Goal: Transaction & Acquisition: Purchase product/service

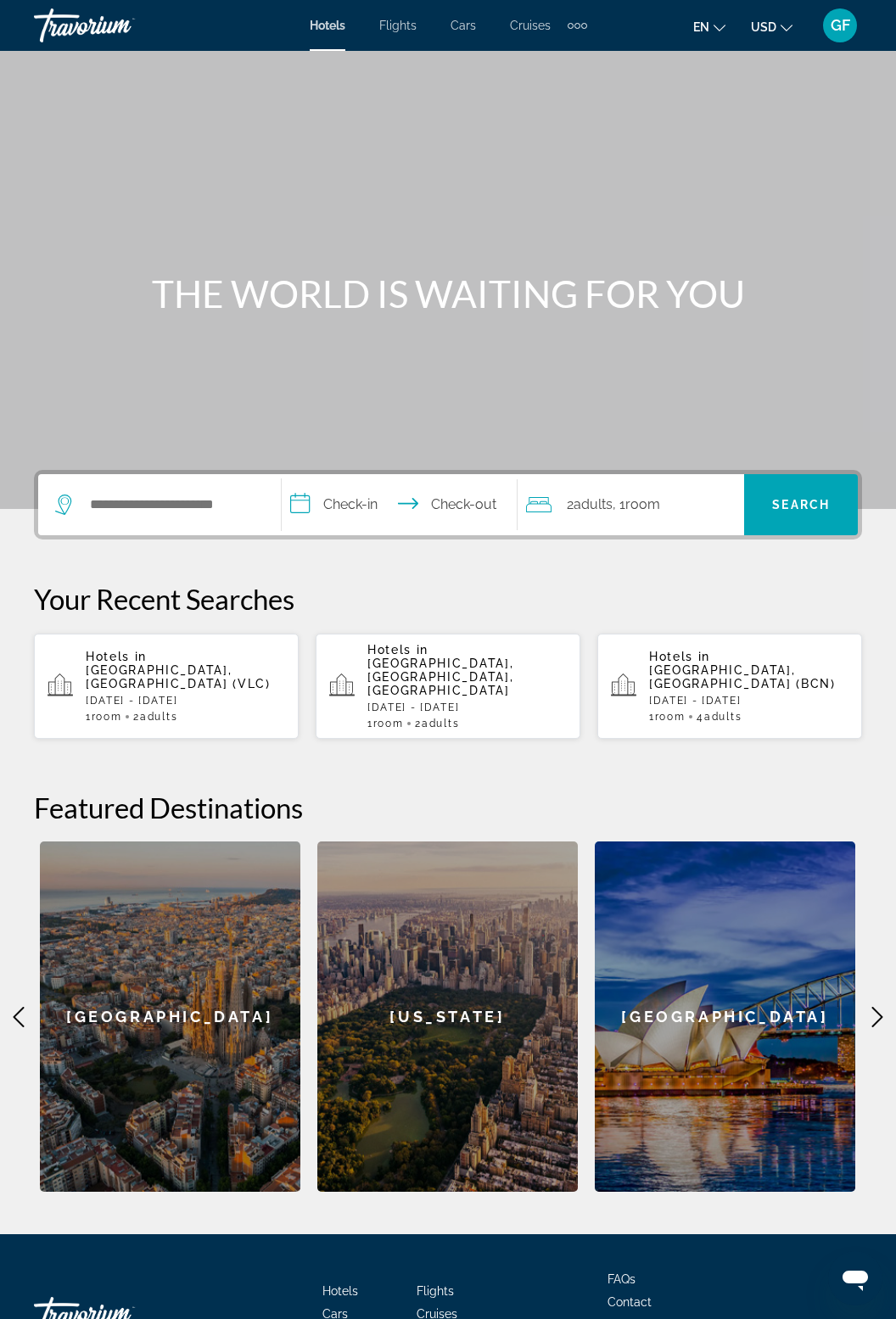
click at [845, 35] on div "GF" at bounding box center [839, 25] width 34 height 34
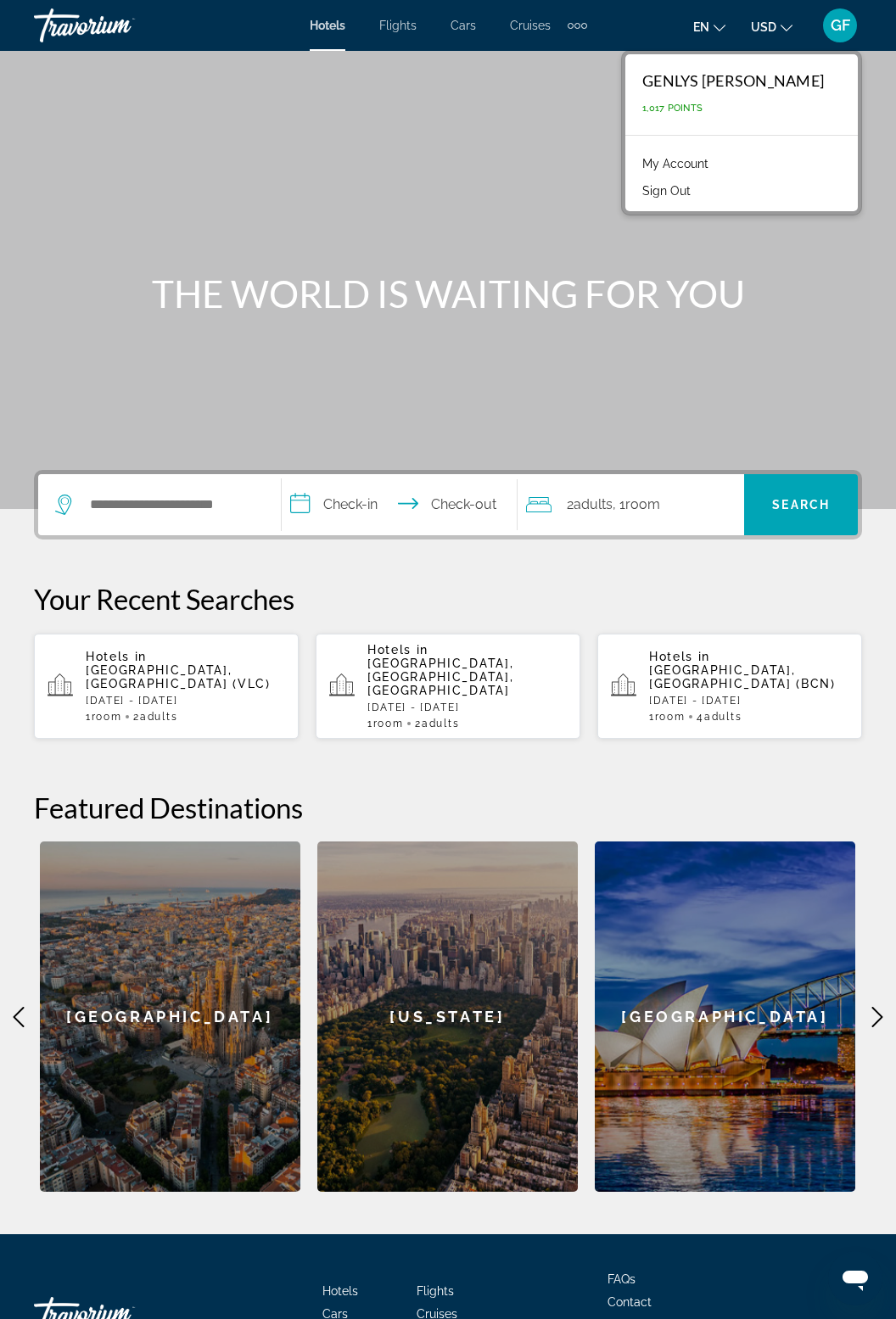
click at [717, 158] on link "My Account" at bounding box center [675, 164] width 83 height 22
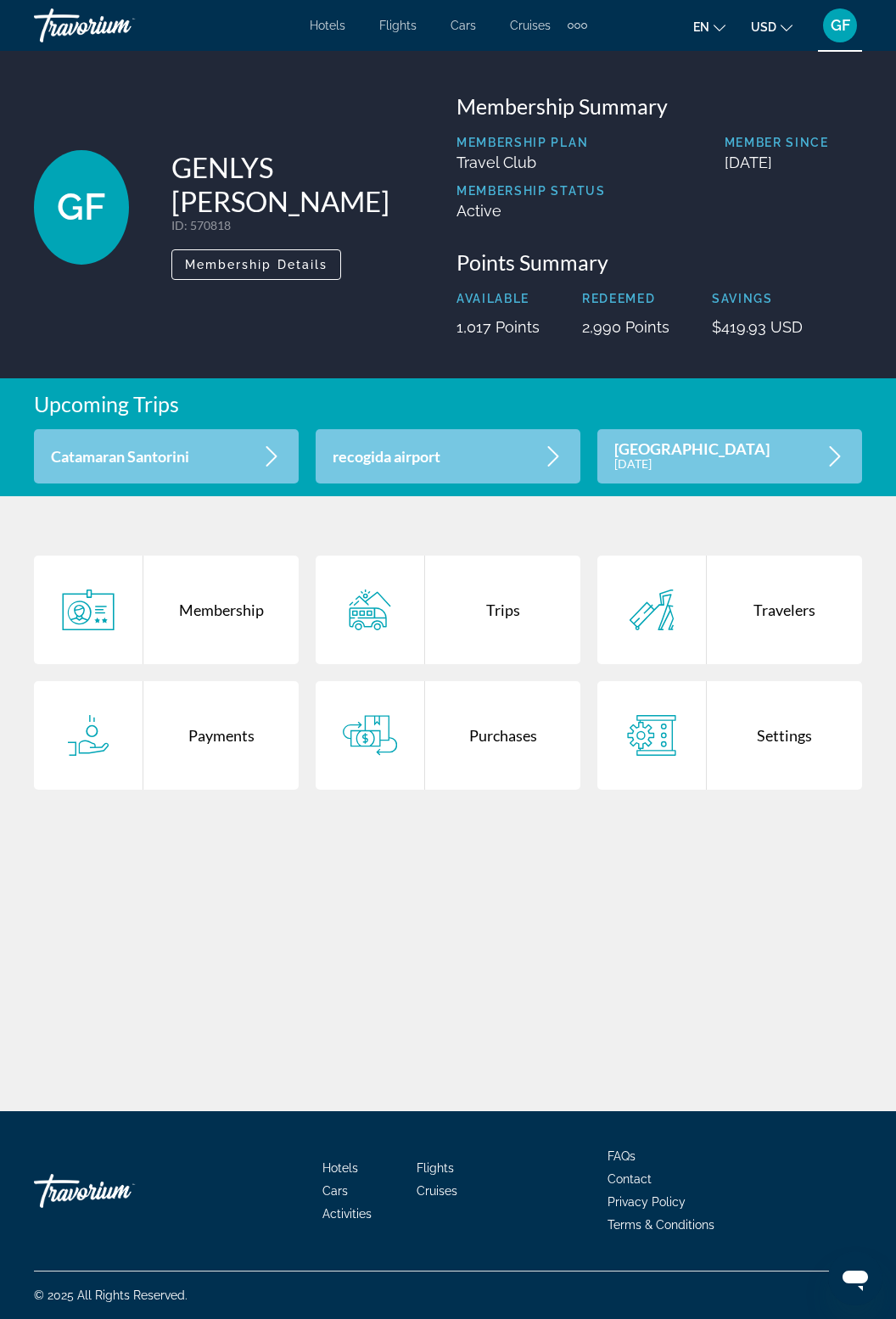
click at [492, 737] on div "Purchases" at bounding box center [502, 736] width 155 height 108
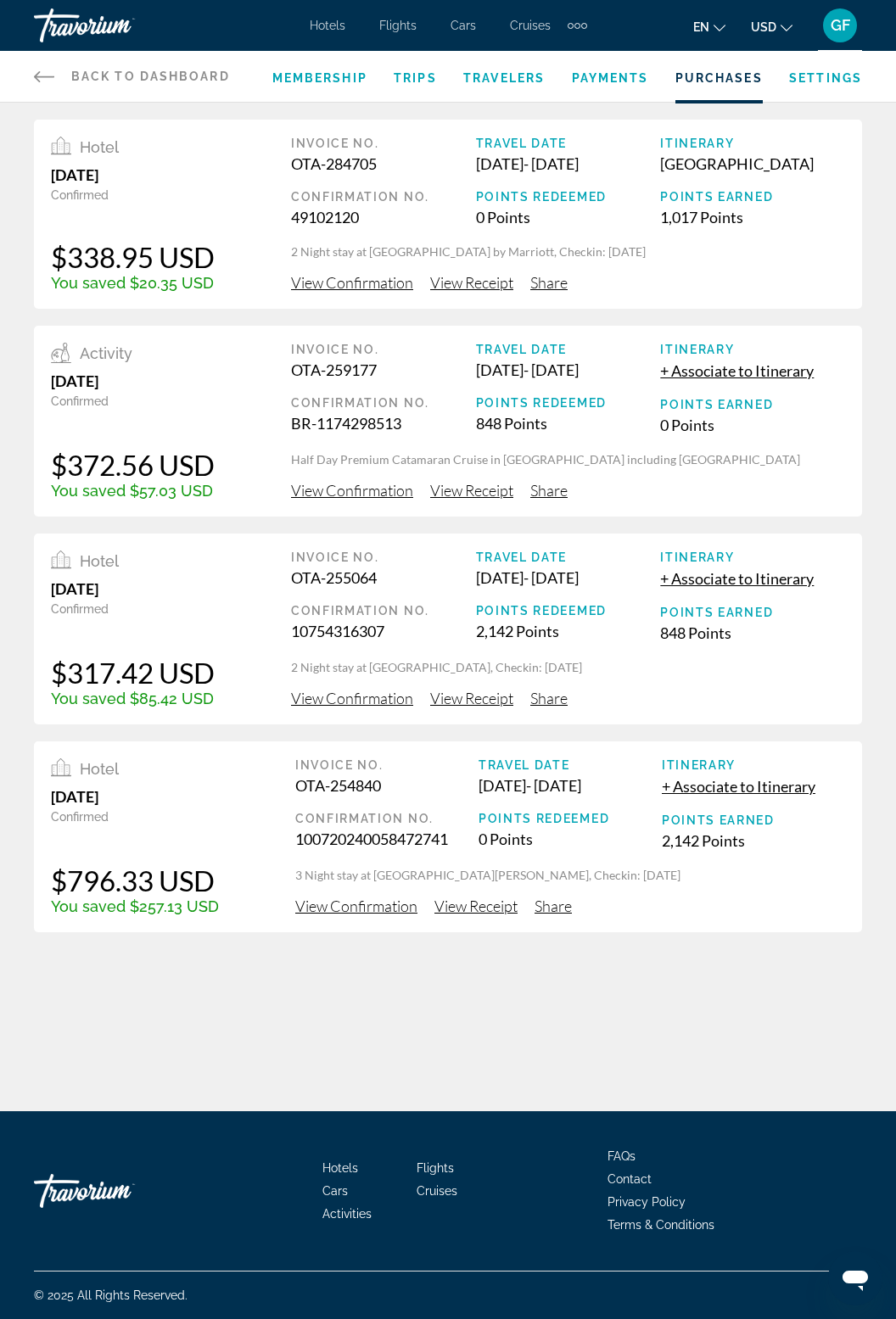
click at [835, 51] on div "Membership Trips Travelers Payments Purchases Settings" at bounding box center [567, 77] width 590 height 51
click at [841, 25] on span "GF" at bounding box center [840, 26] width 19 height 17
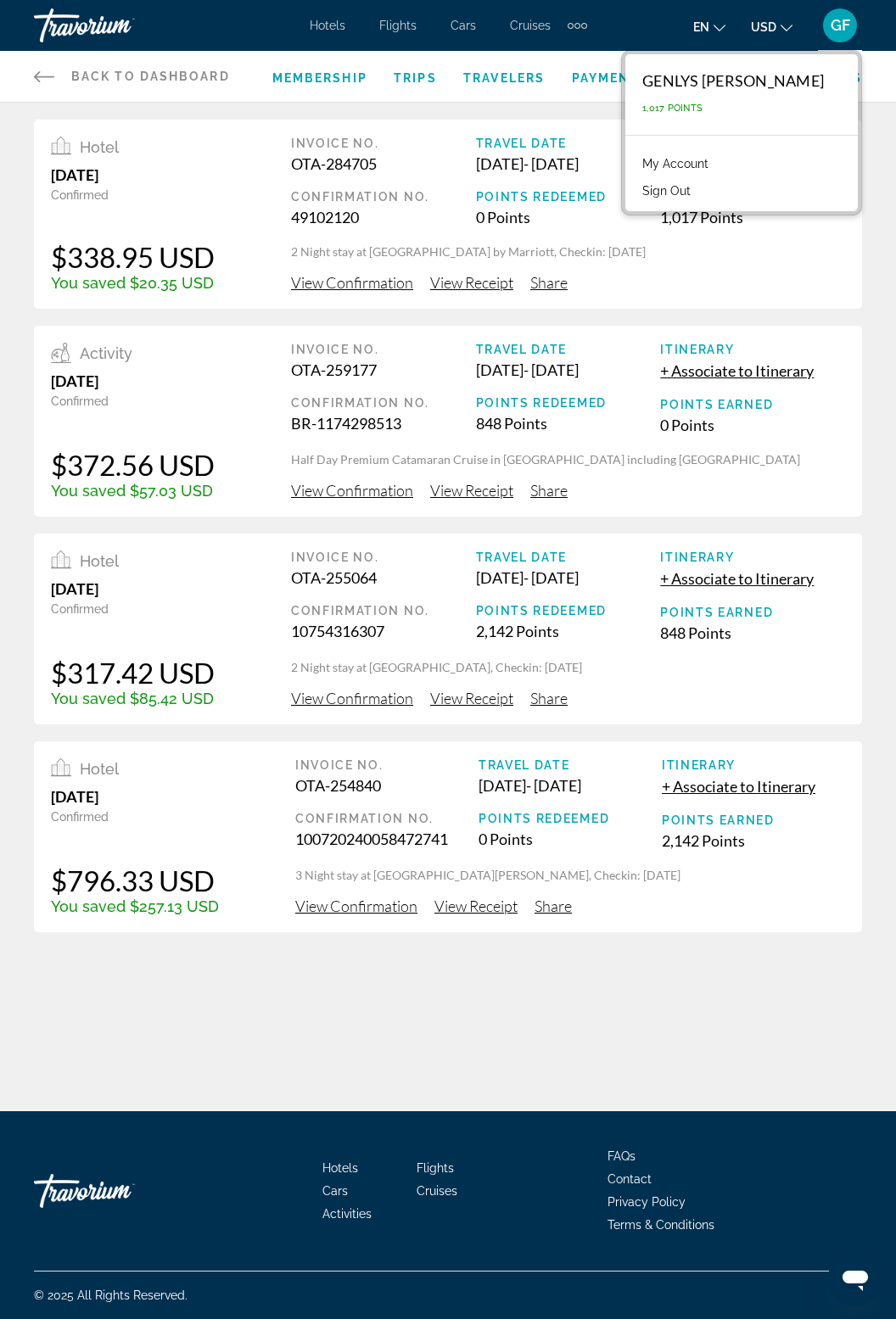
click at [699, 195] on button "Sign Out" at bounding box center [666, 191] width 65 height 22
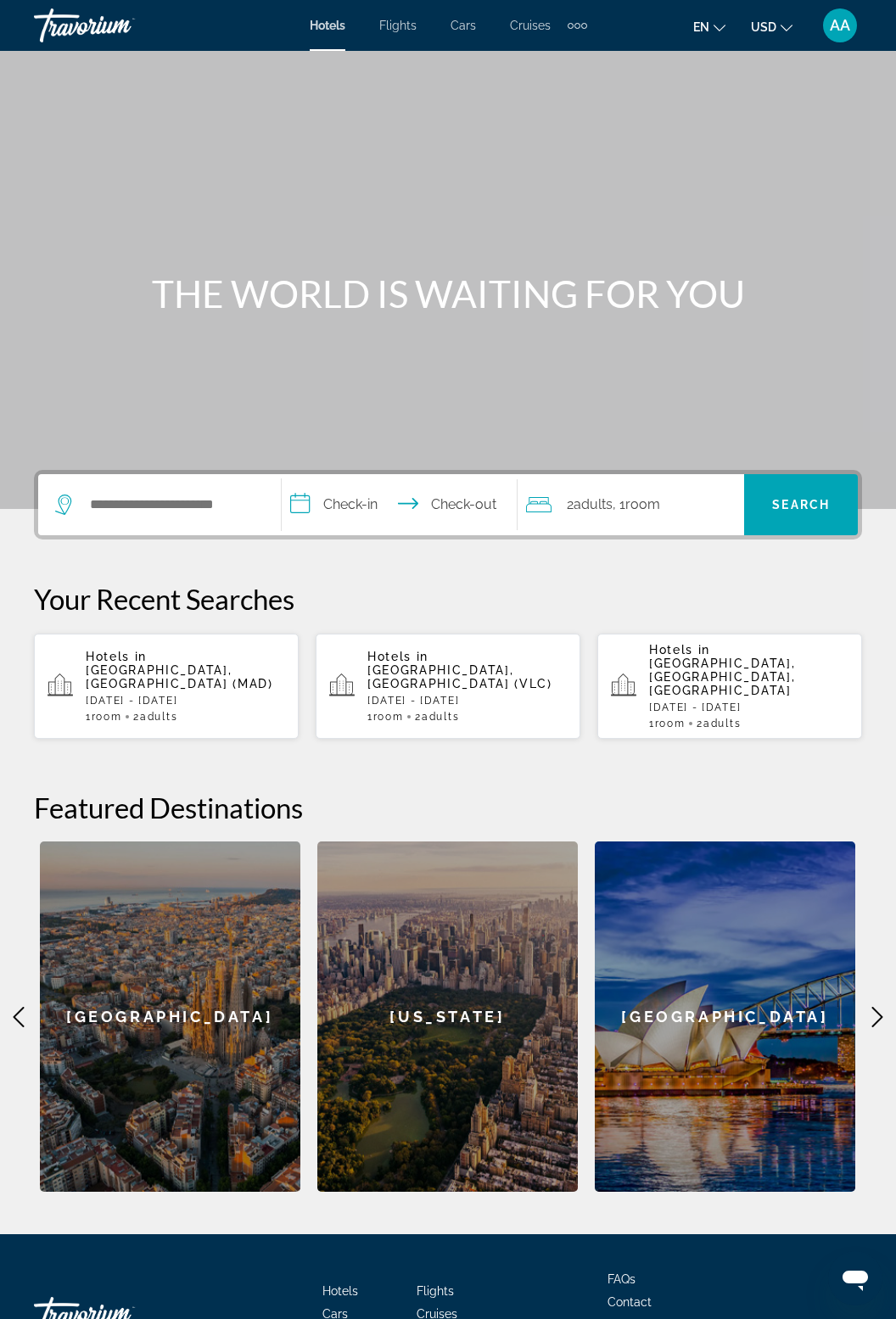
click at [832, 34] on div "AA" at bounding box center [839, 25] width 34 height 34
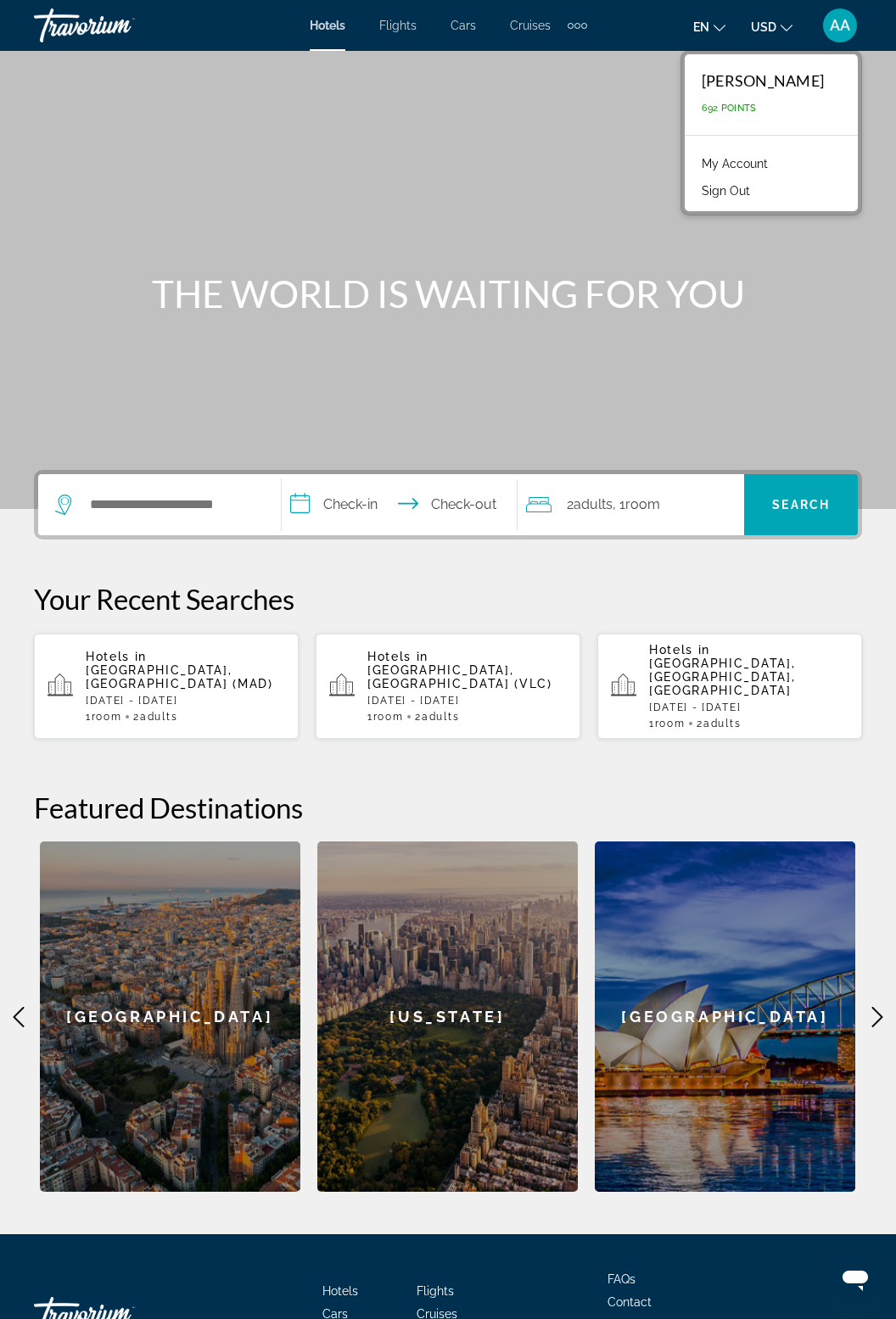
click at [697, 158] on link "My Account" at bounding box center [735, 164] width 83 height 22
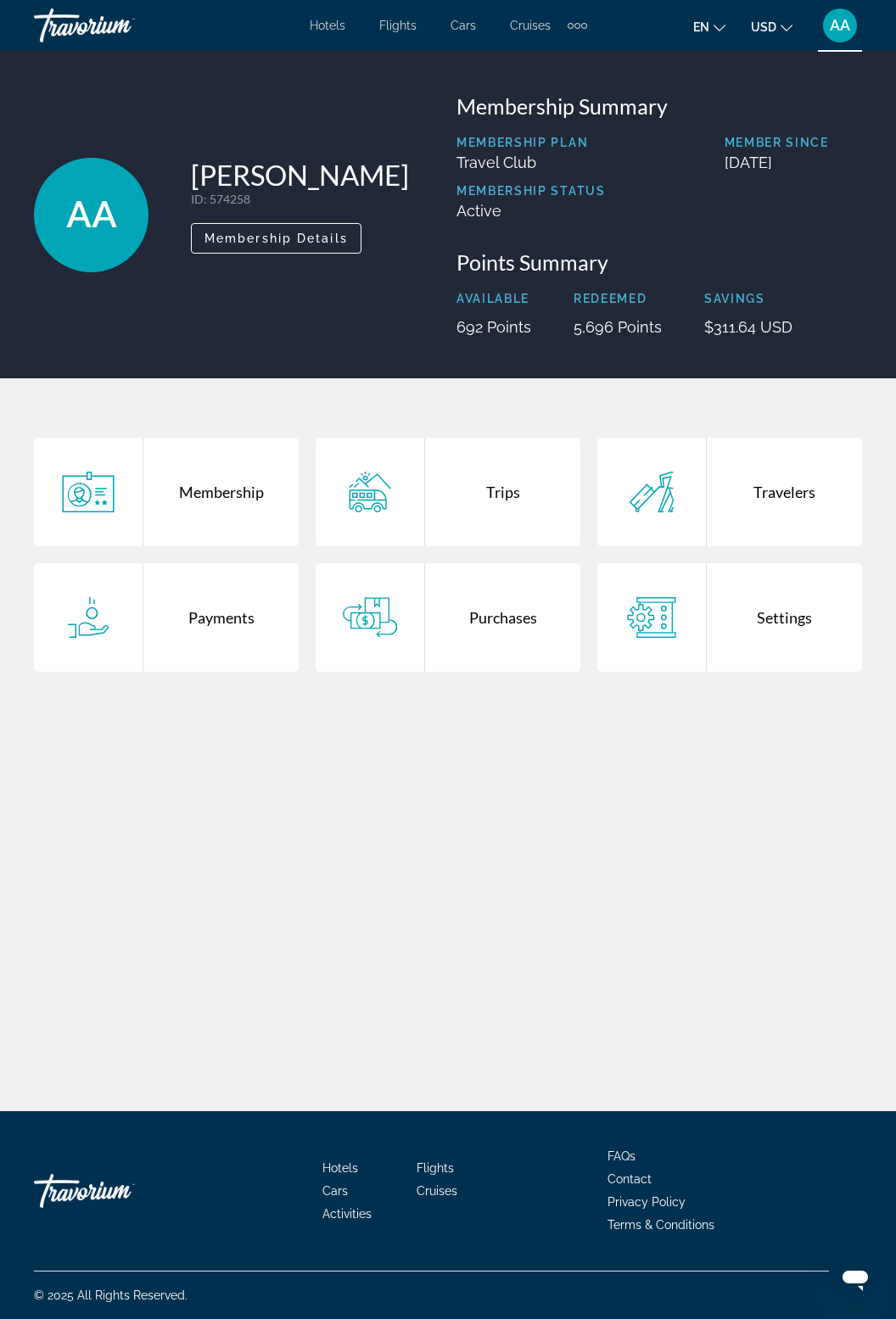
click at [500, 593] on div "Purchases" at bounding box center [502, 617] width 155 height 108
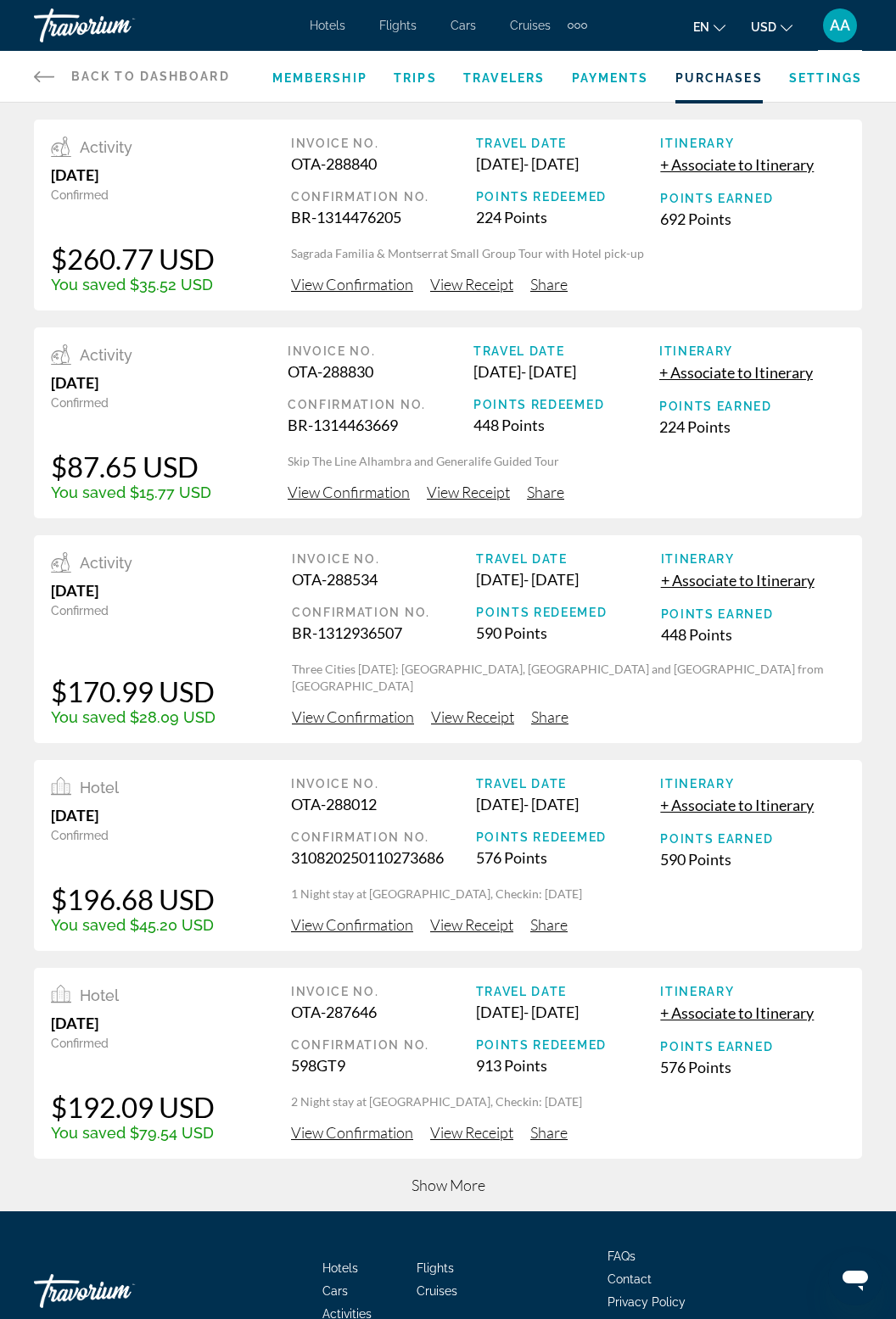
click at [443, 1195] on span "Show More" at bounding box center [448, 1185] width 73 height 18
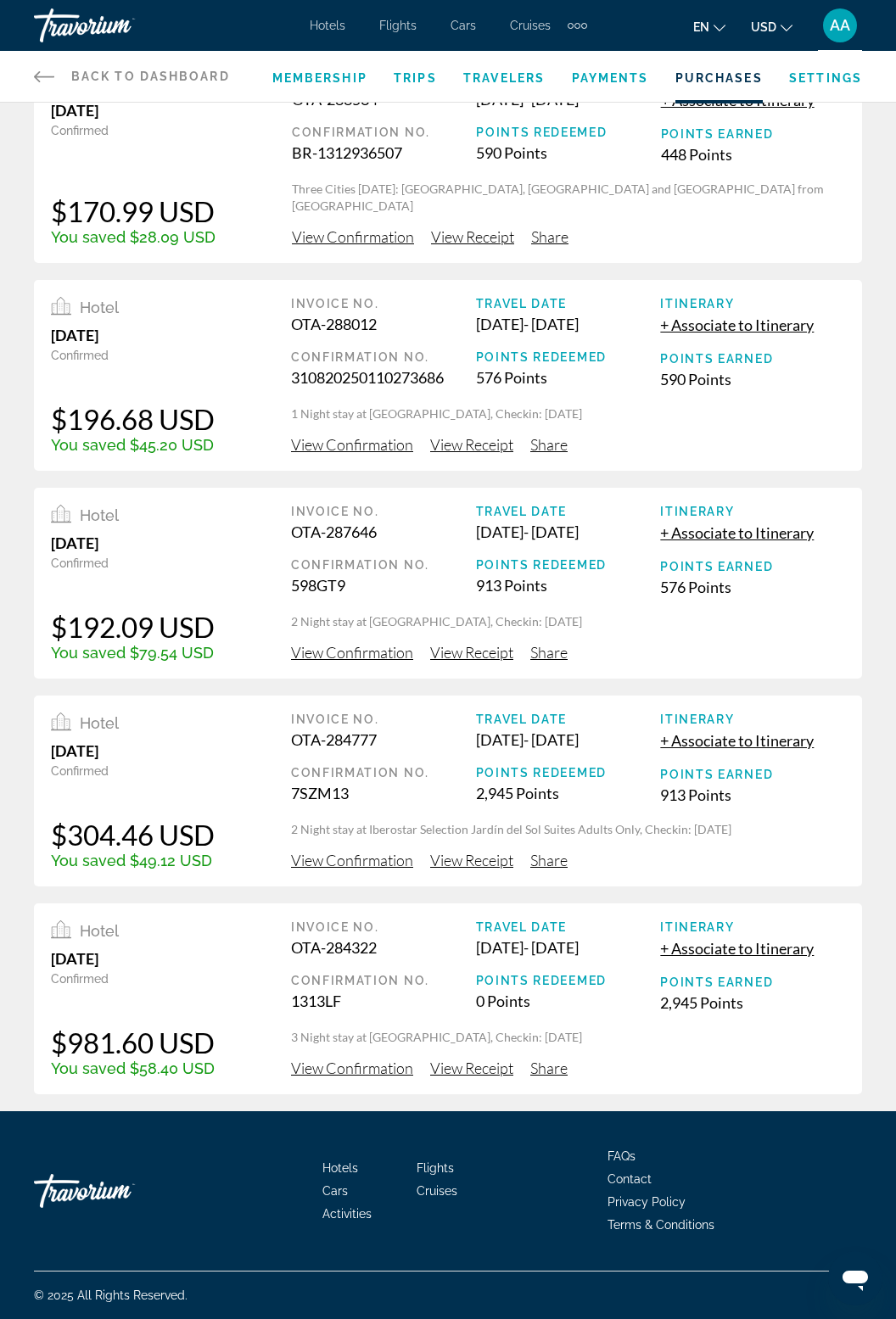
scroll to position [493, 0]
click at [794, 1029] on div "Invoice No. OTA-284322 Confirmation No. 1313LF Travel Date Oct 20, 2025 - Oct 2…" at bounding box center [568, 975] width 554 height 108
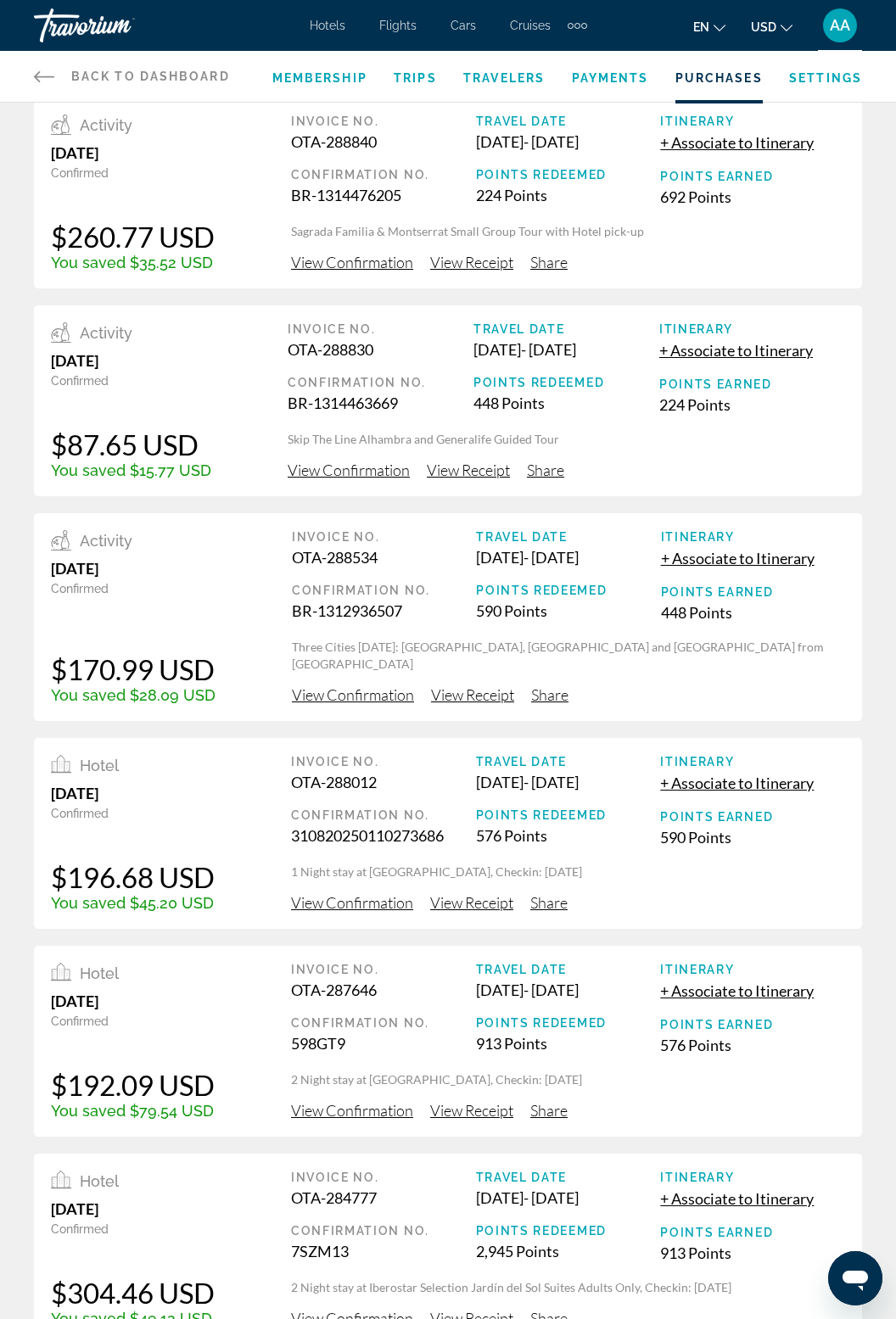
scroll to position [0, 0]
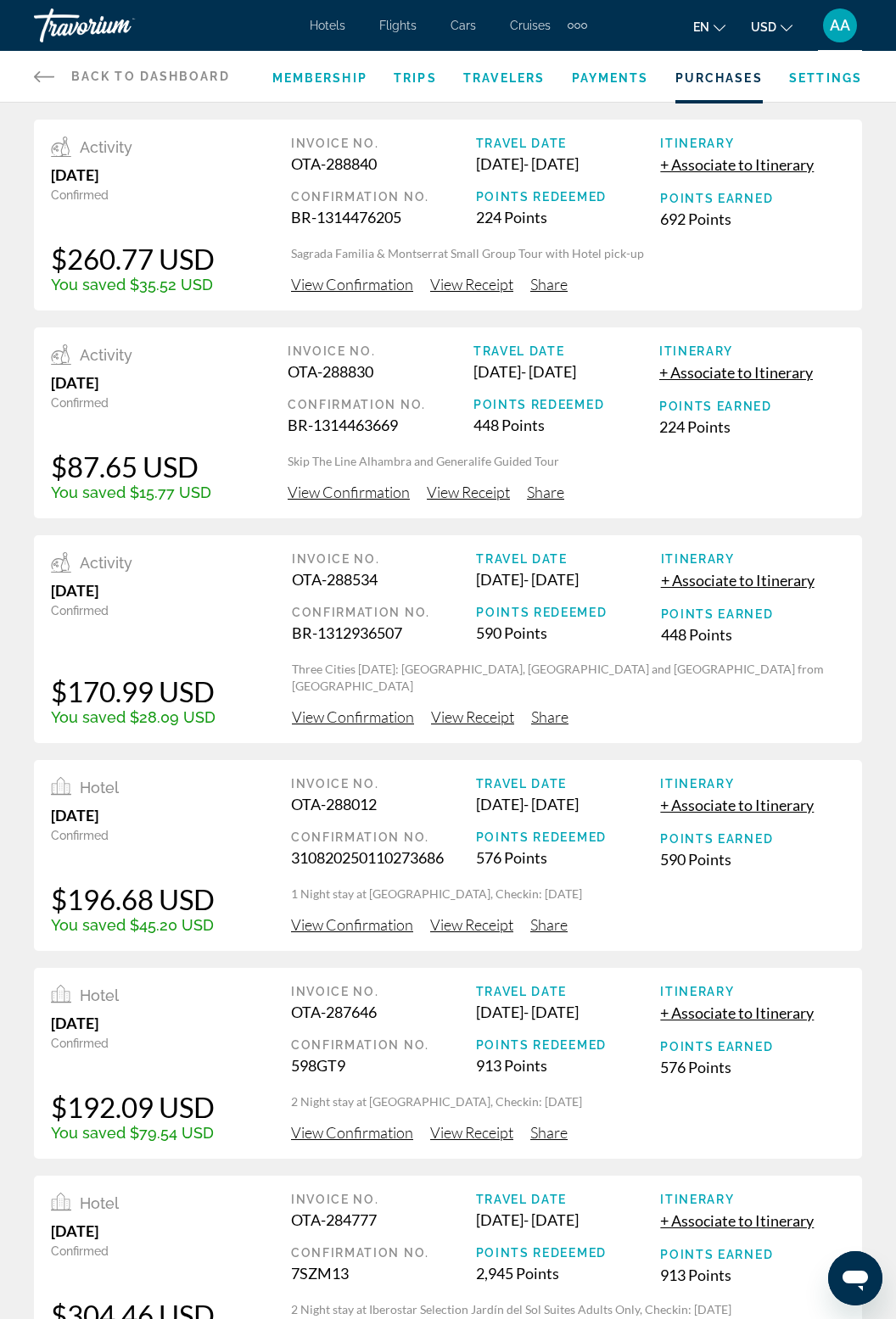
click at [368, 294] on span "View Confirmation" at bounding box center [351, 284] width 122 height 18
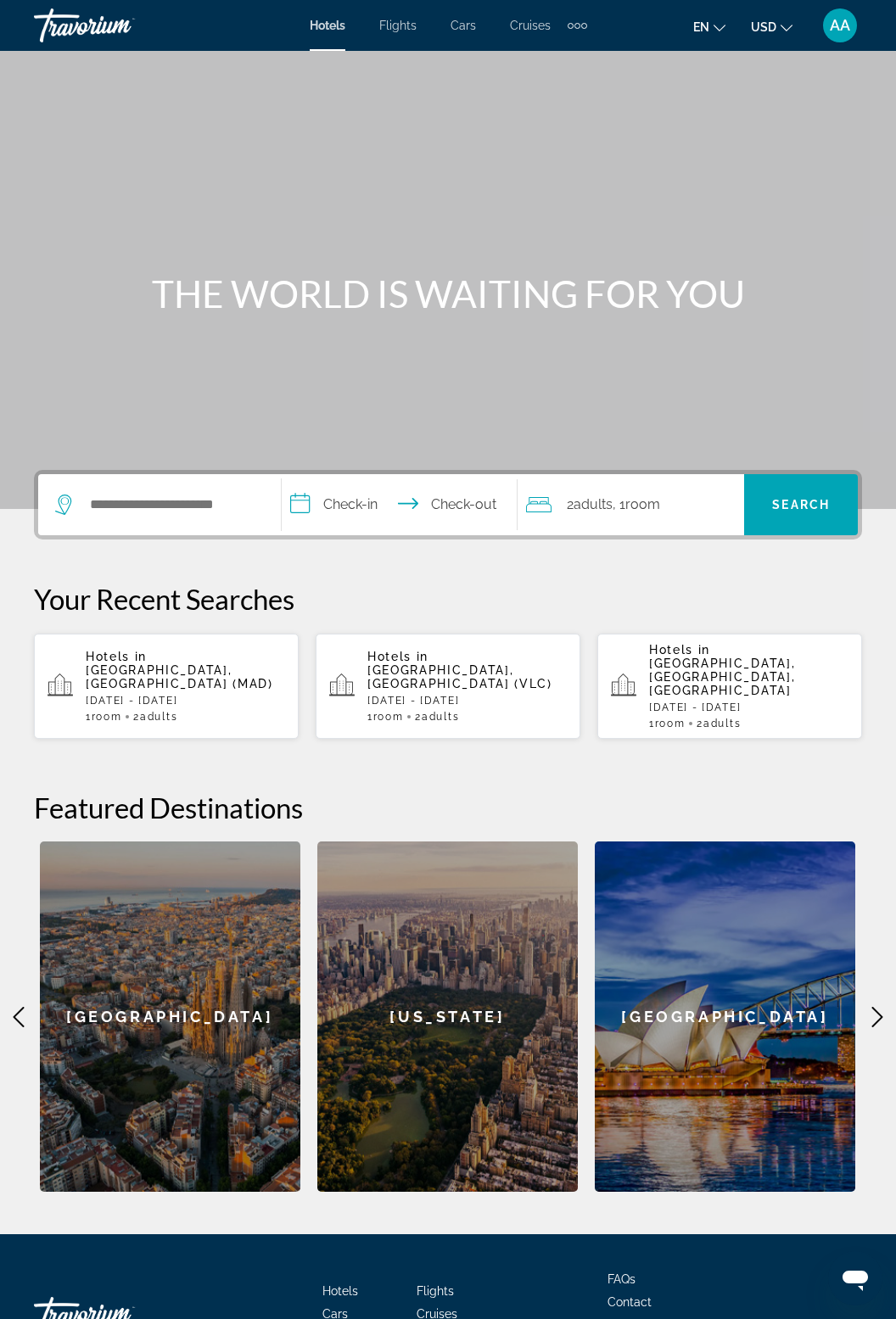
click at [361, 1319] on span "Activities" at bounding box center [348, 1337] width 50 height 14
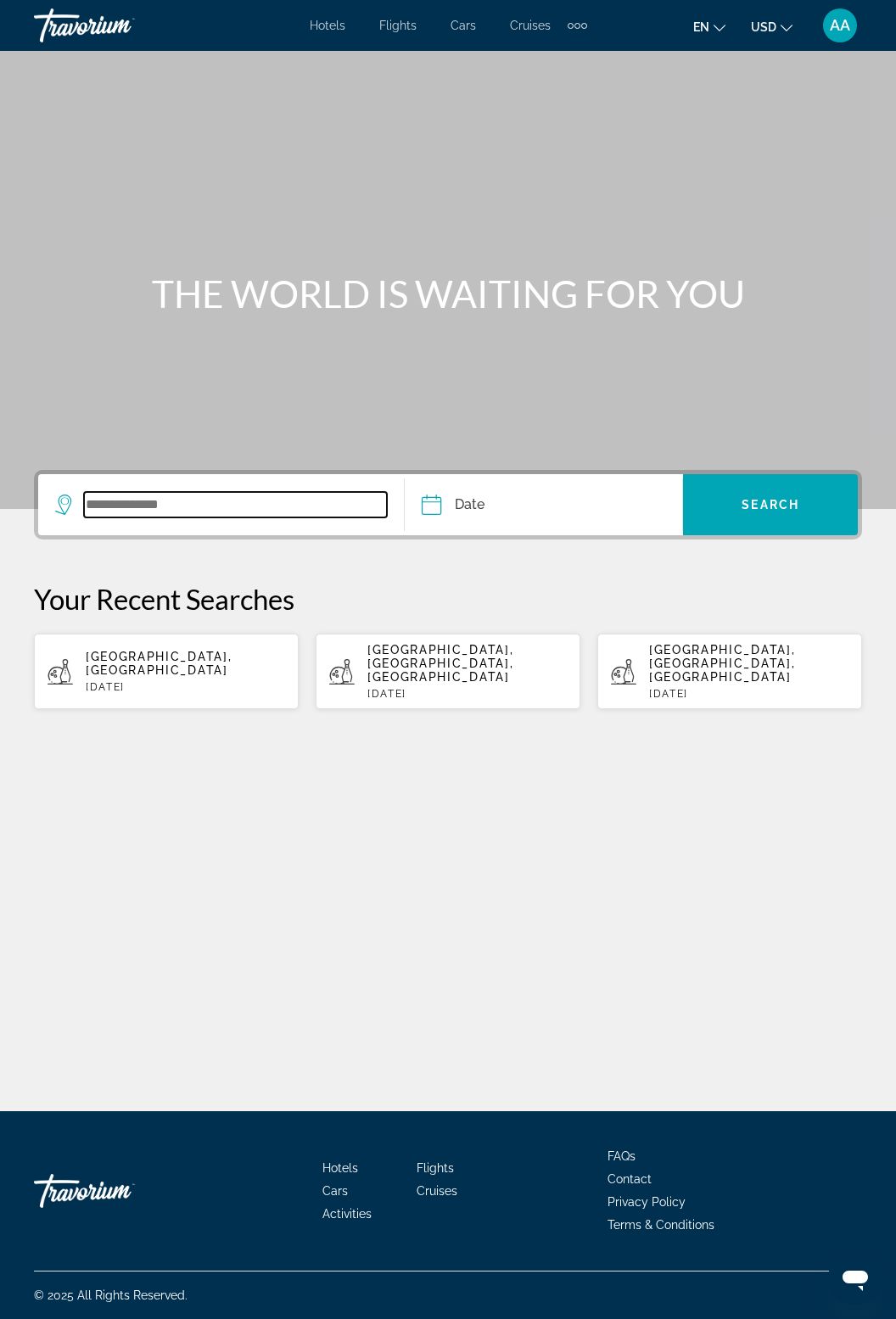
click at [165, 509] on input "Search widget" at bounding box center [236, 505] width 303 height 26
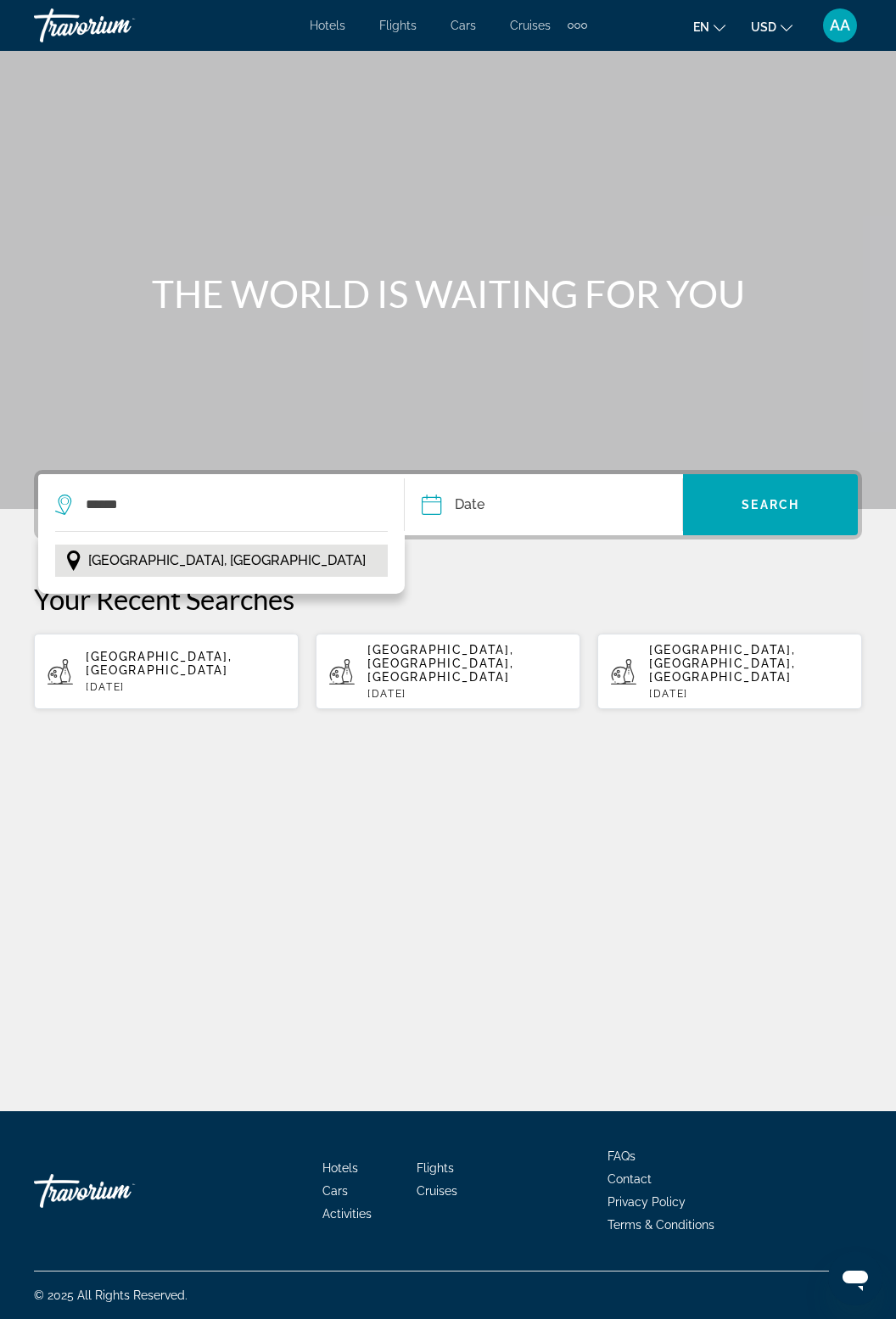
click at [142, 549] on span "[GEOGRAPHIC_DATA], [GEOGRAPHIC_DATA]" at bounding box center [227, 561] width 277 height 24
type input "**********"
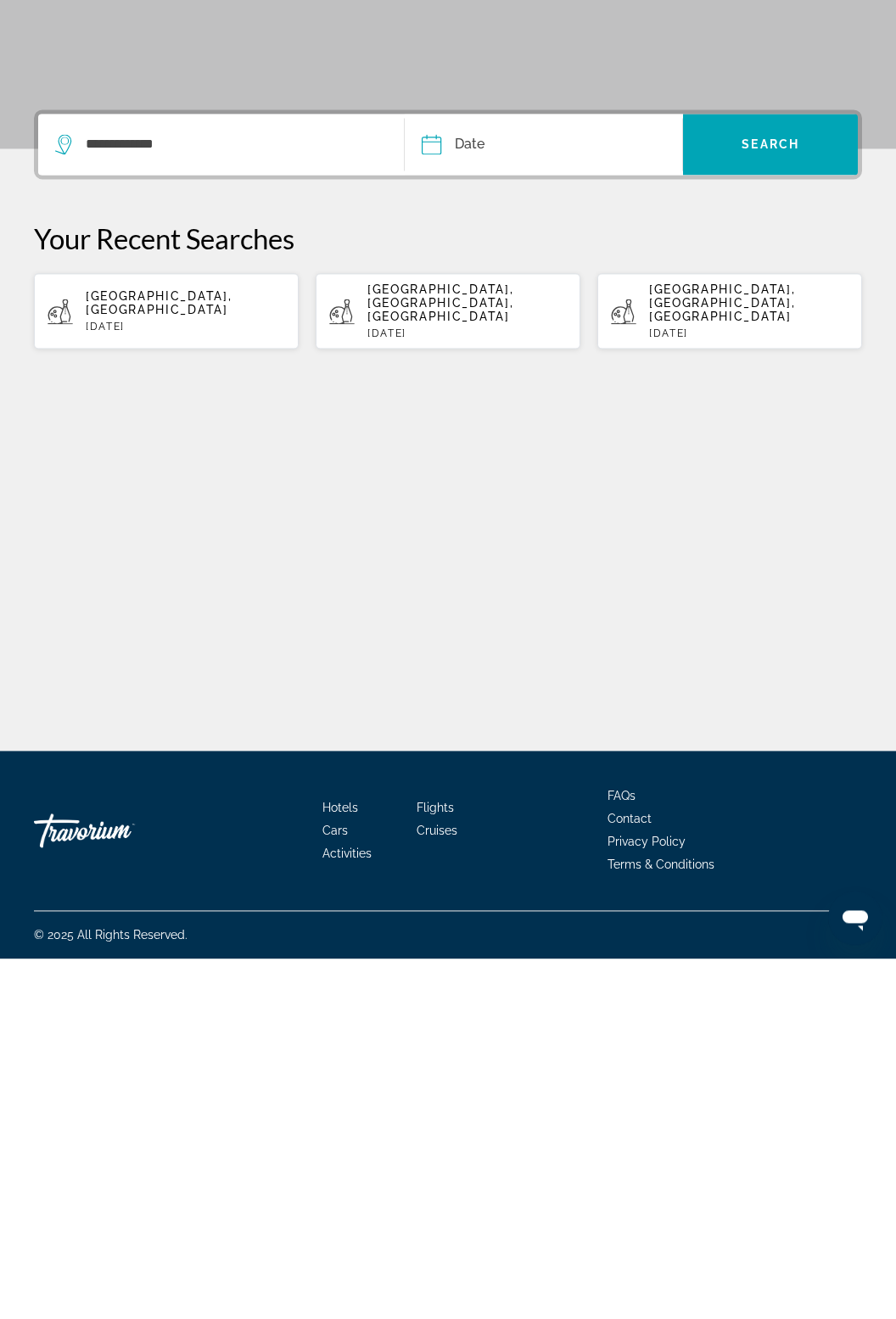
click at [477, 474] on input "Date" at bounding box center [486, 507] width 138 height 66
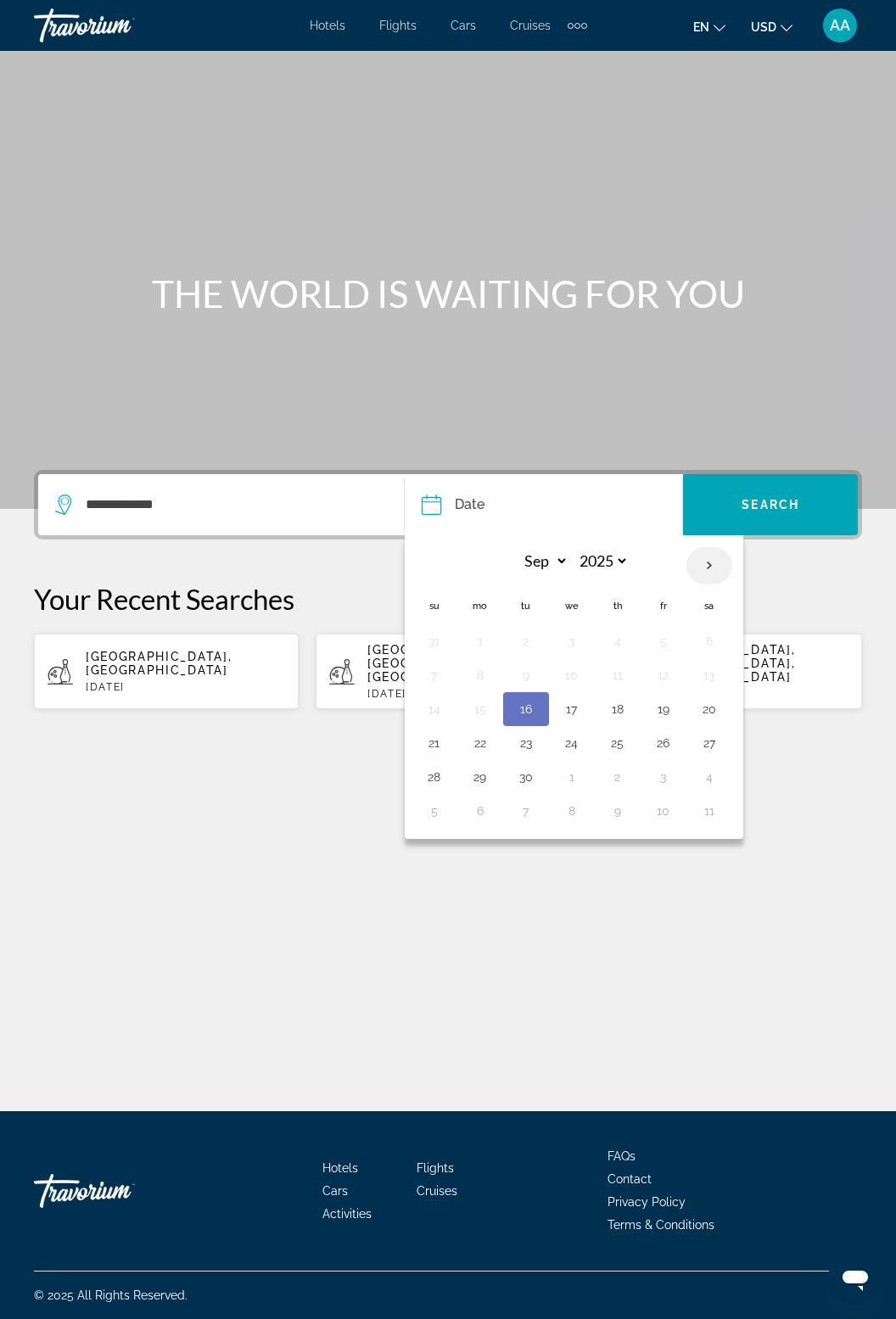
click at [719, 548] on th "Next month" at bounding box center [709, 566] width 46 height 38
select select "*"
click at [514, 731] on button "21" at bounding box center [526, 743] width 28 height 24
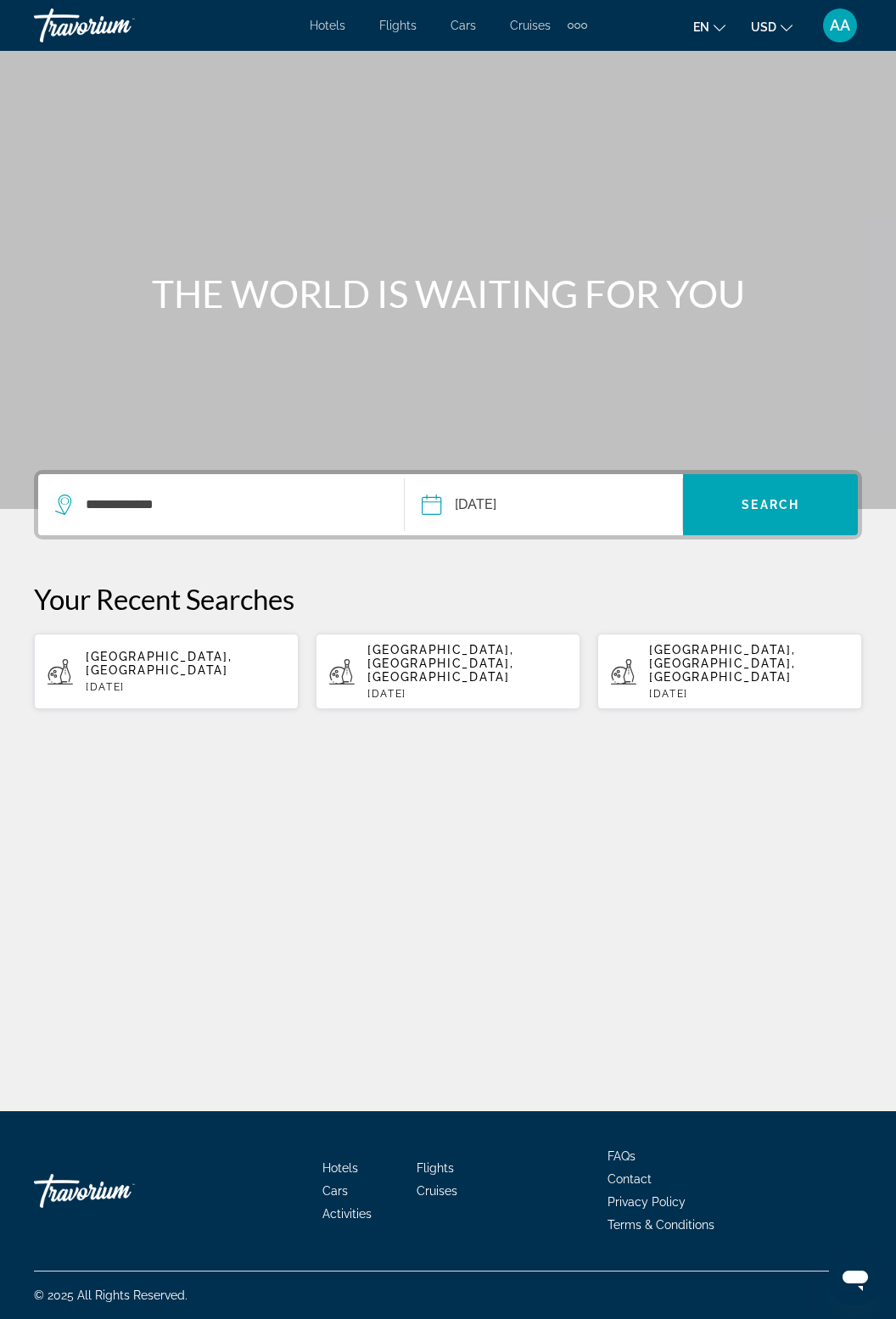
click at [496, 674] on div "**********" at bounding box center [448, 582] width 896 height 1060
click at [536, 474] on input "**********" at bounding box center [486, 507] width 138 height 66
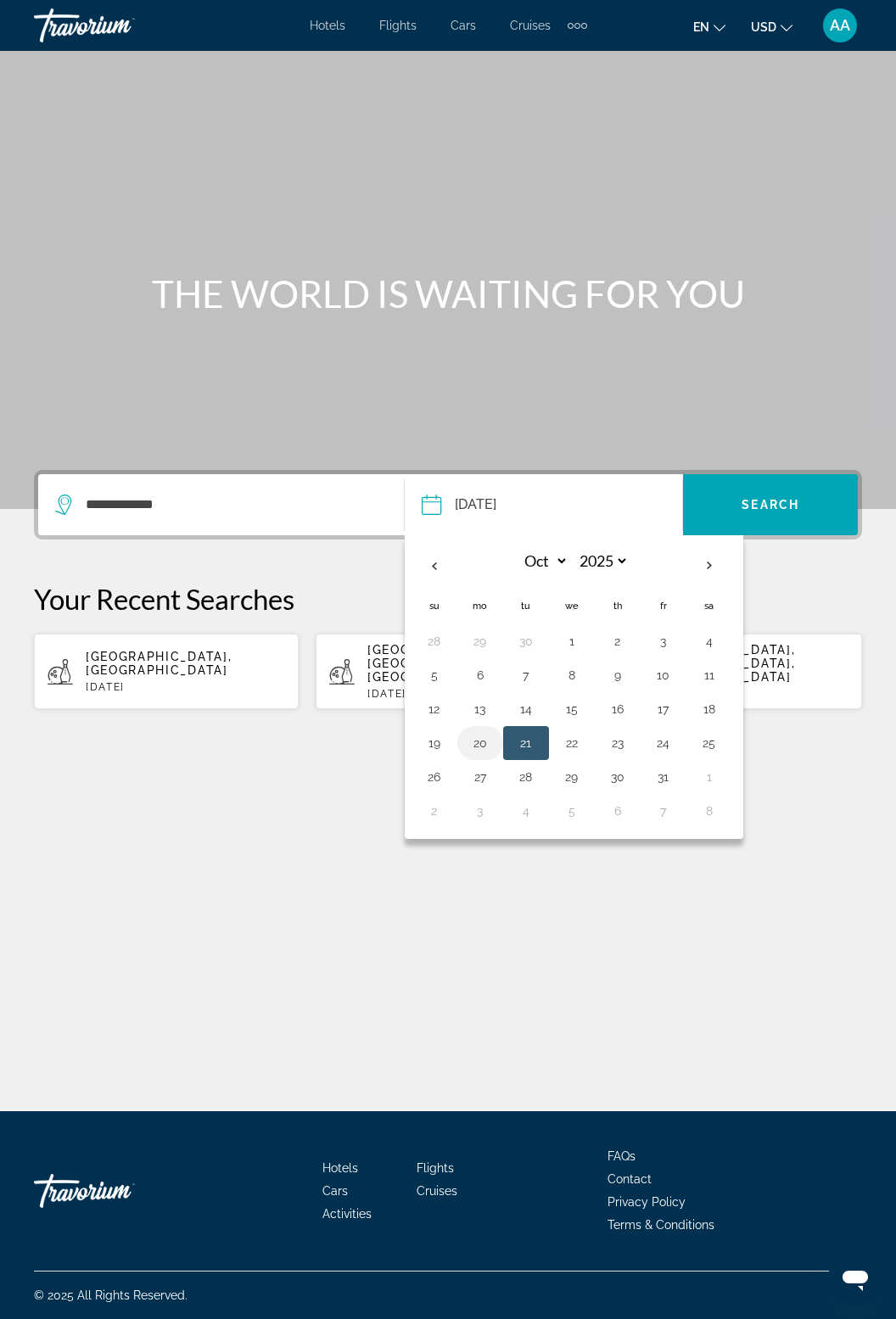
click at [492, 731] on button "20" at bounding box center [481, 743] width 28 height 24
type input "**********"
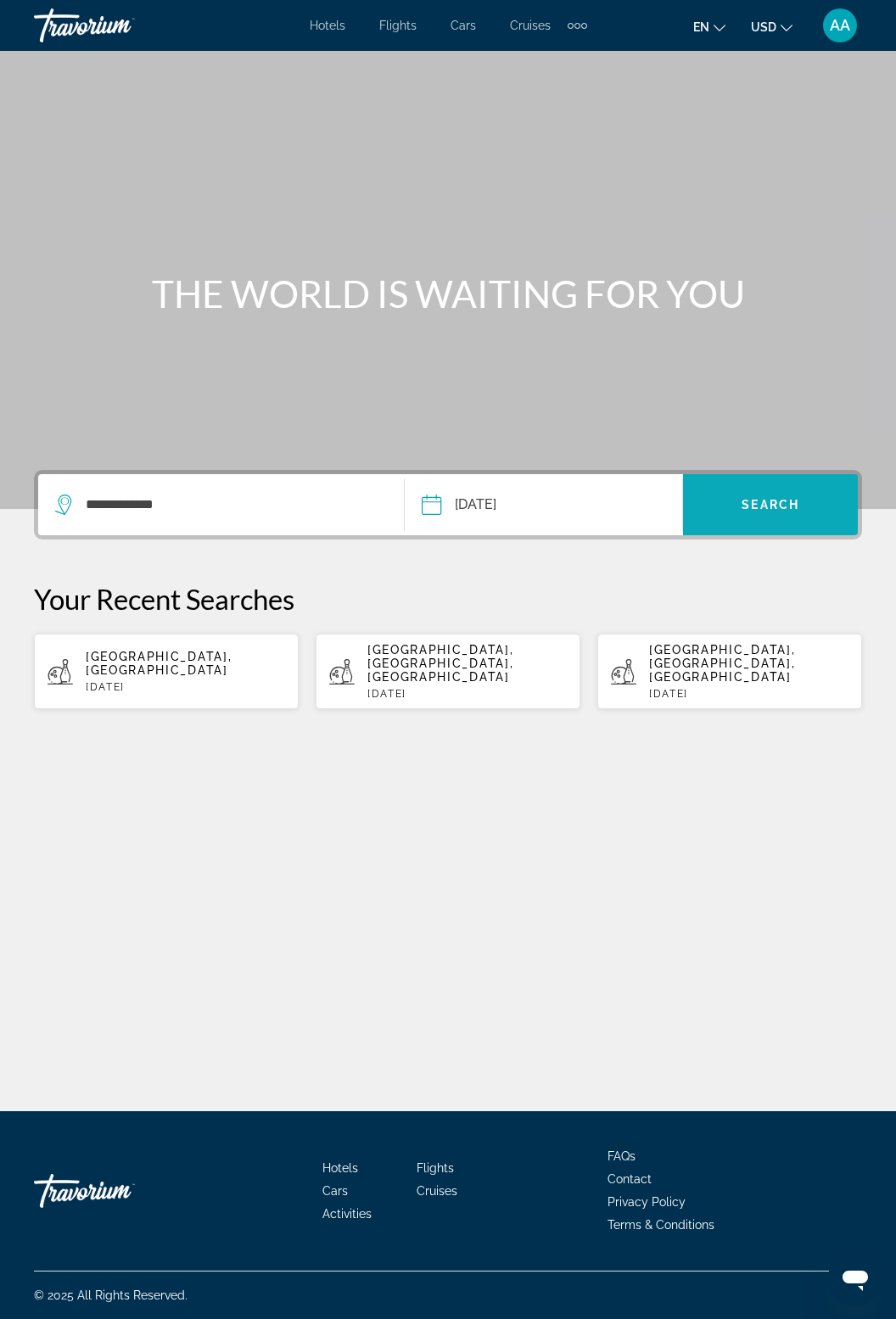
click at [793, 484] on span "Search widget" at bounding box center [770, 504] width 175 height 40
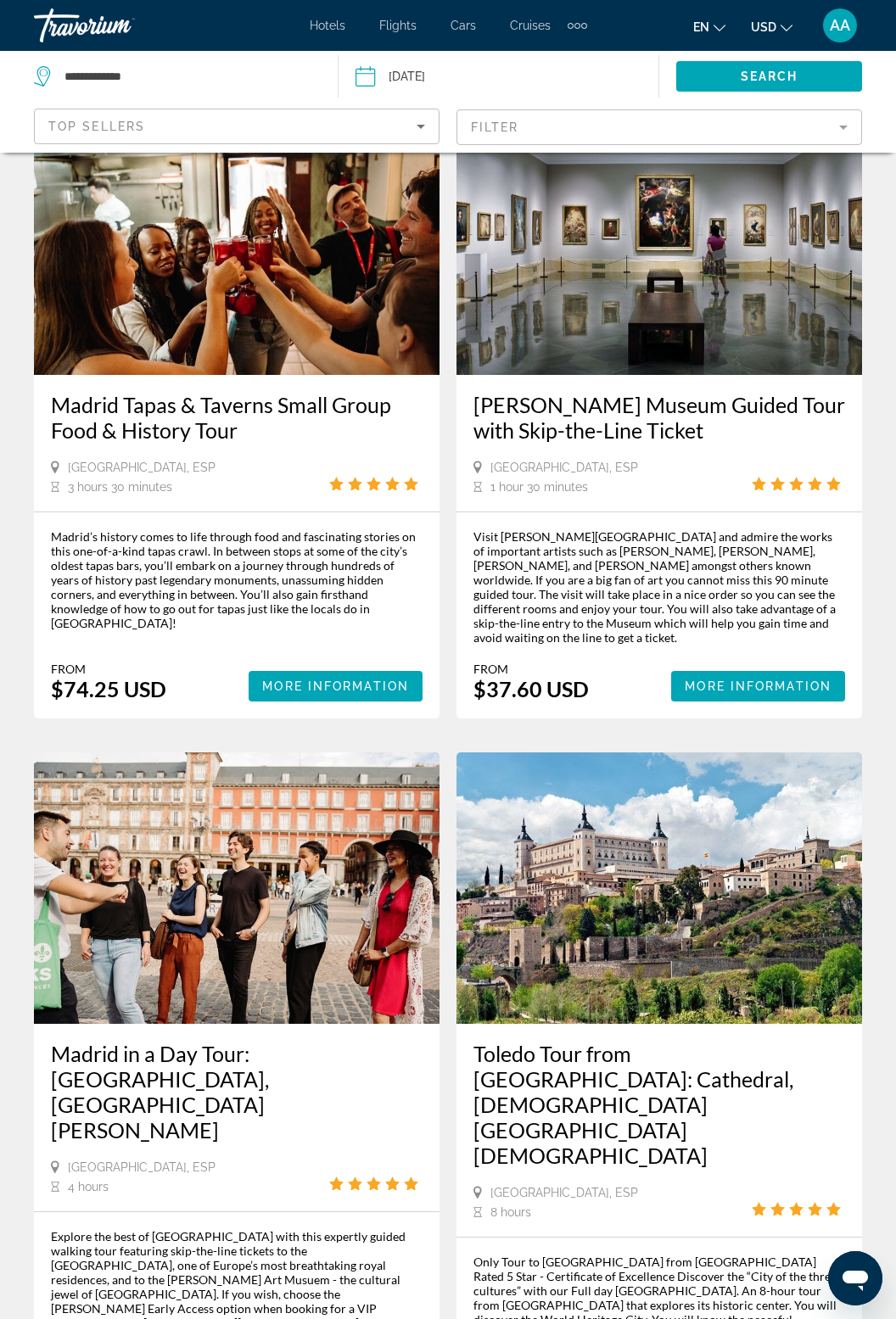
scroll to position [3193, 0]
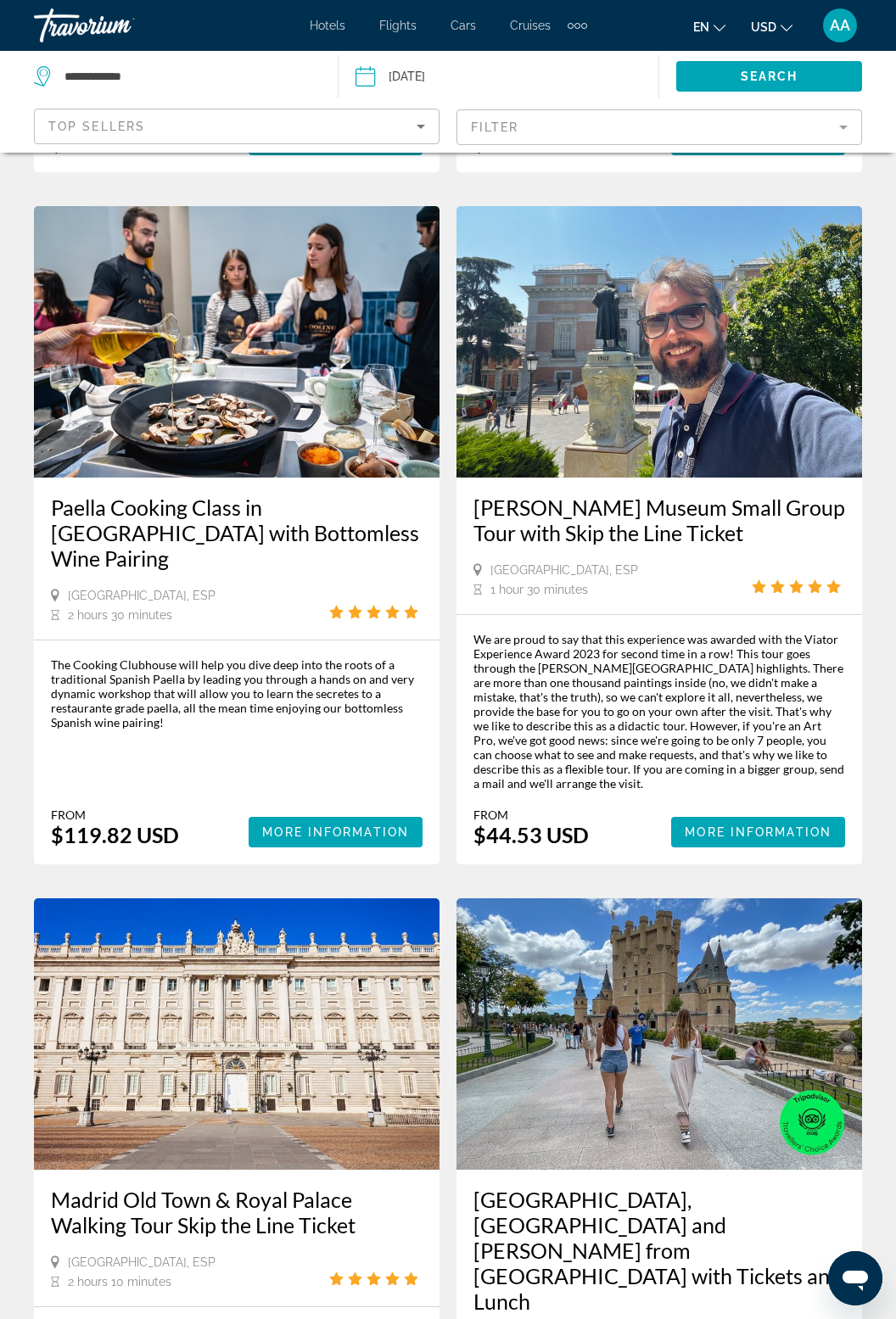
scroll to position [803, 0]
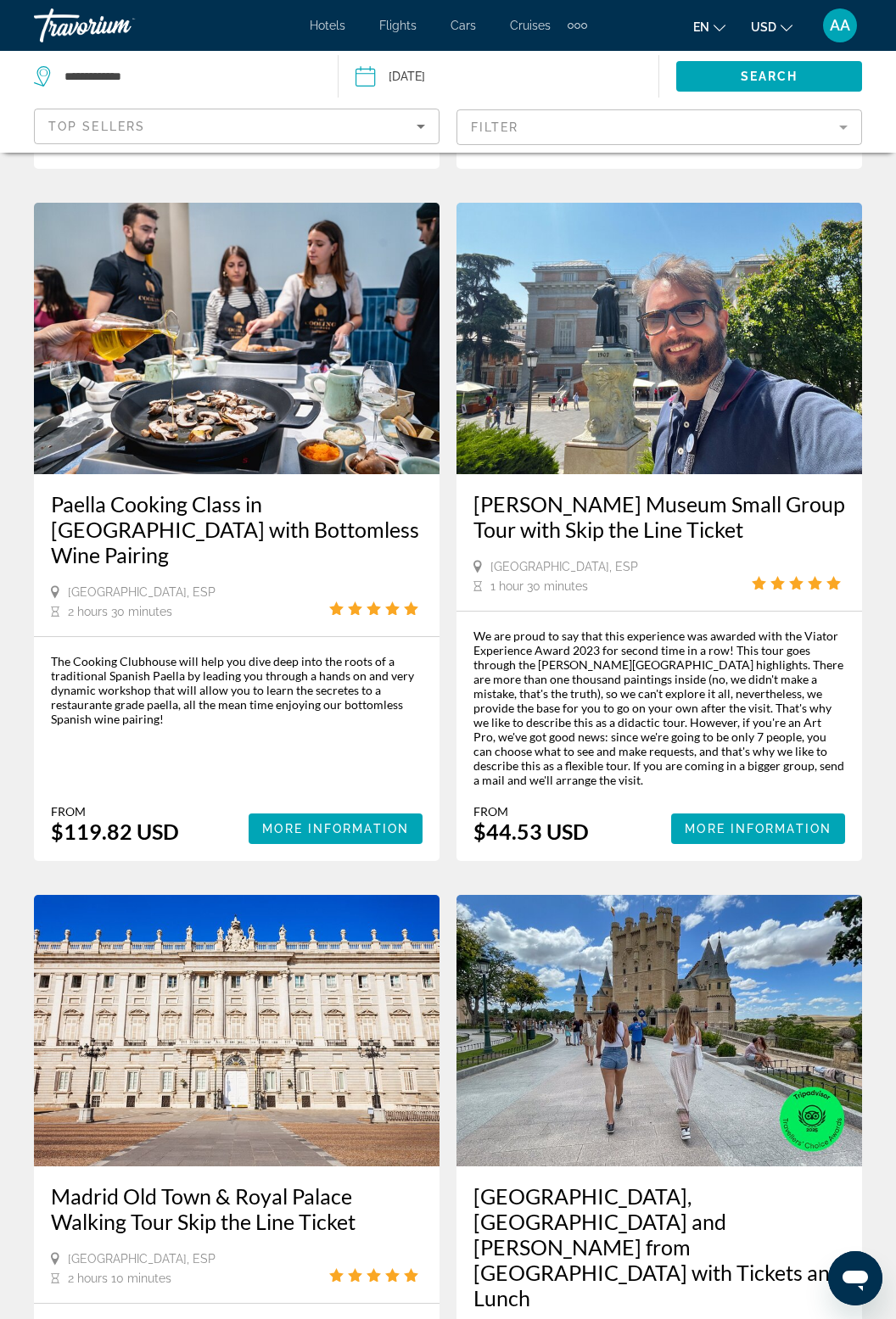
click at [572, 1189] on h3 "Toledo, Segovia and Avila from Madrid with Tickets and Lunch" at bounding box center [658, 1247] width 371 height 127
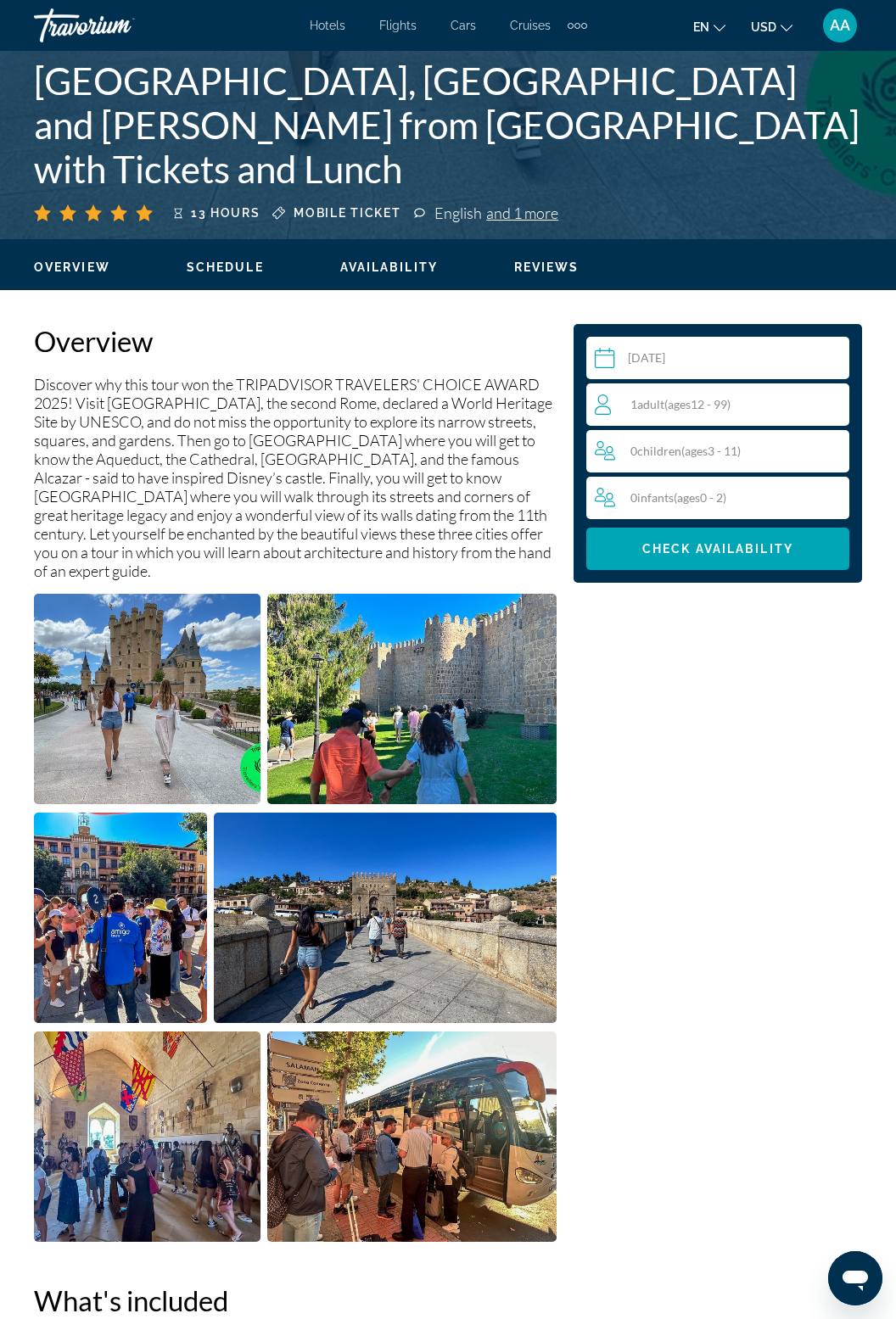
scroll to position [617, 0]
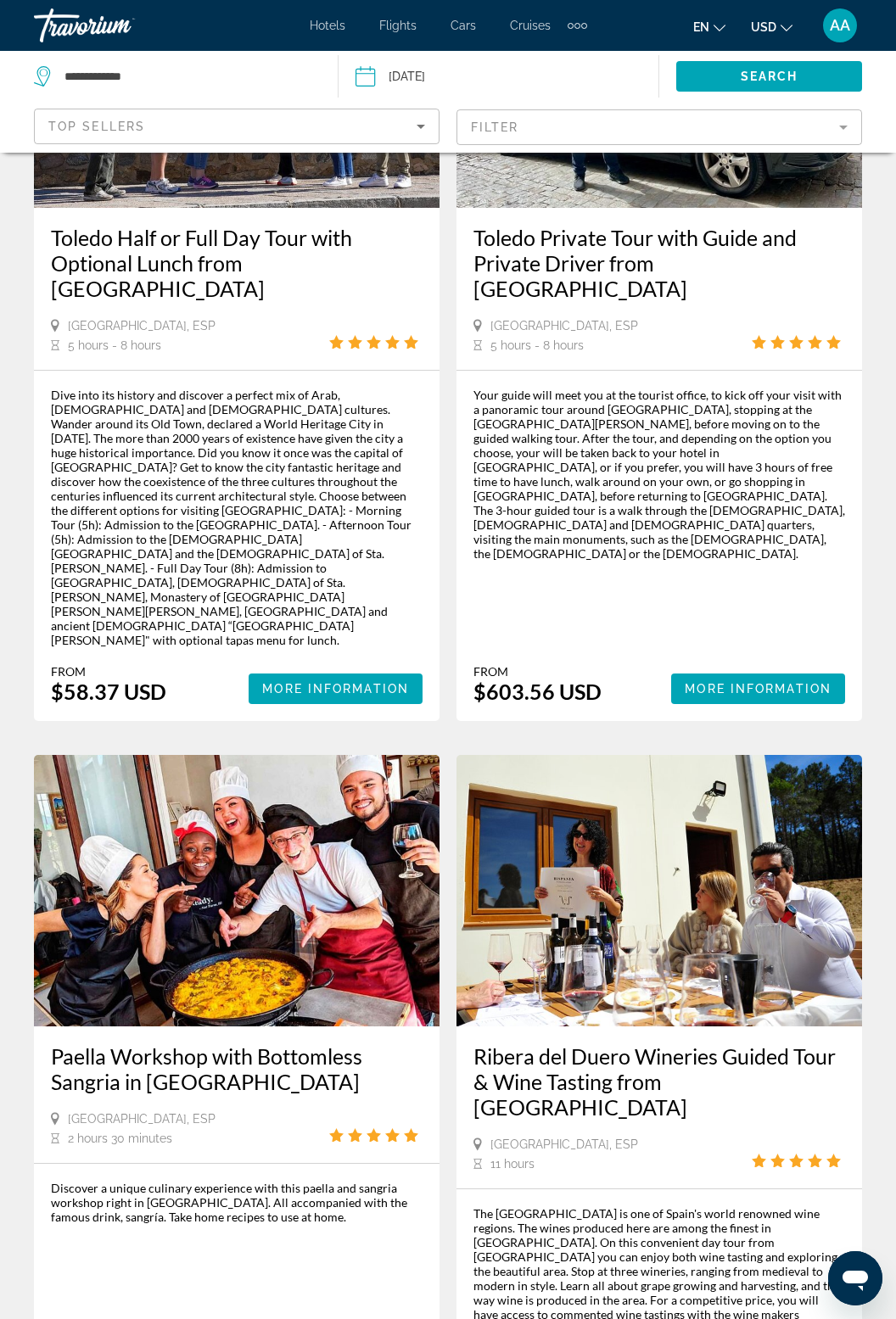
scroll to position [3337, 0]
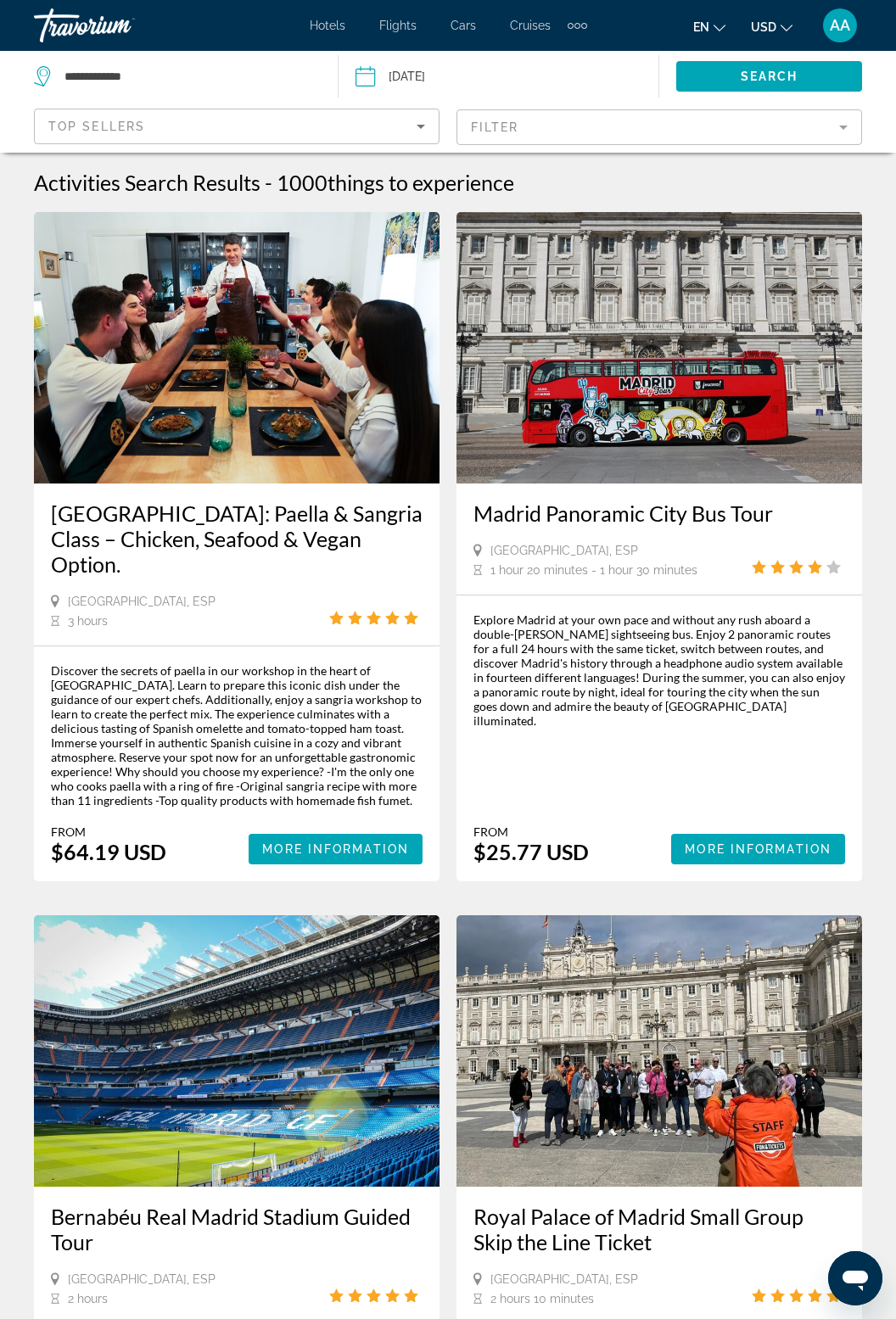
click at [715, 428] on img "Main content" at bounding box center [659, 348] width 405 height 272
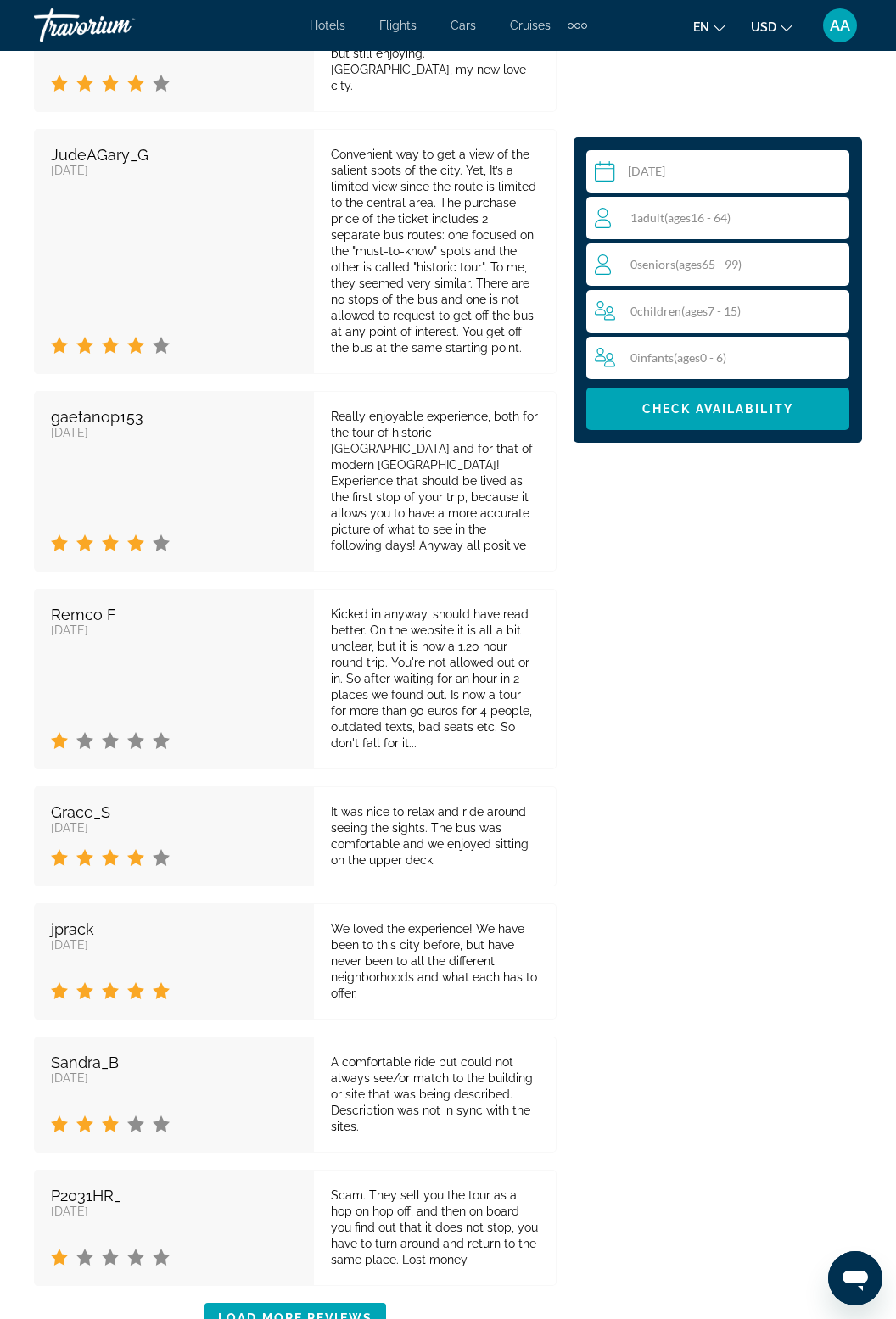
scroll to position [3996, 0]
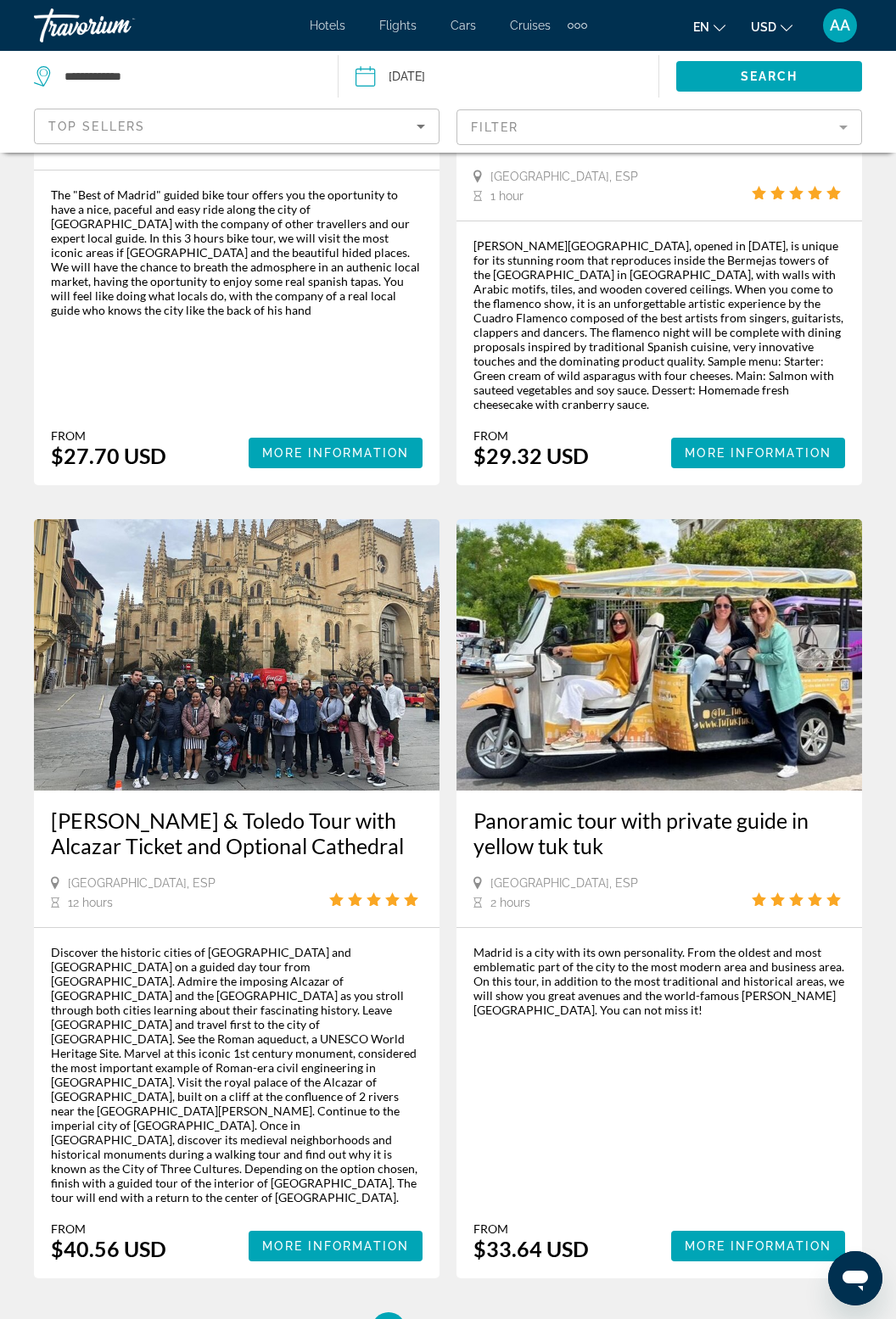
scroll to position [3292, 0]
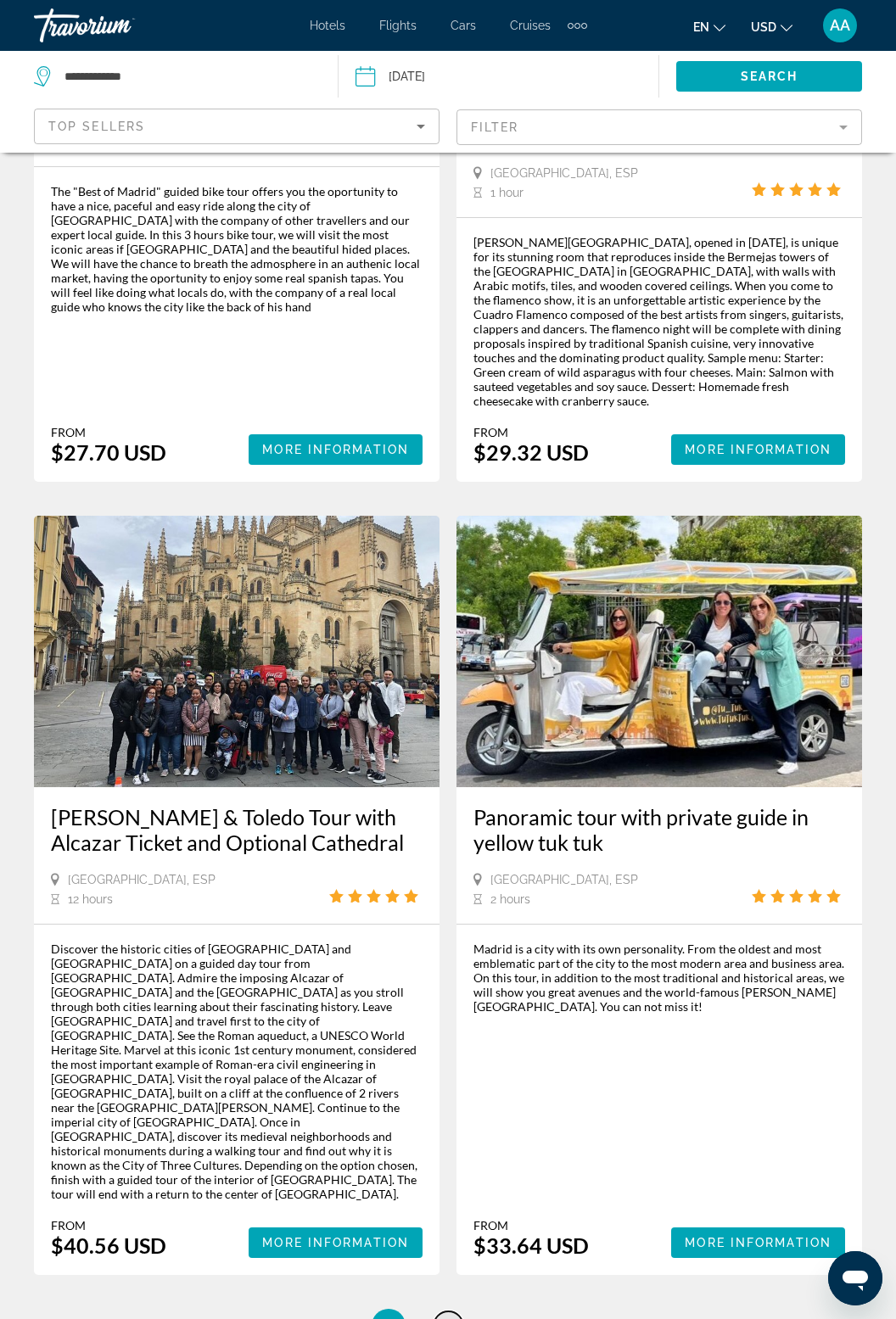
click at [446, 1317] on span "4" at bounding box center [448, 1326] width 8 height 18
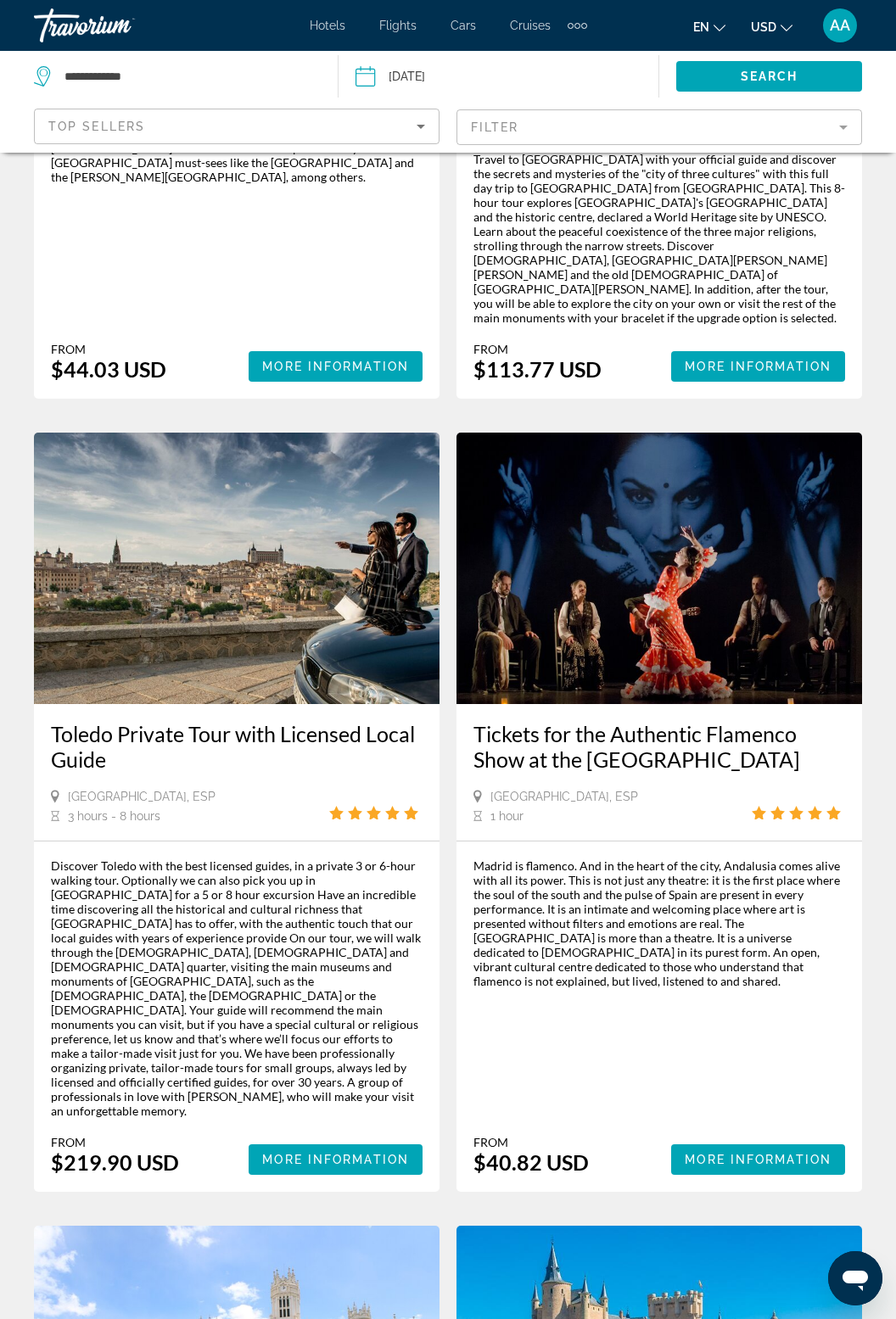
scroll to position [1287, 0]
click at [693, 538] on img "Main content" at bounding box center [659, 569] width 405 height 272
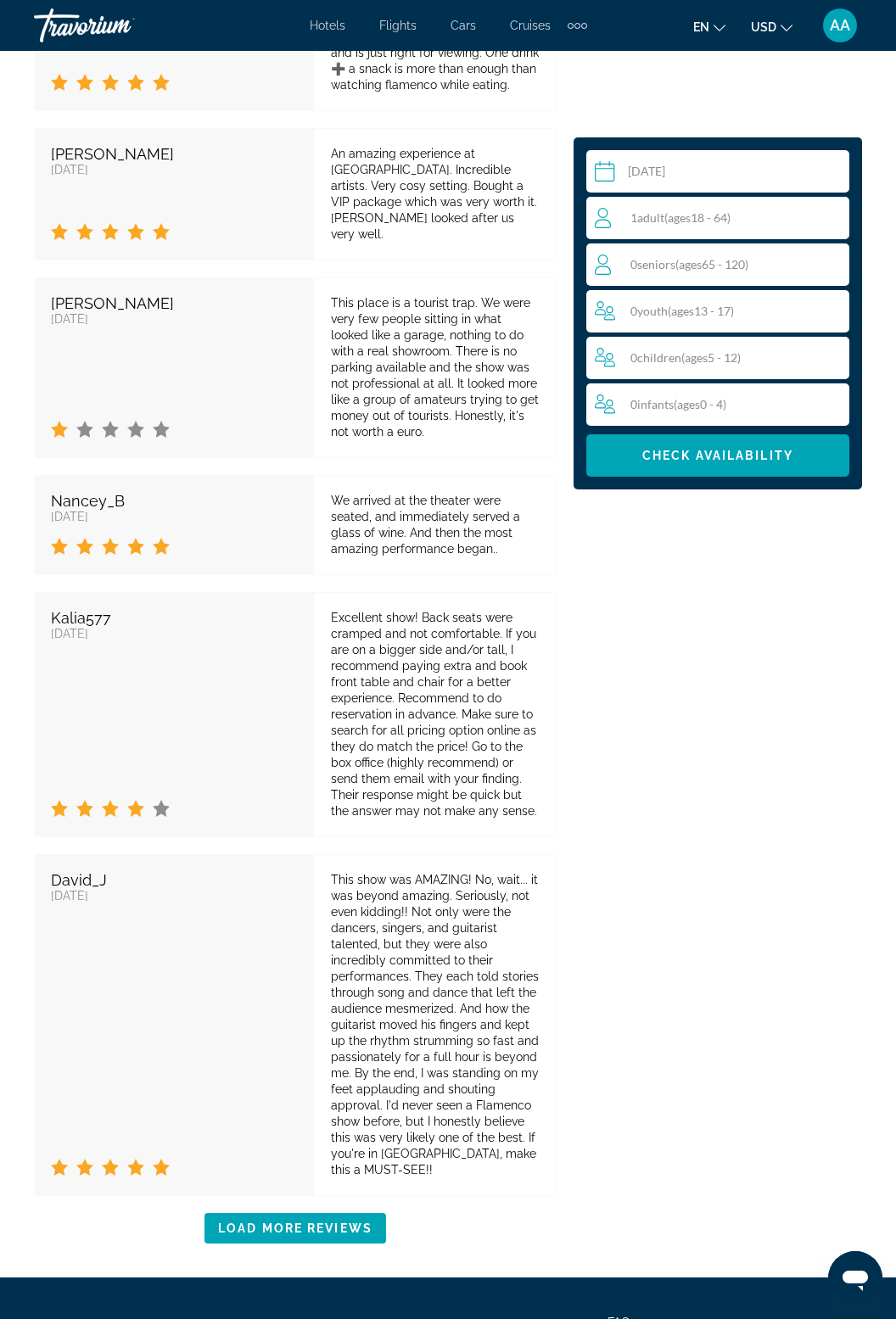
scroll to position [3852, 0]
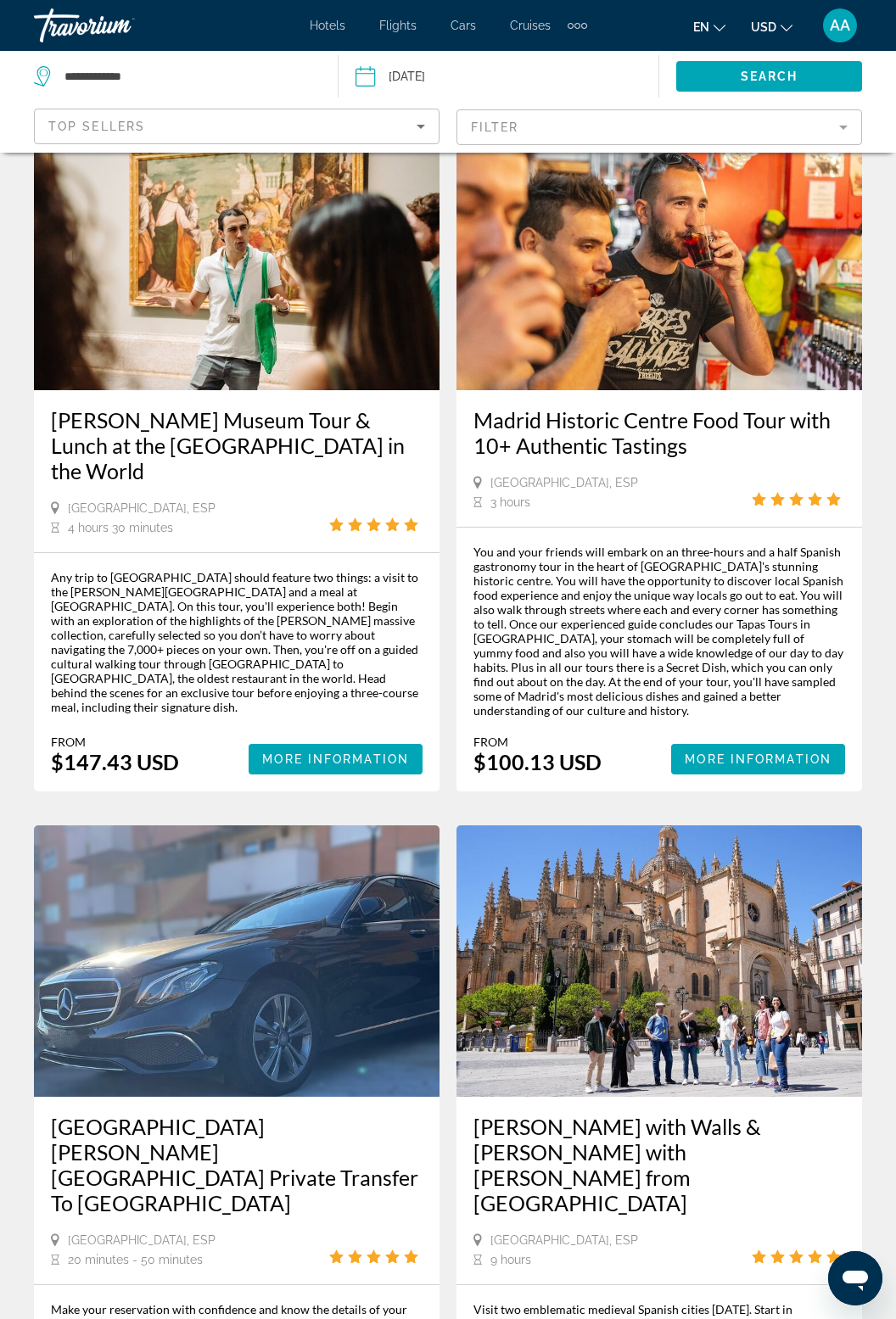
scroll to position [3294, 0]
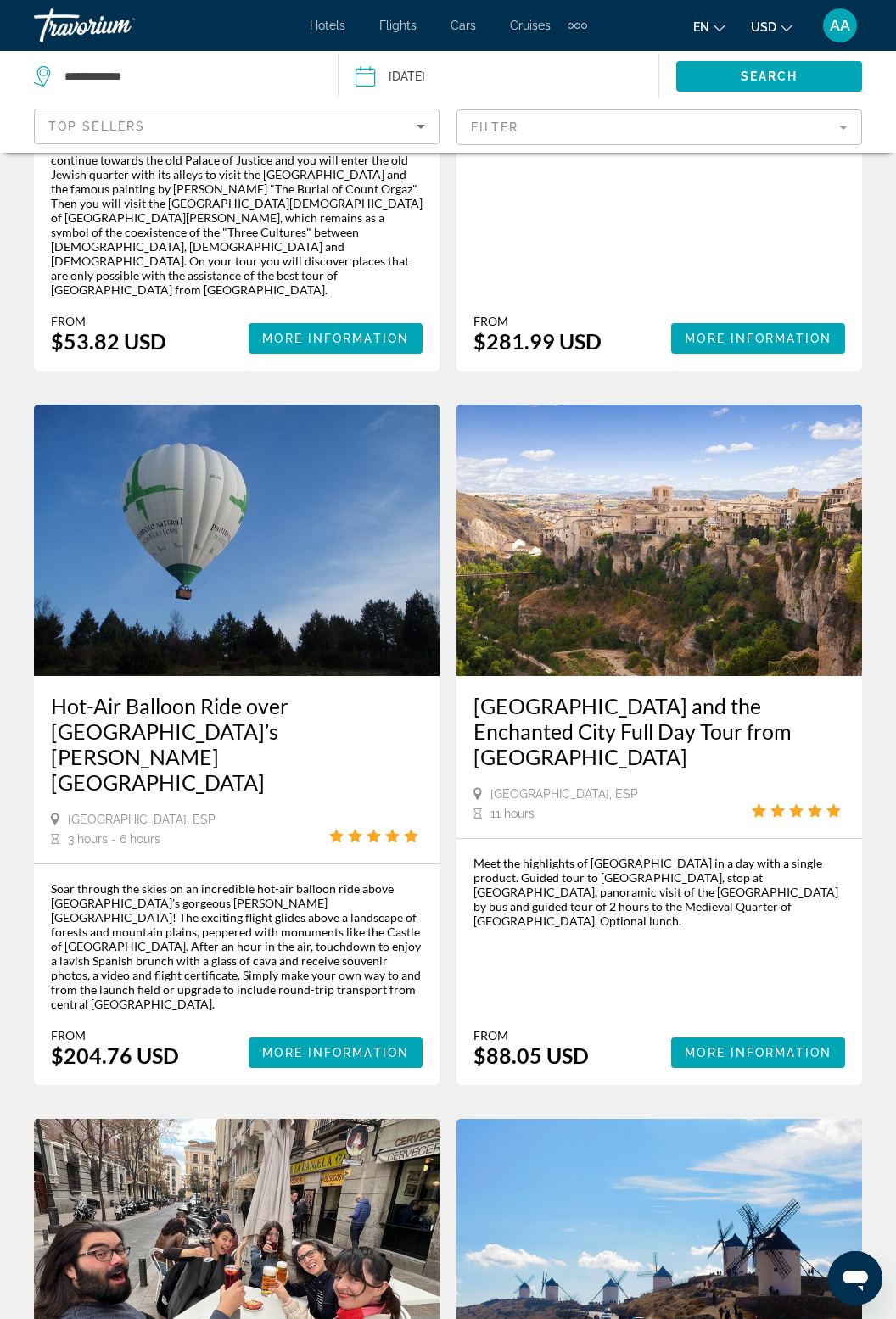
scroll to position [3427, 0]
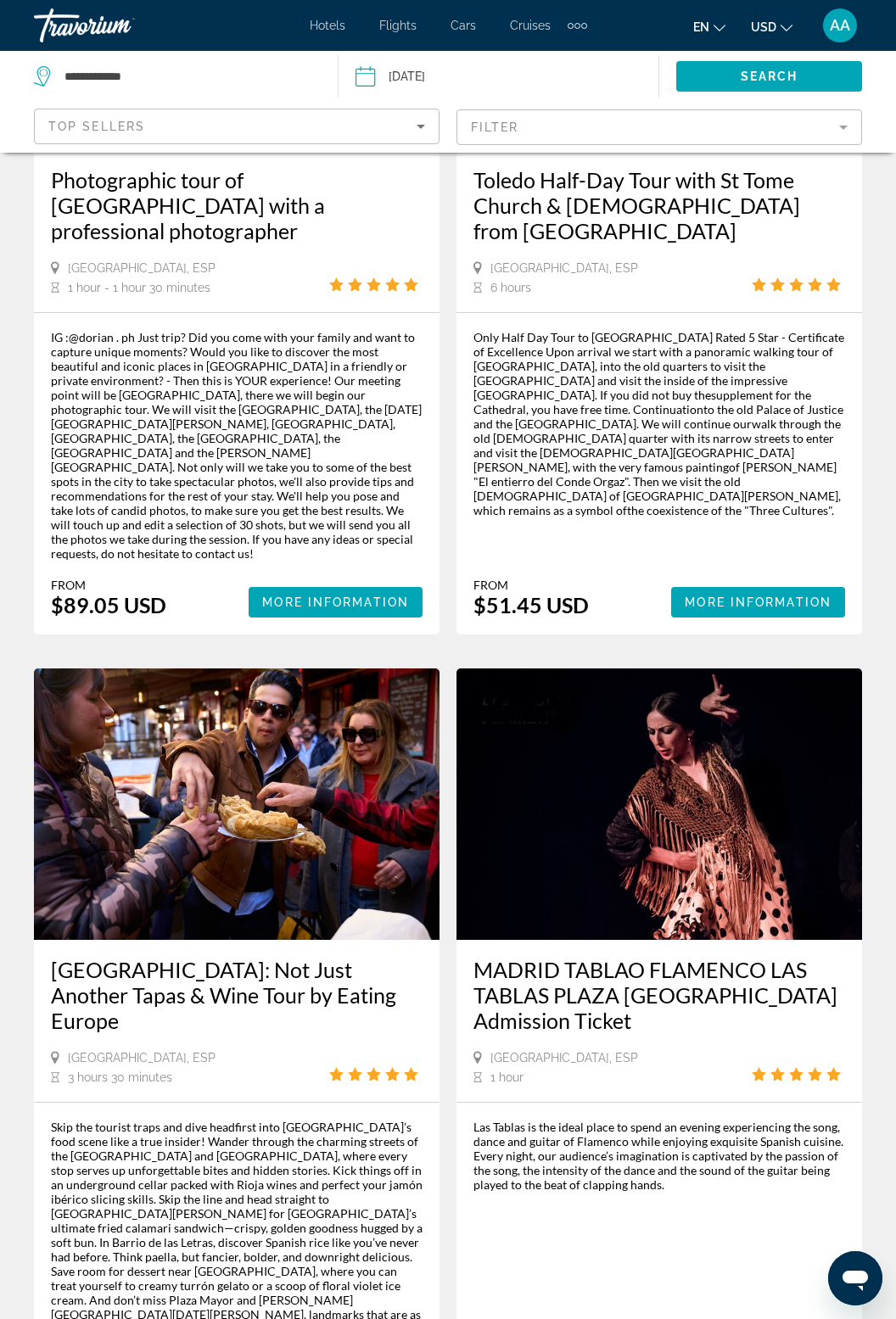
scroll to position [333, 0]
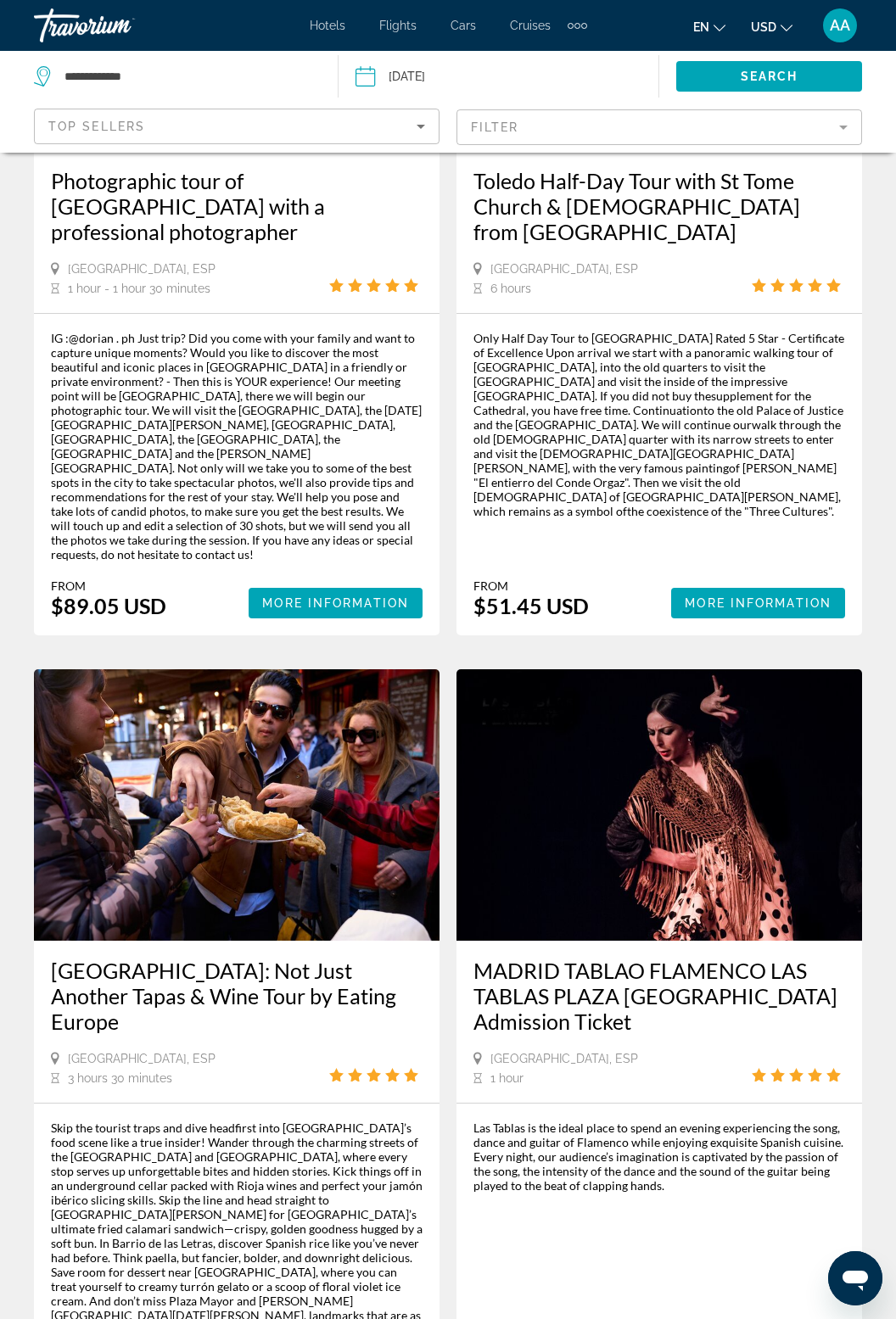
click at [717, 832] on img "Main content" at bounding box center [659, 805] width 405 height 272
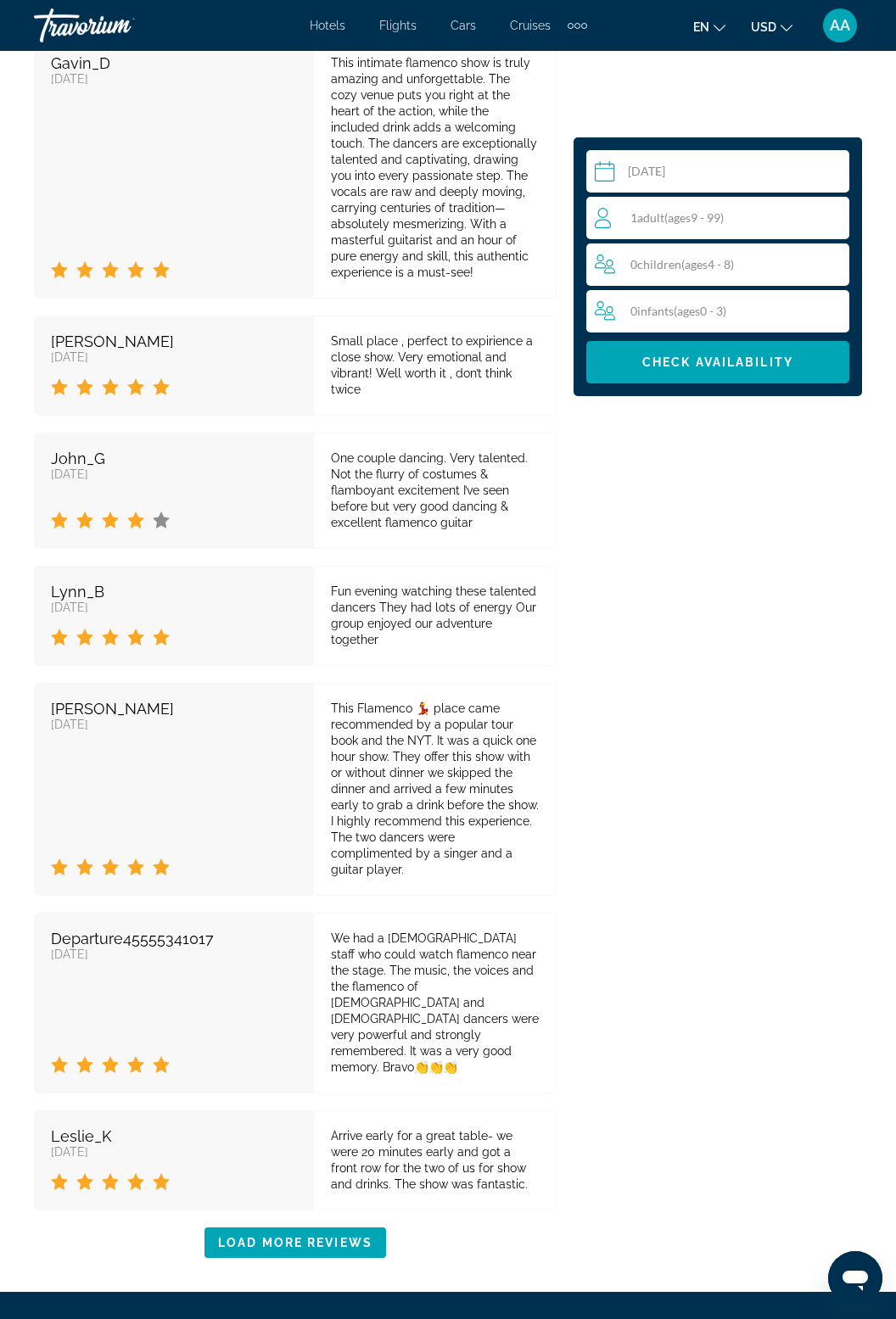
scroll to position [3853, 0]
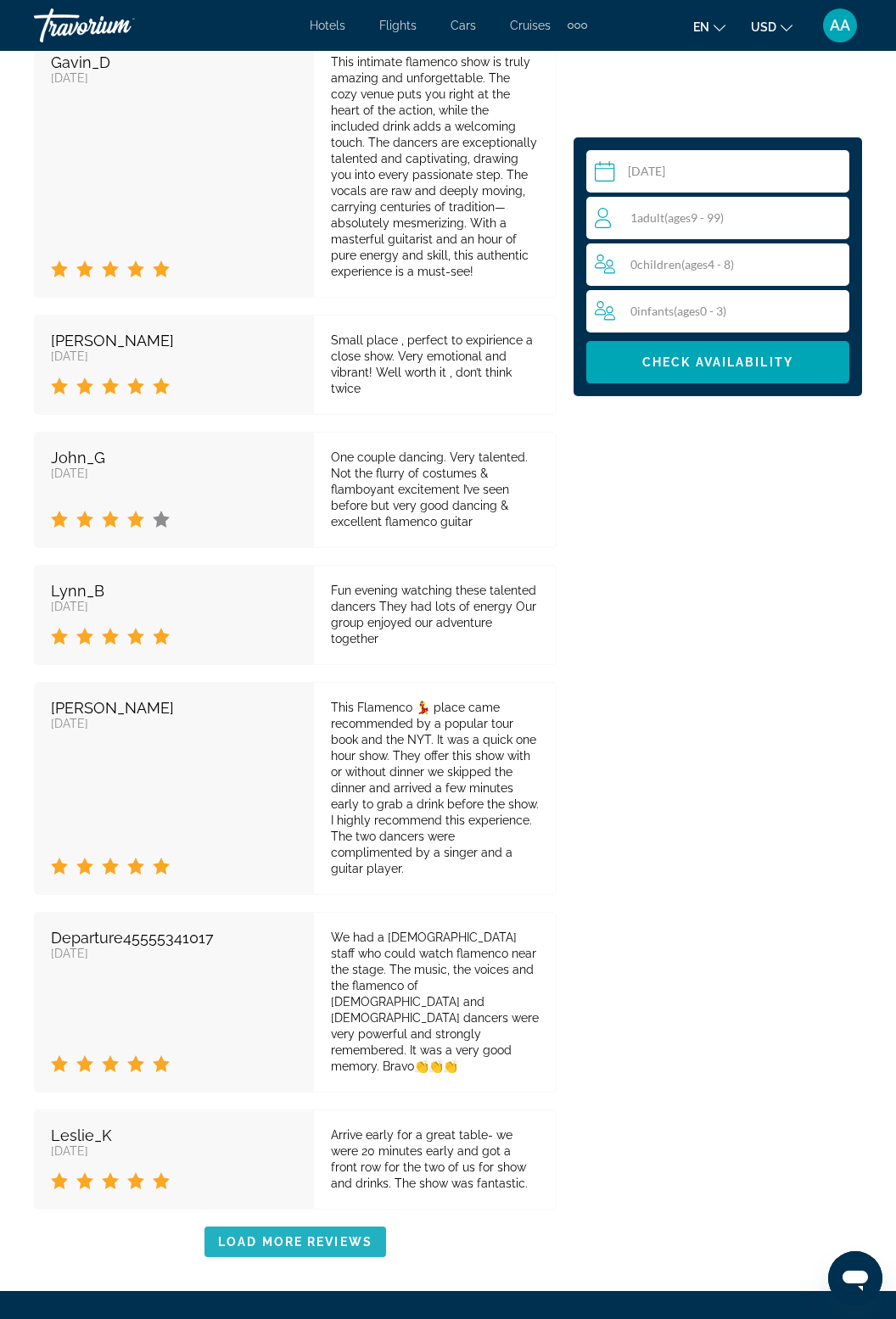
click at [275, 1222] on span "Main content" at bounding box center [295, 1242] width 182 height 40
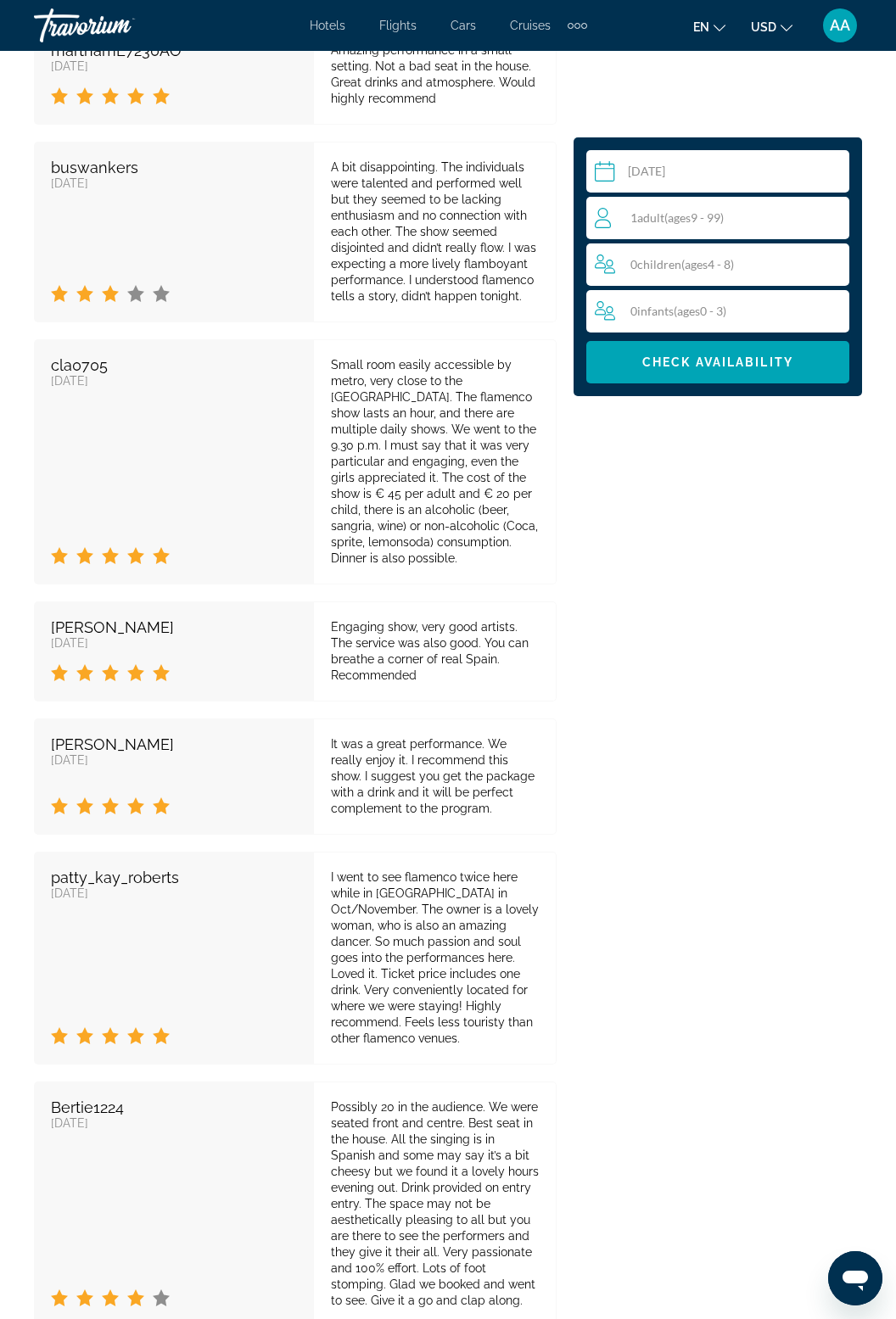
scroll to position [5566, 0]
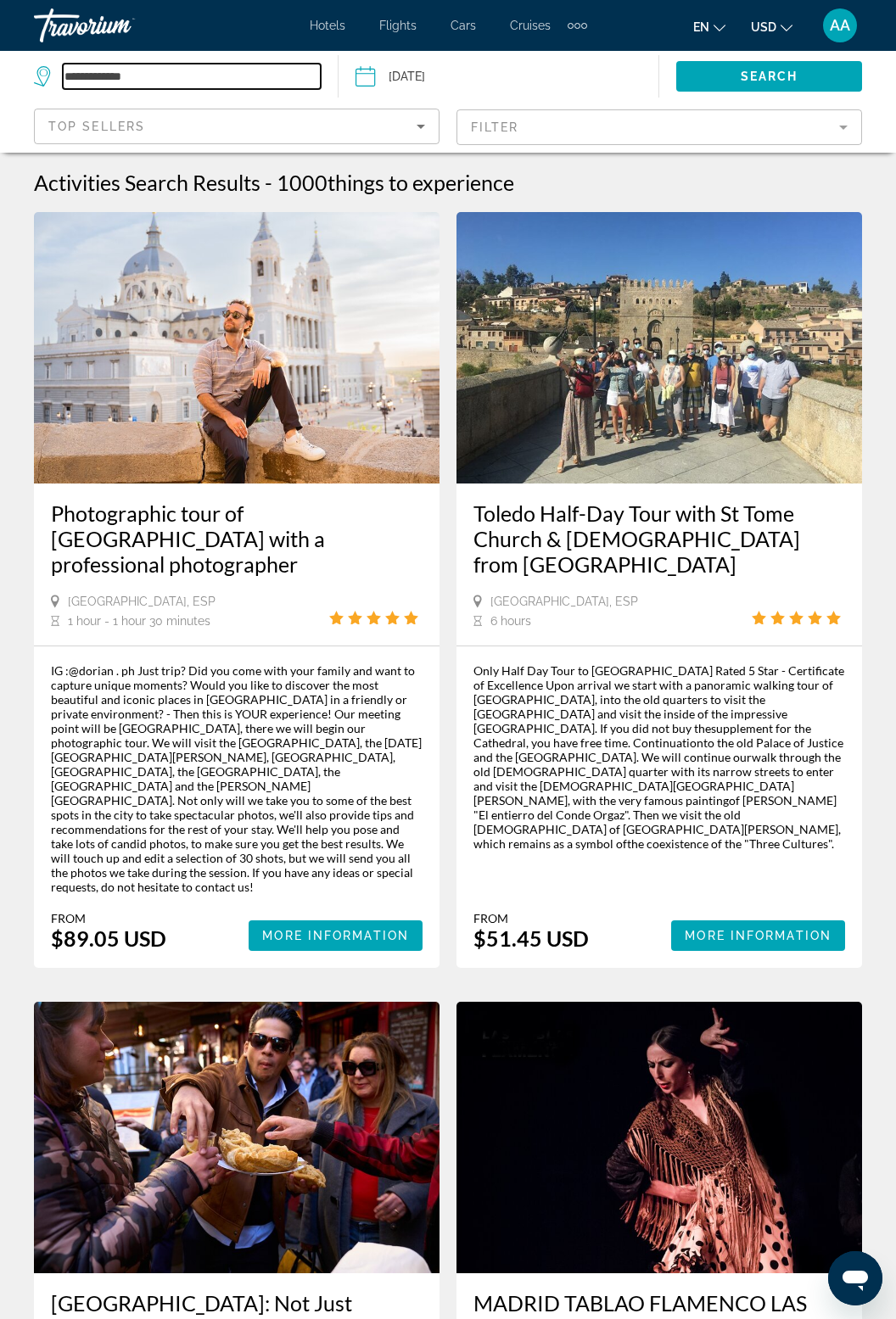
click at [119, 76] on input "**********" at bounding box center [191, 76] width 258 height 26
click at [161, 80] on input "**********" at bounding box center [191, 76] width 258 height 26
type input "***"
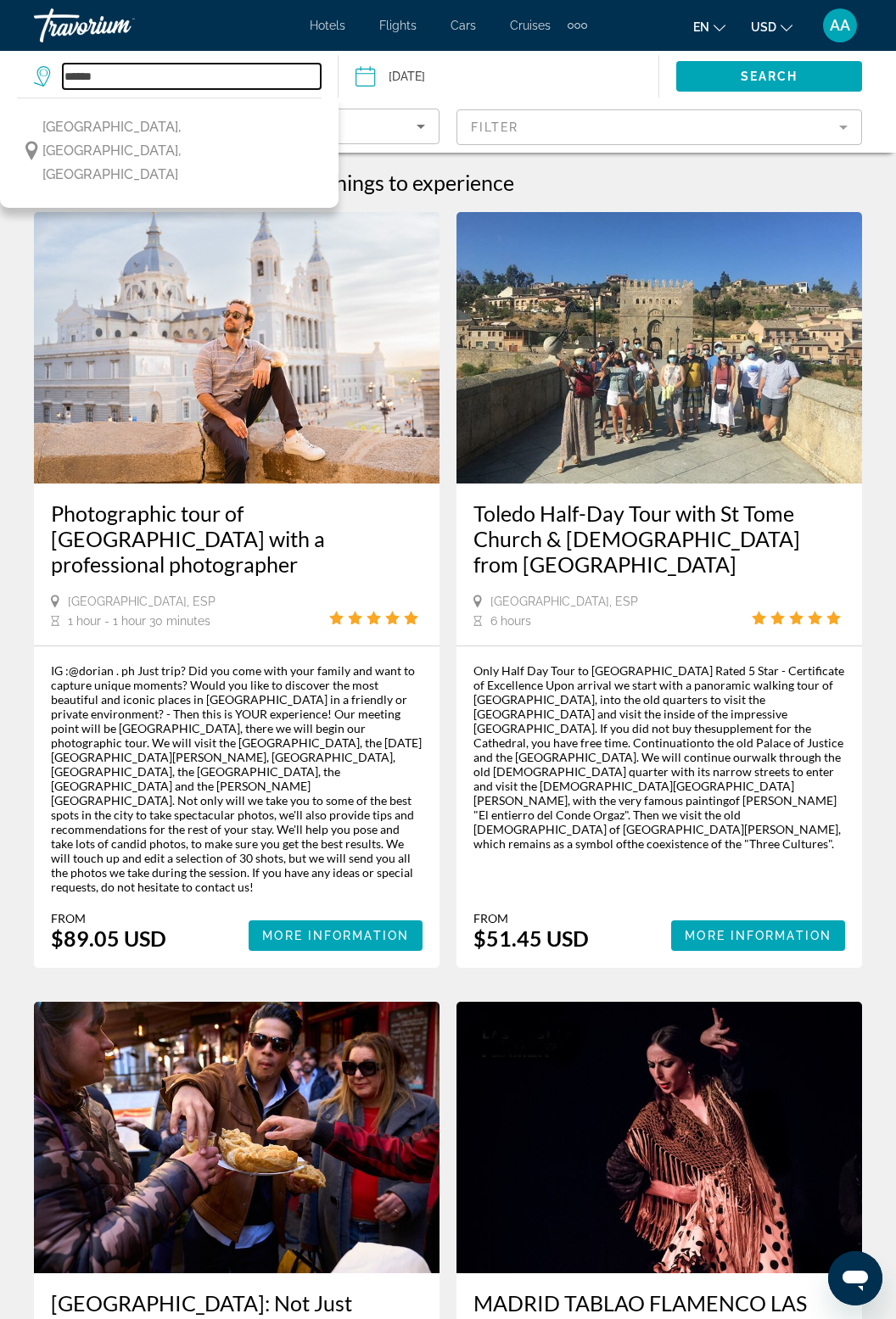
type input "******"
click at [857, 3] on mat-toolbar "Hotels Flights Cars Cruises Activities Hotels Flights Cars Cruises Activities e…" at bounding box center [448, 26] width 896 height 51
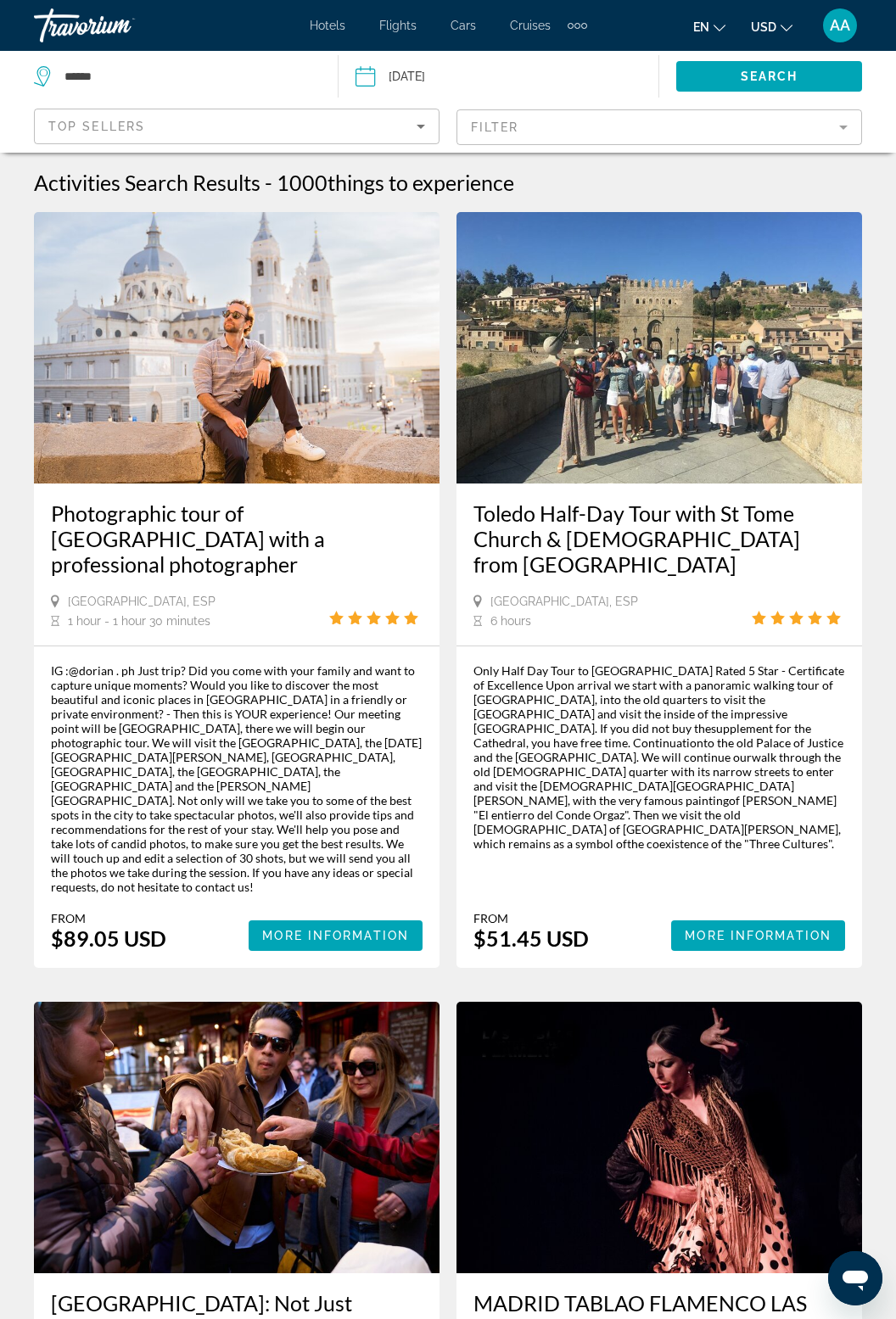
click at [835, 39] on div "AA" at bounding box center [839, 25] width 34 height 34
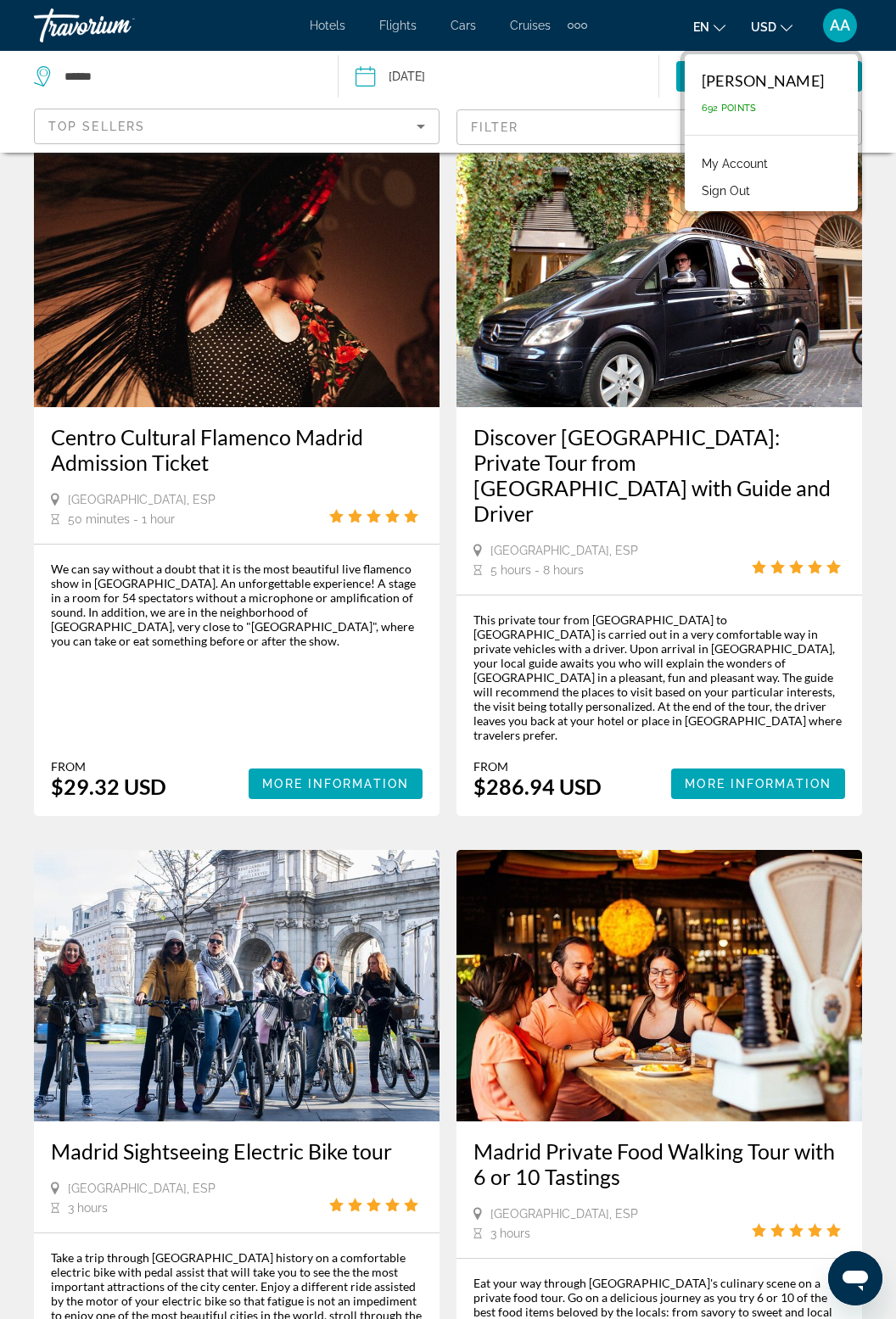
scroll to position [3352, 0]
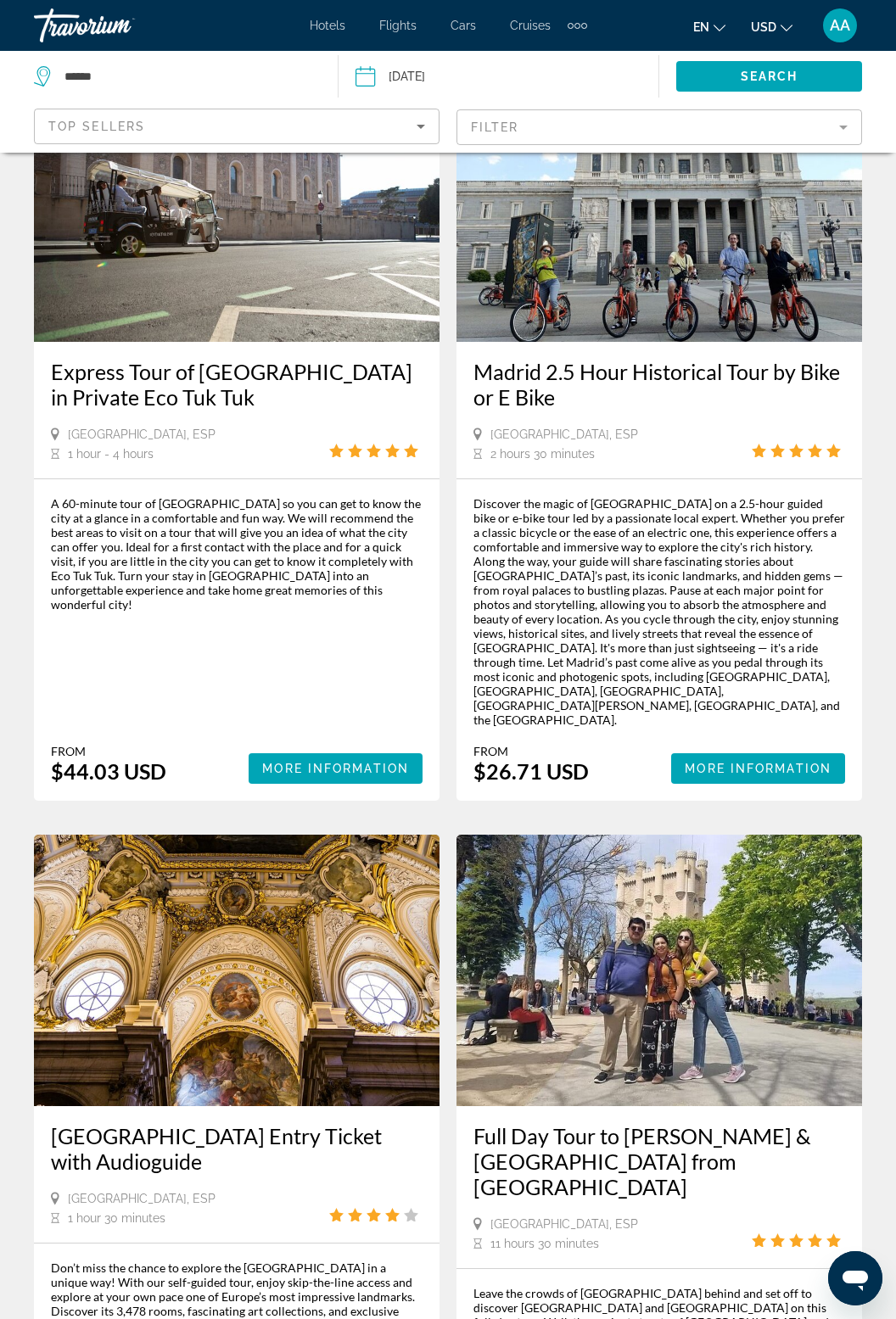
scroll to position [3182, 0]
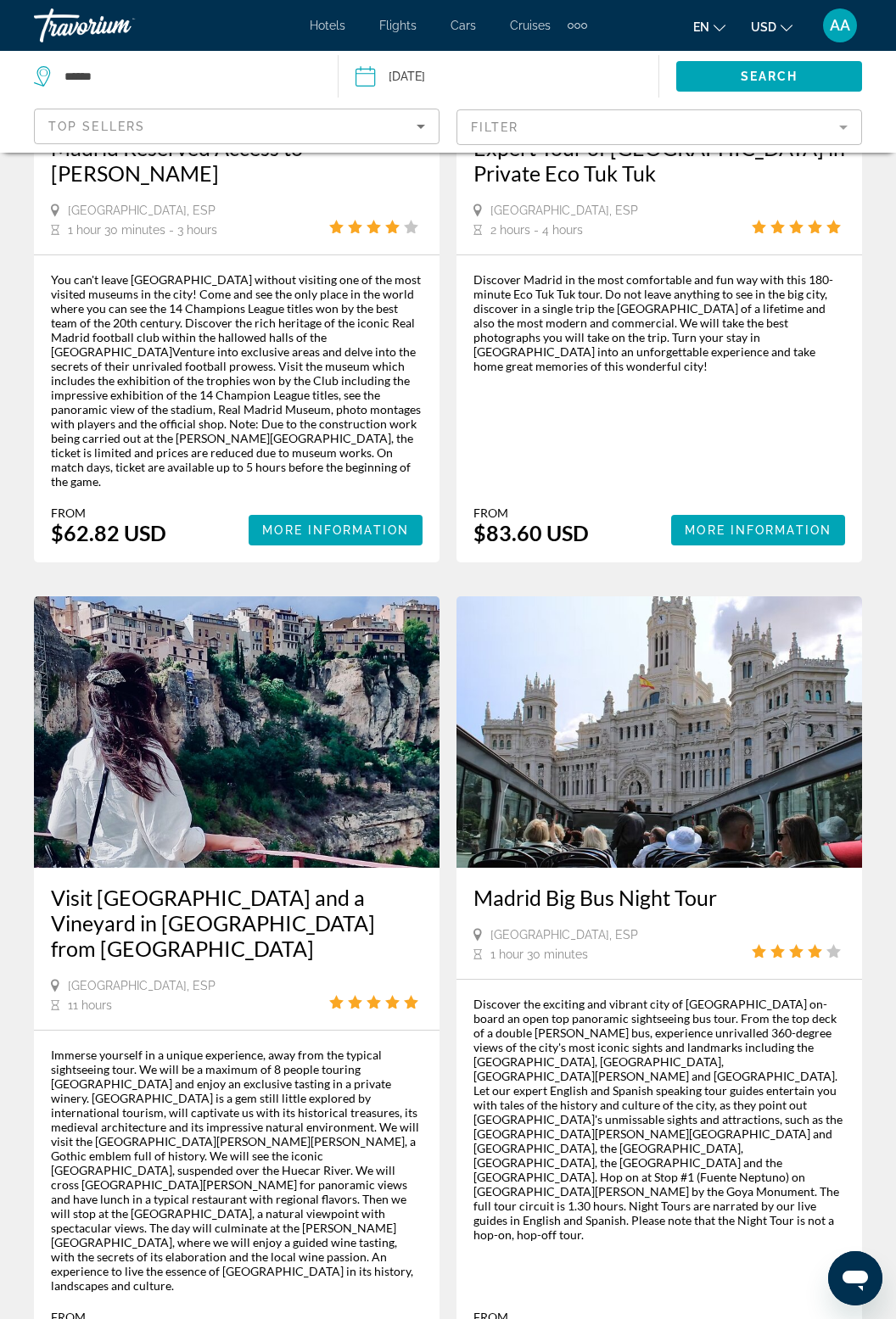
scroll to position [3321, 0]
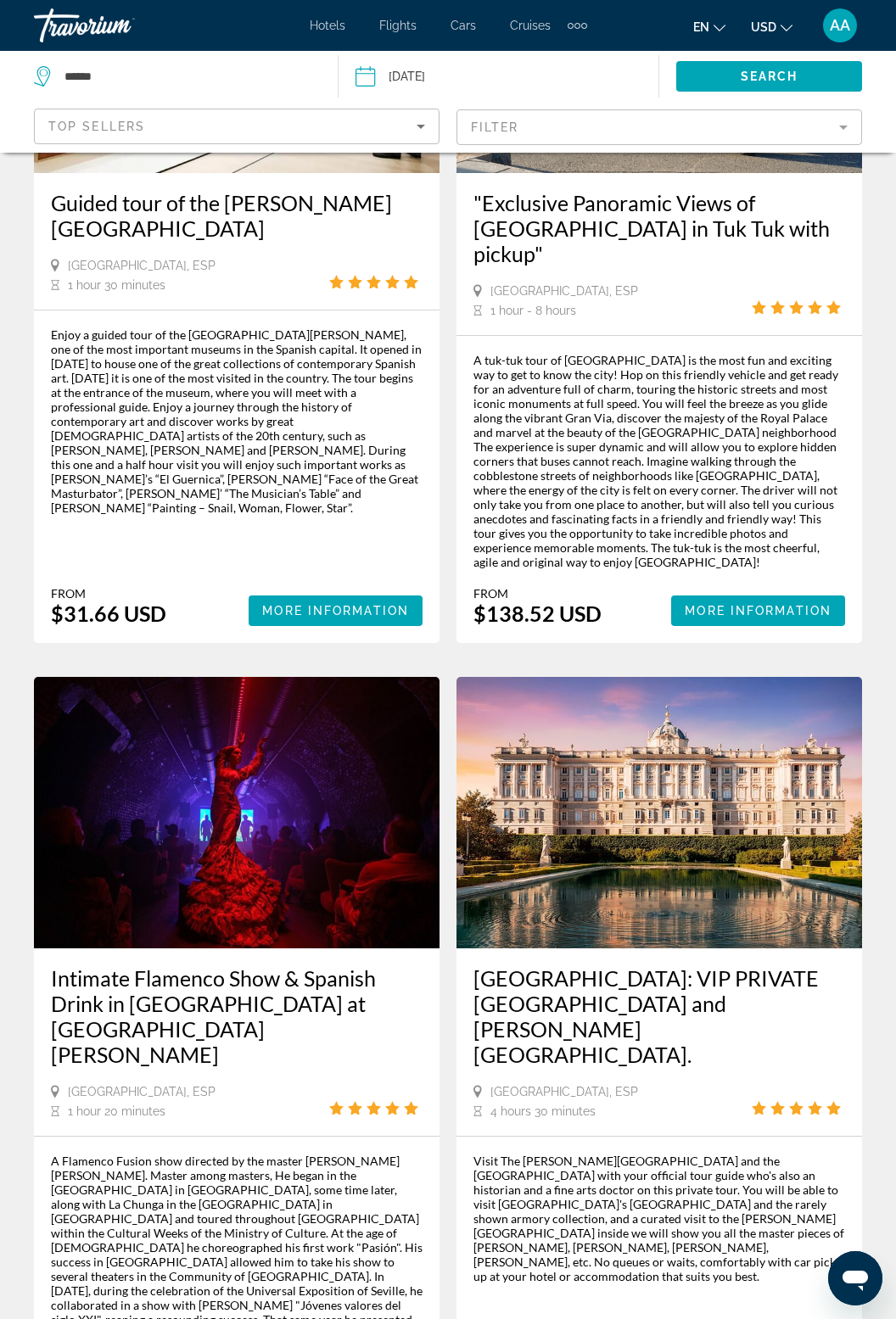
scroll to position [3303, 0]
click at [271, 677] on img "Main content" at bounding box center [237, 813] width 405 height 272
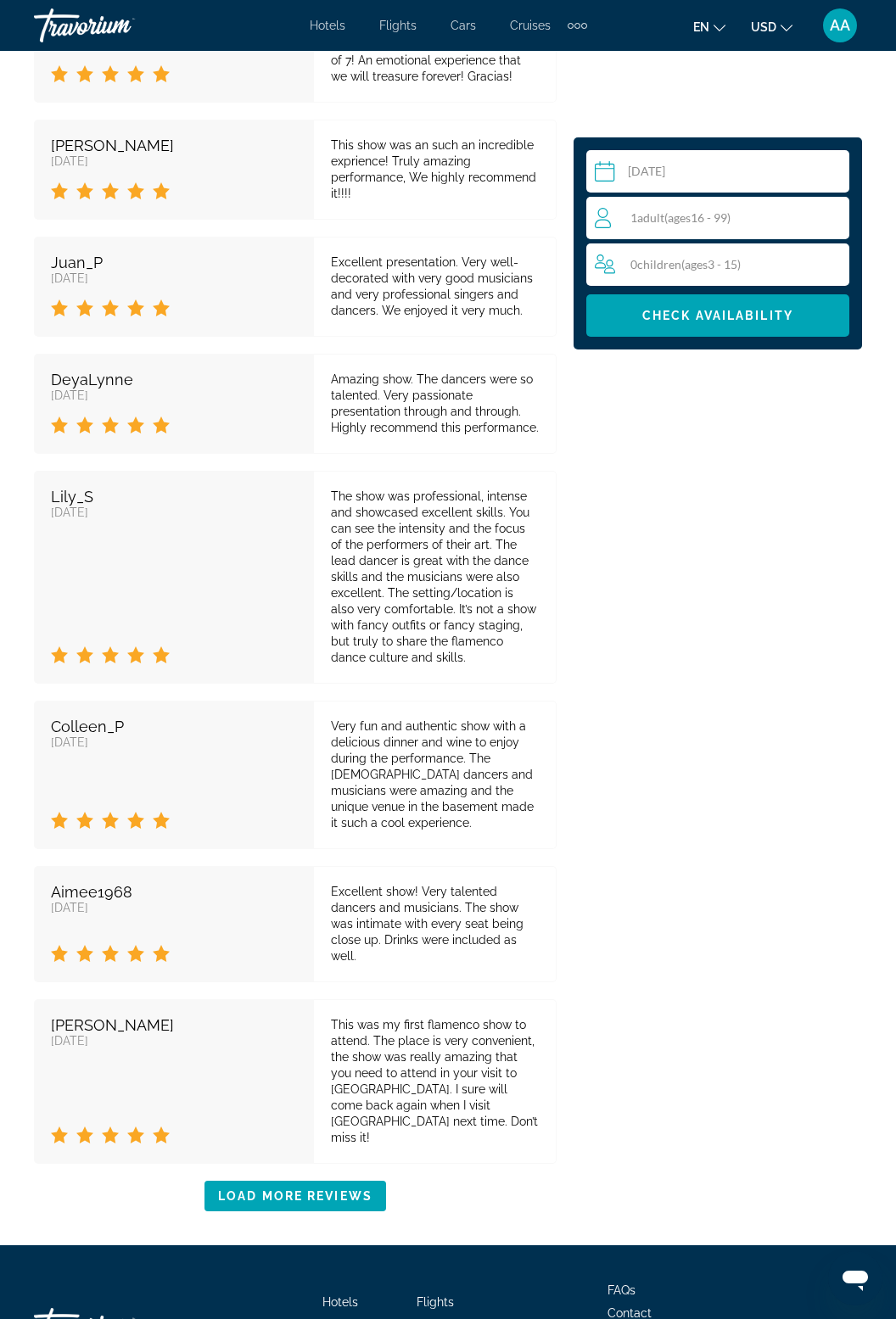
scroll to position [3551, 0]
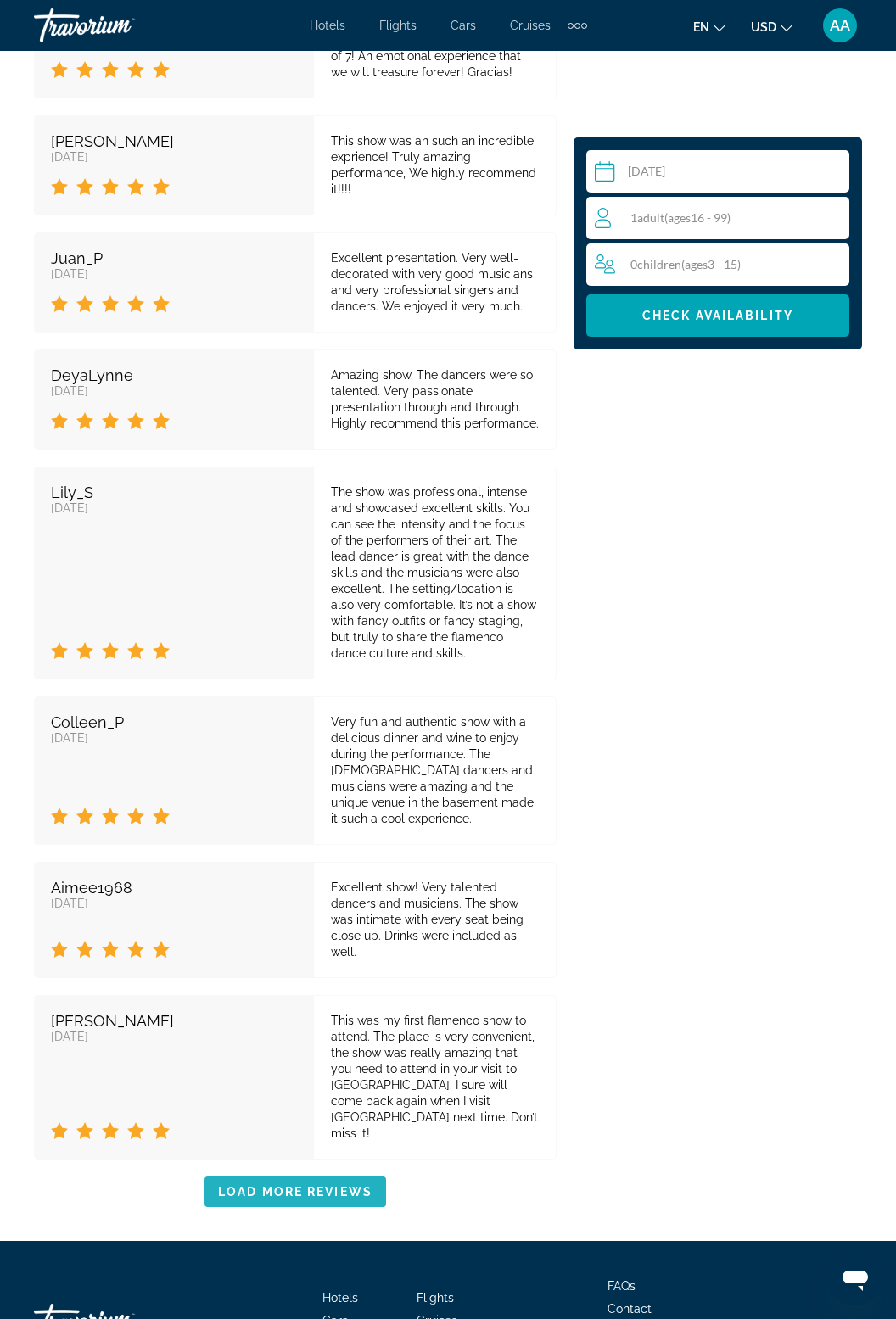
click at [280, 1185] on span "Load More Reviews" at bounding box center [295, 1192] width 154 height 14
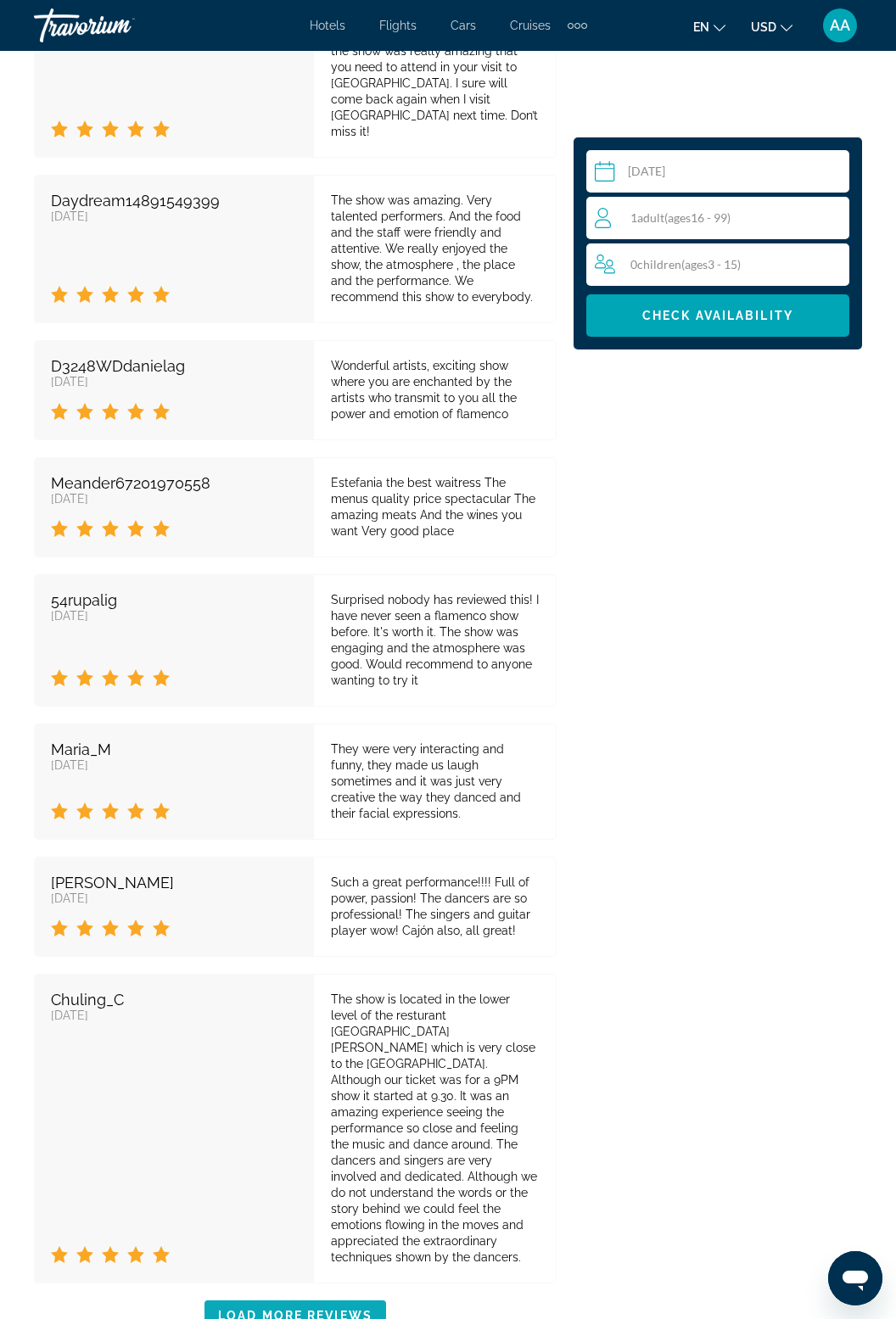
scroll to position [4606, 0]
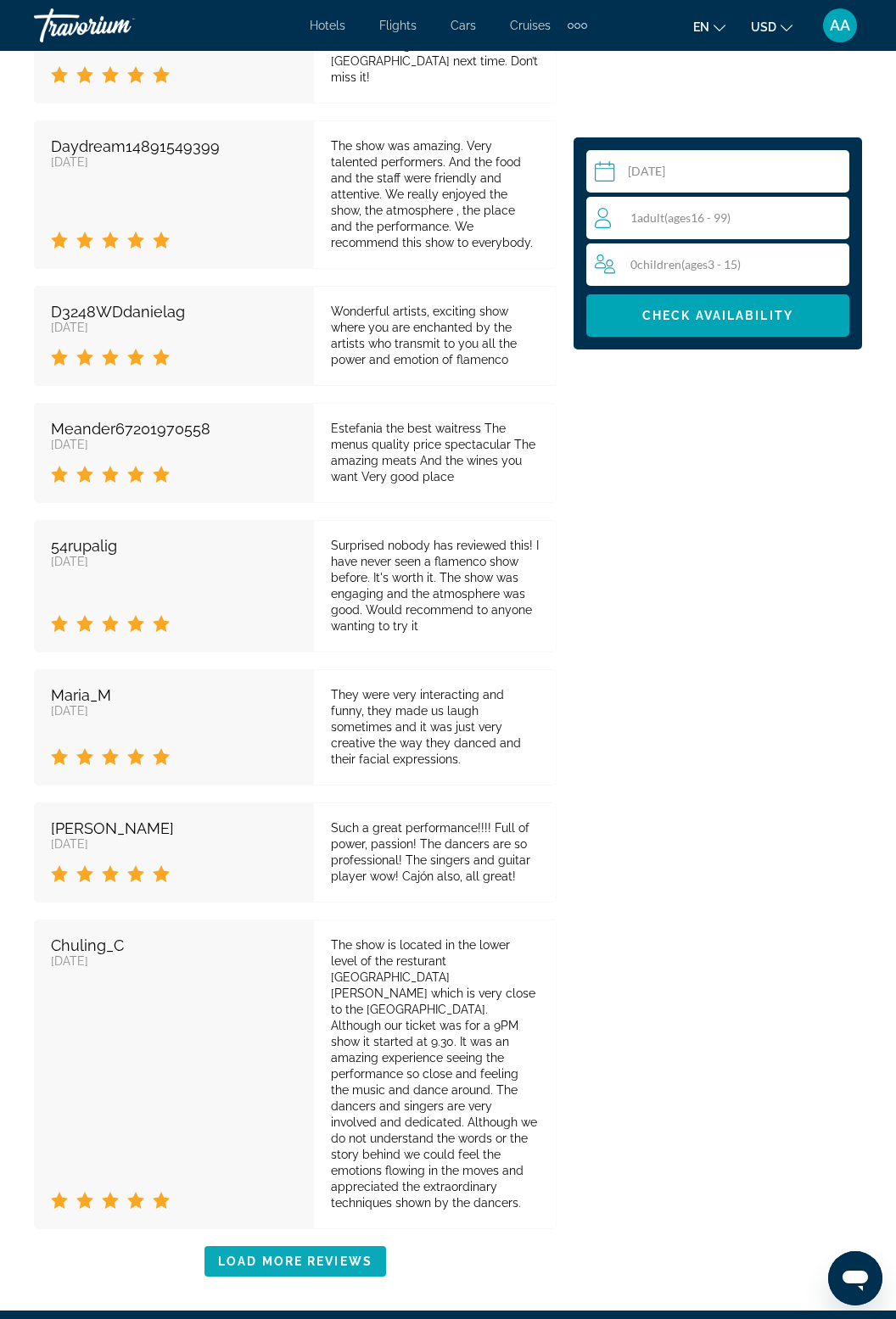
click at [259, 1255] on span "Load More Reviews" at bounding box center [295, 1261] width 154 height 14
click at [289, 1241] on span "Main content" at bounding box center [295, 1261] width 182 height 40
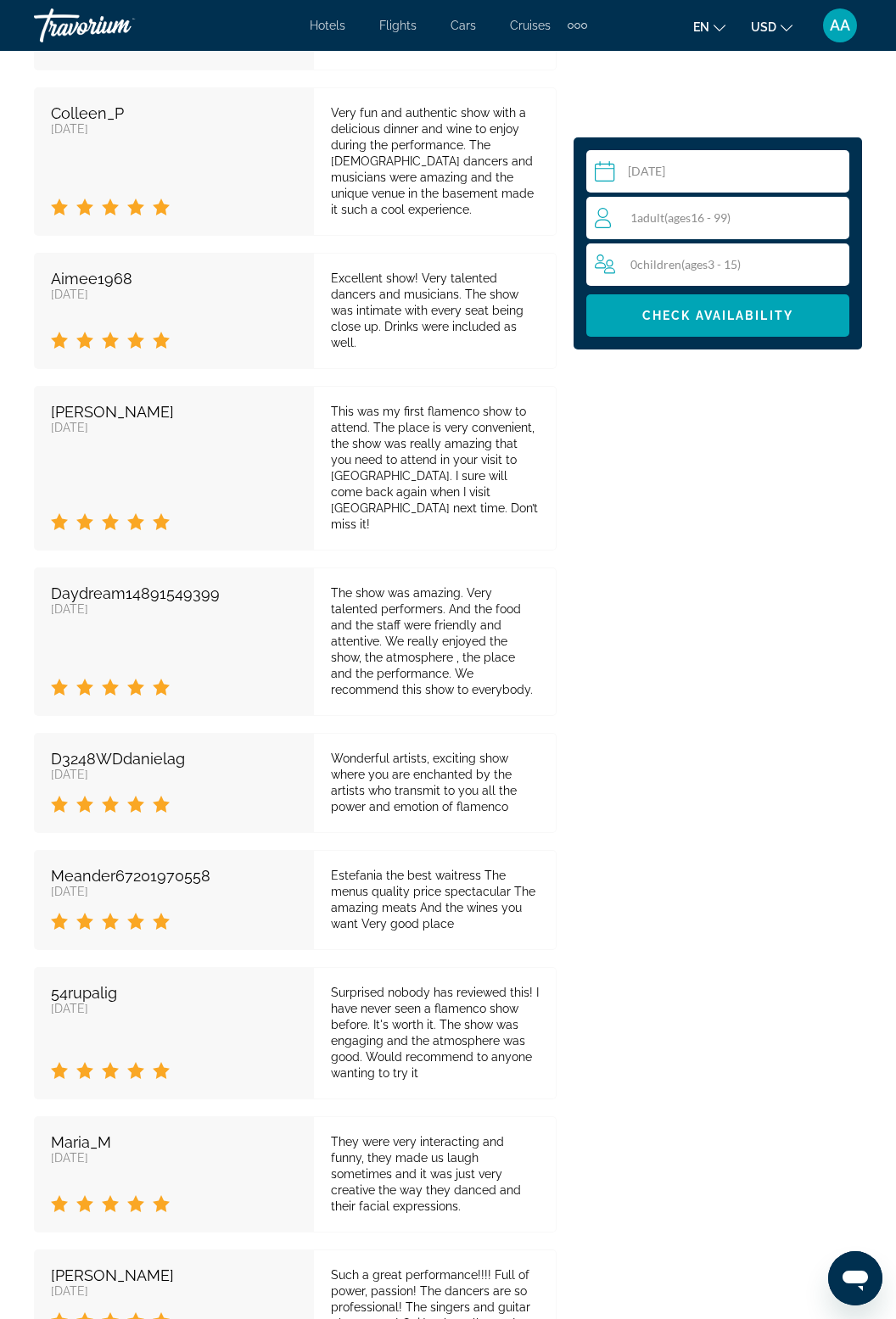
scroll to position [4156, 0]
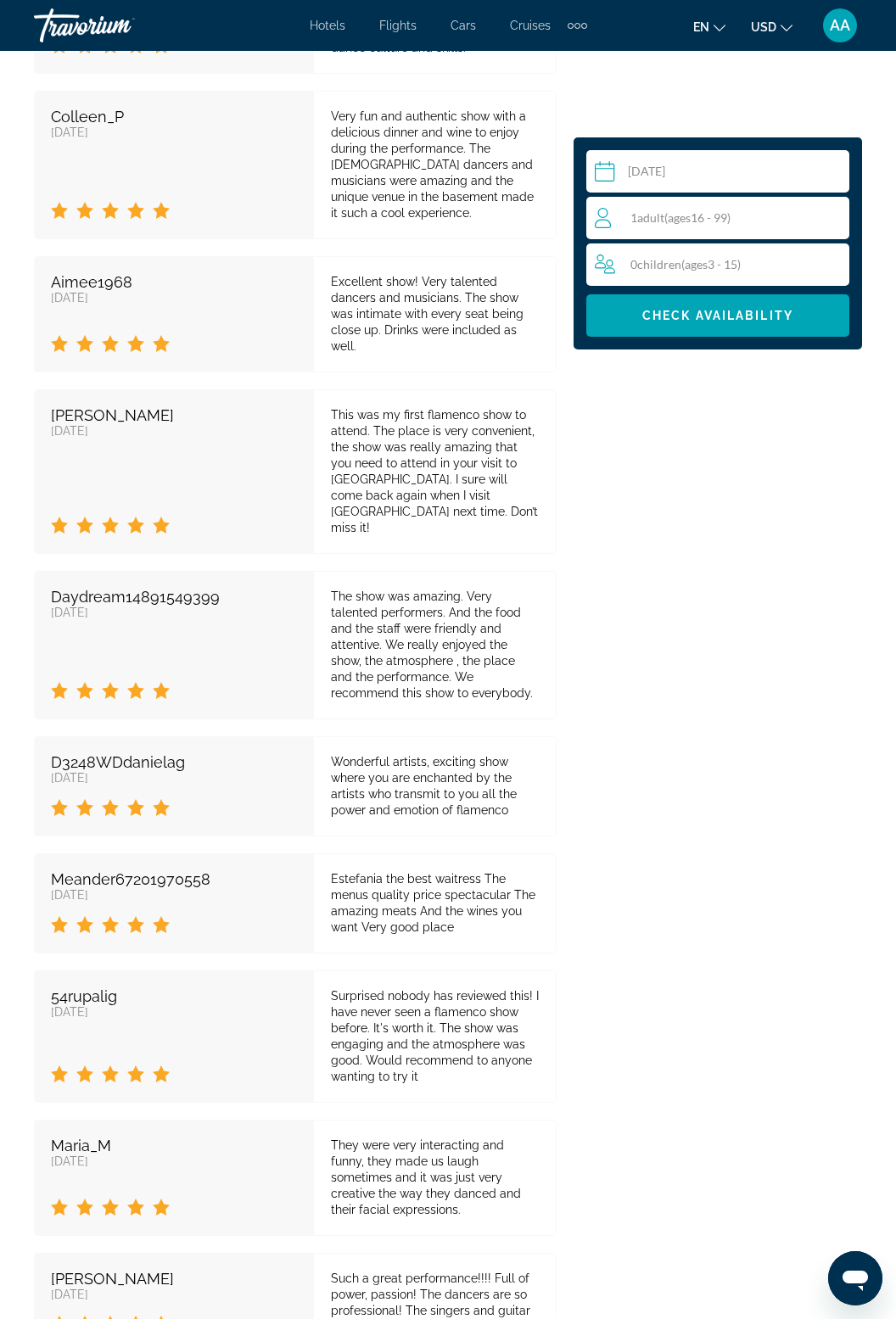
click at [749, 227] on div "1 Adult Adults ( ages 16 - 99)" at bounding box center [721, 218] width 254 height 20
click at [839, 224] on icon "Increment adults" at bounding box center [832, 217] width 16 height 20
click at [776, 309] on span "Check Availability" at bounding box center [717, 316] width 151 height 14
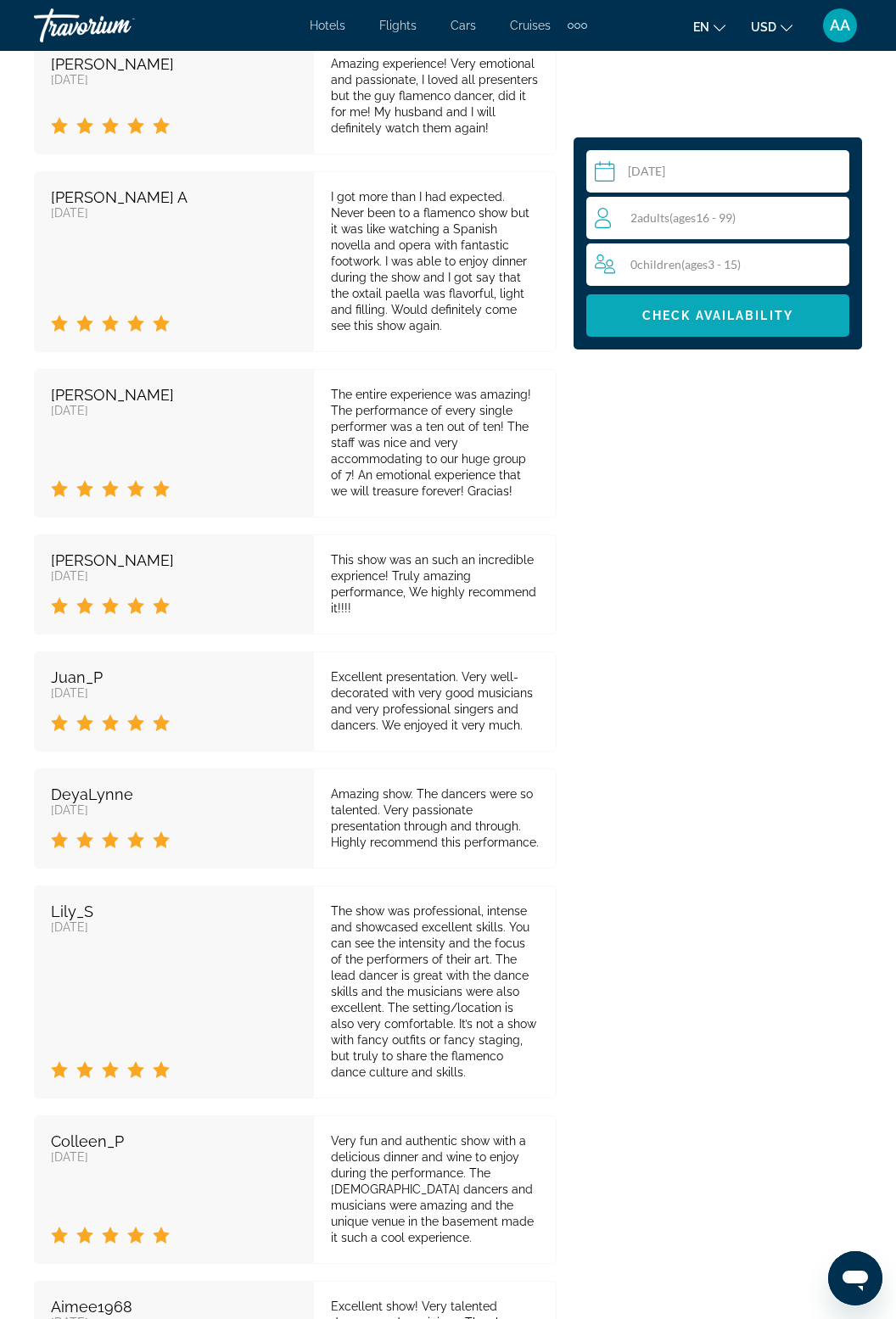
scroll to position [2894, 0]
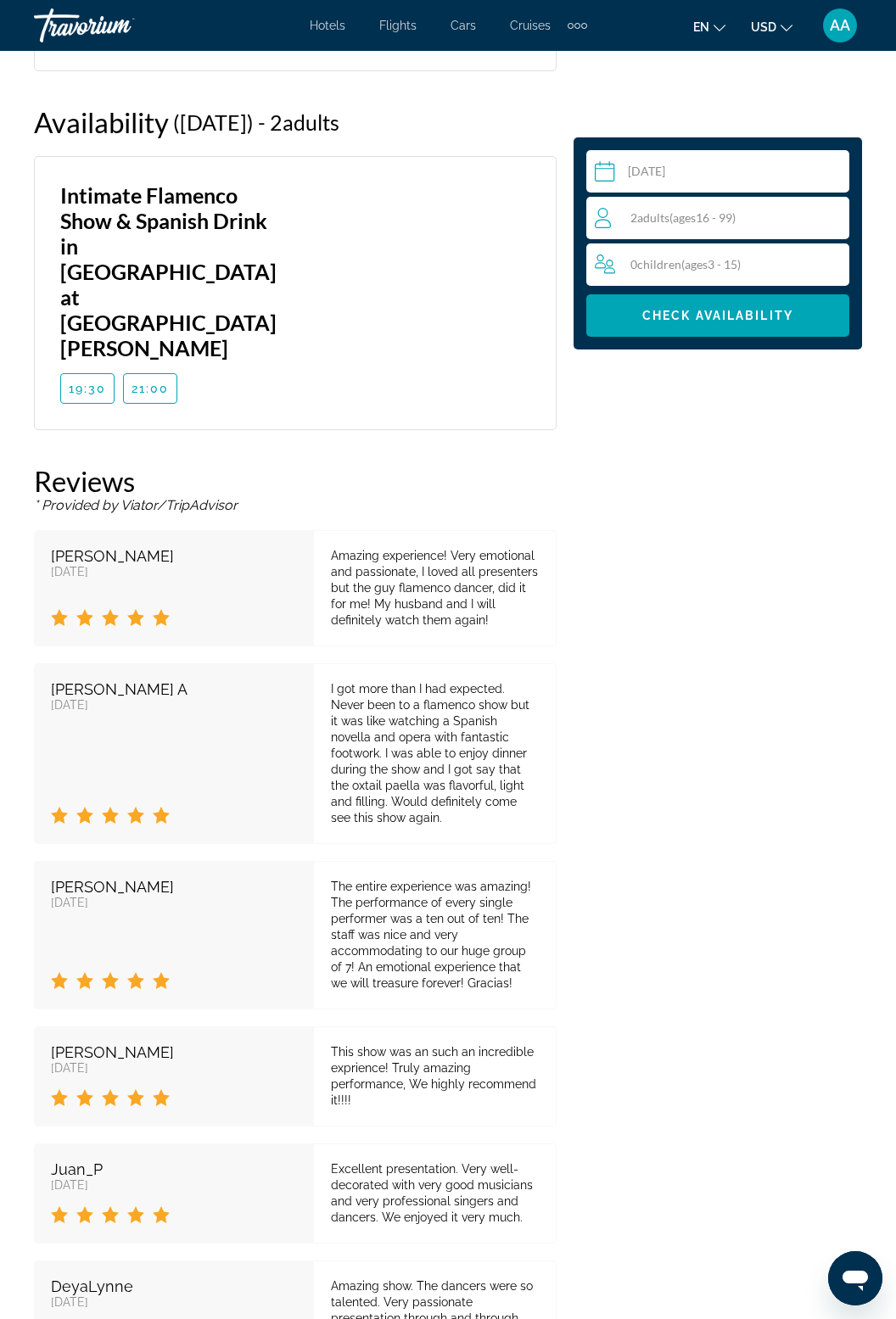
click at [696, 184] on input "Main content" at bounding box center [721, 174] width 270 height 48
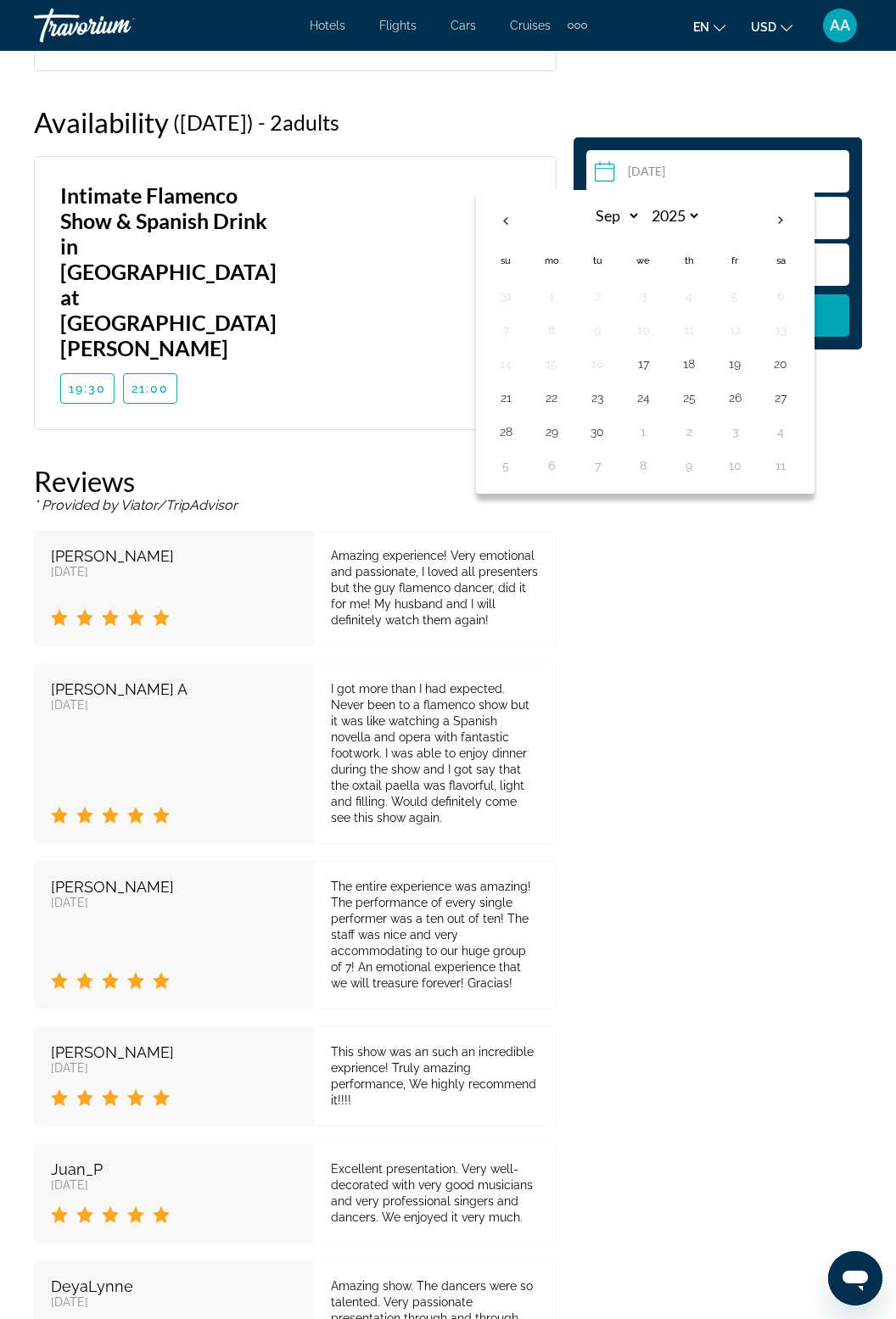
click at [768, 207] on th "Next month" at bounding box center [780, 220] width 46 height 38
click at [787, 221] on th "Next month" at bounding box center [780, 220] width 46 height 38
click at [503, 227] on th "Previous month" at bounding box center [505, 220] width 46 height 38
select select "*"
click at [652, 403] on button "22" at bounding box center [643, 398] width 28 height 24
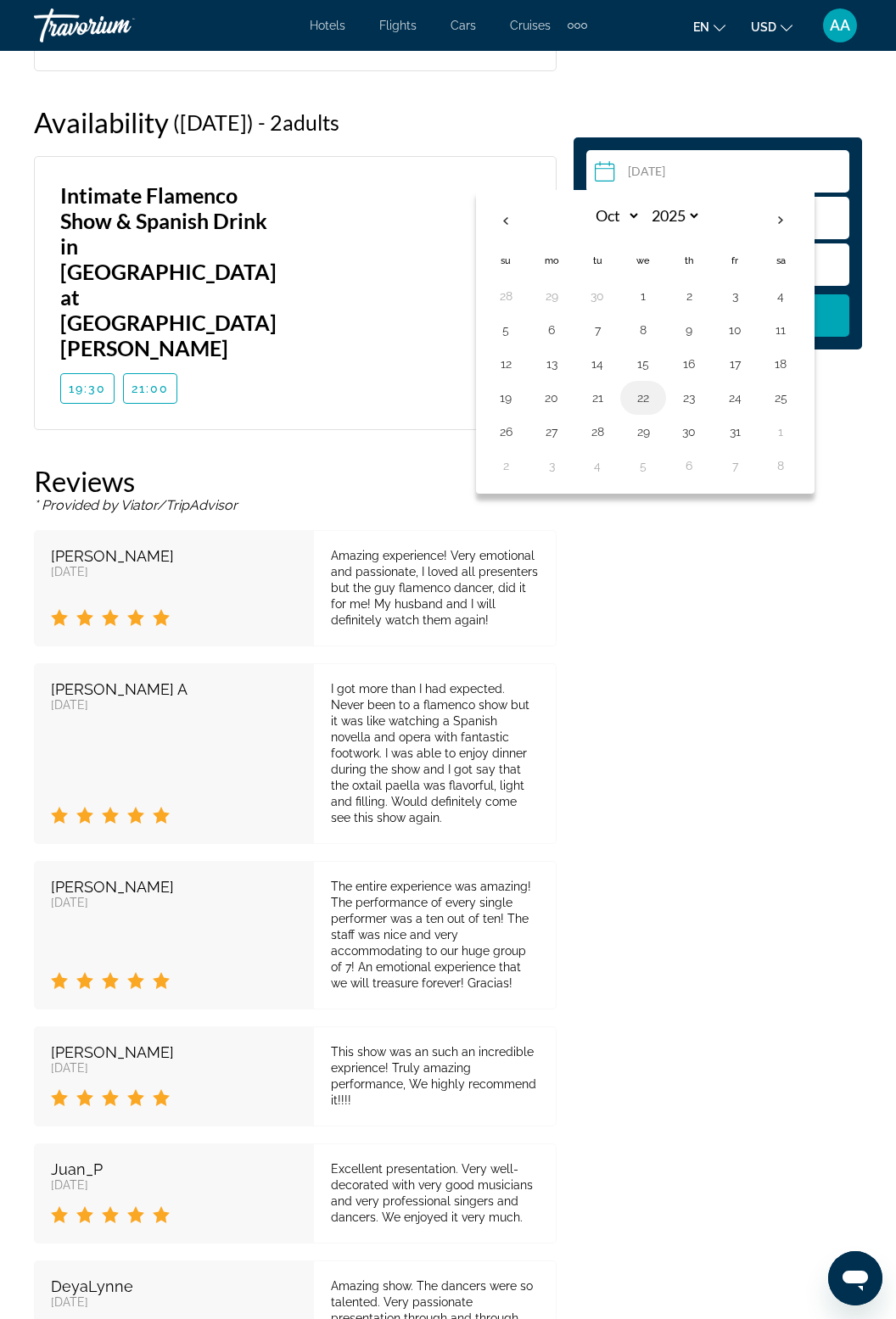
type input "**********"
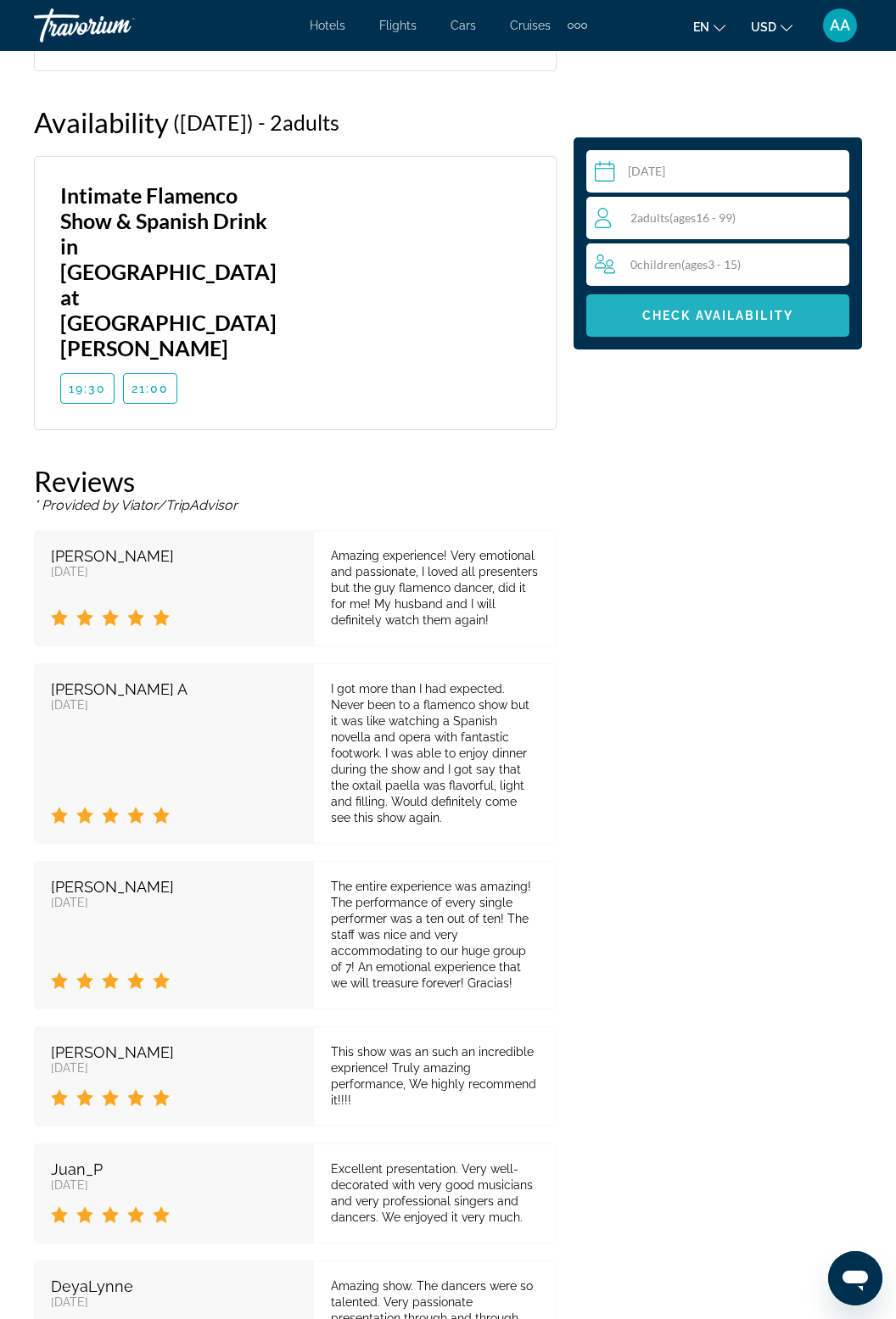
click at [760, 312] on span "Check Availability" at bounding box center [717, 316] width 151 height 14
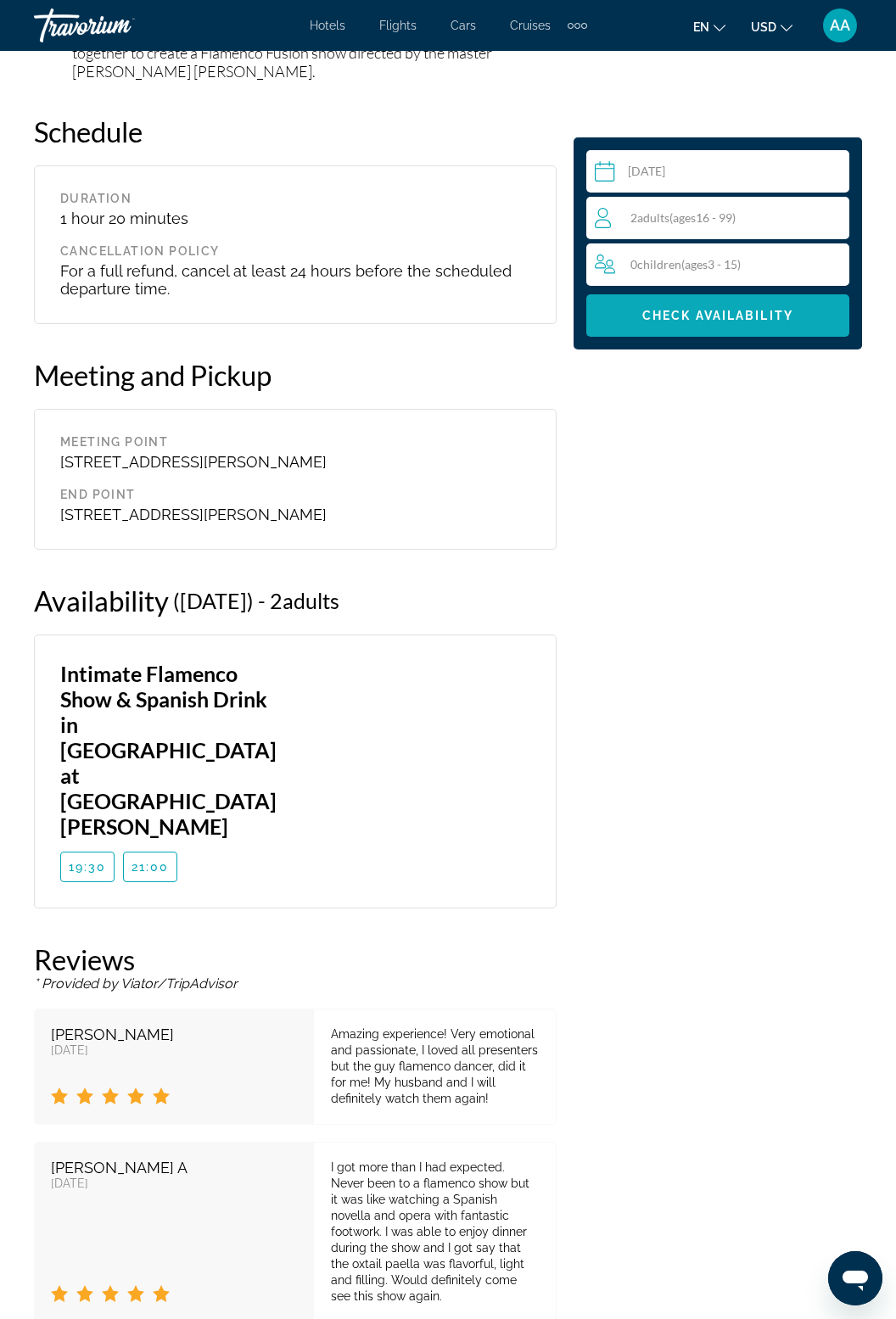
scroll to position [2430, 0]
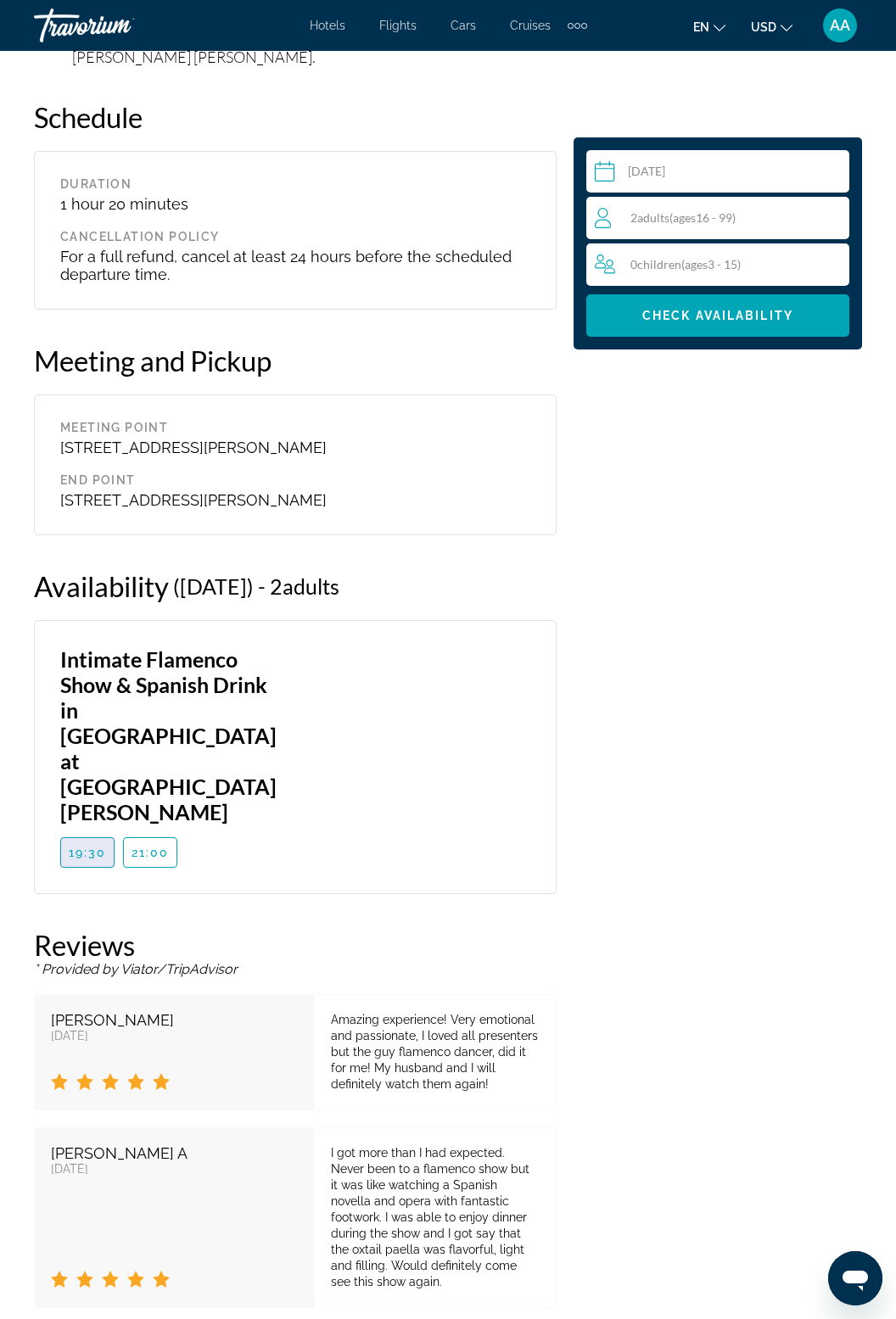
click at [83, 846] on span "19:30" at bounding box center [88, 852] width 39 height 14
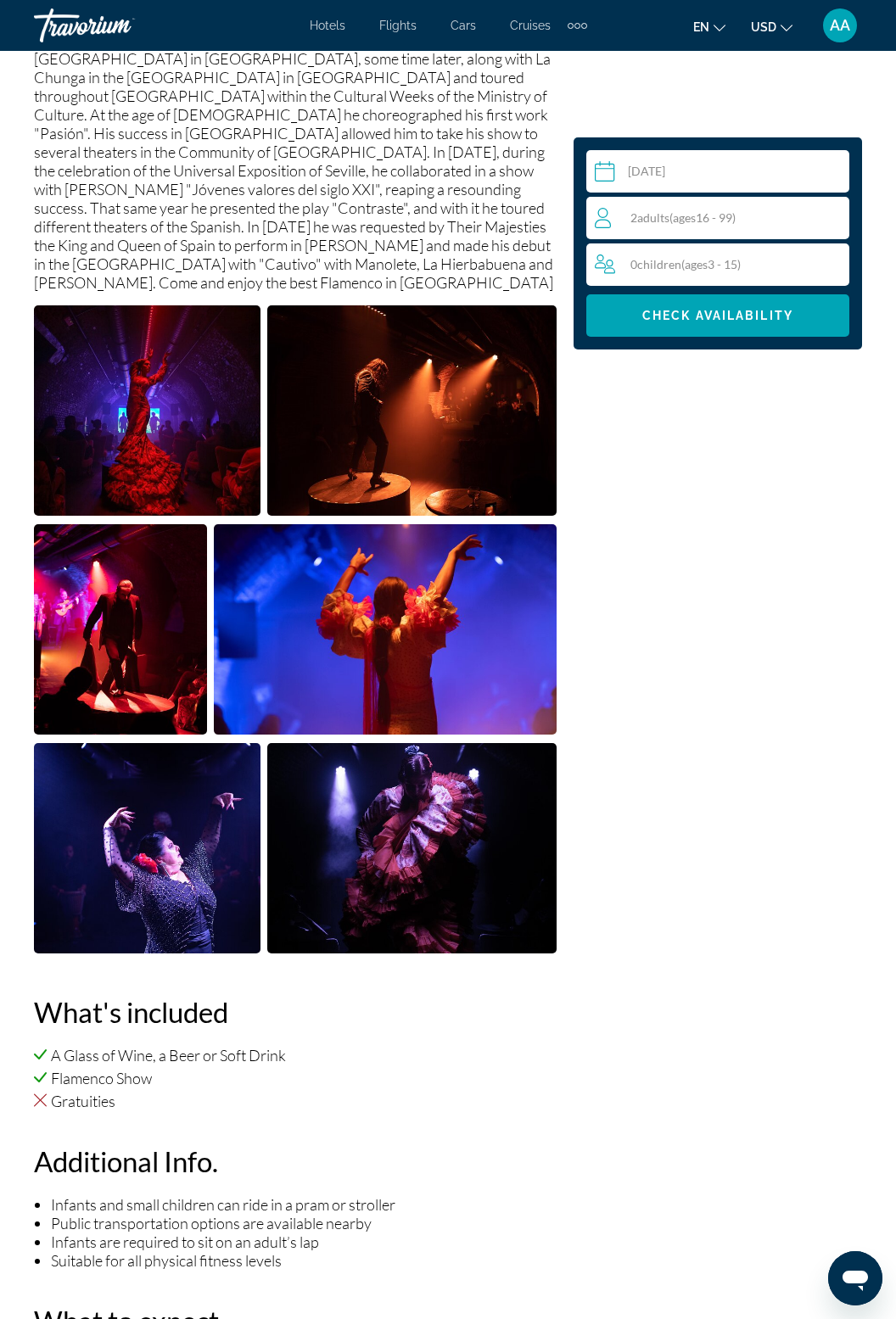
scroll to position [0, 0]
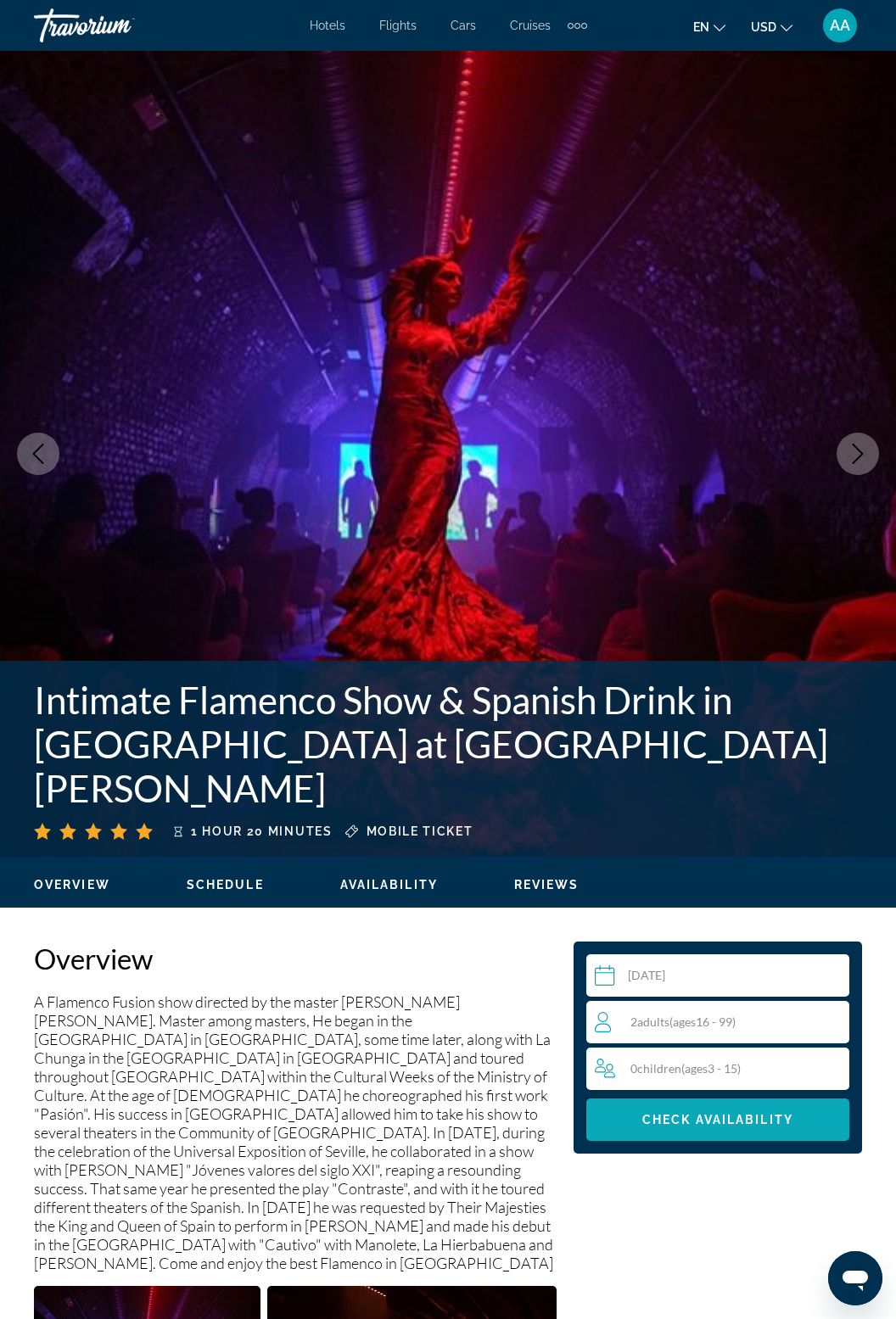
click at [703, 1138] on span "Main content" at bounding box center [717, 1120] width 263 height 40
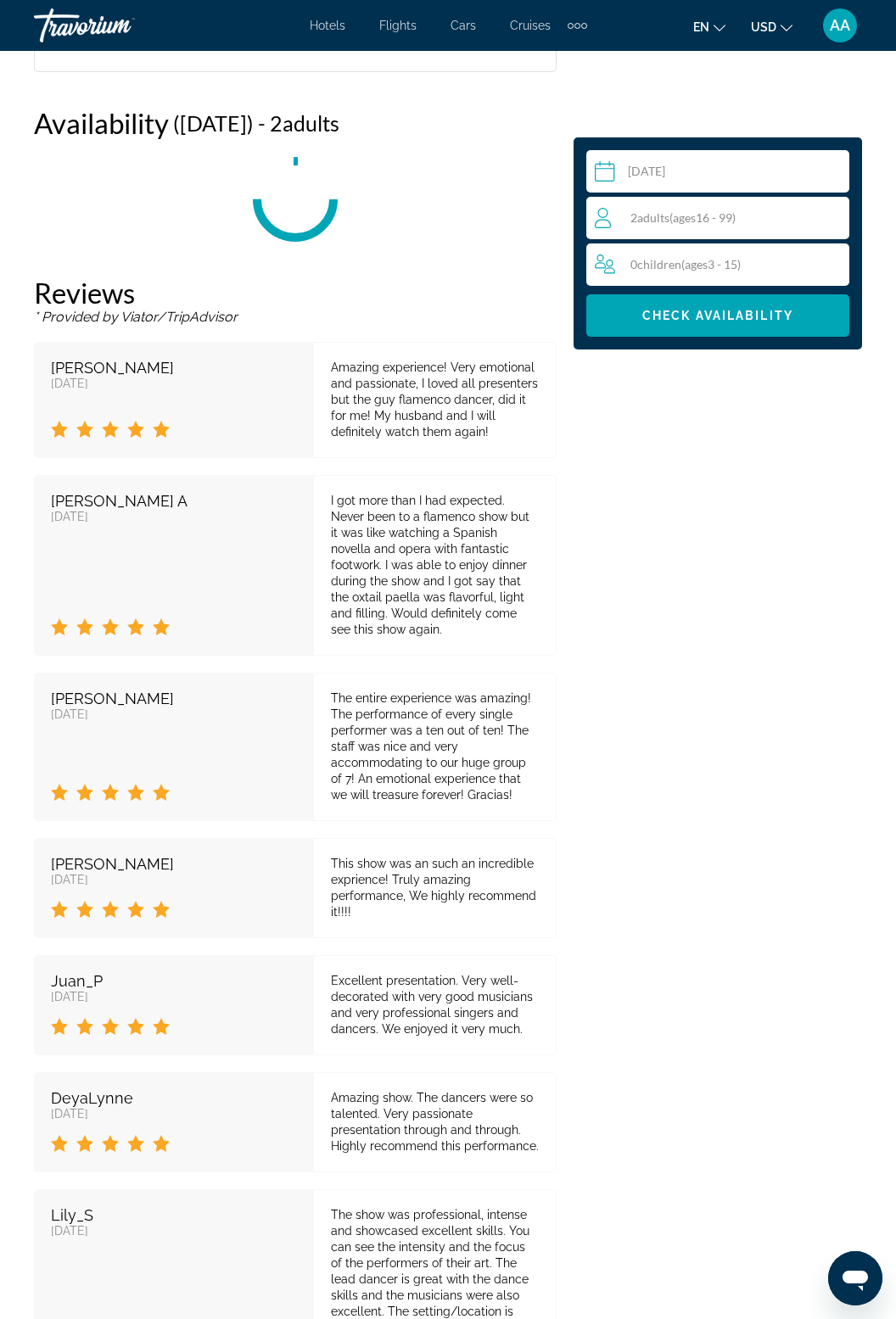
scroll to position [2894, 0]
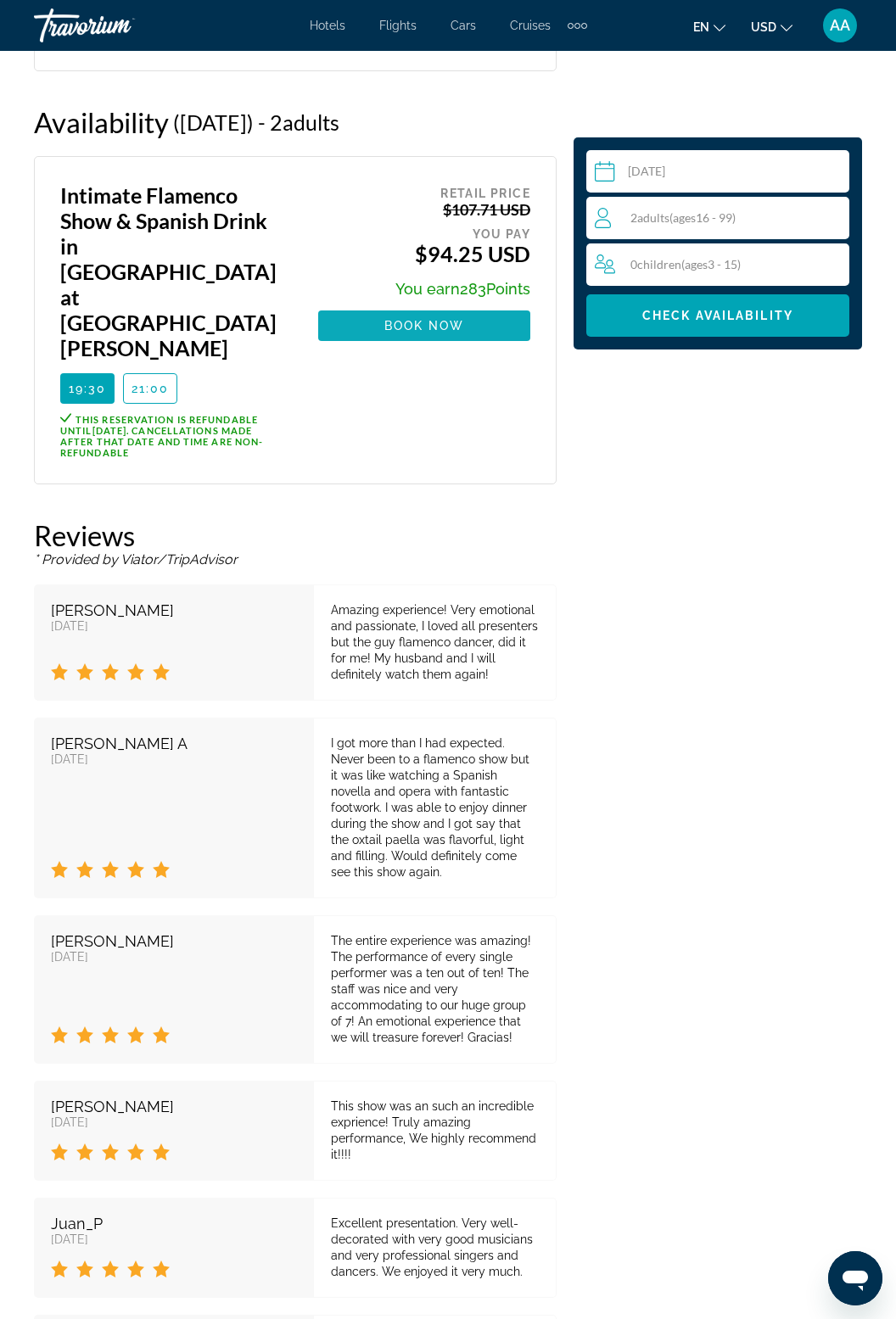
click at [465, 334] on span "Main content" at bounding box center [424, 326] width 212 height 40
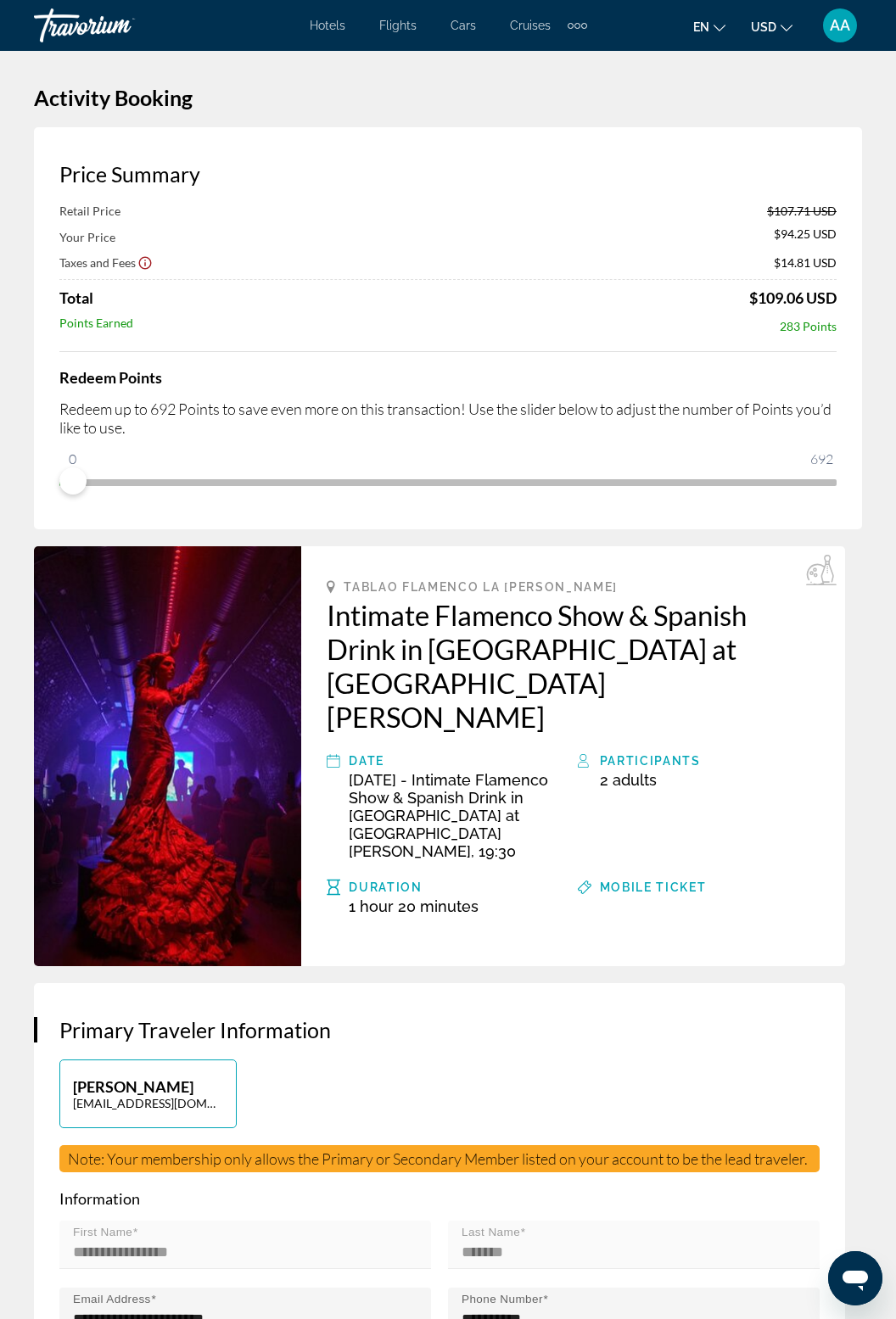
click at [846, 21] on span "AA" at bounding box center [840, 26] width 20 height 17
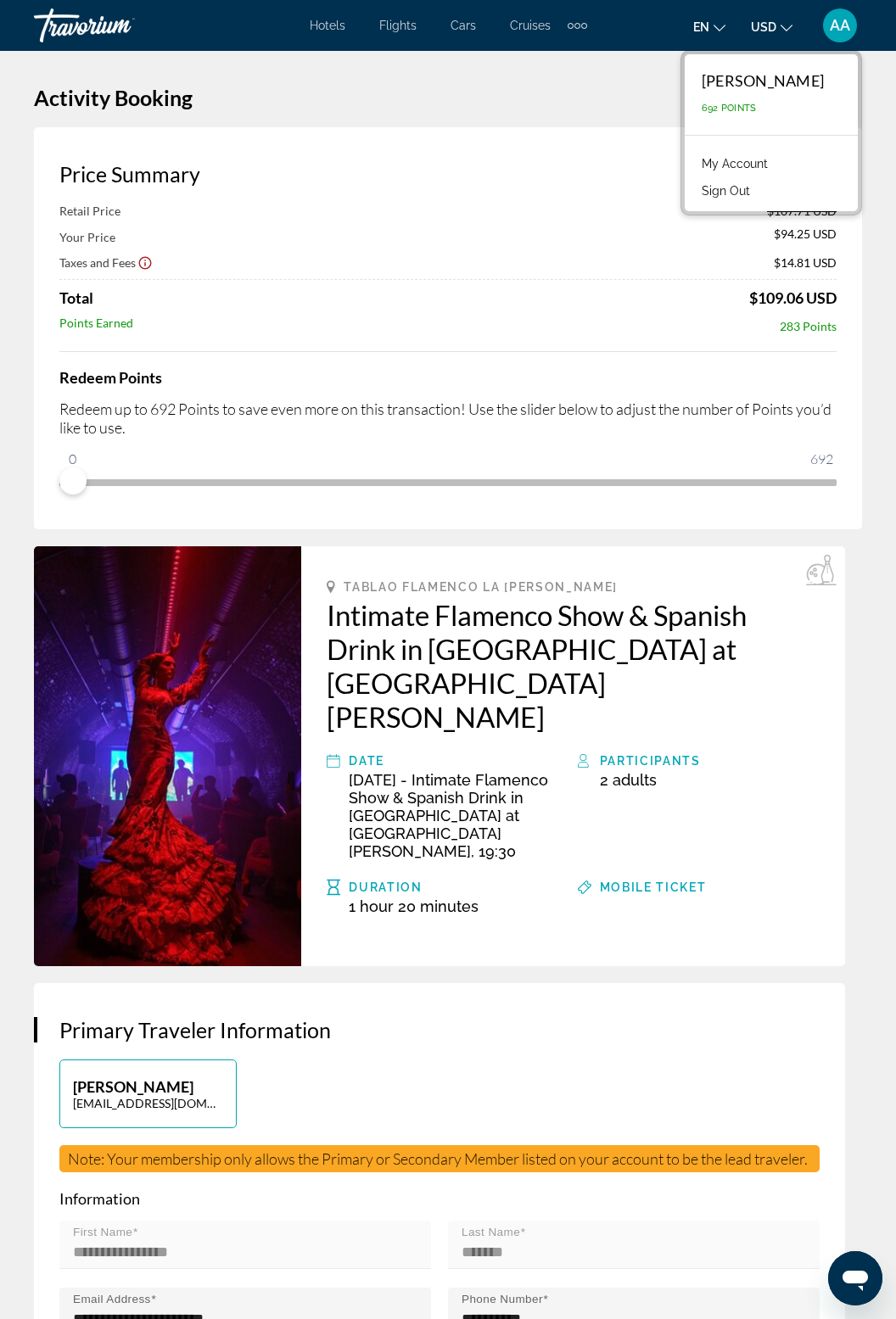
click at [693, 193] on button "Sign Out" at bounding box center [725, 191] width 65 height 22
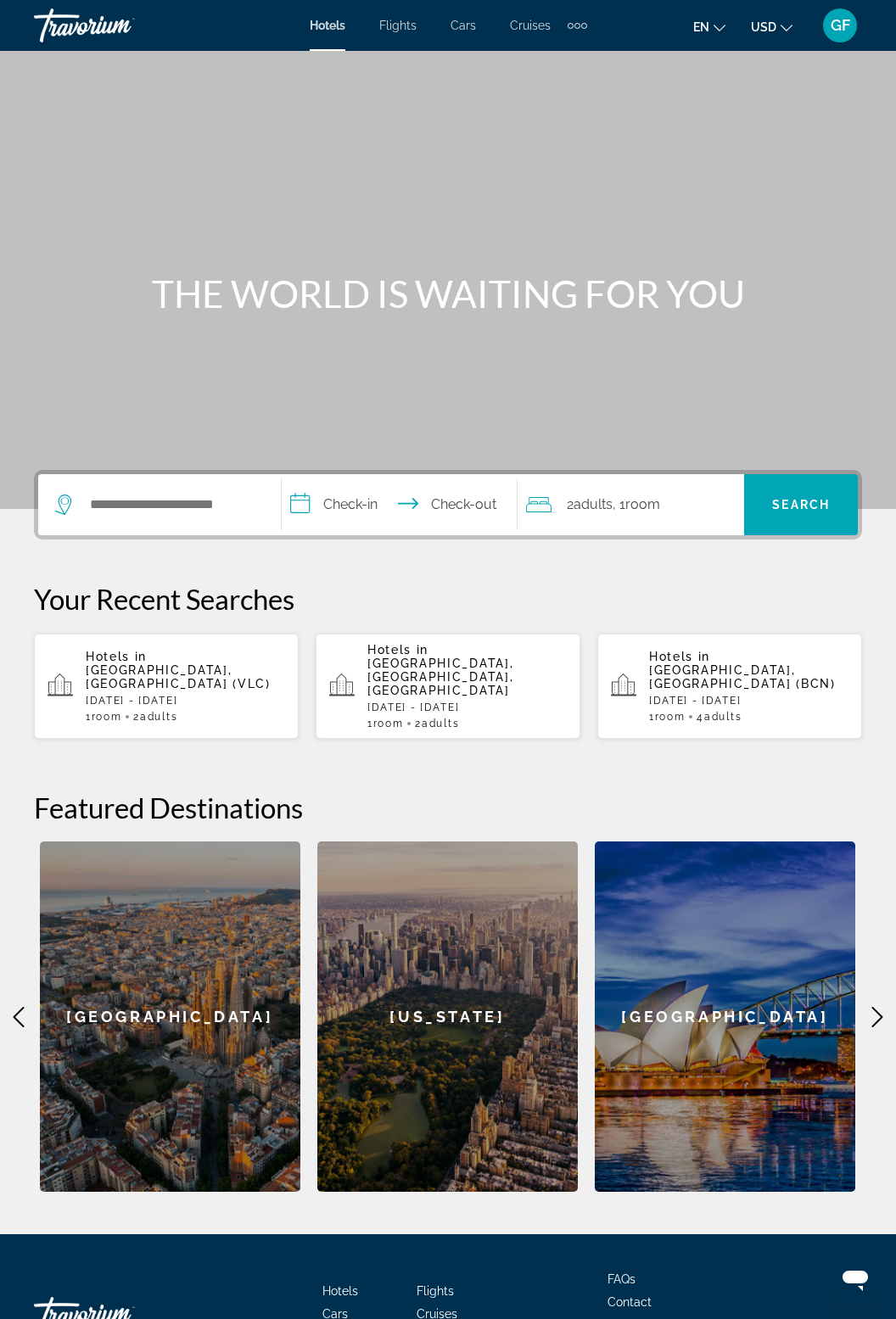
click at [360, 1319] on span "Activities" at bounding box center [348, 1337] width 50 height 14
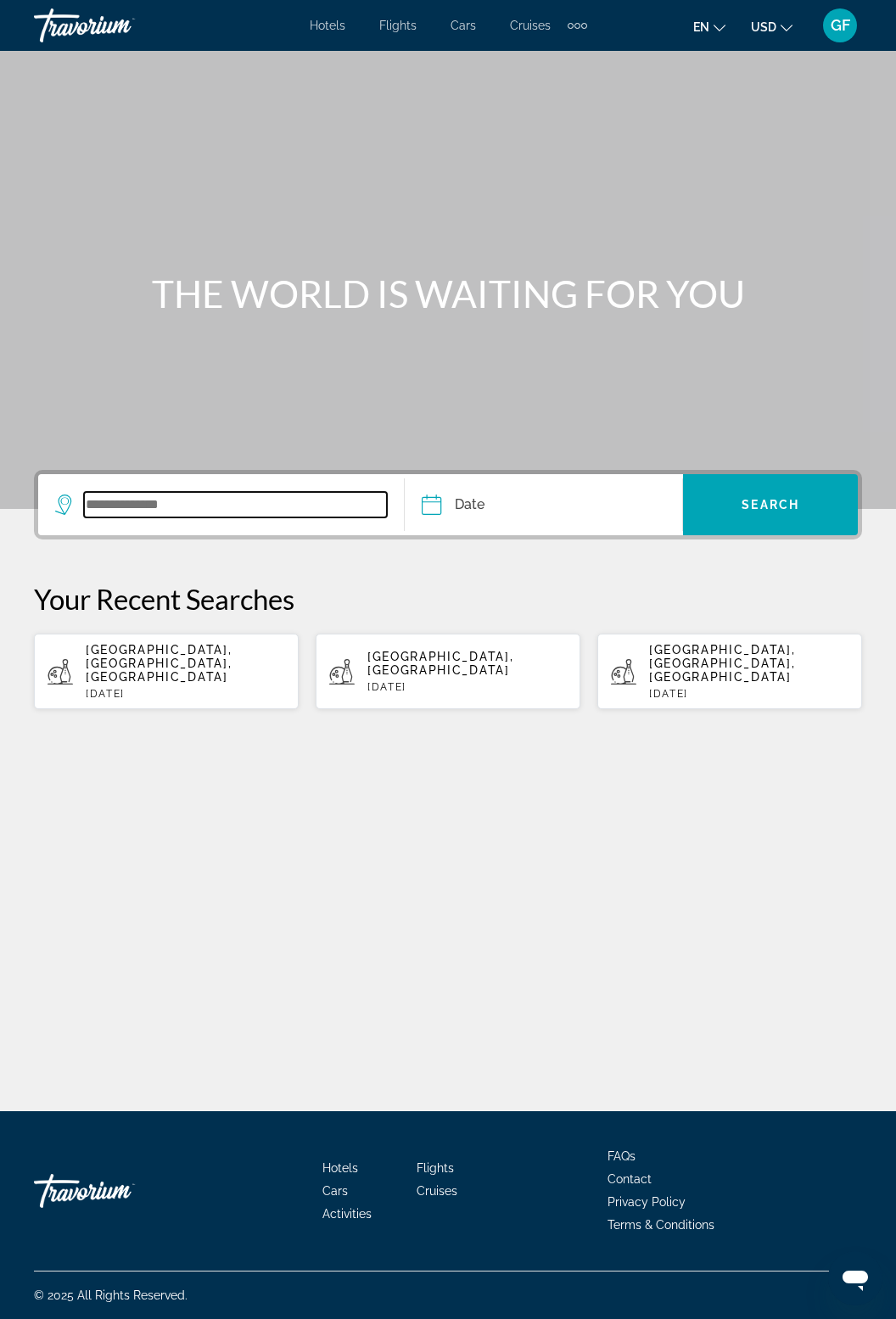
click at [149, 504] on input "Search widget" at bounding box center [236, 505] width 303 height 26
type input "******"
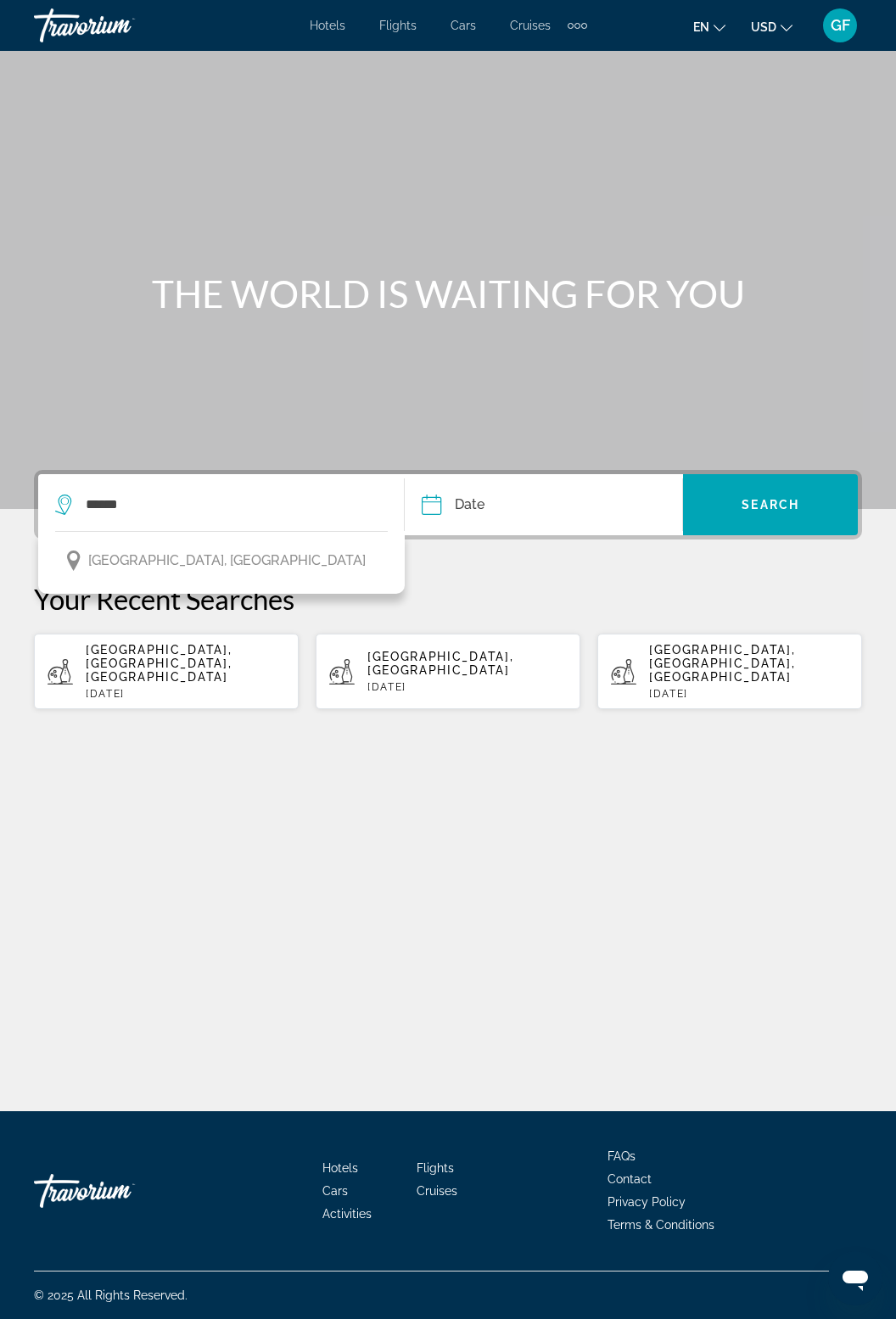
click at [482, 474] on input "Date" at bounding box center [486, 507] width 138 height 66
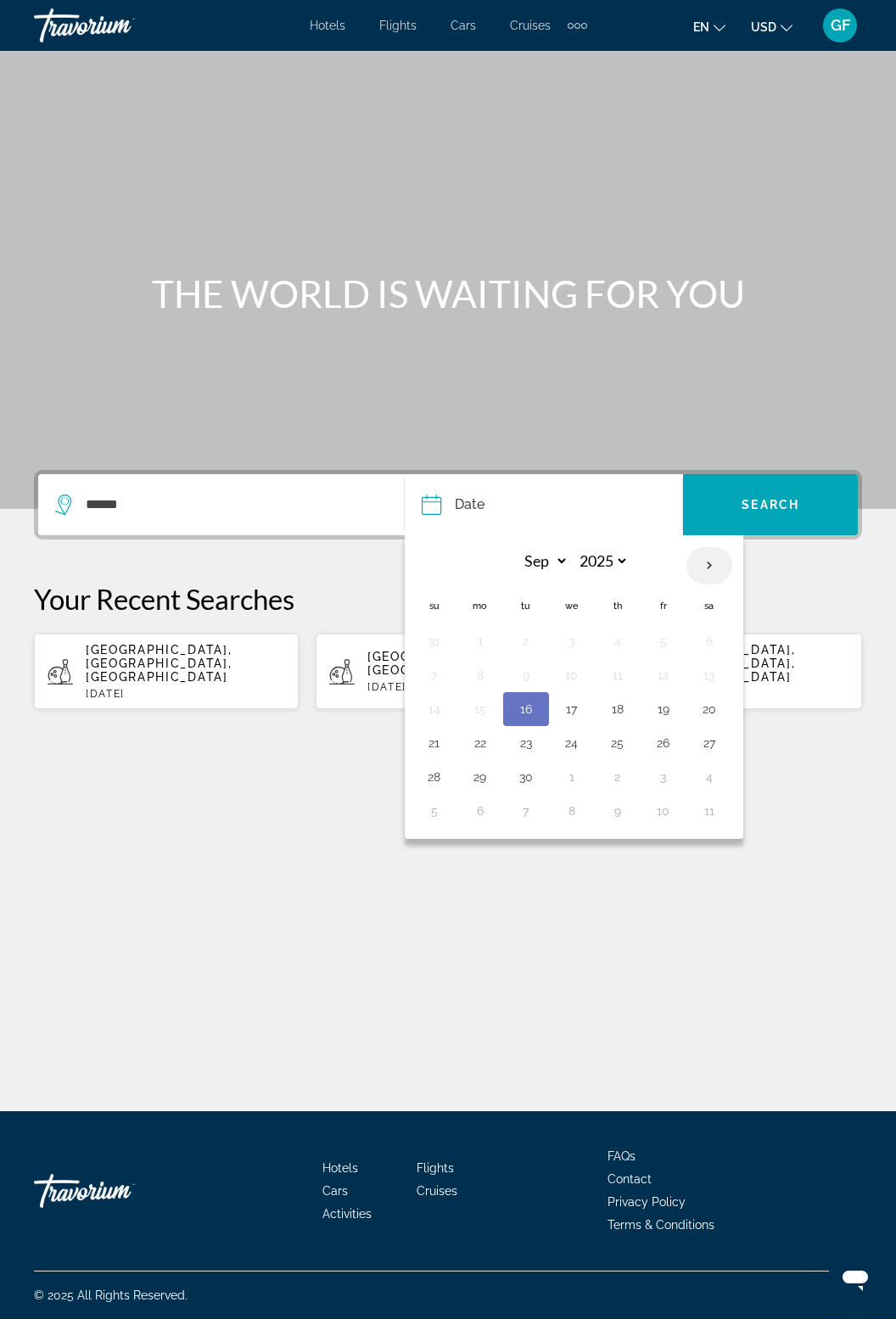
click at [711, 548] on th "Next month" at bounding box center [709, 566] width 46 height 38
select select "*"
click at [578, 731] on button "22" at bounding box center [572, 743] width 28 height 24
type input "**********"
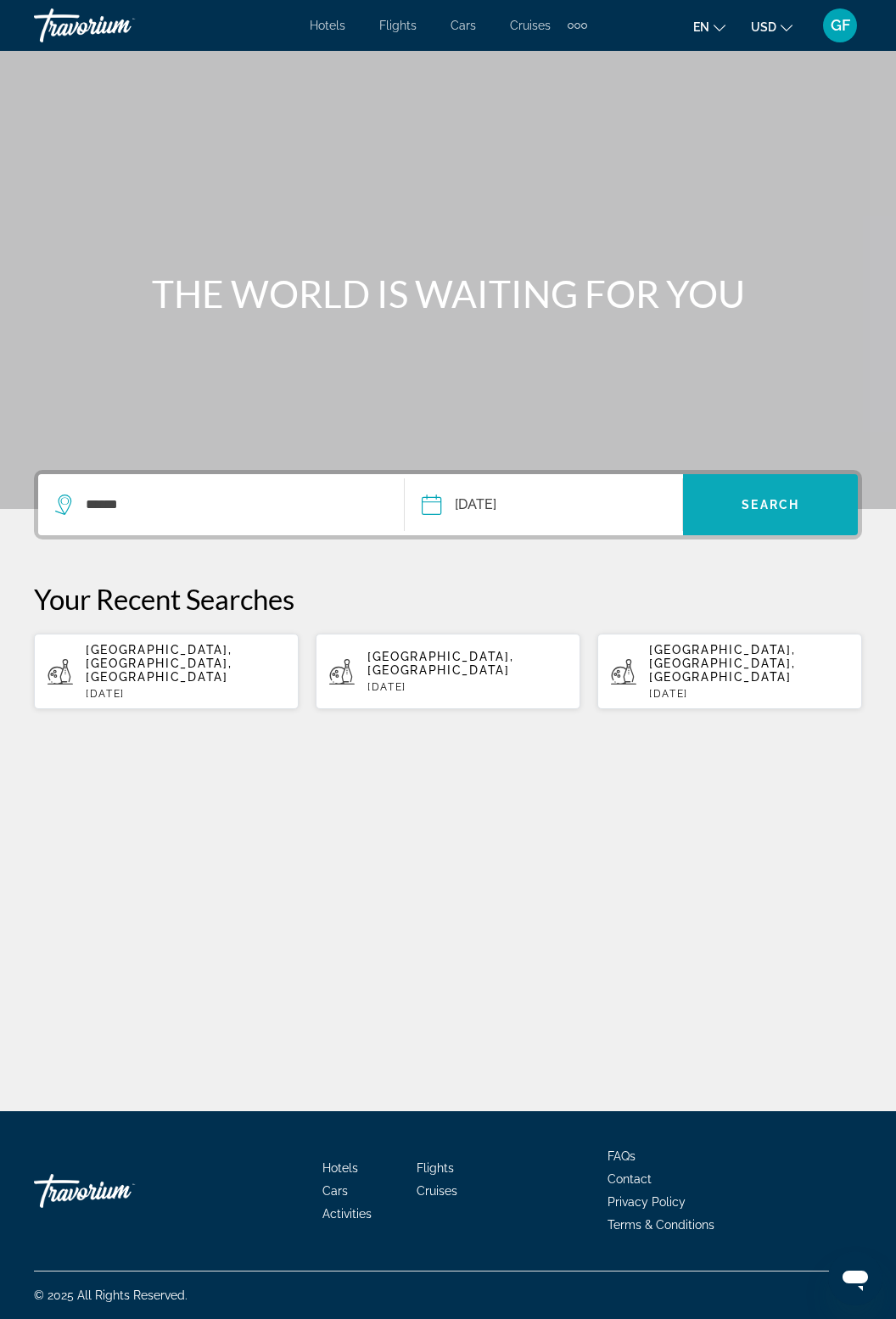
click at [818, 484] on span "Search widget" at bounding box center [770, 504] width 175 height 40
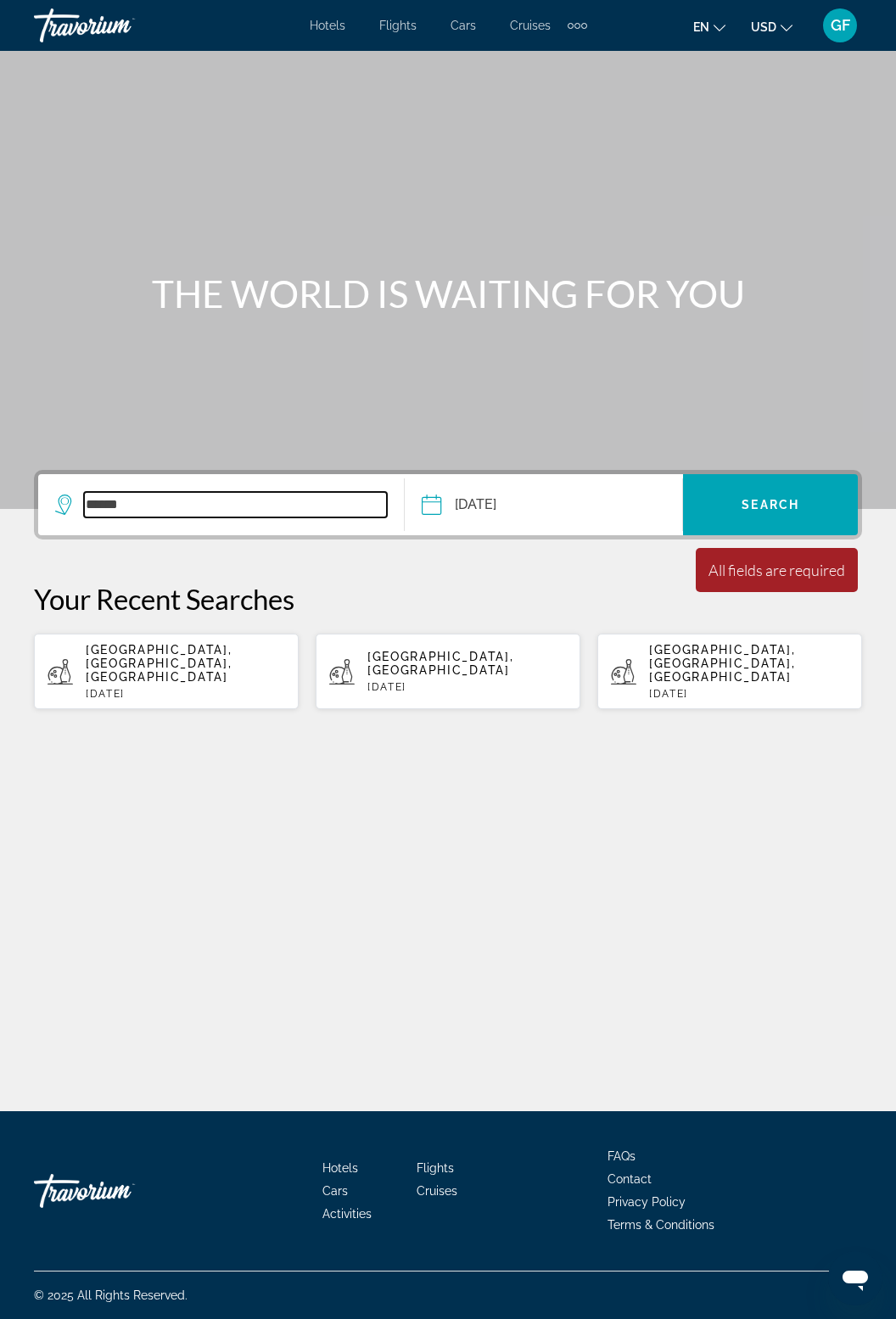
click at [187, 493] on input "******" at bounding box center [236, 505] width 303 height 26
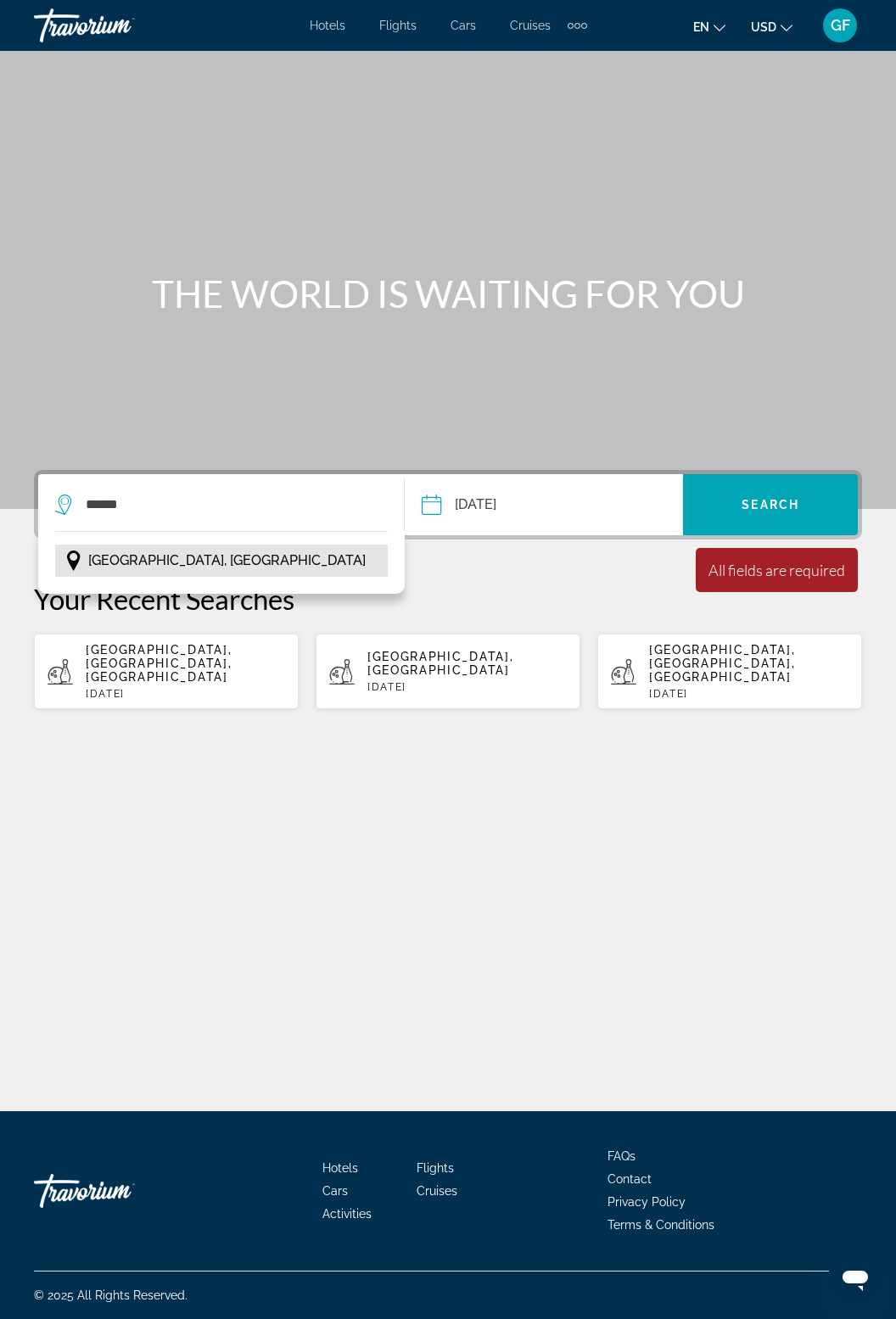
click at [175, 545] on button "Madrid, Spain" at bounding box center [221, 560] width 333 height 32
type input "**********"
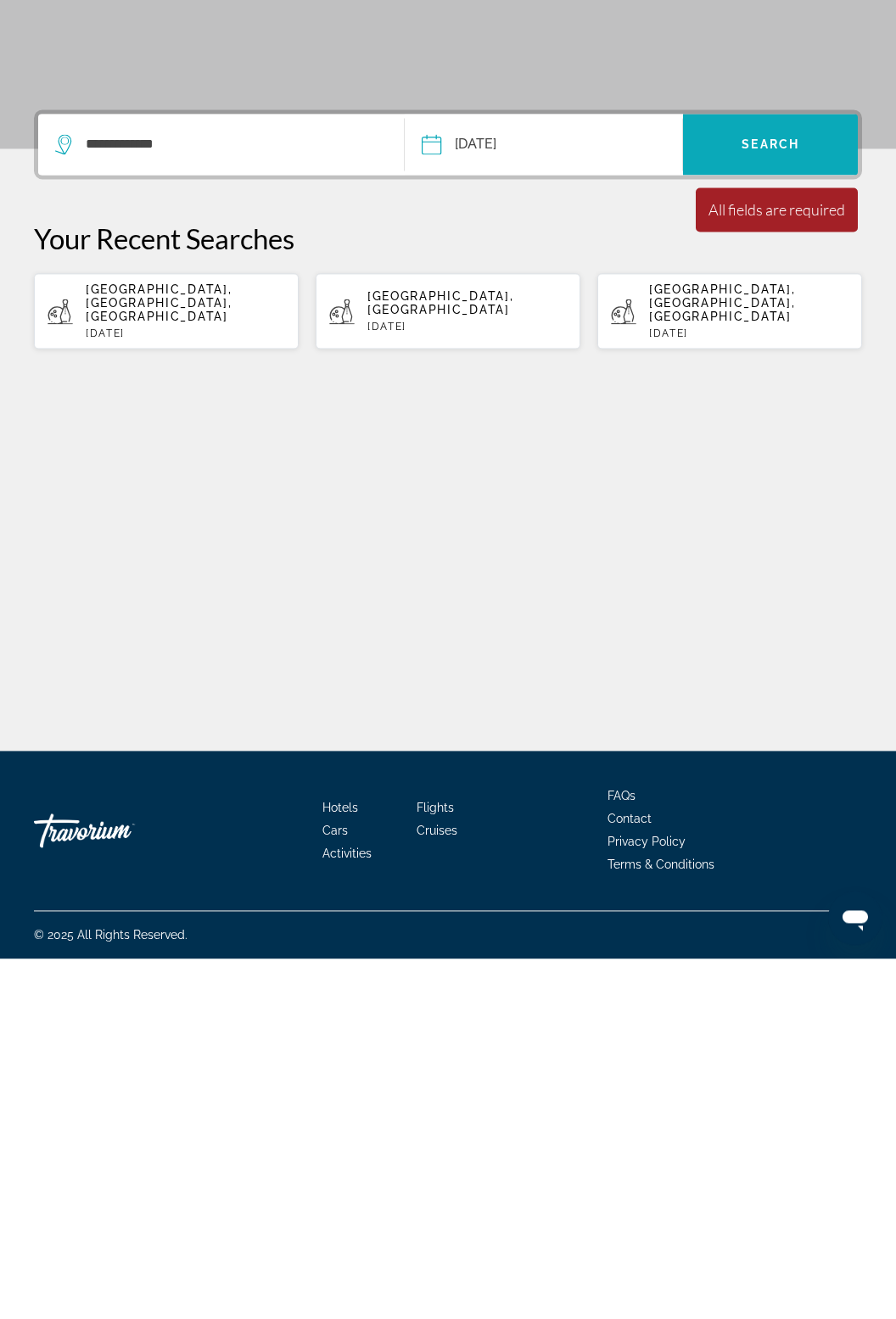
click at [770, 484] on span "Search widget" at bounding box center [770, 504] width 175 height 40
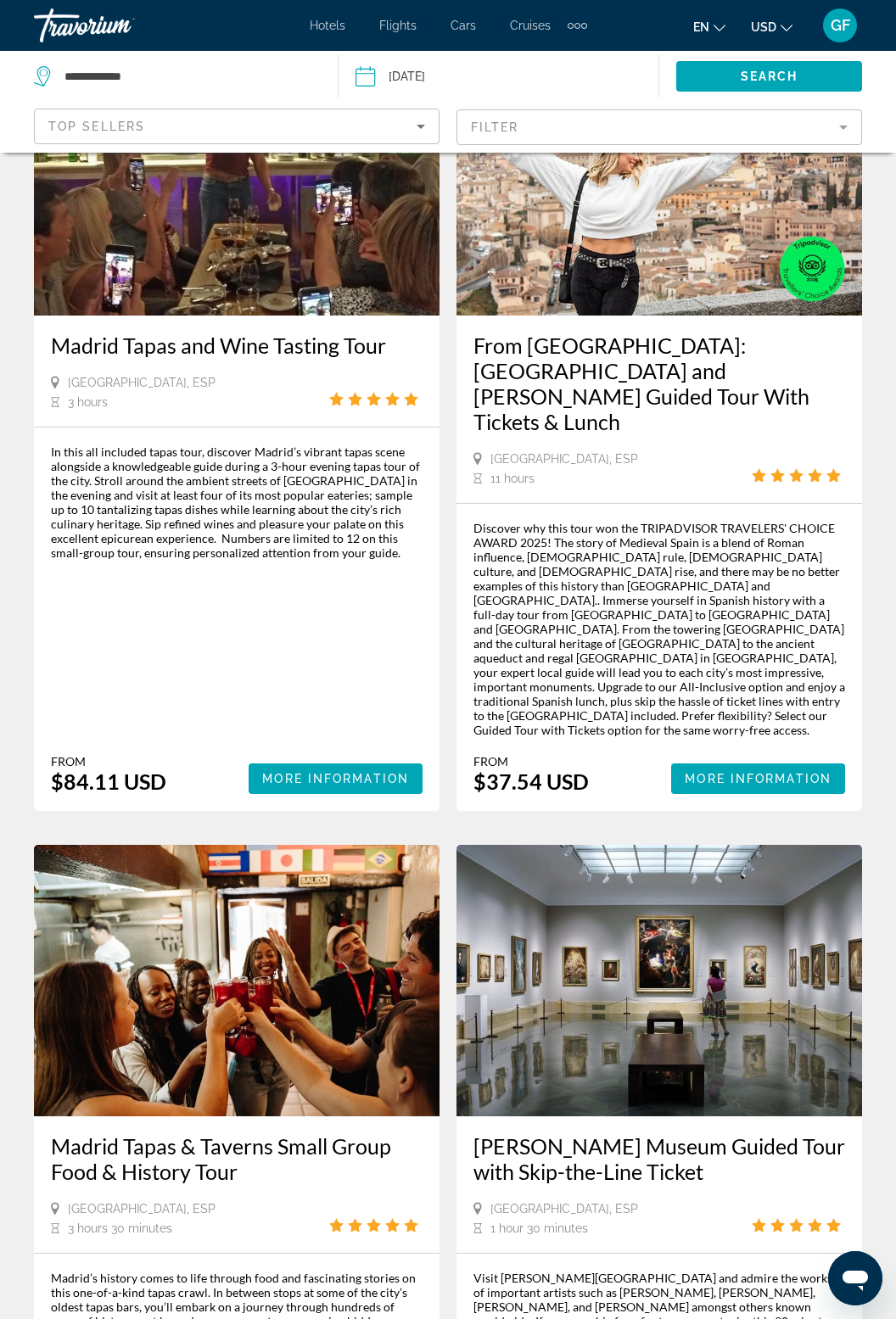
scroll to position [3193, 0]
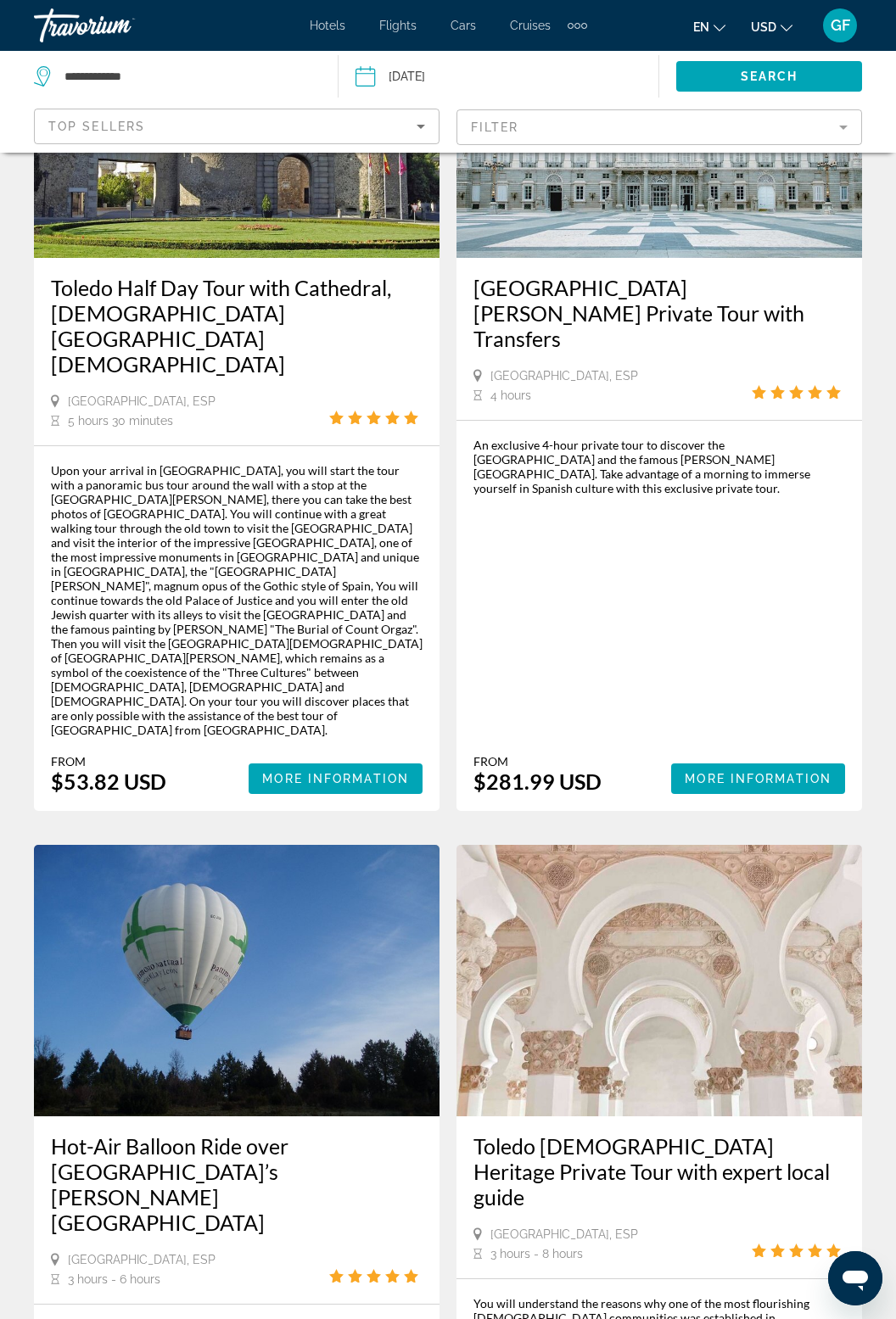
scroll to position [3409, 0]
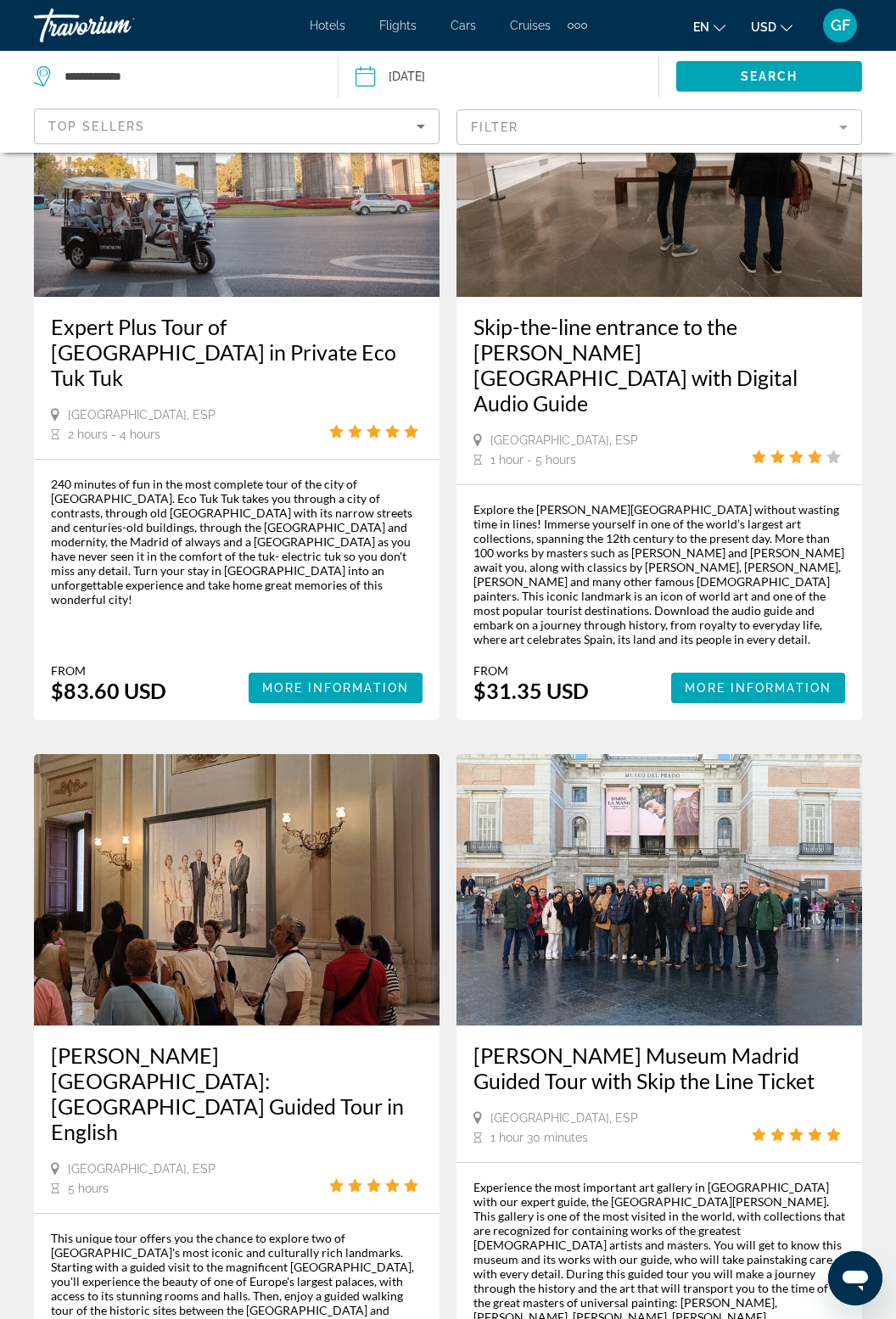
scroll to position [3453, 0]
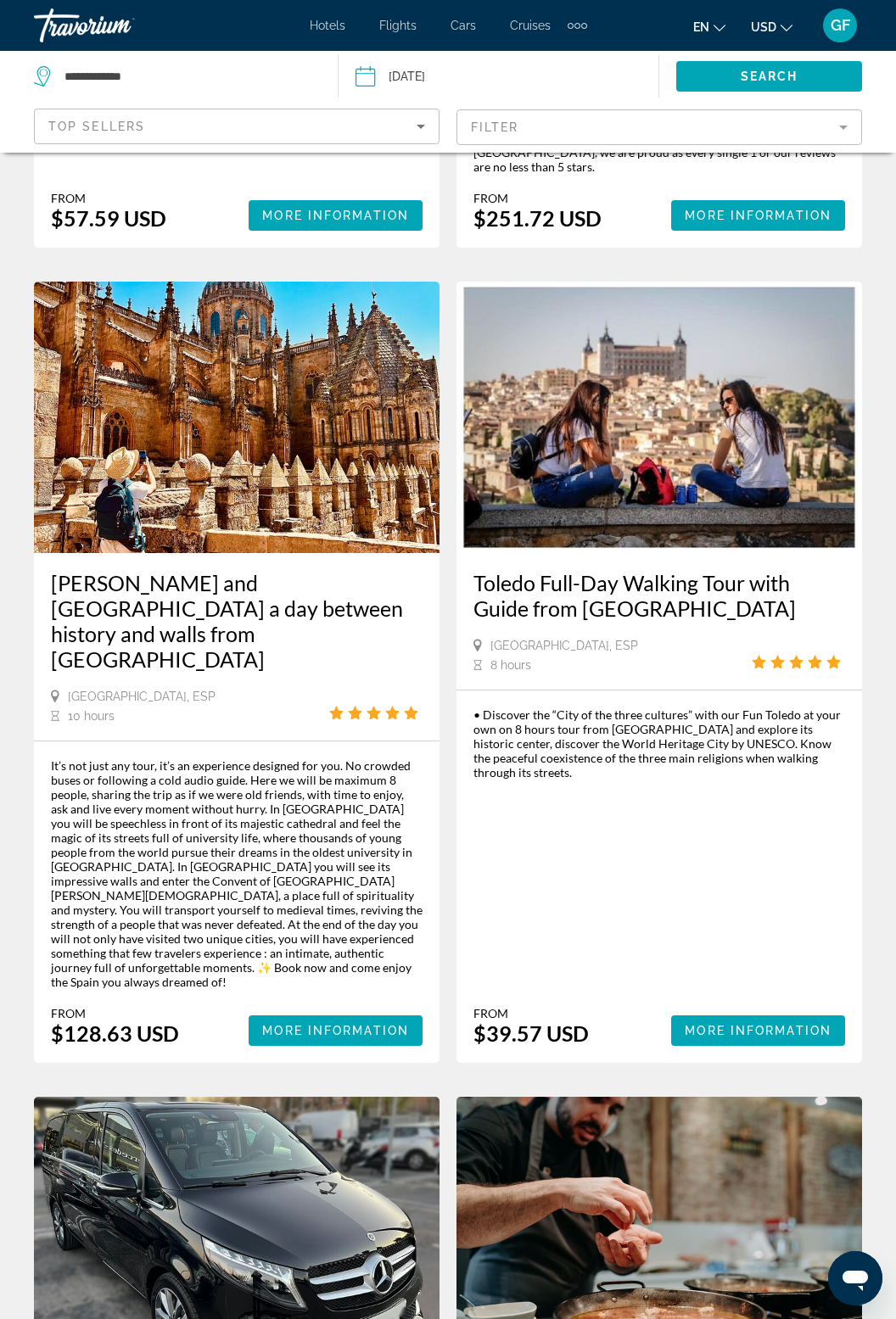
scroll to position [3265, 0]
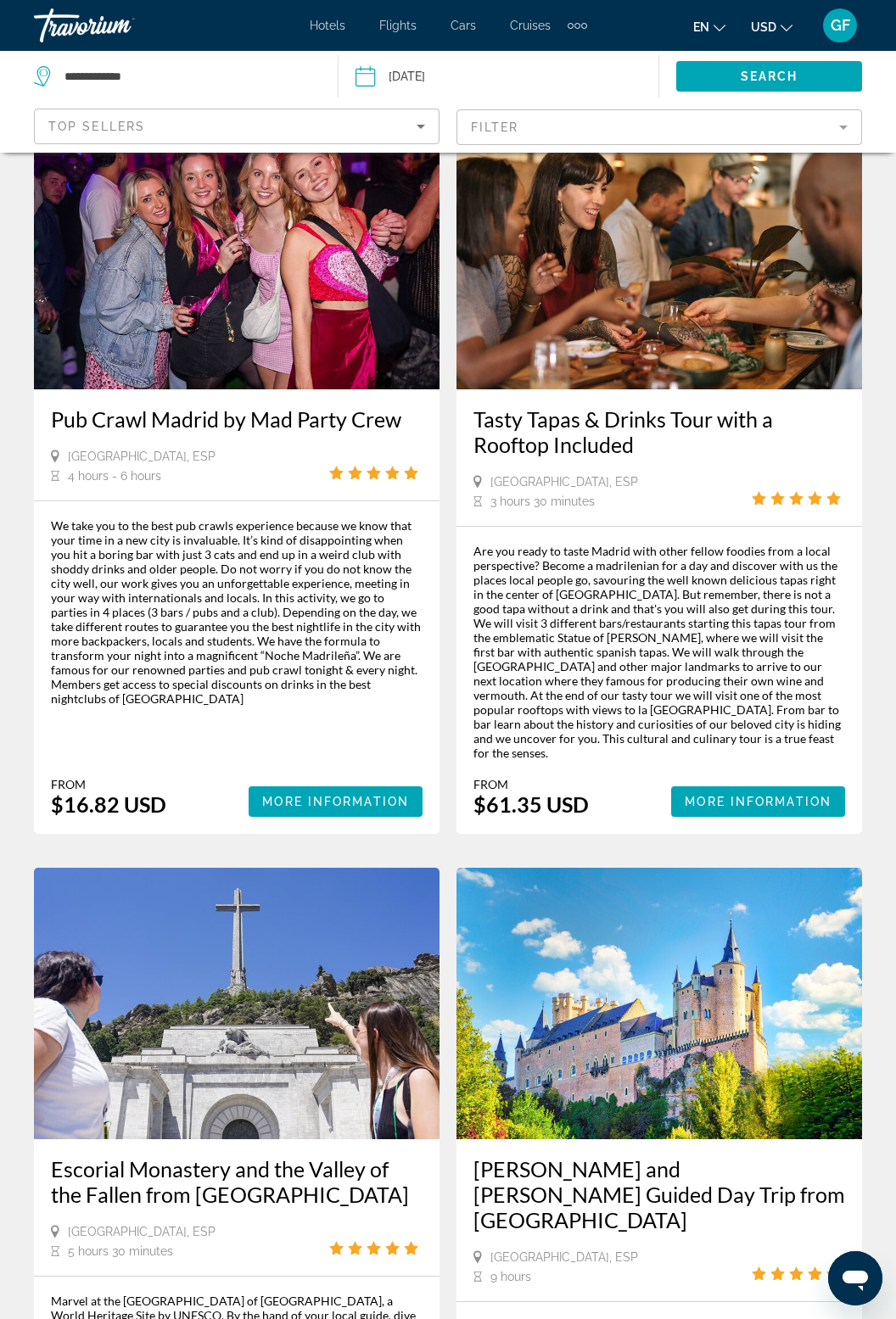
scroll to position [3222, 0]
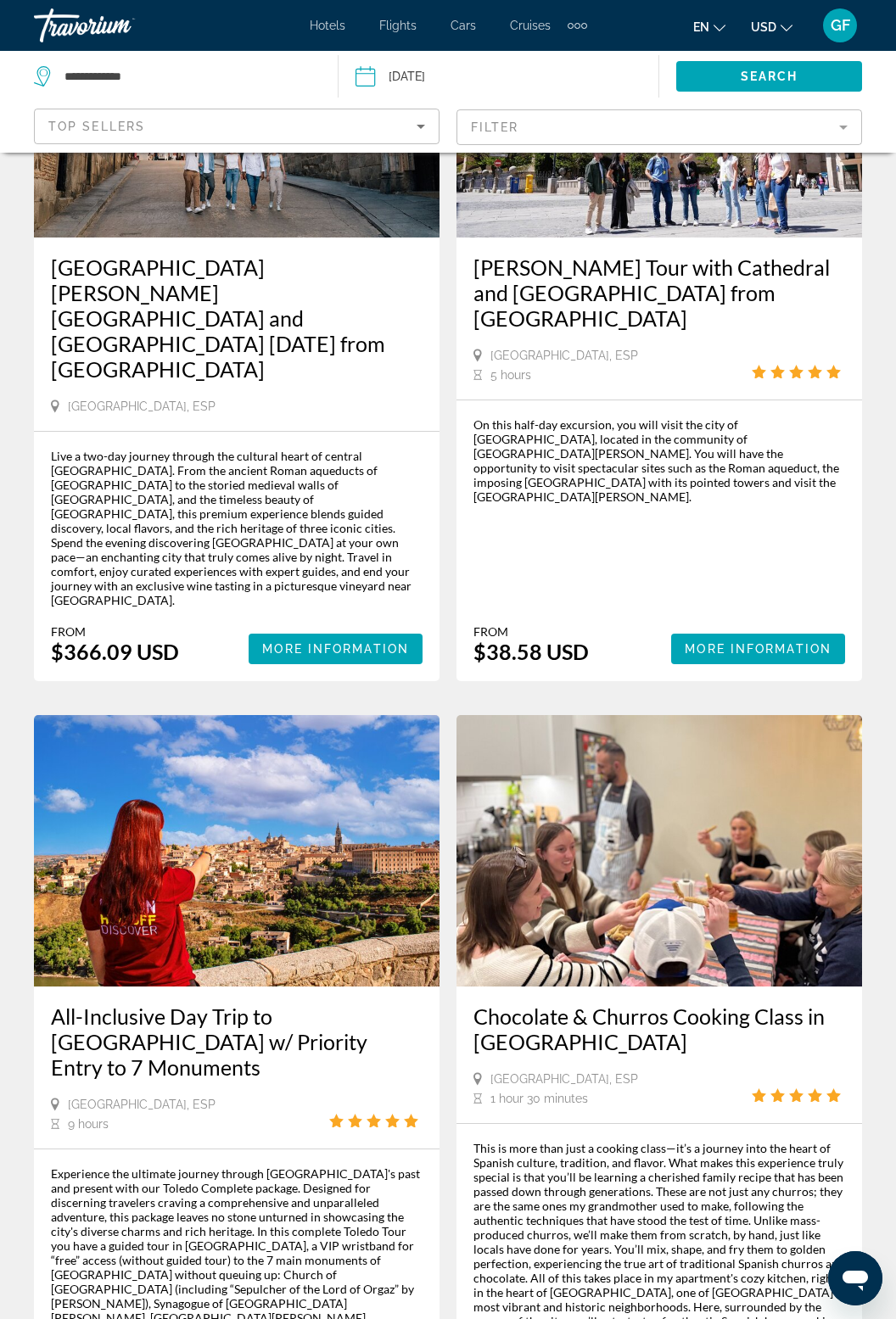
scroll to position [3328, 0]
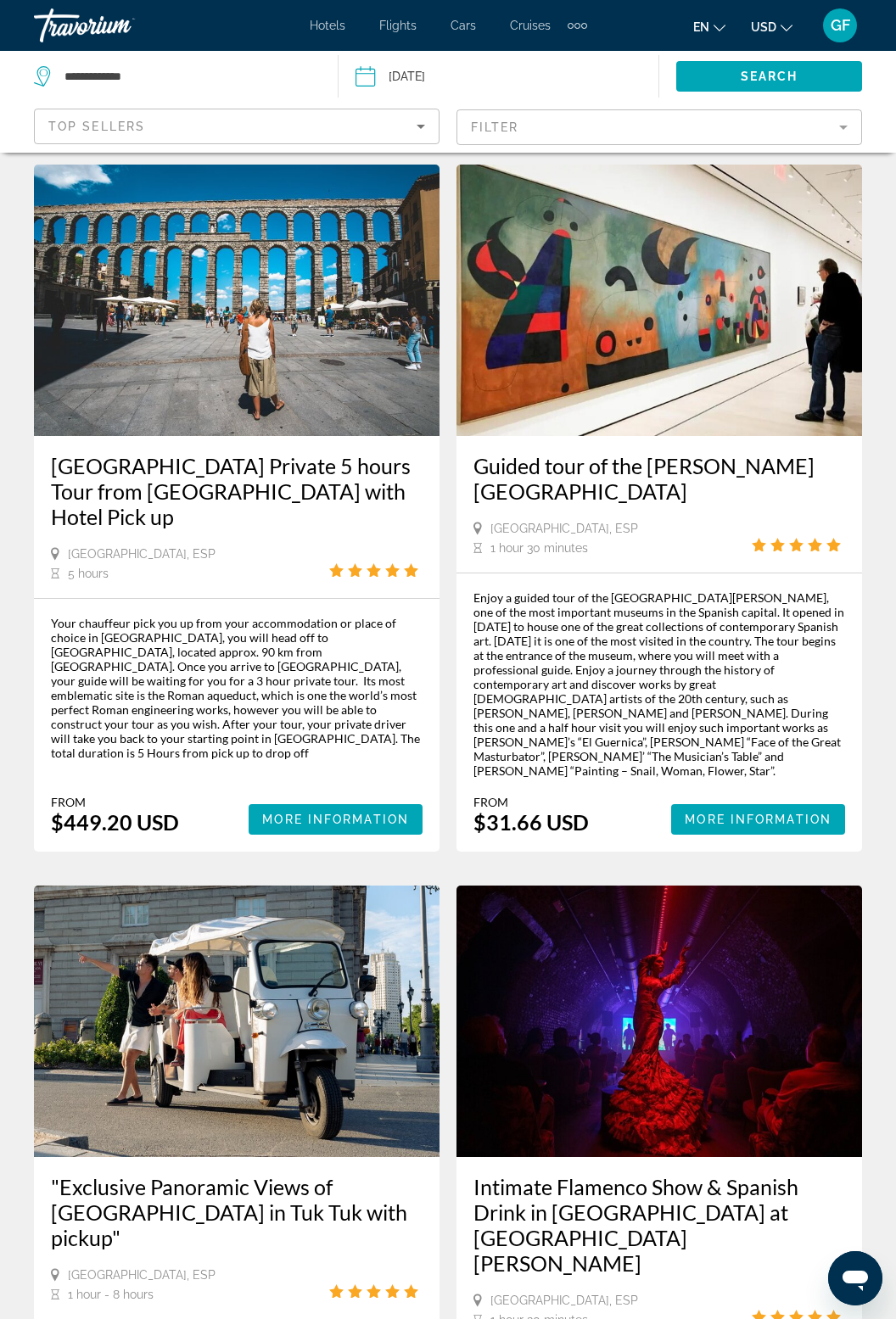
scroll to position [770, 0]
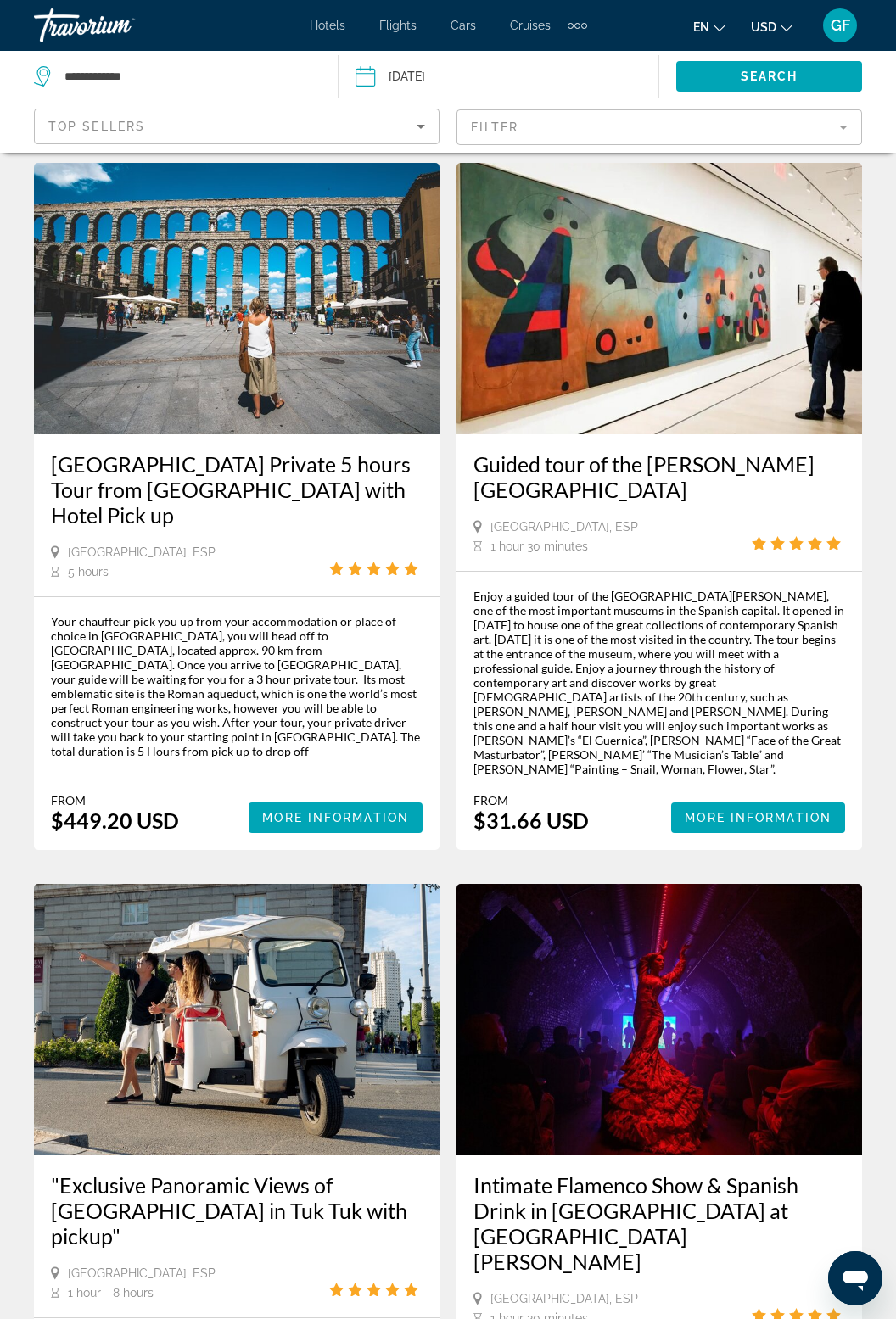
click at [713, 1015] on img "Main content" at bounding box center [659, 1020] width 405 height 272
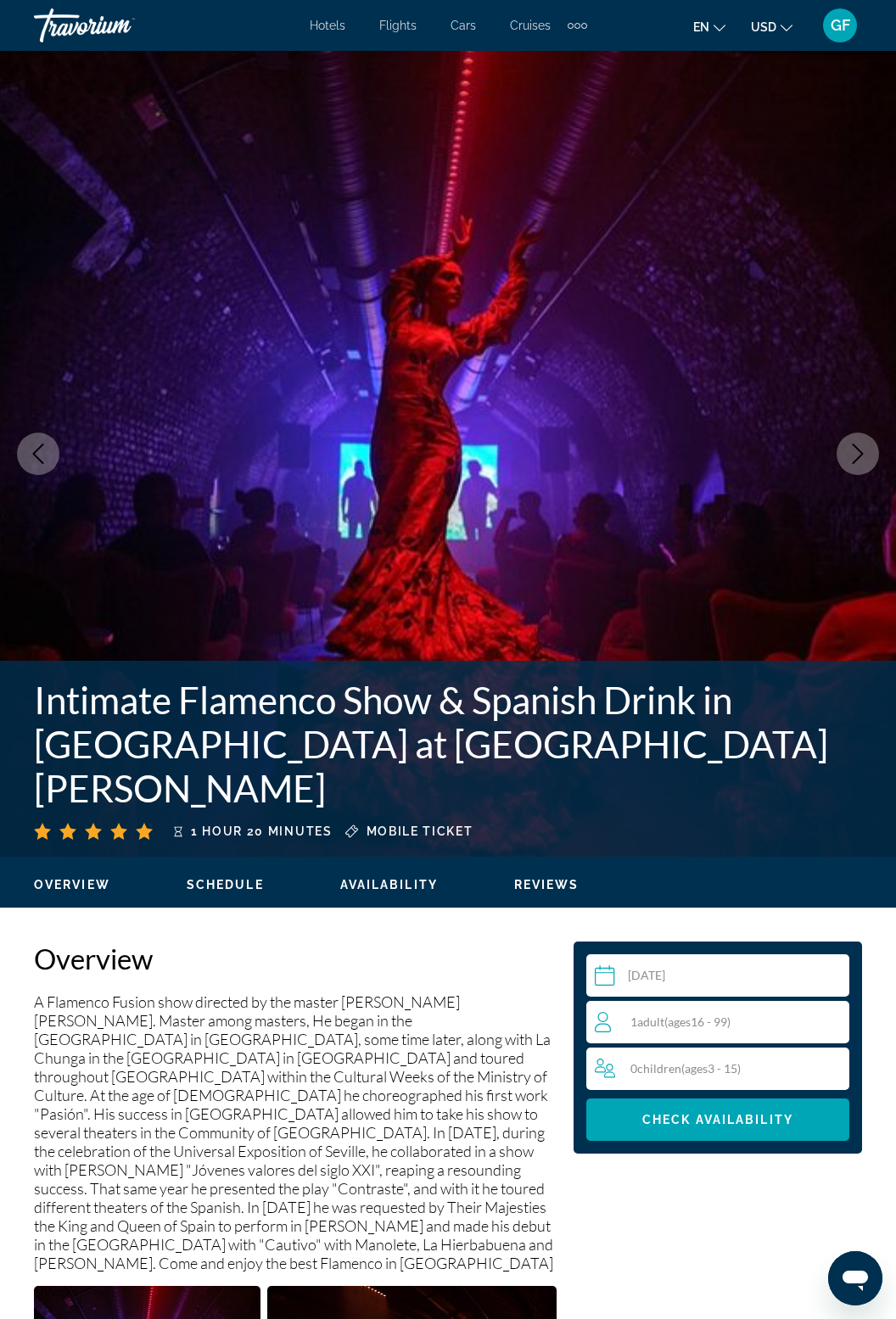
click at [719, 1029] on div "1 Adult Adults ( ages 16 - 99)" at bounding box center [721, 1023] width 254 height 20
click at [836, 1013] on icon "Increment adults" at bounding box center [832, 1022] width 16 height 20
click at [762, 1125] on span "Check Availability" at bounding box center [717, 1120] width 151 height 14
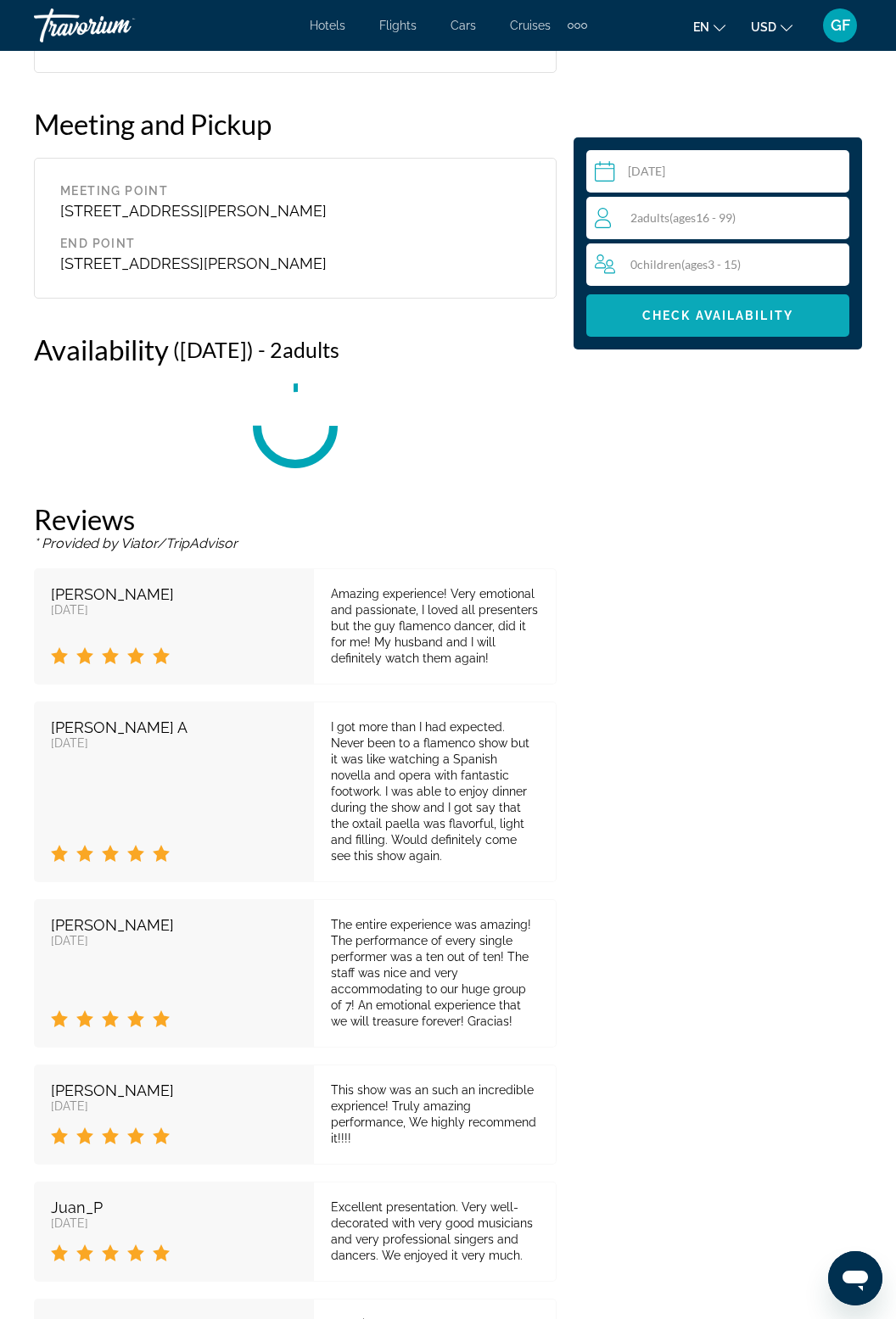
scroll to position [2894, 0]
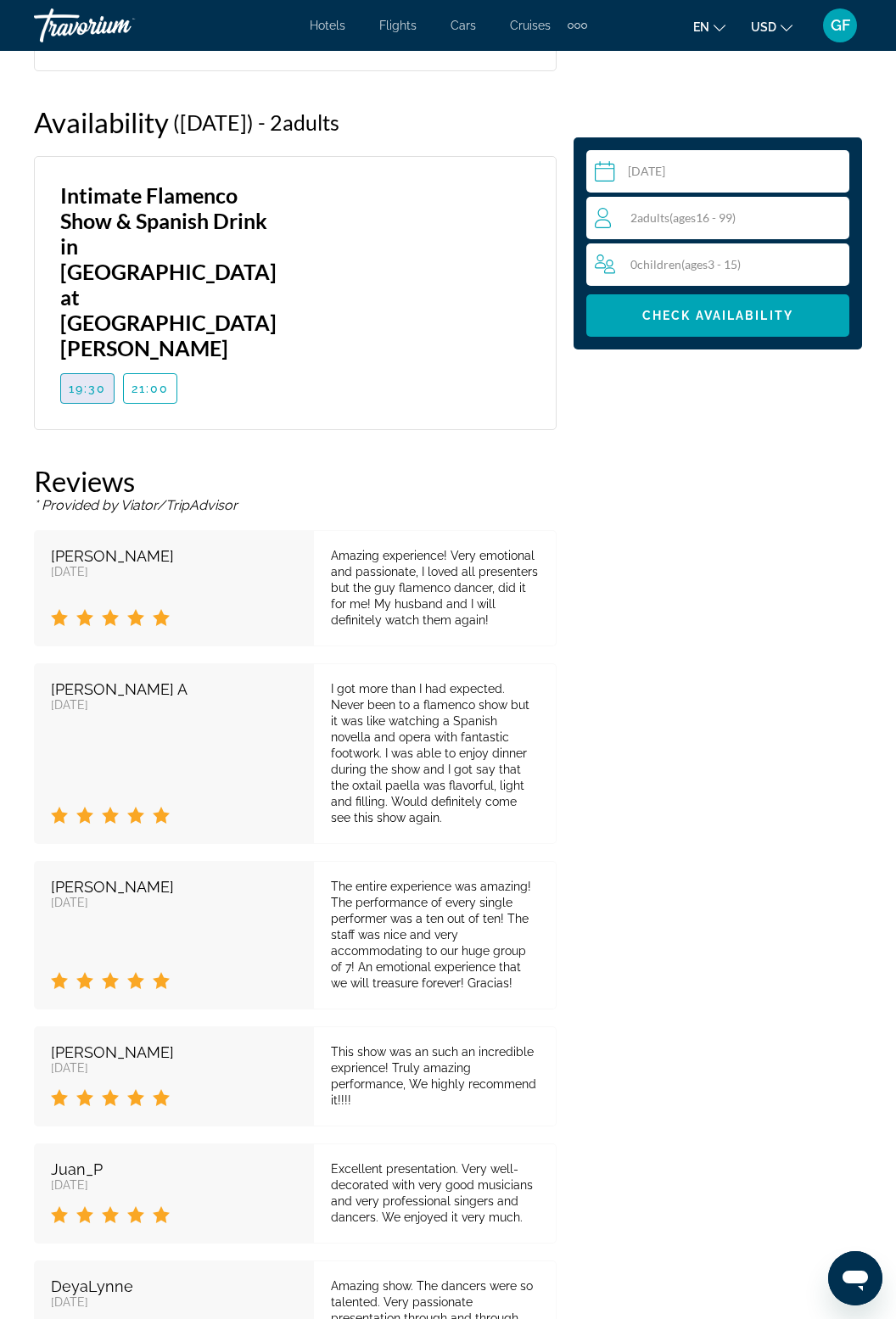
click at [77, 382] on span "19:30" at bounding box center [88, 388] width 39 height 14
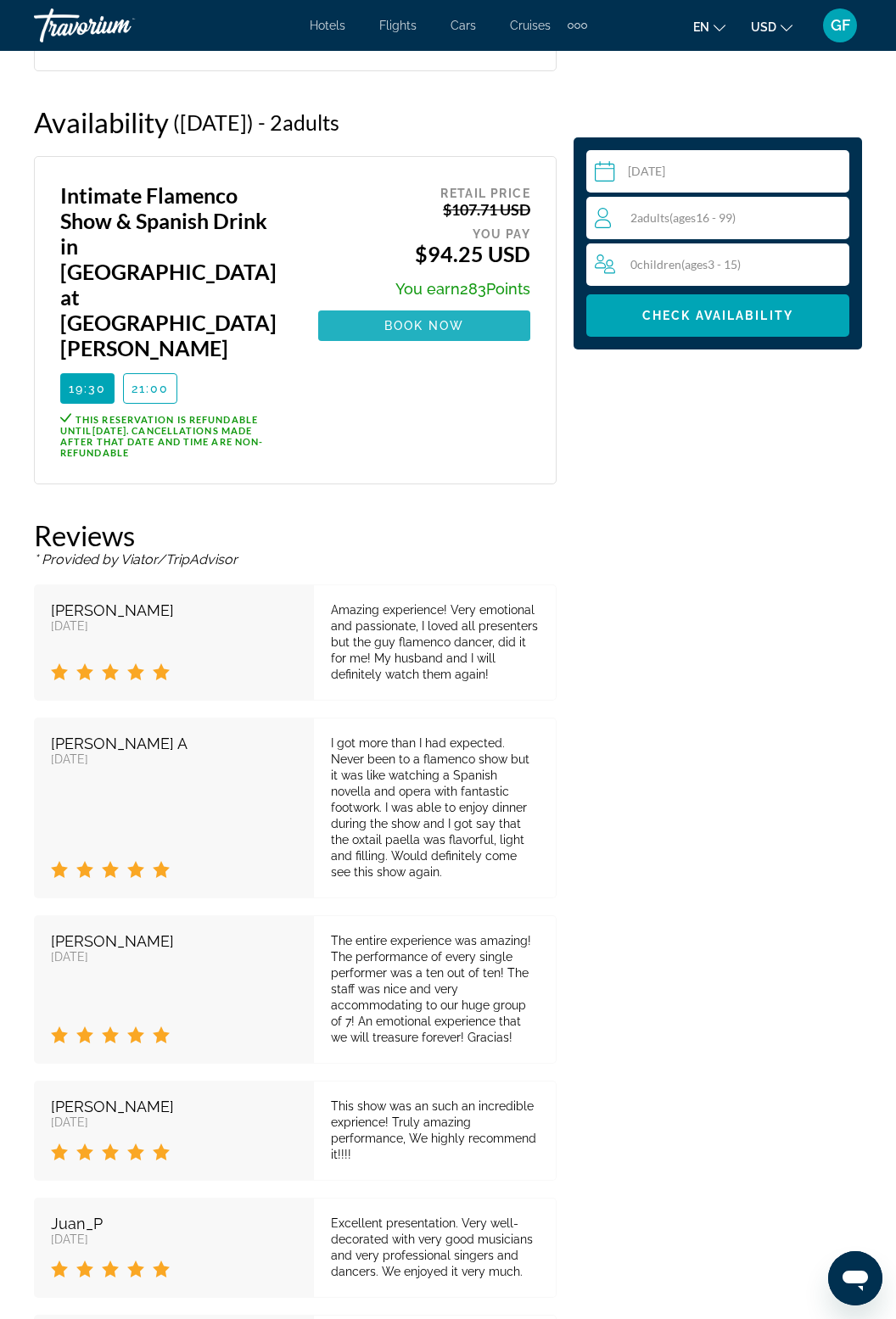
click at [475, 317] on span "Main content" at bounding box center [424, 326] width 212 height 40
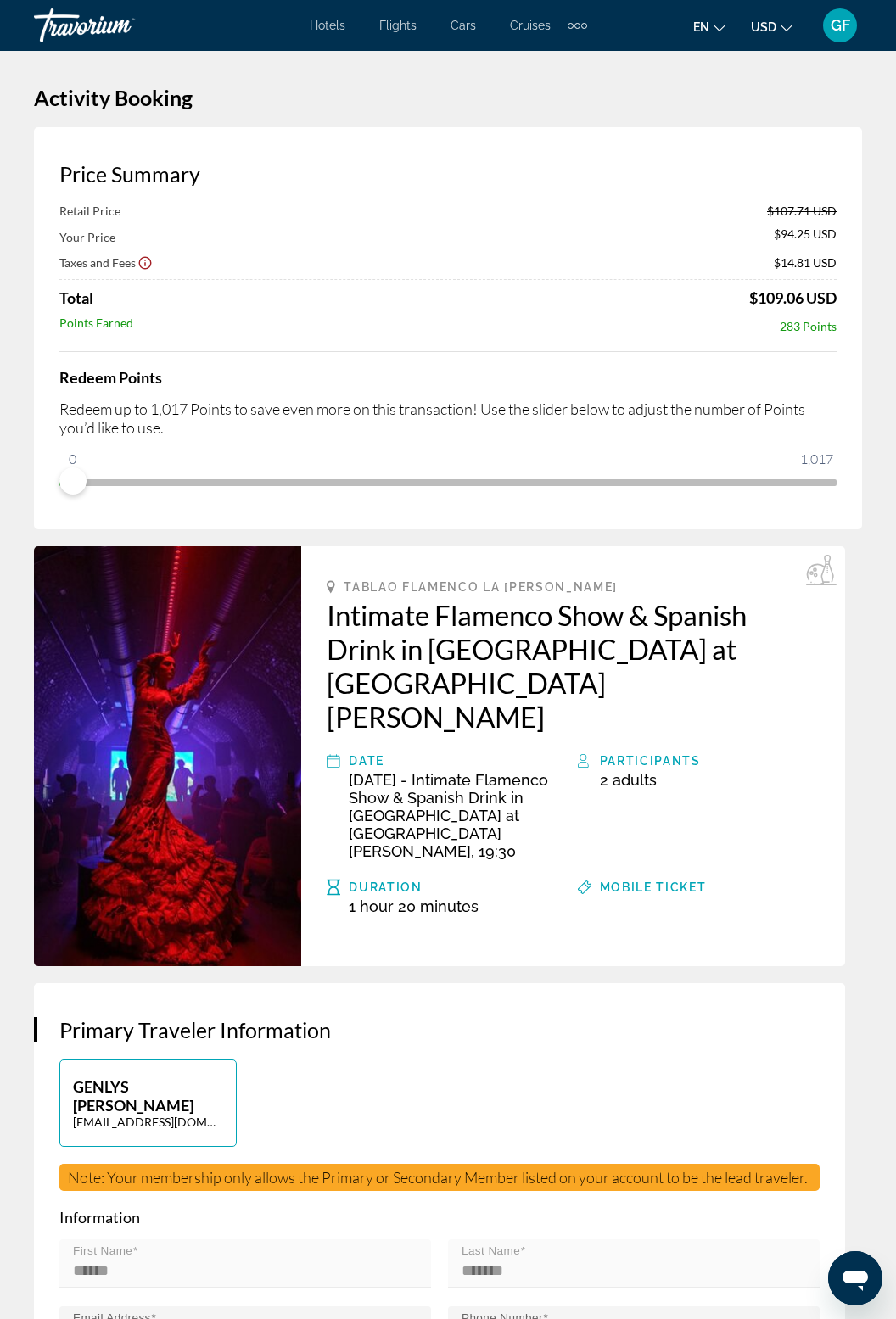
click at [846, 26] on span "GF" at bounding box center [840, 26] width 19 height 17
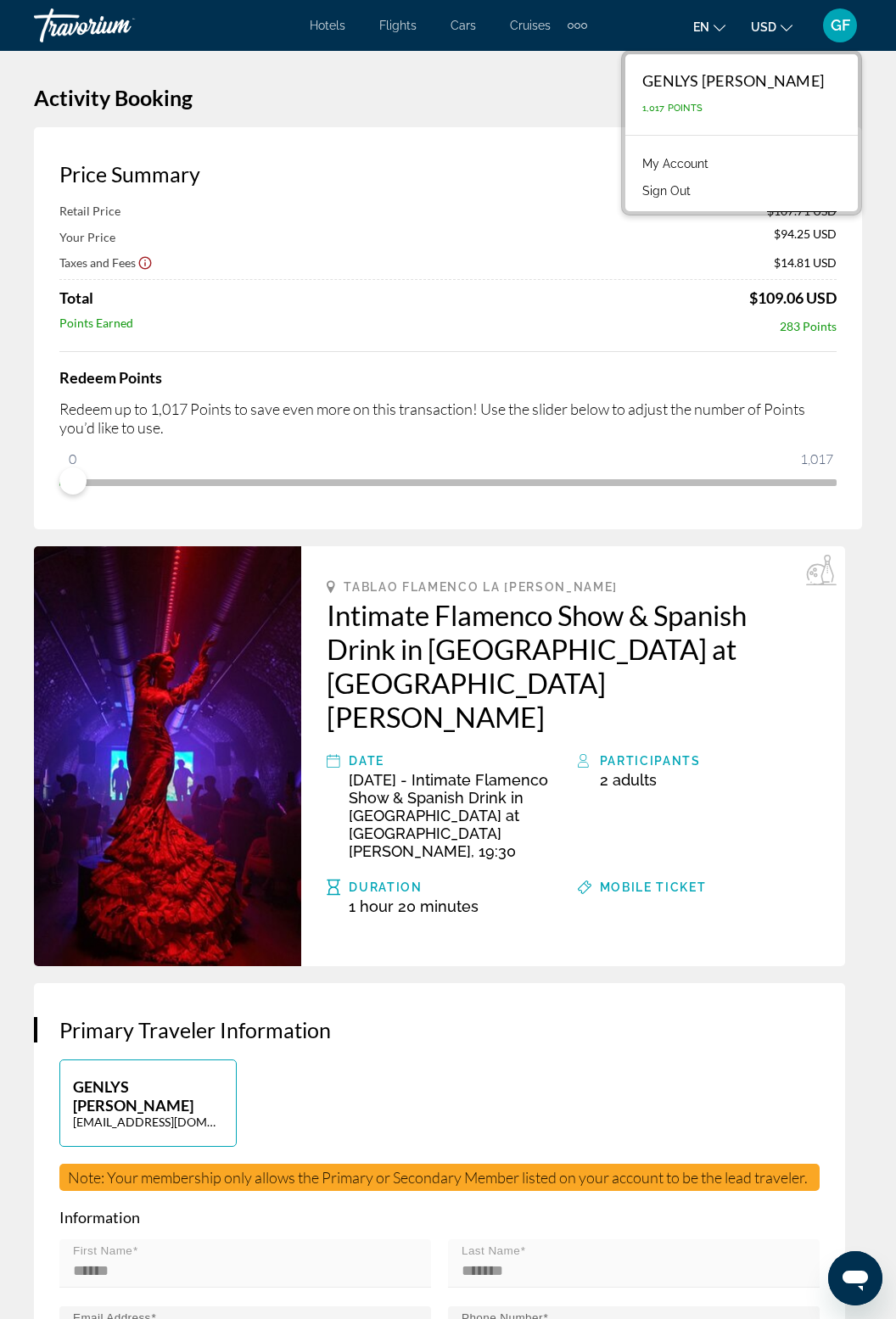
click at [842, 32] on span "GF" at bounding box center [840, 26] width 19 height 17
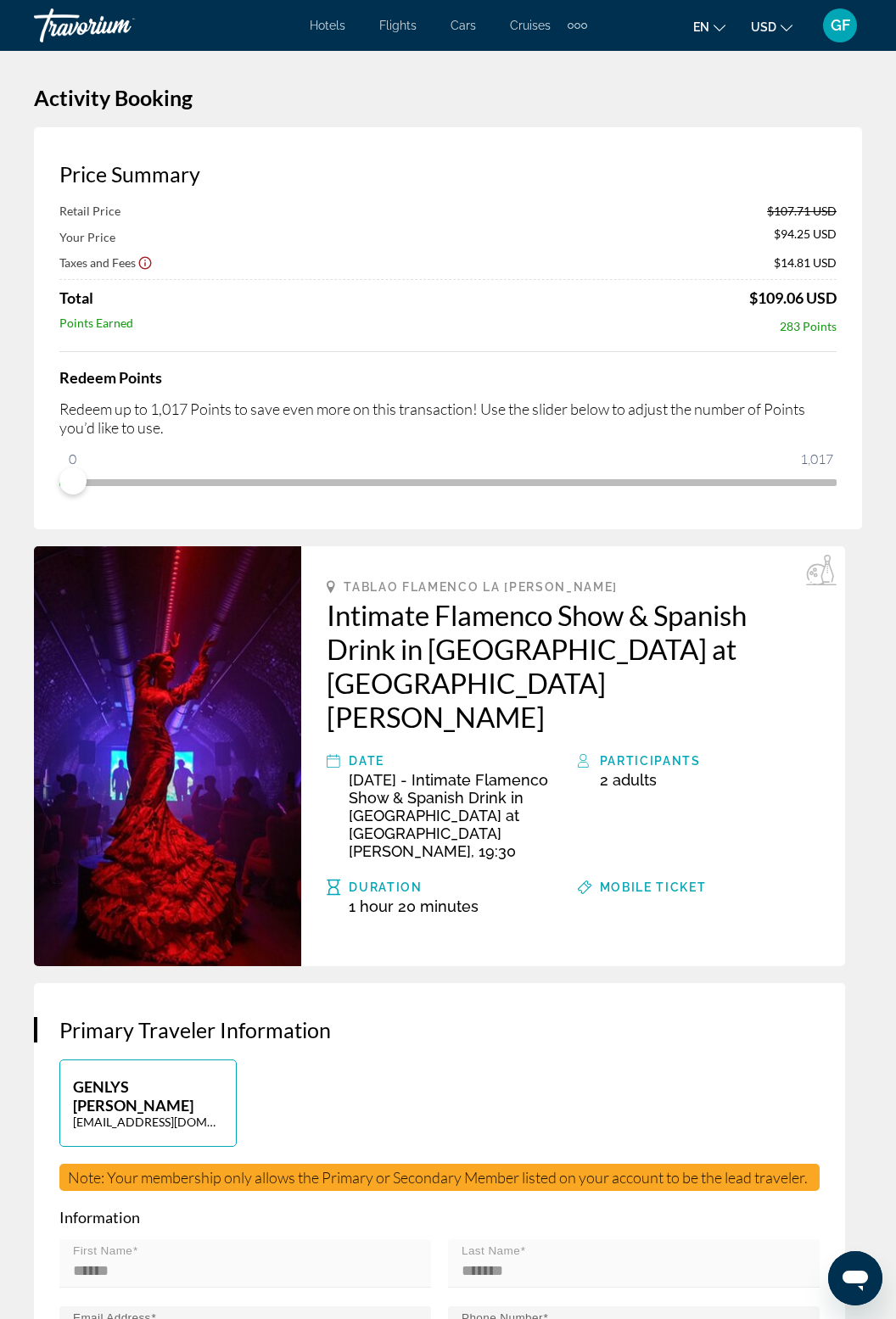
click at [833, 22] on span "GF" at bounding box center [840, 26] width 19 height 17
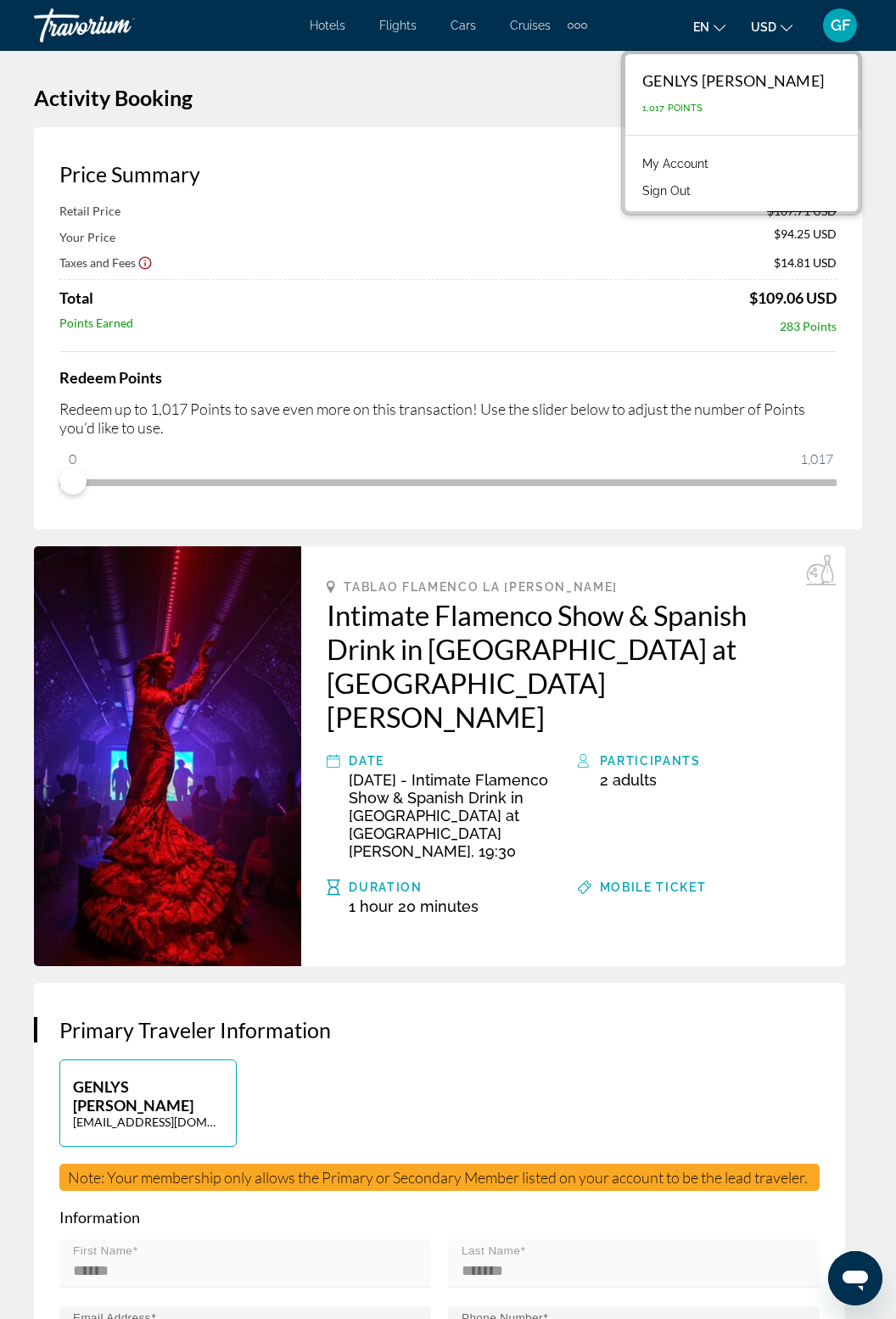
click at [699, 199] on button "Sign Out" at bounding box center [666, 191] width 65 height 22
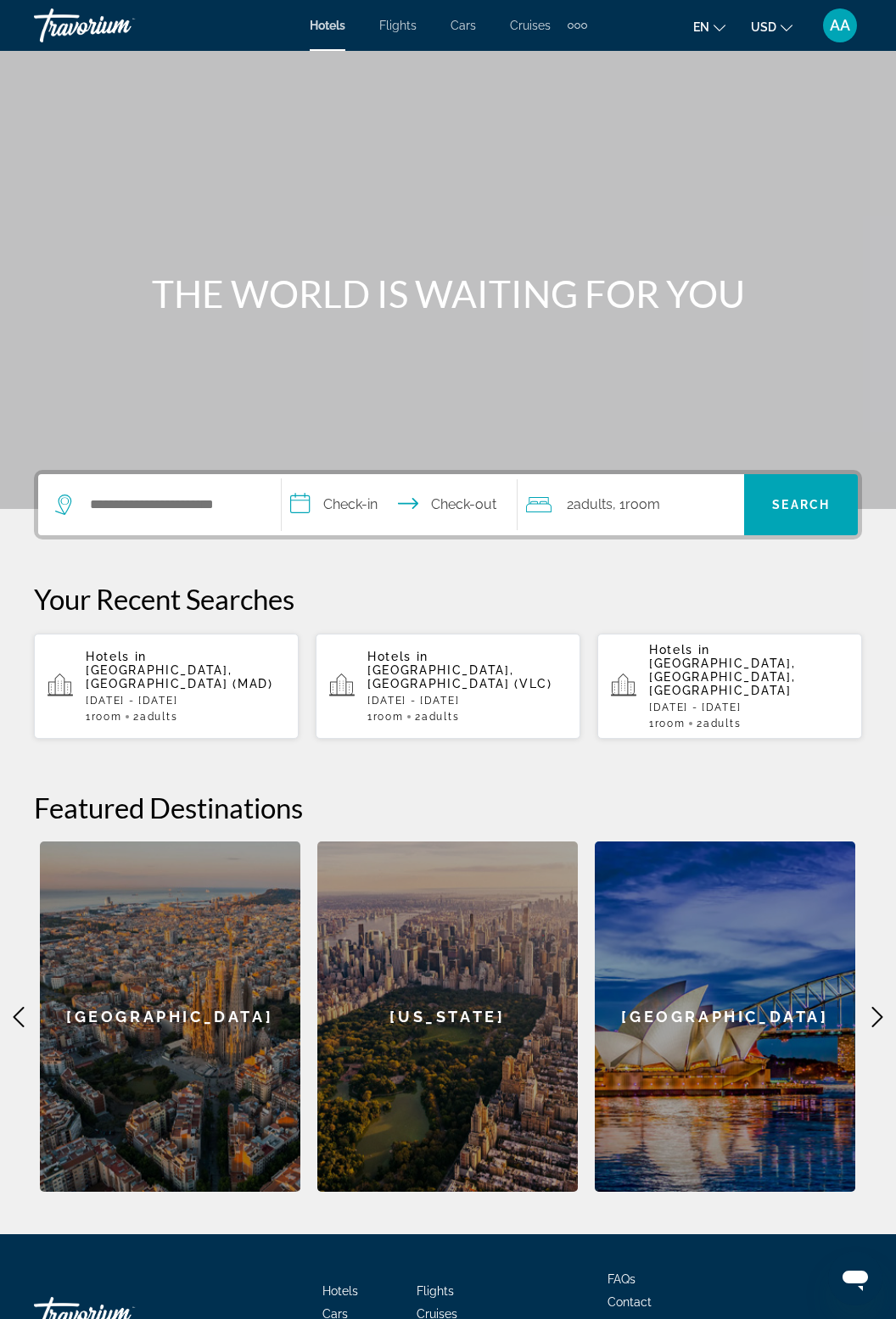
click at [363, 1319] on span "Activities" at bounding box center [348, 1337] width 50 height 14
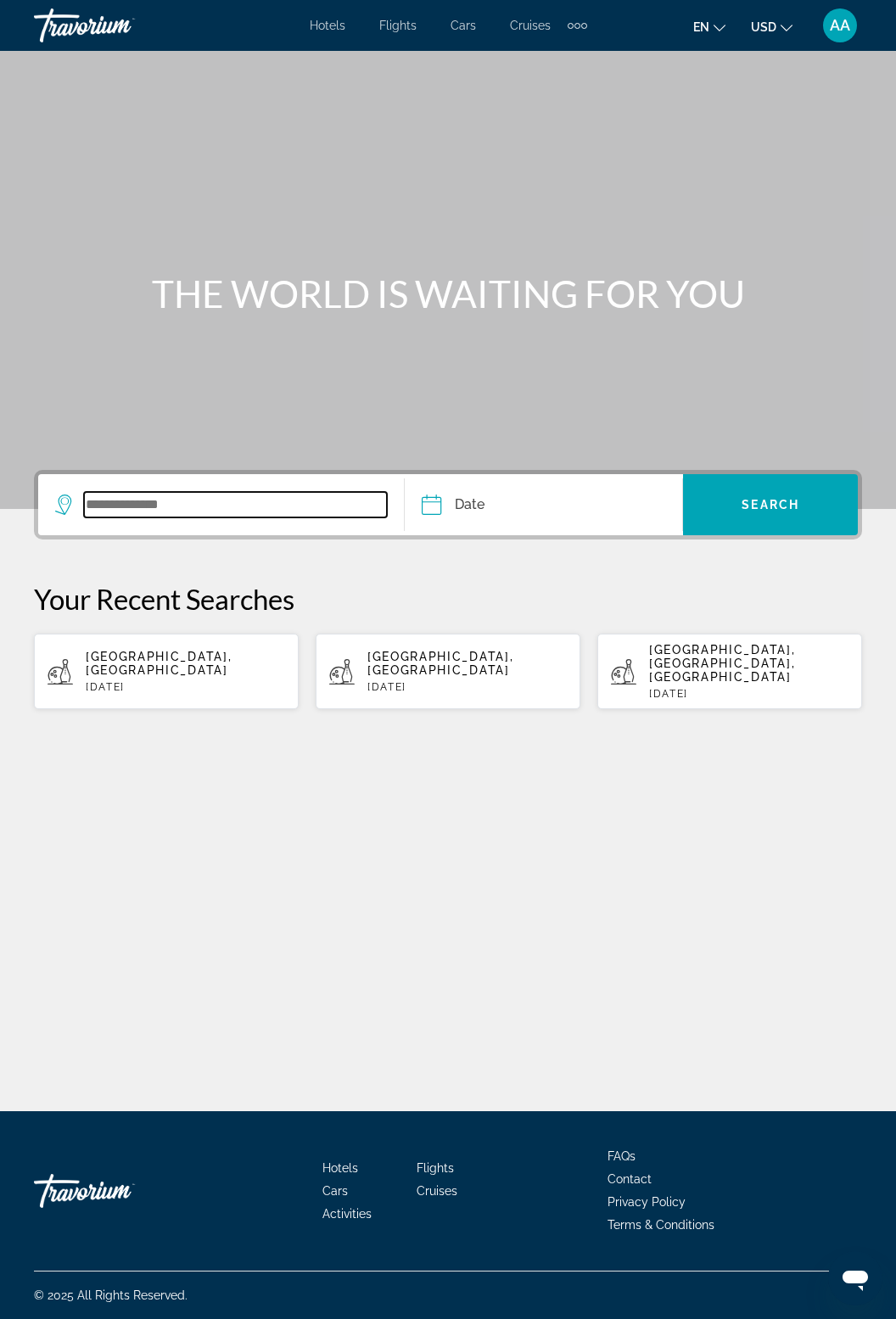
click at [138, 504] on input "Search widget" at bounding box center [236, 505] width 303 height 26
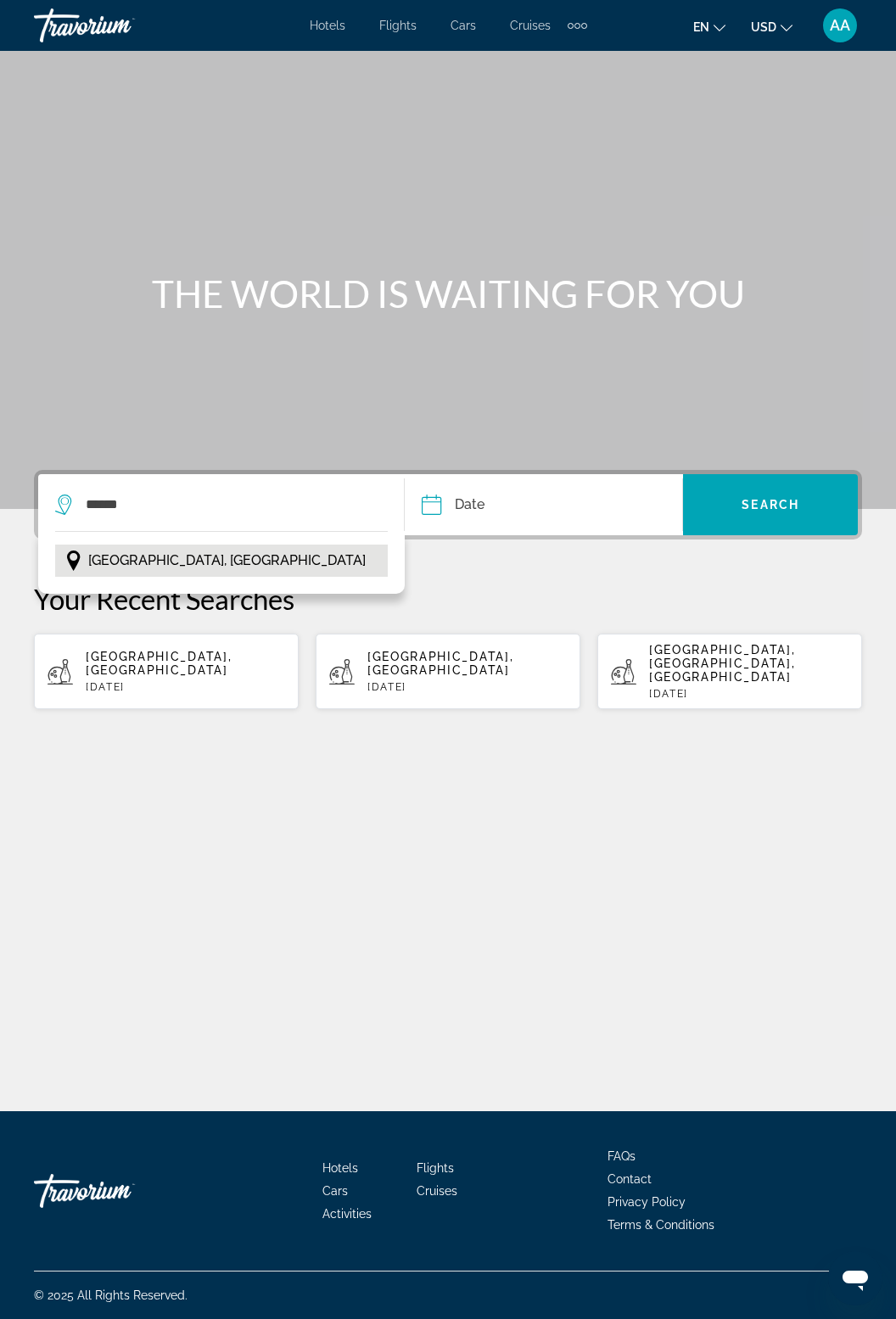
click at [191, 545] on button "[GEOGRAPHIC_DATA], [GEOGRAPHIC_DATA]" at bounding box center [221, 560] width 333 height 32
type input "**********"
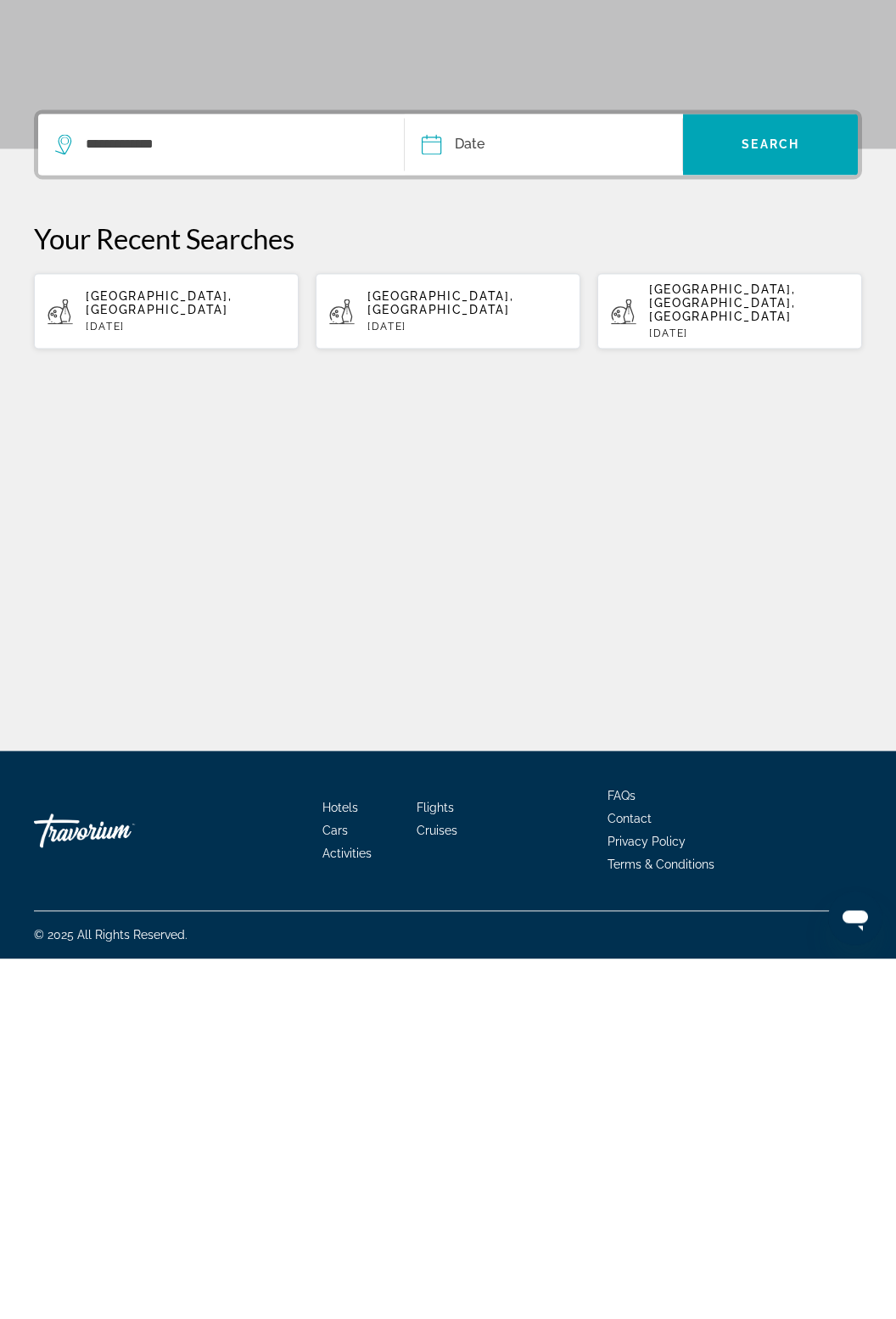
click at [443, 474] on input "Date" at bounding box center [486, 507] width 138 height 66
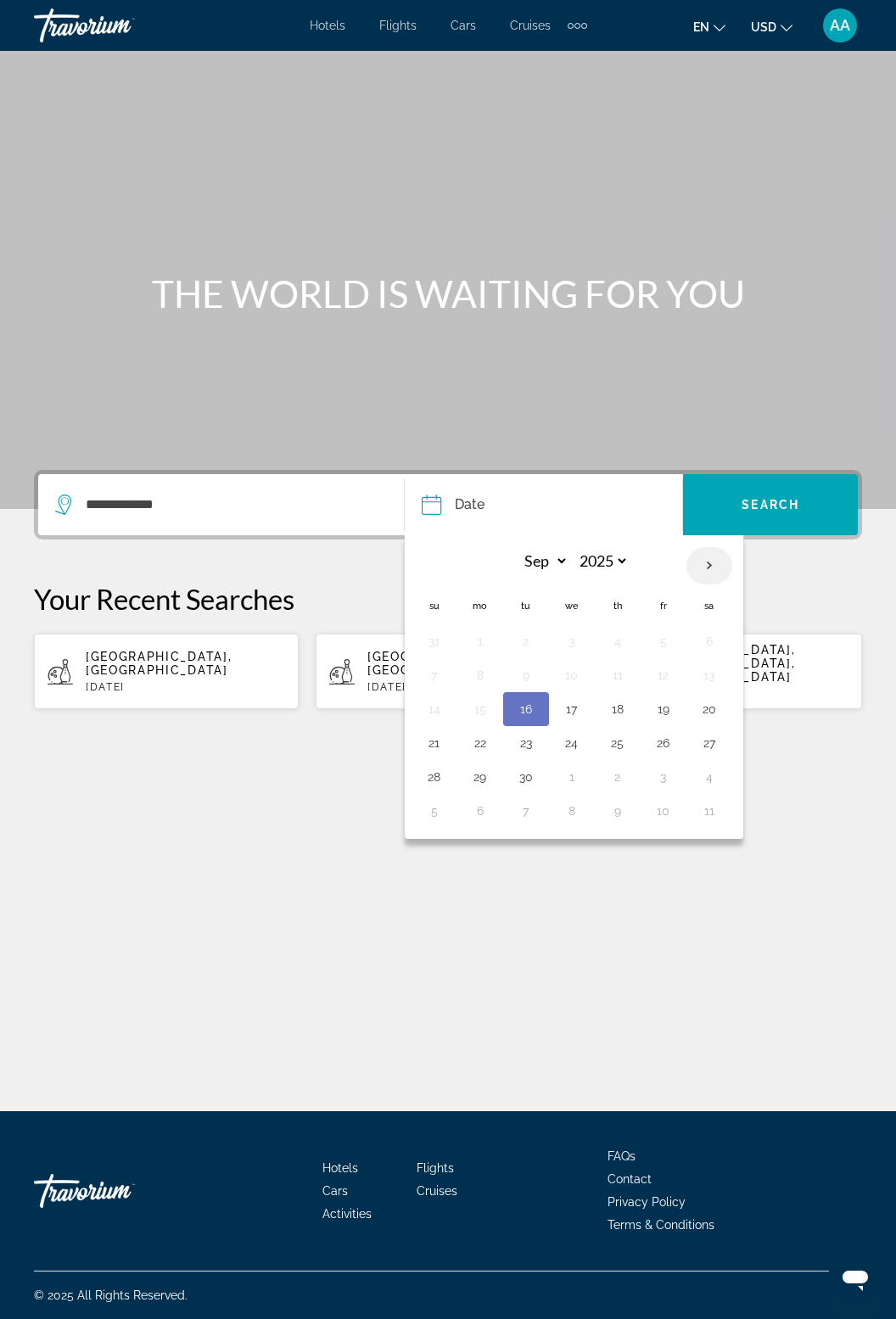
click at [696, 548] on th "Next month" at bounding box center [709, 566] width 46 height 38
select select "*"
click at [577, 731] on button "22" at bounding box center [572, 743] width 28 height 24
type input "**********"
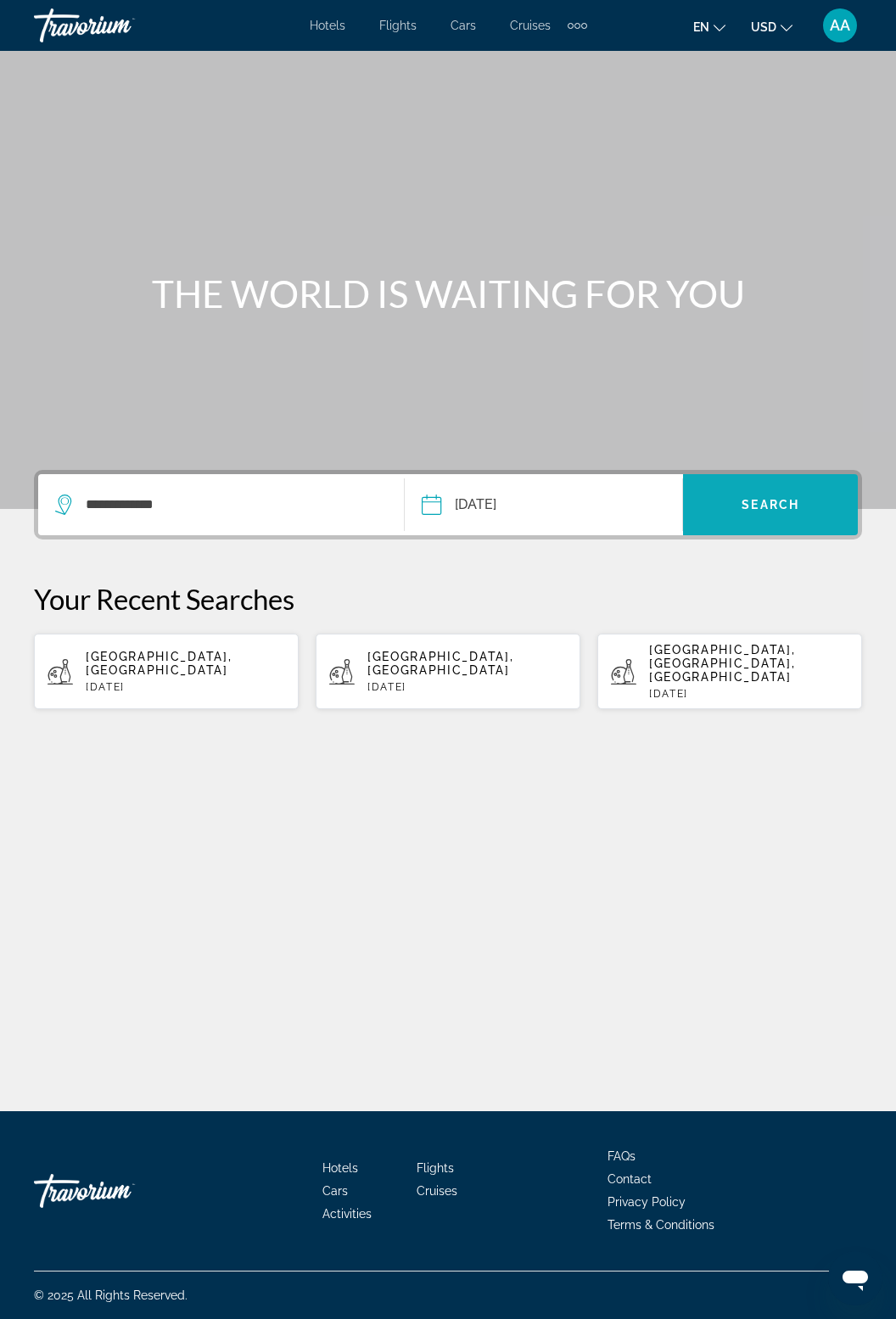
click at [794, 484] on span "Search widget" at bounding box center [770, 504] width 175 height 40
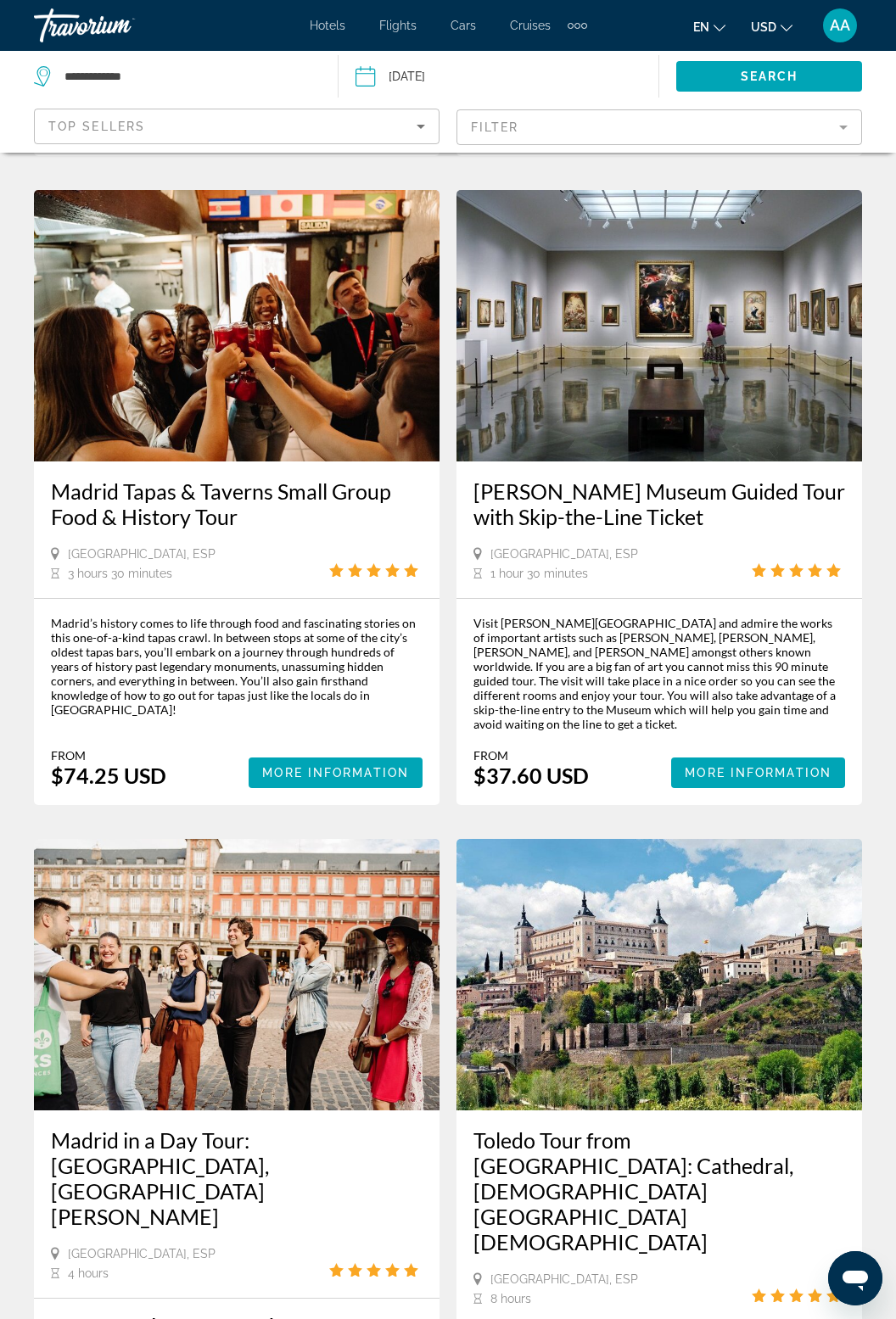
scroll to position [3193, 0]
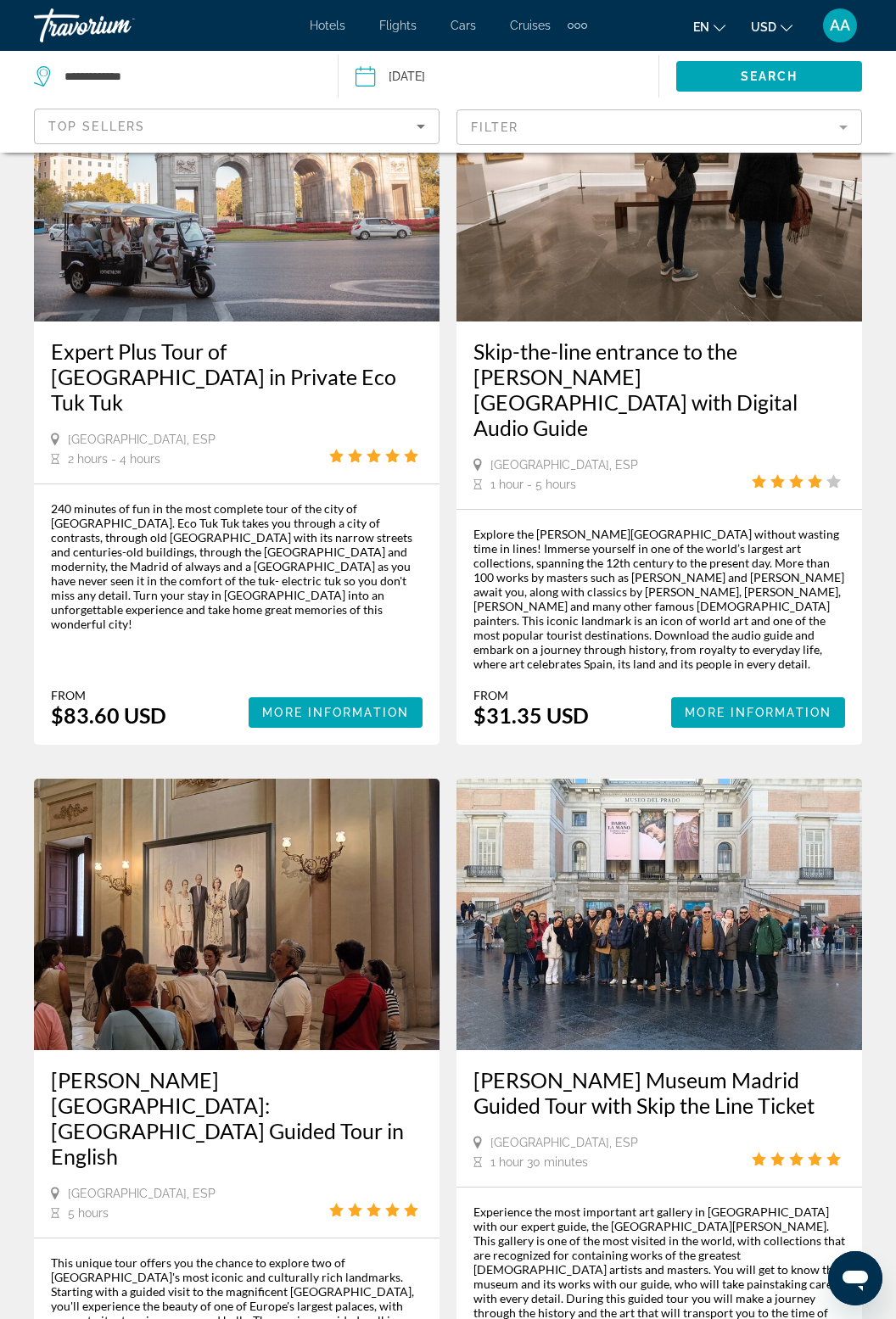
scroll to position [3453, 0]
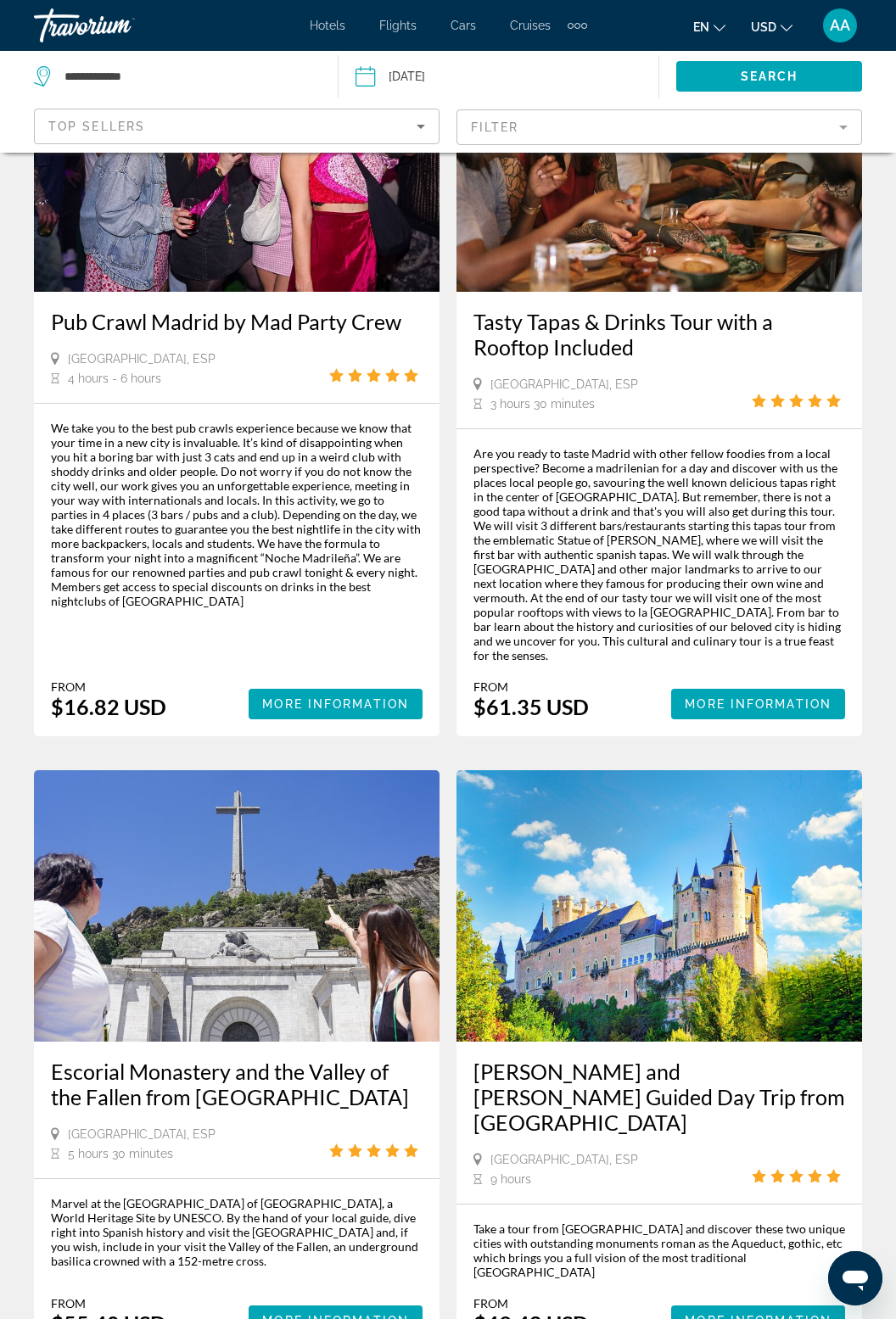
scroll to position [3222, 0]
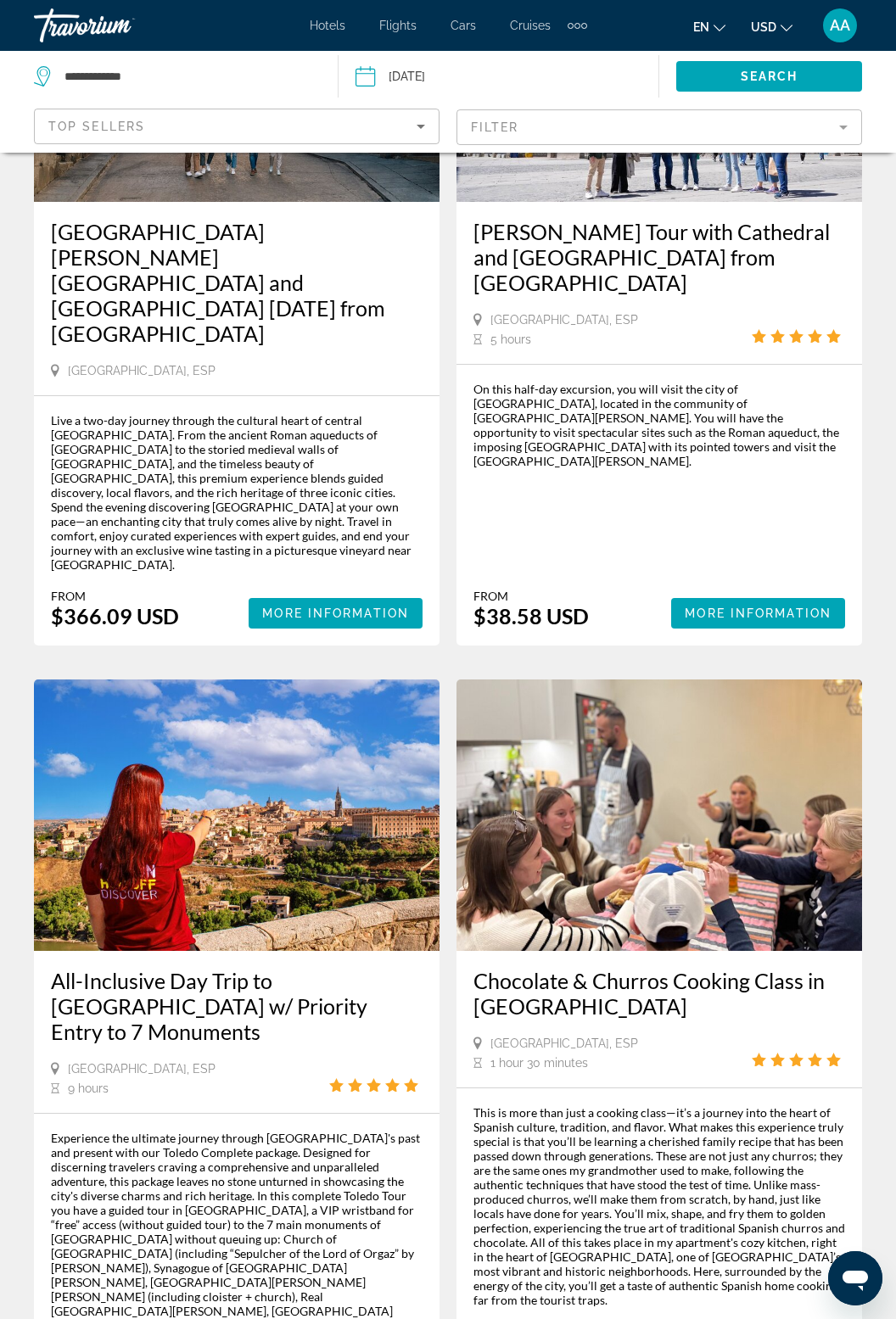
scroll to position [3375, 0]
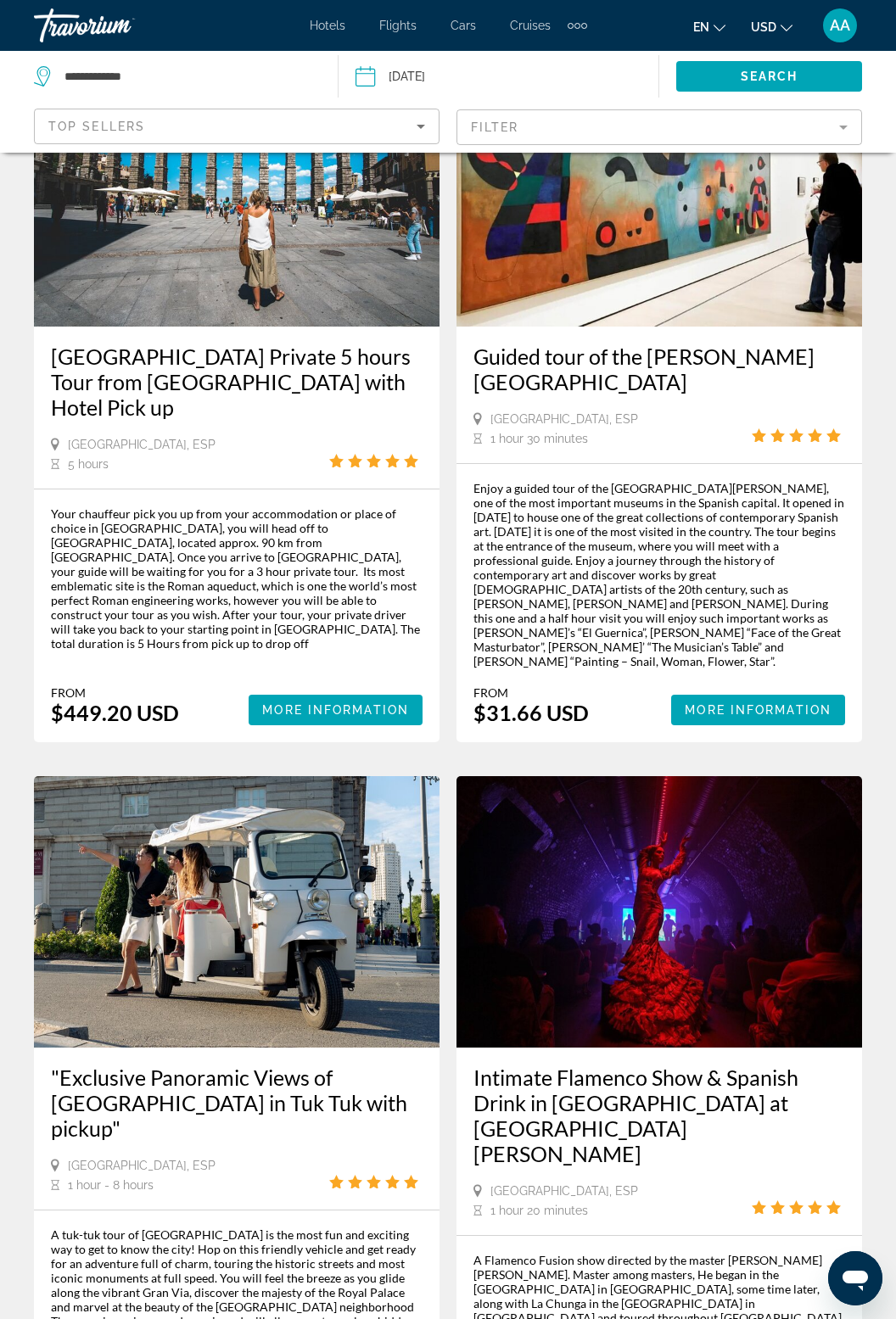
scroll to position [883, 0]
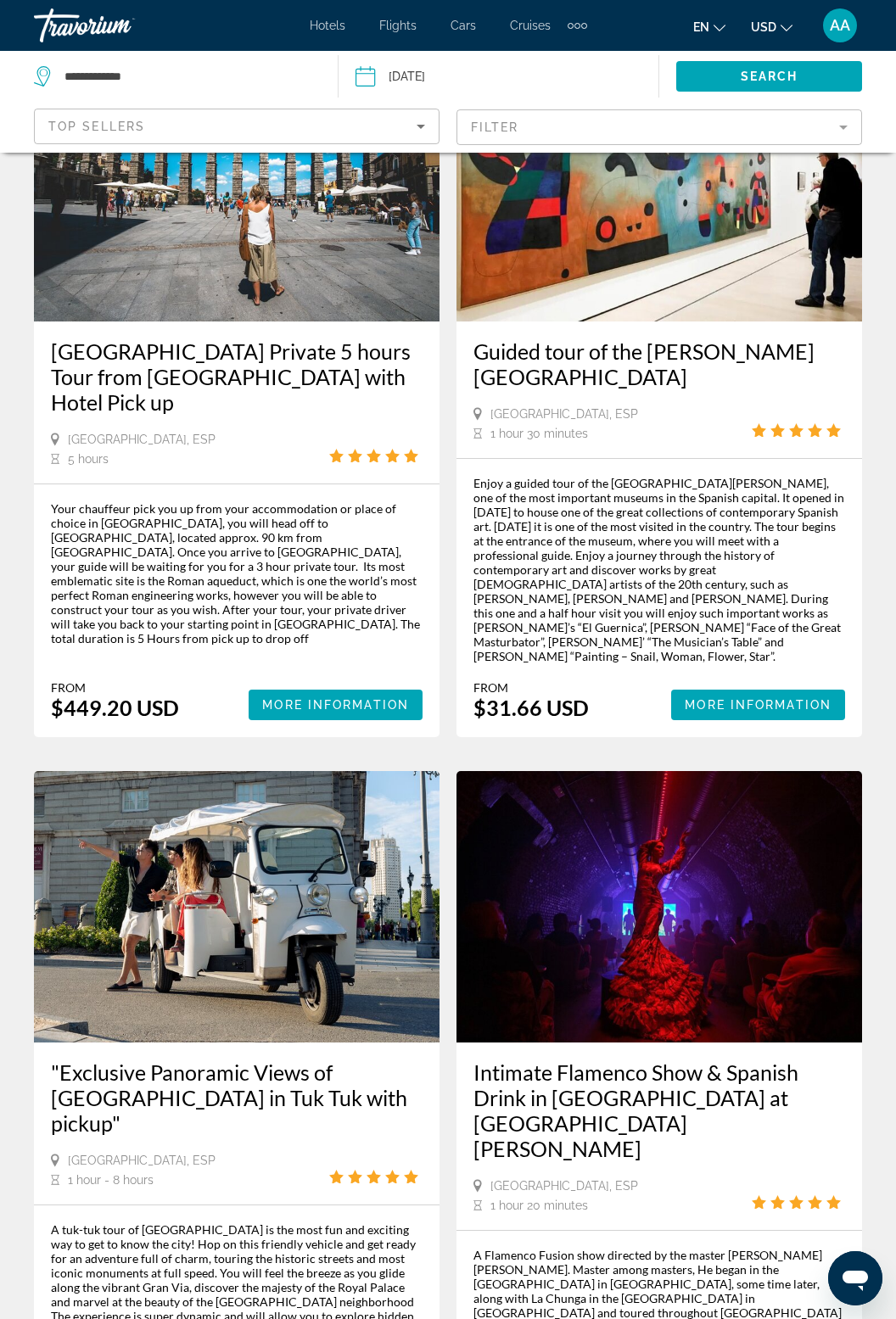
click at [744, 894] on img "Main content" at bounding box center [659, 907] width 405 height 272
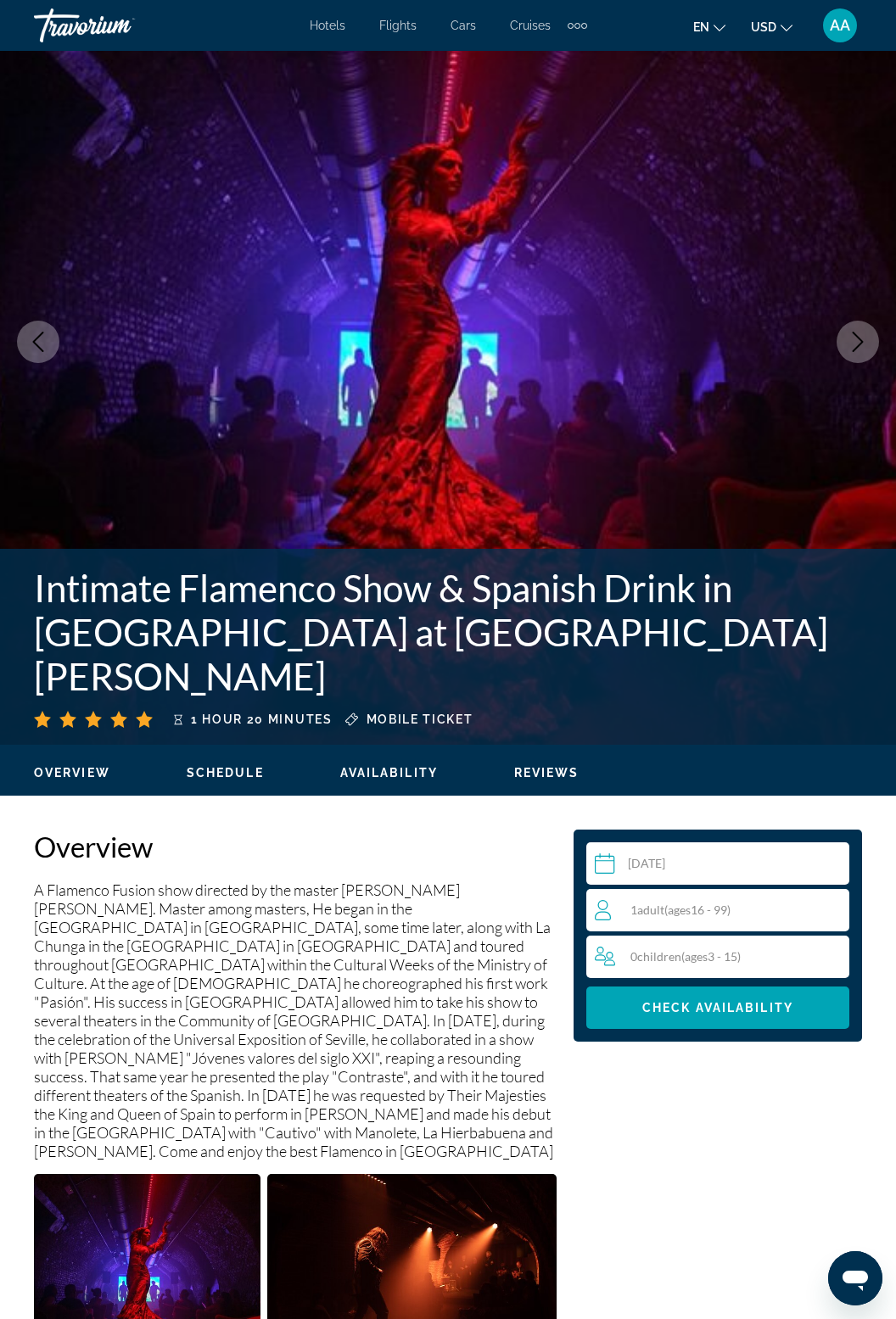
scroll to position [116, 0]
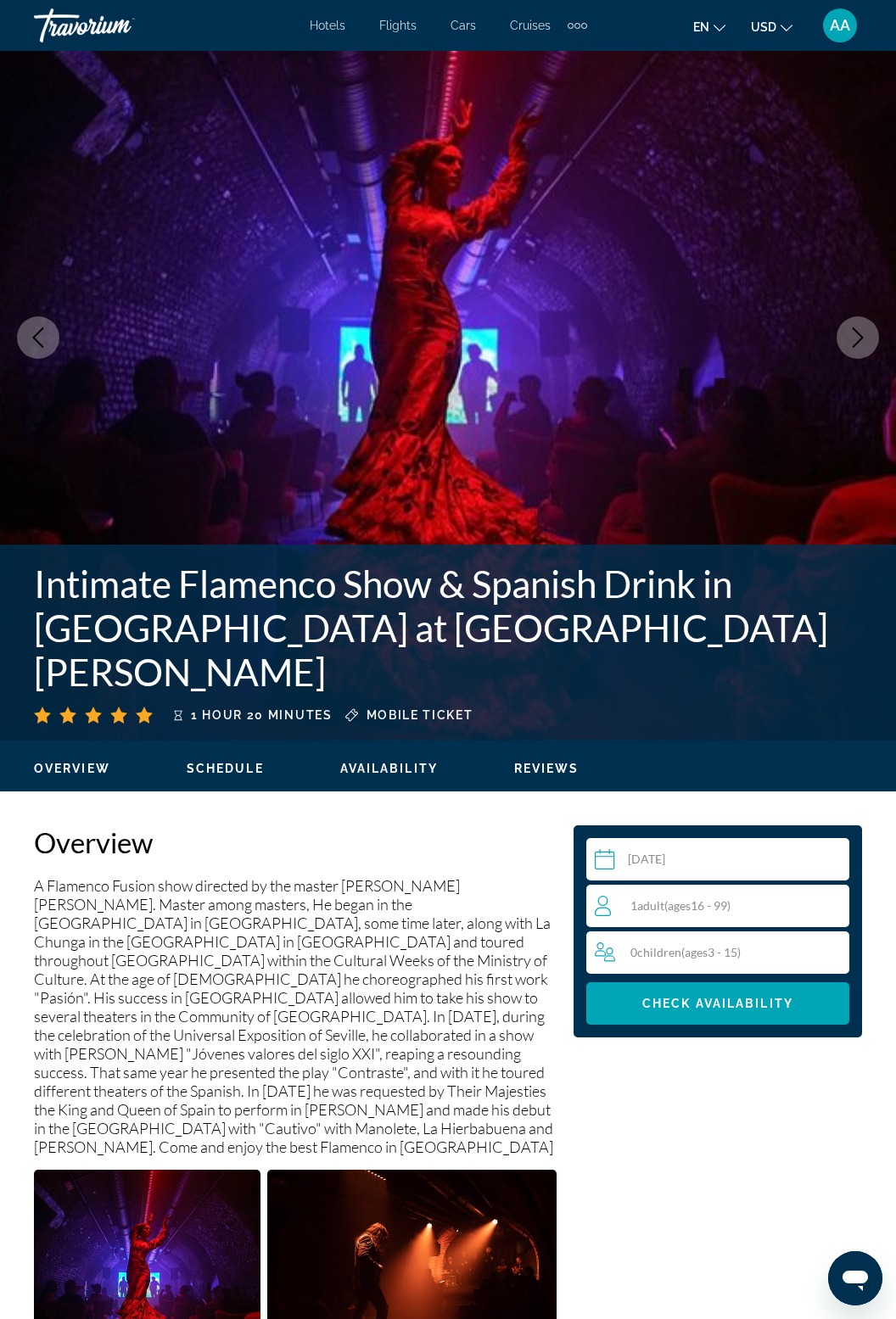
click at [730, 913] on div "1 Adult Adults ( ages 16 - 99)" at bounding box center [721, 906] width 254 height 20
click at [833, 895] on icon "Increment adults" at bounding box center [832, 905] width 16 height 20
click at [785, 1003] on span "Check Availability" at bounding box center [717, 1003] width 151 height 14
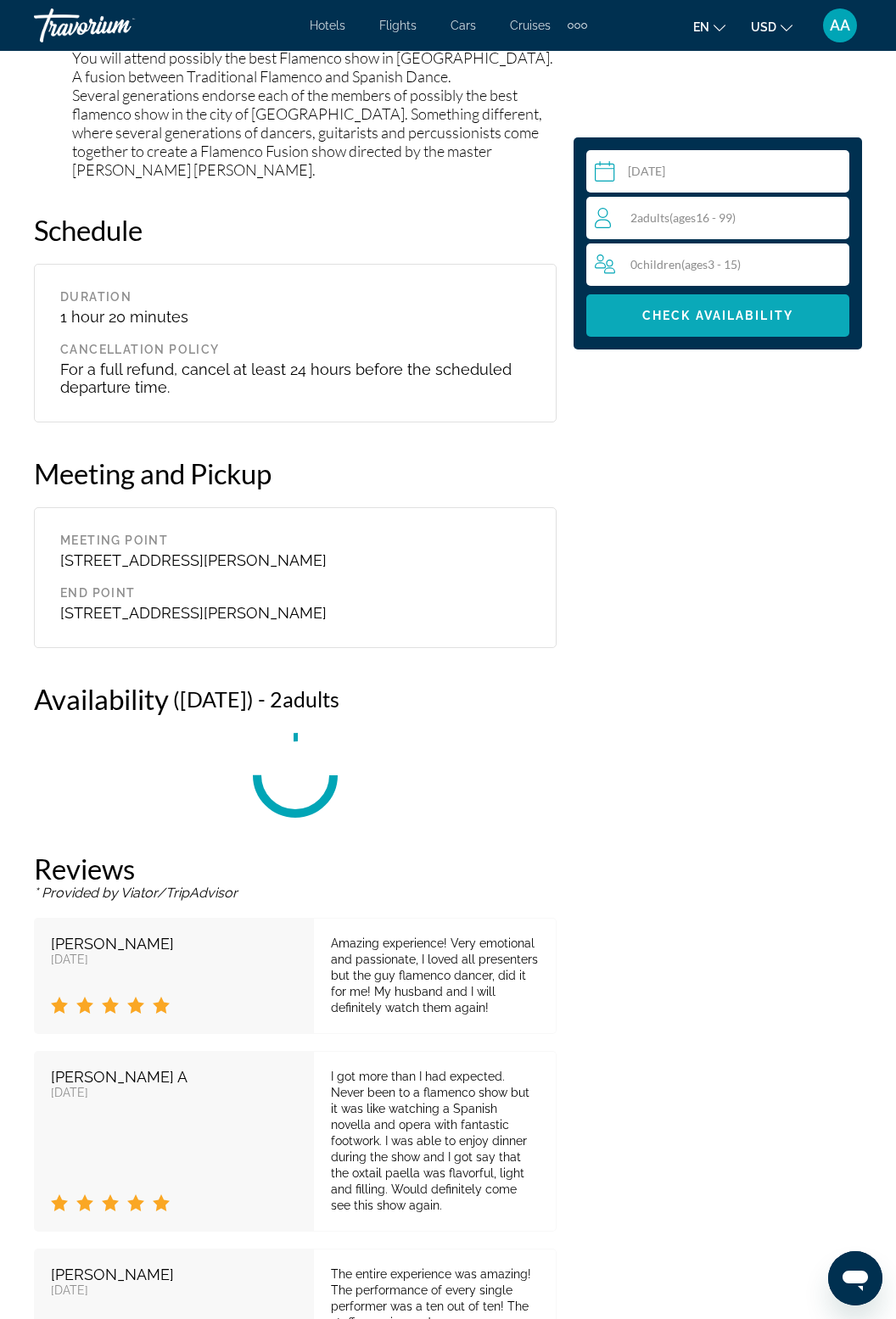
scroll to position [2894, 0]
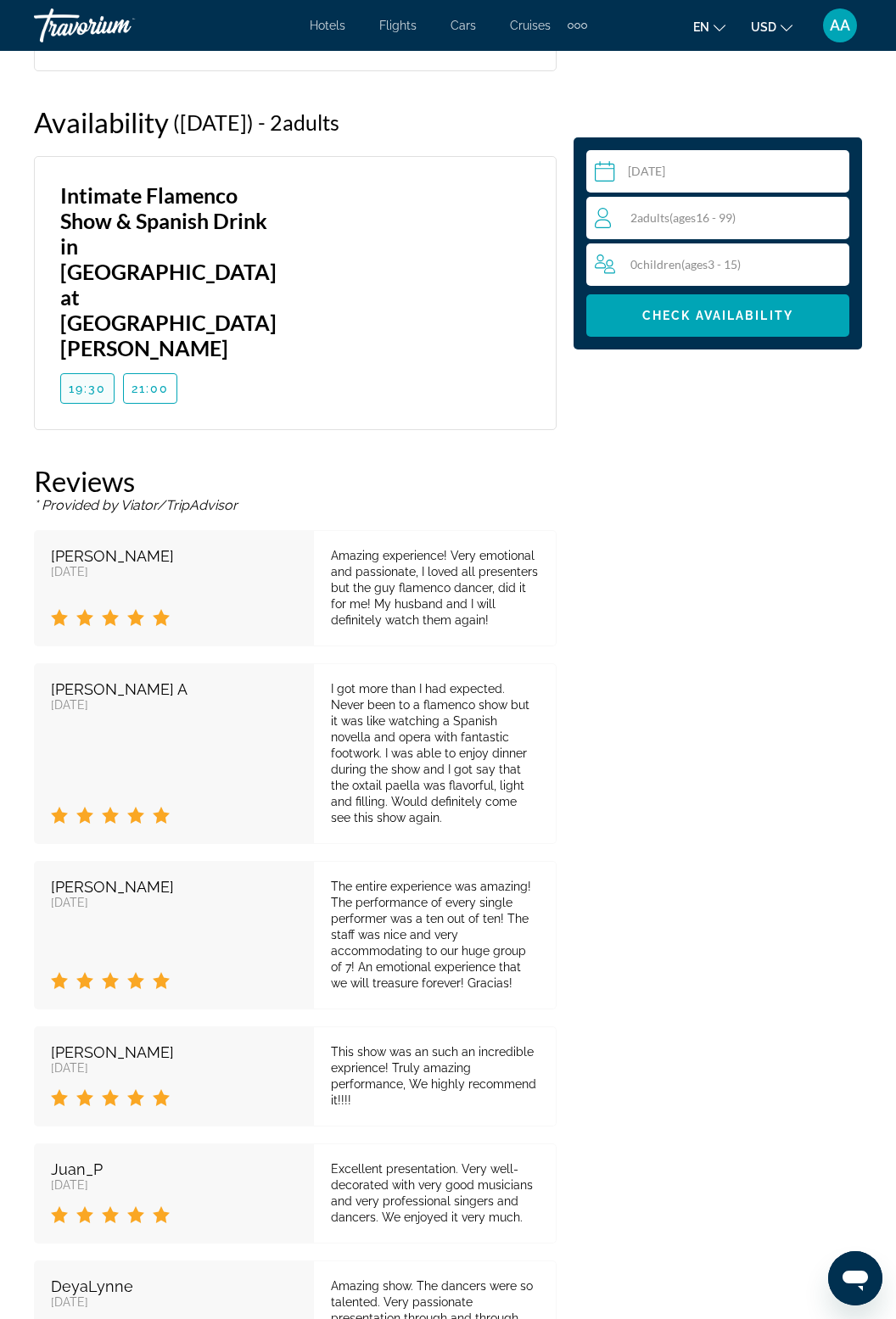
click at [72, 368] on span "Main content" at bounding box center [87, 388] width 52 height 40
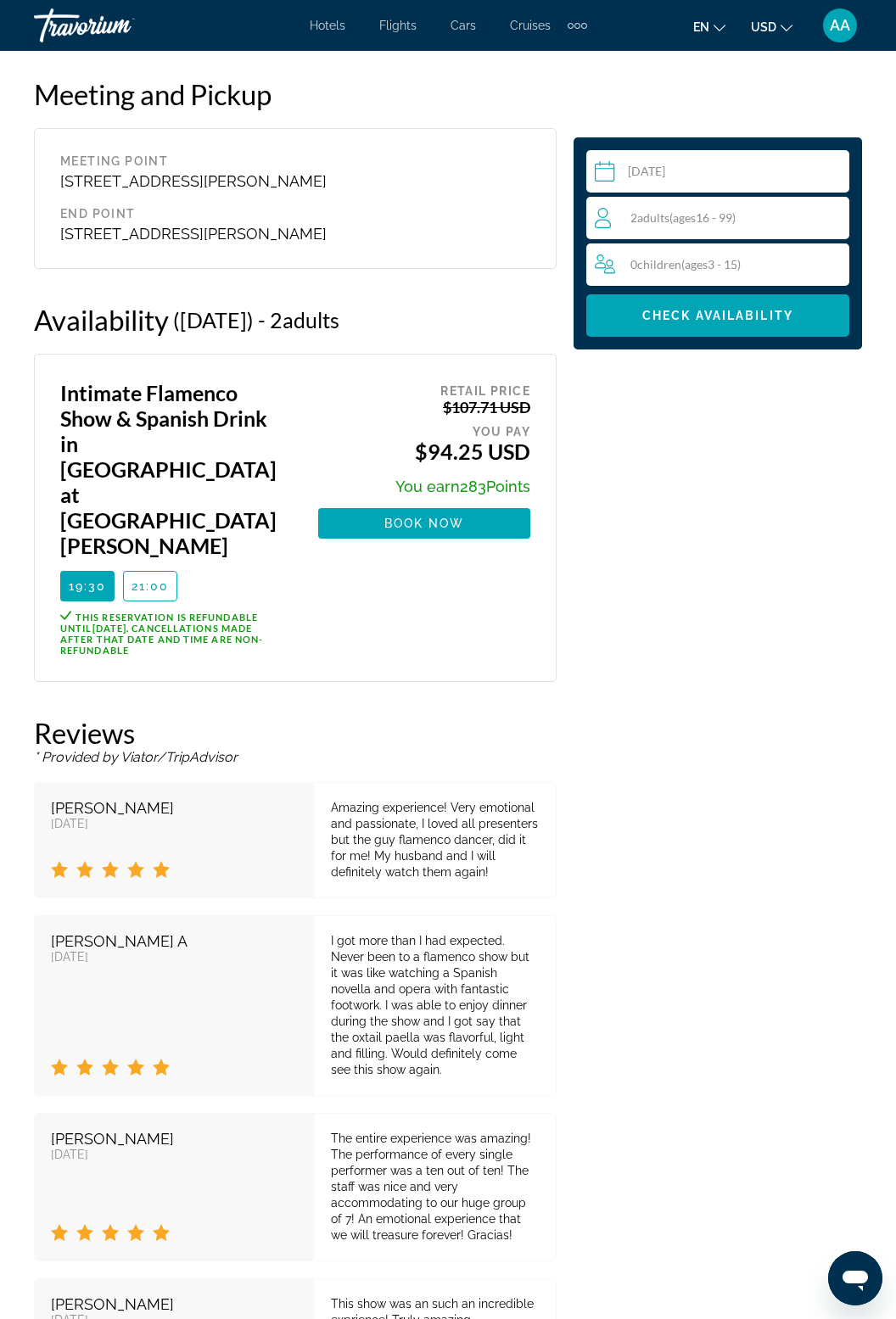
scroll to position [2710, 0]
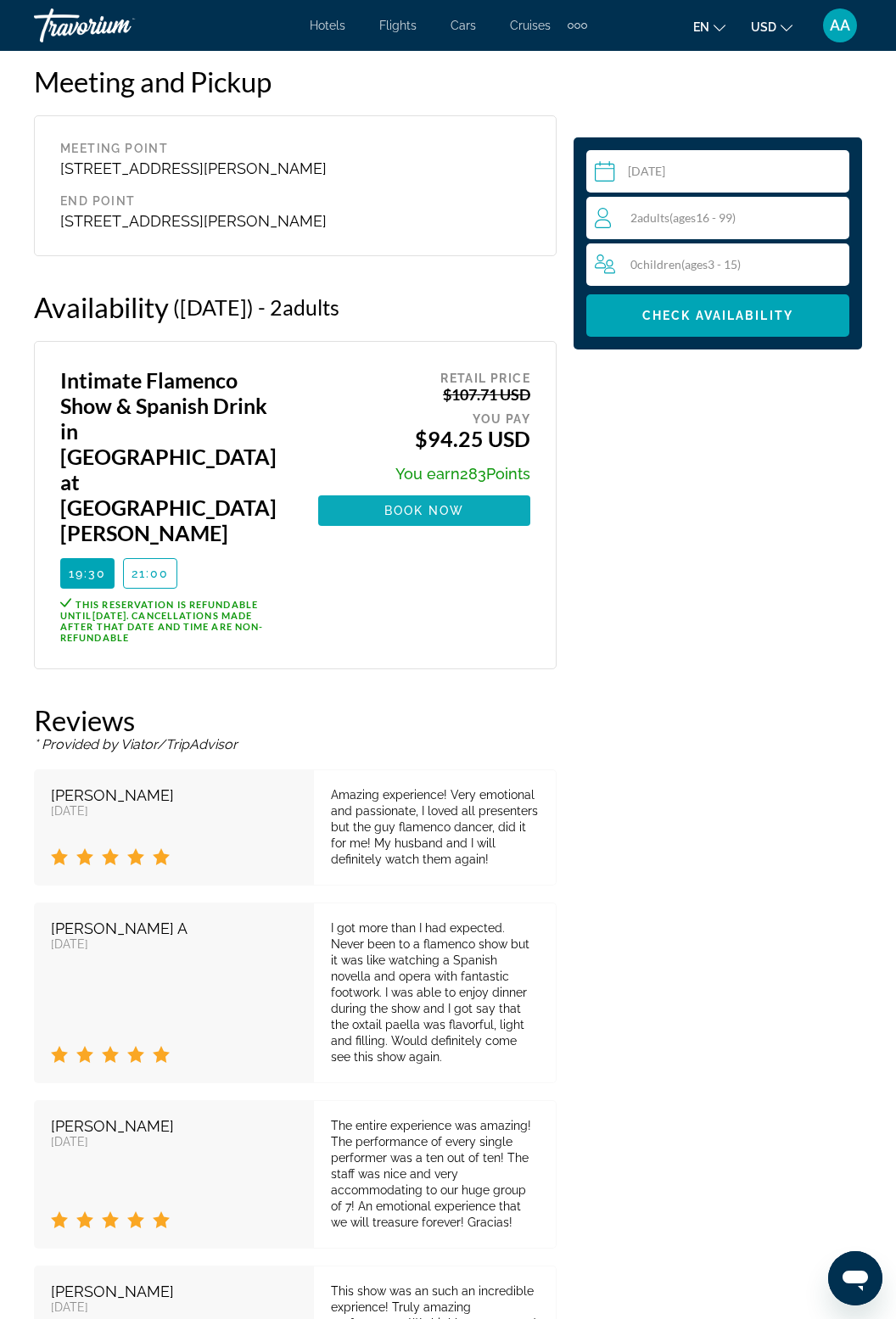
click at [447, 507] on span "Book now" at bounding box center [425, 510] width 81 height 14
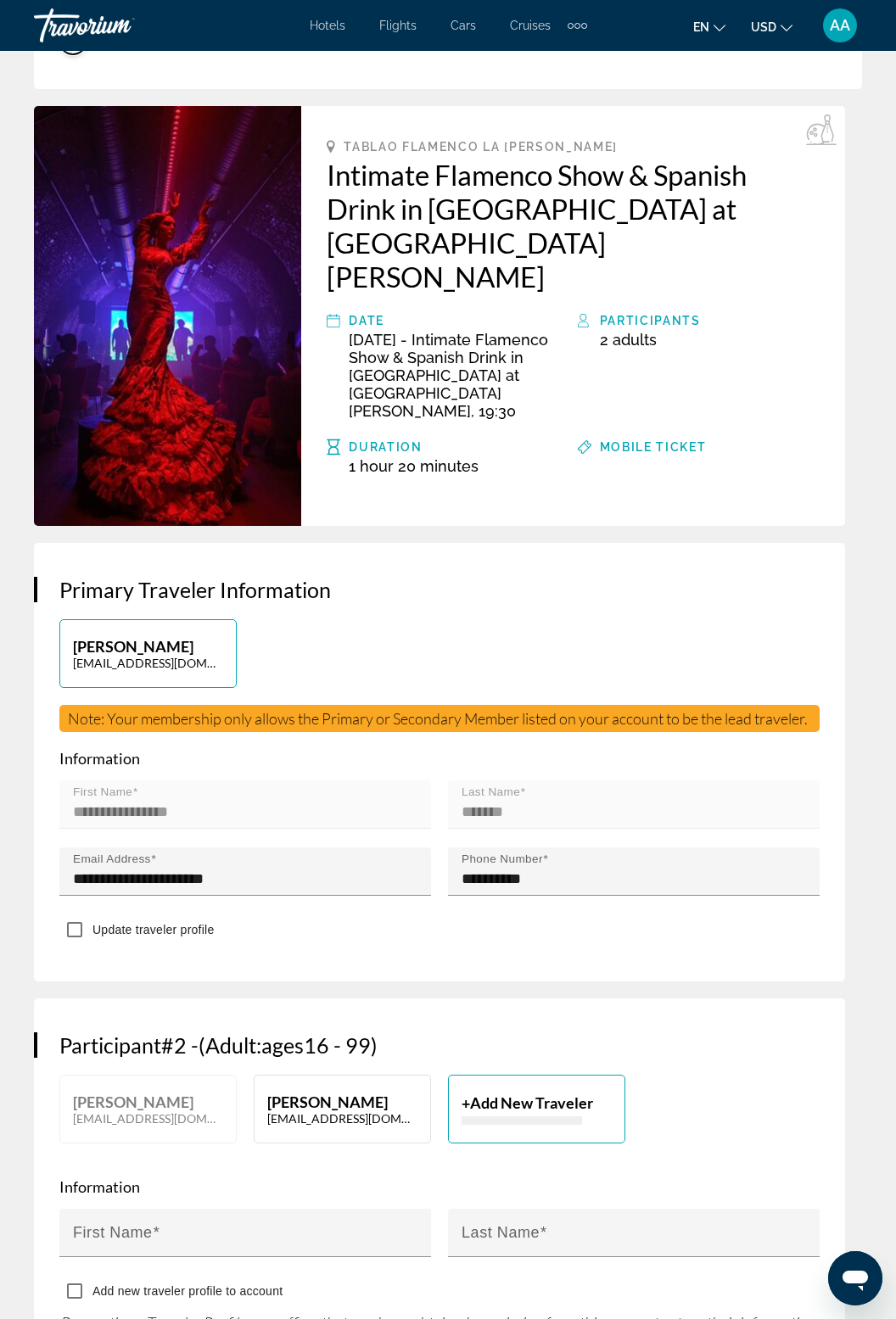
scroll to position [443, 0]
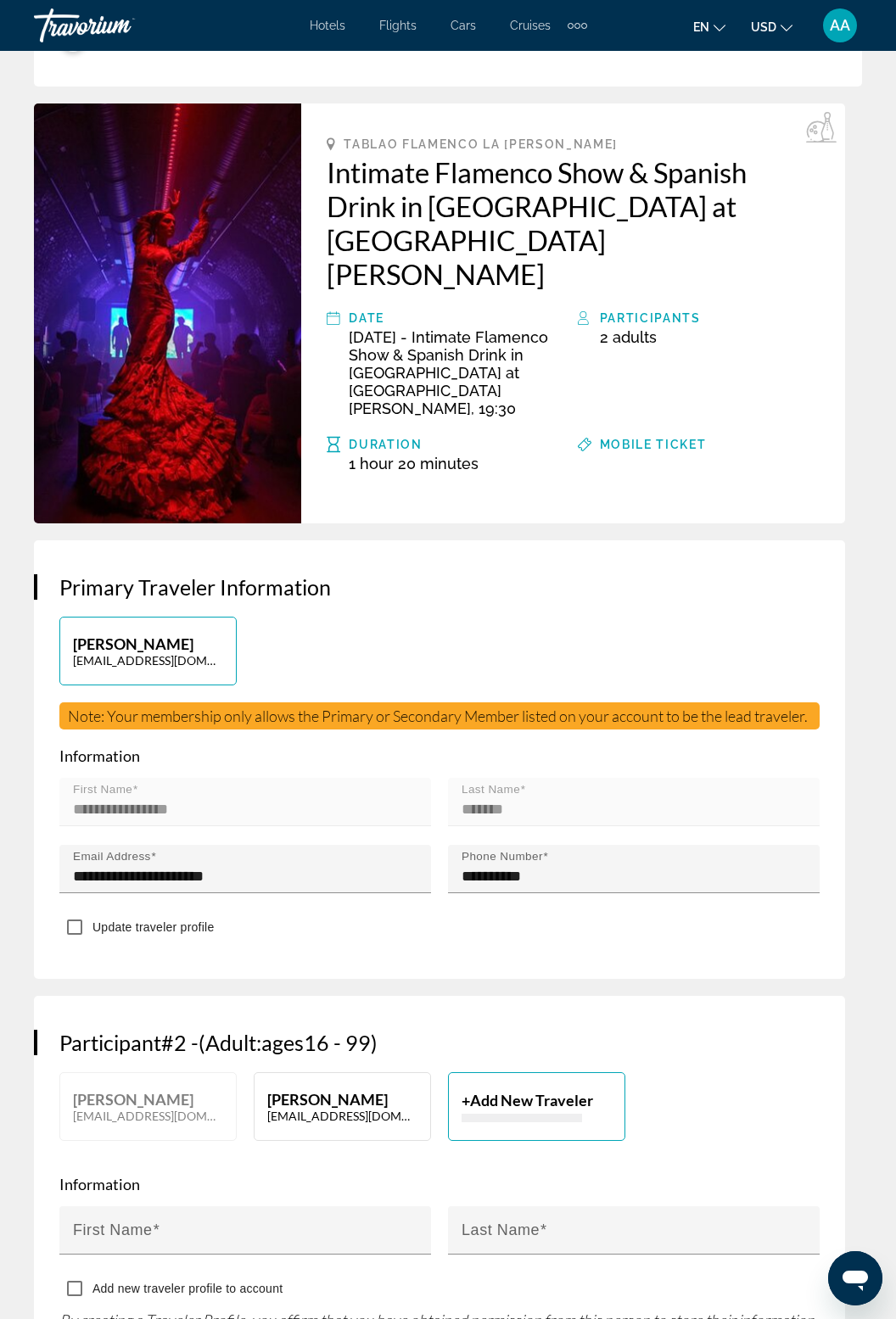
click at [346, 1109] on p "balcolea1967@yahoo.com" at bounding box center [342, 1116] width 150 height 15
type input "******"
type input "*******"
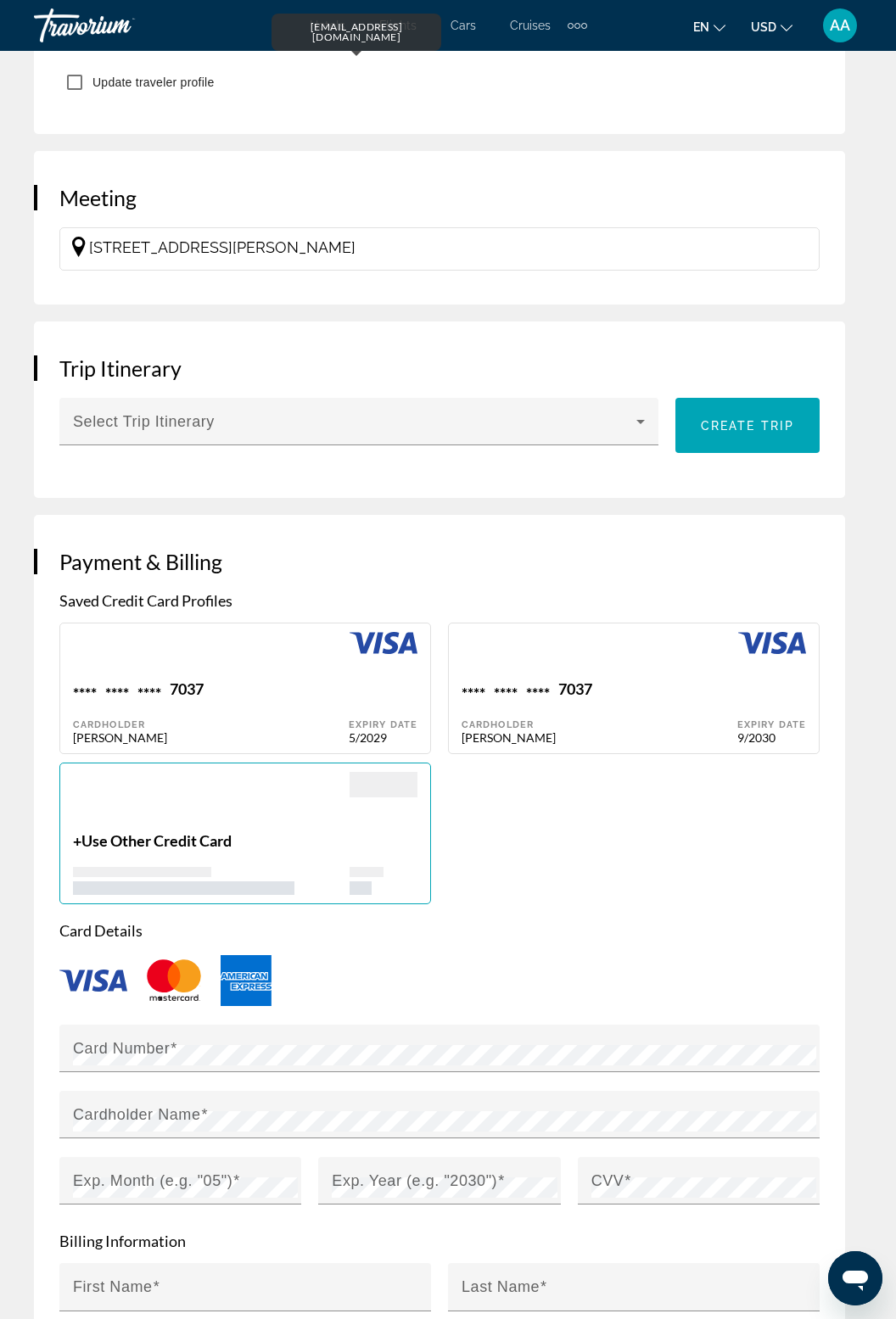
scroll to position [1652, 0]
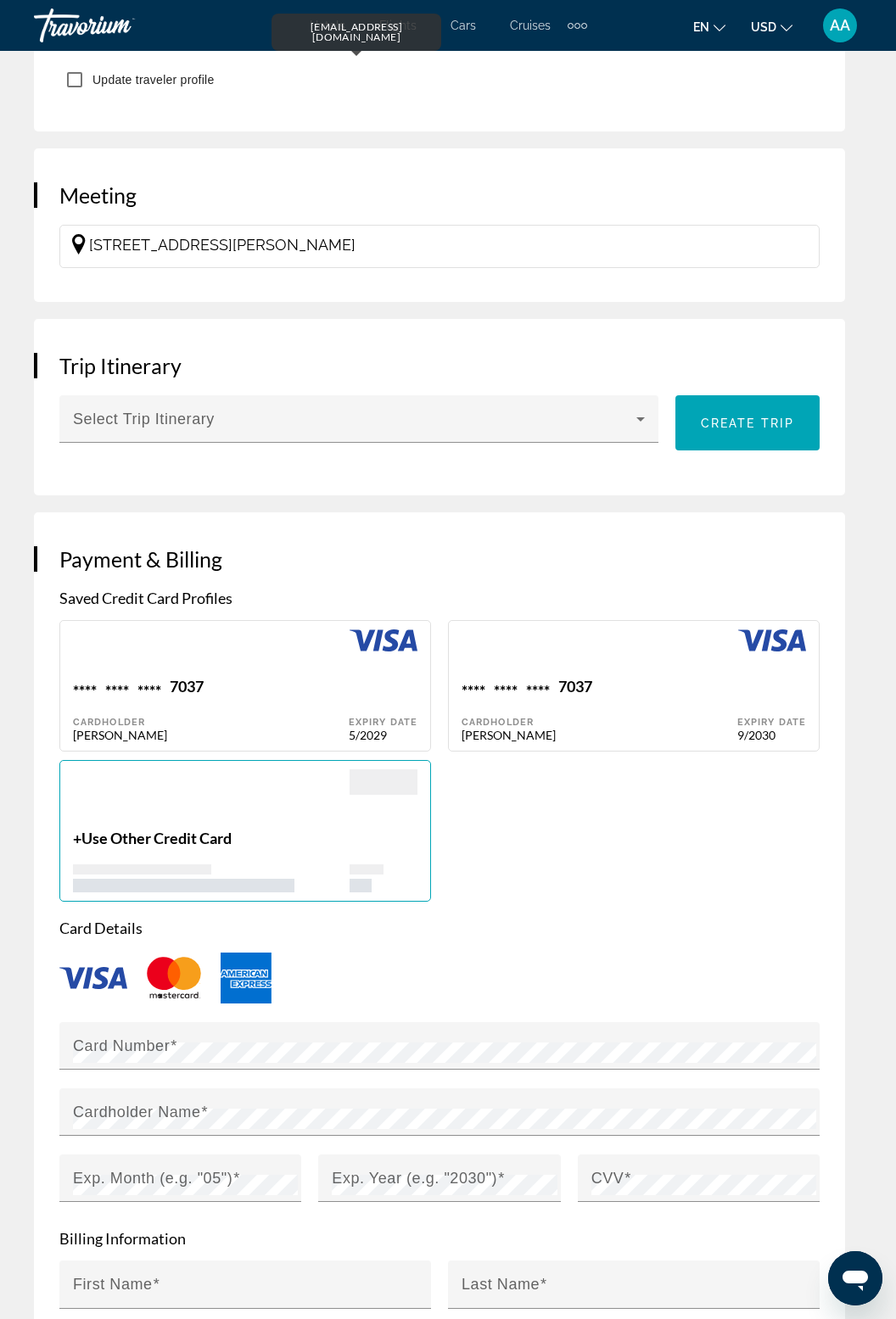
click at [679, 677] on div "**** **** **** 7037" at bounding box center [599, 688] width 276 height 23
type input "*******"
type input "**********"
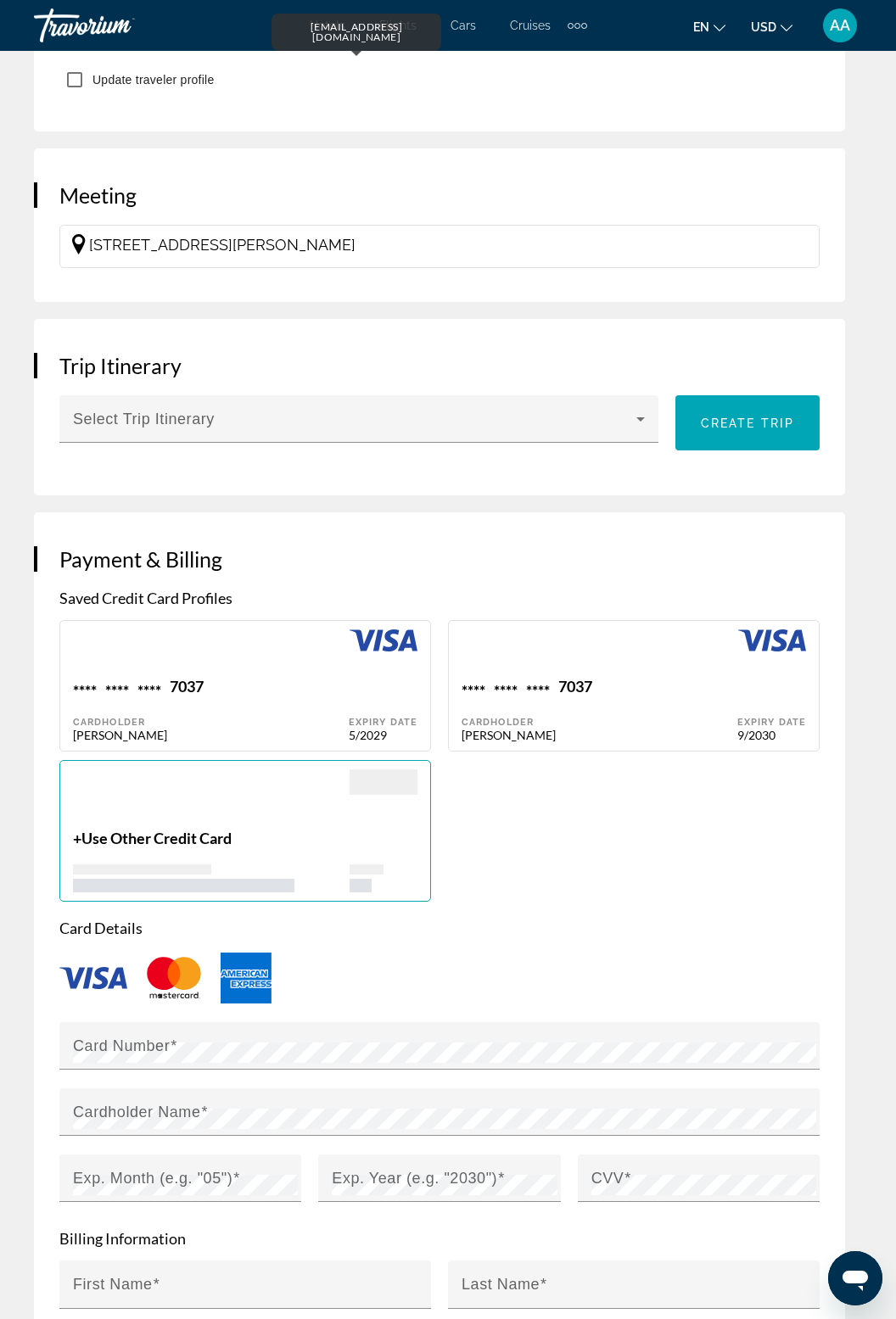
type input "**********"
type input "*****"
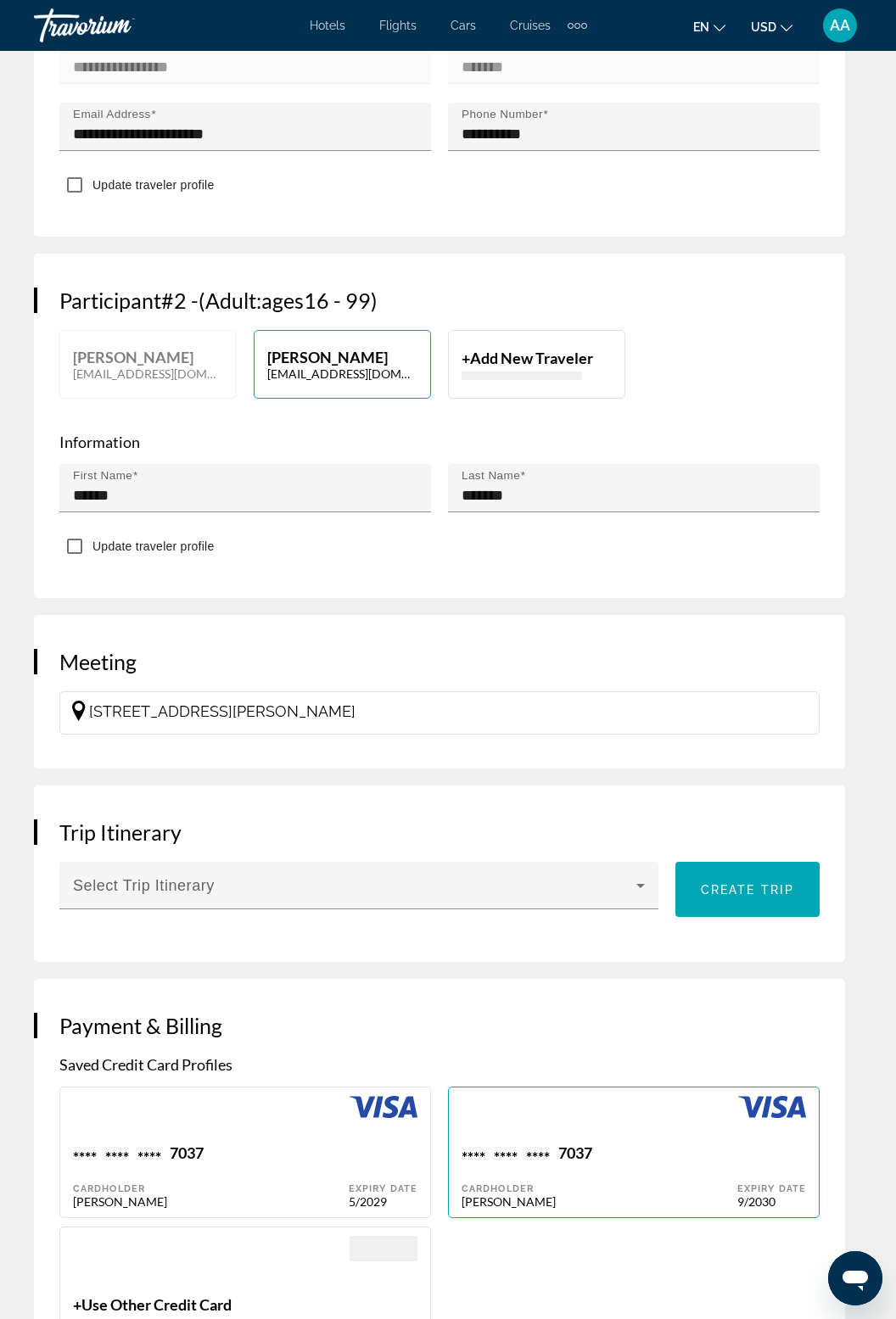
scroll to position [1182, 0]
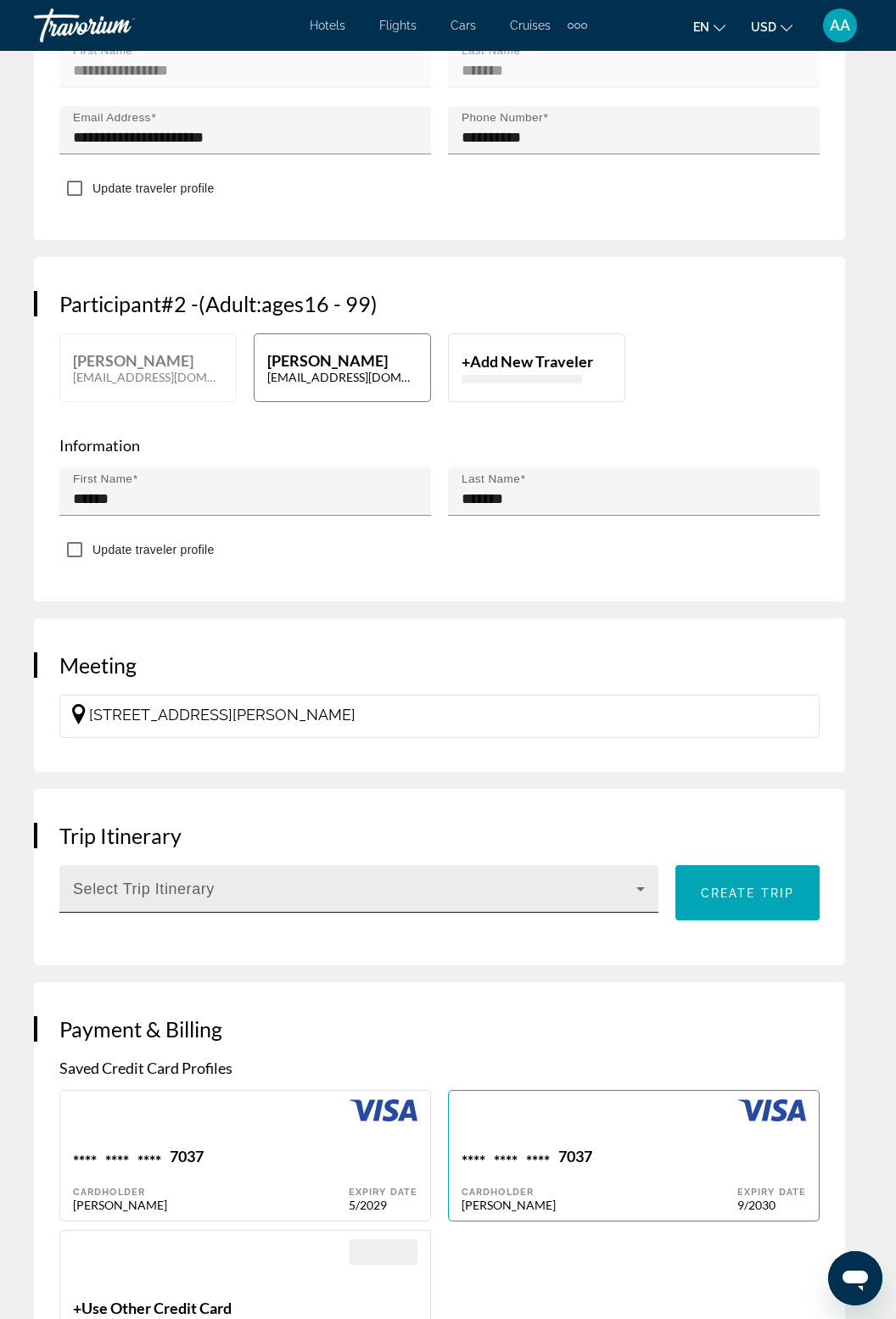
click at [633, 879] on icon "Main content" at bounding box center [640, 889] width 20 height 20
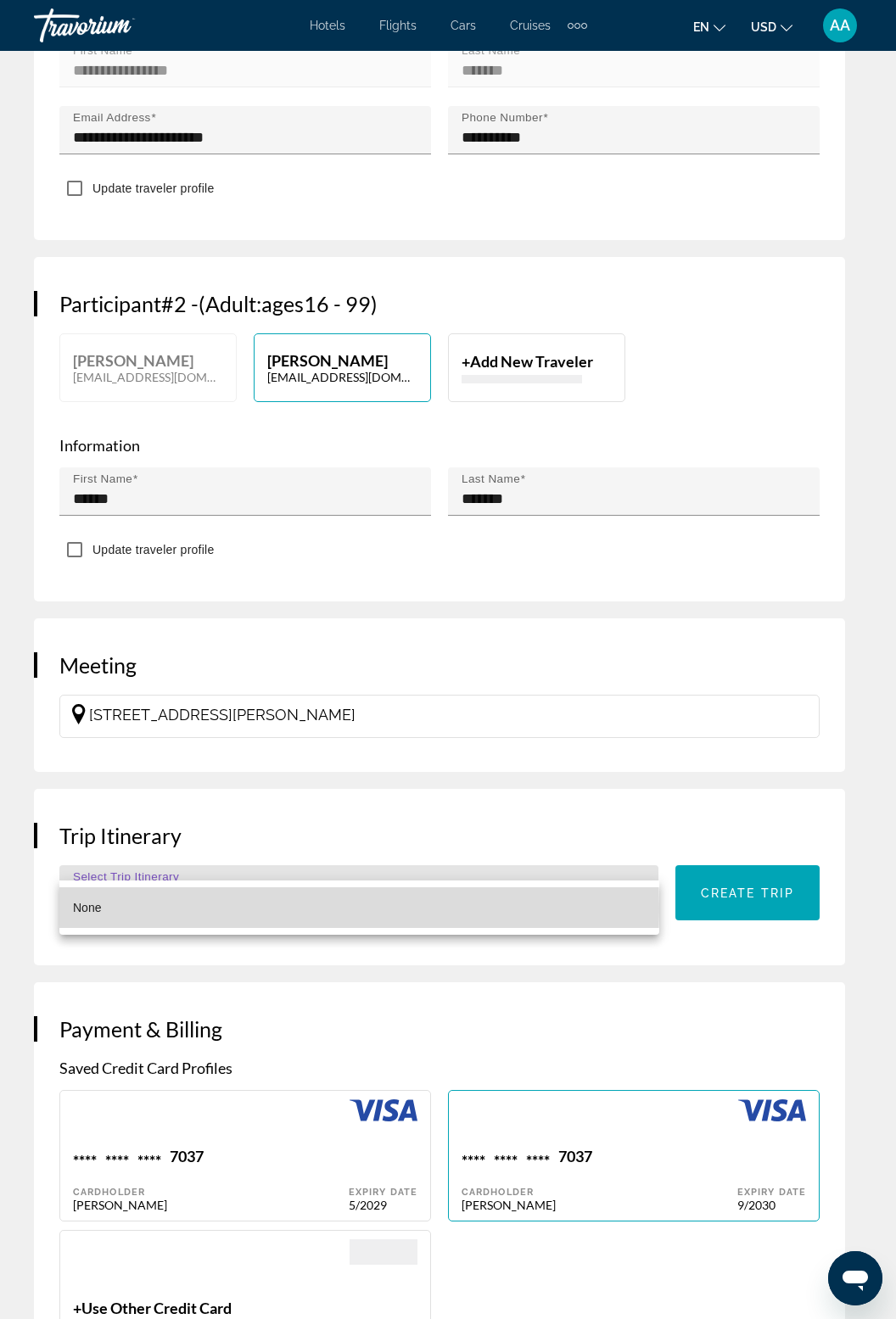
click at [88, 909] on span "None" at bounding box center [87, 907] width 28 height 14
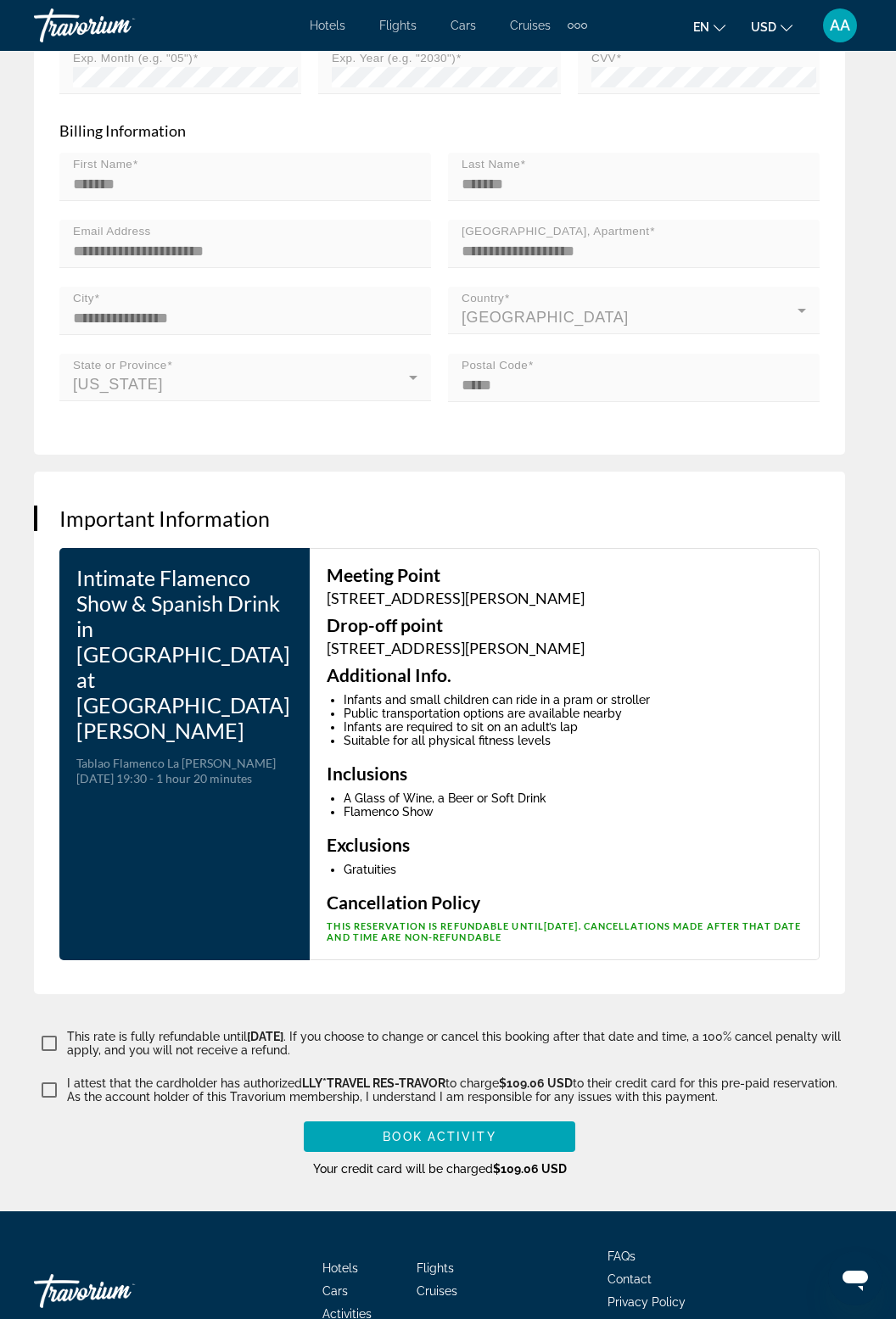
scroll to position [2811, 0]
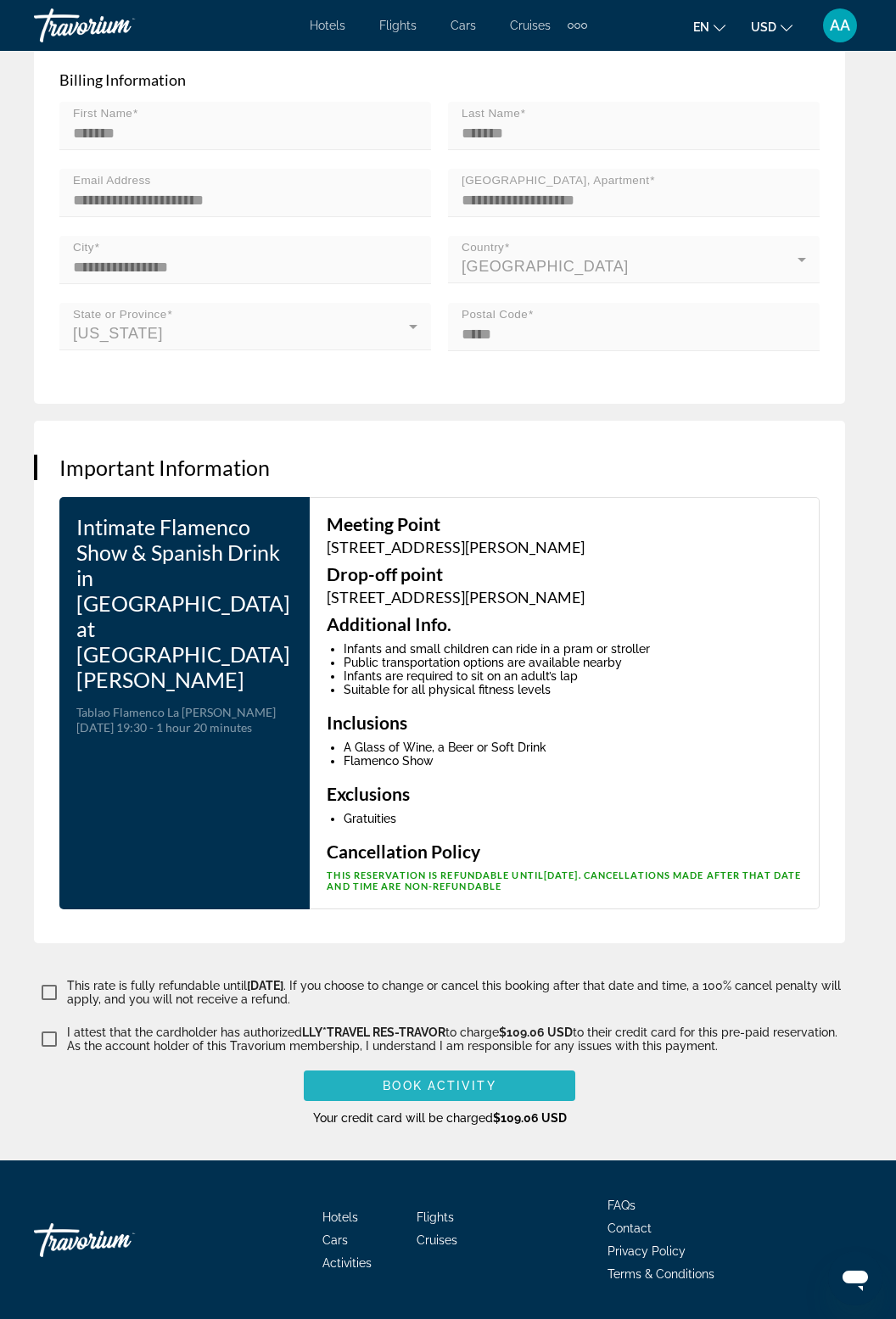
click at [497, 1090] on span "Main content" at bounding box center [439, 1086] width 271 height 40
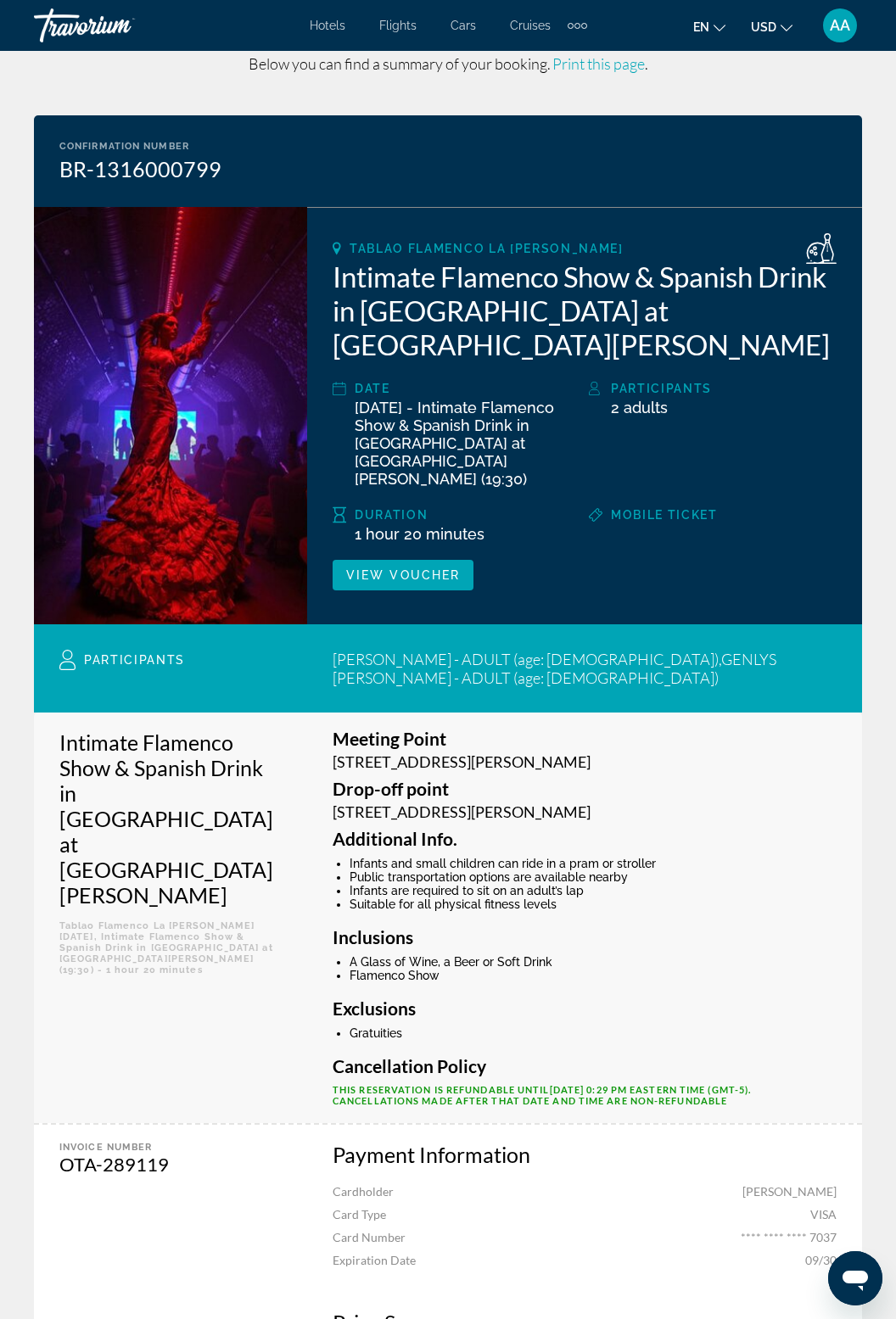
scroll to position [63, 0]
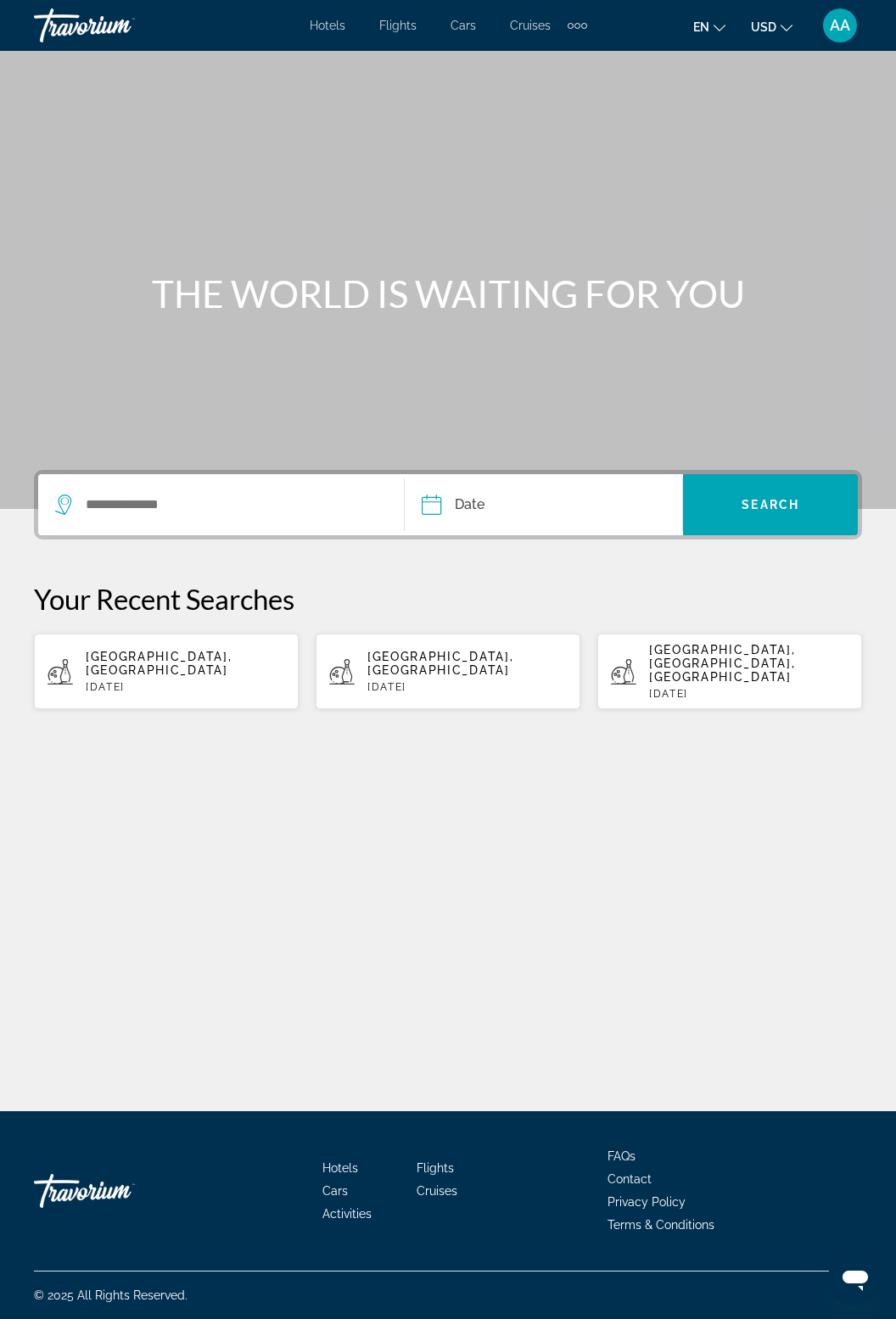
click at [472, 25] on span "Cars" at bounding box center [463, 25] width 26 height 14
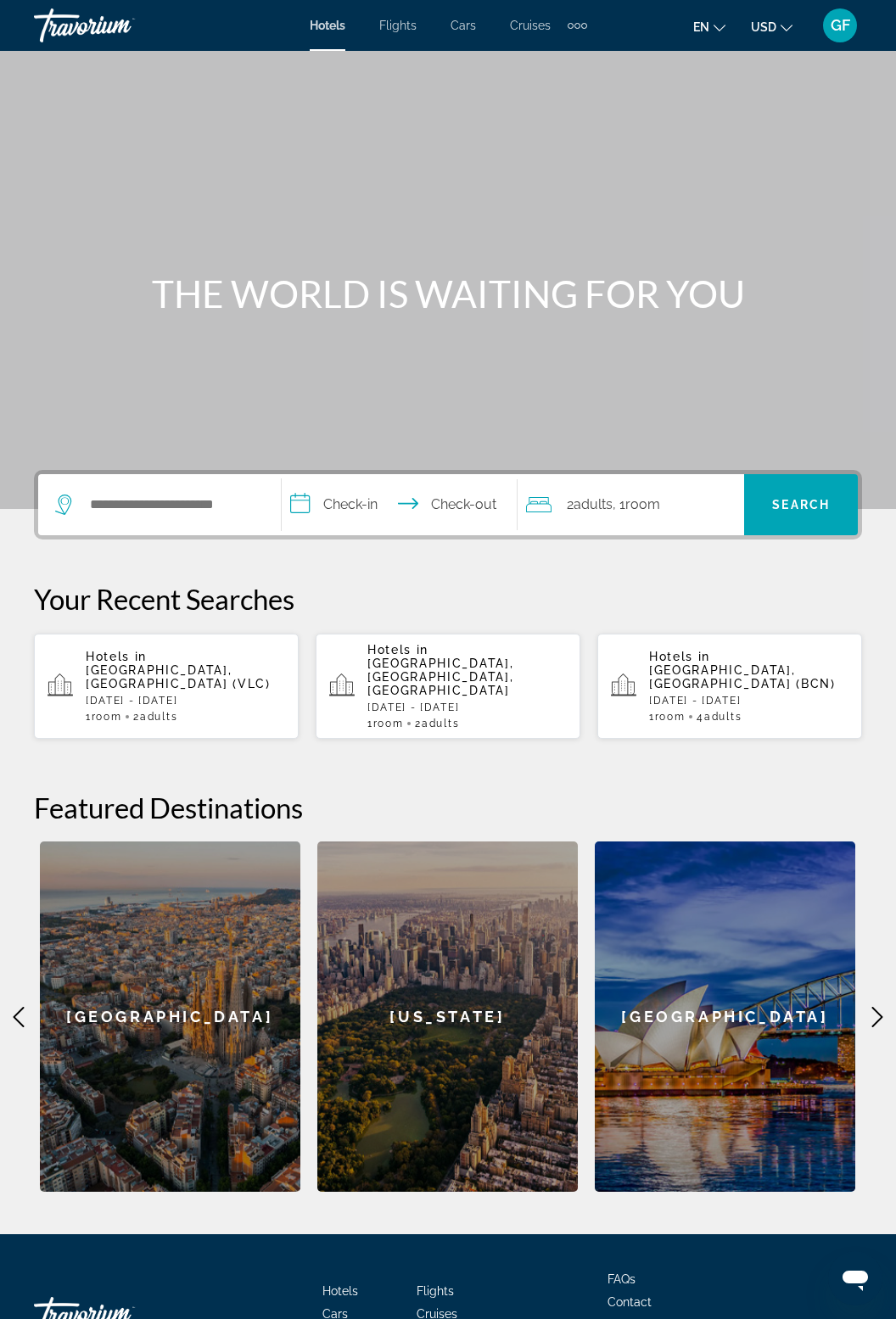
click at [343, 1308] on span "Cars" at bounding box center [336, 1314] width 26 height 14
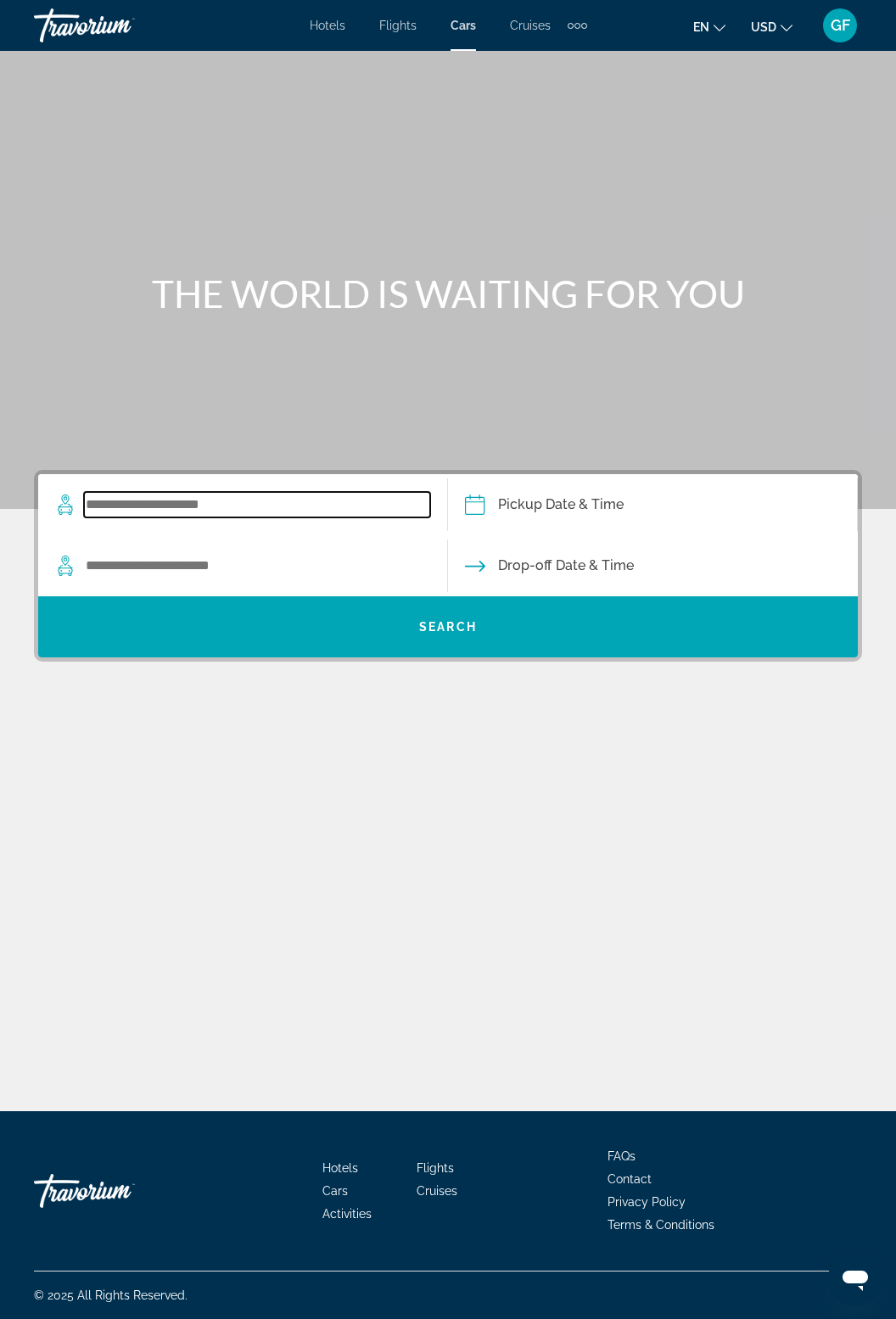
click at [175, 497] on input "Search widget" at bounding box center [257, 505] width 346 height 26
click at [118, 474] on div "Search widget" at bounding box center [242, 504] width 375 height 61
click at [120, 493] on input "Search widget" at bounding box center [257, 505] width 346 height 26
click at [105, 493] on input "Search widget" at bounding box center [257, 505] width 346 height 26
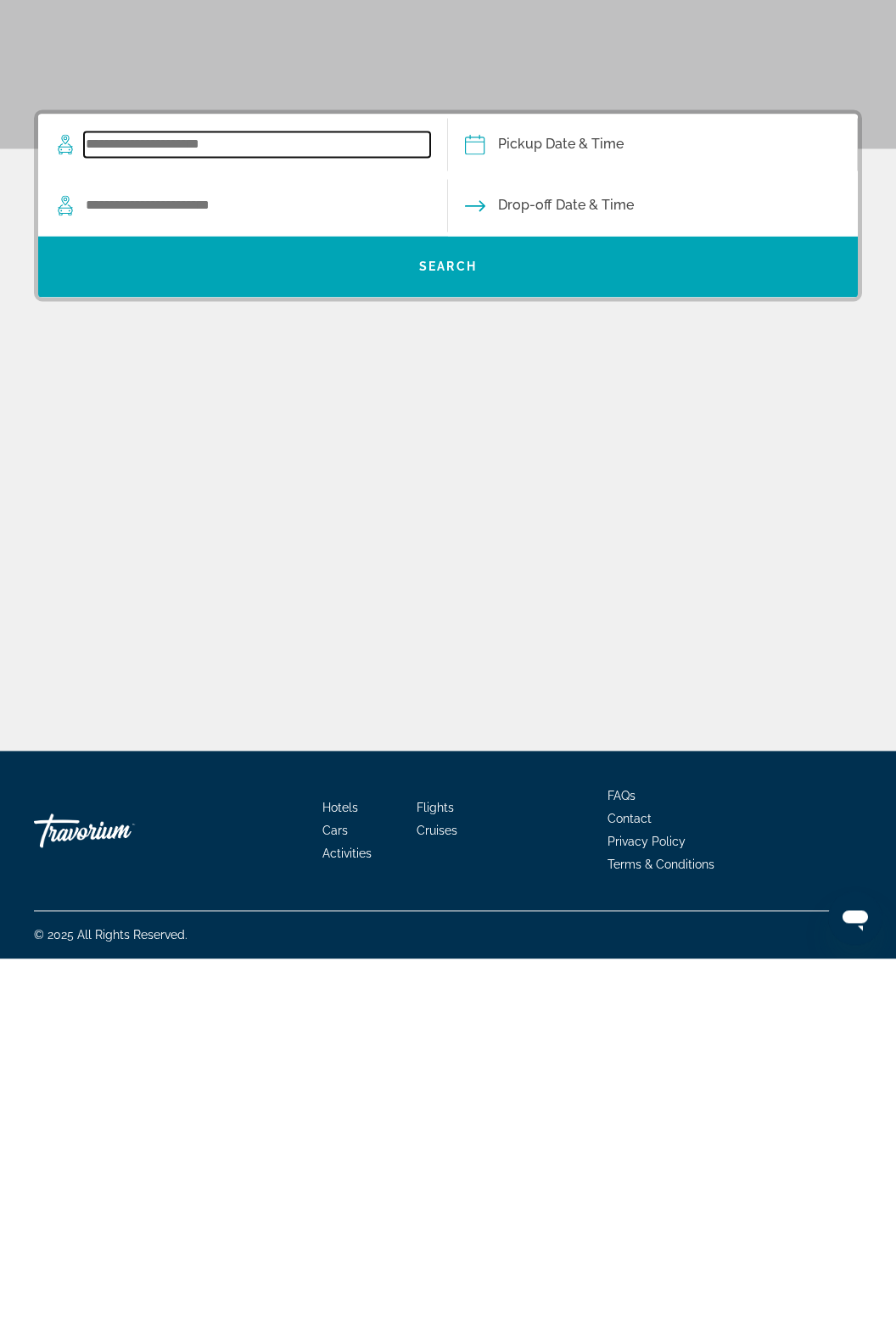
click at [137, 493] on input "Search widget" at bounding box center [257, 505] width 346 height 26
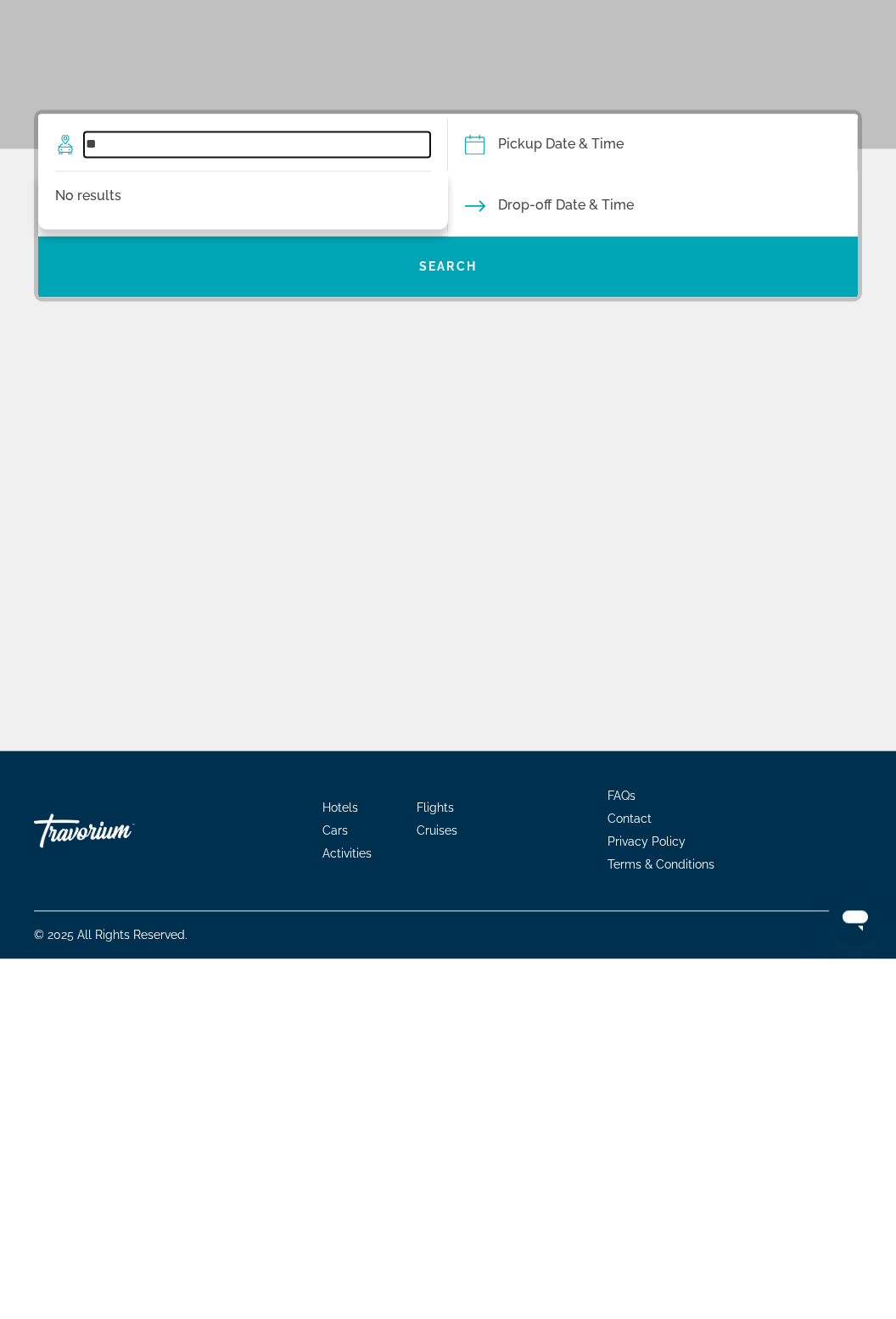
type input "*"
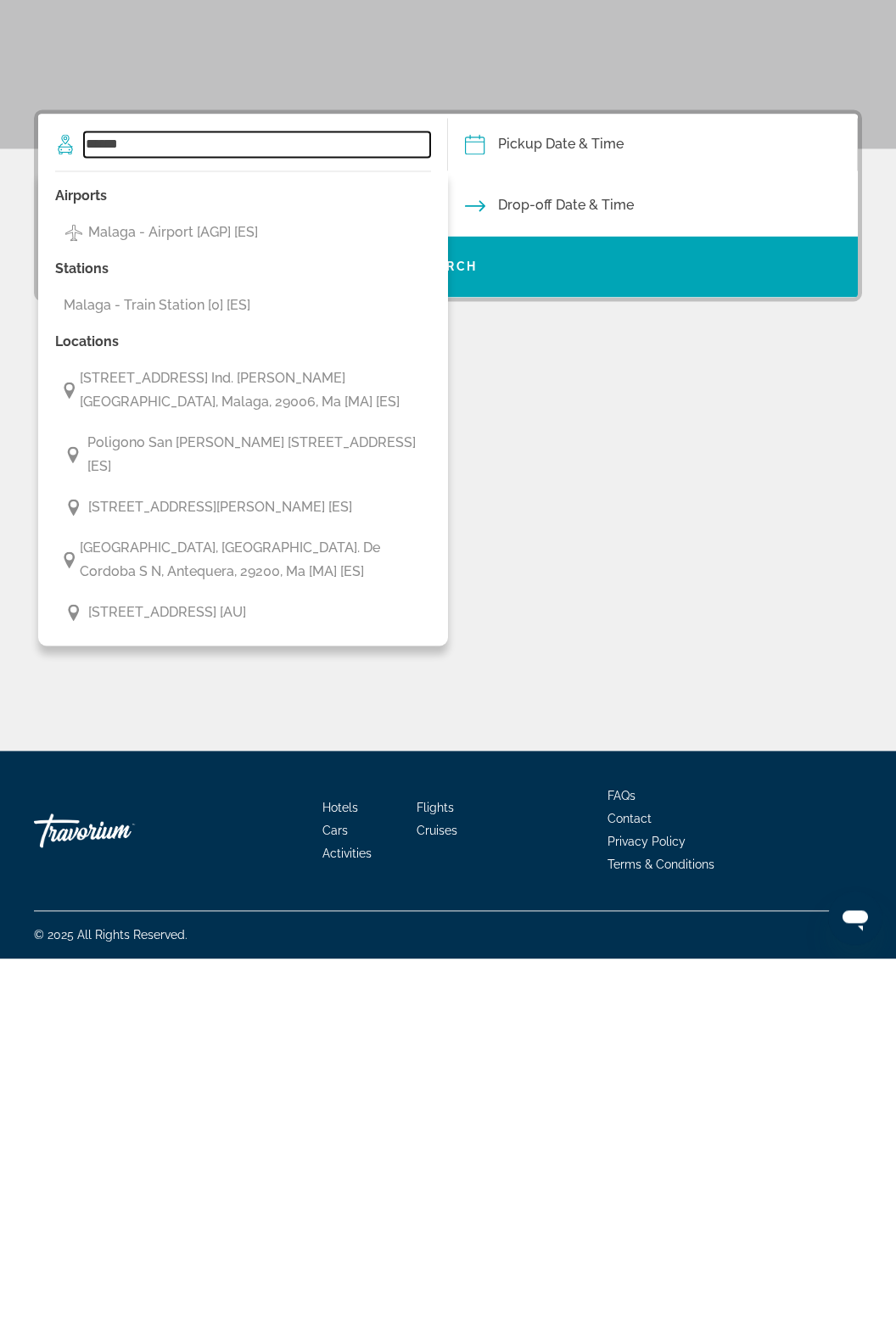
type input "******"
click at [534, 474] on input "Pickup date" at bounding box center [652, 507] width 416 height 66
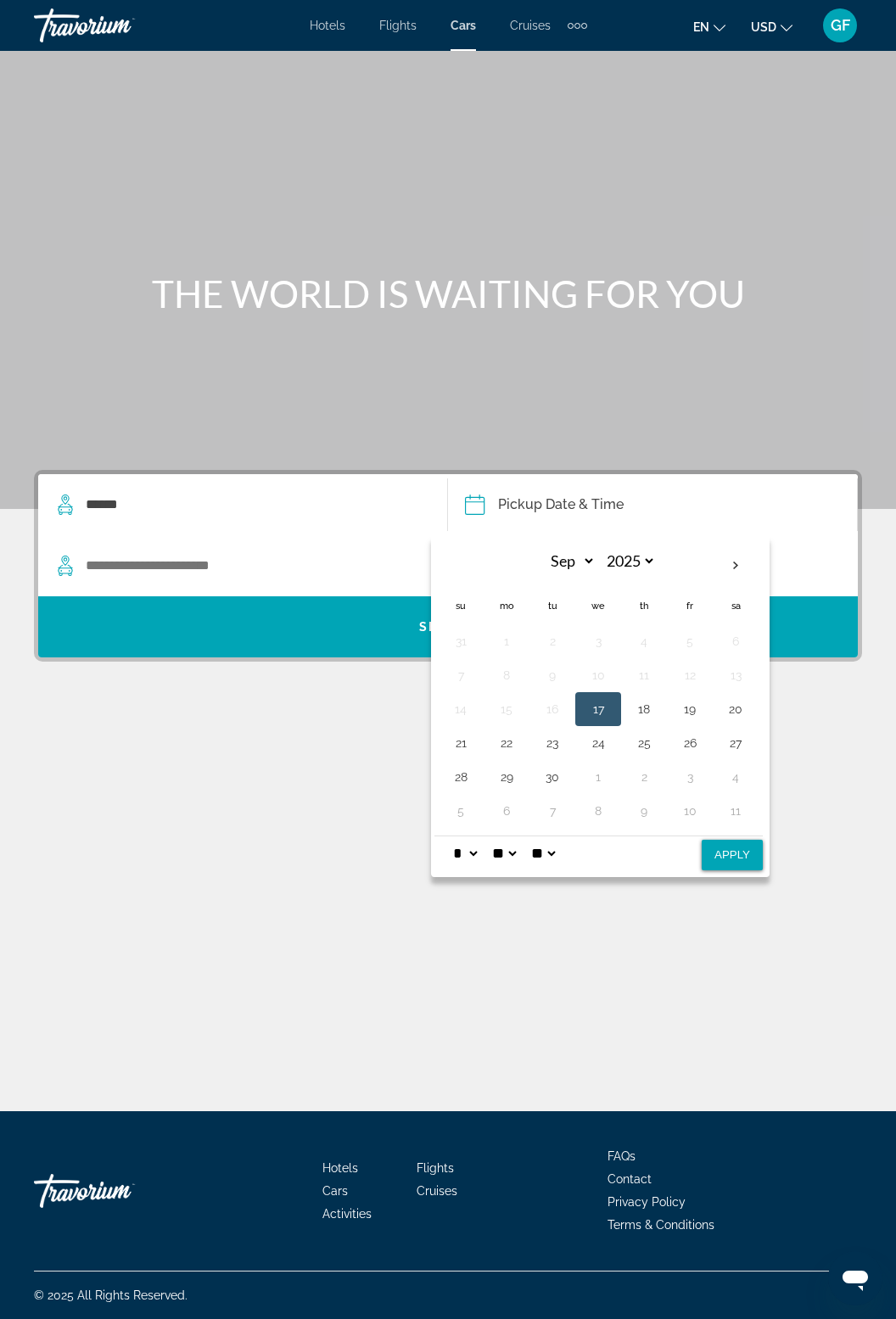
click at [746, 542] on div "Sep *** *** *** *** *** *** *** *** *** *** *** *** 2025 **** **** **** **** **…" at bounding box center [599, 687] width 328 height 290
click at [741, 548] on th "Next month" at bounding box center [736, 566] width 46 height 38
click at [733, 548] on th "Next month" at bounding box center [736, 566] width 46 height 38
click at [447, 548] on th "Previous month" at bounding box center [460, 566] width 46 height 38
select select "*"
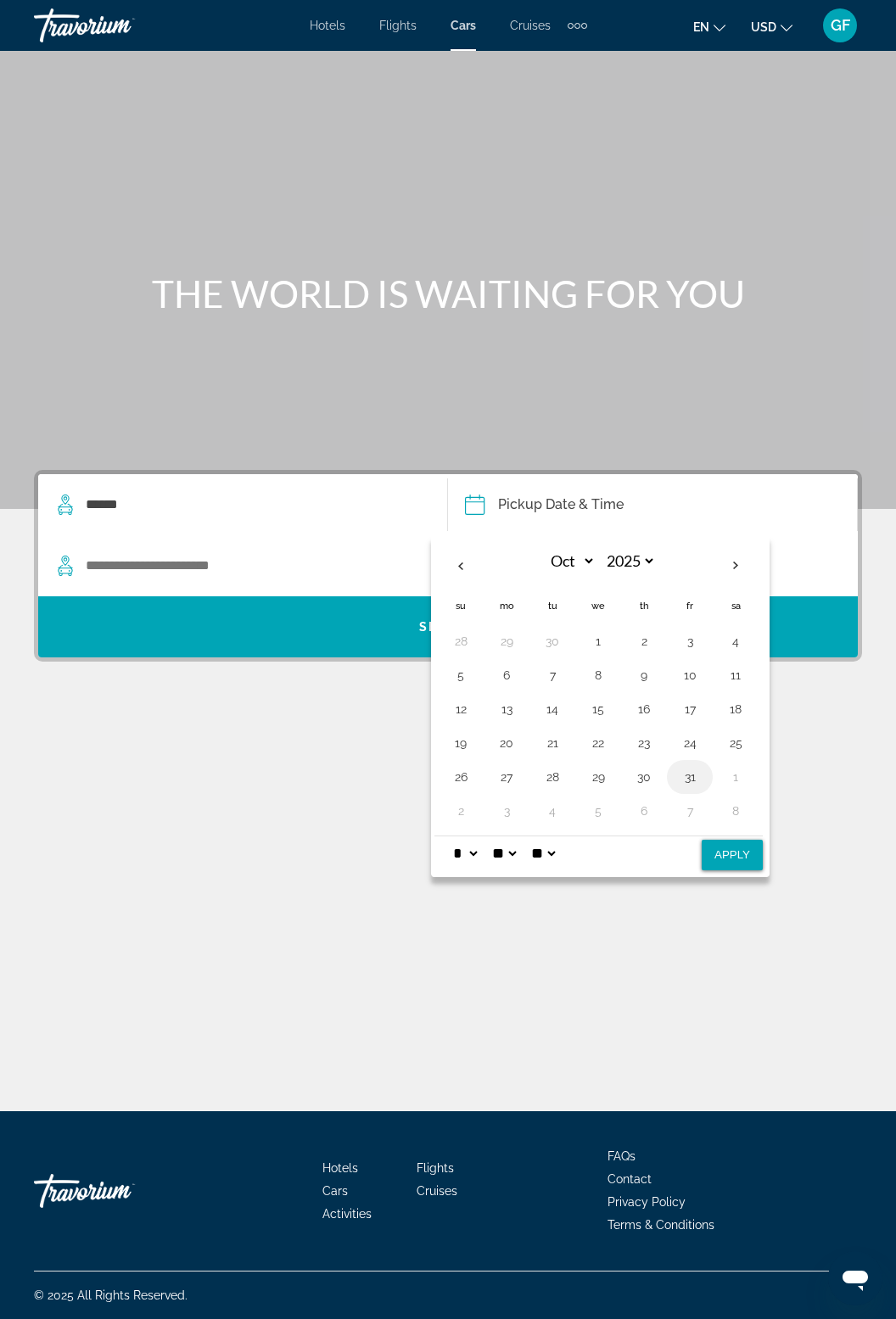
click at [691, 765] on button "31" at bounding box center [690, 777] width 28 height 24
click at [742, 840] on button "Apply" at bounding box center [732, 855] width 61 height 30
type input "**********"
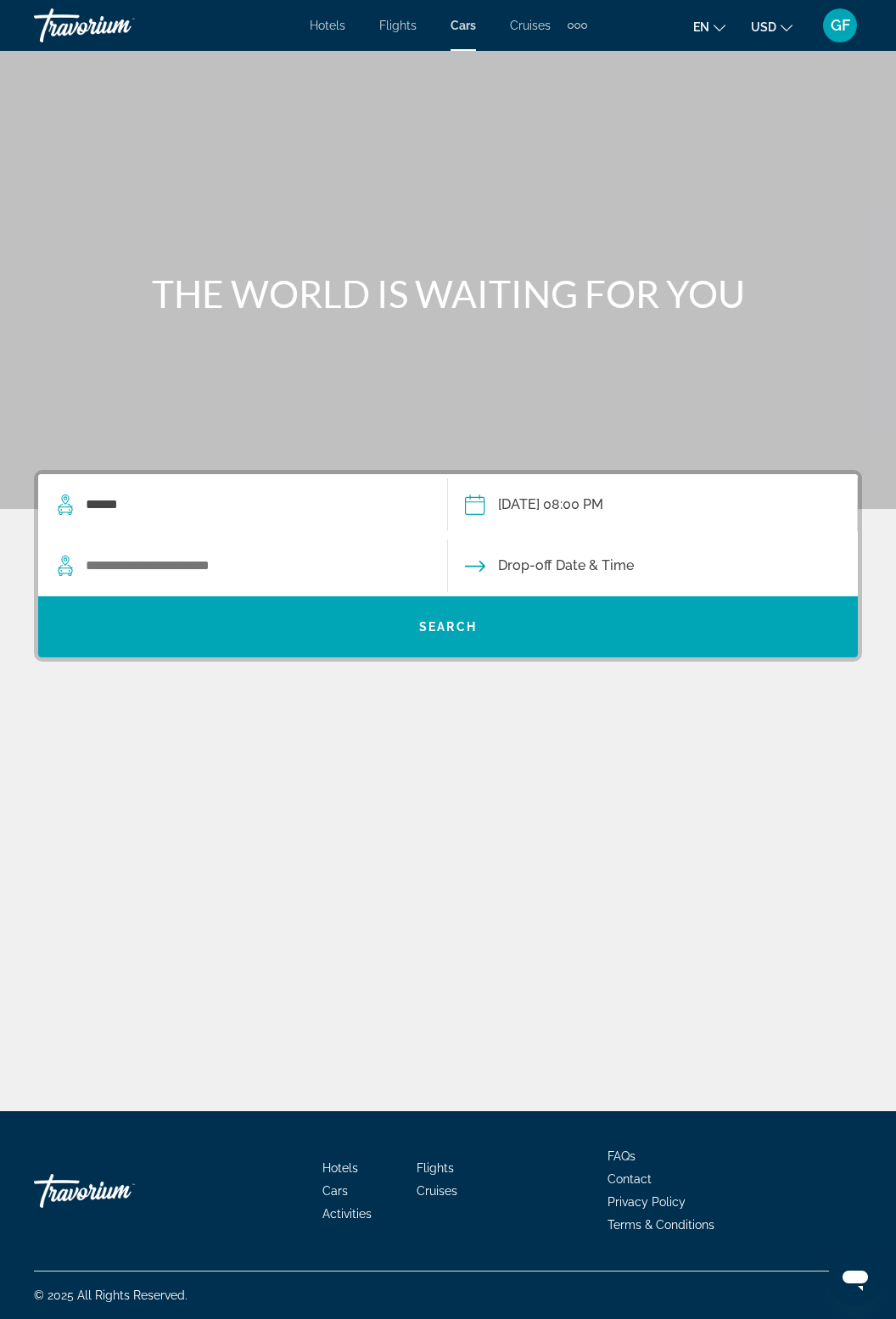
click at [624, 474] on input "**********" at bounding box center [652, 507] width 416 height 66
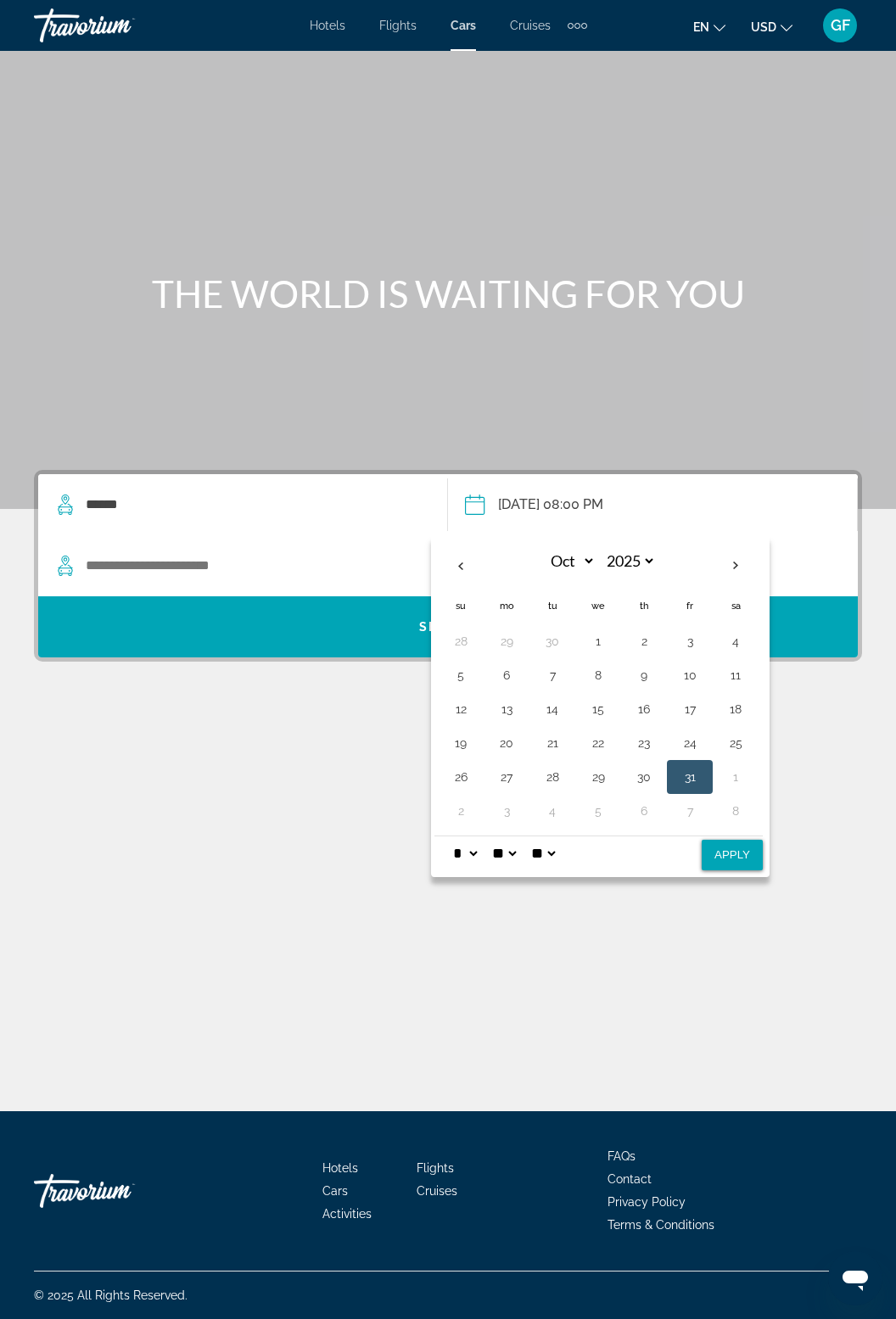
click at [481, 837] on select "* * * * * * * * * ** ** **" at bounding box center [464, 853] width 30 height 34
select select "*"
click at [449, 837] on select "* * * * * * * * * ** ** **" at bounding box center [464, 853] width 30 height 34
click at [559, 837] on select "** **" at bounding box center [542, 853] width 30 height 34
select select "**"
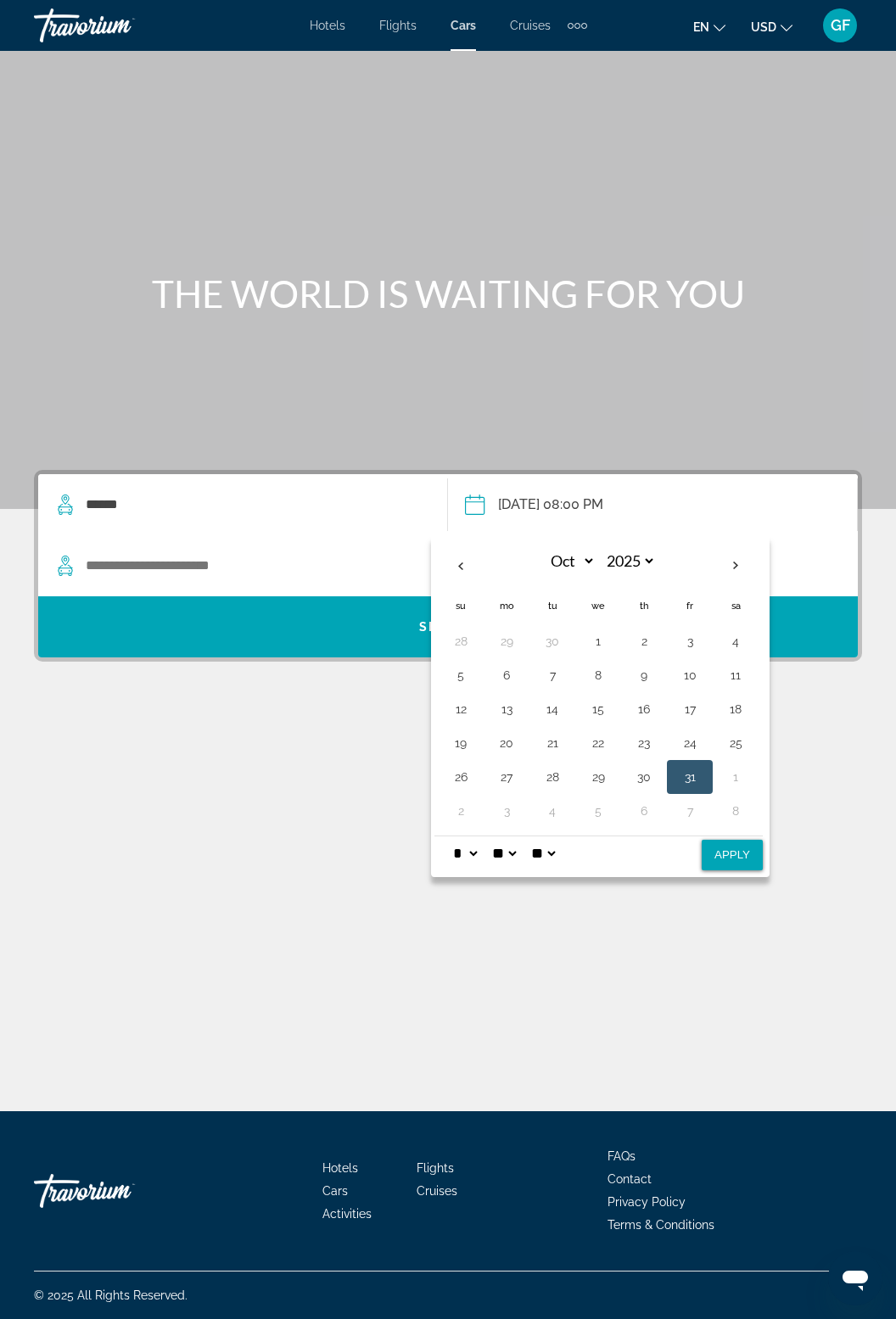
click at [538, 837] on select "** **" at bounding box center [542, 853] width 30 height 34
click at [733, 840] on button "Apply" at bounding box center [732, 855] width 61 height 30
type input "**********"
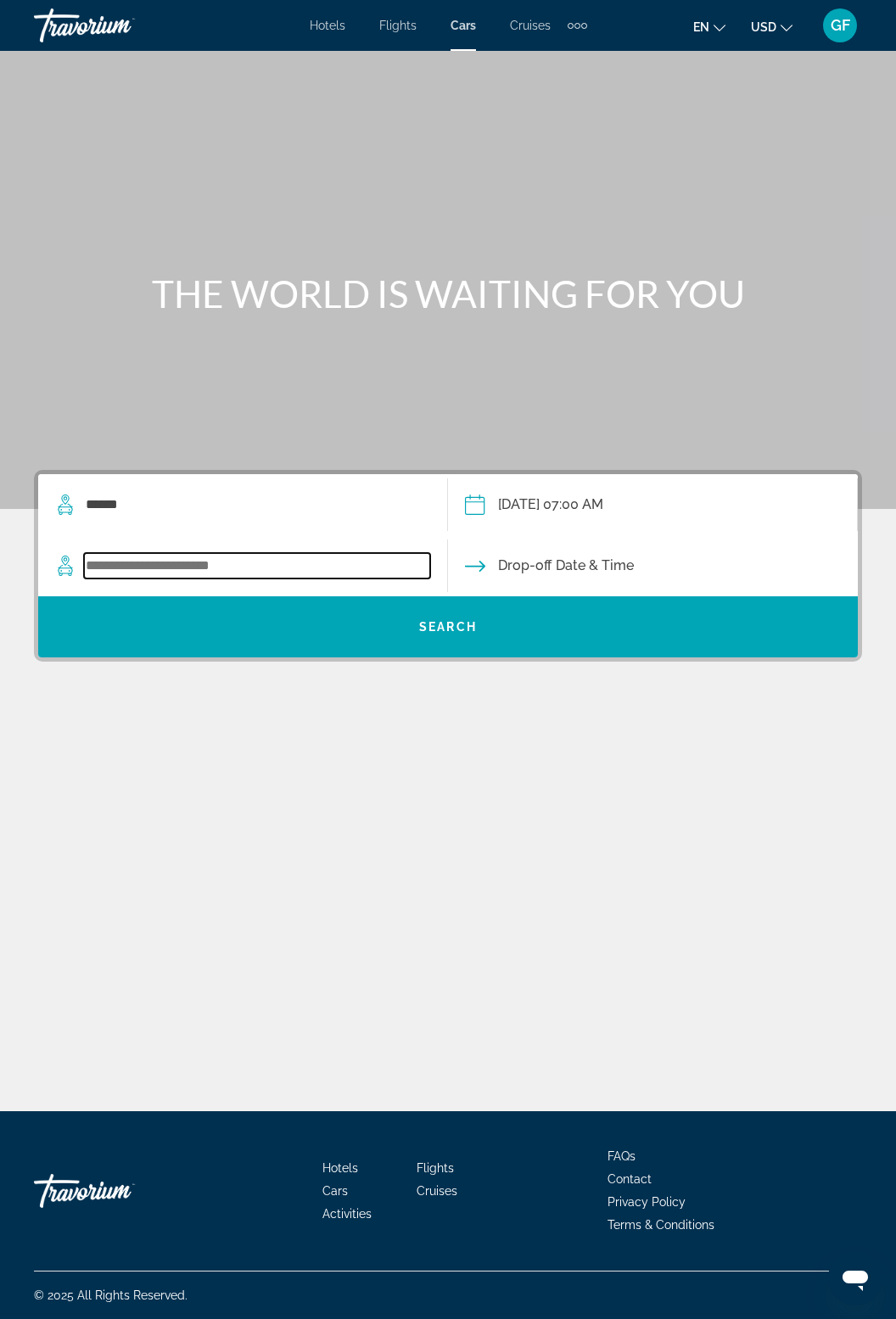
click at [121, 553] on input "Search widget" at bounding box center [257, 566] width 346 height 26
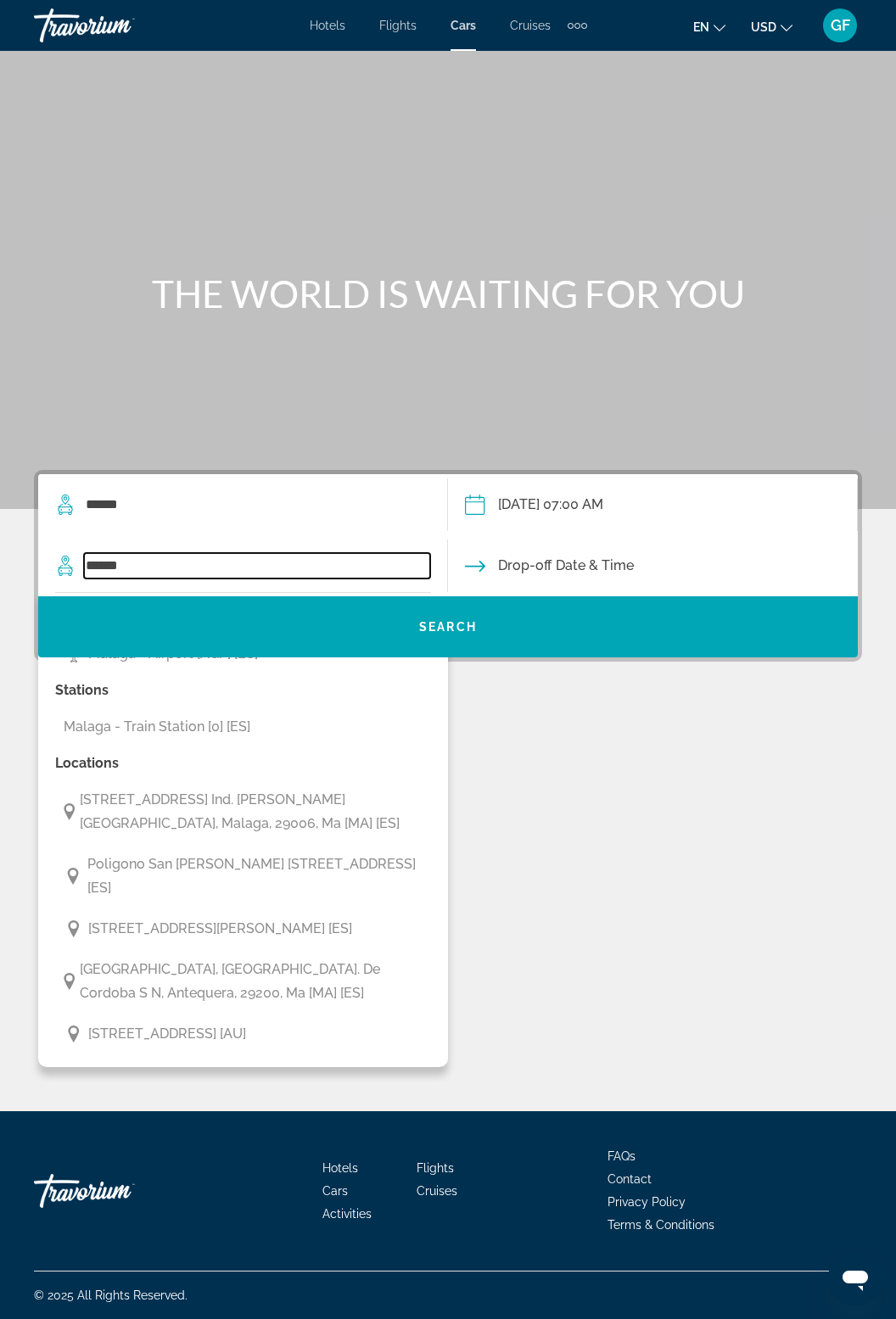
type input "******"
click at [517, 536] on input "Drop-off date" at bounding box center [652, 569] width 416 height 66
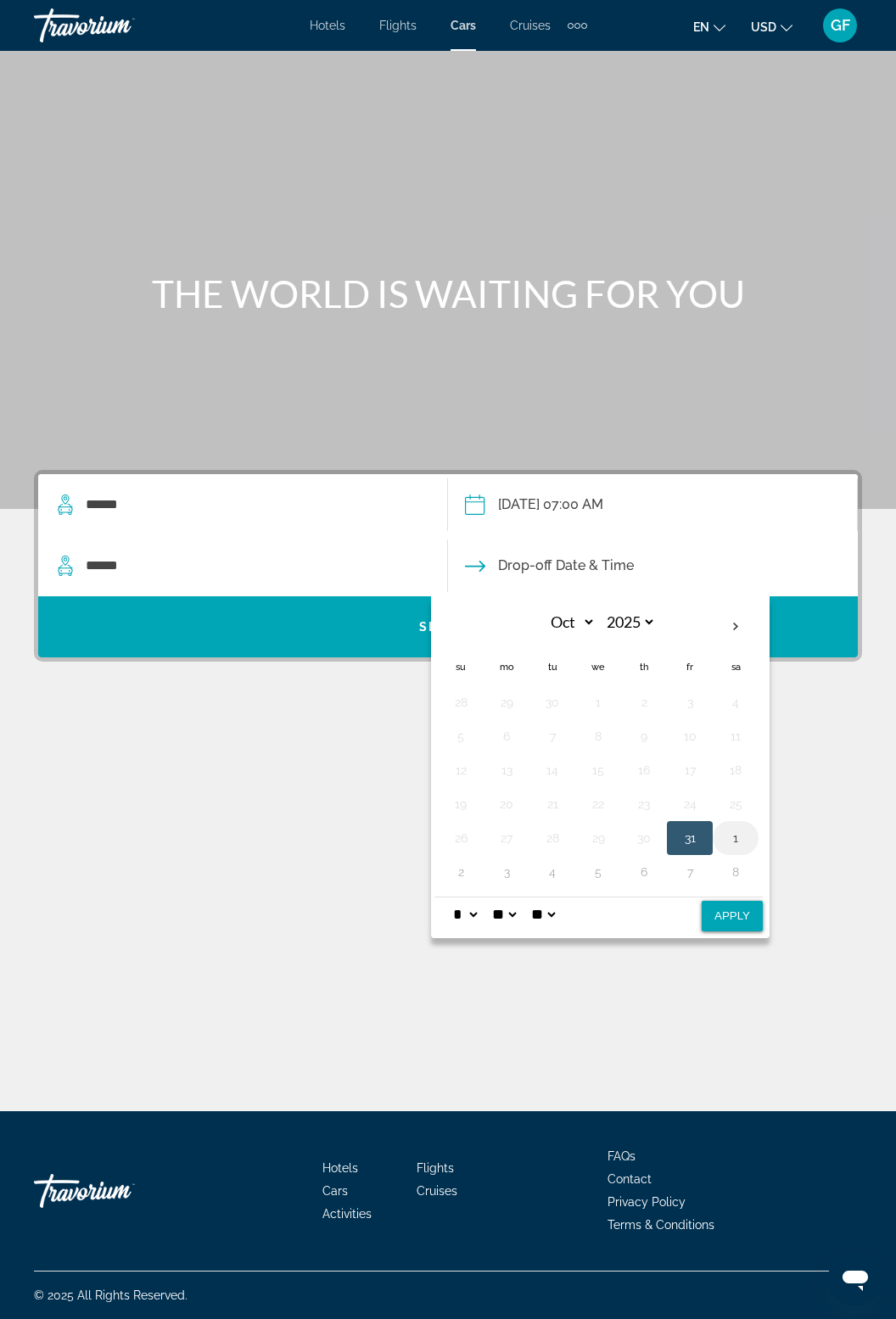
click at [734, 826] on button "1" at bounding box center [736, 838] width 28 height 24
click at [588, 931] on div "**********" at bounding box center [448, 582] width 896 height 1060
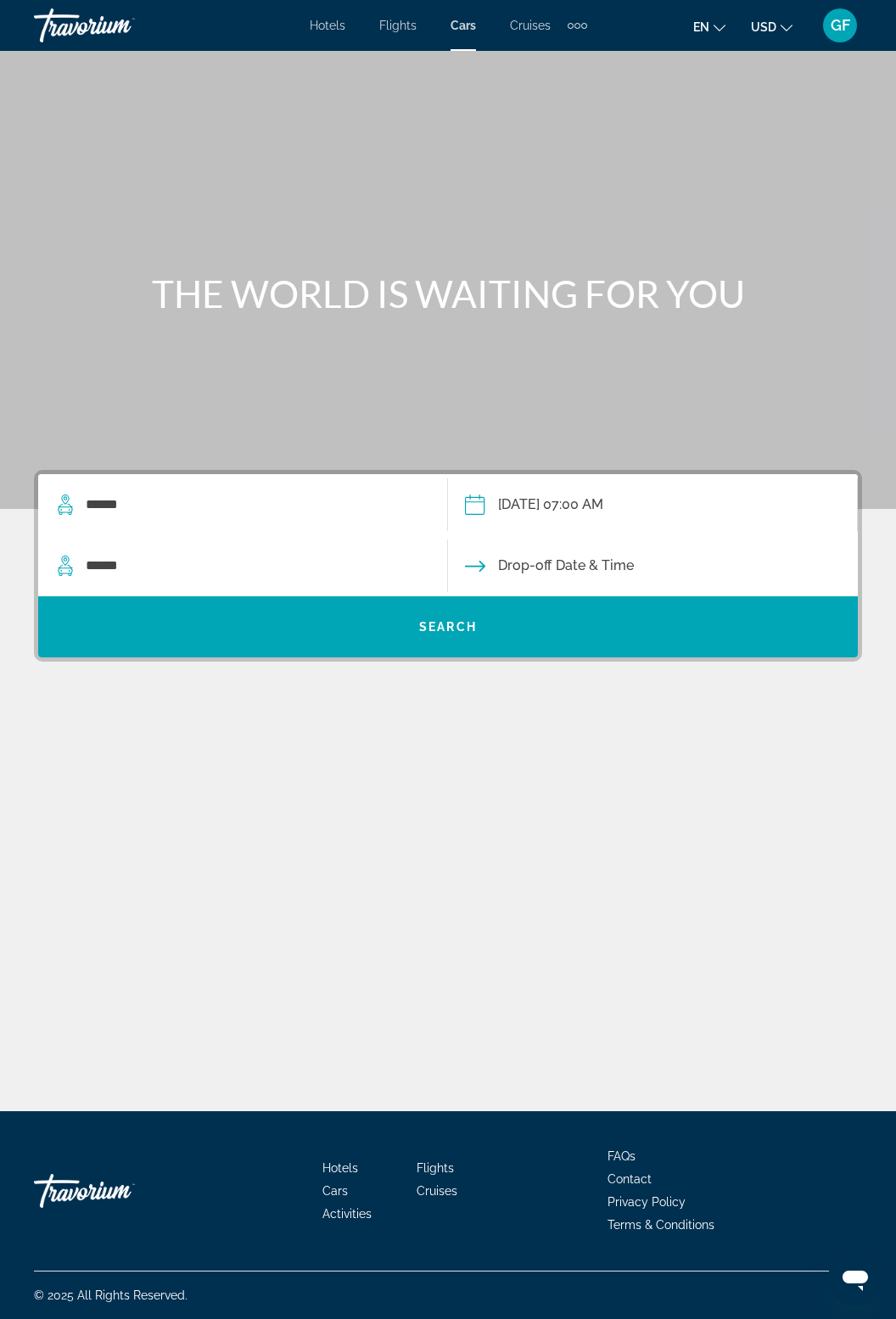
click at [515, 536] on input "Drop-off date" at bounding box center [652, 569] width 416 height 66
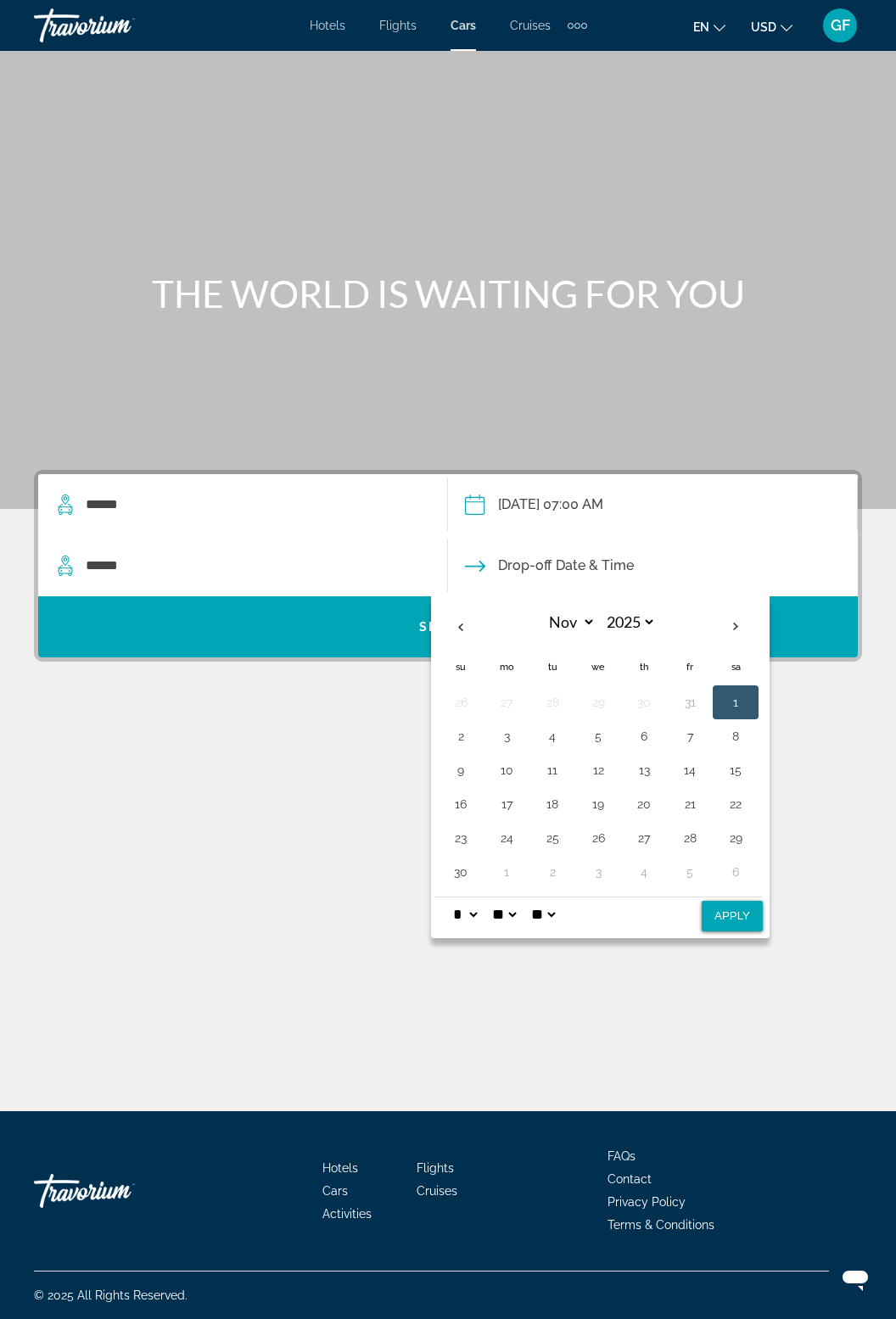
click at [734, 691] on button "1" at bounding box center [736, 703] width 28 height 24
click at [680, 691] on button "31" at bounding box center [690, 703] width 28 height 24
select select "*"
click at [519, 898] on select "**" at bounding box center [503, 914] width 30 height 34
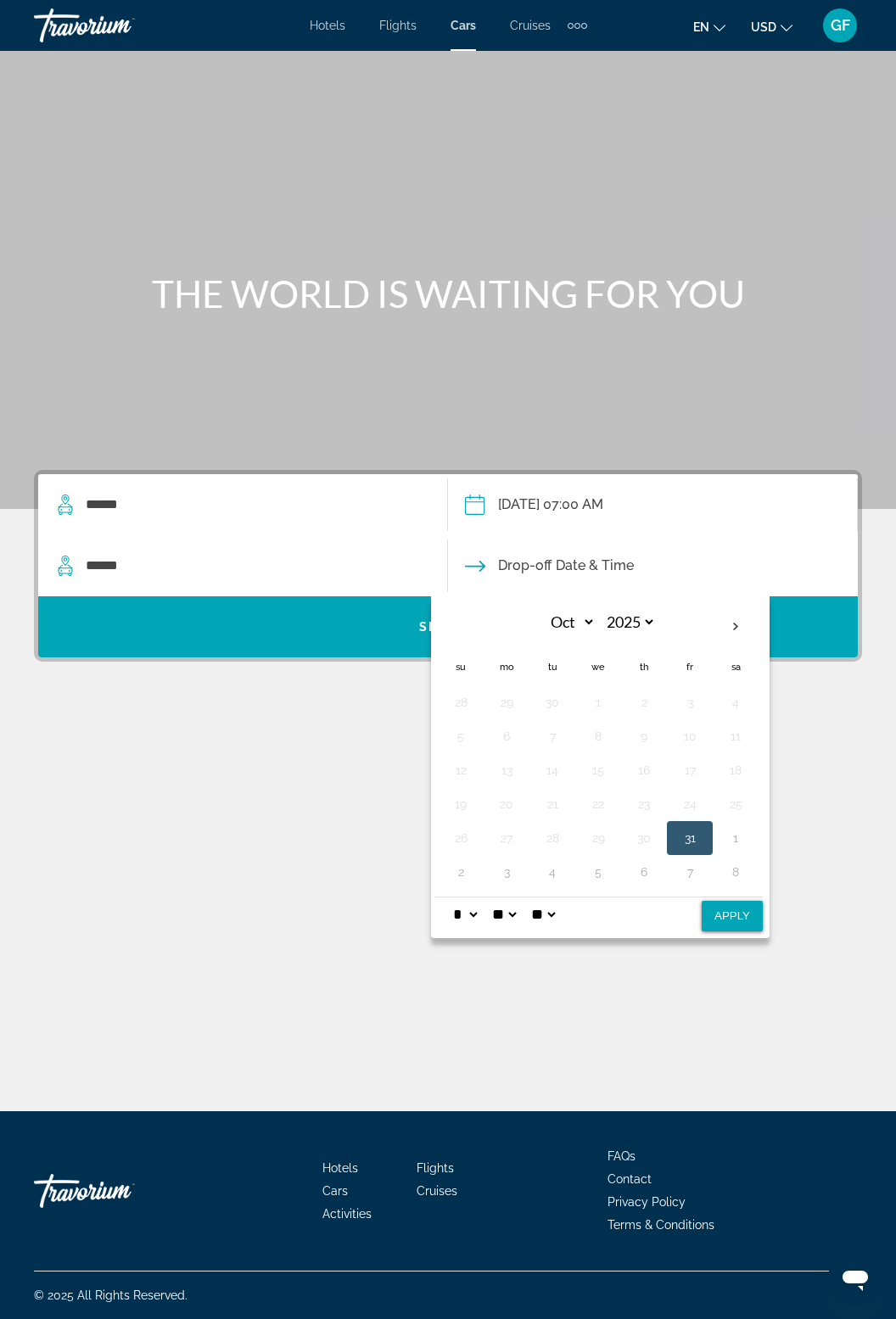
scroll to position [38, 0]
click at [559, 898] on select "** **" at bounding box center [542, 914] width 30 height 34
select select "**"
click at [538, 898] on select "** **" at bounding box center [542, 914] width 30 height 34
click at [519, 898] on select "**" at bounding box center [503, 914] width 30 height 34
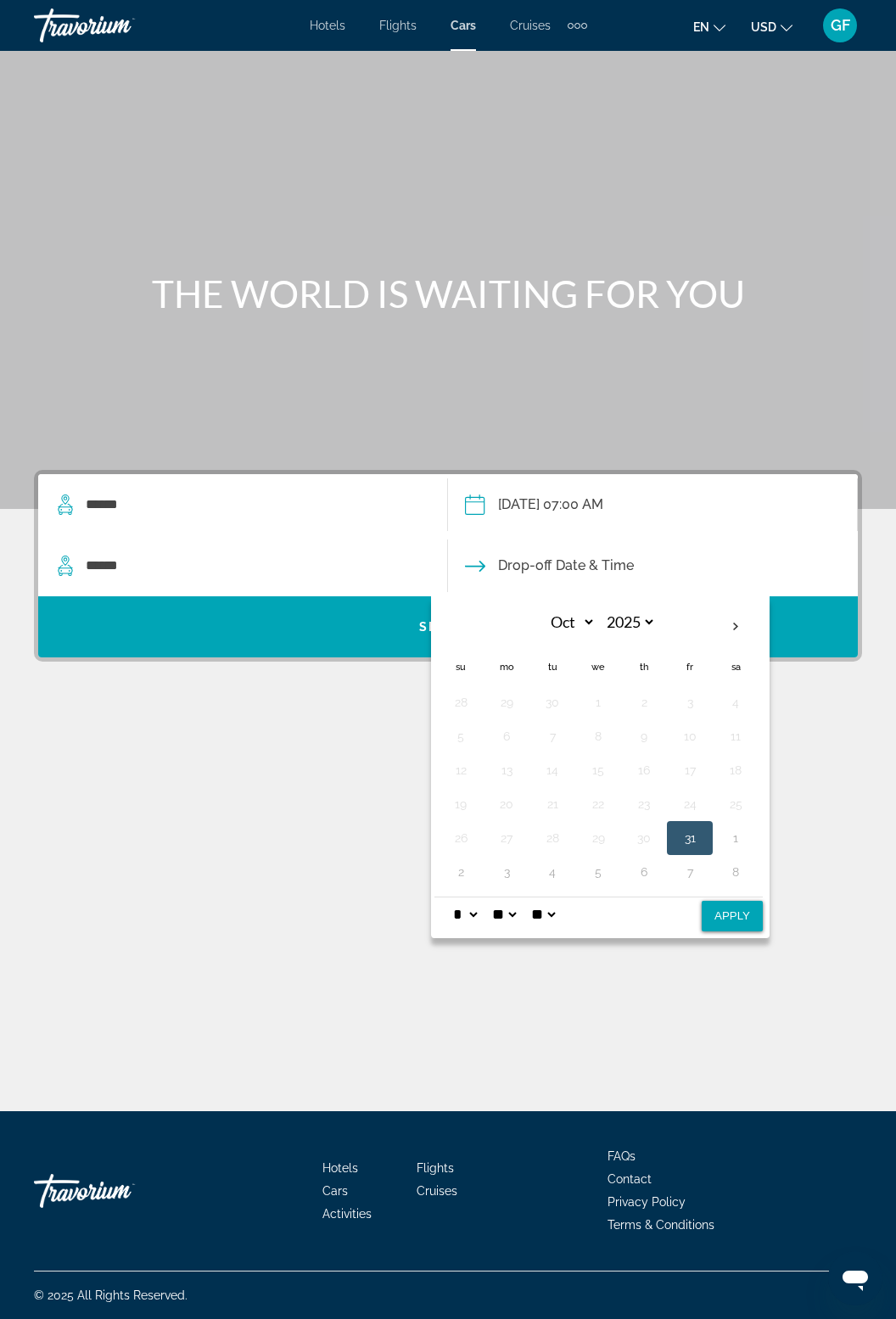
click at [516, 898] on select "**" at bounding box center [503, 914] width 30 height 34
click at [473, 898] on select "* * * * * * * * * ** ** **" at bounding box center [464, 914] width 30 height 34
click at [519, 898] on select "**" at bounding box center [503, 914] width 30 height 34
click at [629, 1033] on div "**********" at bounding box center [448, 582] width 896 height 1060
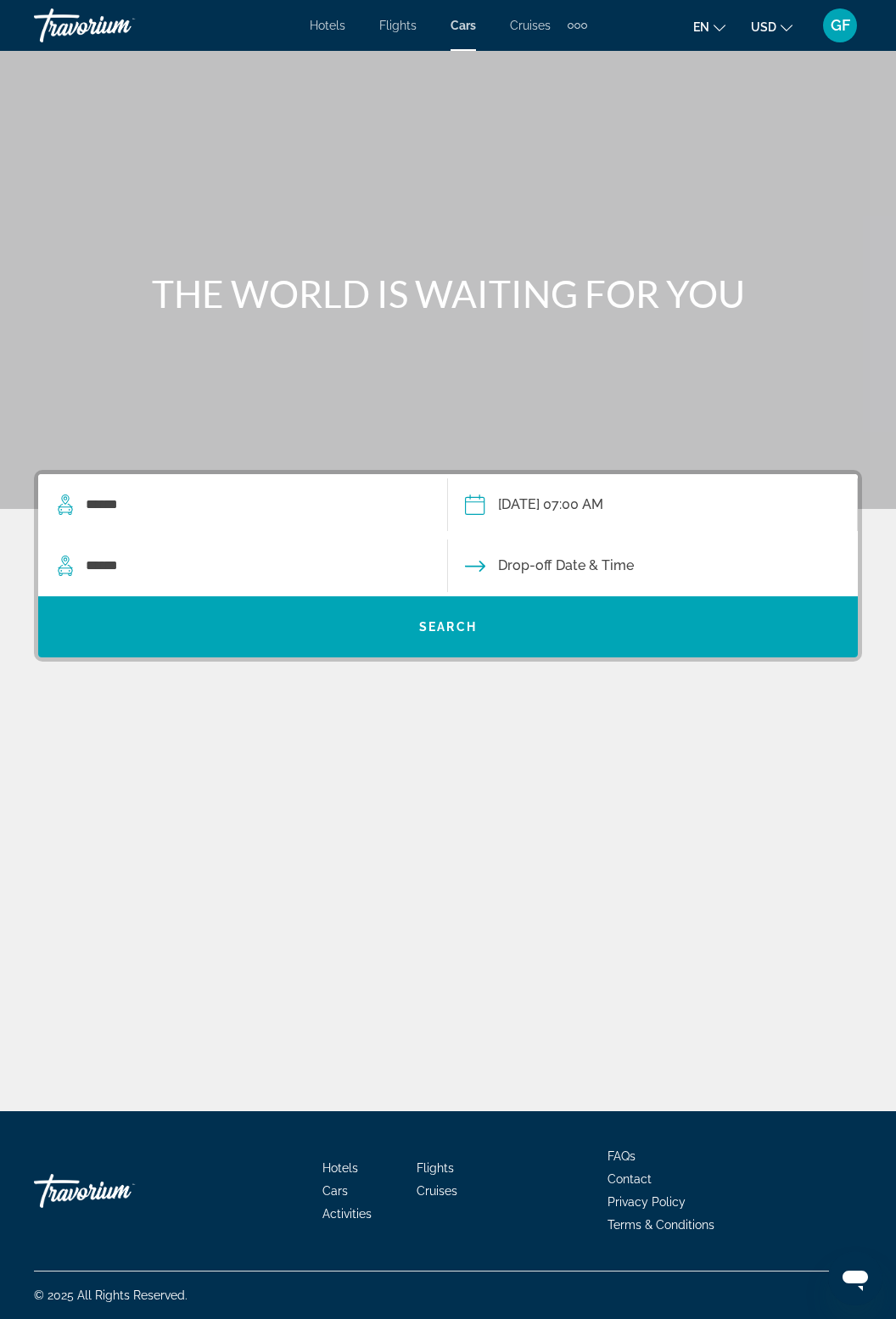
click at [632, 474] on input "**********" at bounding box center [652, 507] width 416 height 66
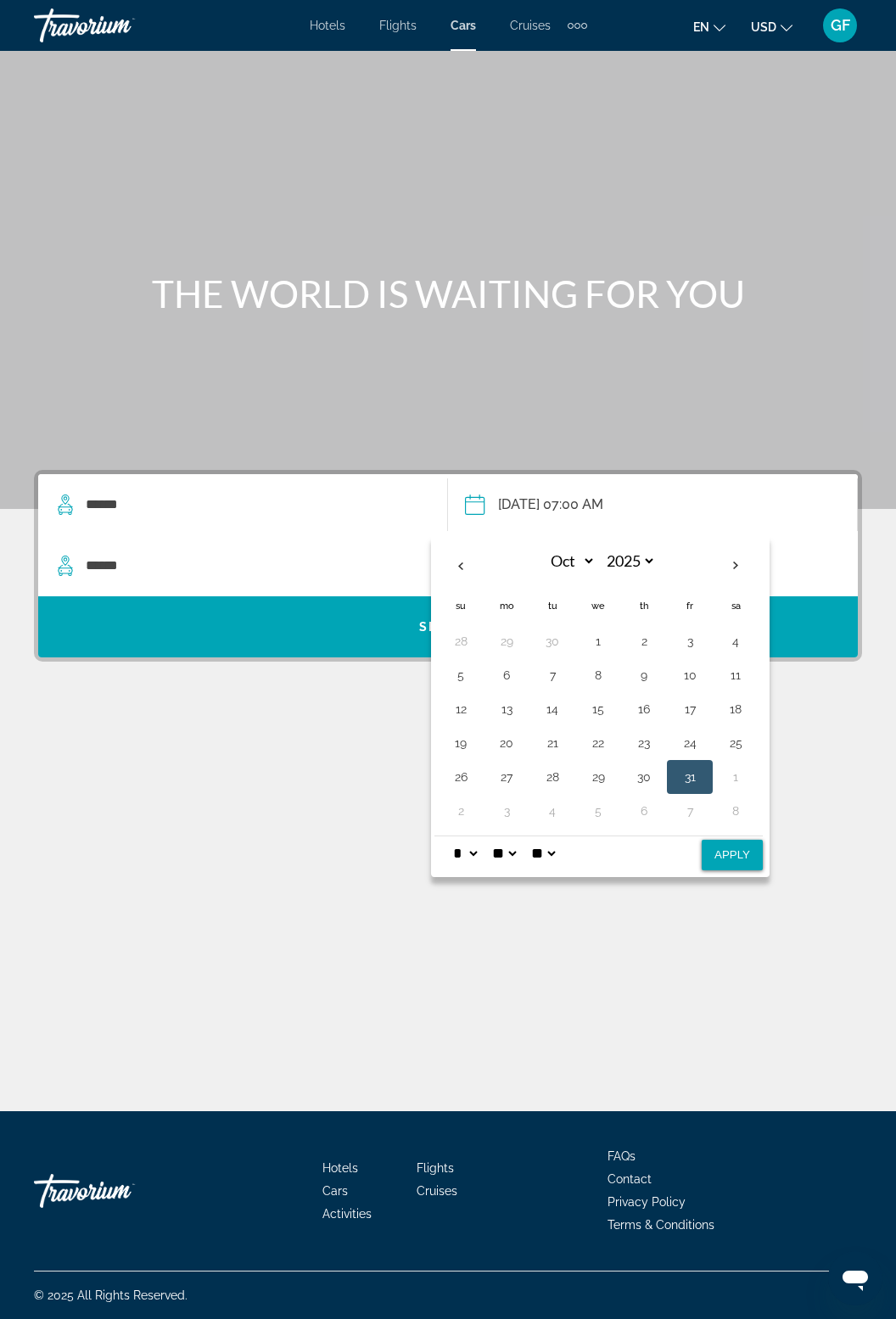
scroll to position [54, 0]
click at [559, 837] on select "** **" at bounding box center [542, 853] width 30 height 34
select select "**"
click at [538, 837] on select "** **" at bounding box center [542, 853] width 30 height 34
click at [736, 840] on button "Apply" at bounding box center [732, 855] width 61 height 30
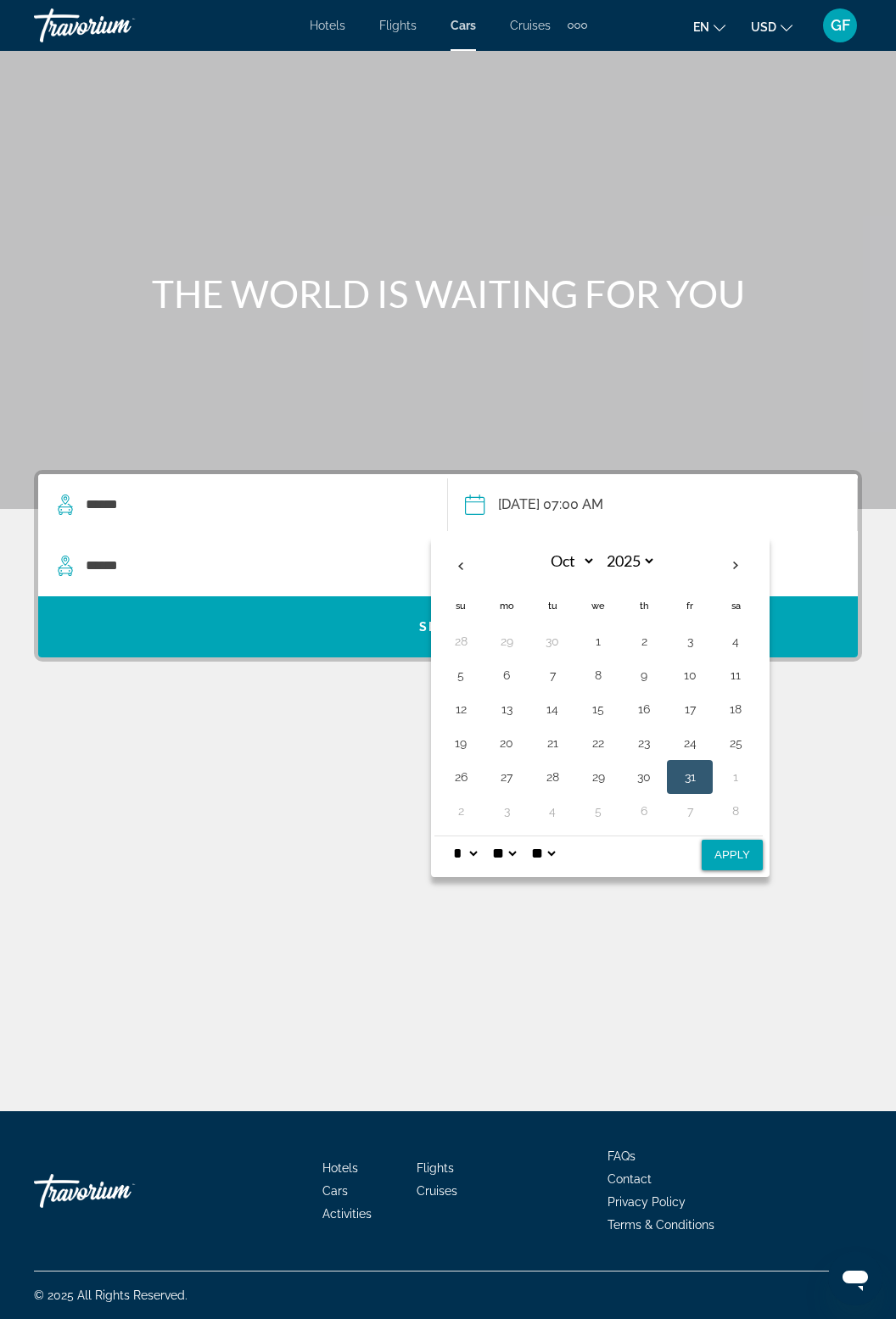
type input "**********"
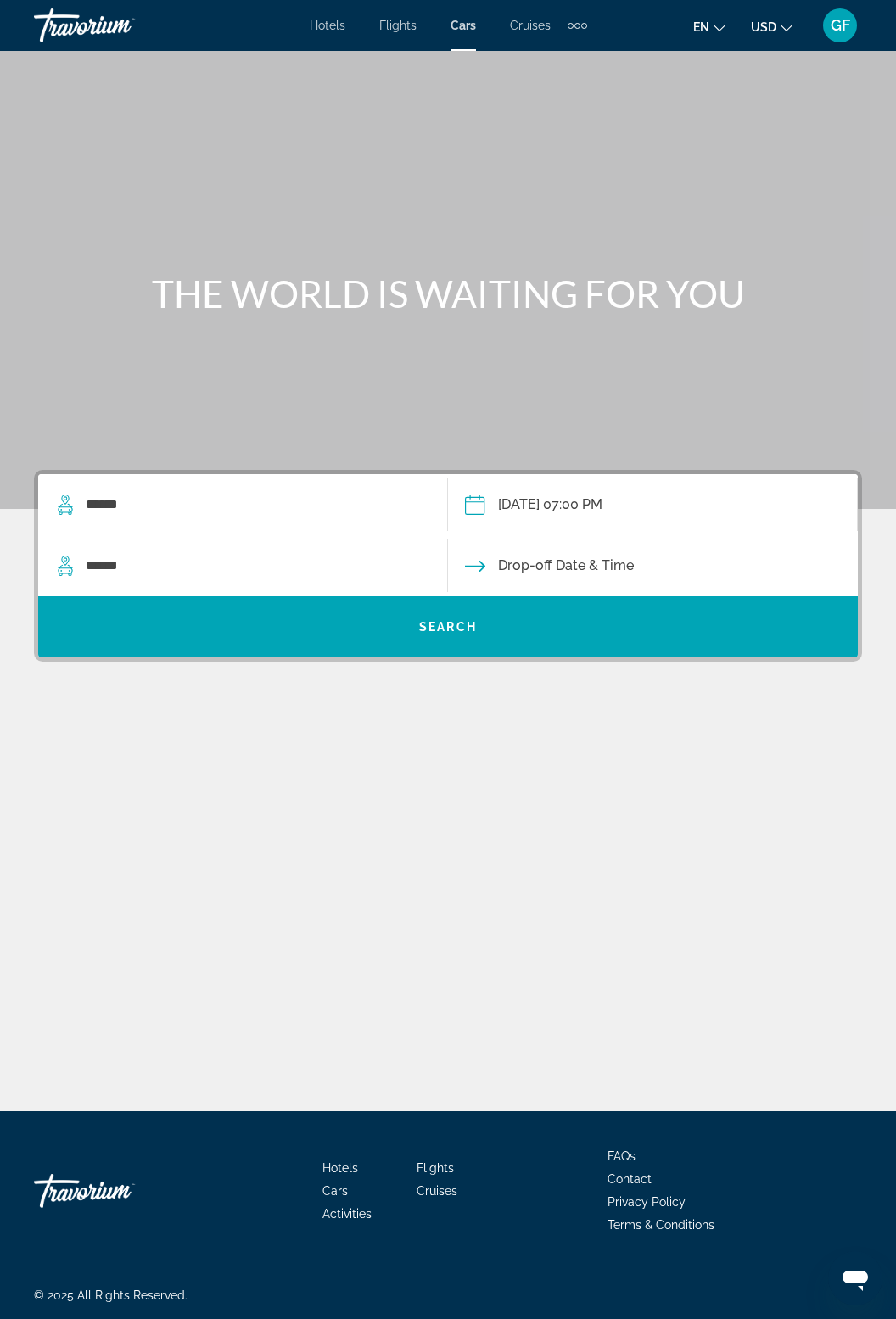
click at [503, 536] on input "Drop-off date" at bounding box center [652, 569] width 416 height 66
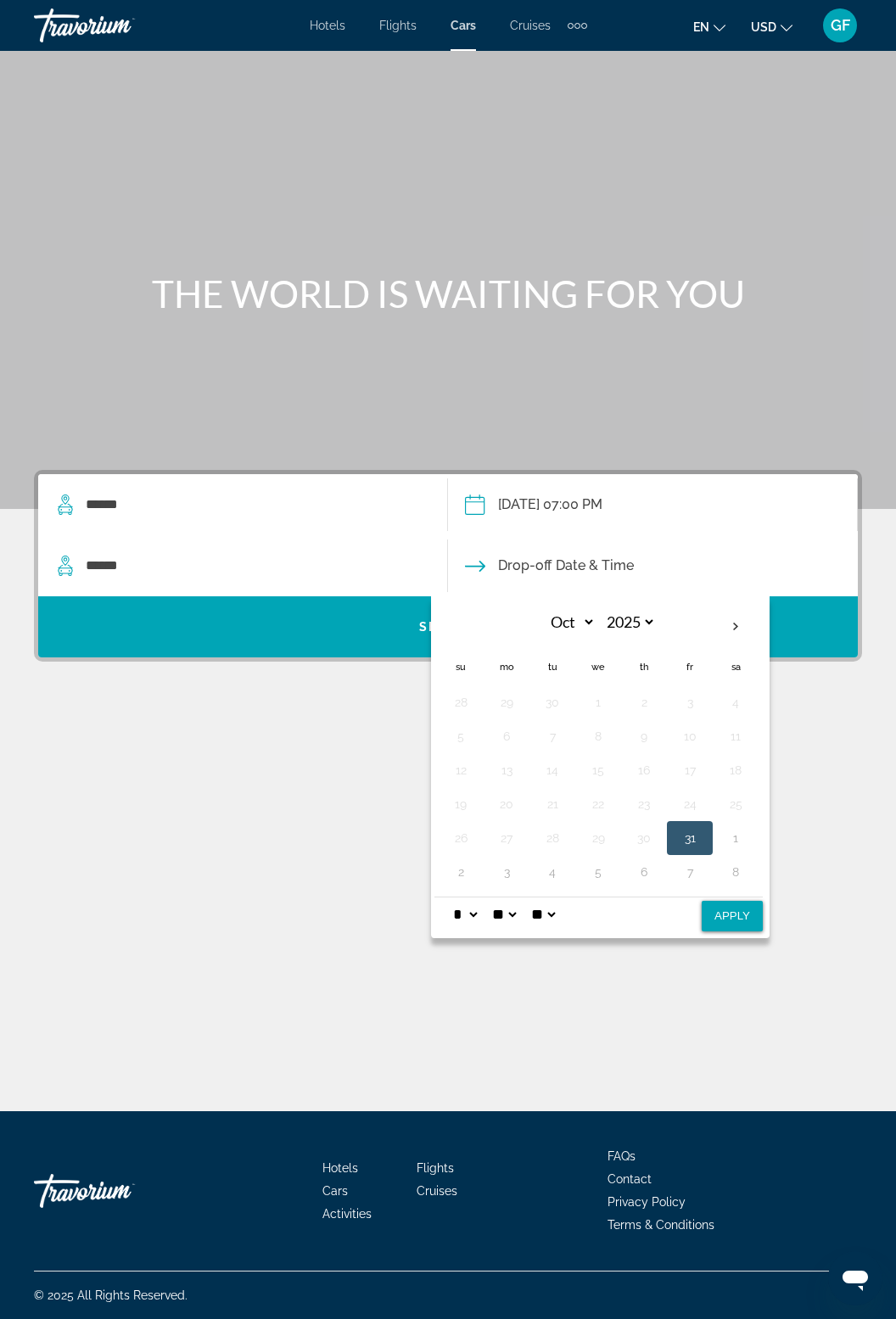
scroll to position [36, 0]
click at [681, 826] on button "31" at bounding box center [690, 838] width 28 height 24
click at [731, 901] on button "Apply" at bounding box center [732, 915] width 61 height 30
type input "**********"
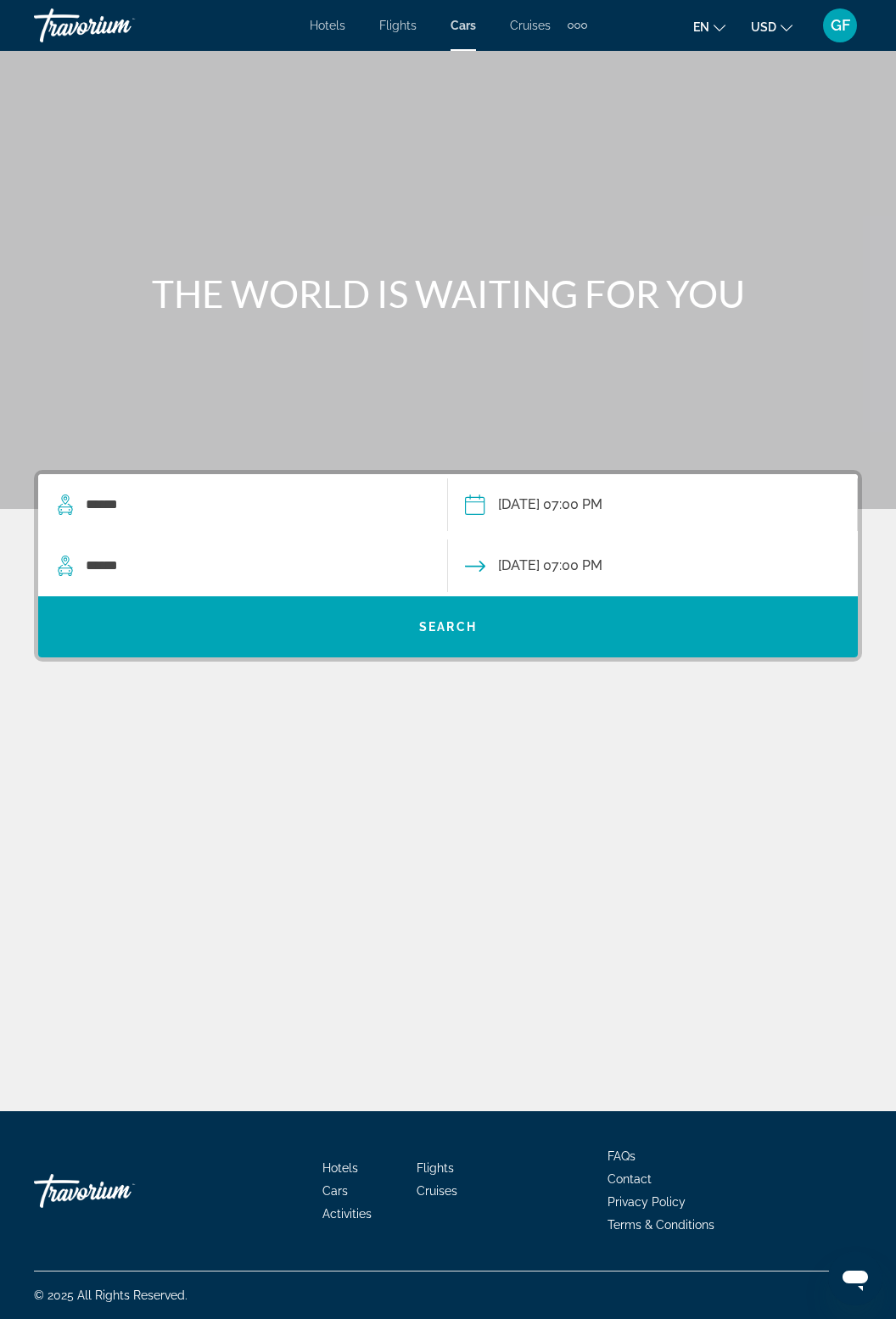
click at [606, 474] on input "**********" at bounding box center [652, 507] width 416 height 66
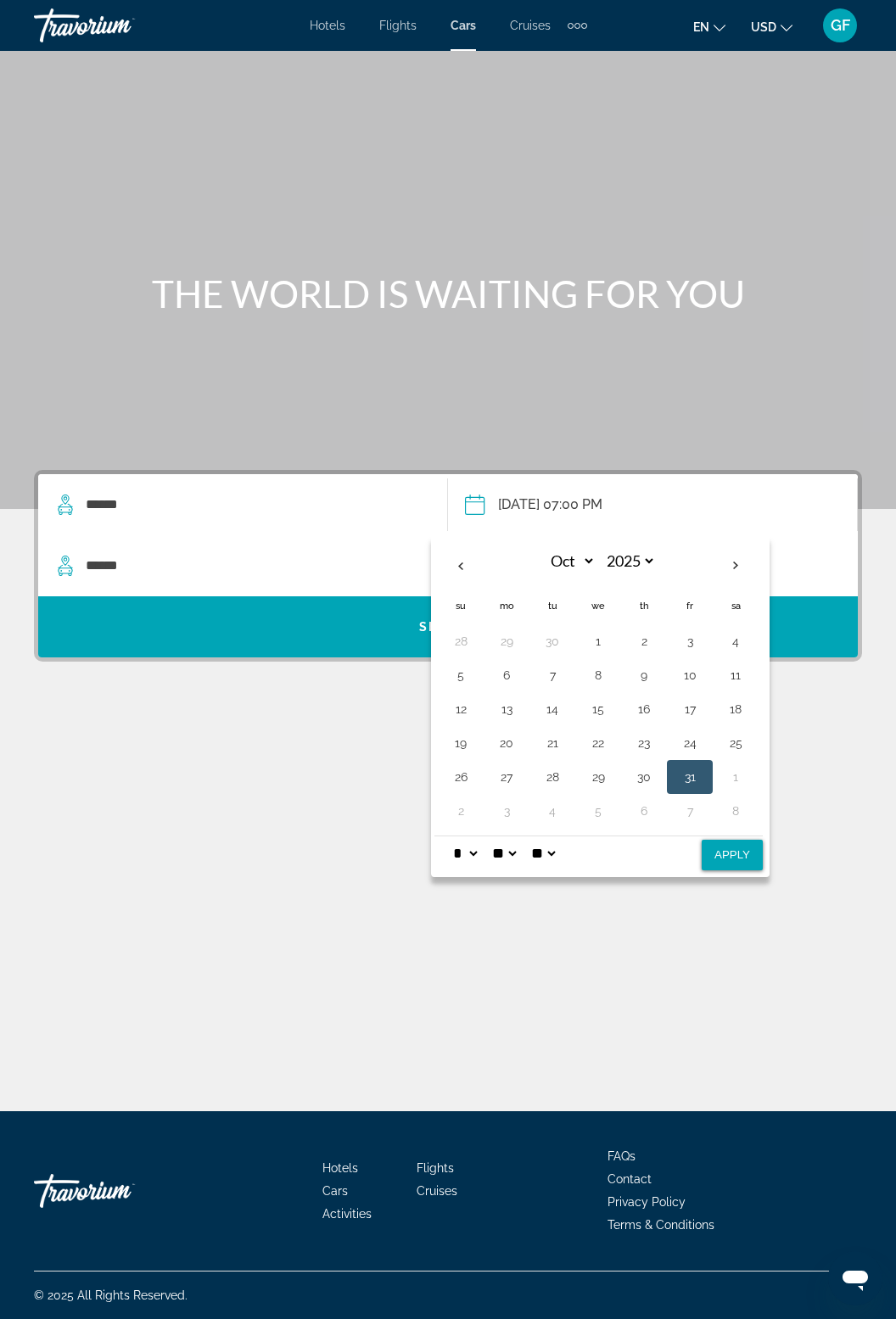
scroll to position [54, 0]
click at [559, 837] on select "** **" at bounding box center [542, 853] width 30 height 34
select select "**"
click at [538, 837] on select "** **" at bounding box center [542, 853] width 30 height 34
click at [736, 840] on button "Apply" at bounding box center [732, 855] width 61 height 30
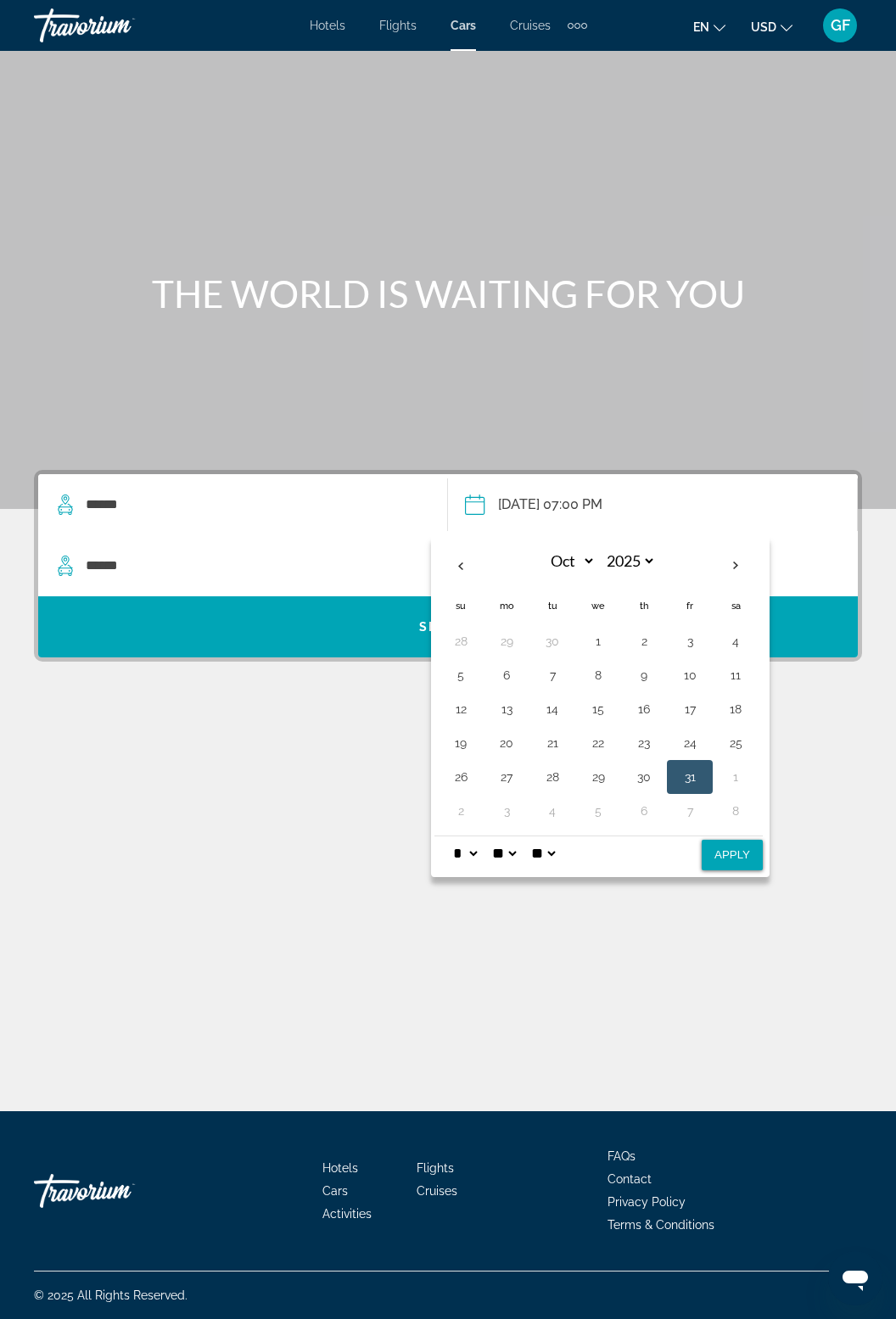
type input "**********"
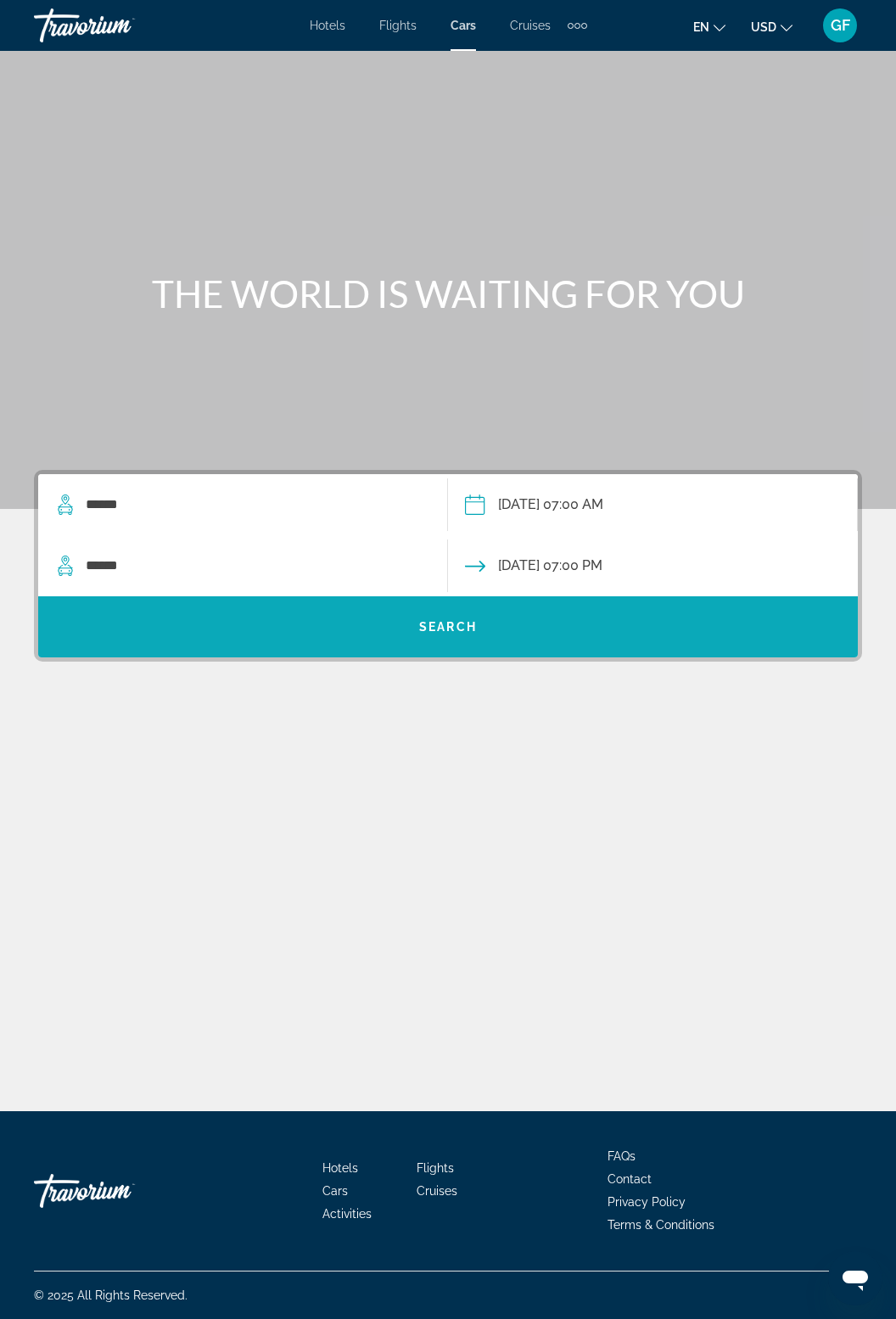
click at [689, 606] on span "Search widget" at bounding box center [448, 626] width 820 height 40
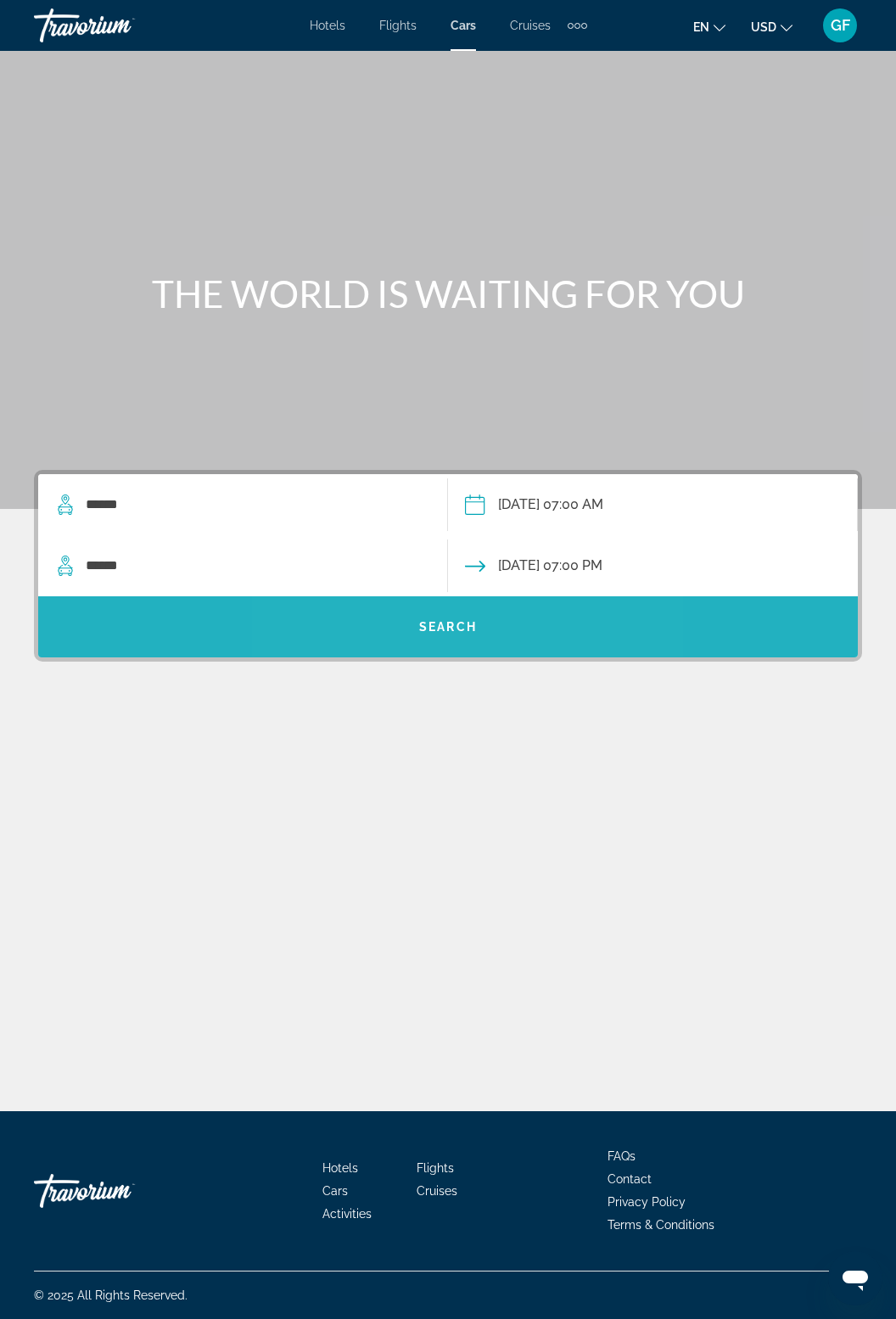
click at [469, 606] on span "Search widget" at bounding box center [448, 626] width 820 height 40
click at [474, 606] on span "Search widget" at bounding box center [448, 626] width 820 height 40
click at [470, 606] on span "Search widget" at bounding box center [448, 626] width 820 height 40
click at [453, 606] on span "Search widget" at bounding box center [448, 626] width 820 height 40
click at [440, 606] on span "Search widget" at bounding box center [448, 626] width 820 height 40
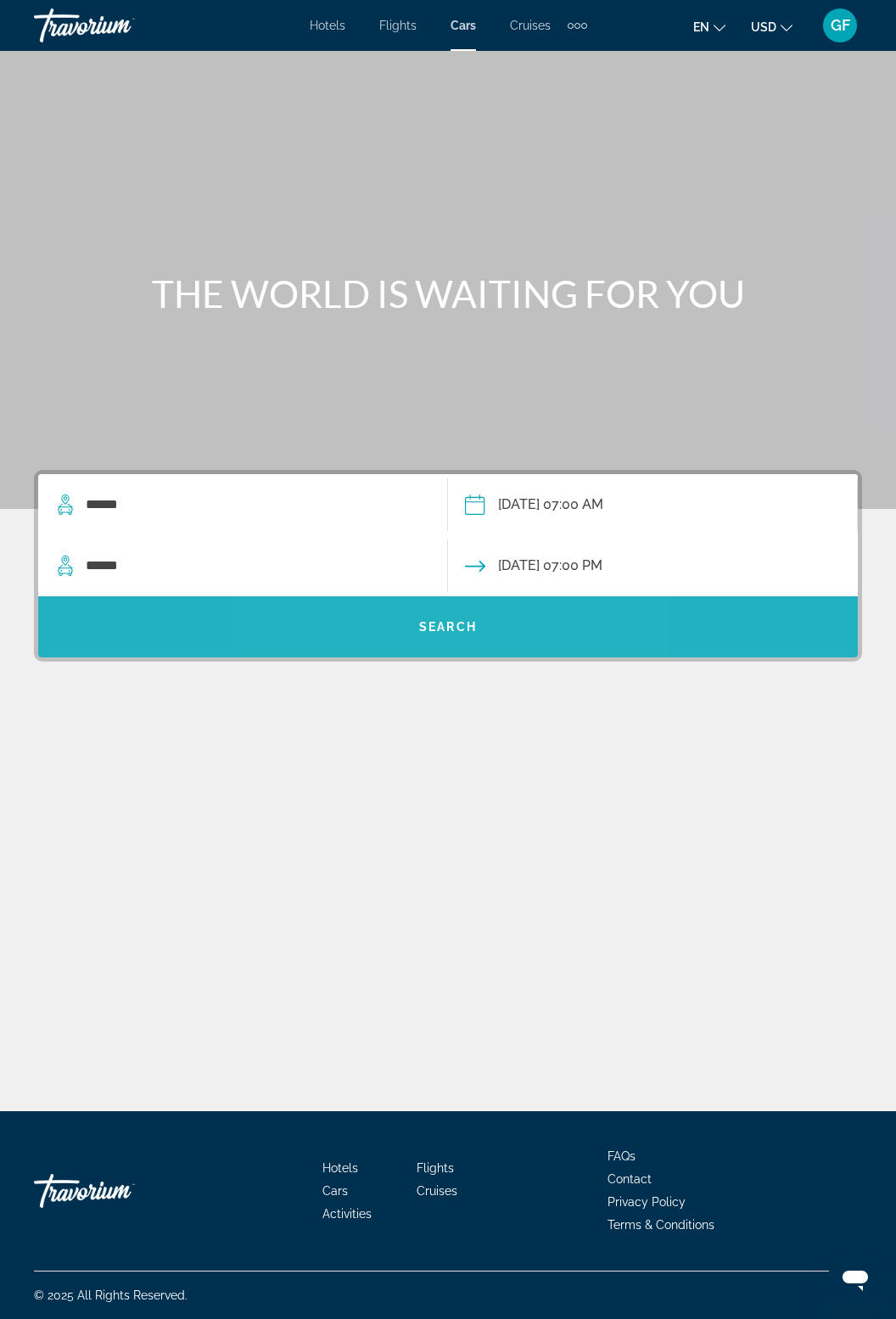
click at [436, 606] on span "Search widget" at bounding box center [448, 626] width 820 height 40
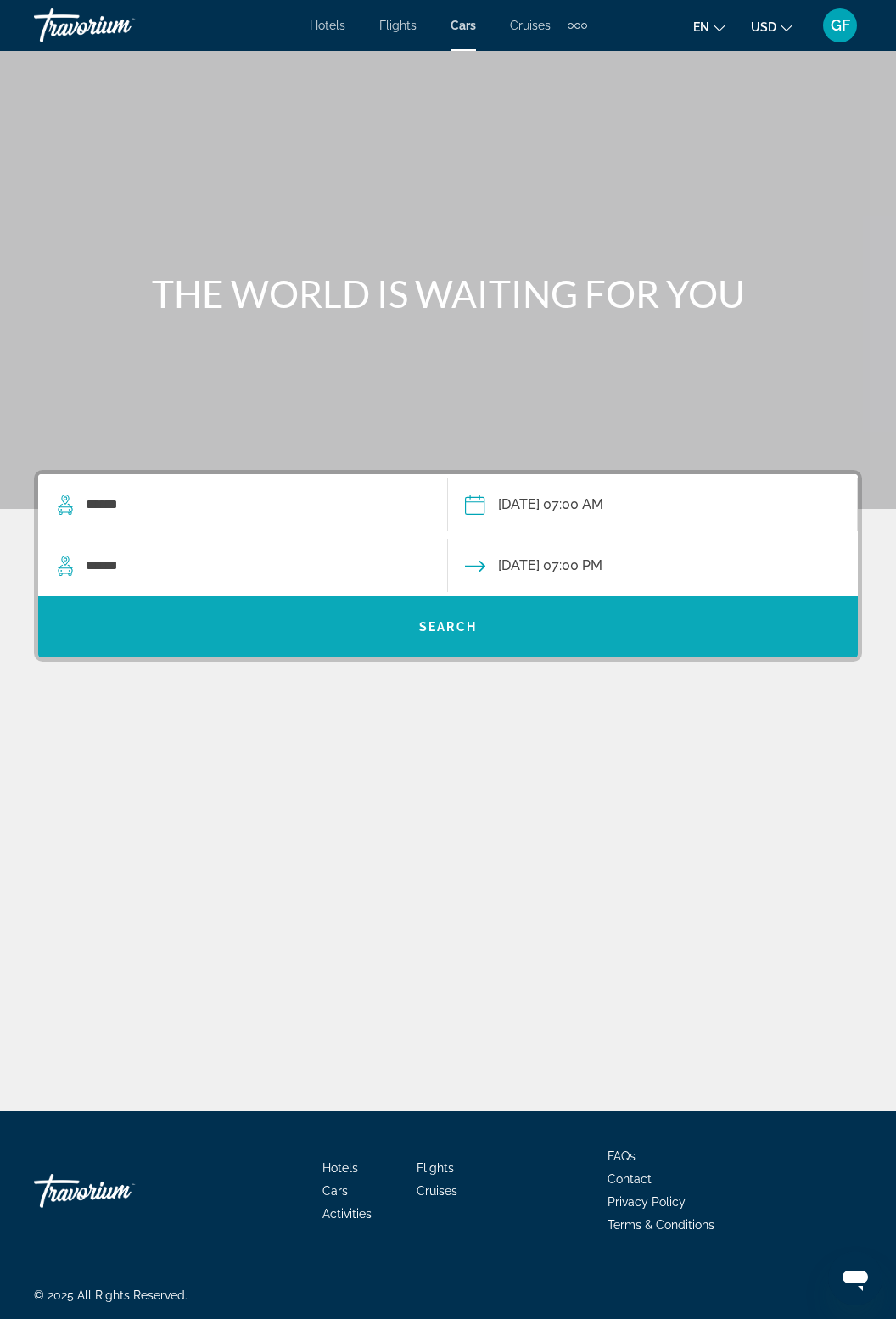
scroll to position [0, 0]
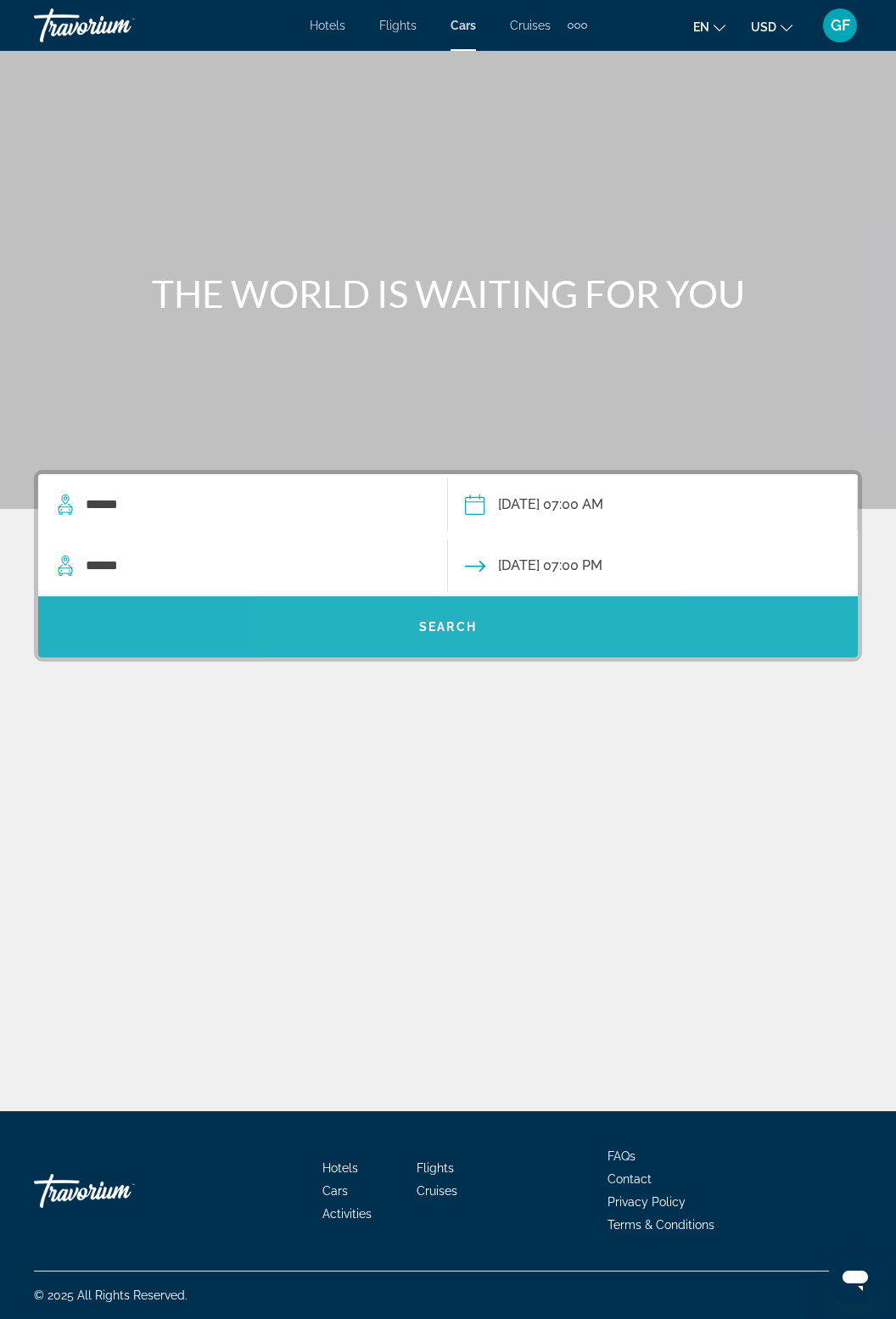
click at [498, 637] on span "Search widget" at bounding box center [448, 626] width 820 height 40
click at [509, 645] on span "Search widget" at bounding box center [448, 626] width 820 height 40
click at [501, 640] on span "Search widget" at bounding box center [448, 626] width 820 height 40
click at [494, 638] on span "Search widget" at bounding box center [448, 626] width 820 height 40
click at [495, 639] on span "Search widget" at bounding box center [448, 626] width 820 height 40
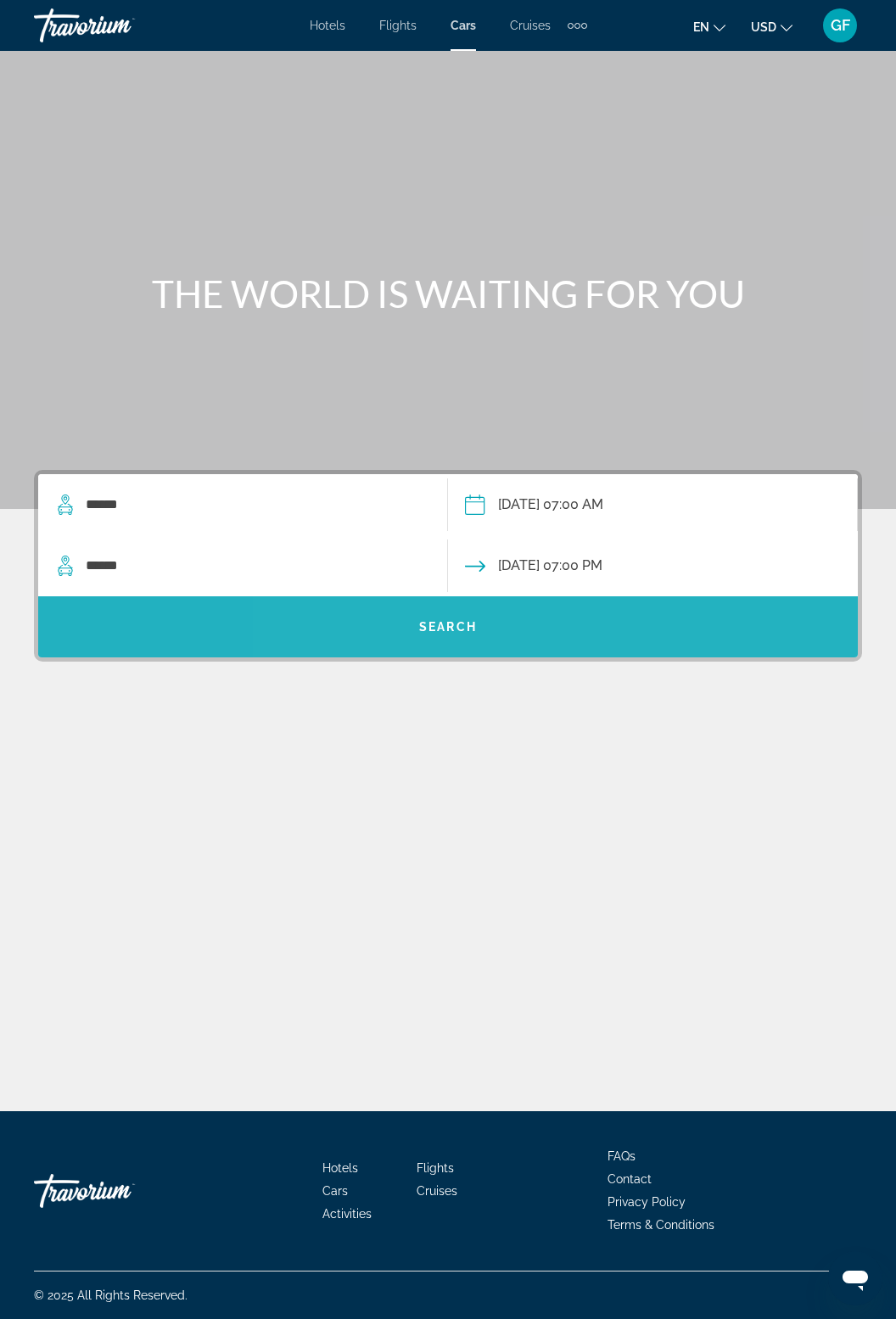
click at [592, 650] on span "Search widget" at bounding box center [448, 626] width 820 height 61
click at [640, 629] on span "Search widget" at bounding box center [448, 626] width 820 height 40
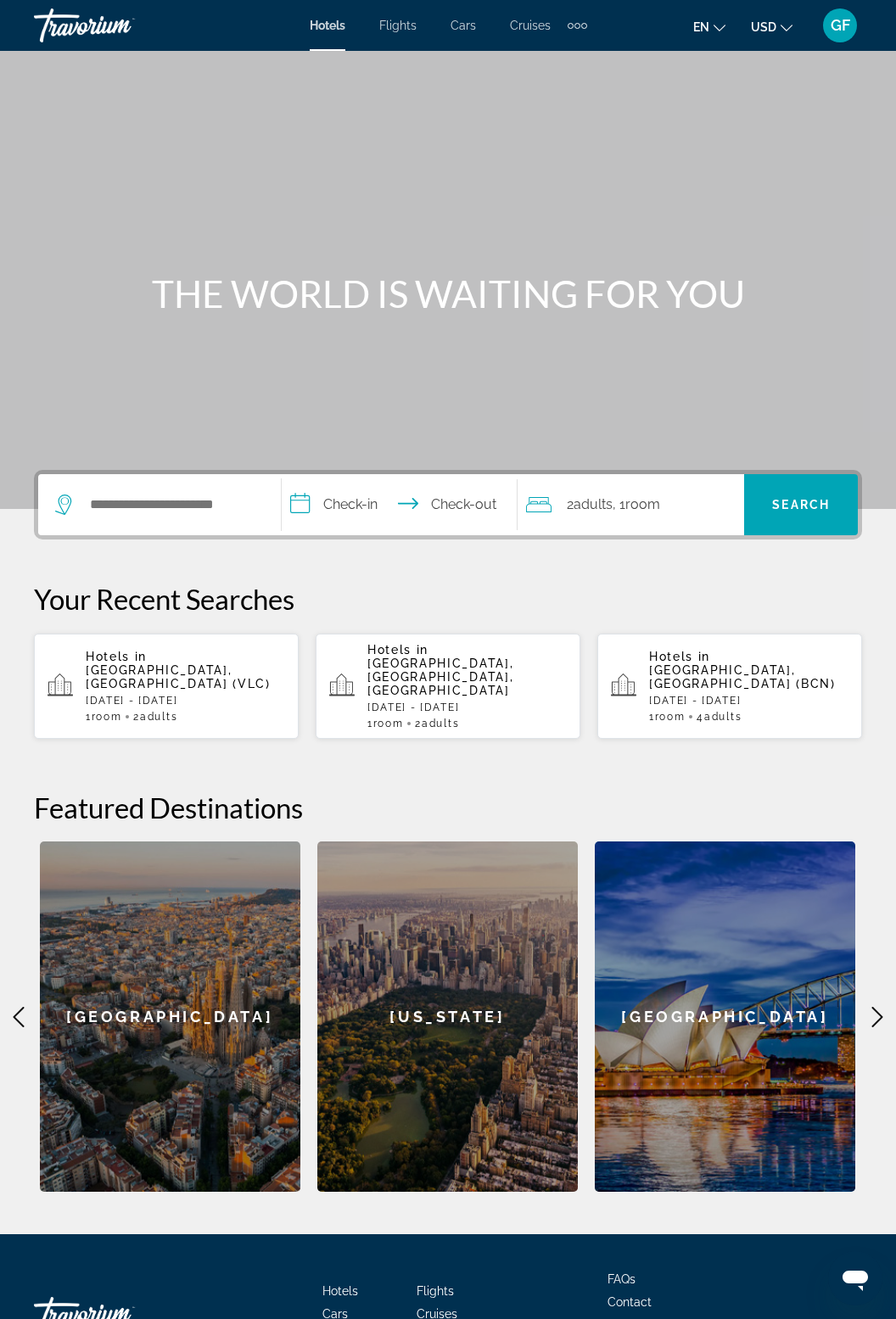
click at [369, 1319] on span "Activities" at bounding box center [348, 1337] width 50 height 14
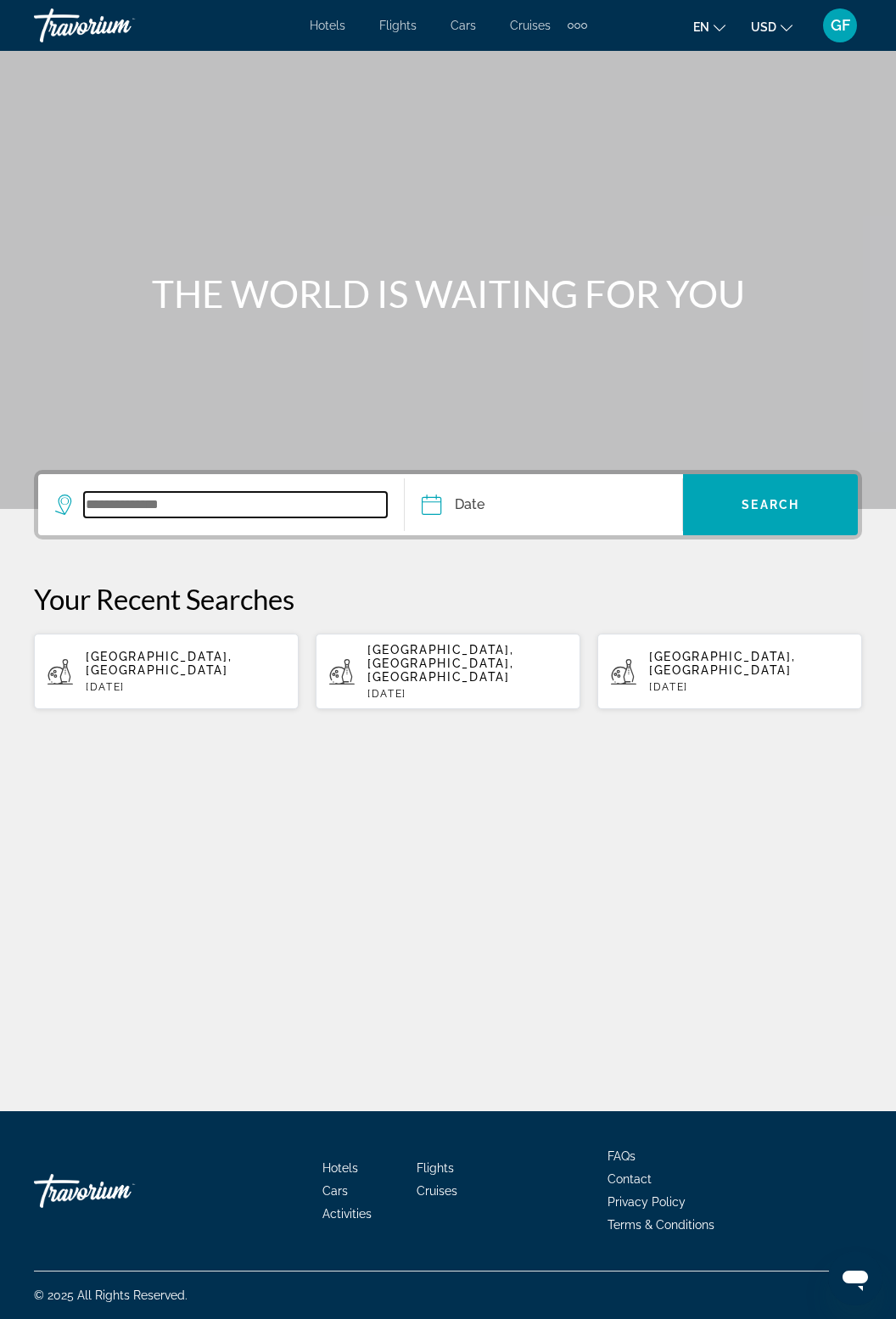
click at [163, 515] on input "Search widget" at bounding box center [236, 505] width 303 height 26
click at [100, 493] on input "Search widget" at bounding box center [236, 505] width 303 height 26
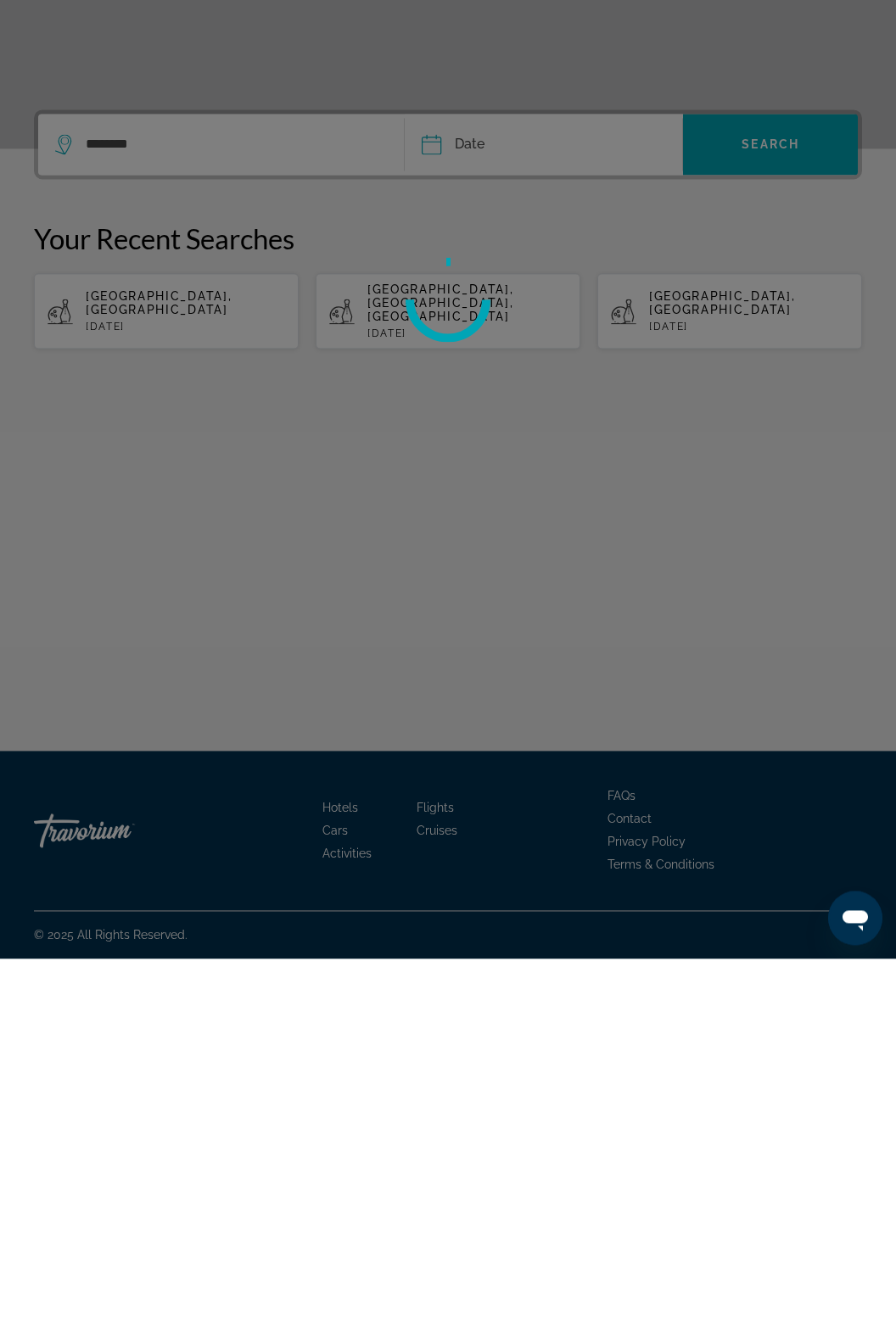
click at [192, 457] on div at bounding box center [448, 660] width 896 height 1319
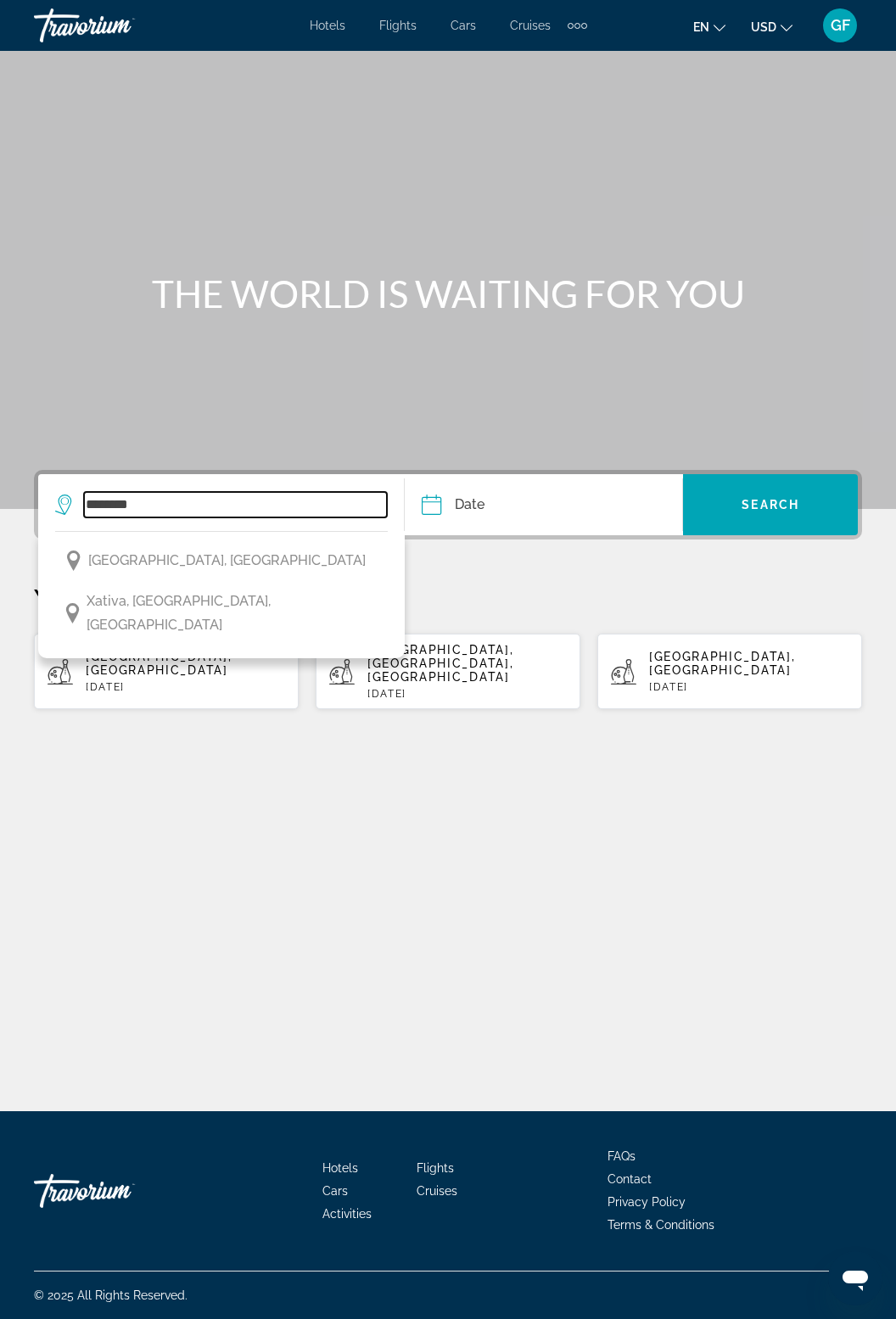
click at [176, 493] on input "********" at bounding box center [236, 505] width 303 height 26
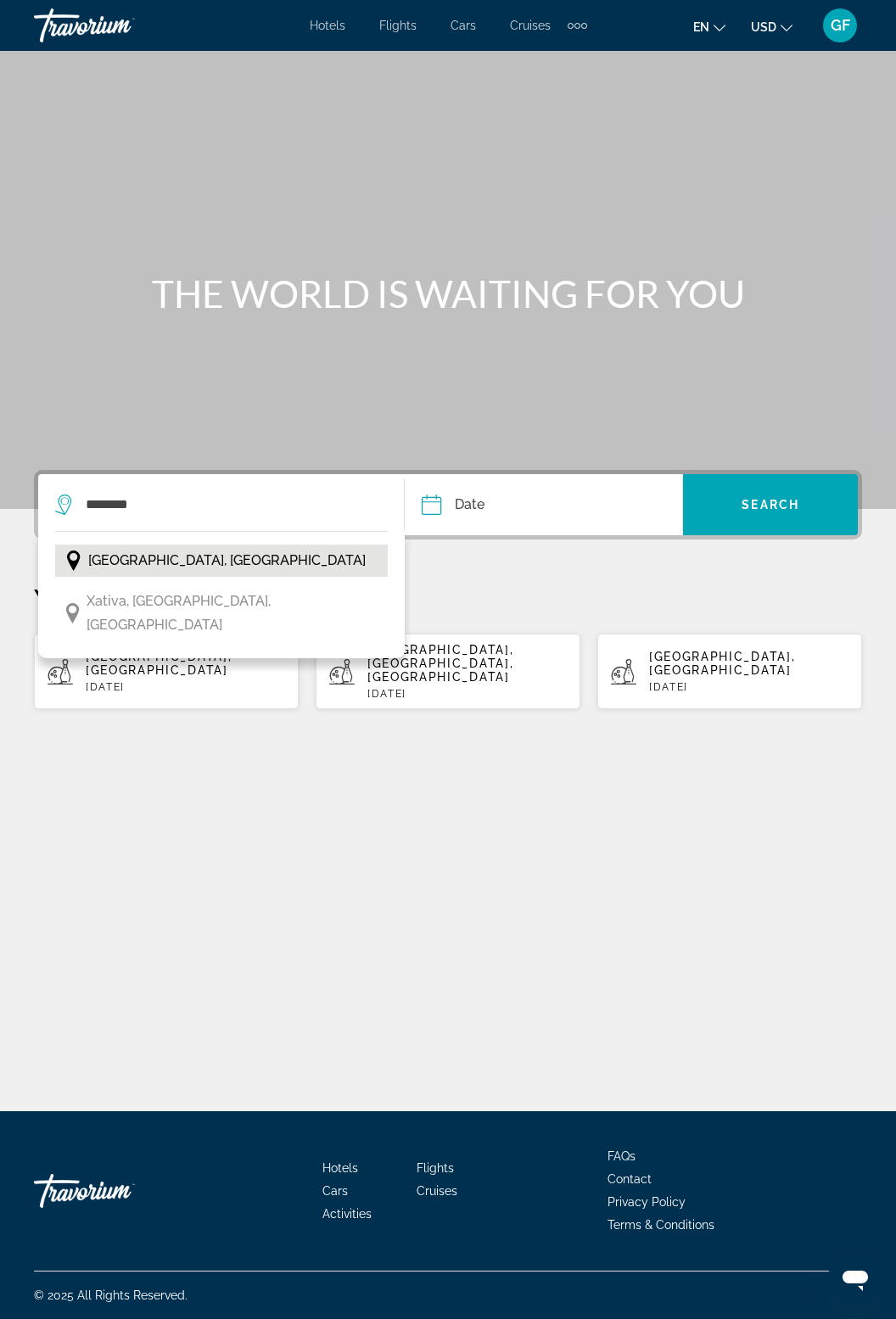
click at [182, 549] on span "Valencia, Spain" at bounding box center [227, 561] width 277 height 24
type input "**********"
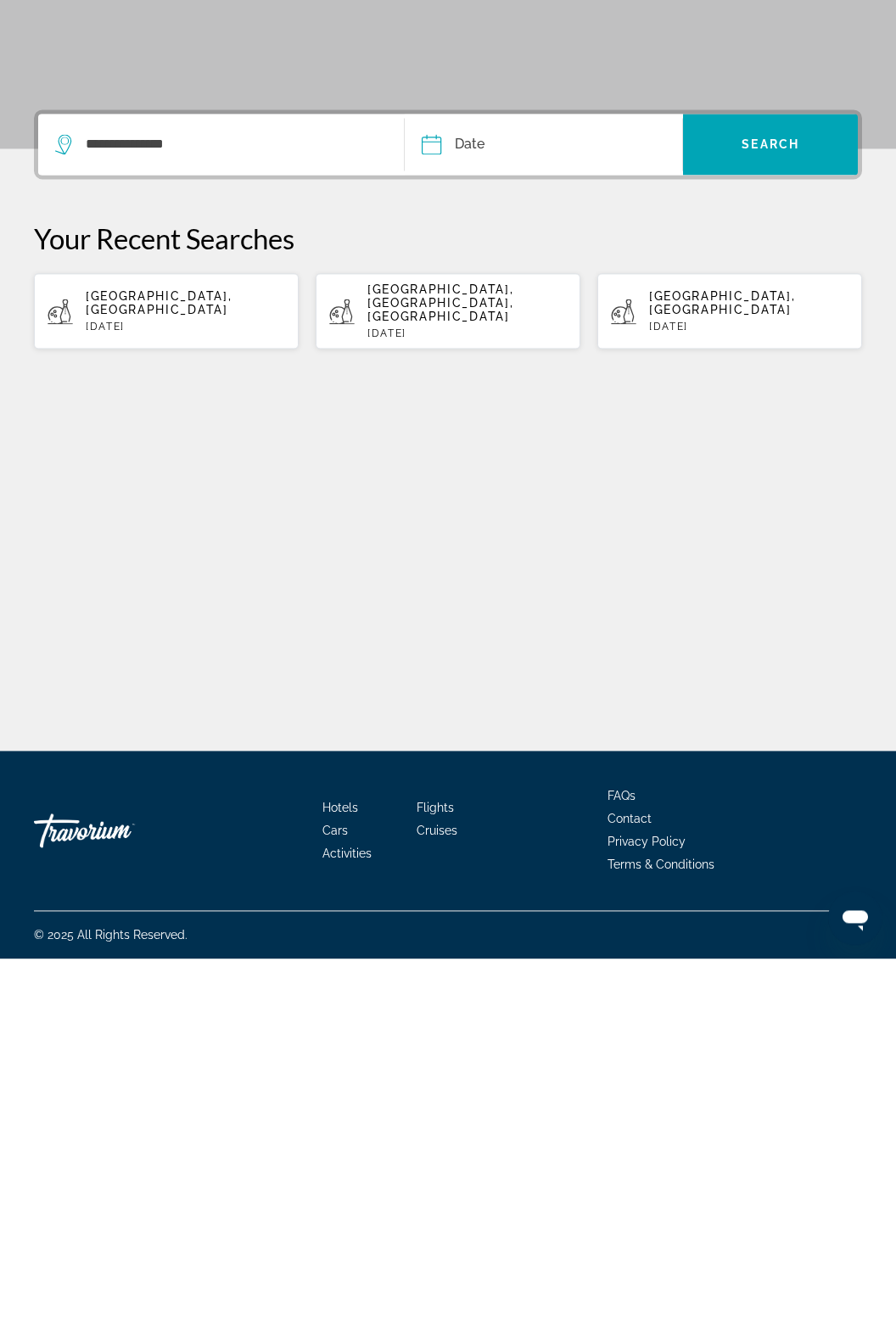
click at [479, 474] on input "Date" at bounding box center [486, 507] width 138 height 66
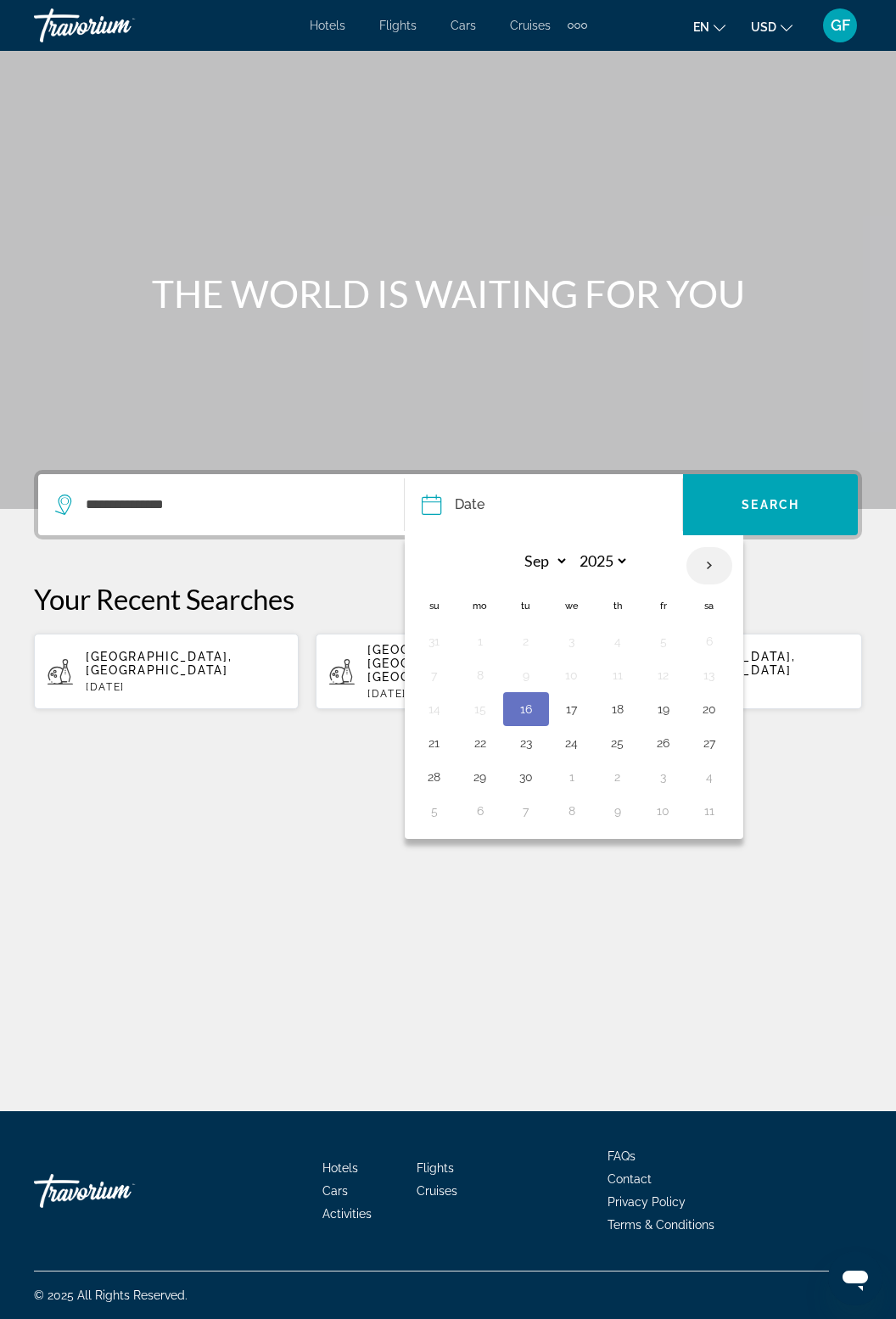
click at [713, 548] on th "Next month" at bounding box center [709, 566] width 46 height 38
click at [711, 548] on th "Next month" at bounding box center [709, 566] width 46 height 38
click at [438, 548] on th "Previous month" at bounding box center [435, 566] width 46 height 38
select select "*"
click at [481, 765] on button "27" at bounding box center [481, 777] width 28 height 24
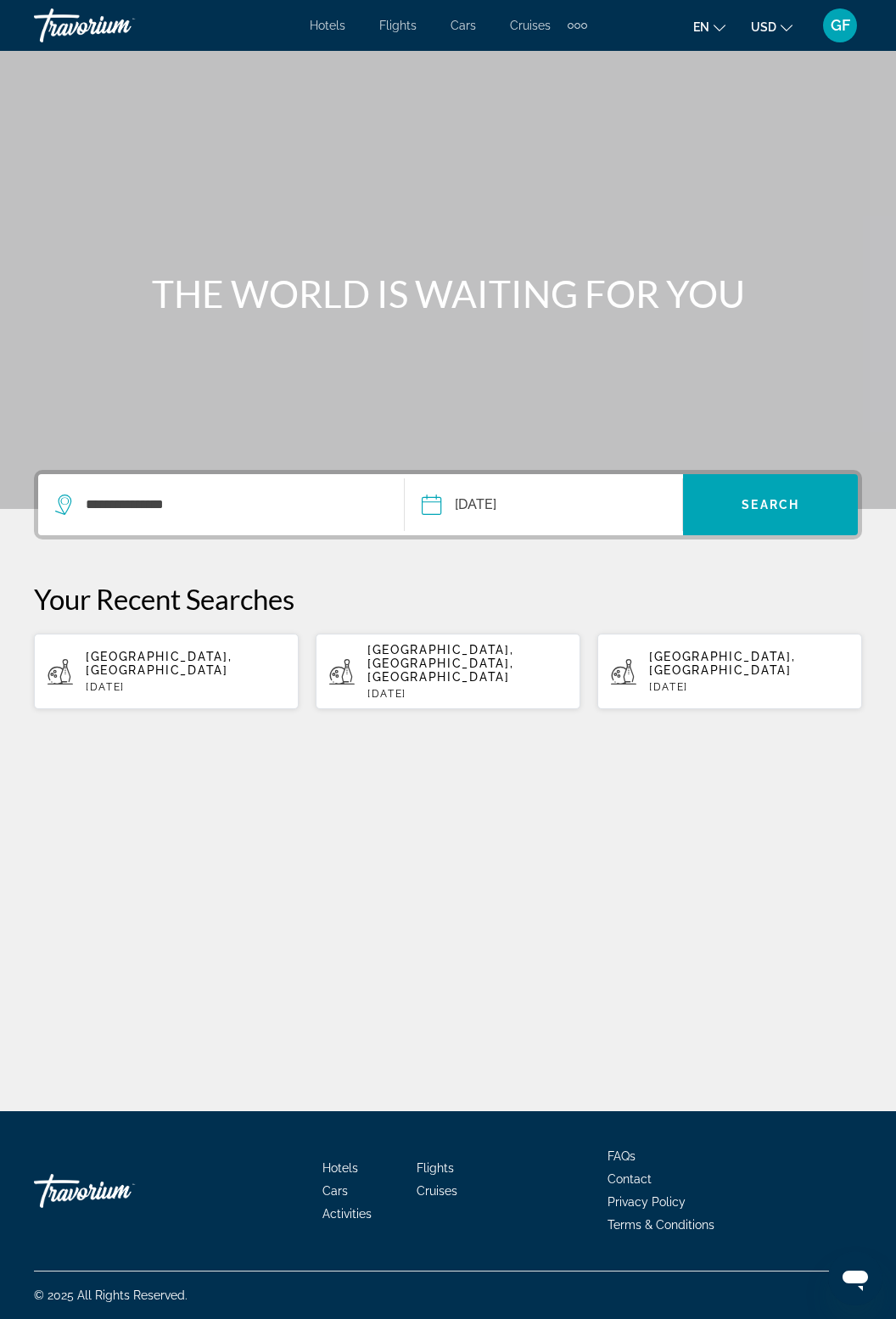
click at [552, 474] on input "**********" at bounding box center [486, 507] width 138 height 66
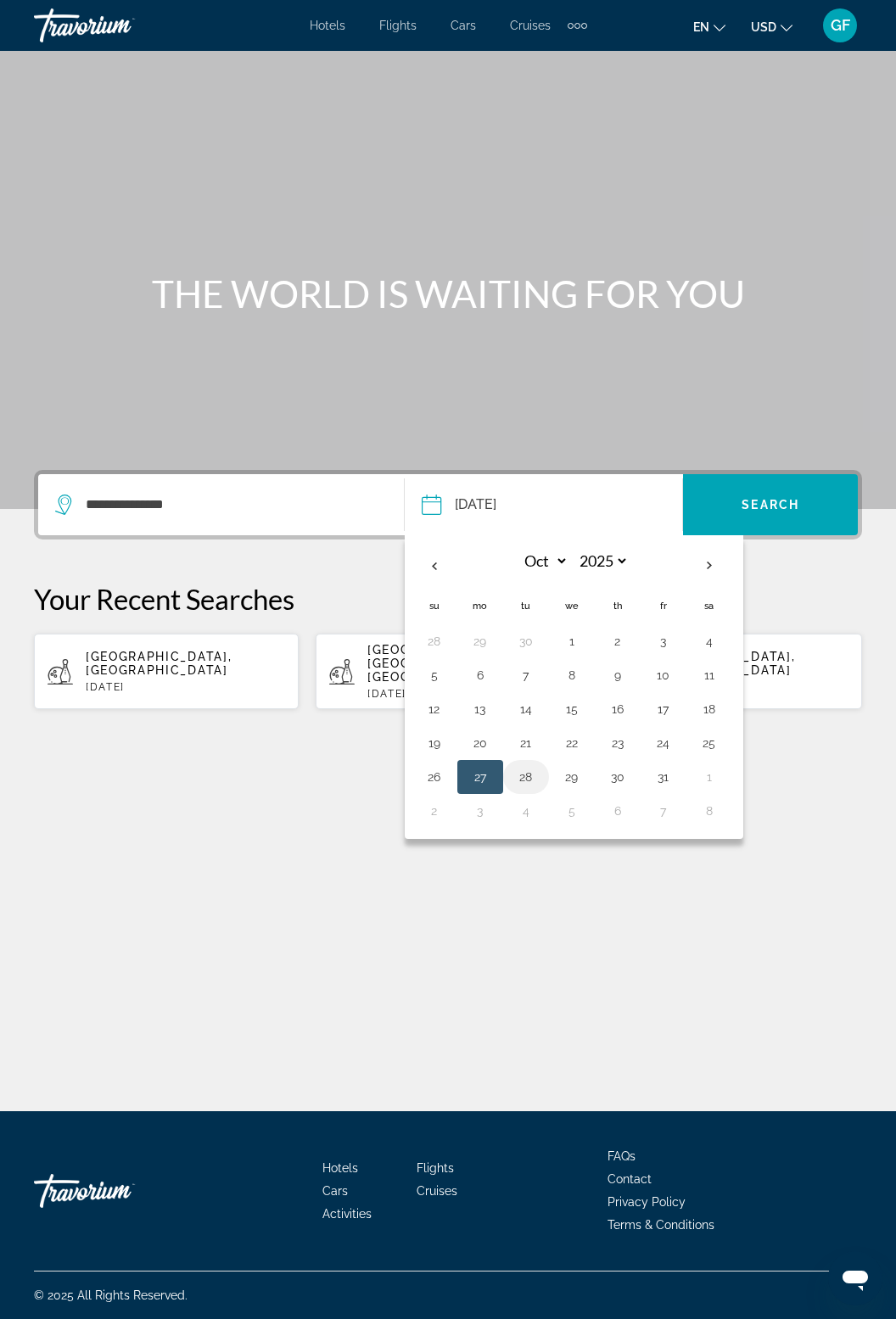
click at [529, 765] on button "28" at bounding box center [526, 777] width 28 height 24
type input "**********"
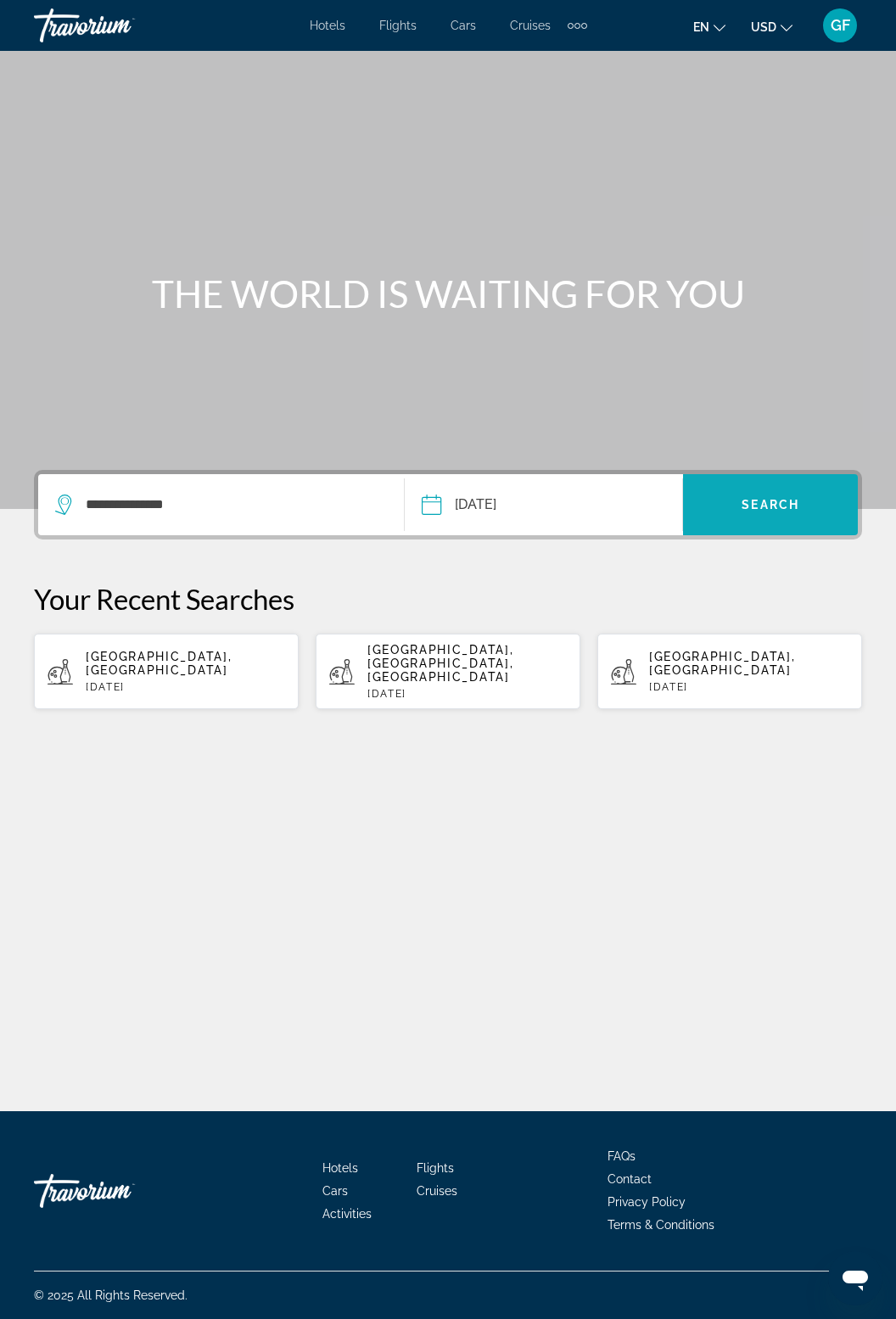
click at [784, 498] on span "Search" at bounding box center [770, 504] width 58 height 14
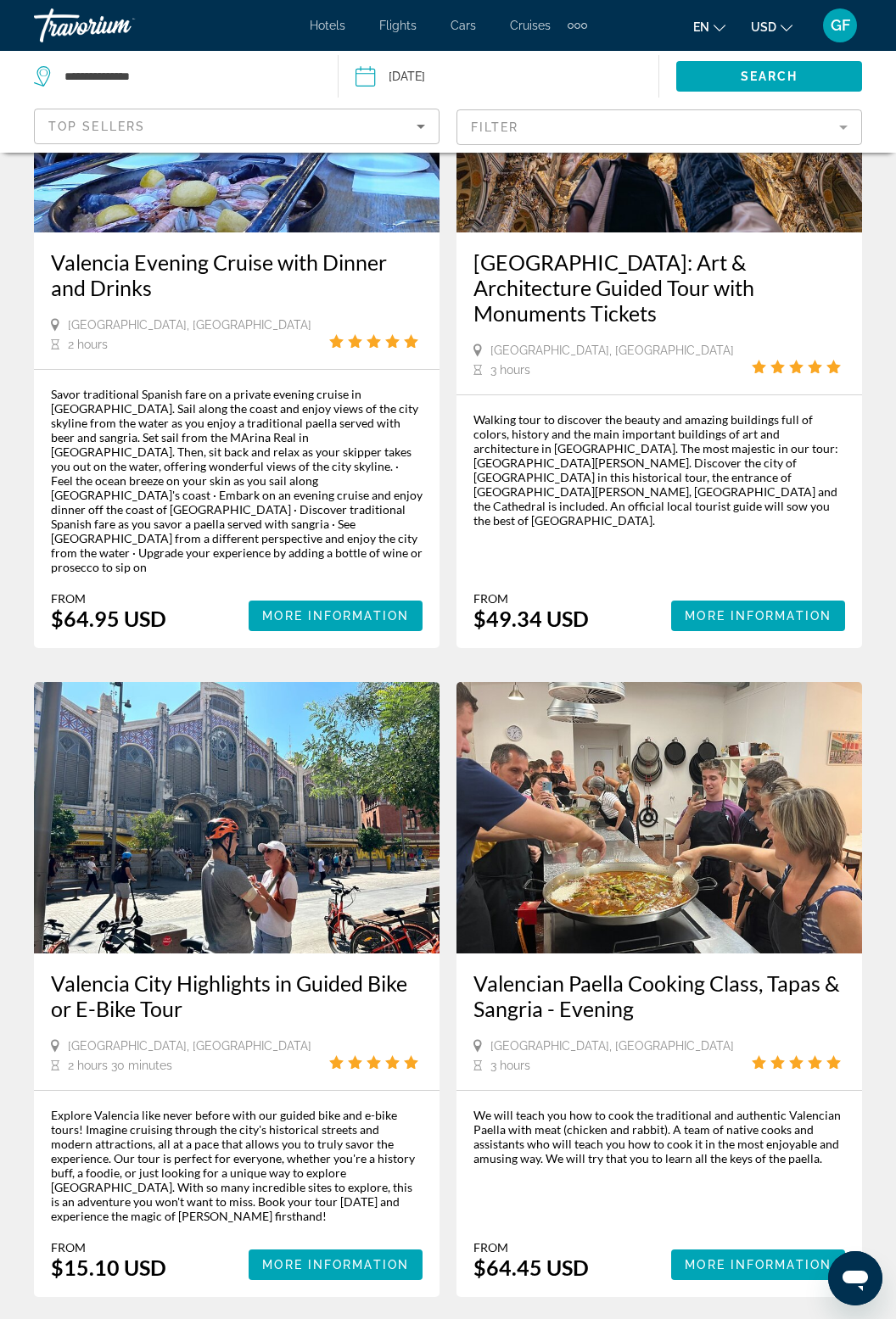
scroll to position [3234, 0]
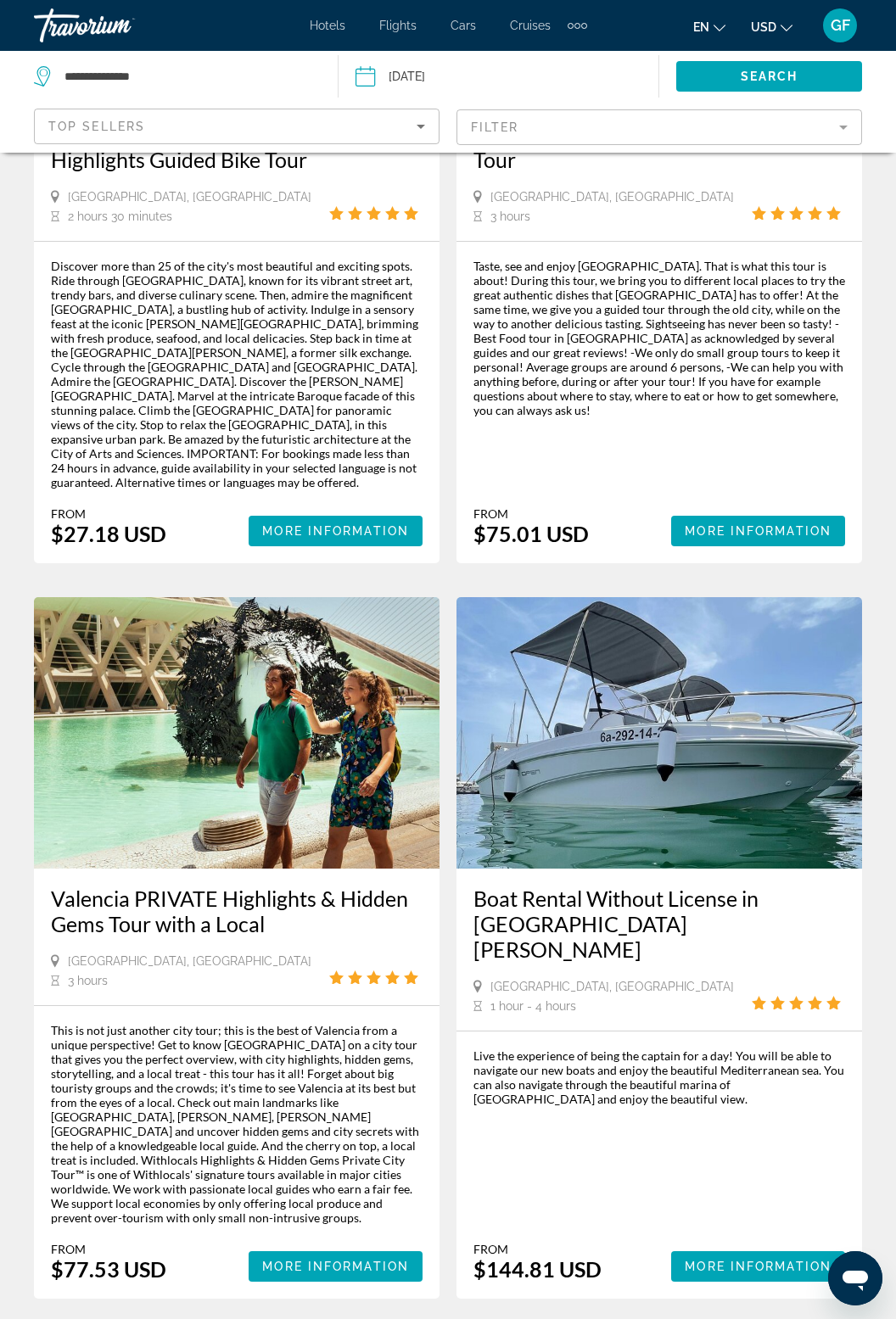
scroll to position [3568, 0]
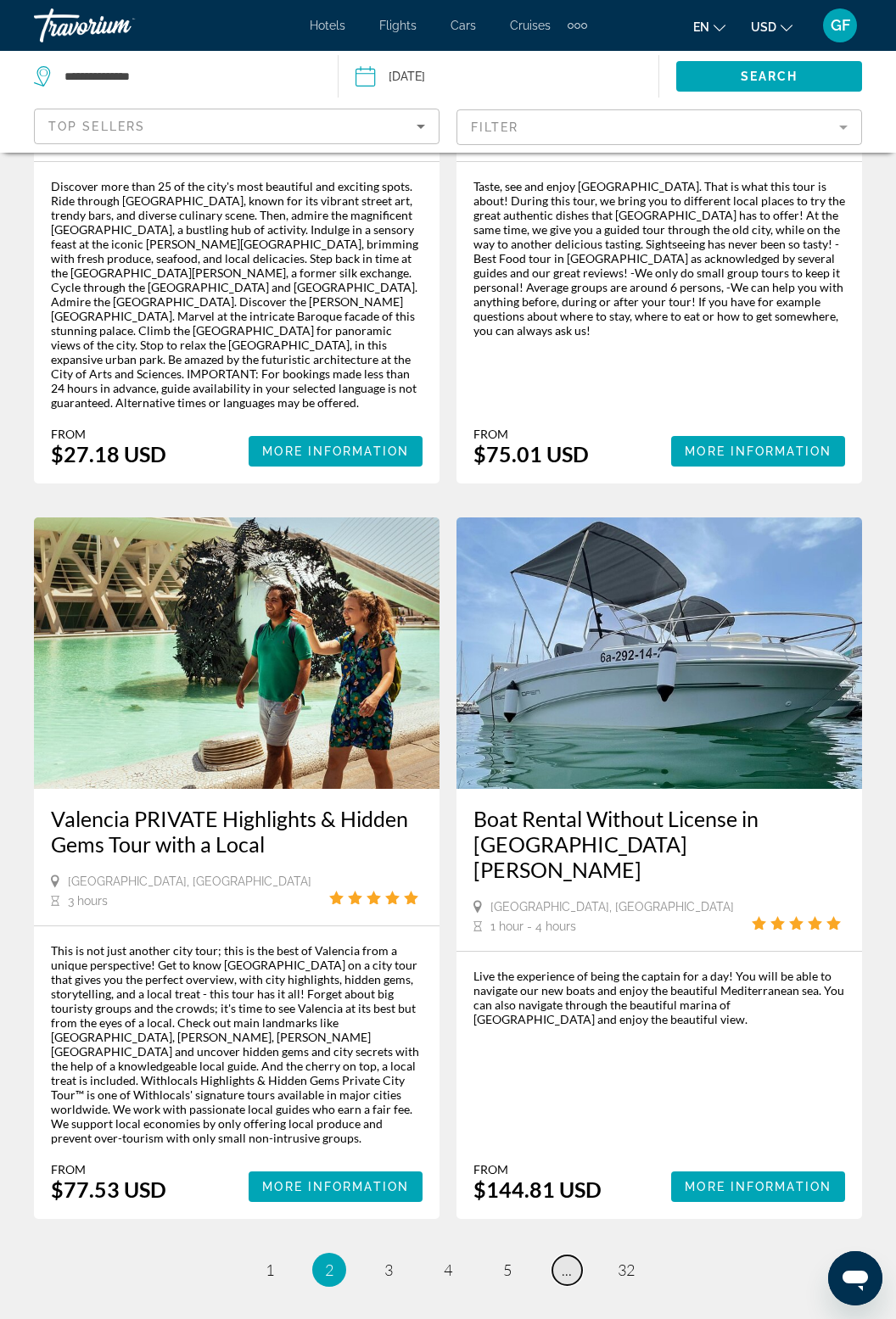
click at [562, 1256] on link "page ..." at bounding box center [567, 1270] width 29 height 29
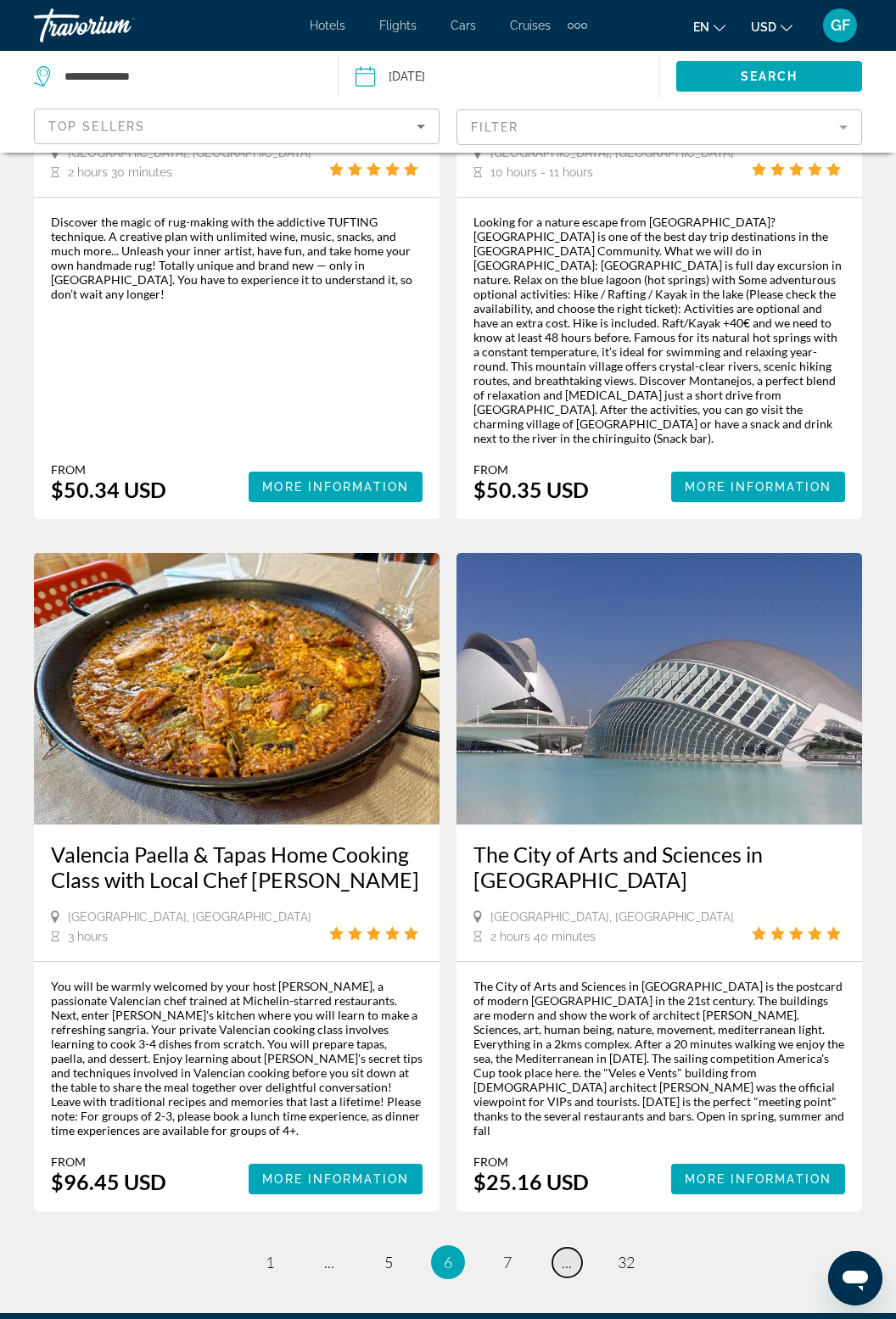
scroll to position [3335, 0]
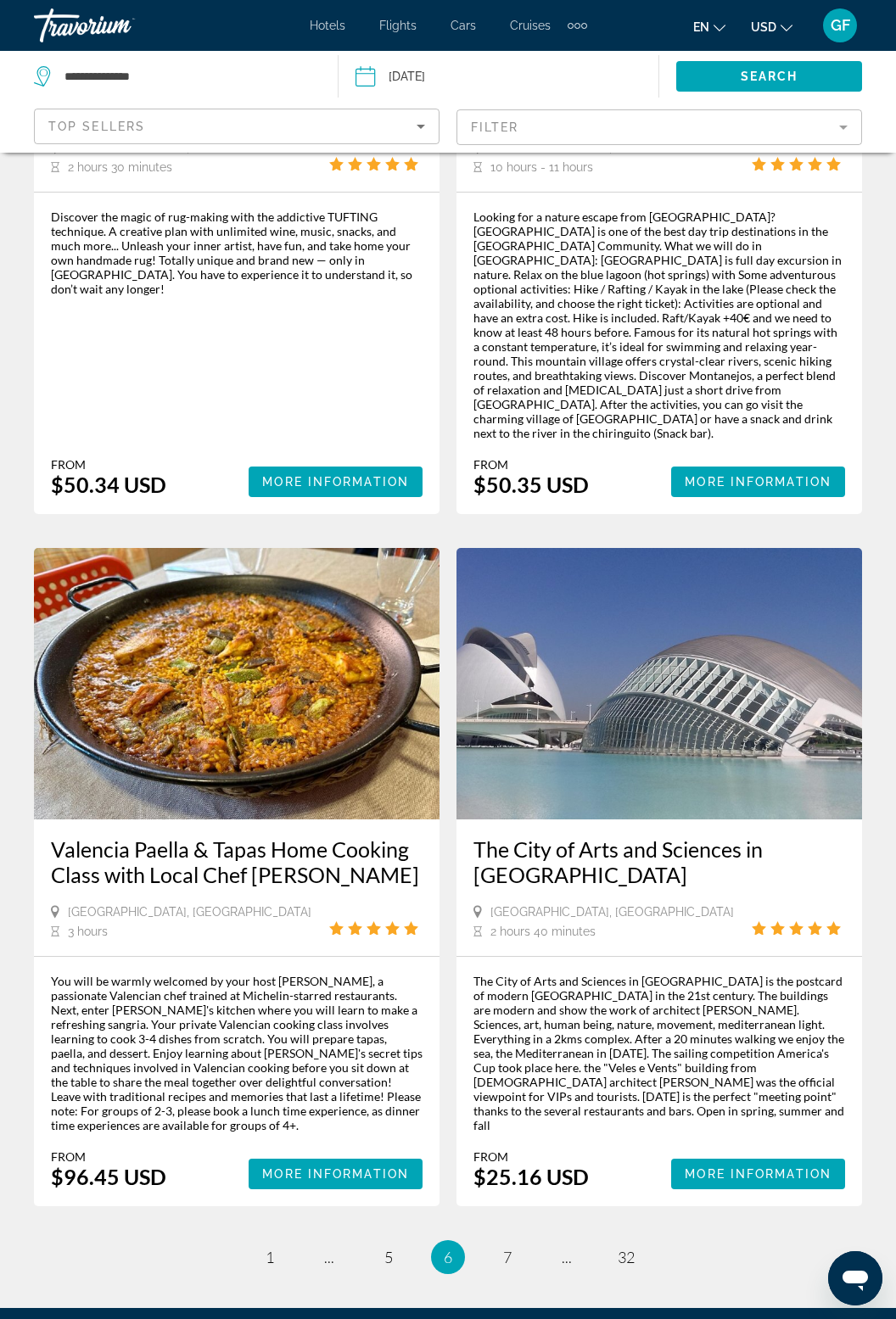
click at [823, 974] on div "The City of Arts and Sciences in Valencia is the postcard of modern Valencia in…" at bounding box center [658, 1053] width 371 height 159
click at [517, 1243] on link "page 7" at bounding box center [507, 1258] width 29 height 29
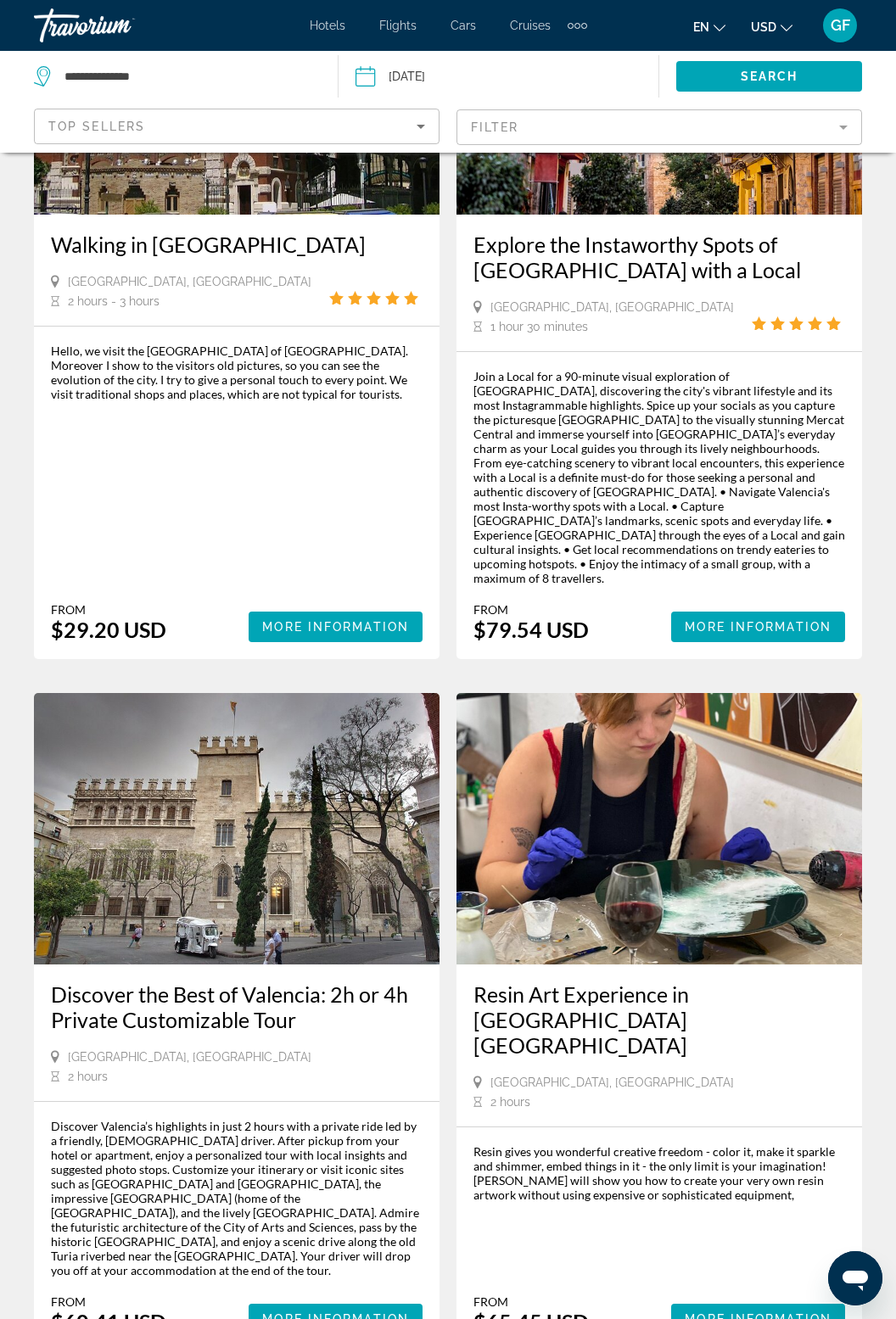
scroll to position [3167, 0]
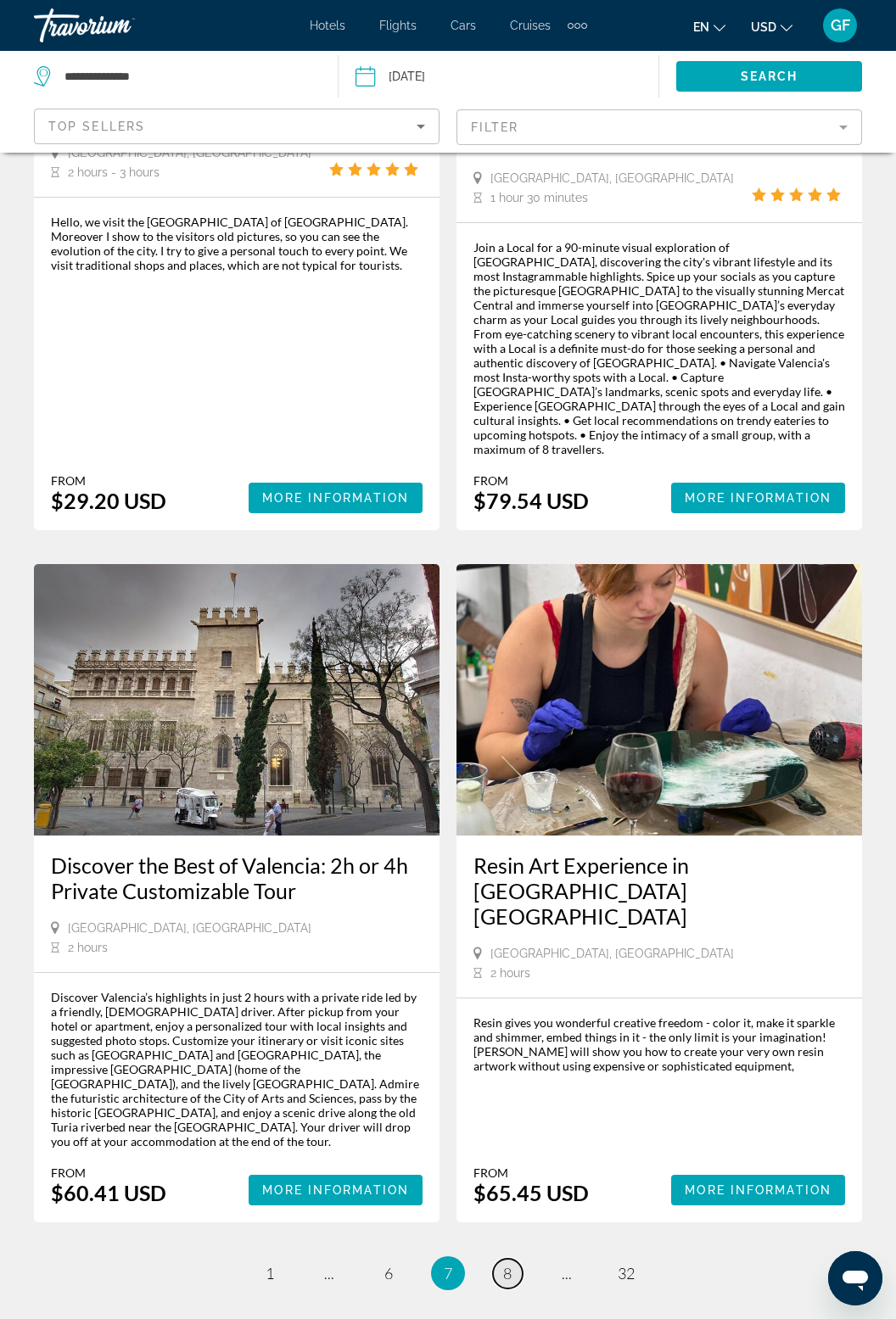
click at [513, 1259] on link "page 8" at bounding box center [507, 1274] width 29 height 29
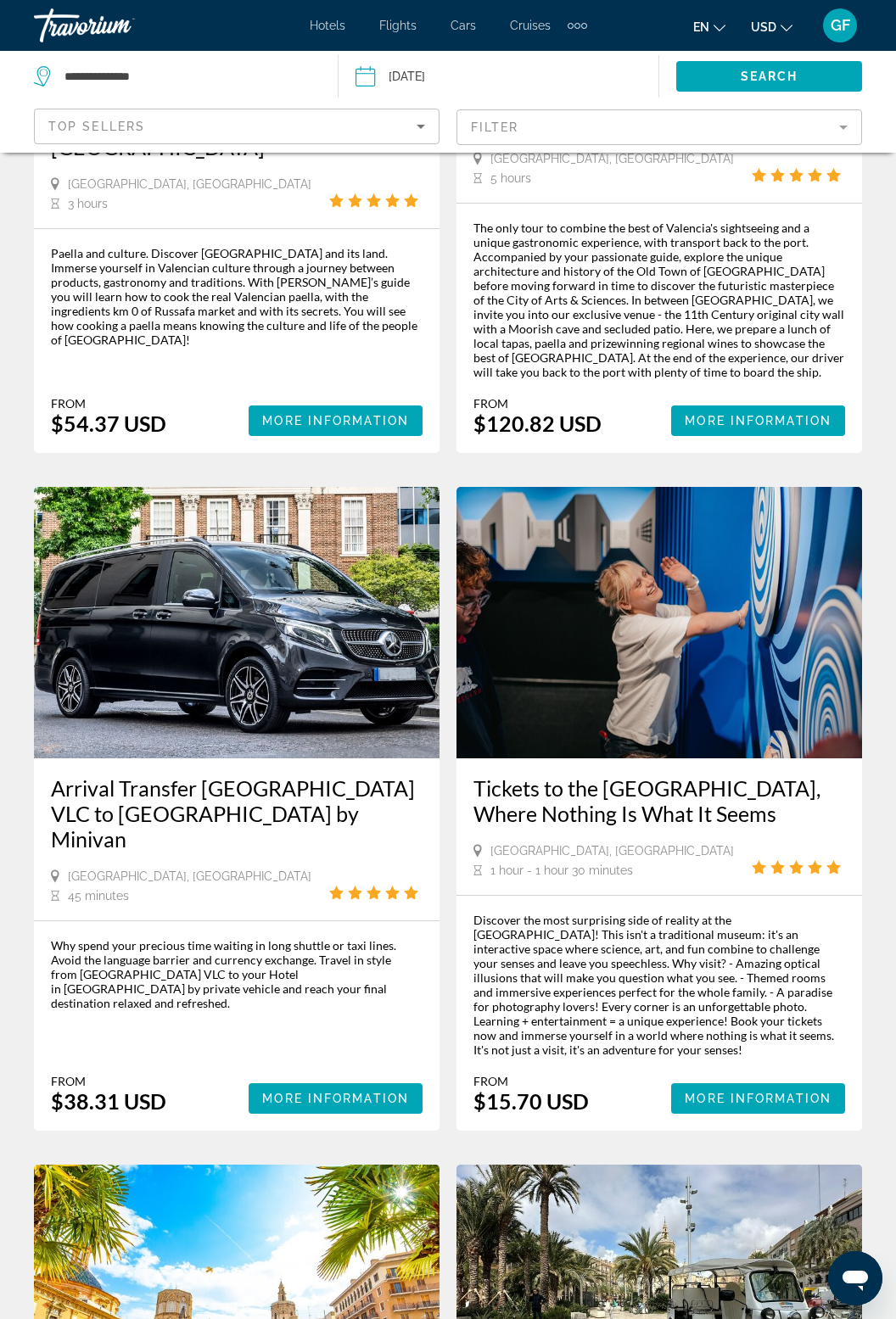
scroll to position [2626, 0]
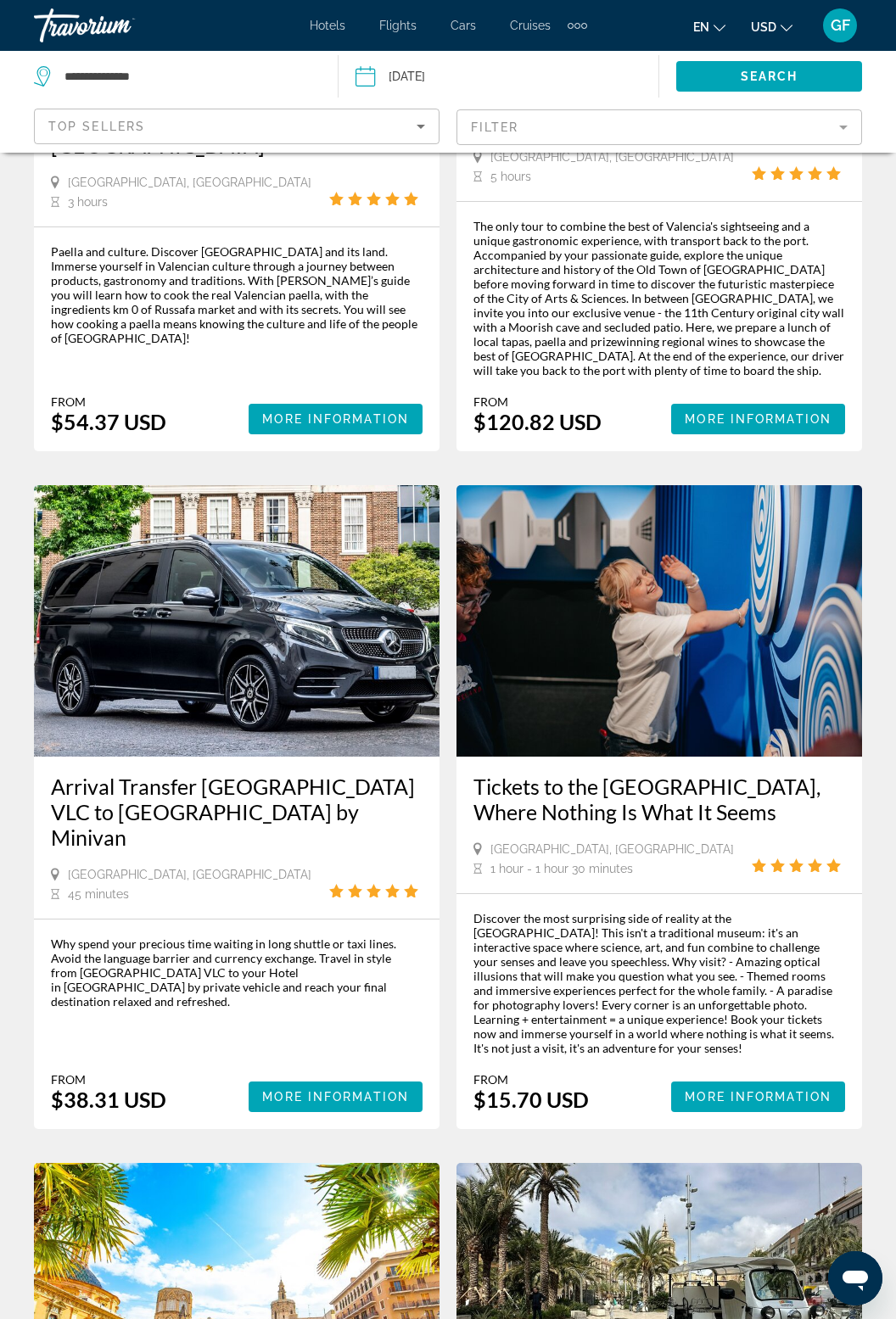
click at [684, 1183] on img "Main content" at bounding box center [659, 1299] width 405 height 272
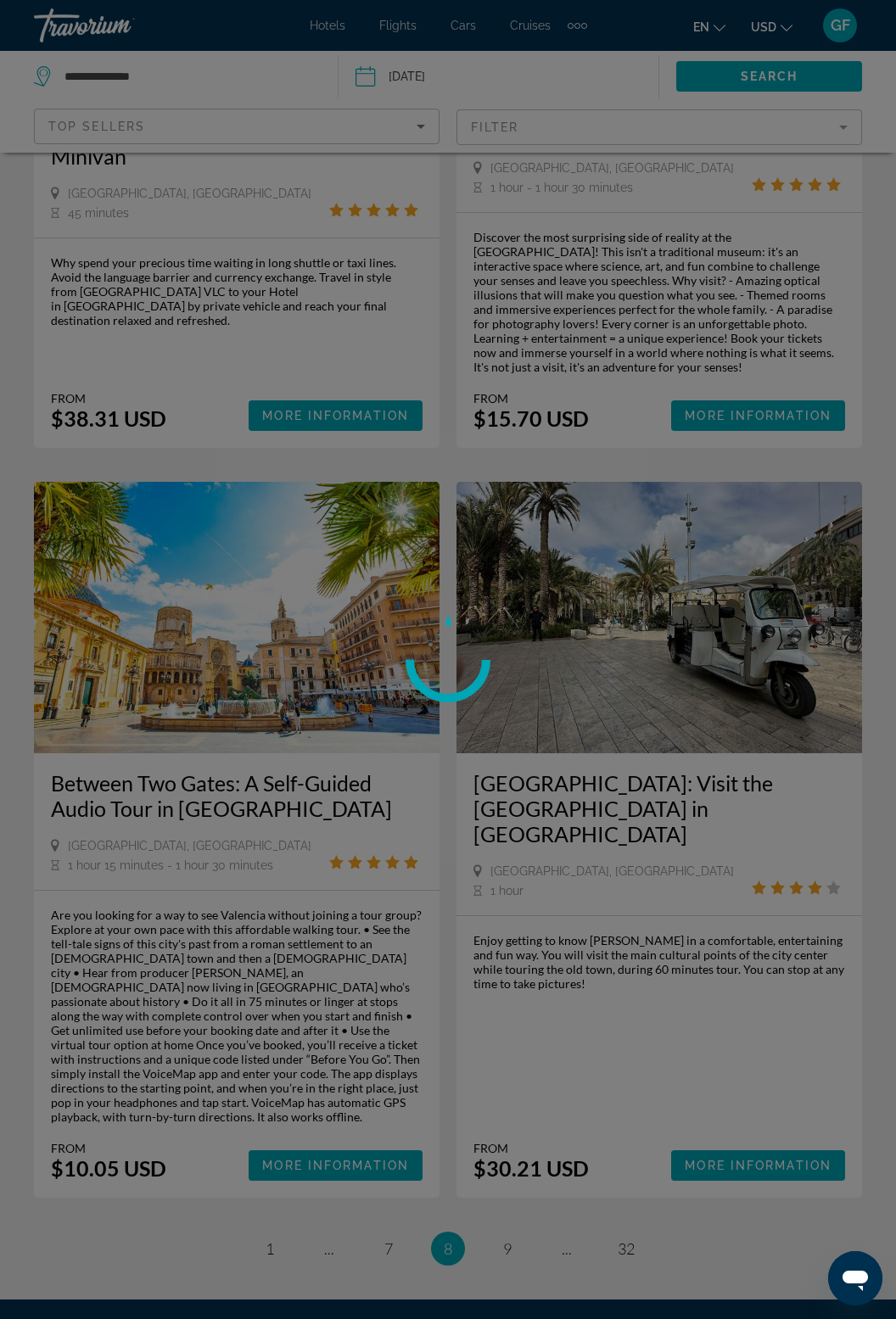
scroll to position [3309, 0]
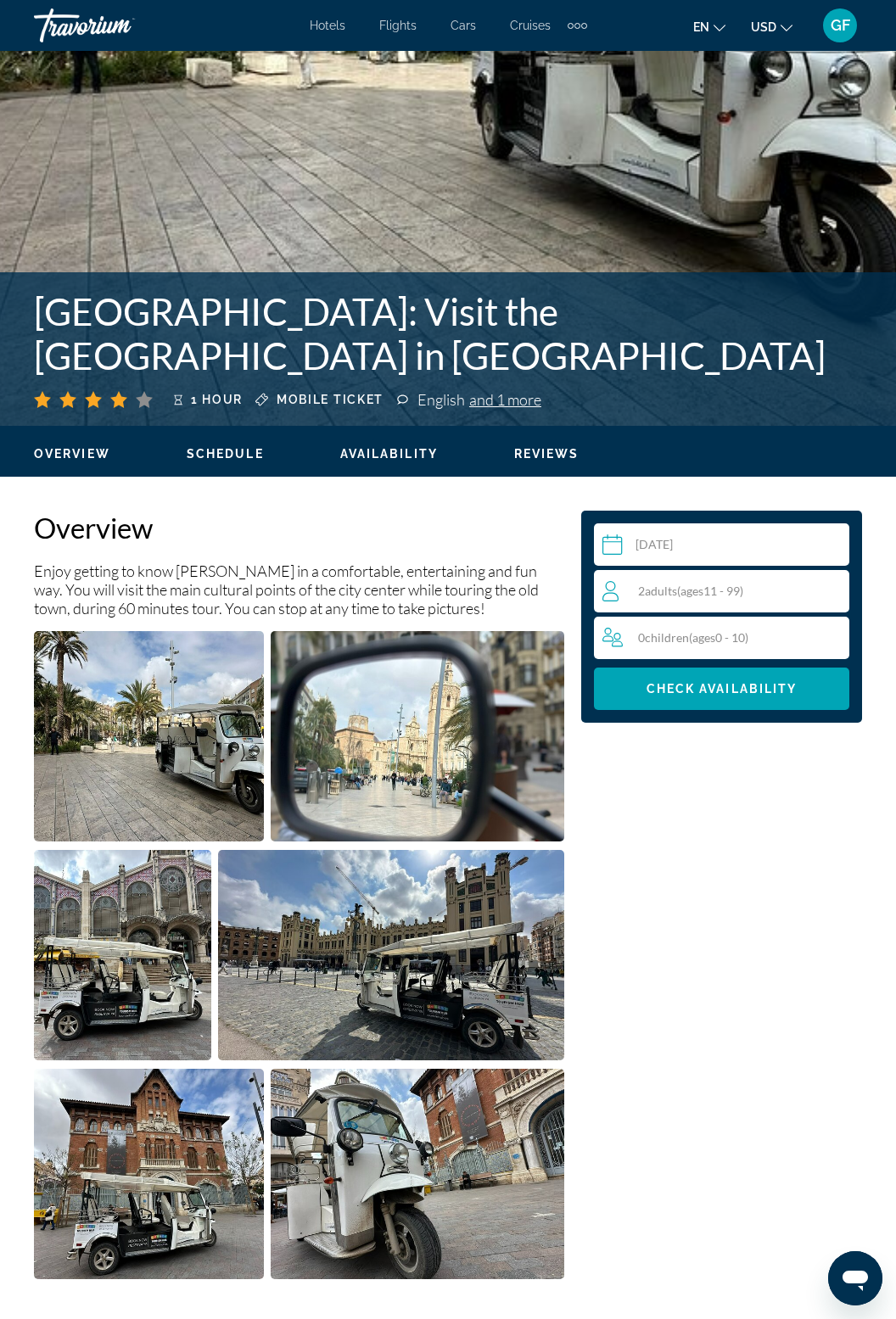
scroll to position [434, 0]
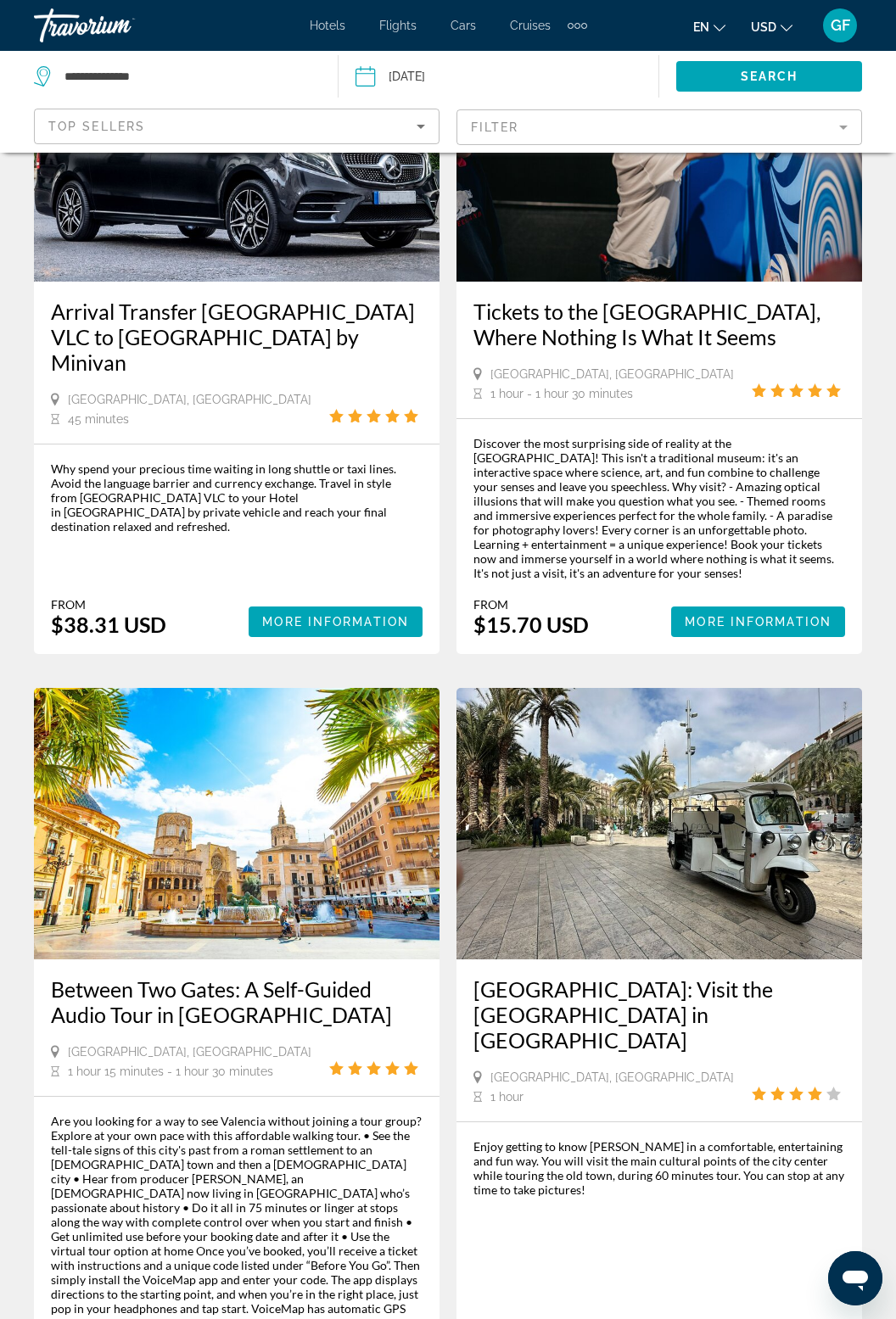
scroll to position [3337, 0]
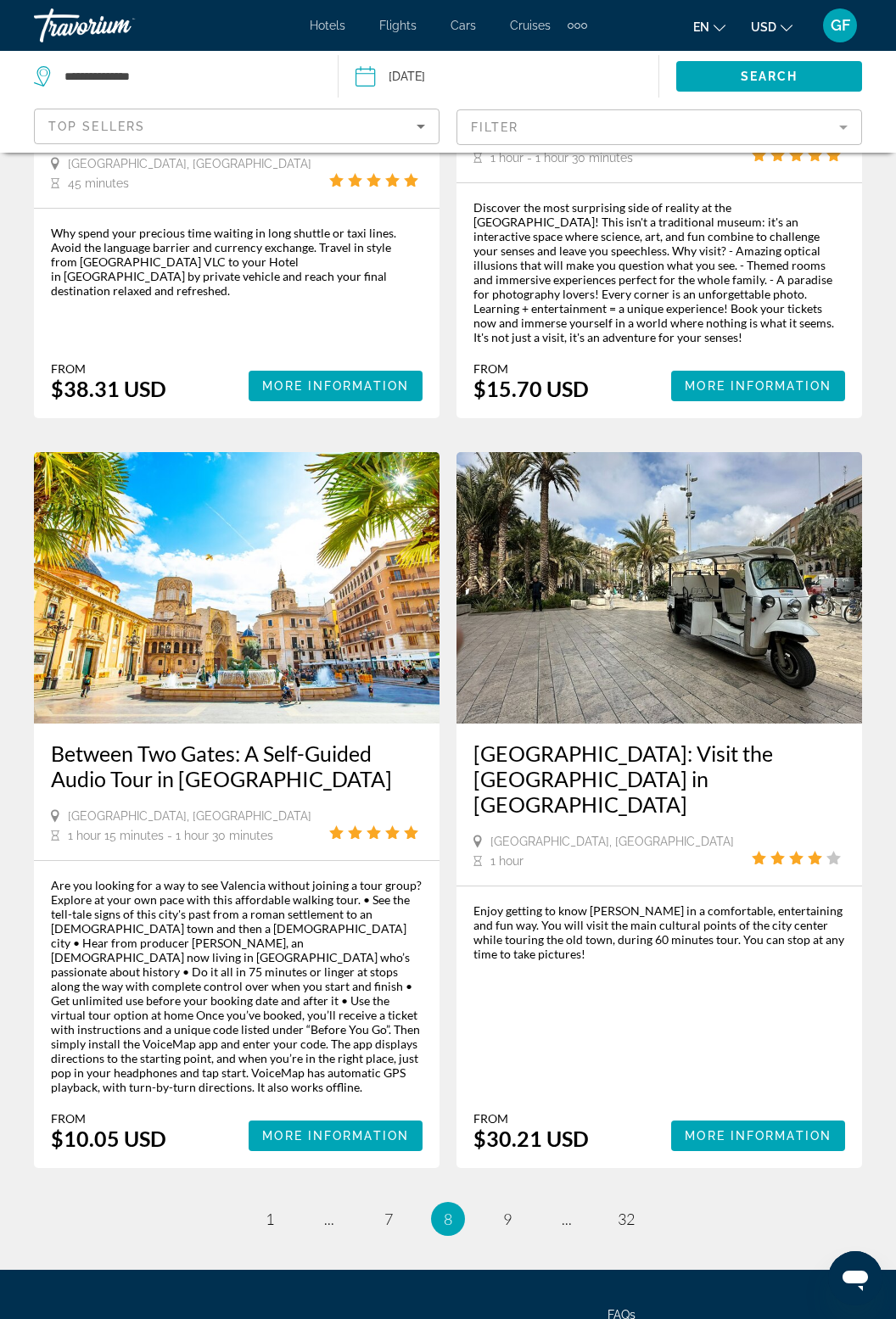
click at [516, 1205] on link "page 9" at bounding box center [507, 1220] width 29 height 29
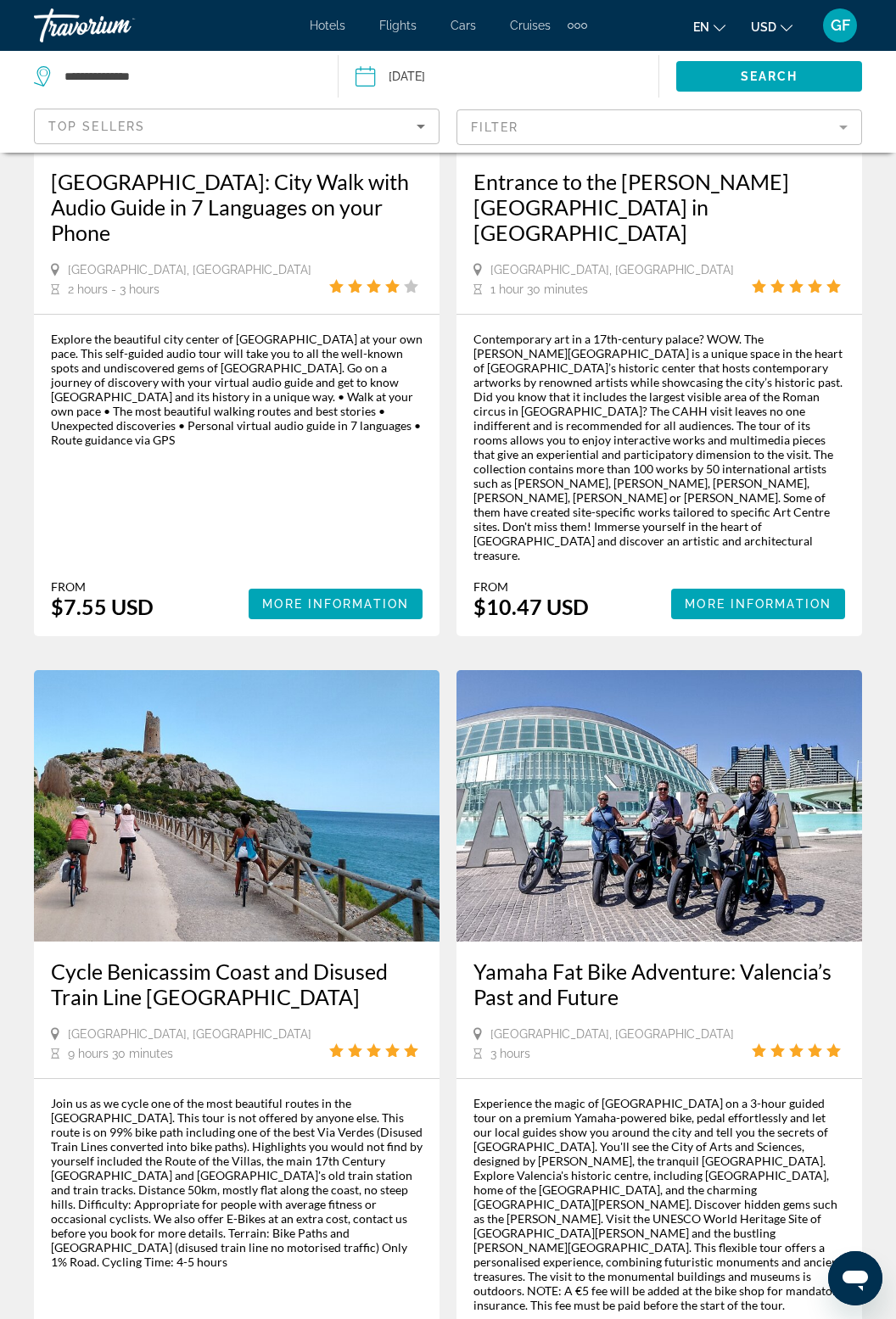
scroll to position [3222, 0]
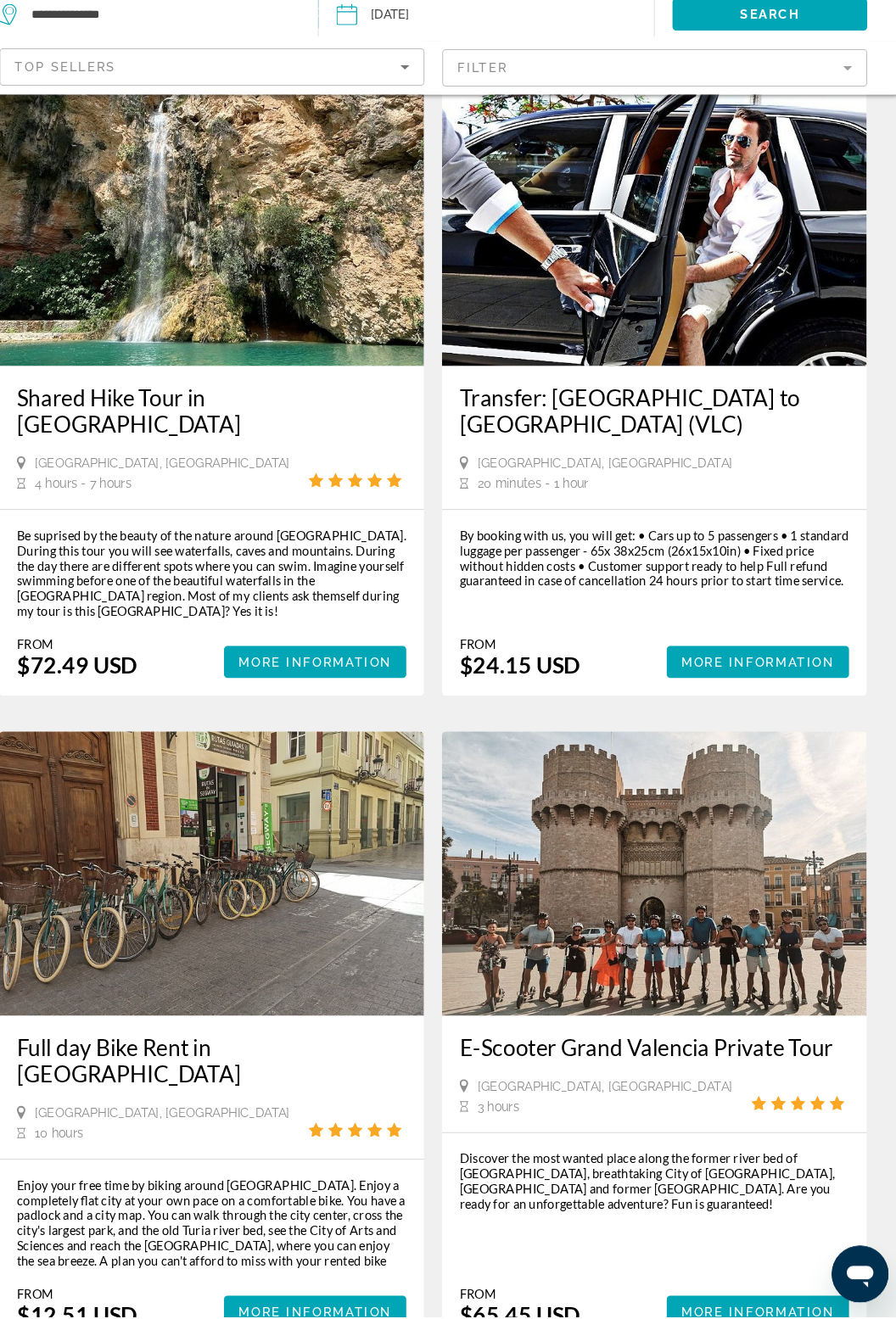
scroll to position [2829, 0]
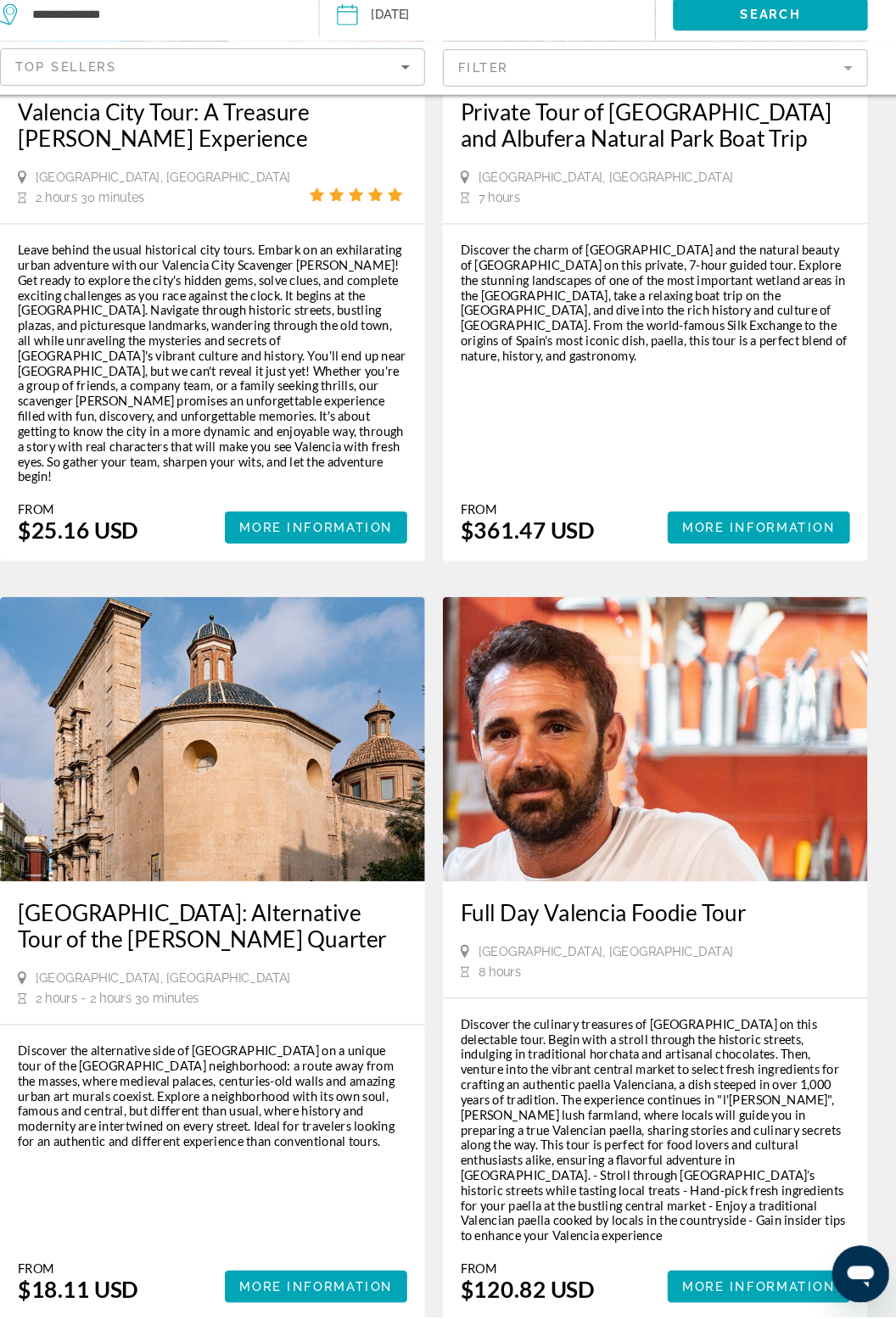
scroll to position [1745, 0]
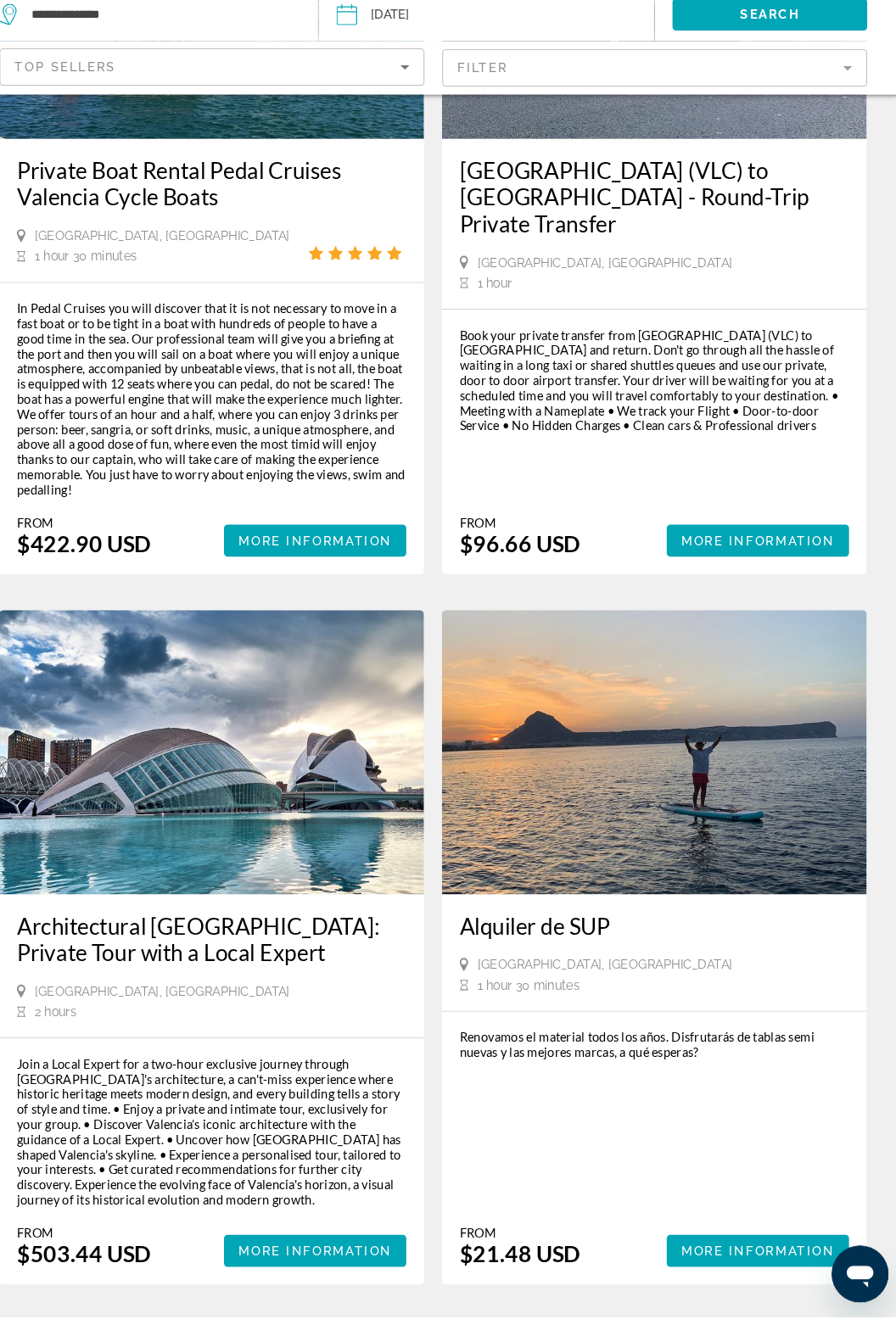
scroll to position [3351, 0]
click at [514, 1319] on span "30" at bounding box center [507, 1340] width 17 height 18
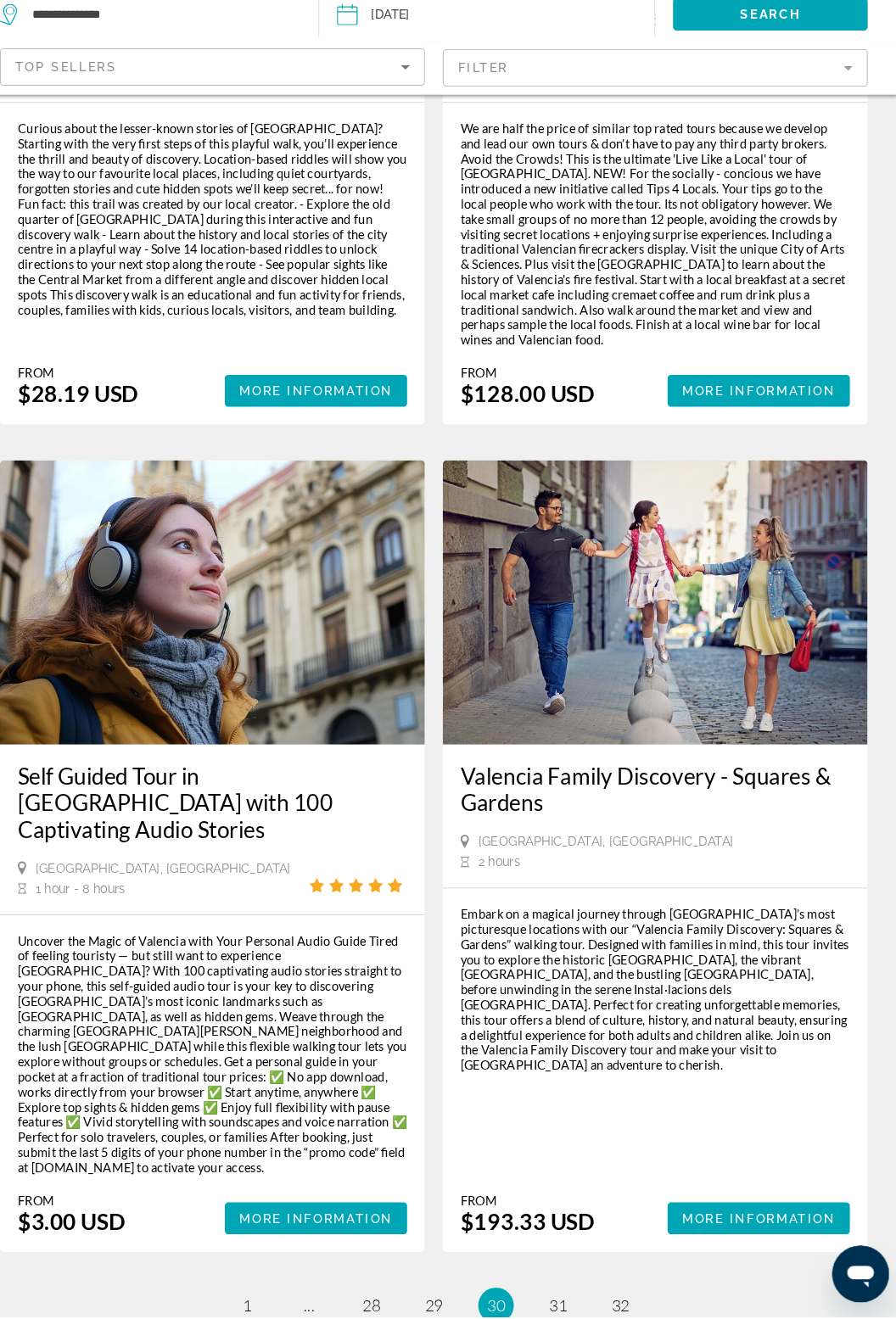
scroll to position [3342, 0]
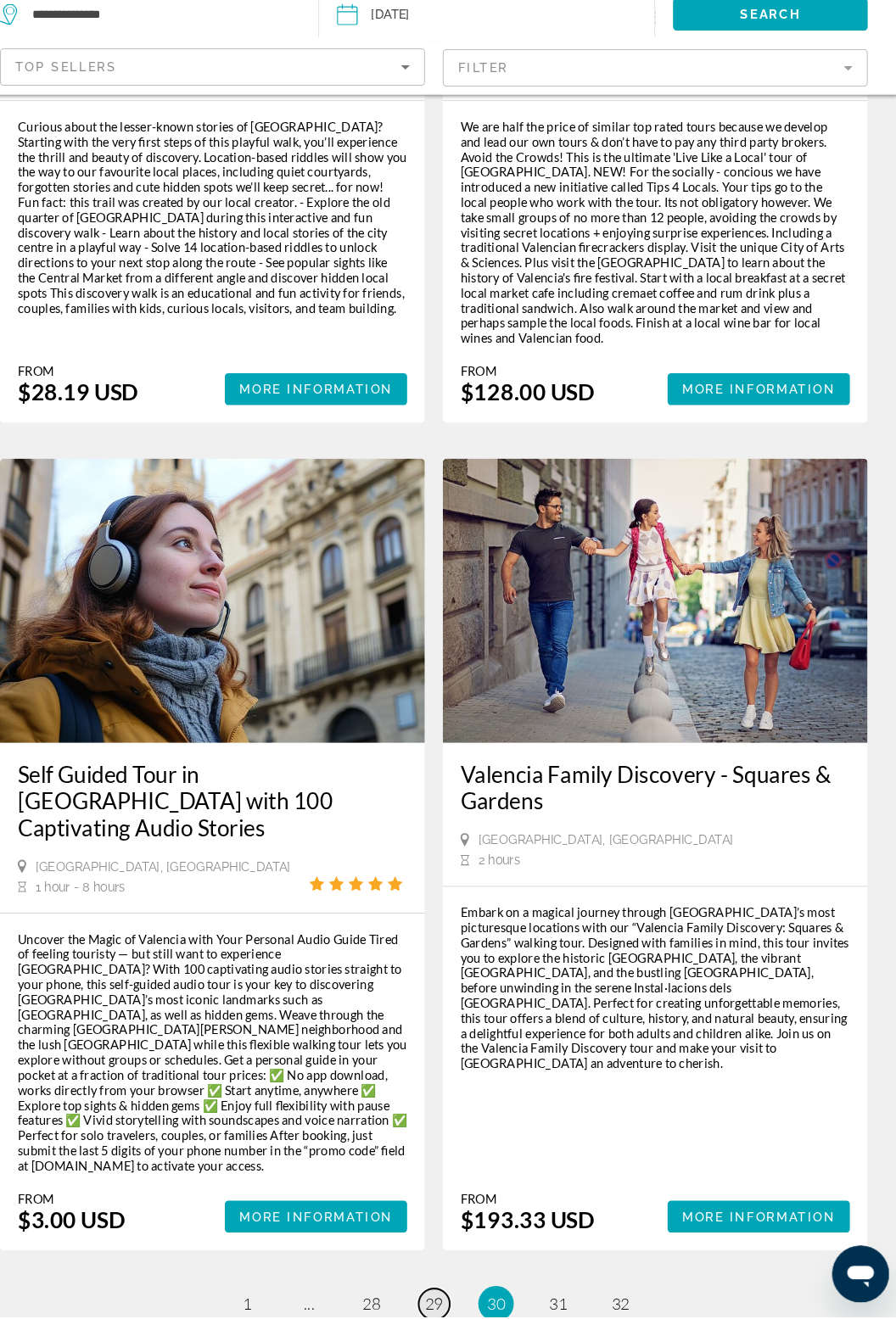
click at [450, 1297] on span "29" at bounding box center [448, 1306] width 17 height 18
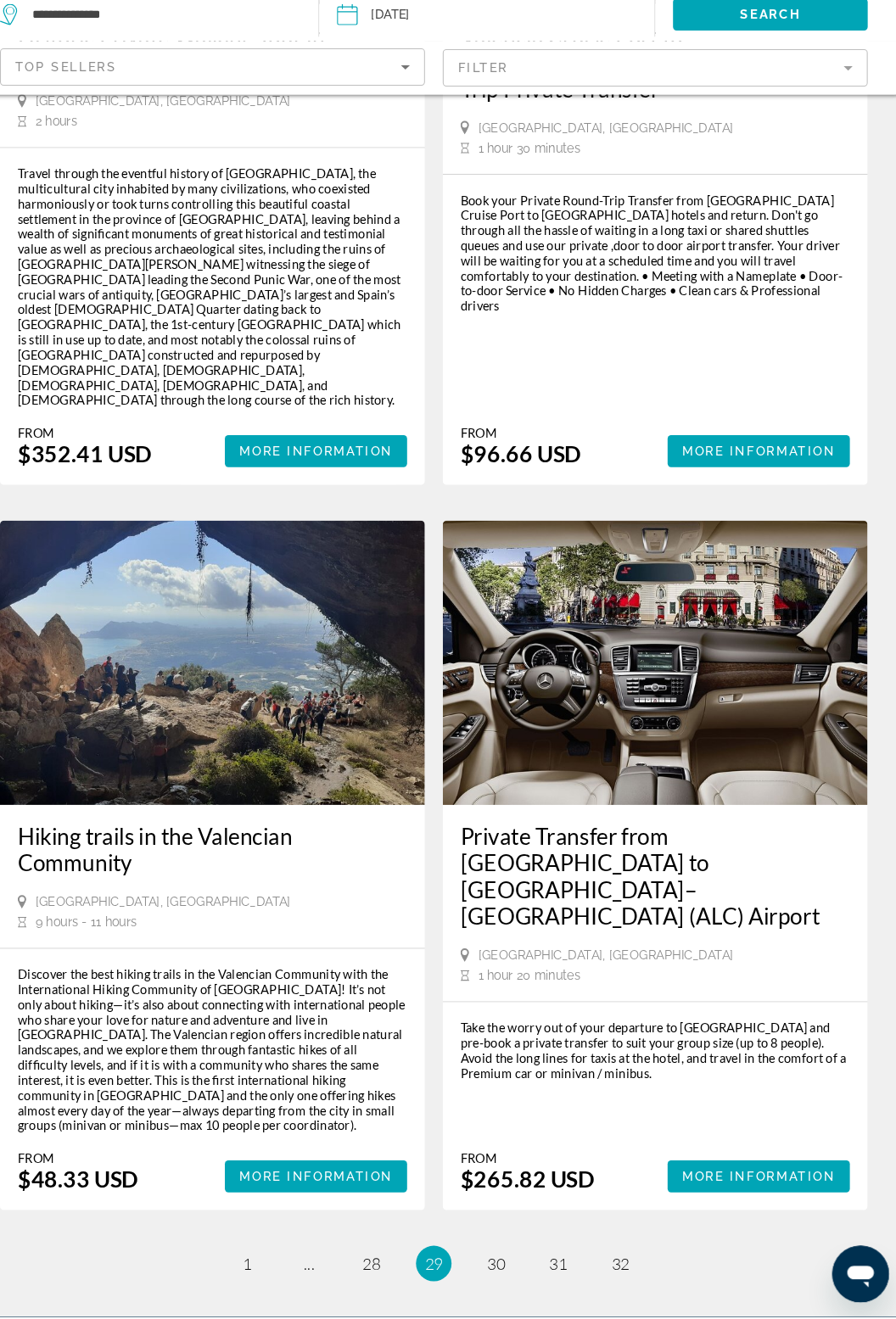
scroll to position [3294, 0]
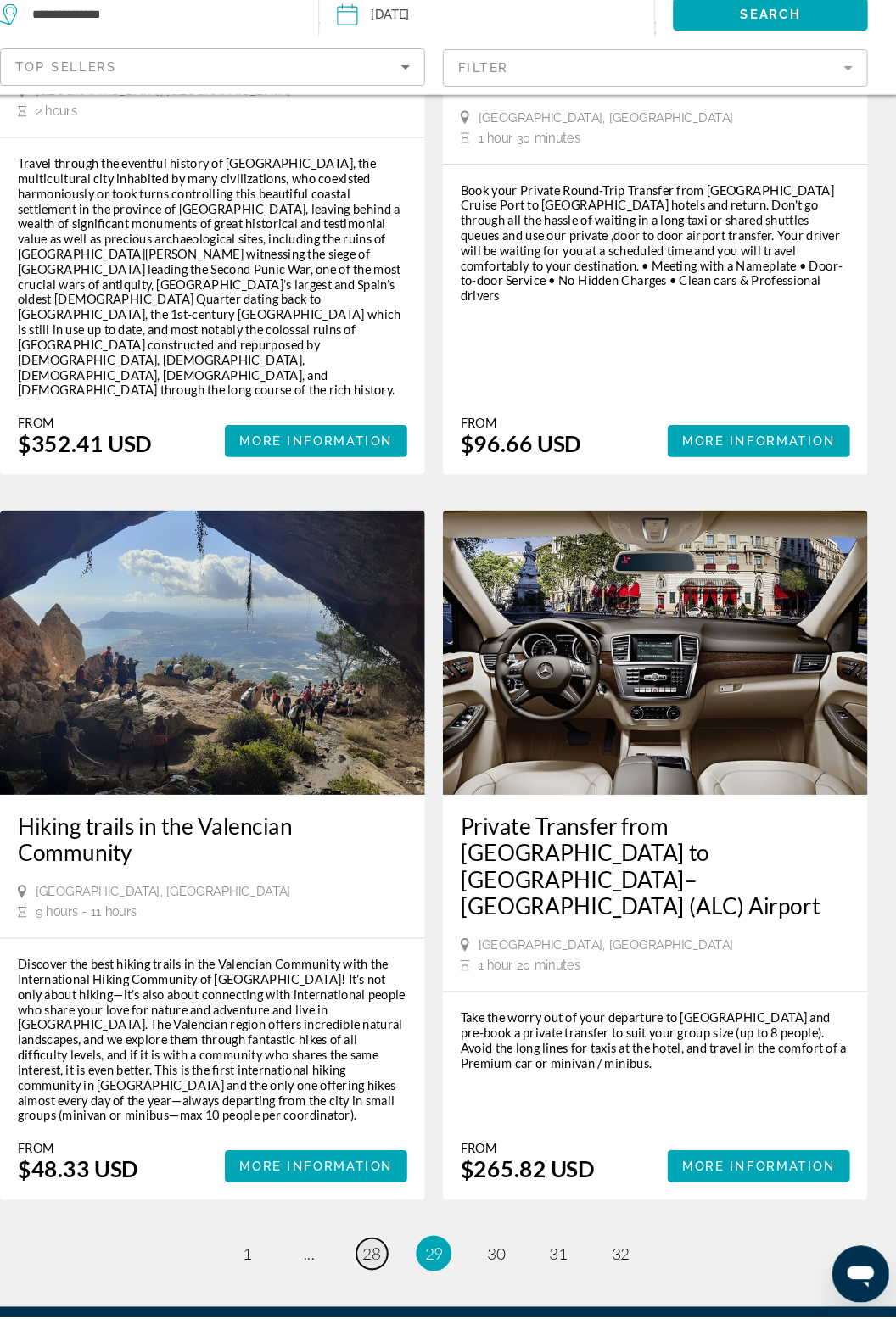
click at [378, 1245] on link "page 28" at bounding box center [389, 1259] width 29 height 29
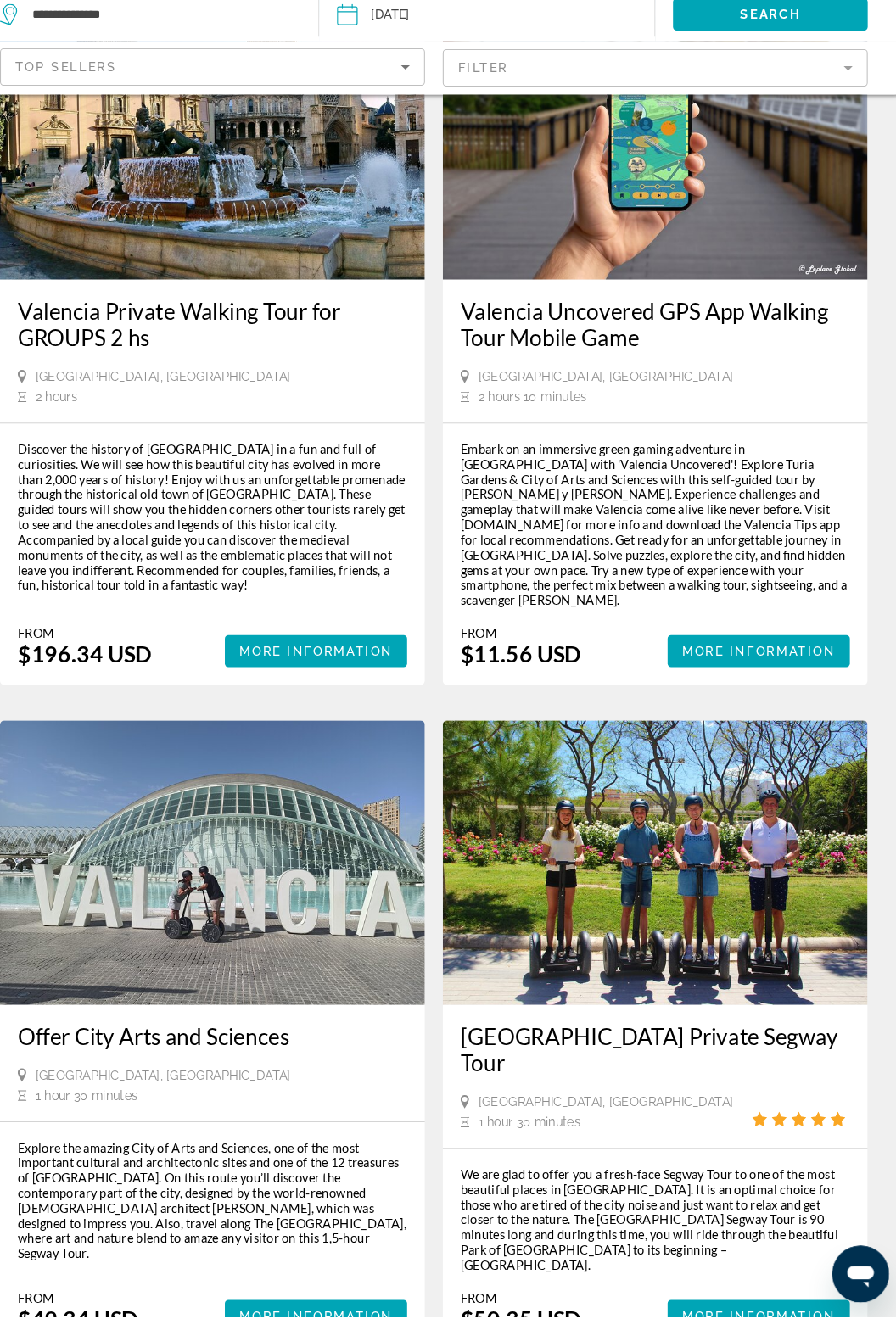
scroll to position [2401, 0]
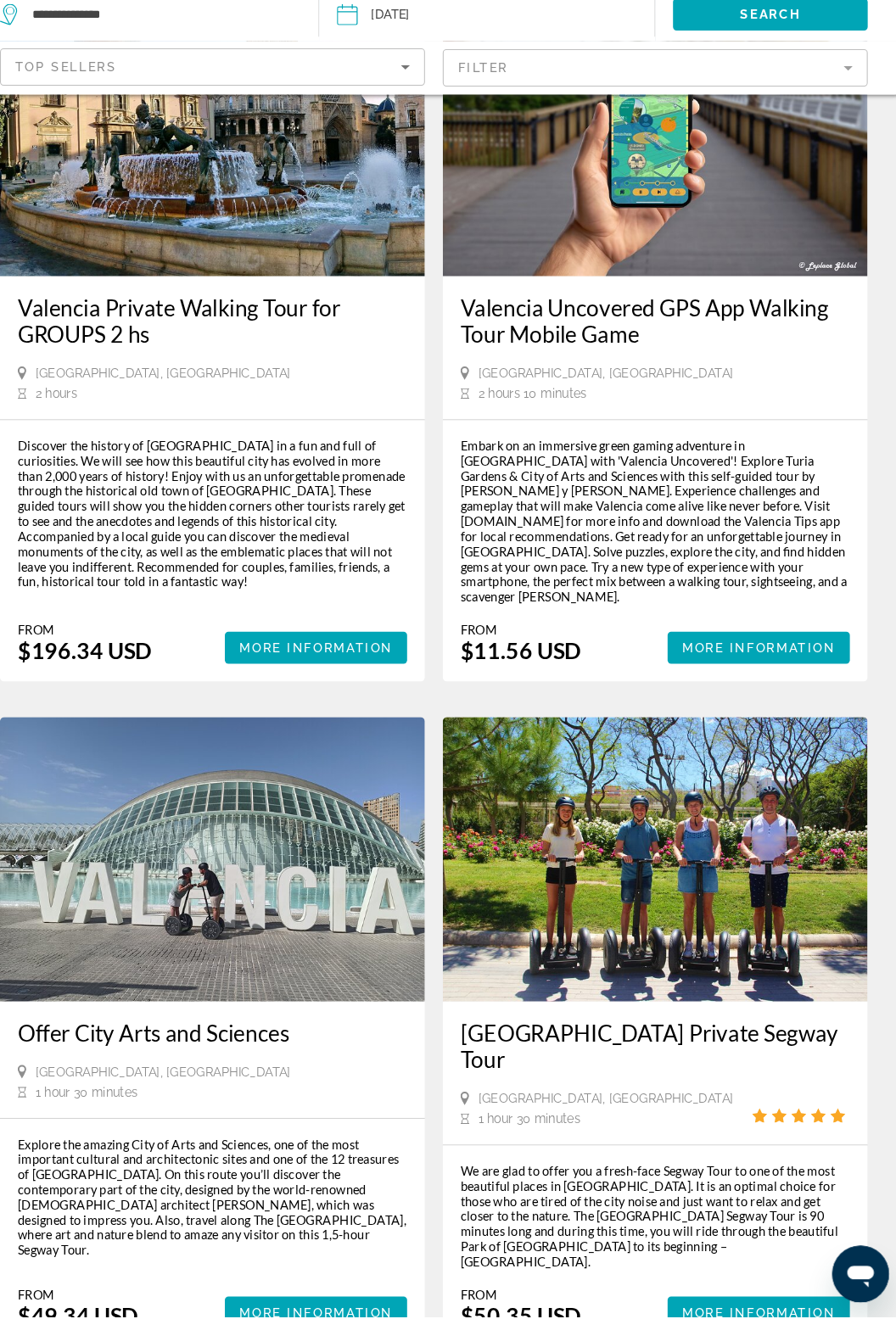
click at [315, 747] on img "Main content" at bounding box center [237, 882] width 405 height 272
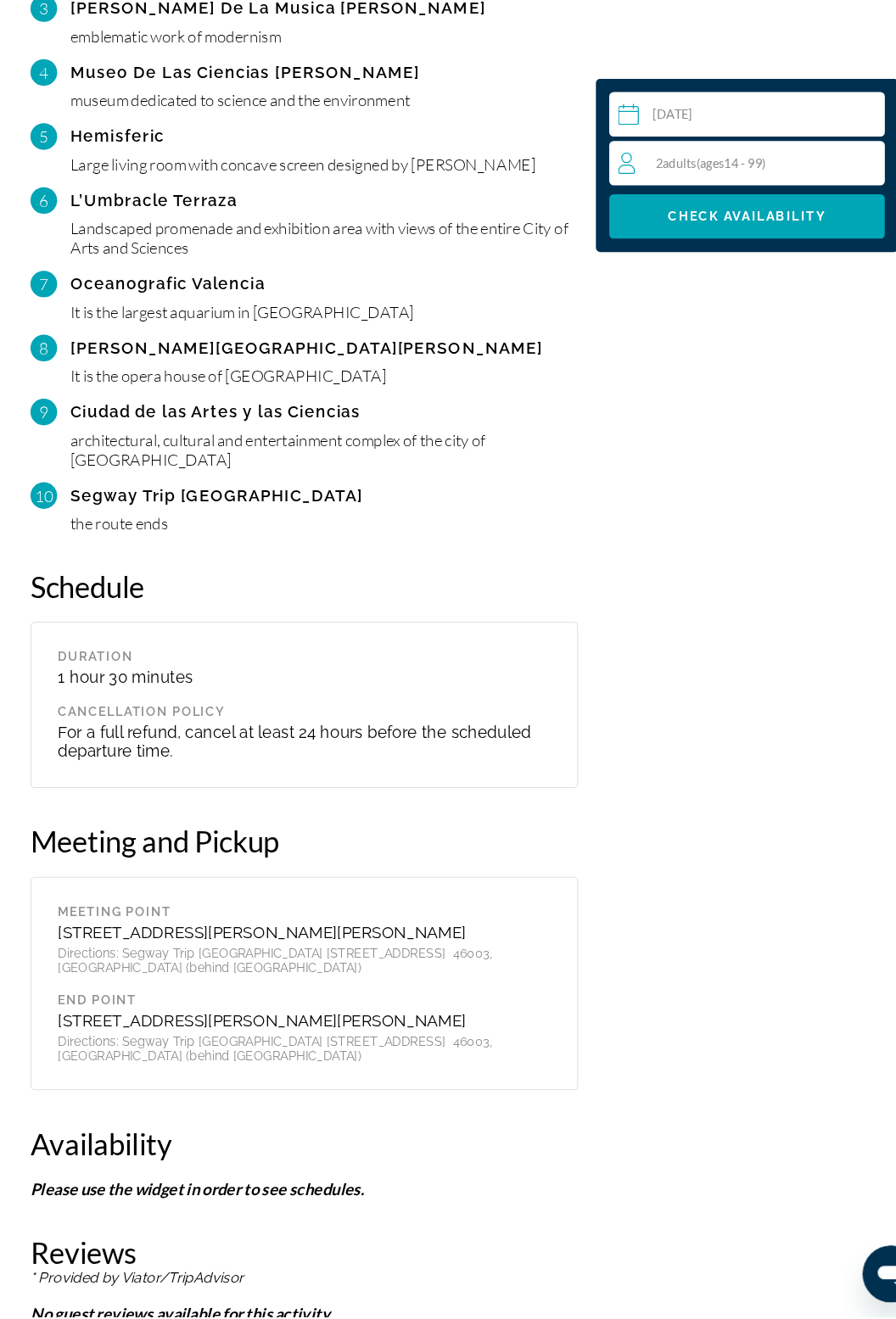
scroll to position [2271, 0]
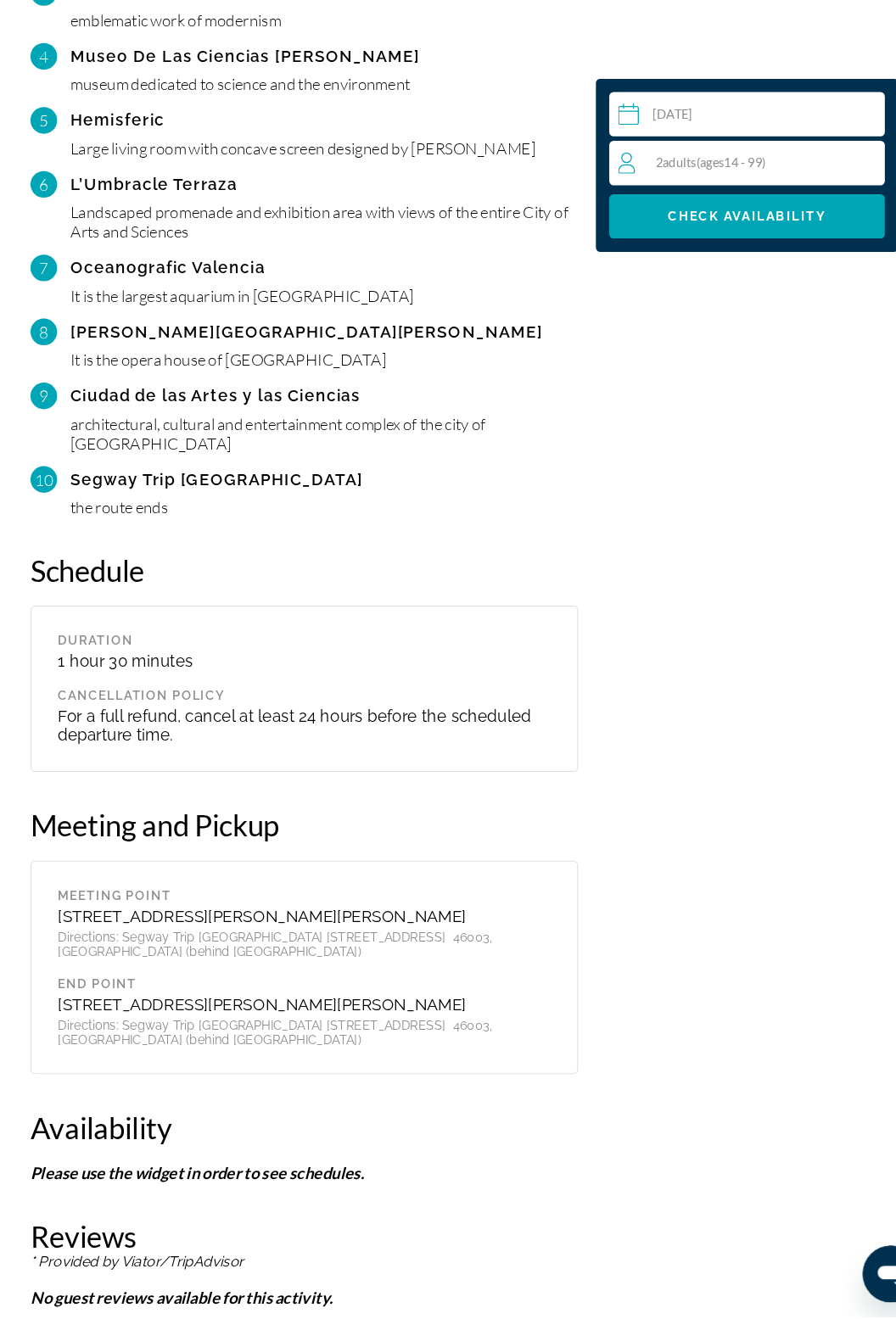
click at [314, 911] on div "Meeting Point" at bounding box center [295, 917] width 470 height 14
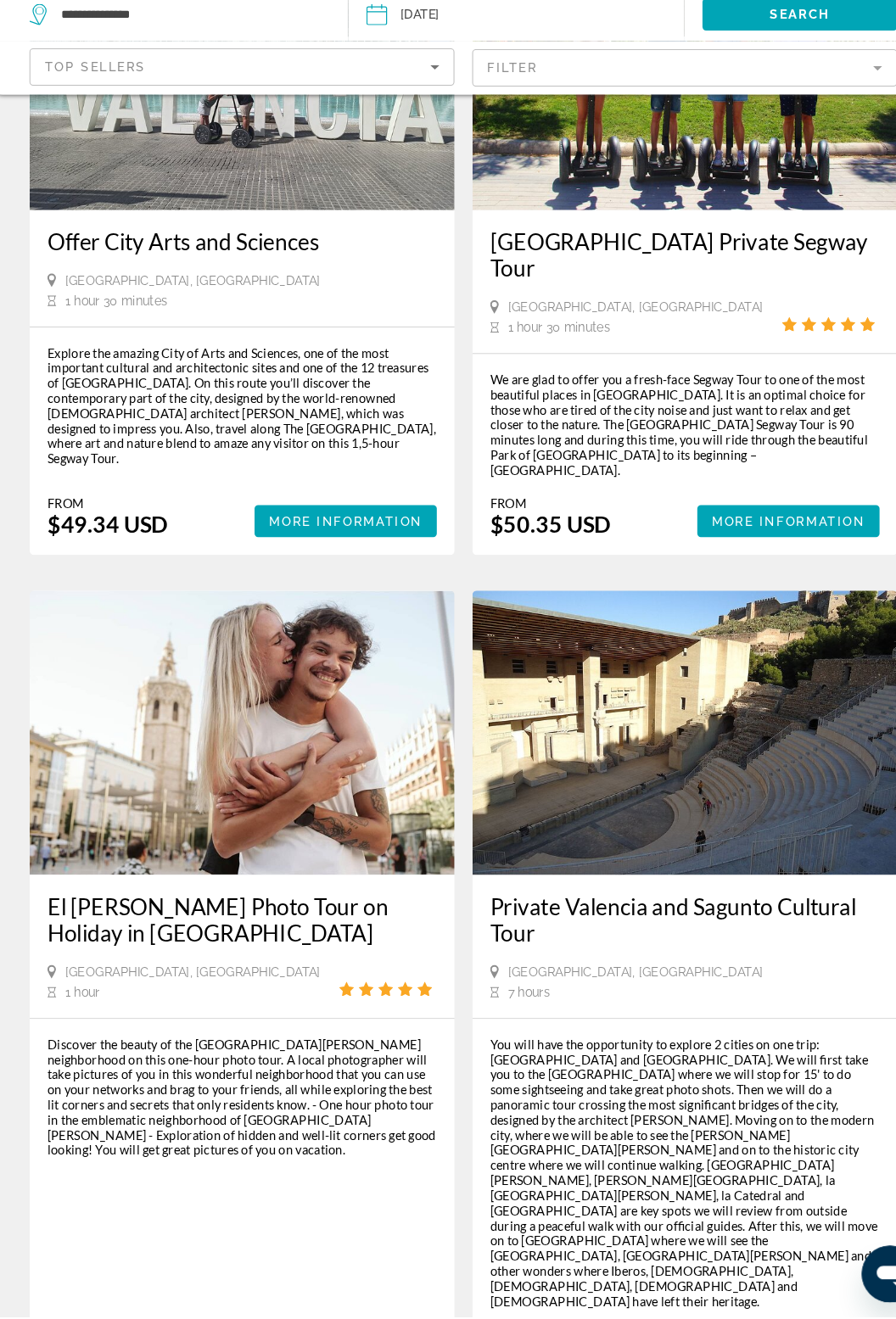
scroll to position [3186, 0]
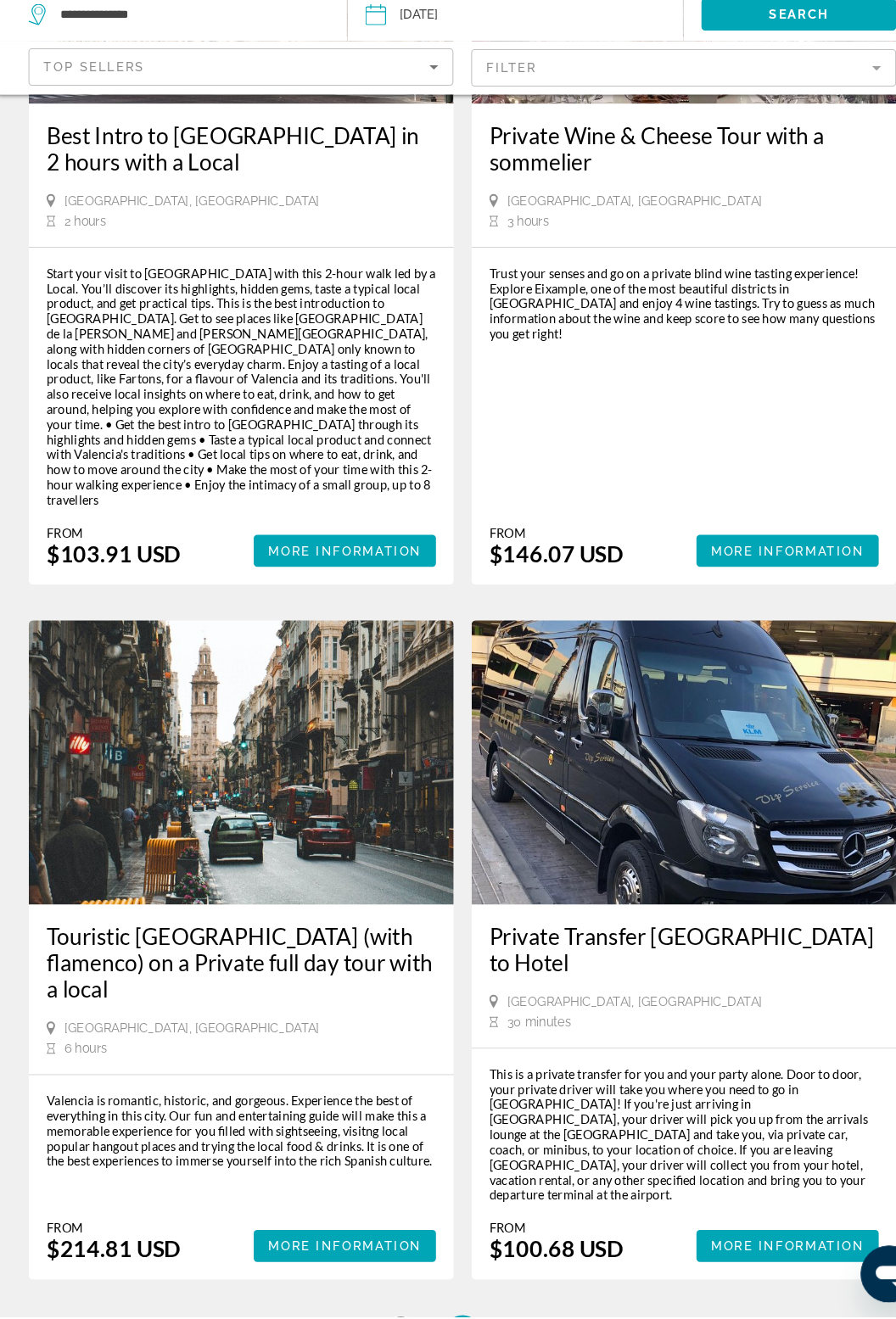
scroll to position [3229, 0]
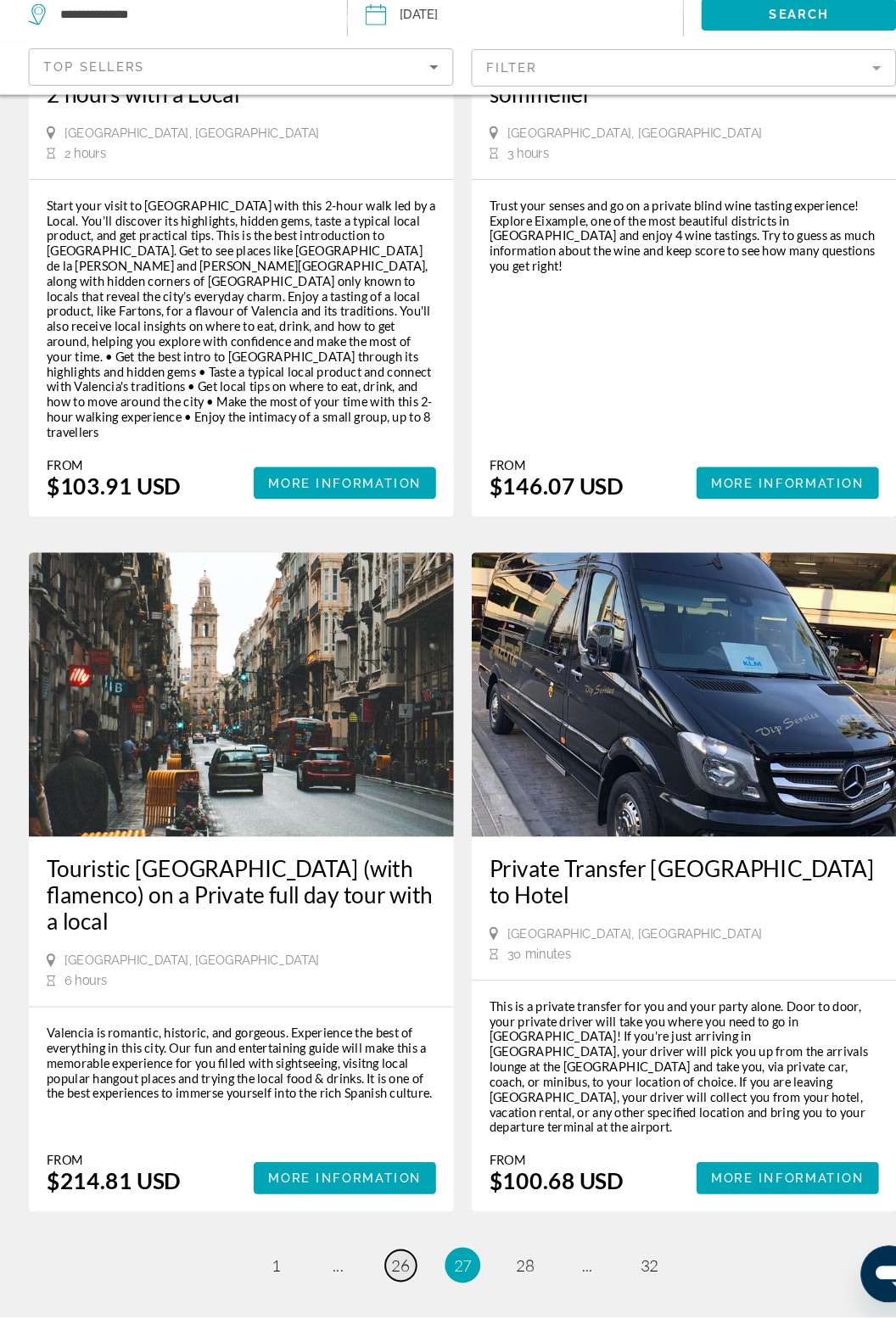
click at [390, 1261] on span "26" at bounding box center [388, 1270] width 17 height 18
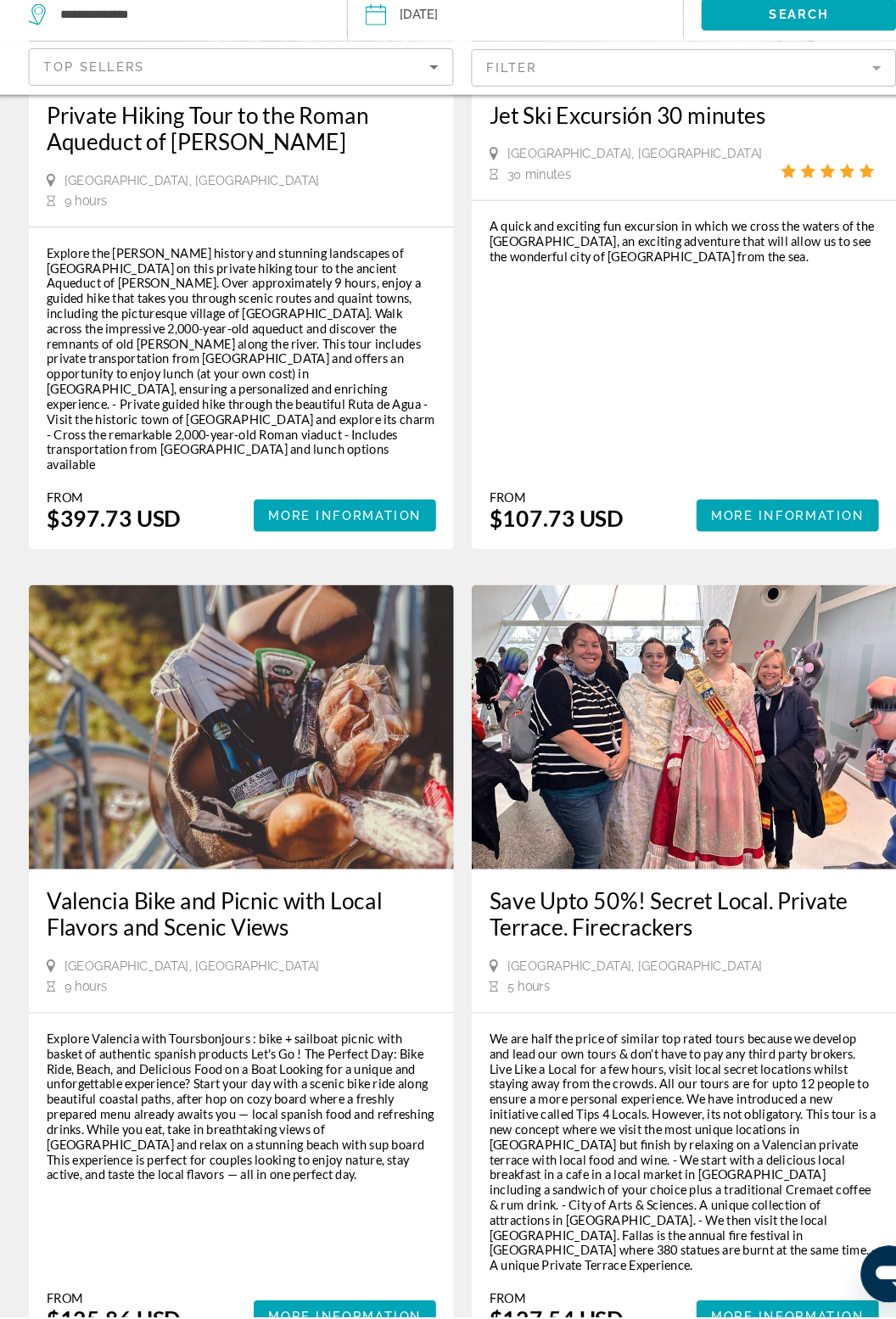
scroll to position [3337, 0]
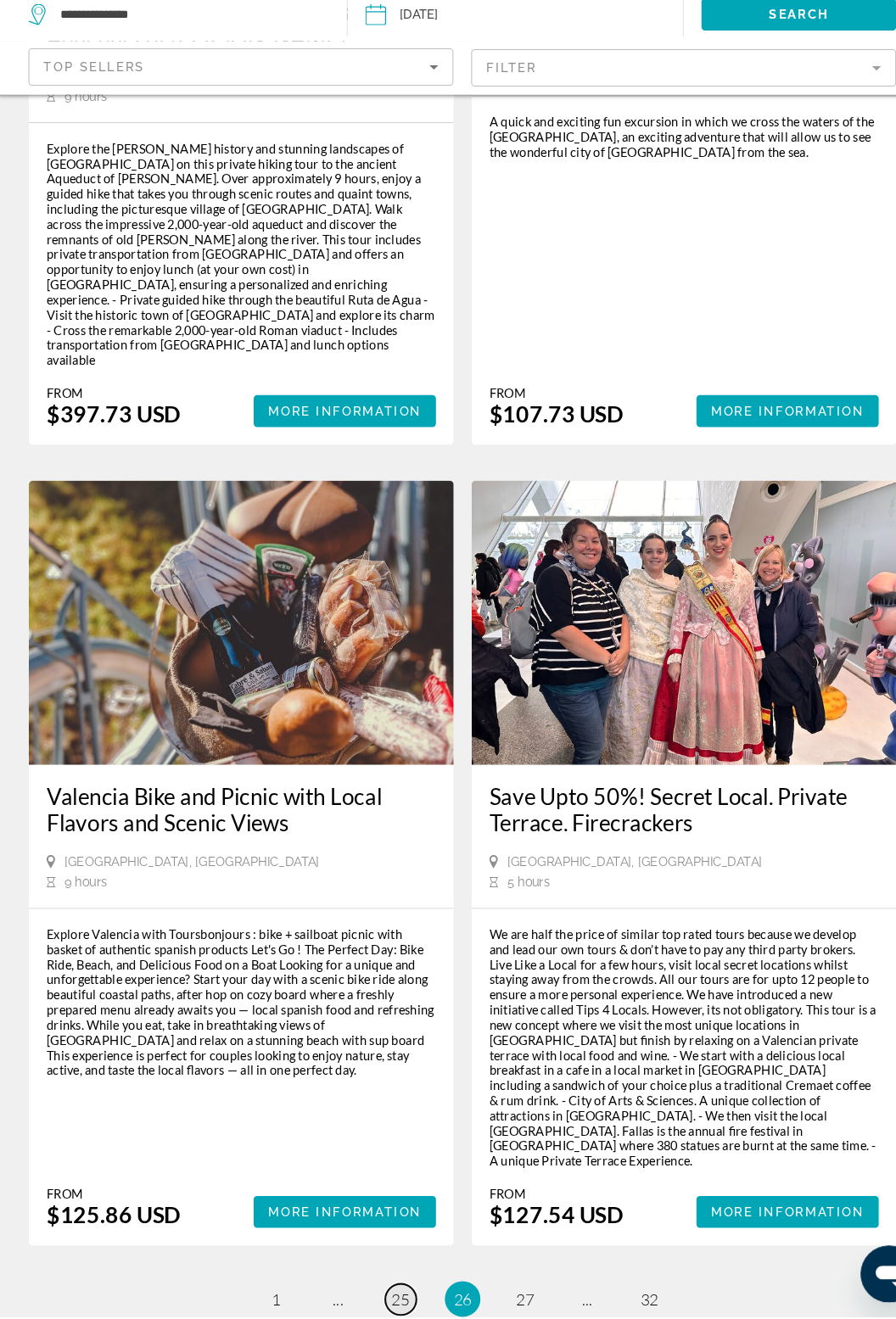
click at [391, 1293] on span "25" at bounding box center [388, 1302] width 17 height 18
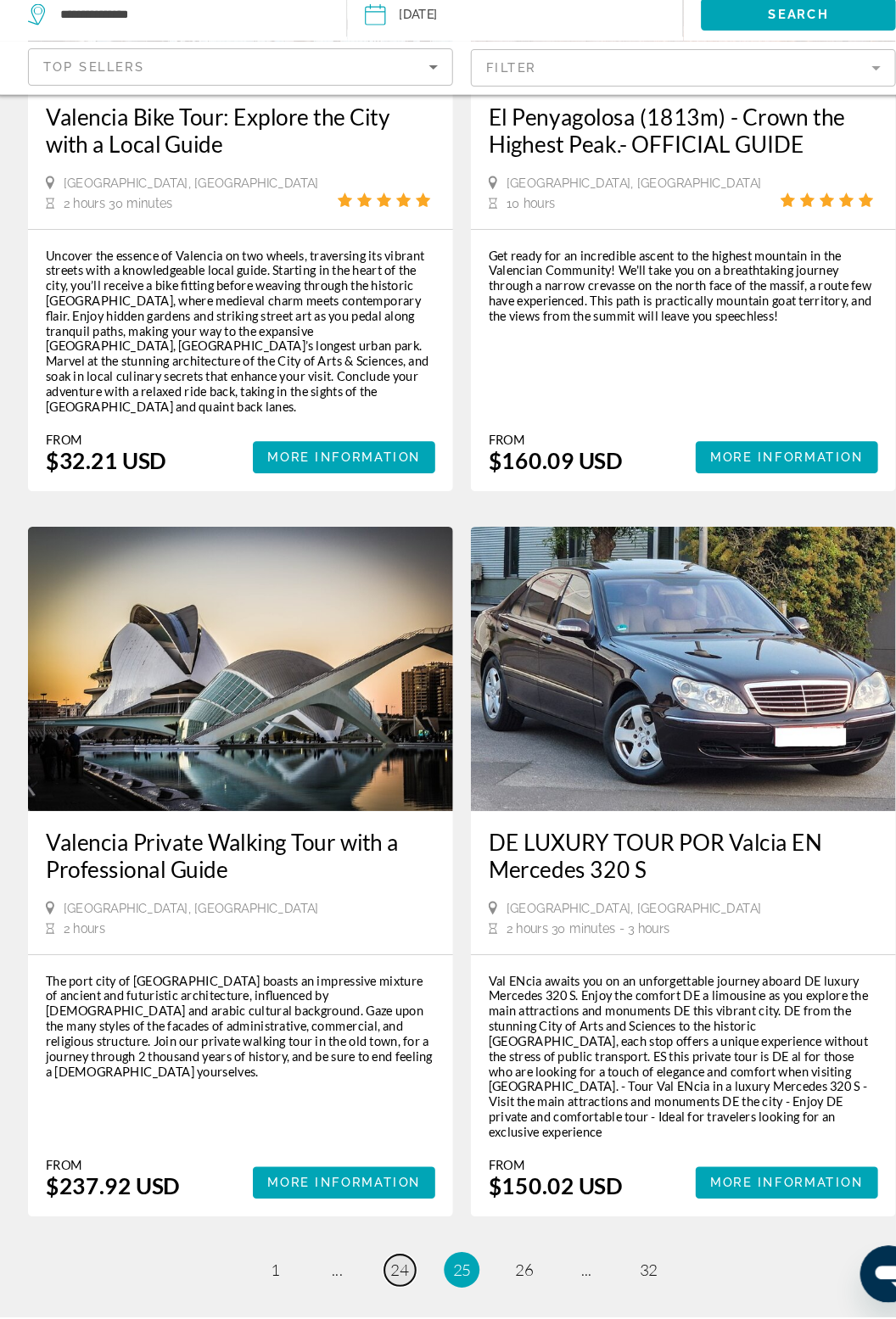
scroll to position [3309, 0]
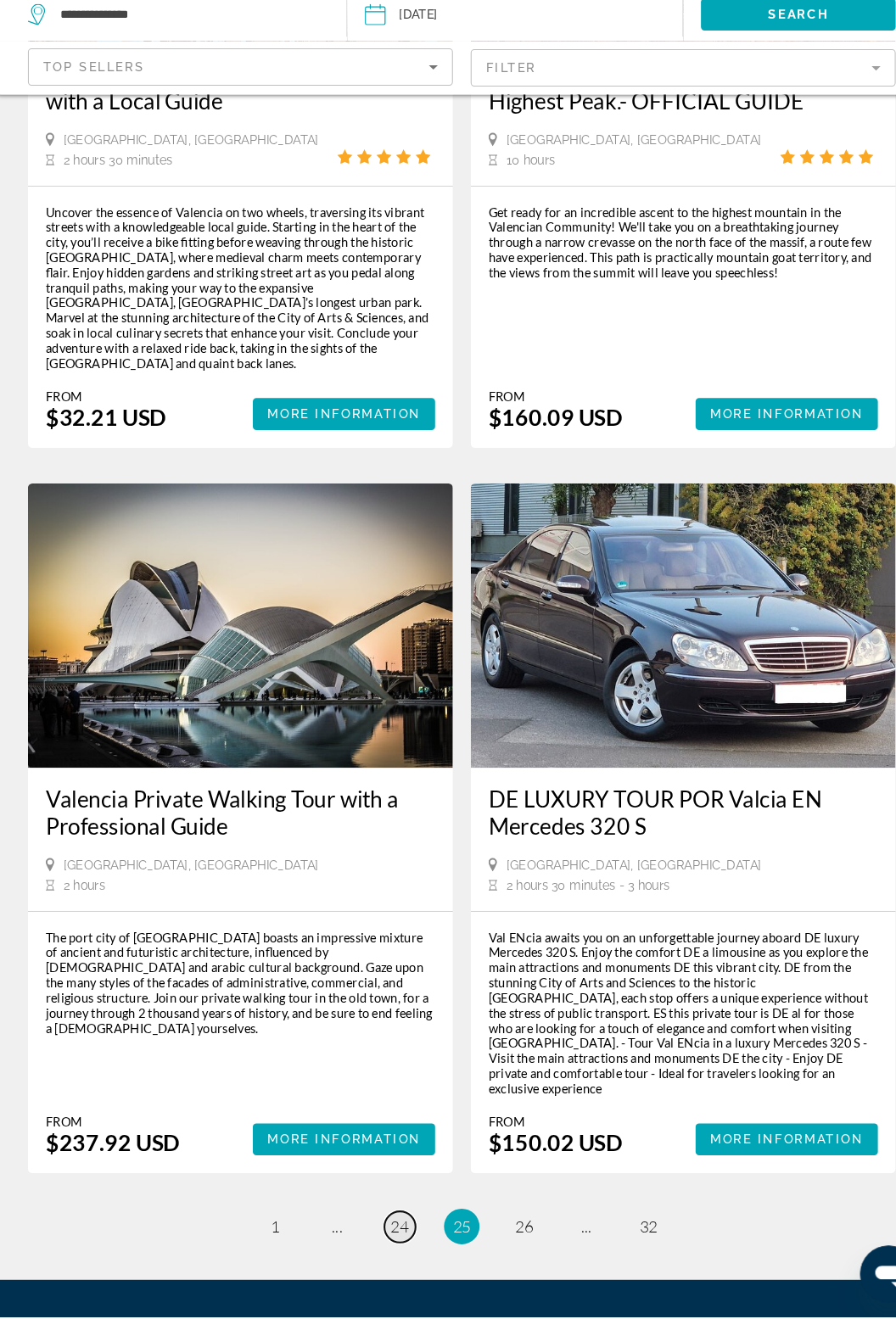
click at [391, 1225] on span "24" at bounding box center [388, 1234] width 17 height 18
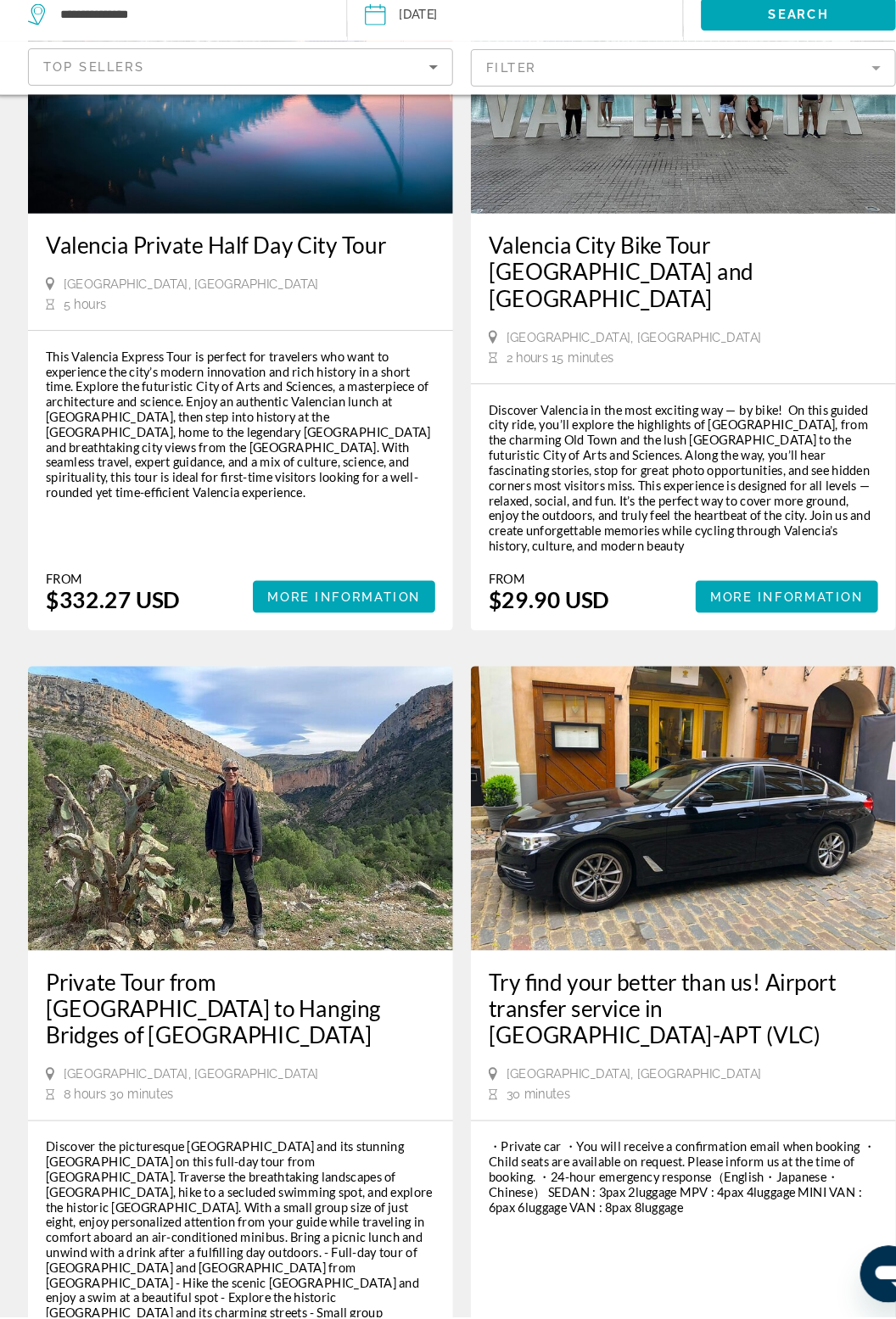
scroll to position [3018, 0]
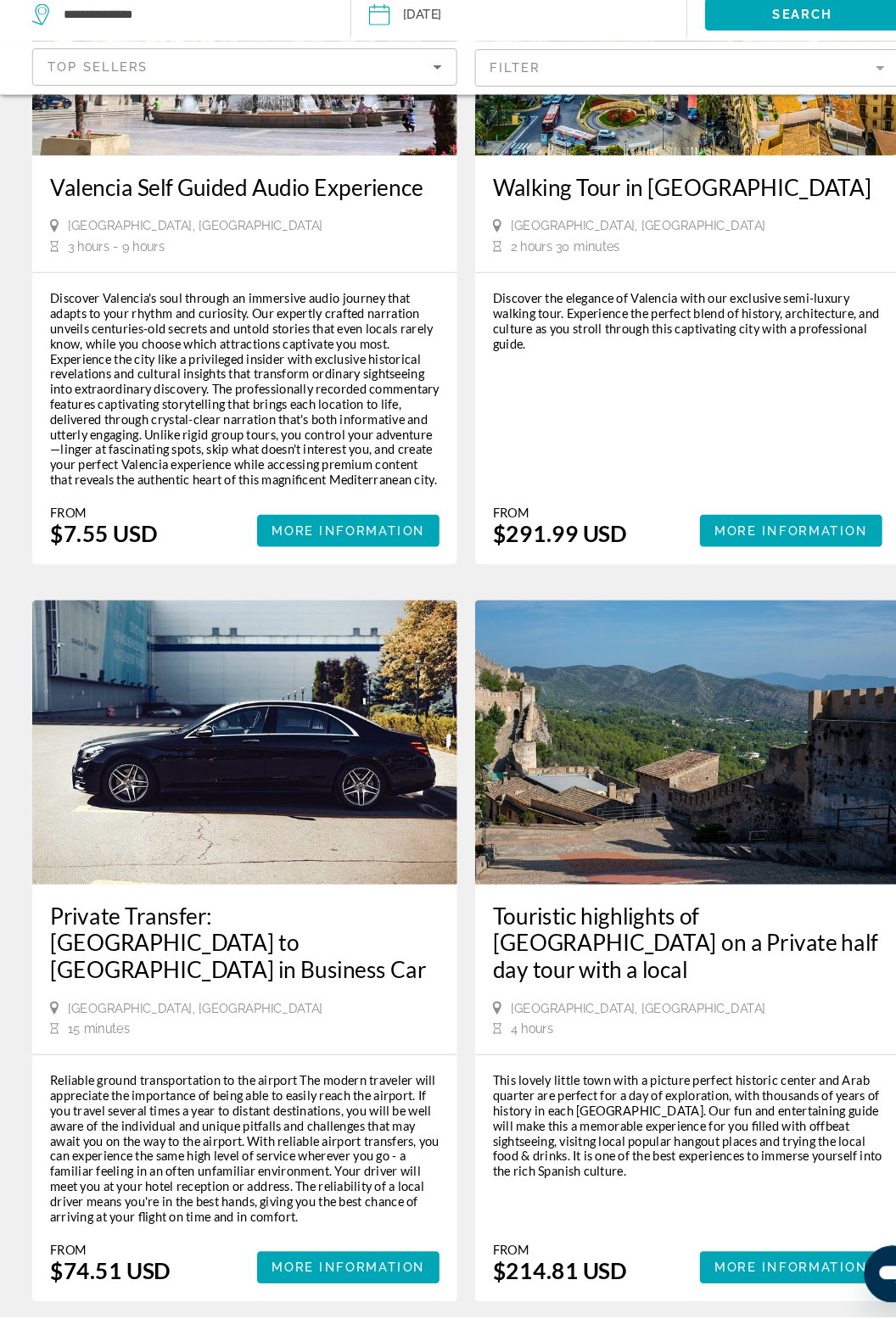
scroll to position [3292, 0]
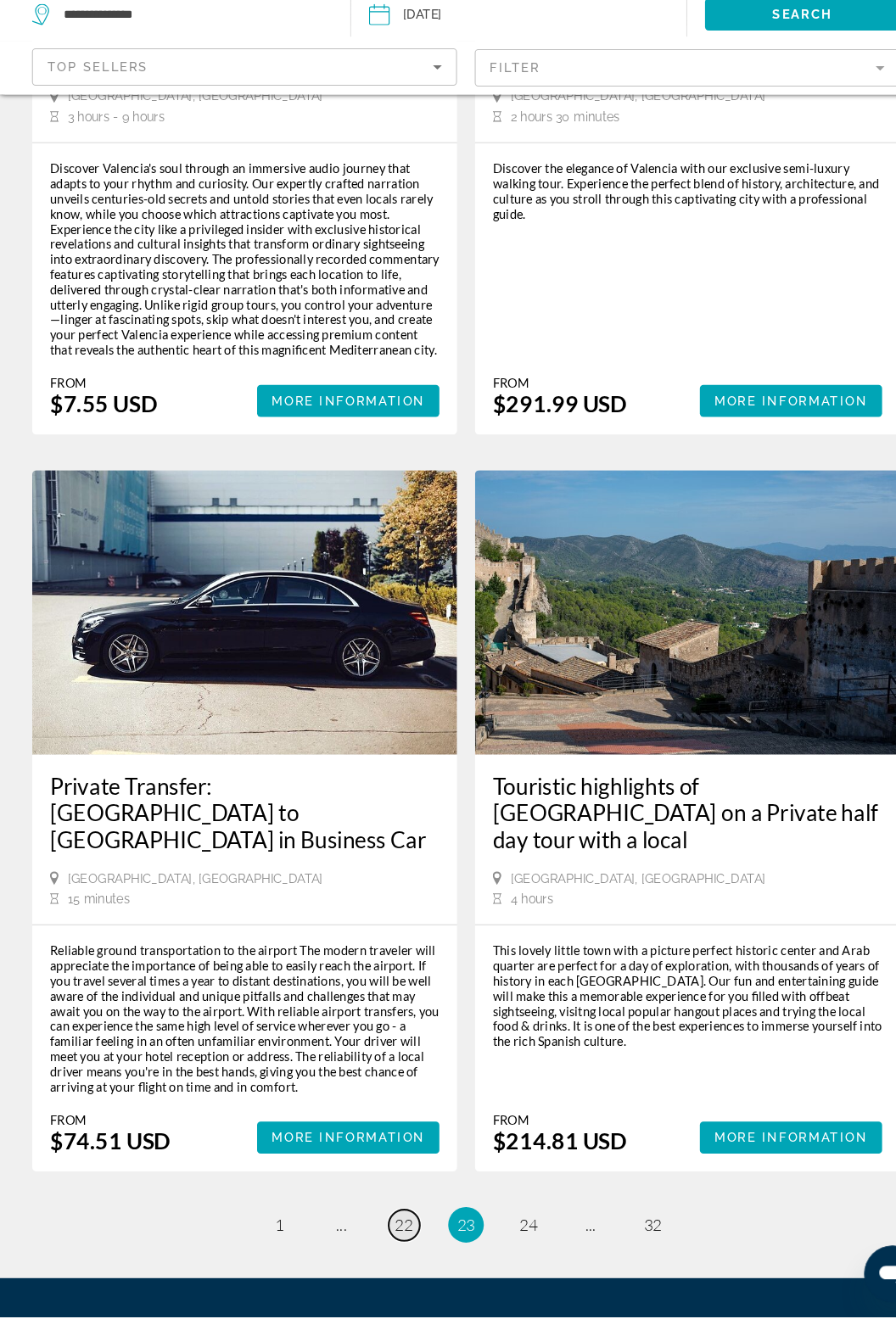
click at [381, 1223] on span "22" at bounding box center [388, 1232] width 17 height 18
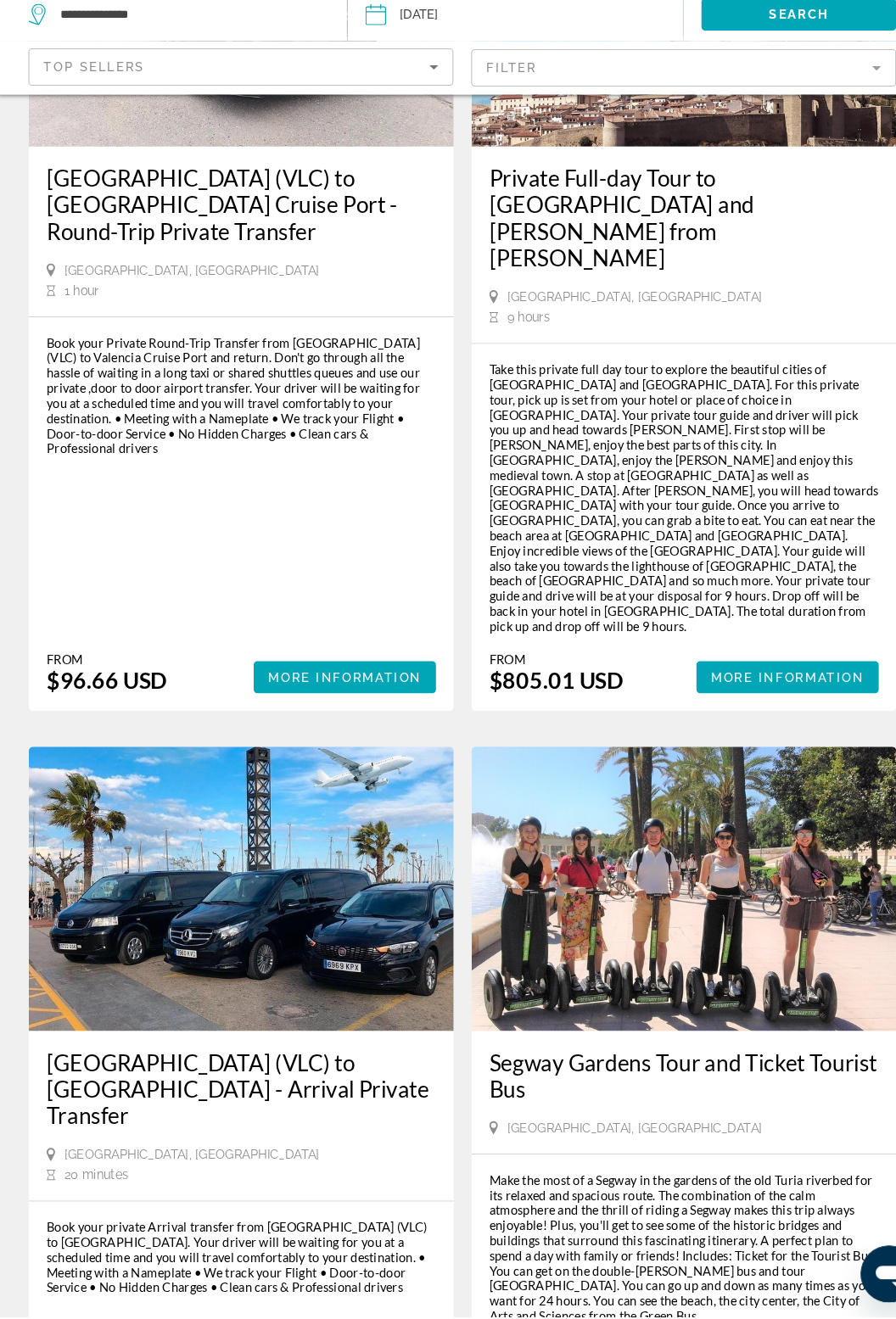
scroll to position [3324, 0]
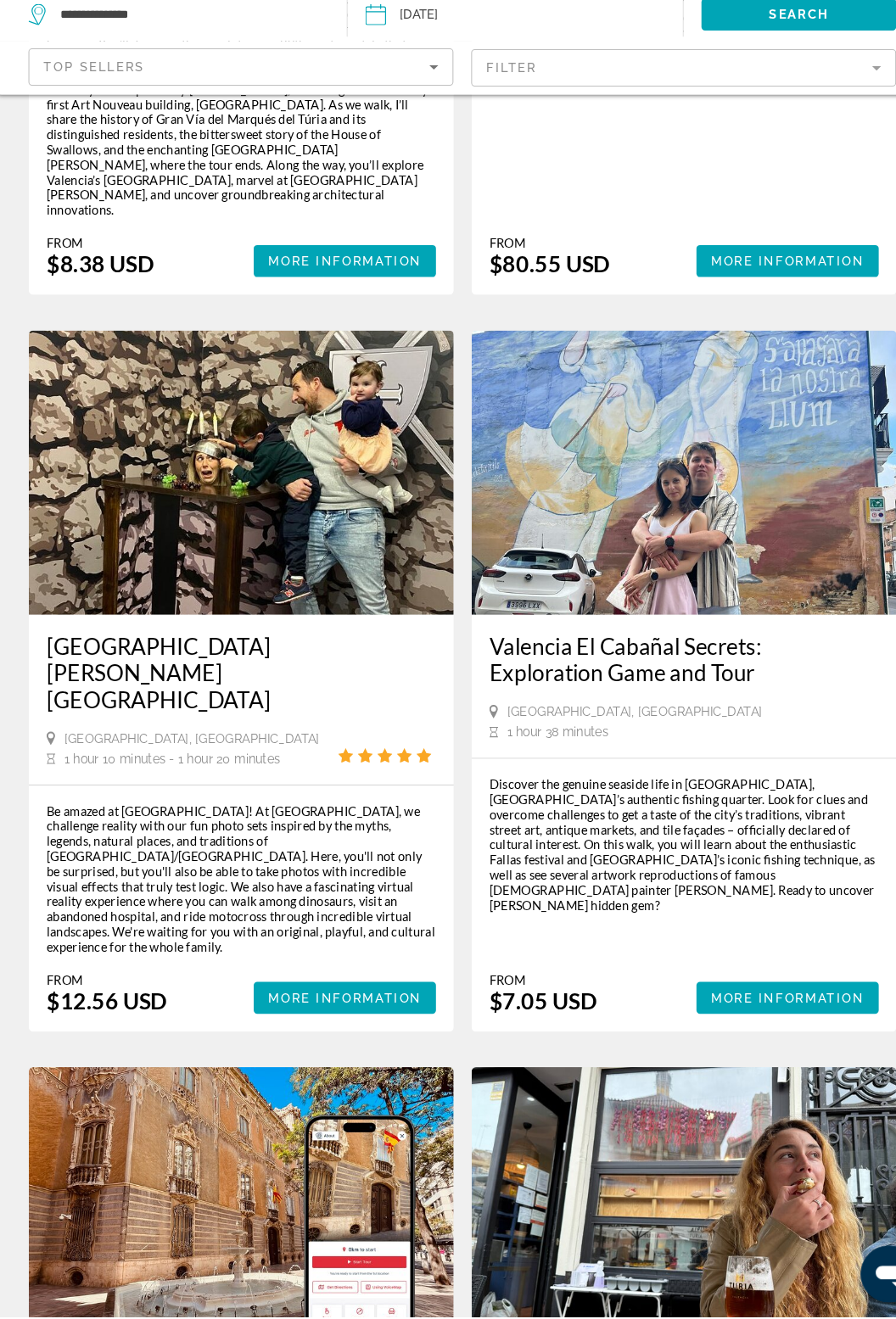
scroll to position [3364, 0]
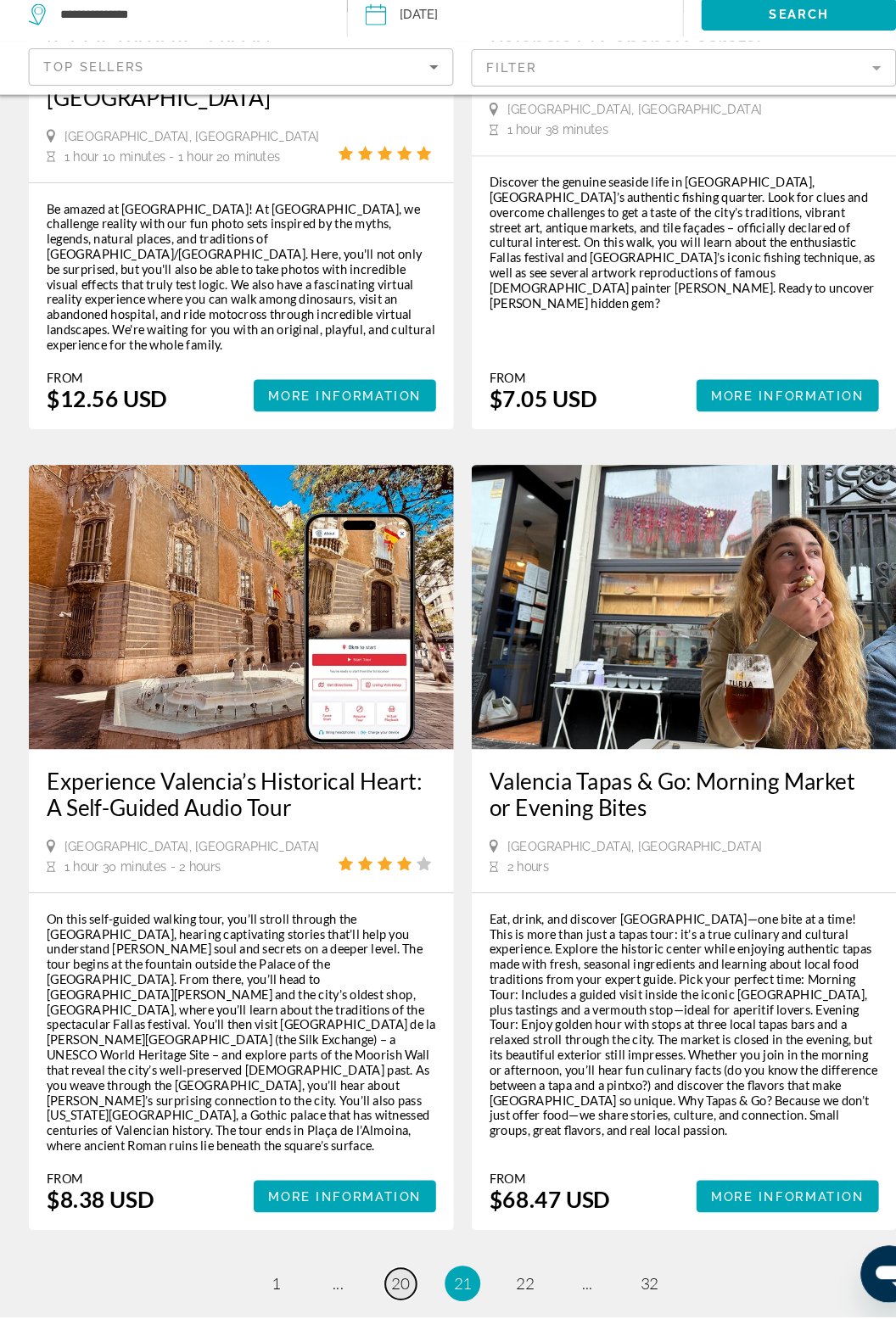
click at [390, 1279] on span "20" at bounding box center [388, 1288] width 17 height 18
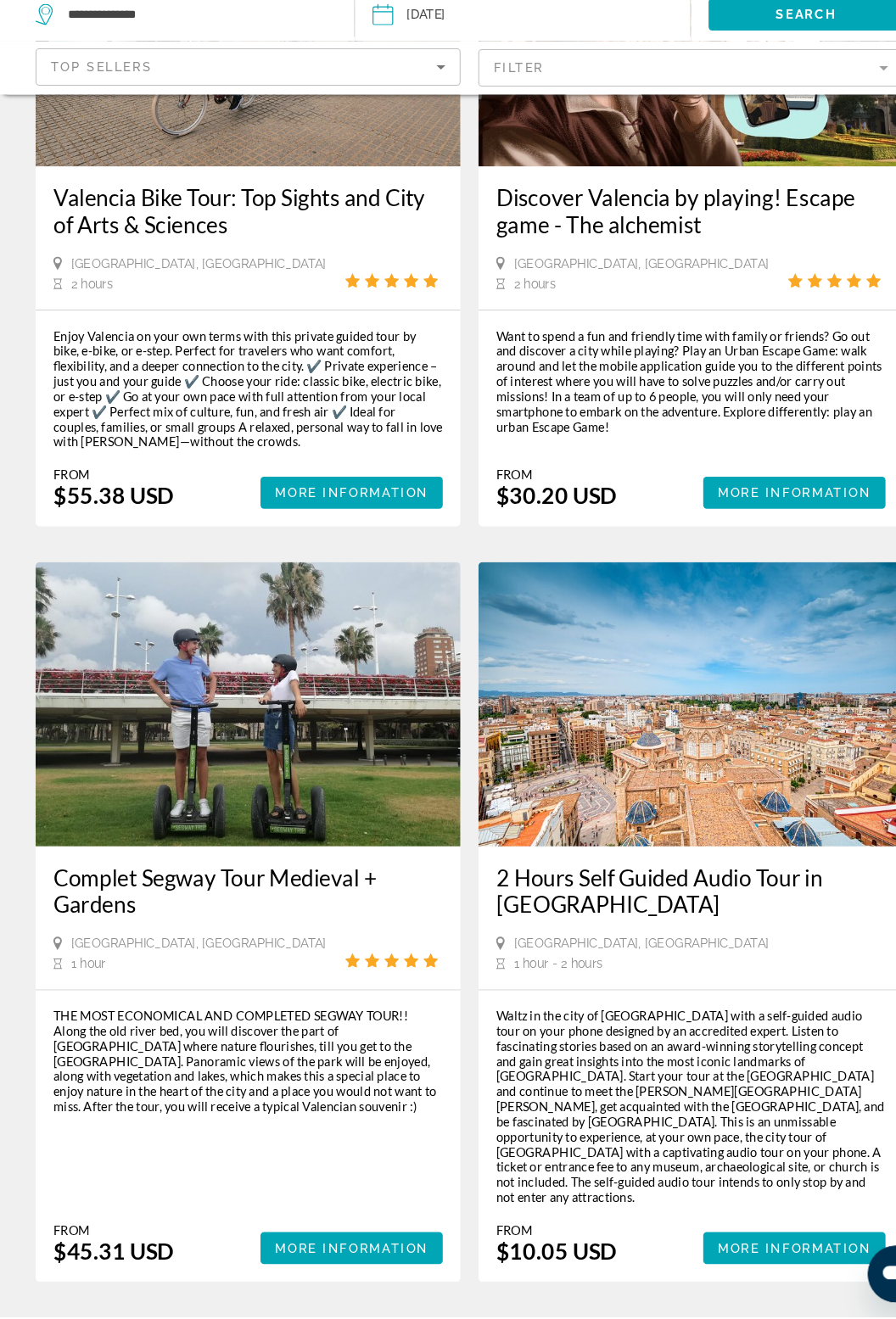
scroll to position [3236, 0]
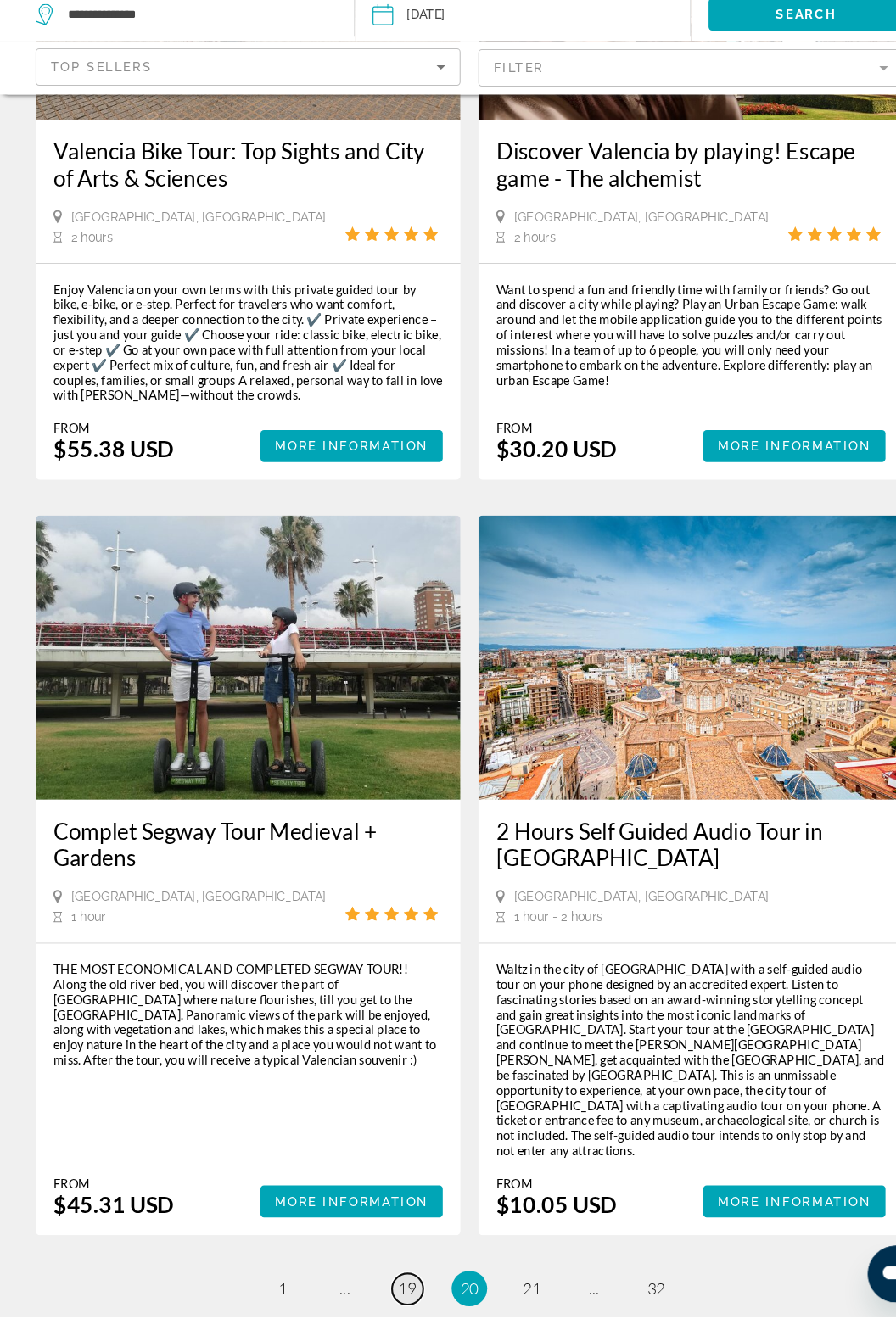
click at [393, 1278] on link "page 19" at bounding box center [389, 1292] width 29 height 29
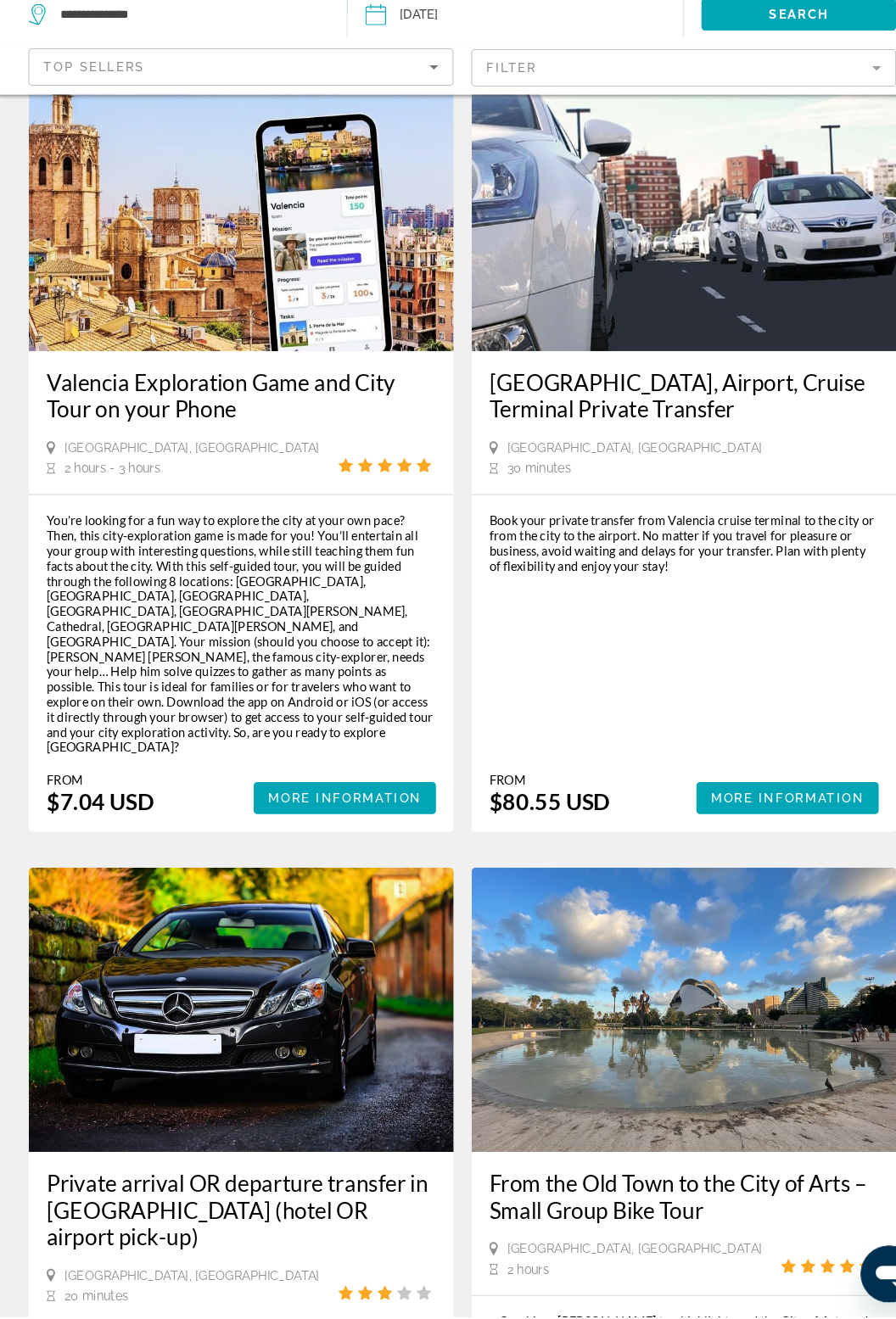
scroll to position [3081, 0]
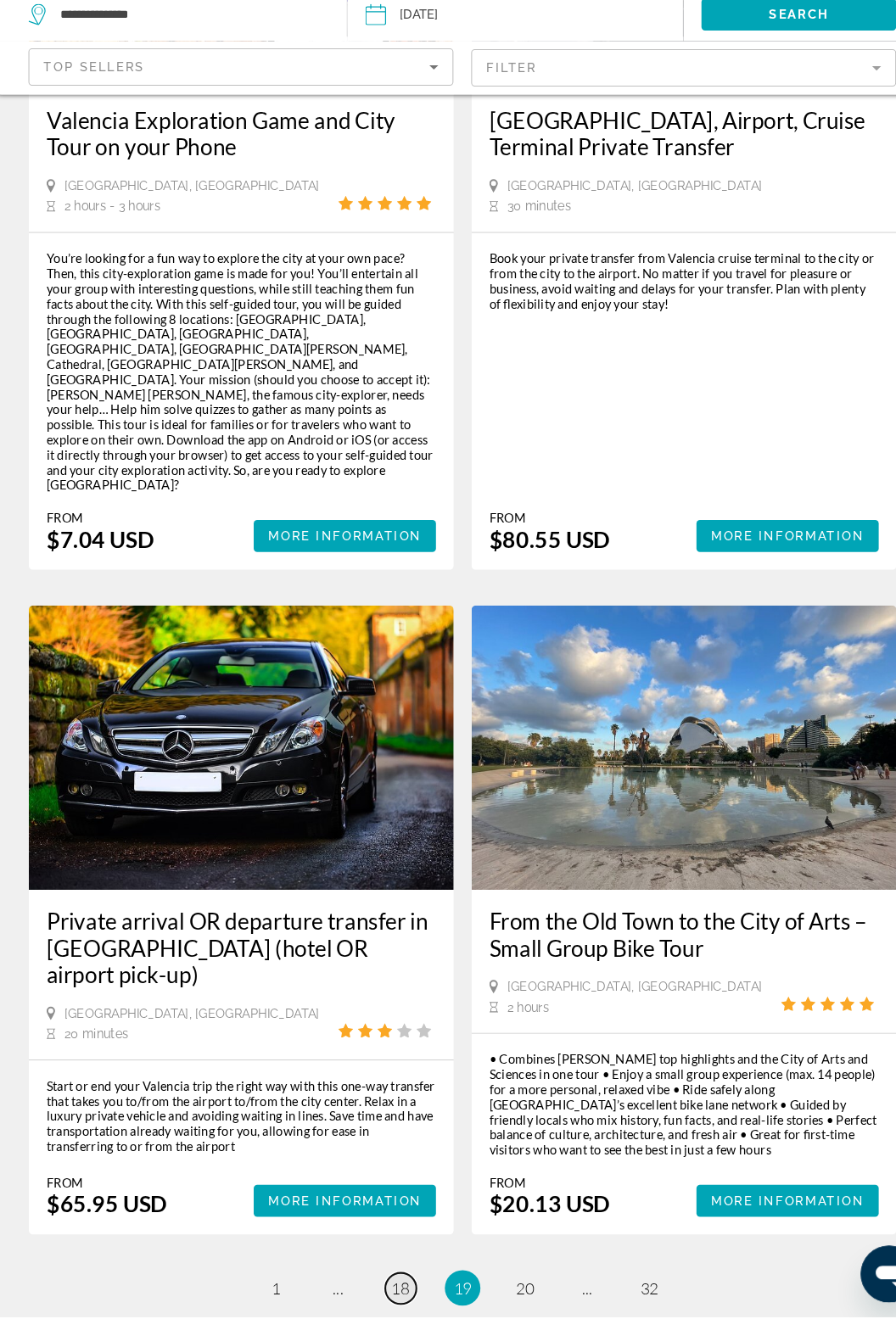
click at [384, 1278] on link "page 18" at bounding box center [389, 1292] width 29 height 29
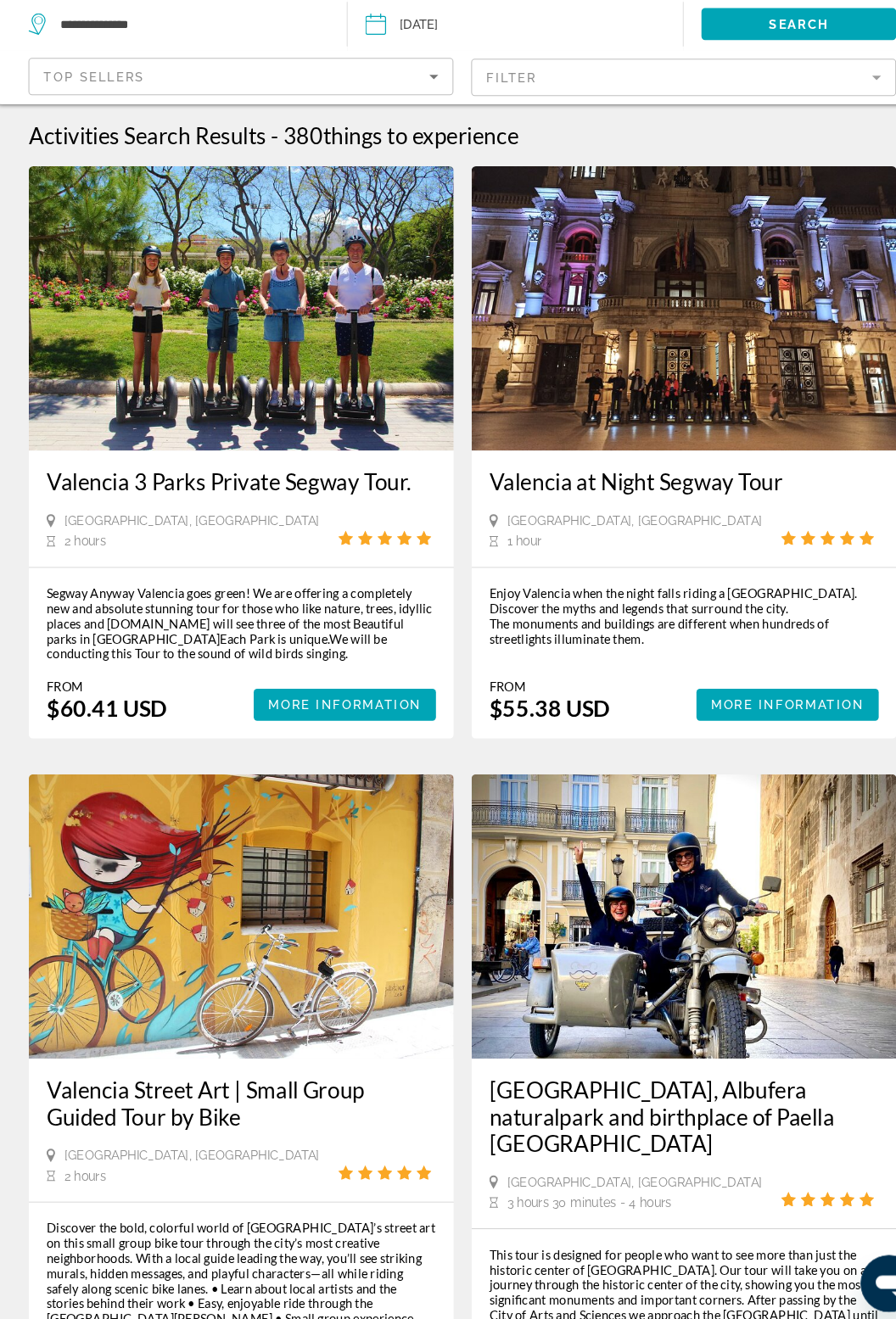
click at [405, 1071] on div "Valencia Street Art | Small Group Guided Tour by Bike Valencia, ESP 2 hours" at bounding box center [237, 1132] width 405 height 137
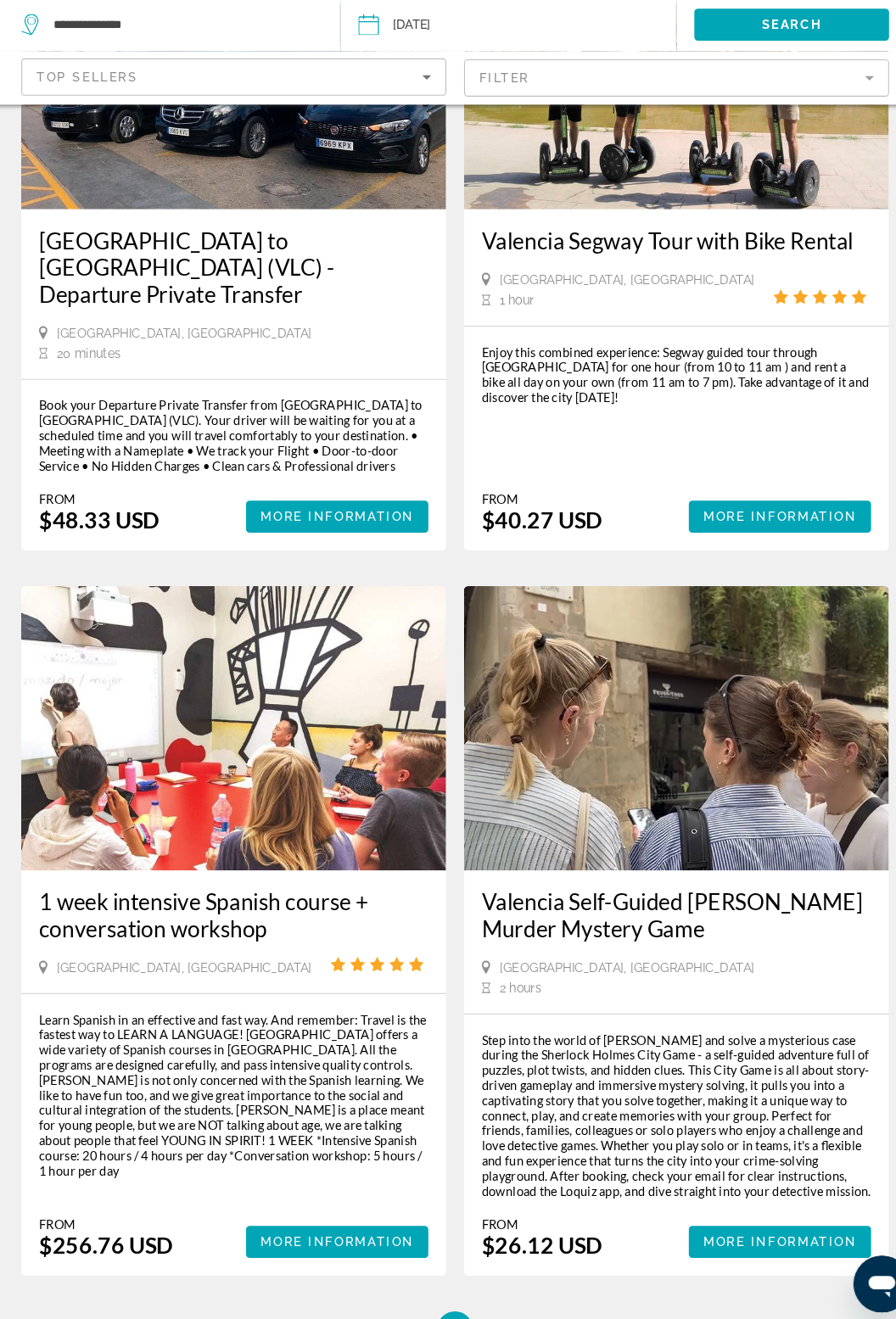
scroll to position [2972, 0]
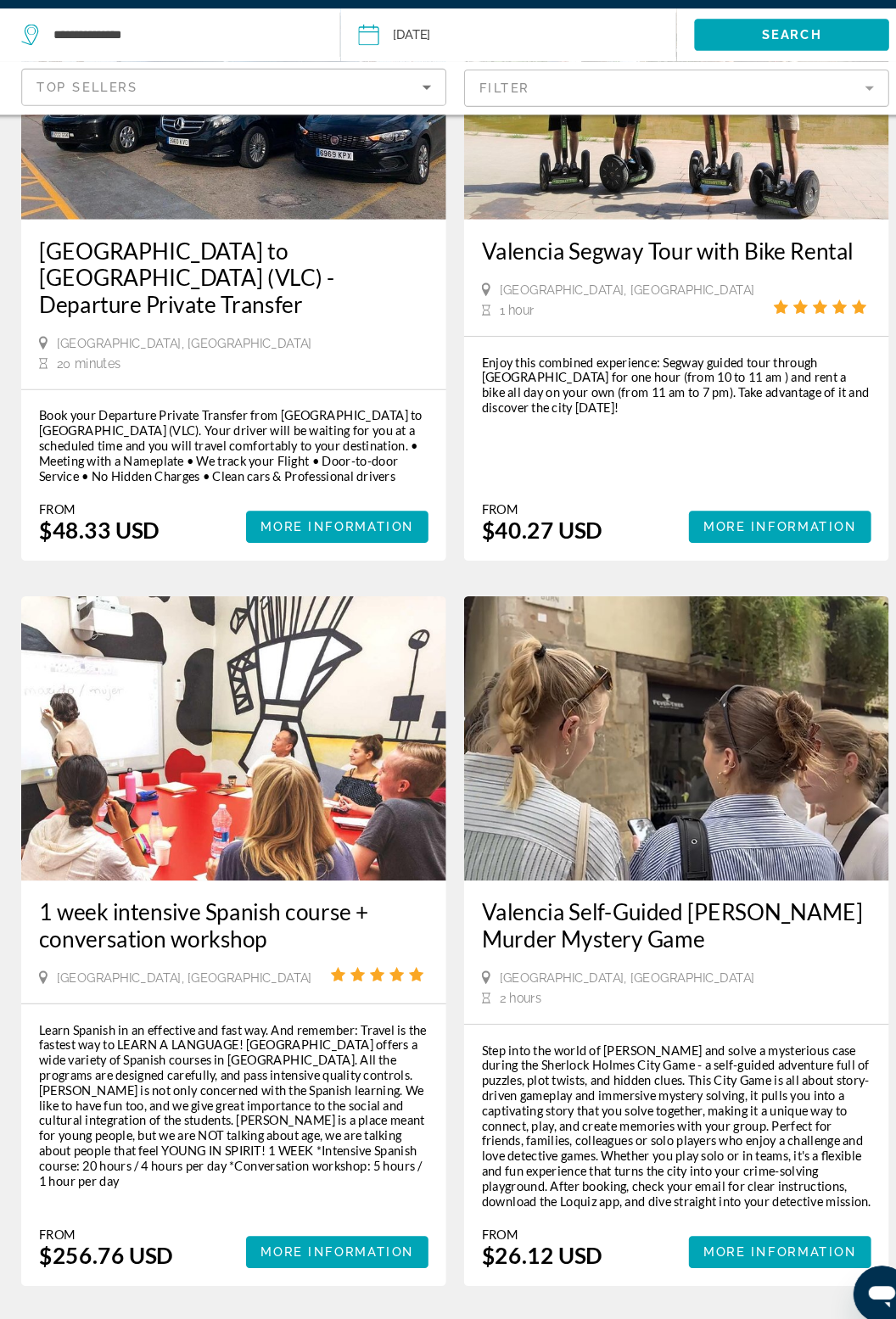
click at [393, 1313] on span "17" at bounding box center [388, 1322] width 17 height 18
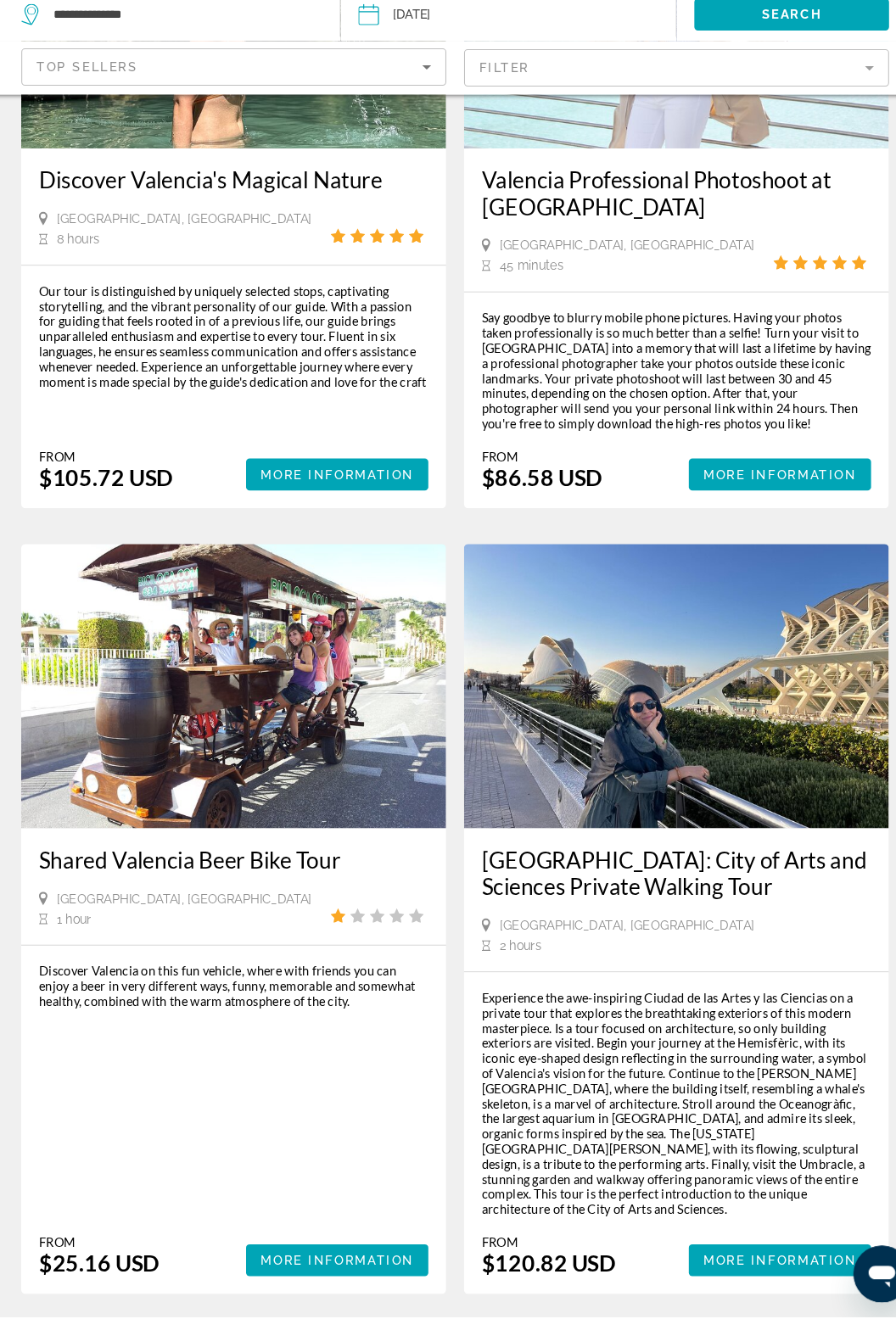
scroll to position [3098, 0]
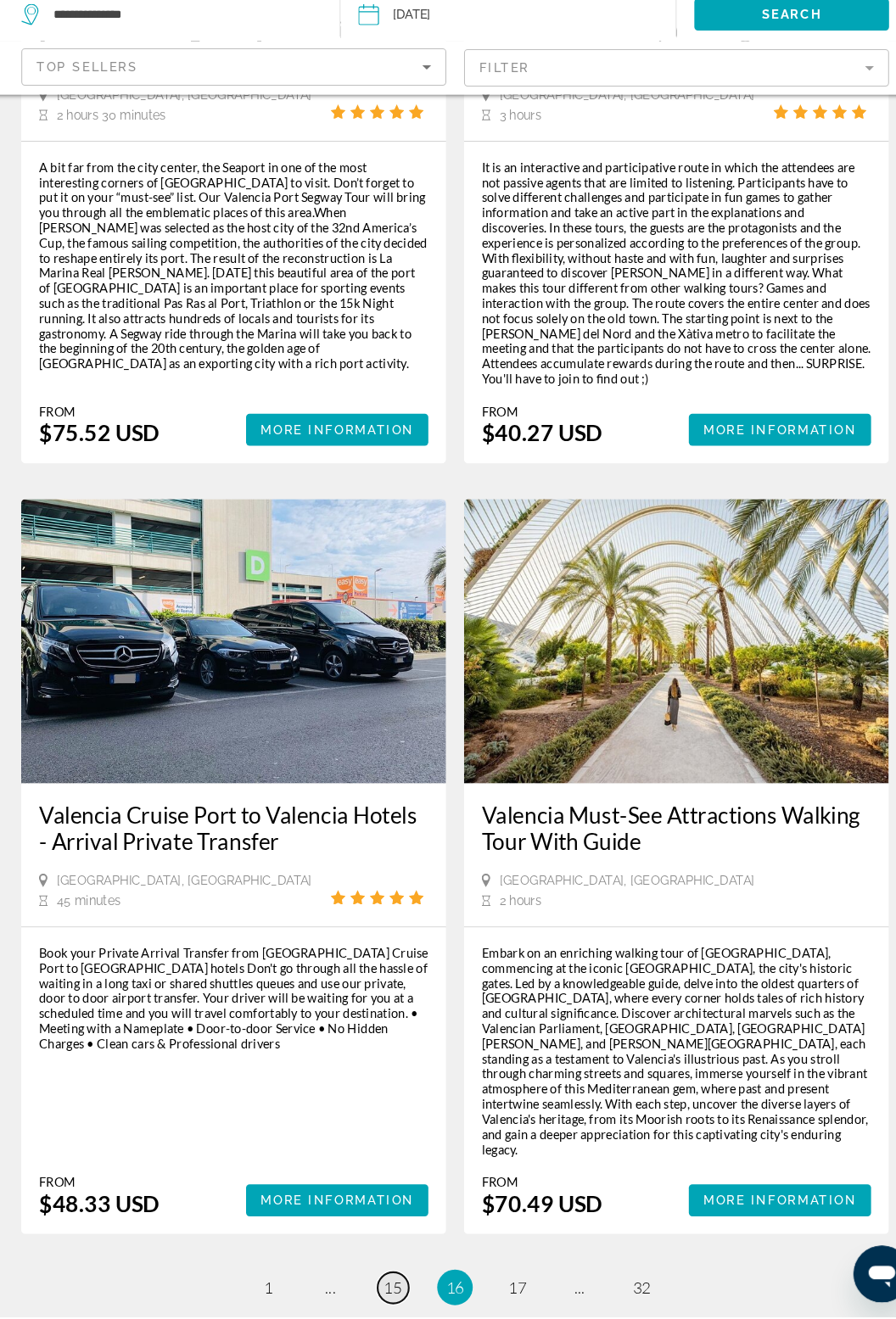
scroll to position [3279, 0]
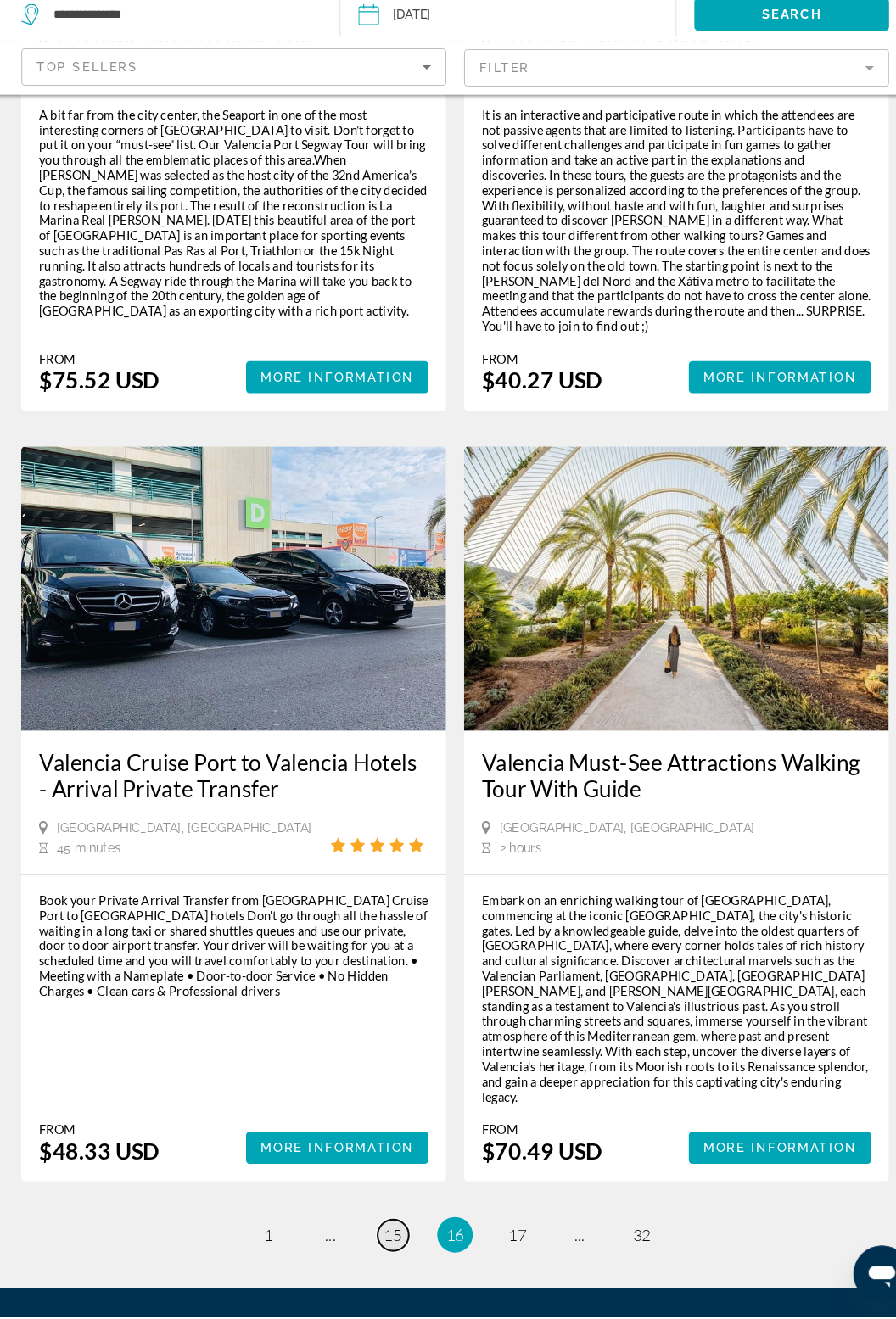
click at [380, 1232] on span "15" at bounding box center [388, 1241] width 17 height 18
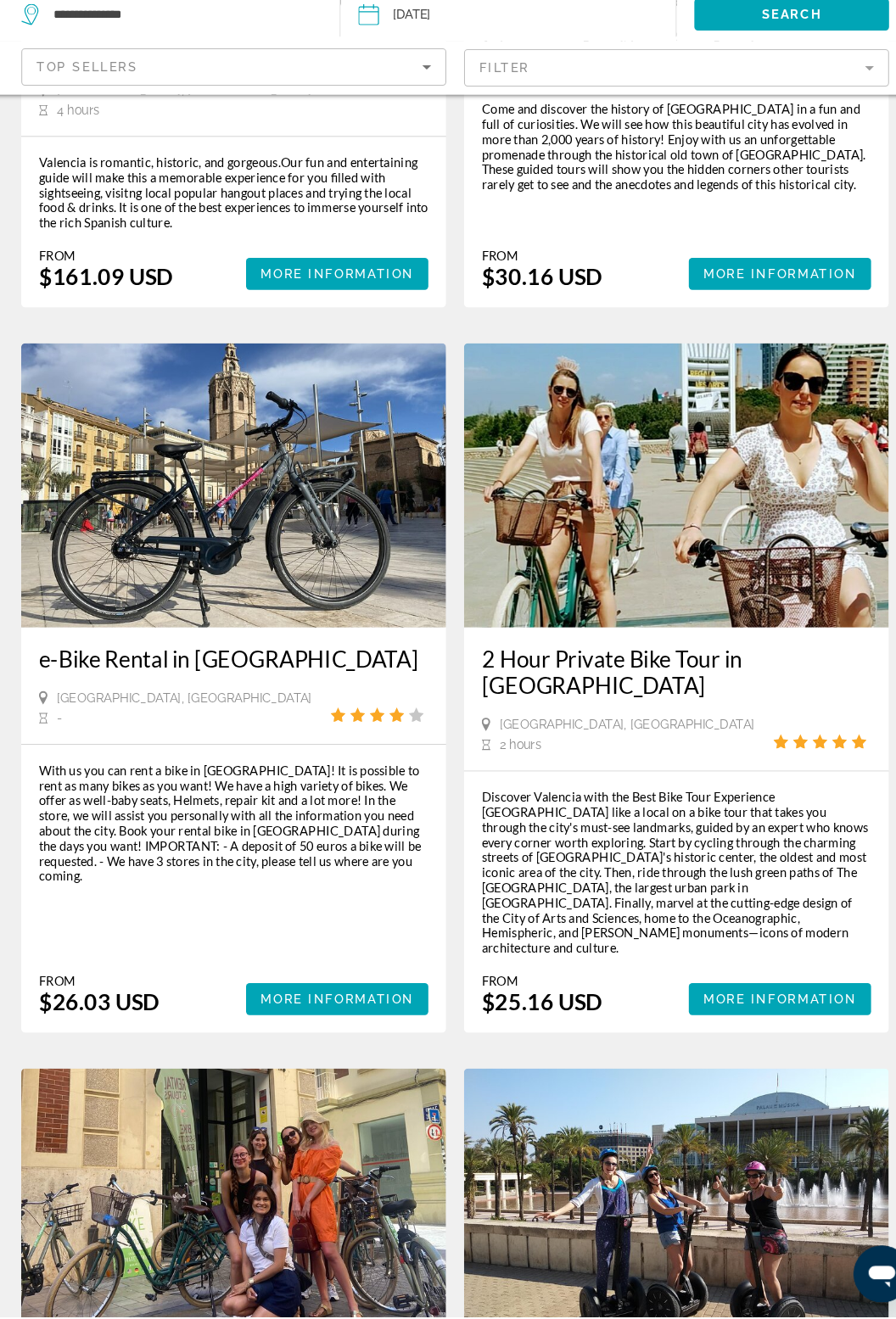
scroll to position [2947, 0]
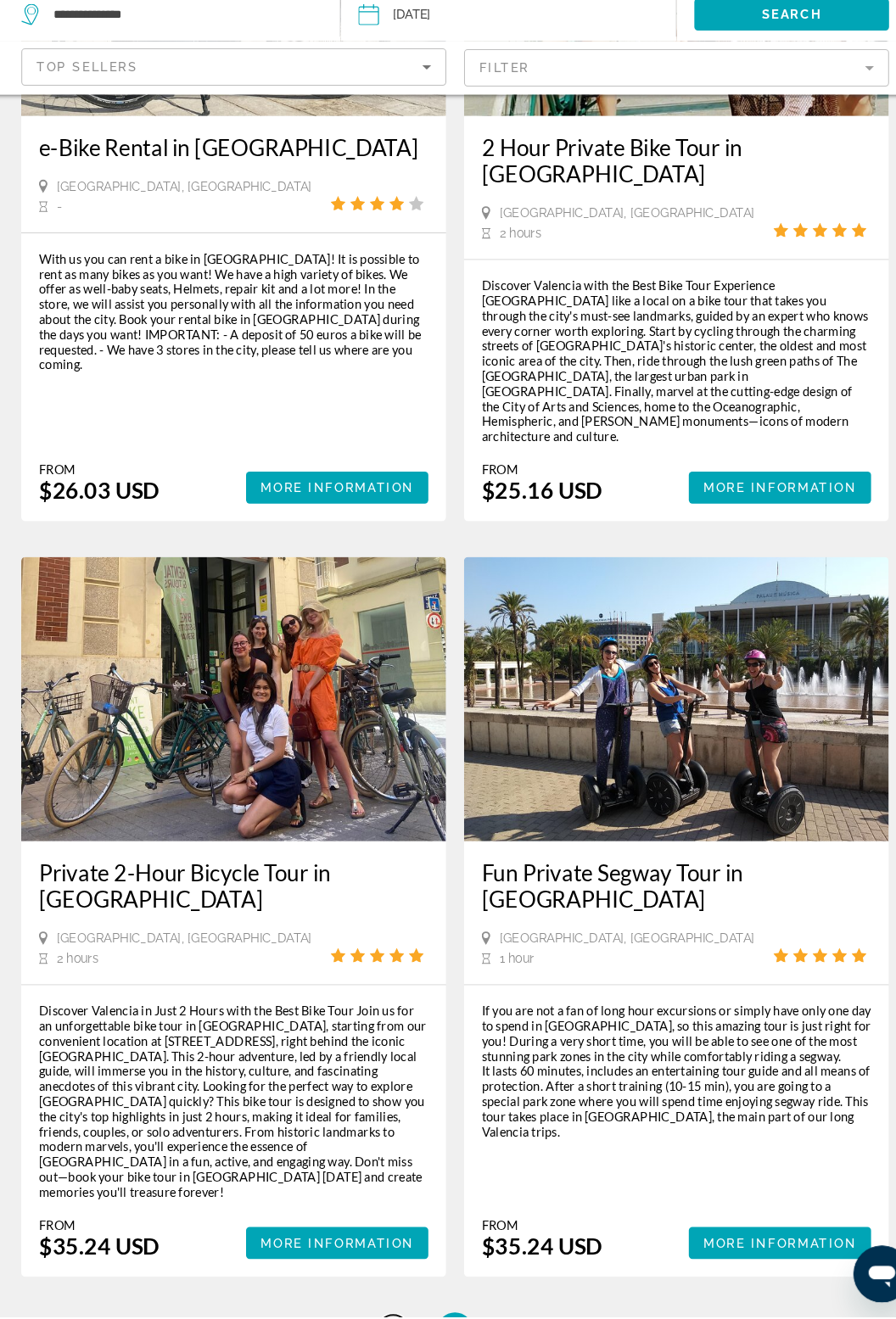
click at [383, 1318] on link "page 14" at bounding box center [389, 1333] width 29 height 29
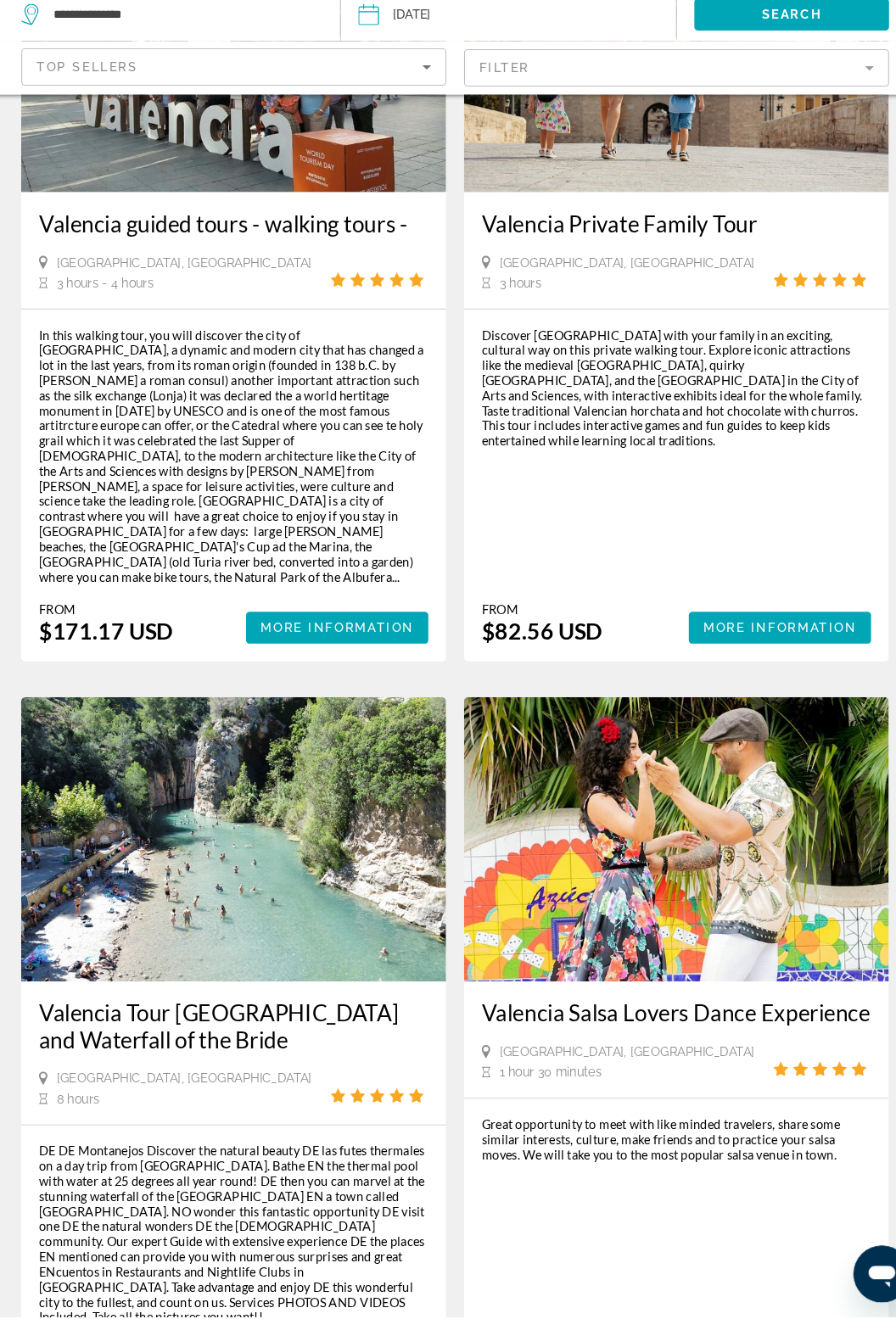
scroll to position [1738, 0]
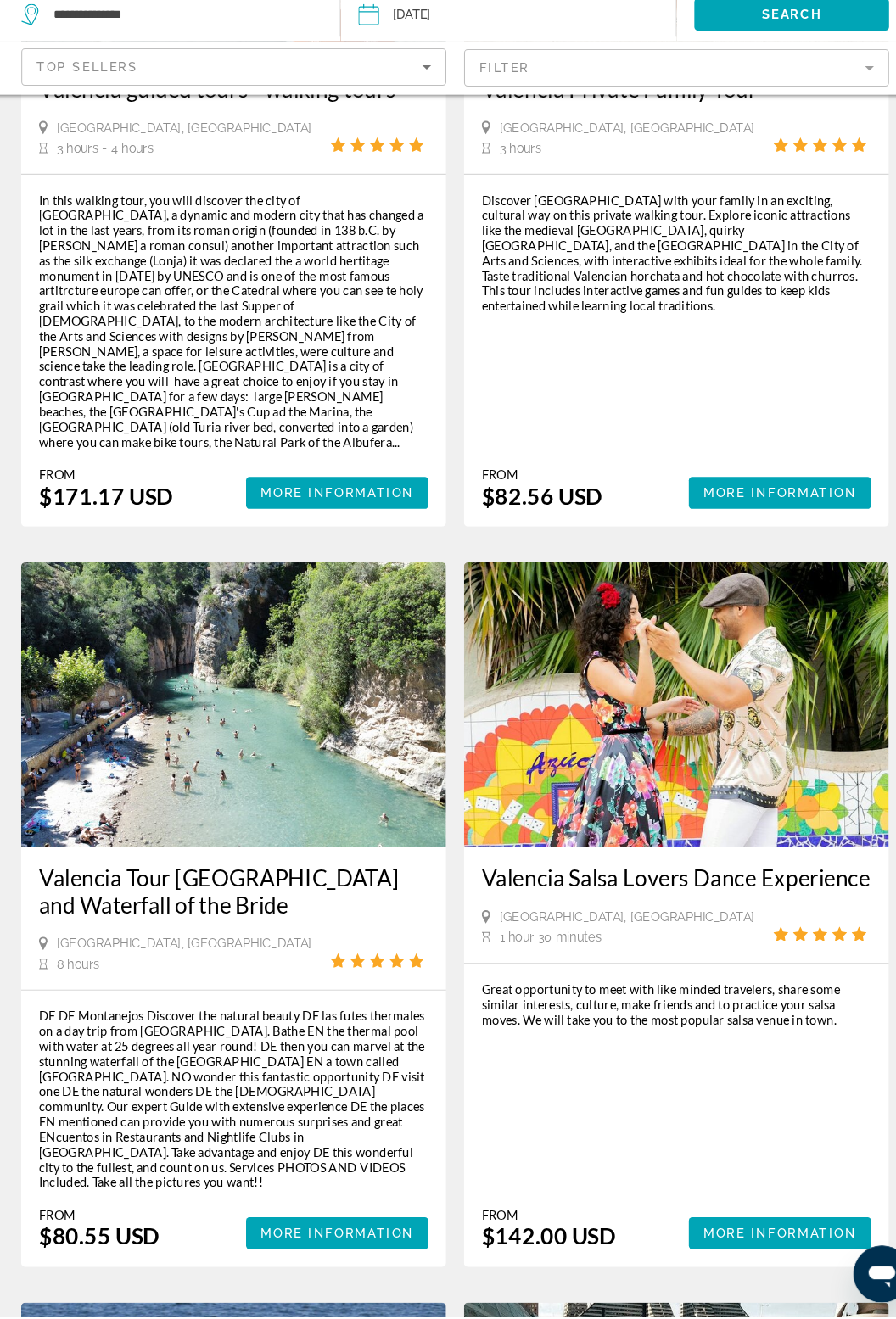
click at [250, 602] on img "Main content" at bounding box center [237, 735] width 405 height 272
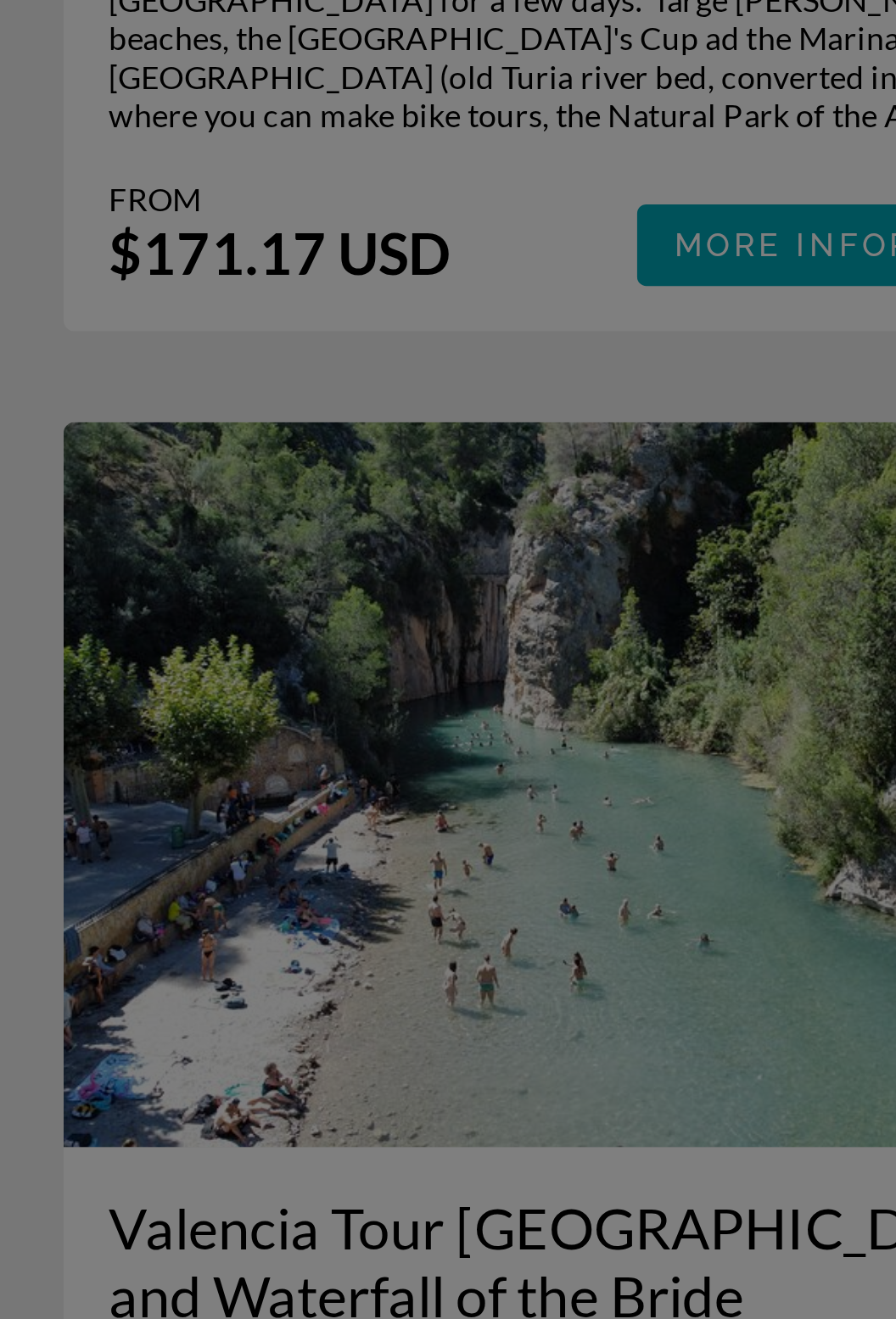
scroll to position [1865, 0]
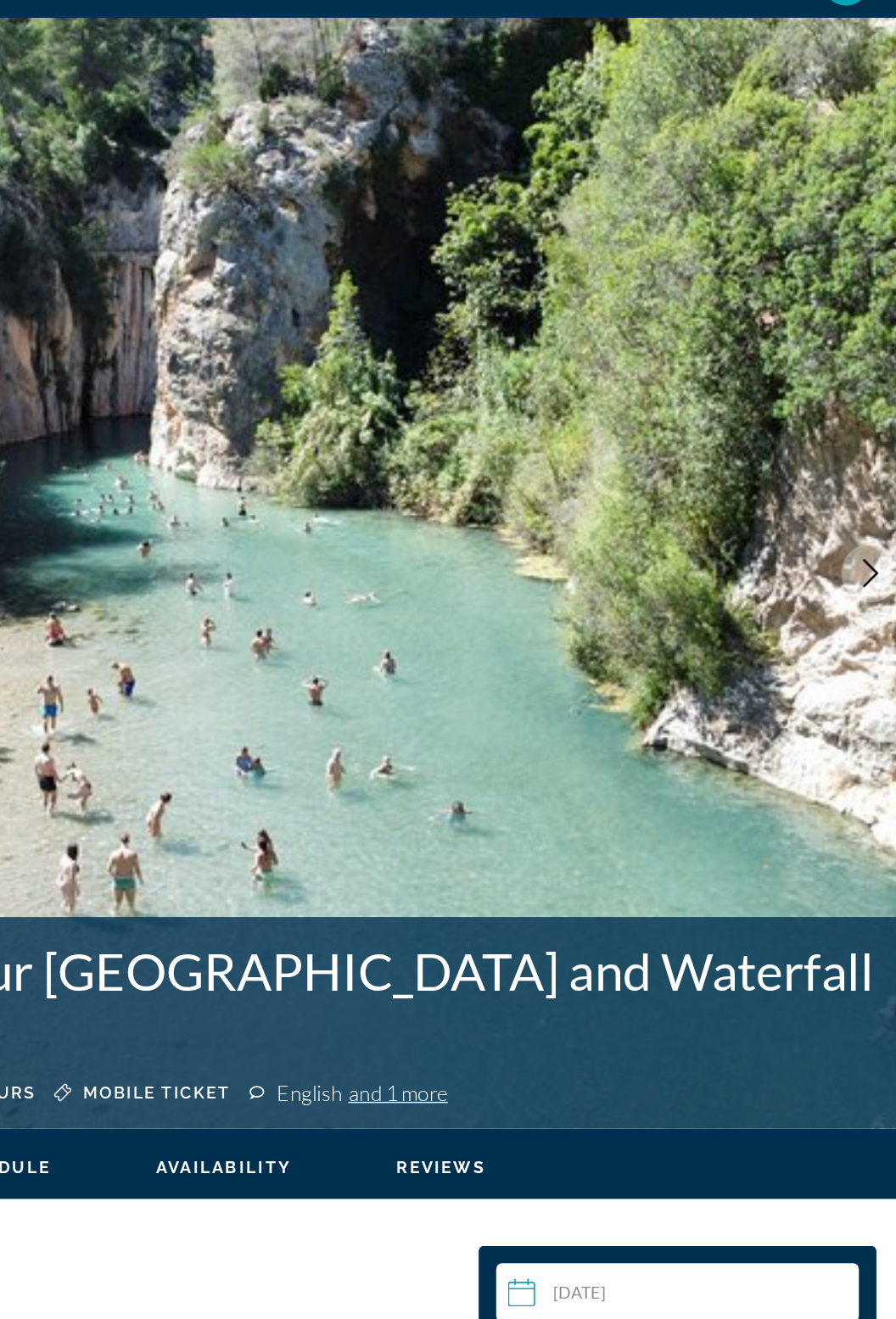
click at [551, 629] on img "Main content" at bounding box center [448, 454] width 896 height 806
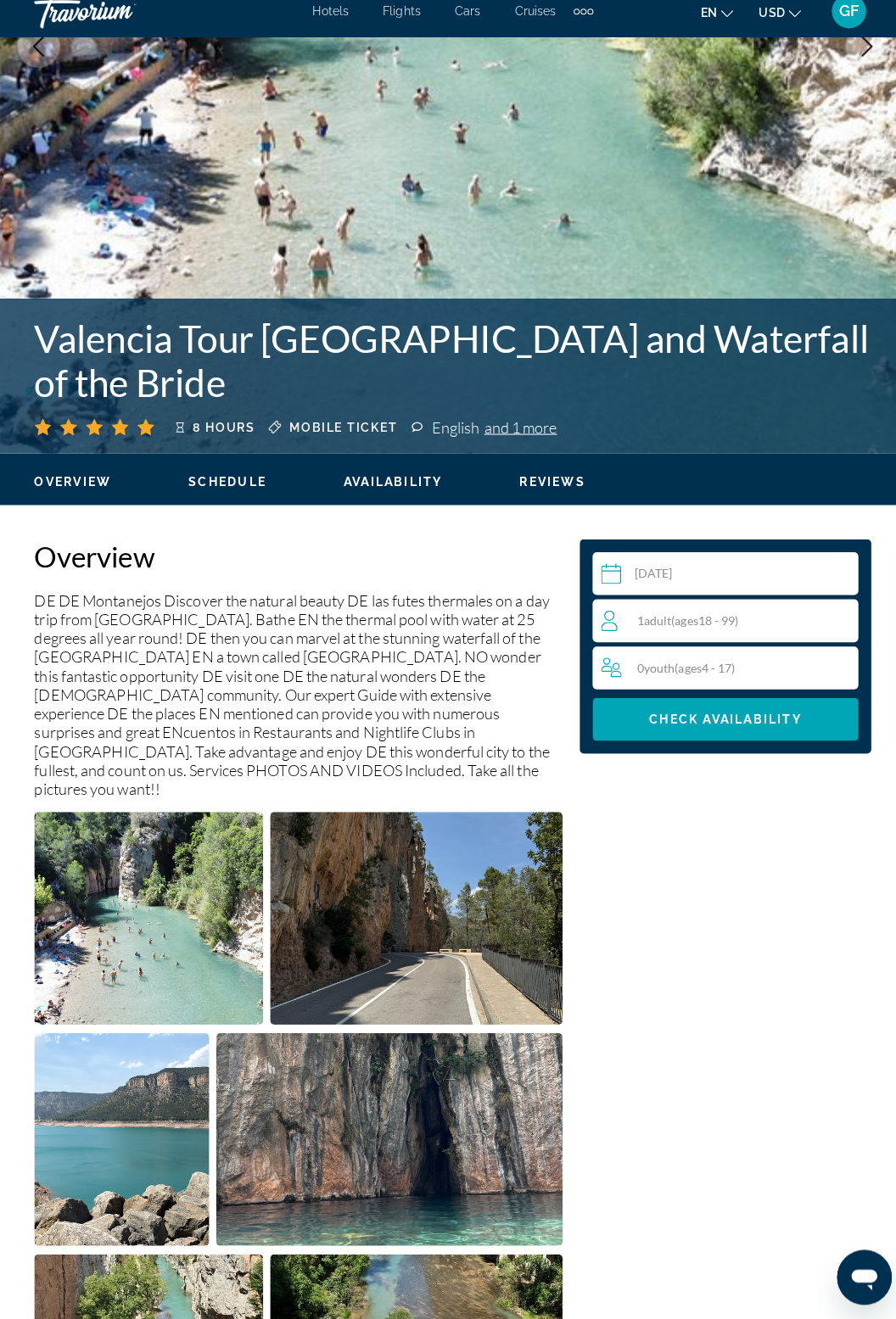
scroll to position [393, 0]
click at [218, 962] on img "Open full-screen image slider" at bounding box center [147, 923] width 227 height 210
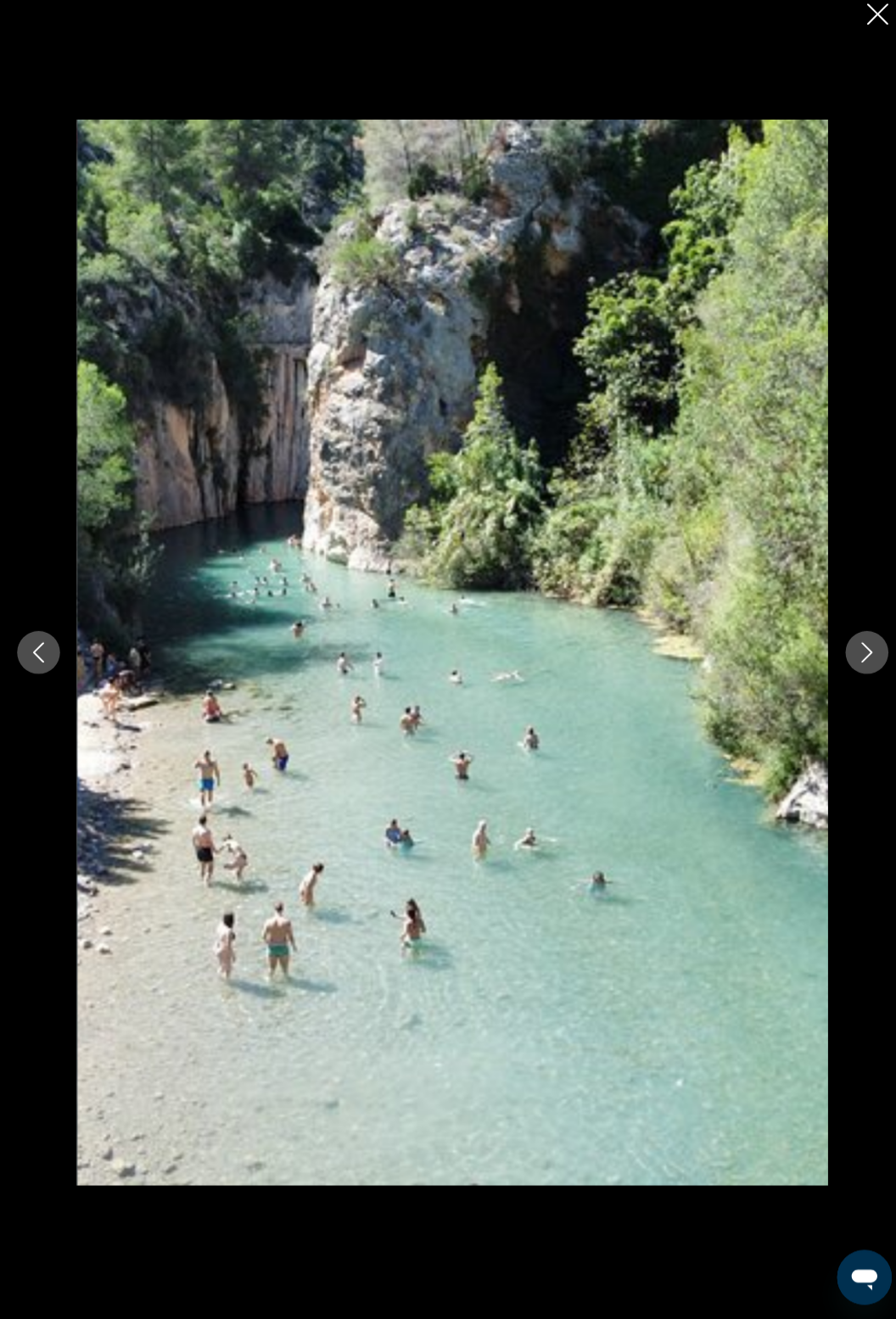
click at [846, 682] on button "Next image" at bounding box center [857, 660] width 42 height 42
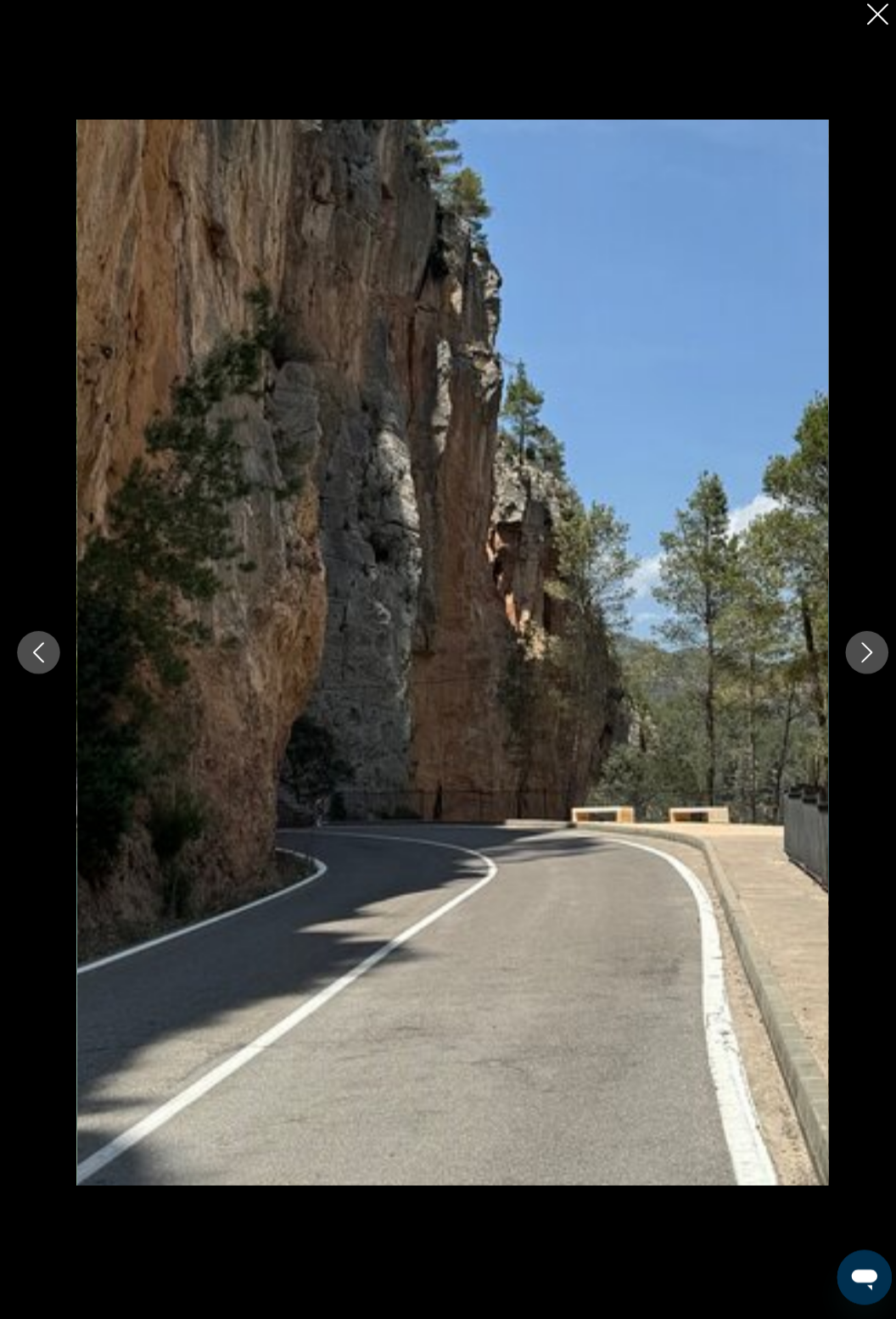
click at [857, 671] on icon "Next image" at bounding box center [857, 660] width 20 height 20
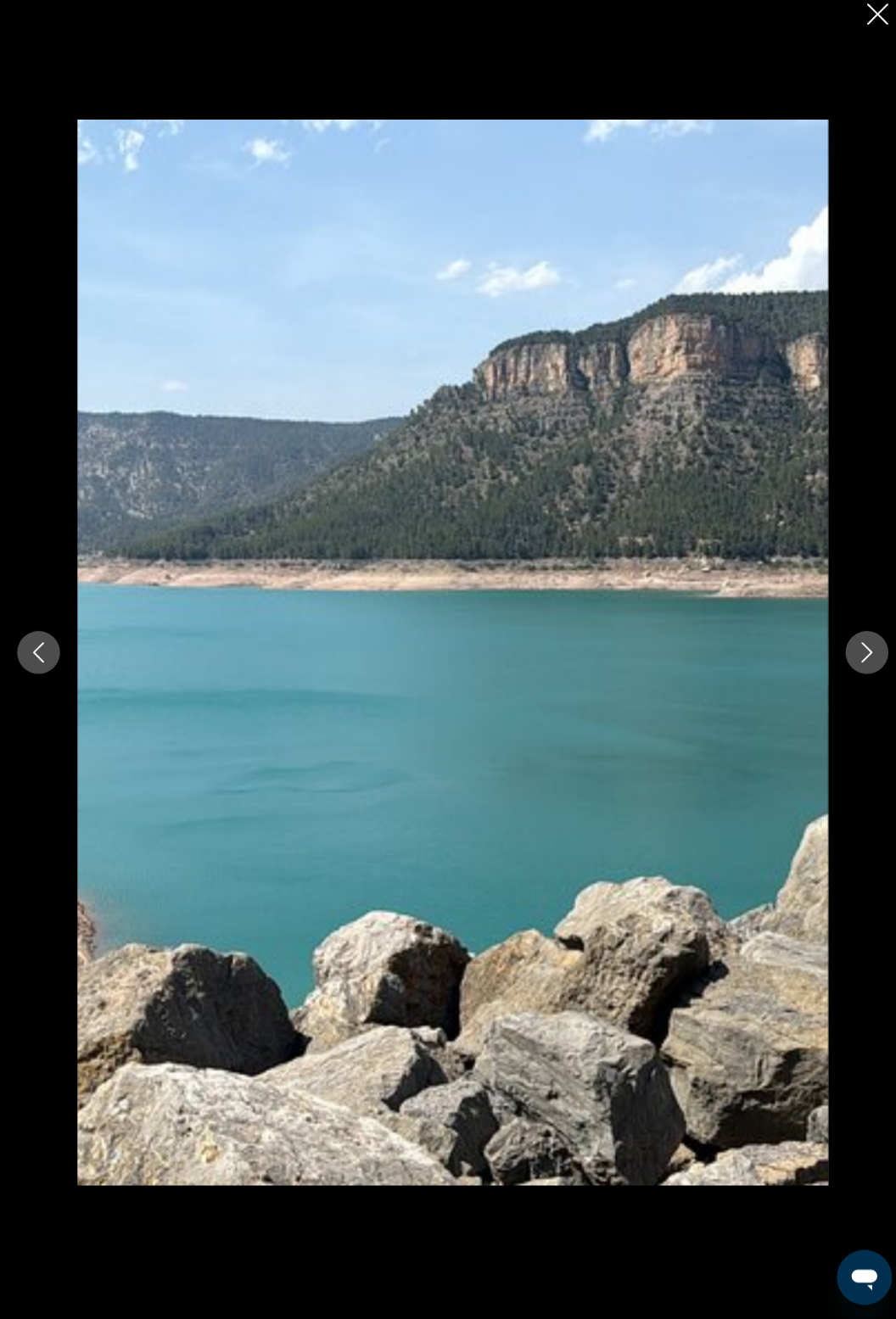
click at [860, 671] on icon "Next image" at bounding box center [857, 660] width 20 height 20
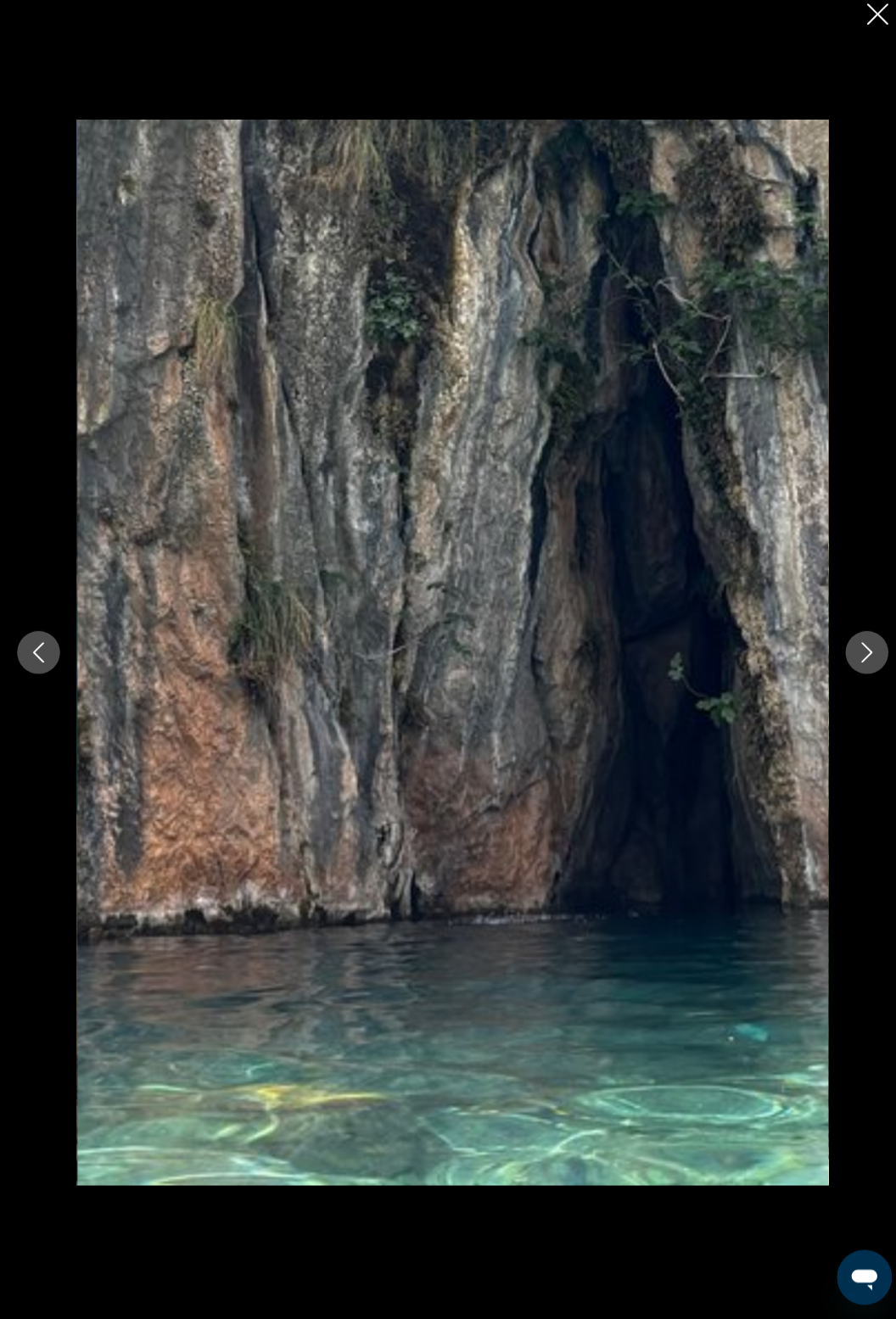
click at [860, 671] on icon "Next image" at bounding box center [858, 660] width 11 height 20
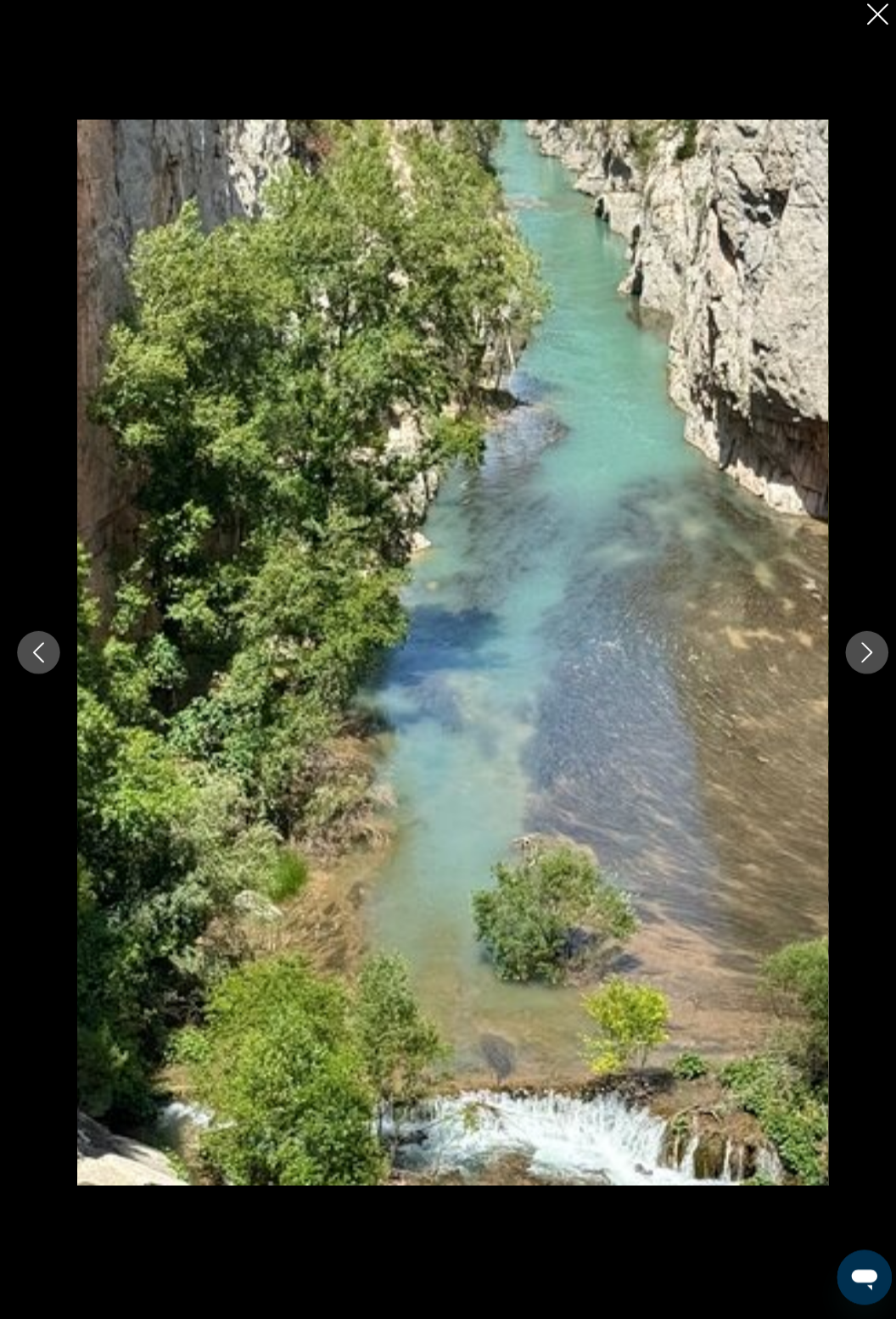
click at [859, 671] on icon "Next image" at bounding box center [857, 660] width 20 height 20
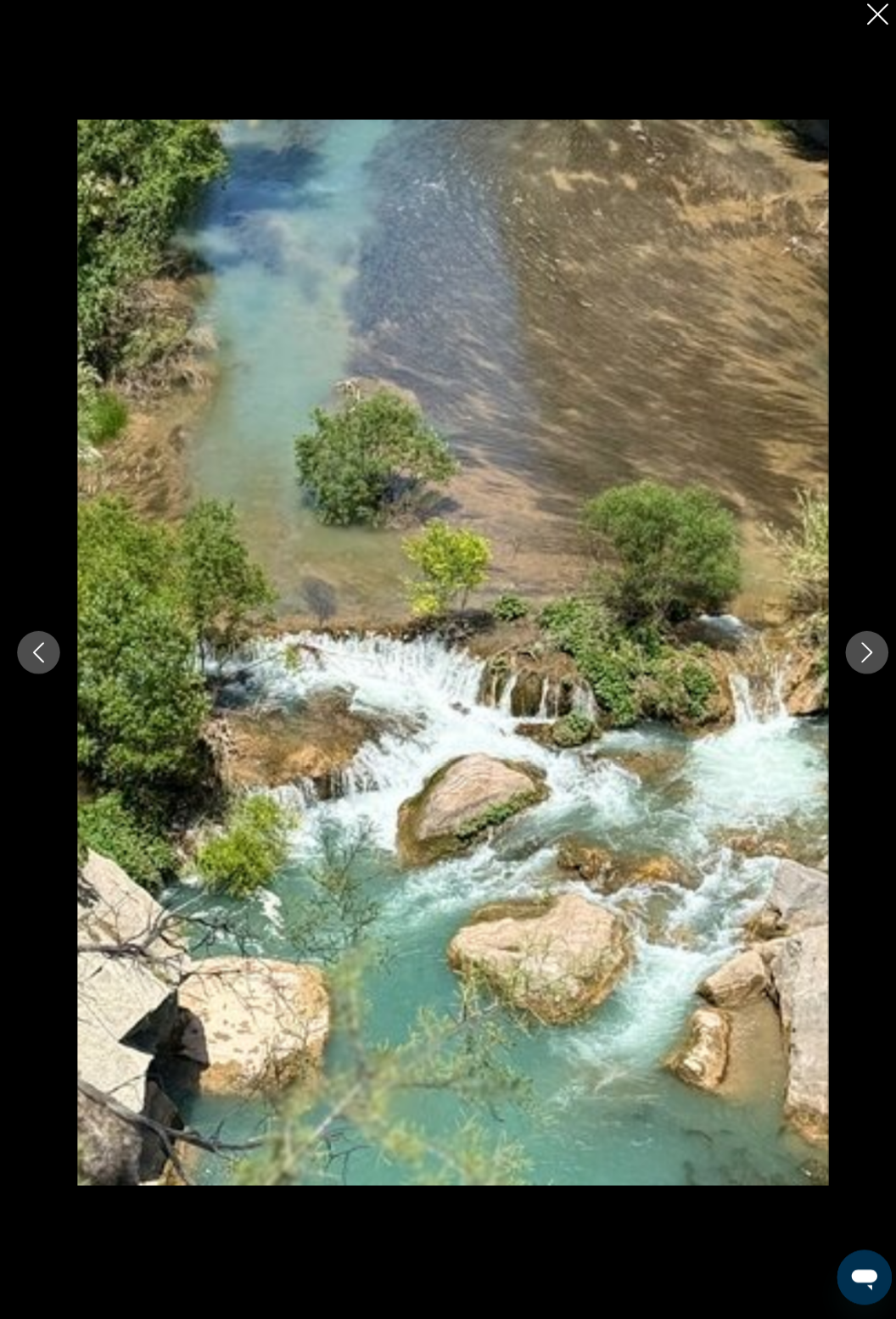
click at [863, 671] on icon "Next image" at bounding box center [857, 660] width 20 height 20
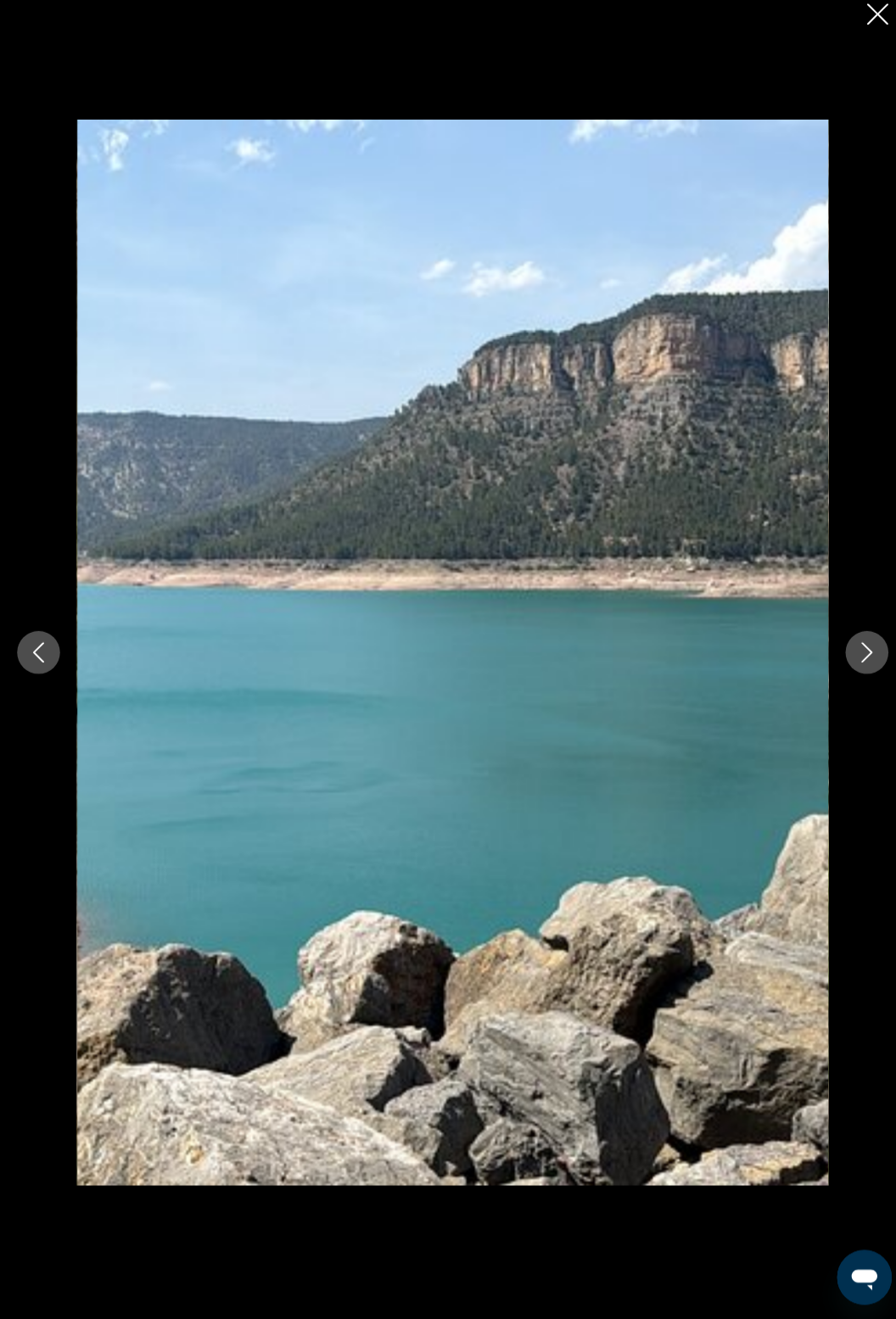
click at [859, 682] on button "Next image" at bounding box center [857, 660] width 42 height 42
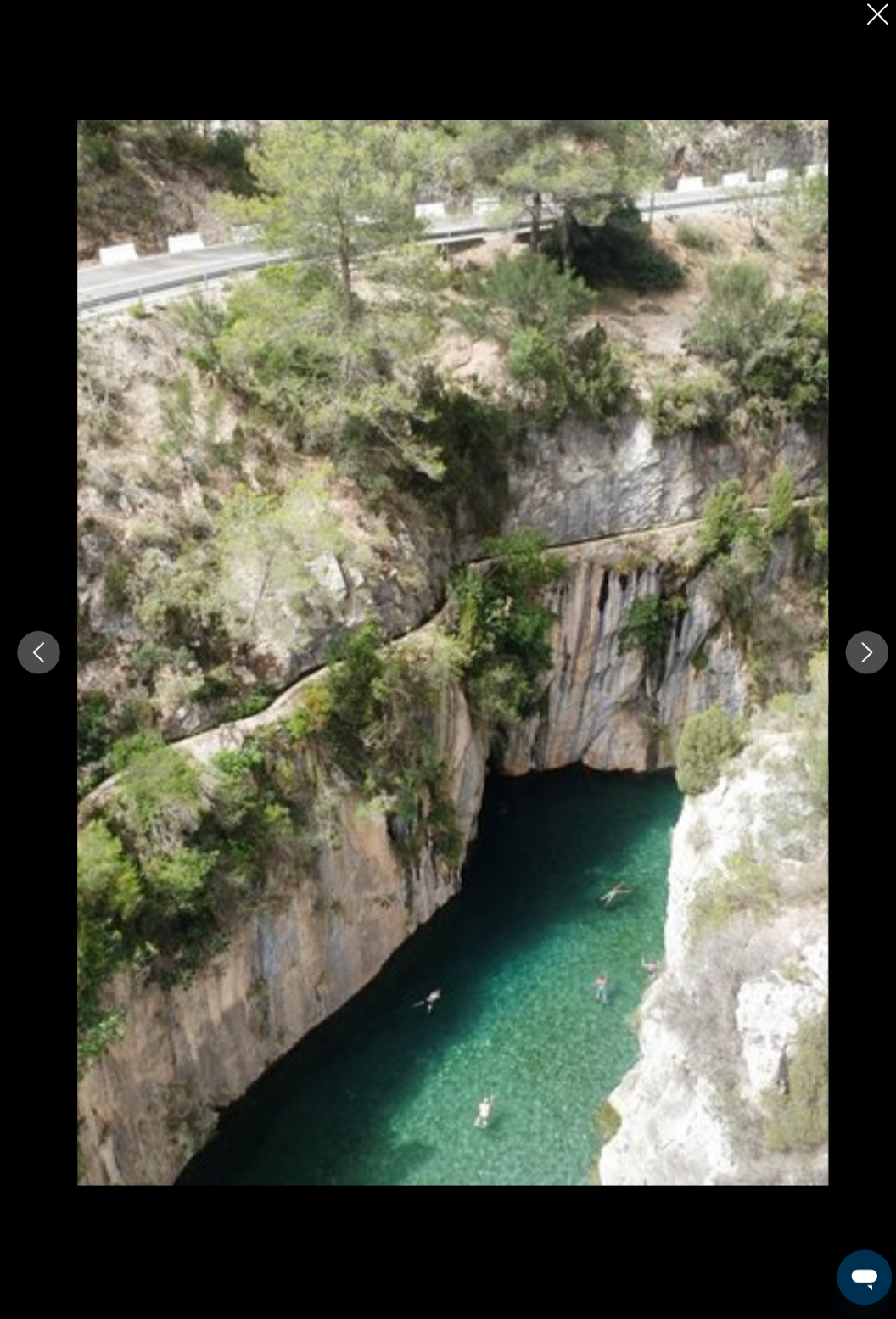
click at [862, 671] on icon "Next image" at bounding box center [857, 660] width 20 height 20
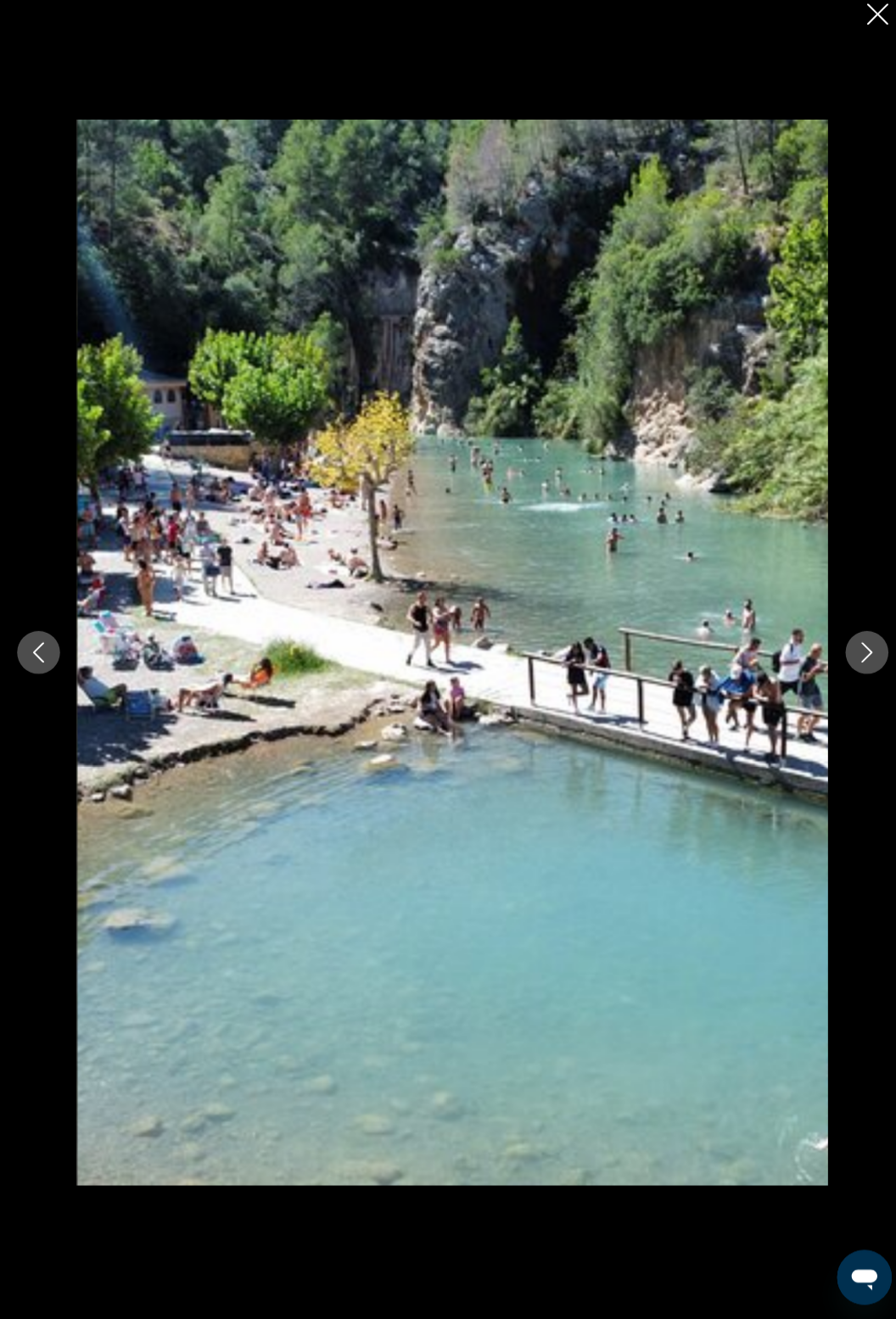
click at [860, 671] on icon "Next image" at bounding box center [857, 660] width 20 height 20
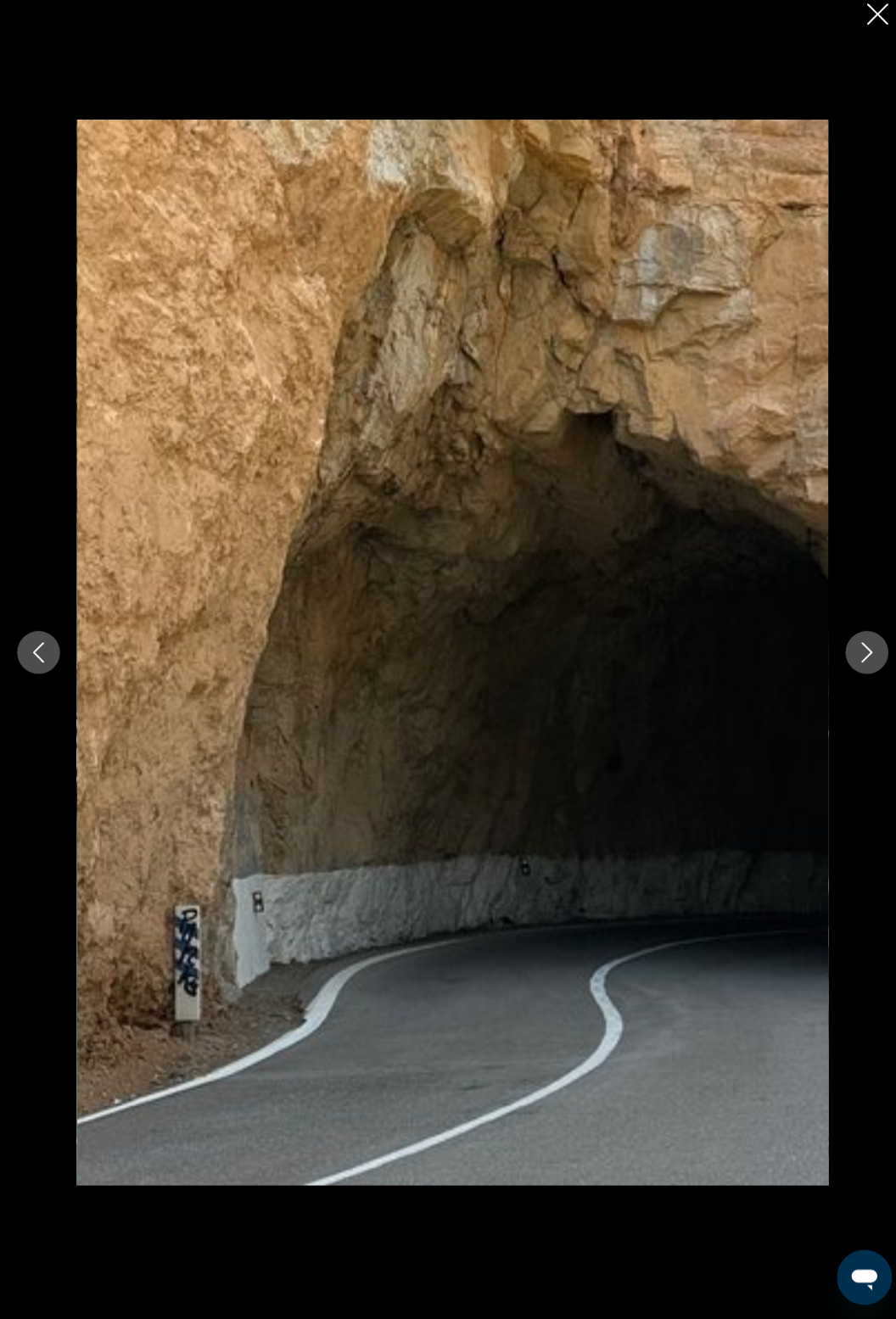
click at [859, 682] on button "Next image" at bounding box center [857, 660] width 42 height 42
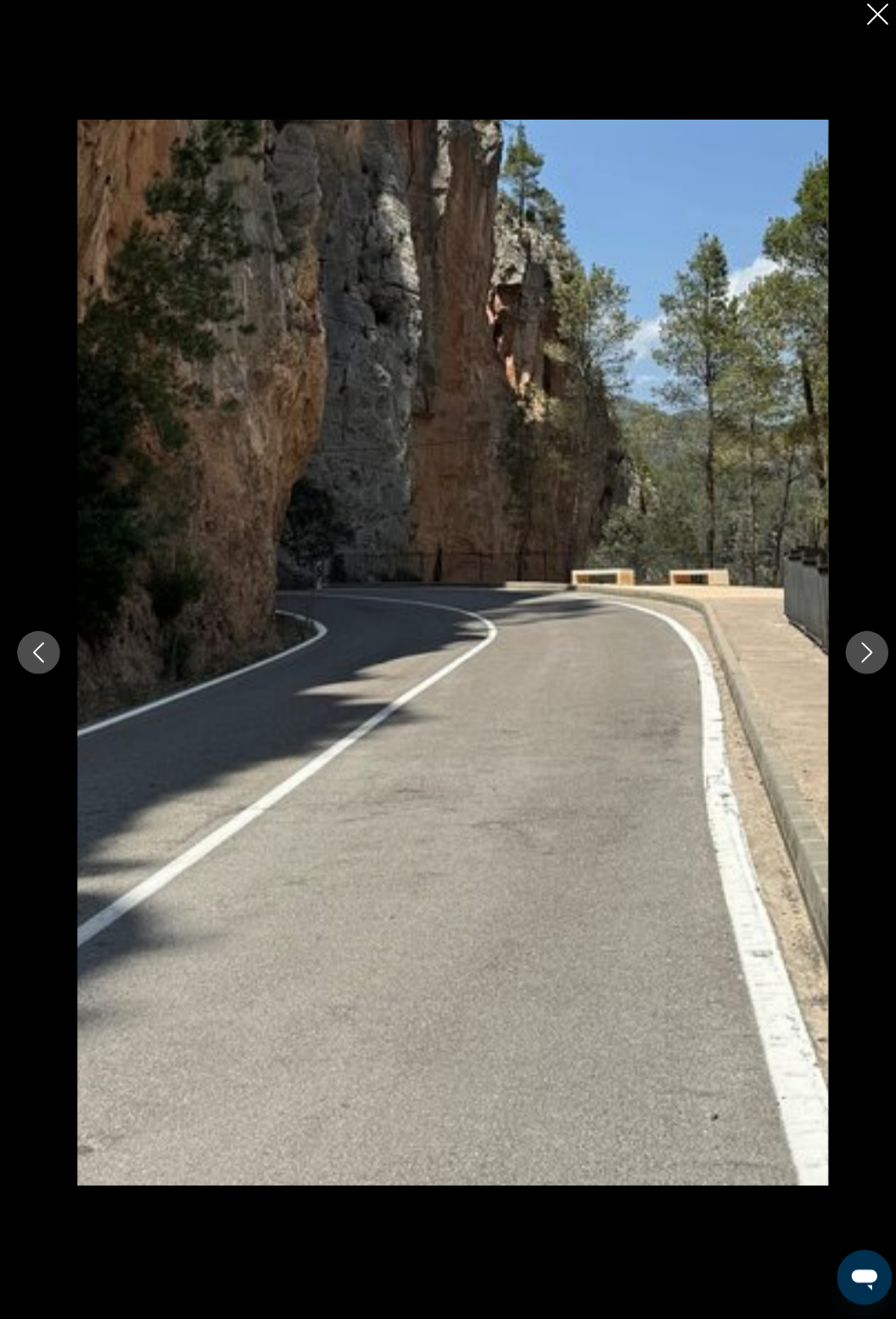
click at [859, 671] on icon "Next image" at bounding box center [857, 660] width 20 height 20
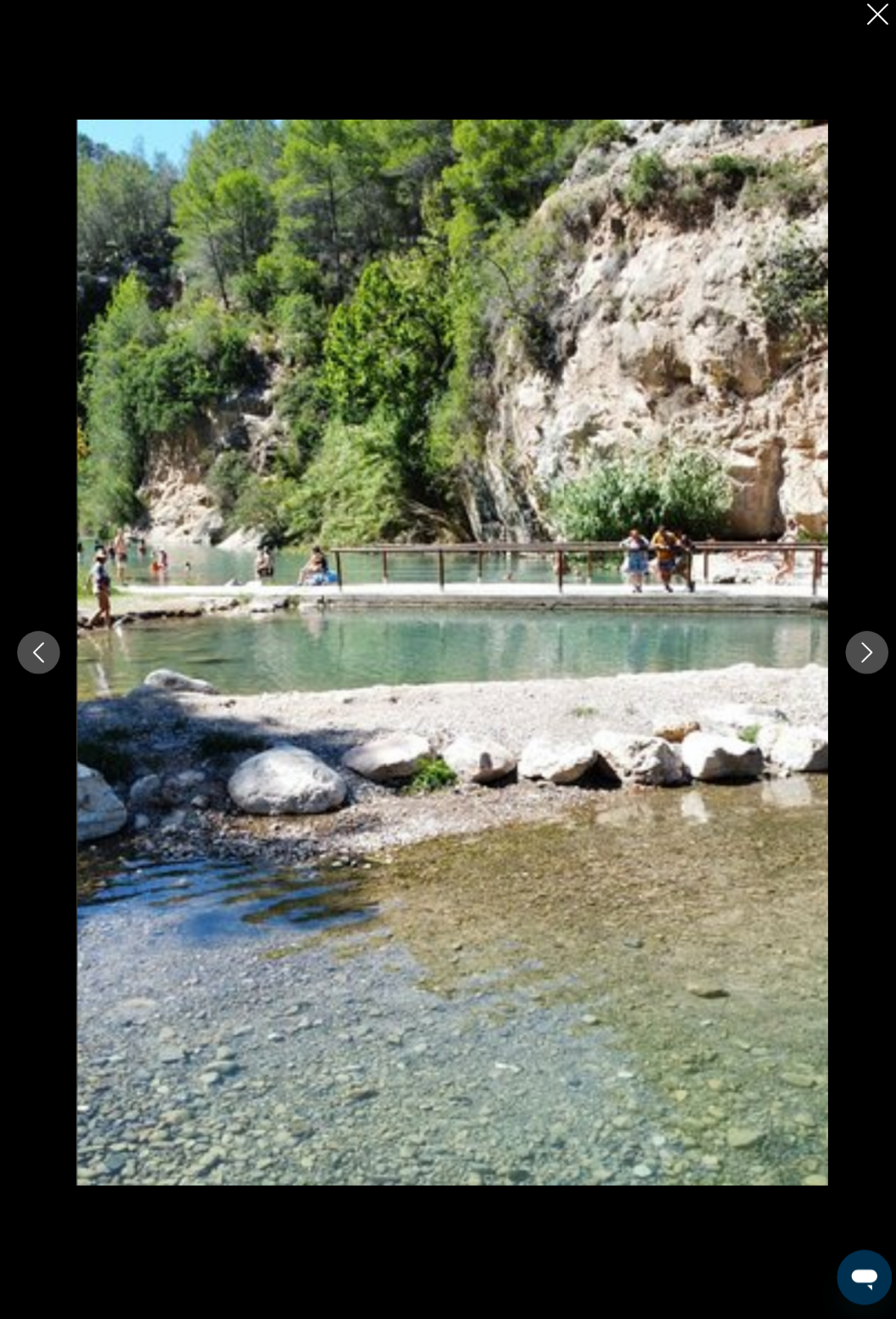
click at [860, 671] on icon "Next image" at bounding box center [857, 660] width 20 height 20
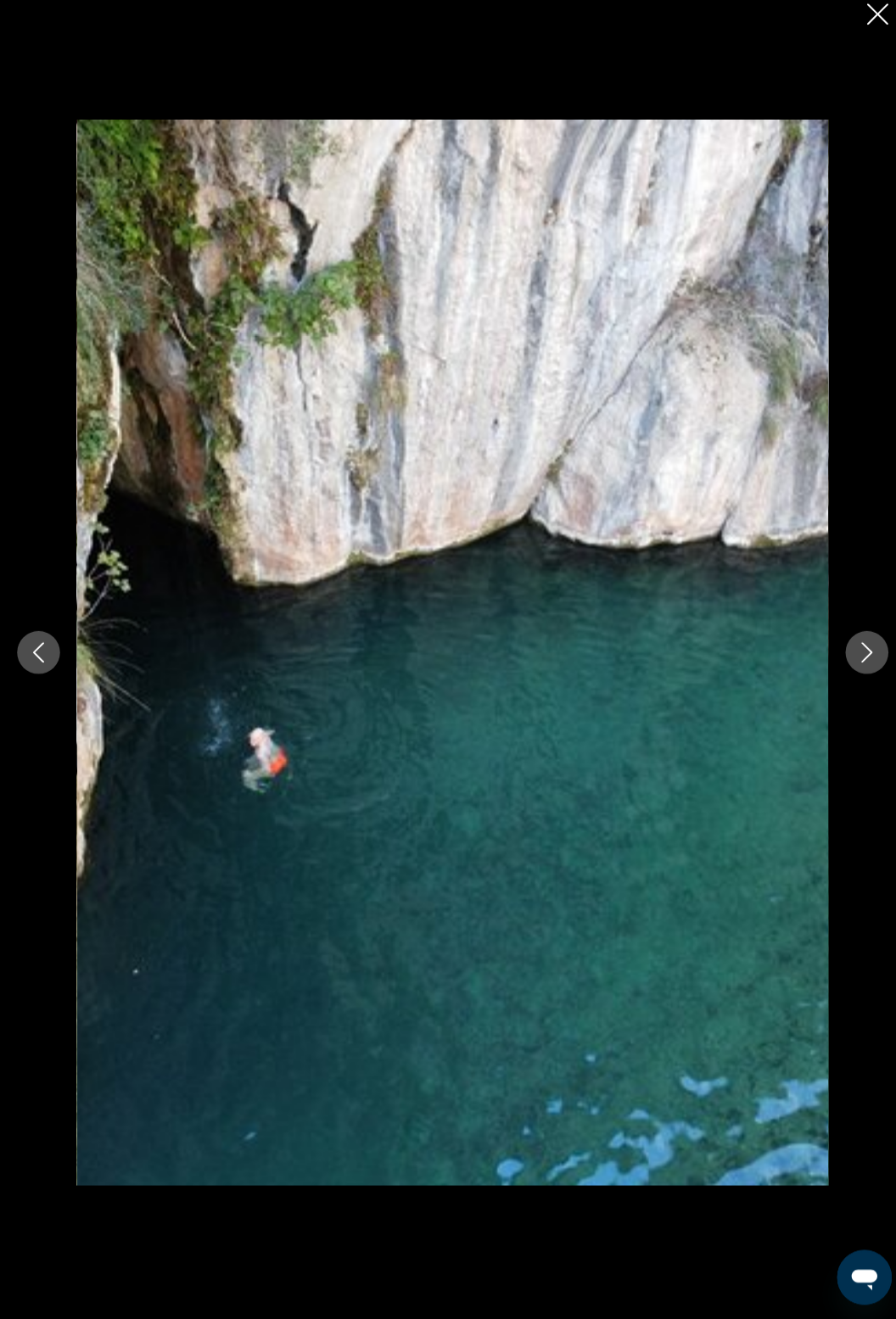
click at [859, 671] on icon "Next image" at bounding box center [858, 660] width 11 height 20
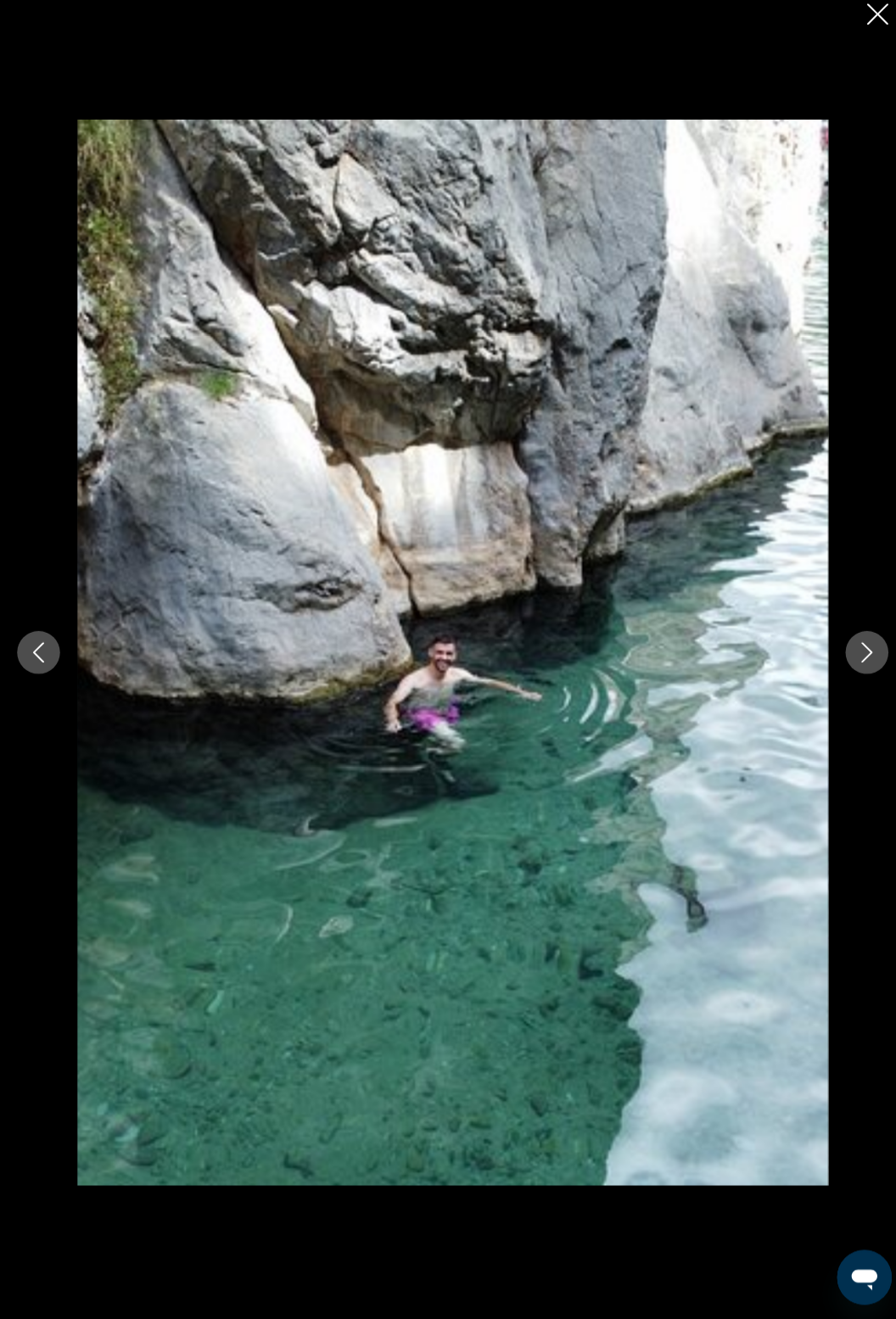
click at [858, 671] on icon "Next image" at bounding box center [857, 660] width 20 height 20
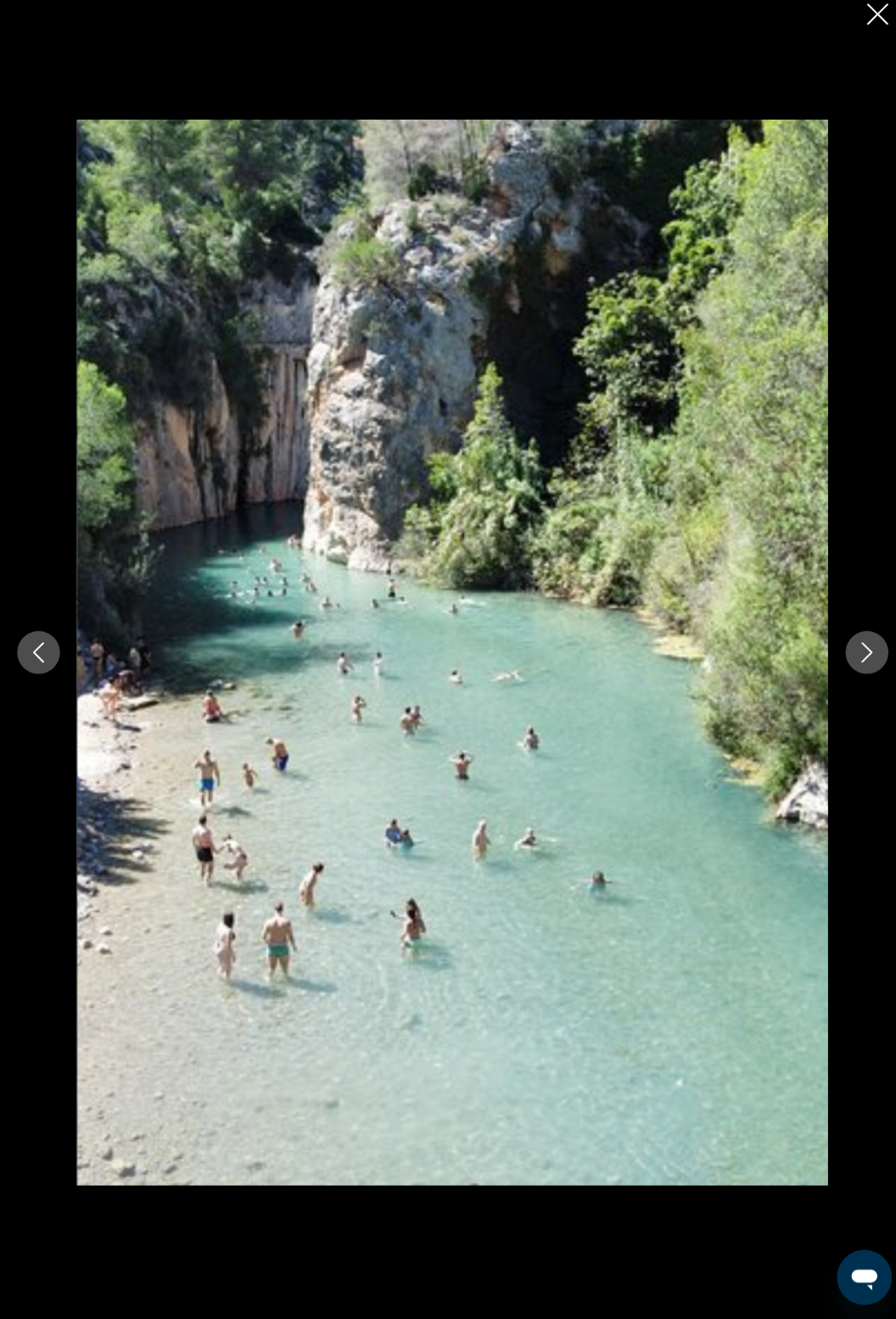
click at [856, 682] on button "Next image" at bounding box center [857, 660] width 42 height 42
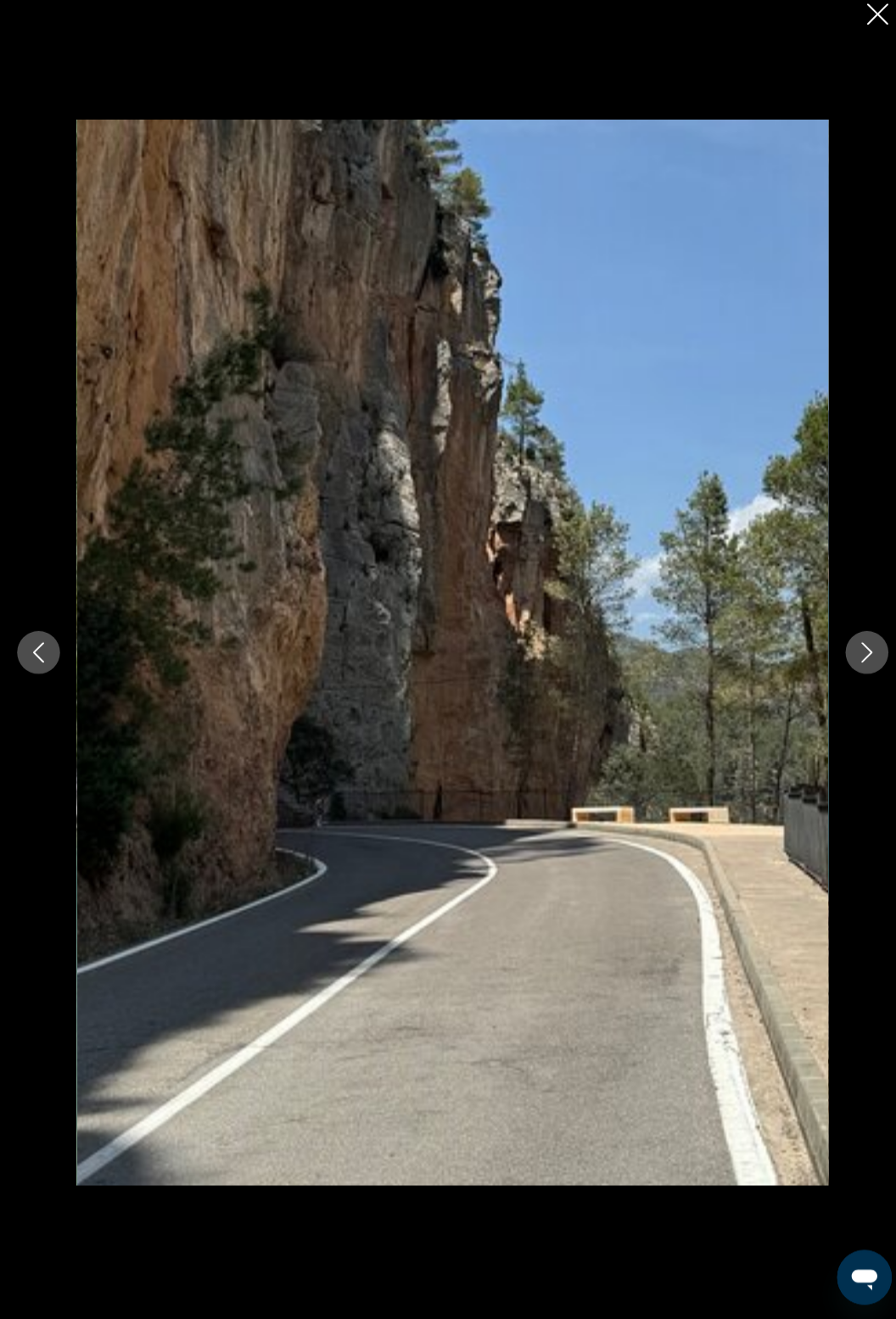
click at [857, 682] on button "Next image" at bounding box center [857, 660] width 42 height 42
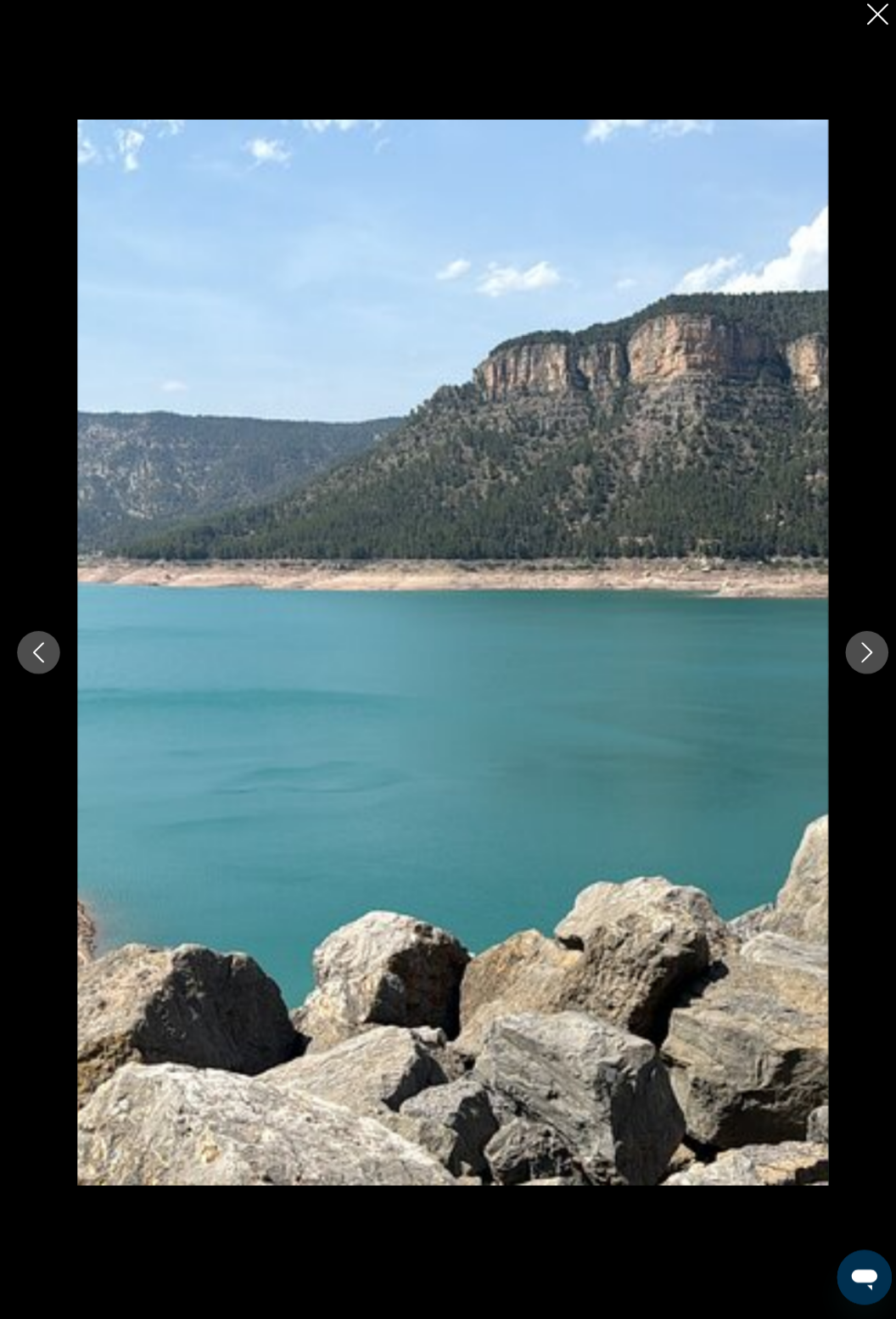
click at [856, 682] on button "Next image" at bounding box center [857, 660] width 42 height 42
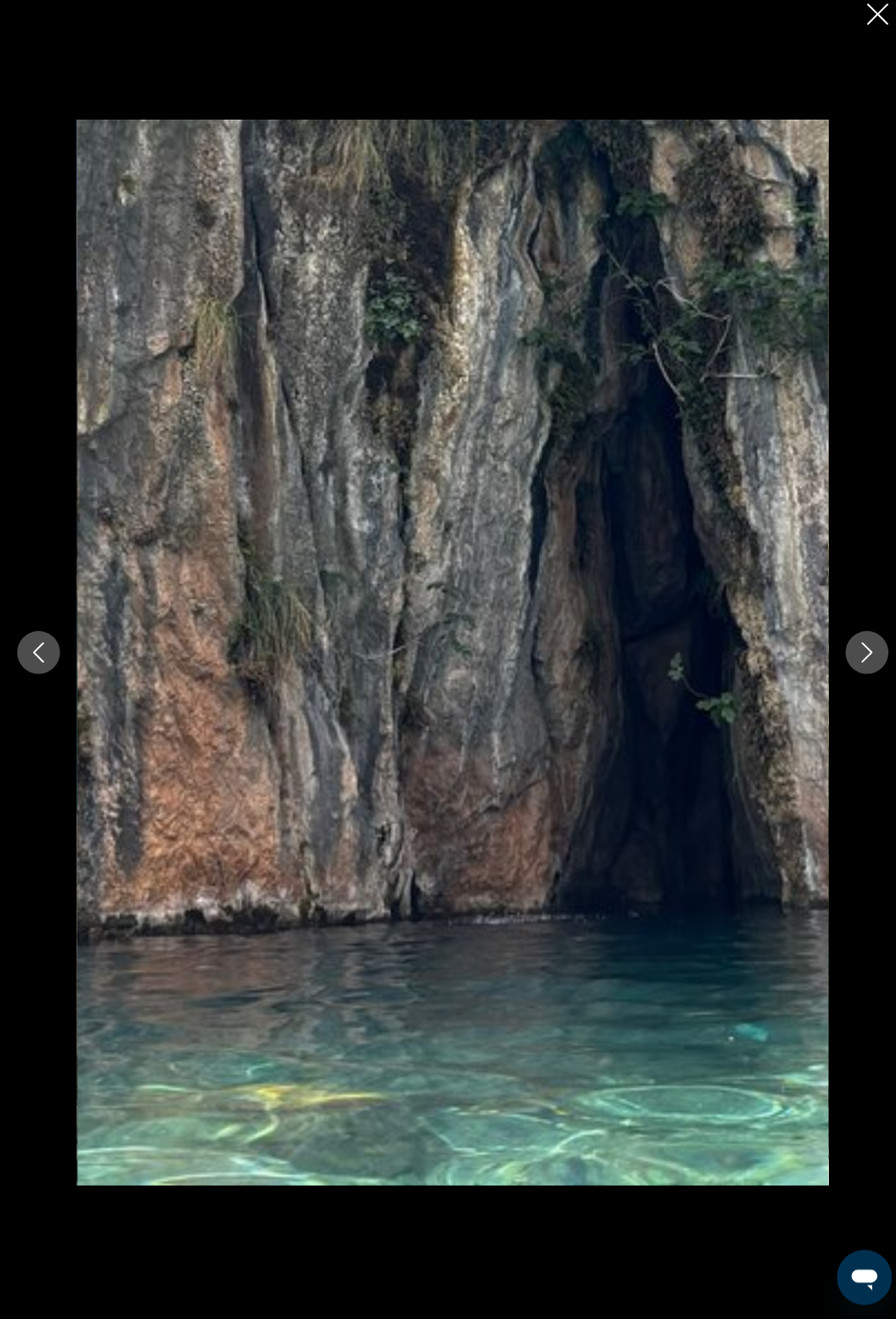
click at [867, 28] on icon "Close slideshow" at bounding box center [868, 28] width 21 height 21
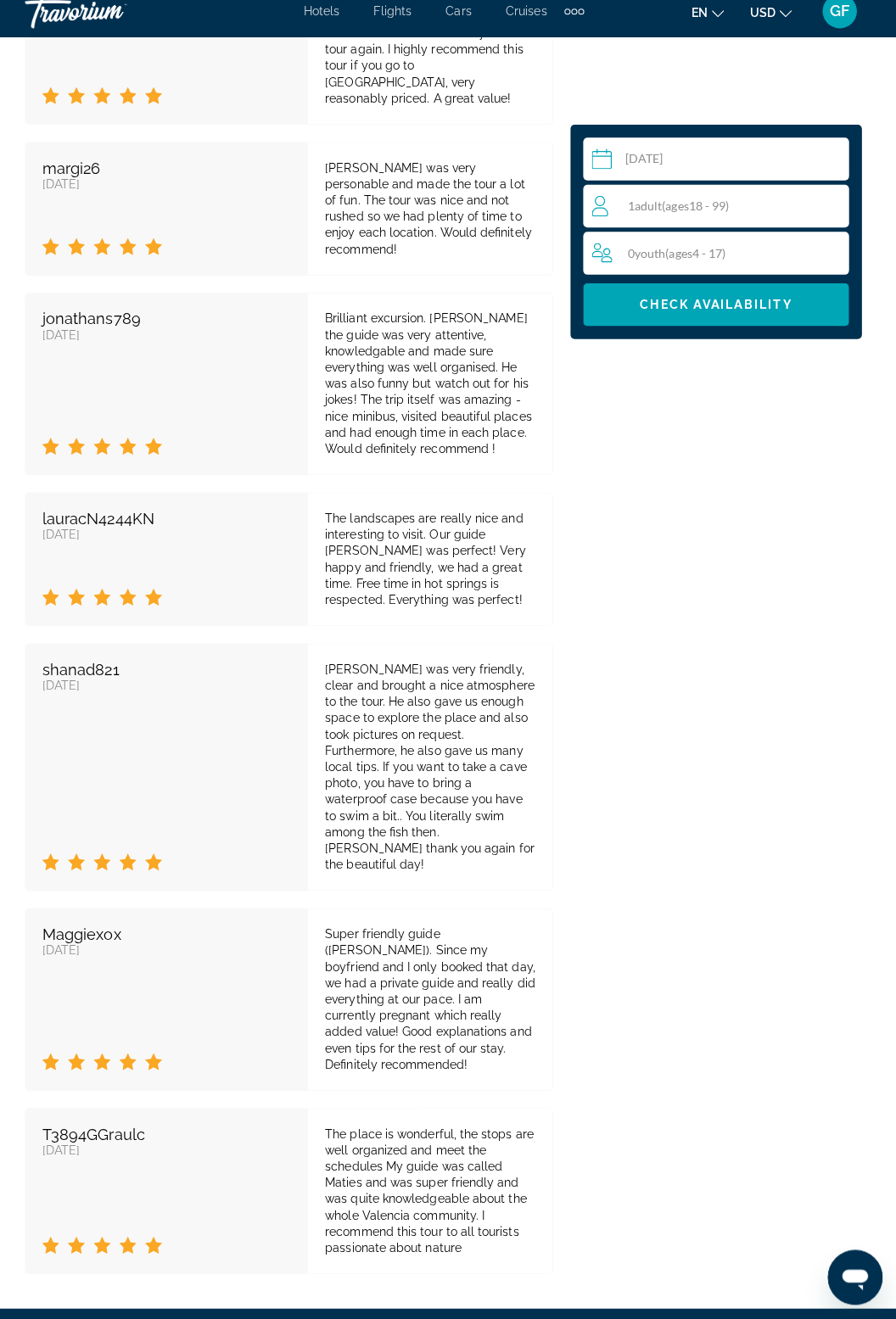
scroll to position [4546, 0]
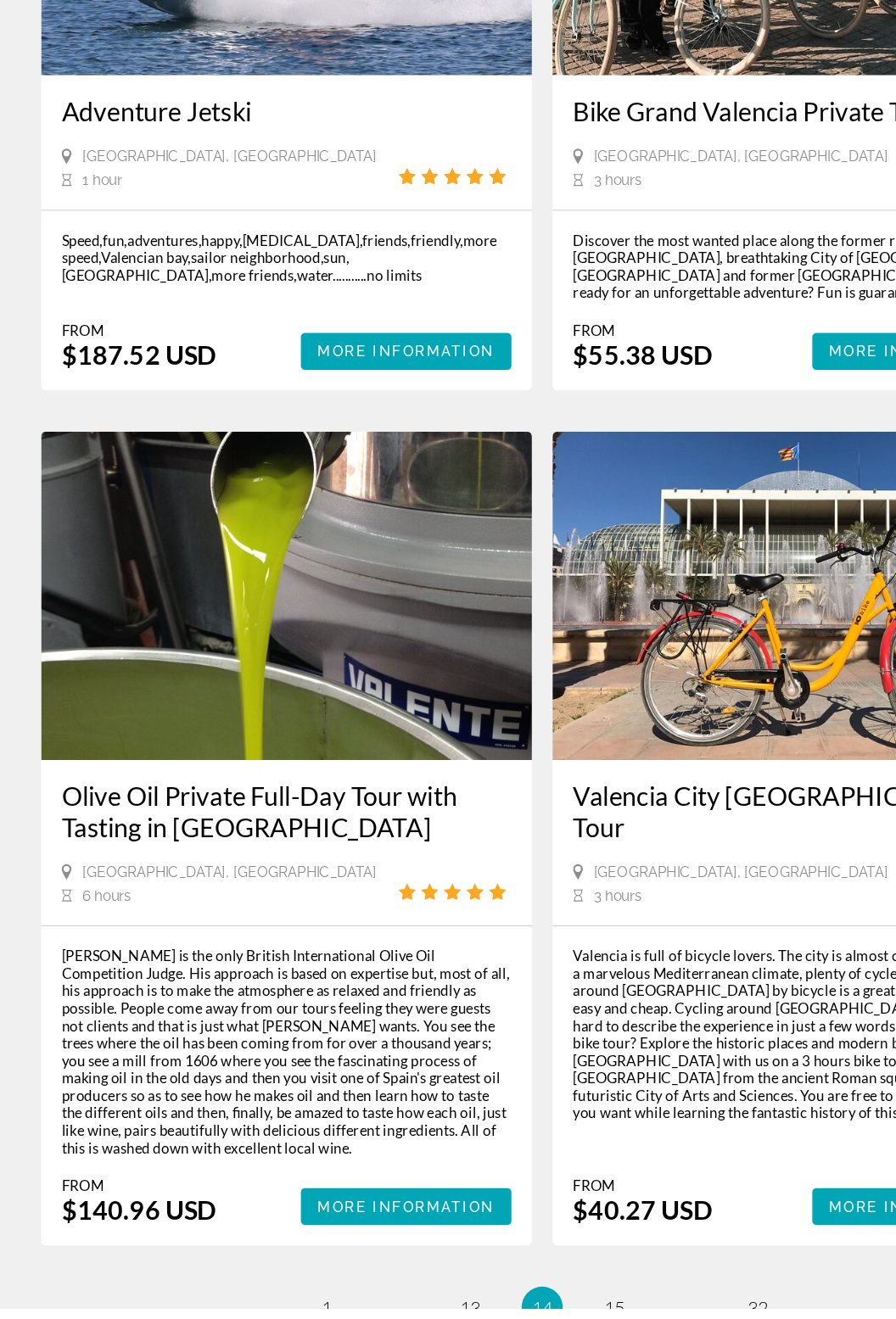
scroll to position [3143, 0]
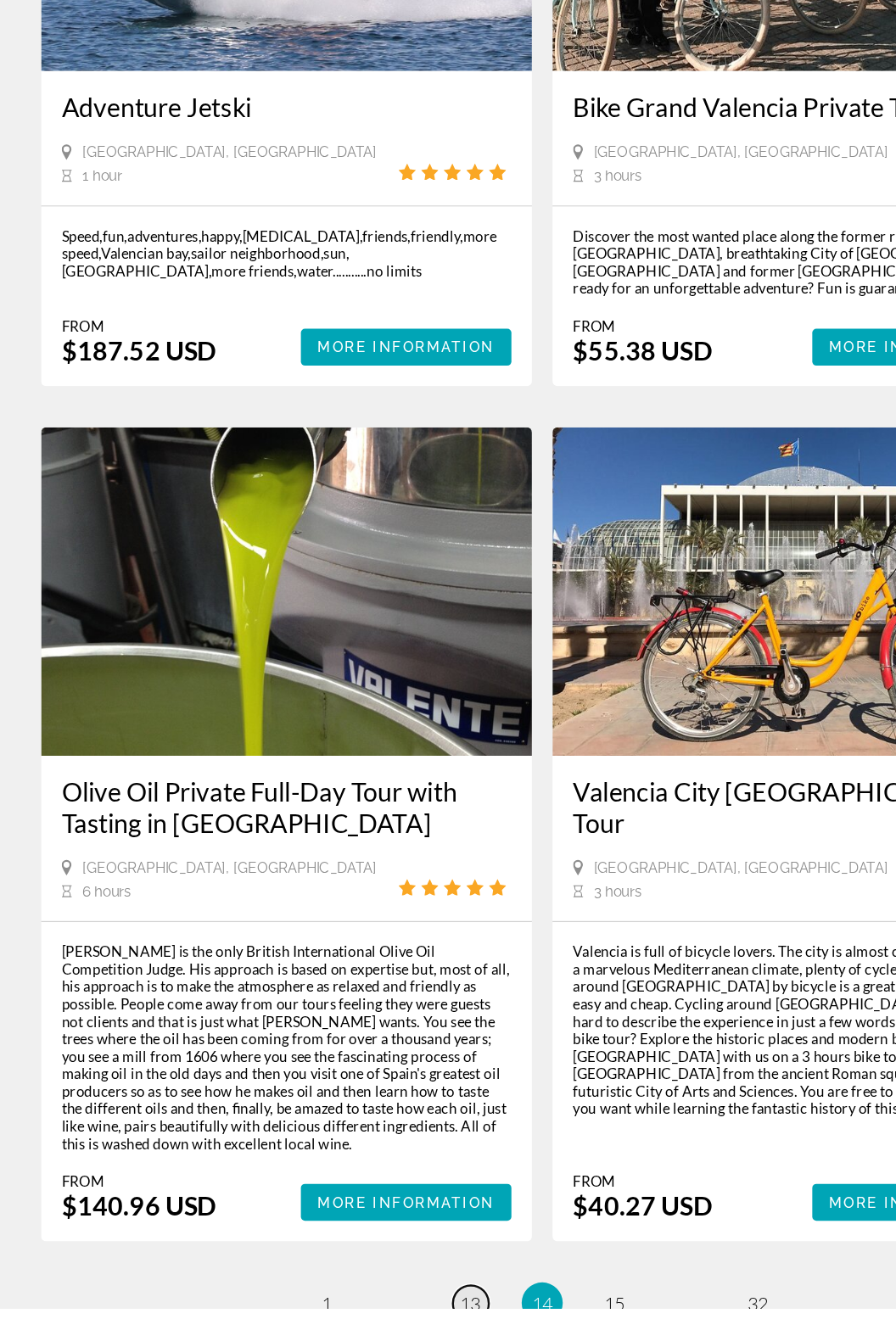
click at [395, 1306] on span "13" at bounding box center [388, 1315] width 17 height 18
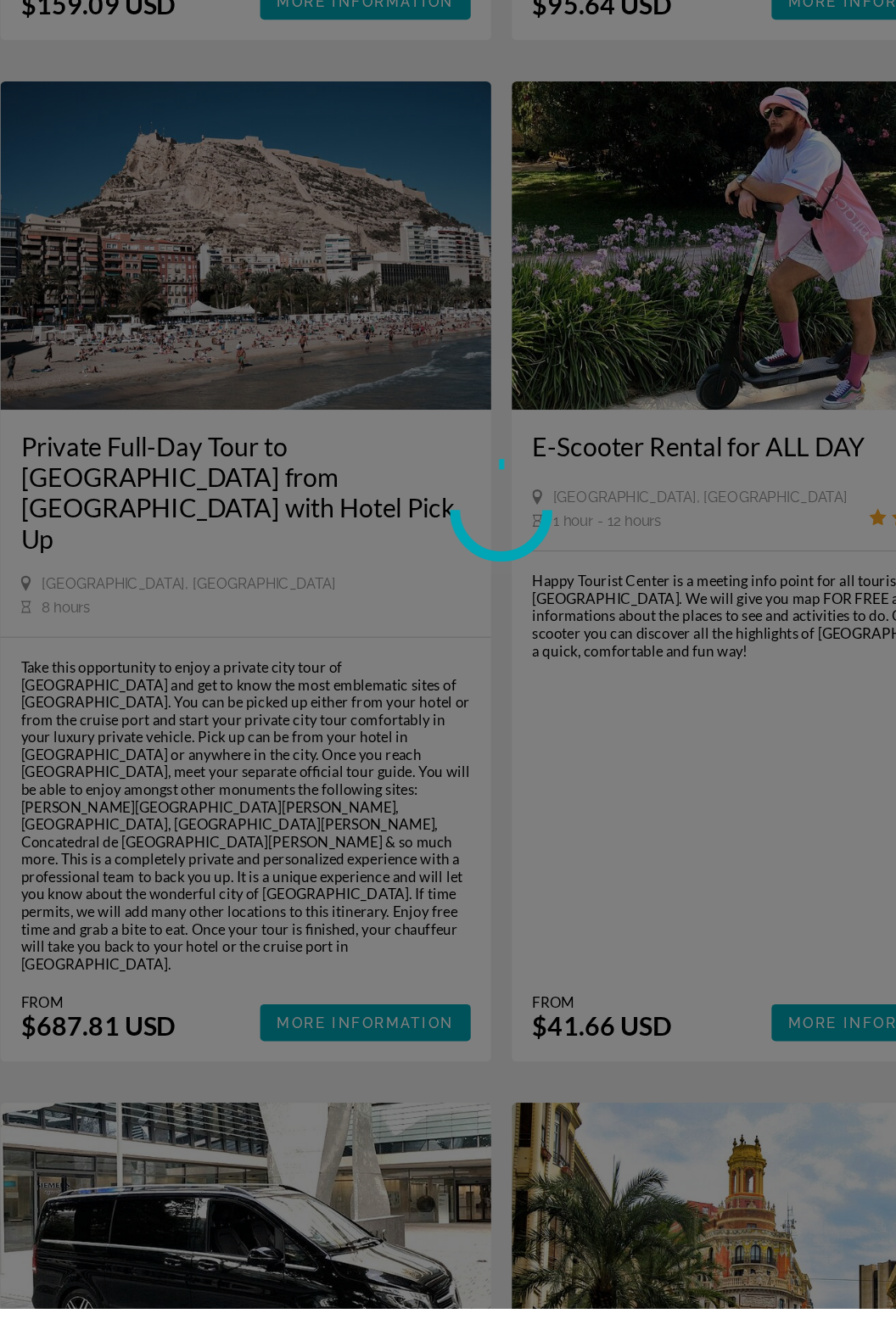
scroll to position [2797, 0]
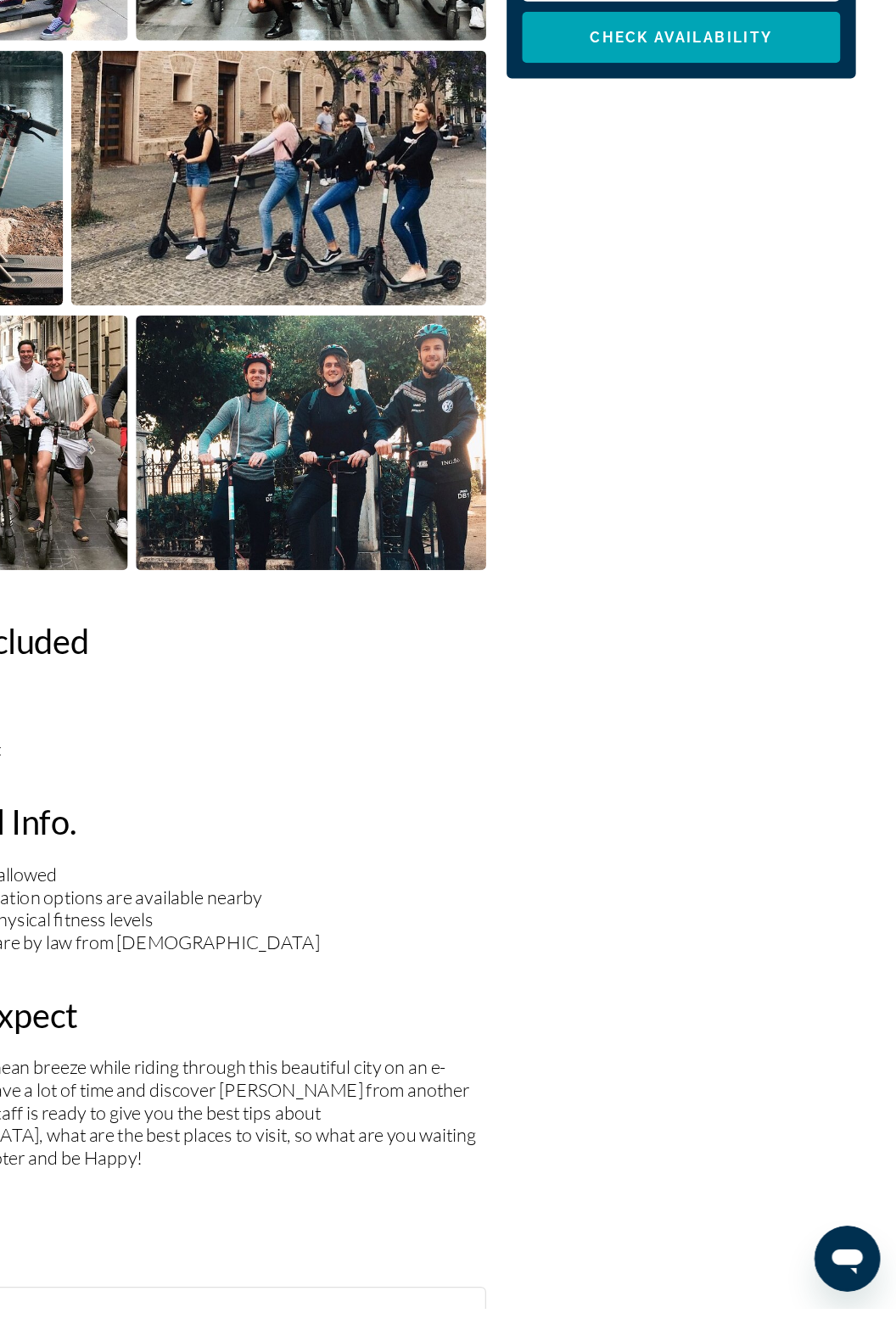
scroll to position [1198, 0]
